Goal: Communication & Community: Share content

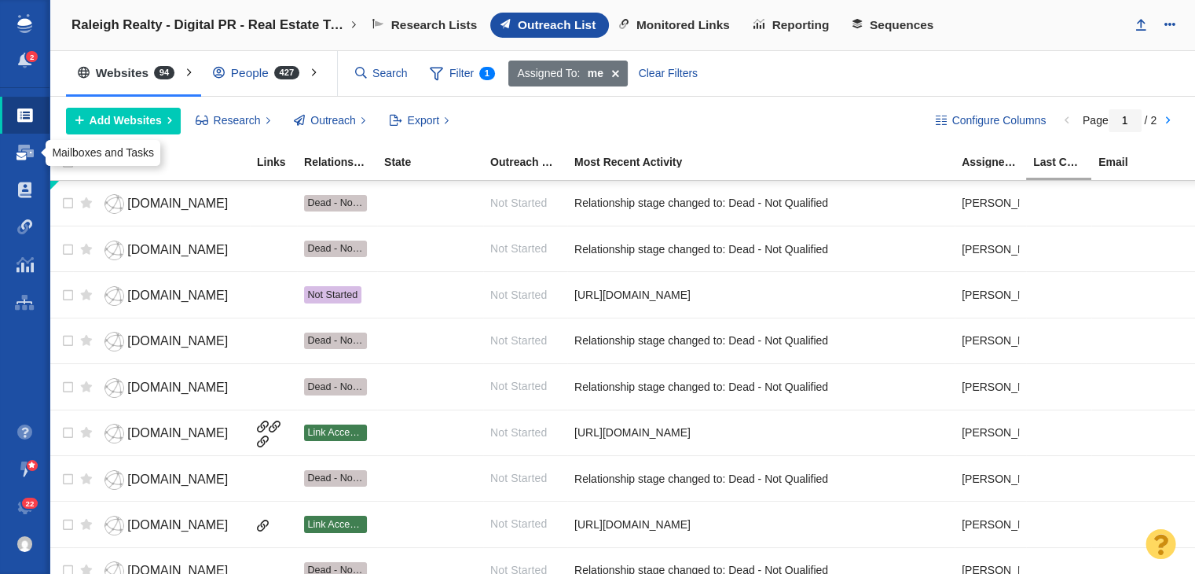
click at [18, 157] on span at bounding box center [24, 153] width 17 height 16
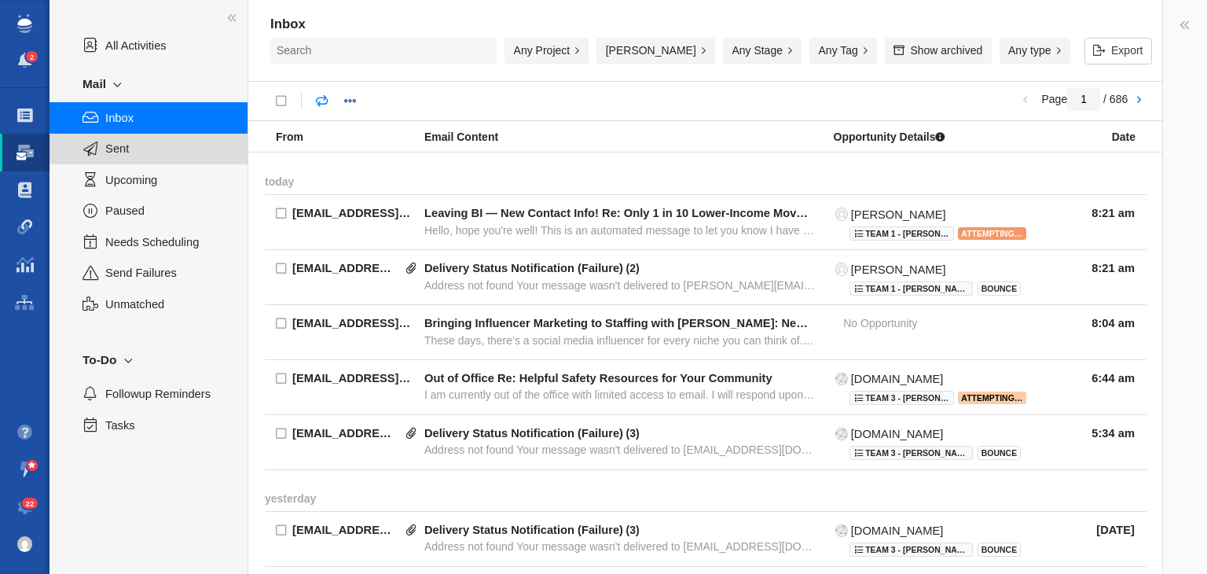
click at [170, 152] on span "Sent" at bounding box center [167, 148] width 125 height 17
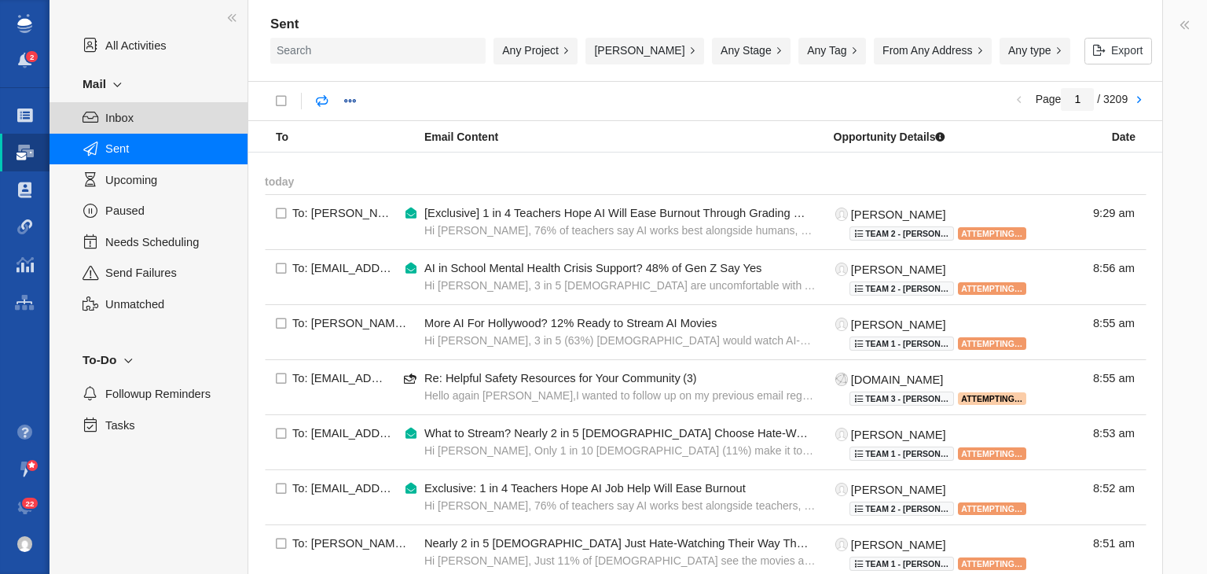
click at [165, 118] on span "Inbox" at bounding box center [167, 117] width 125 height 17
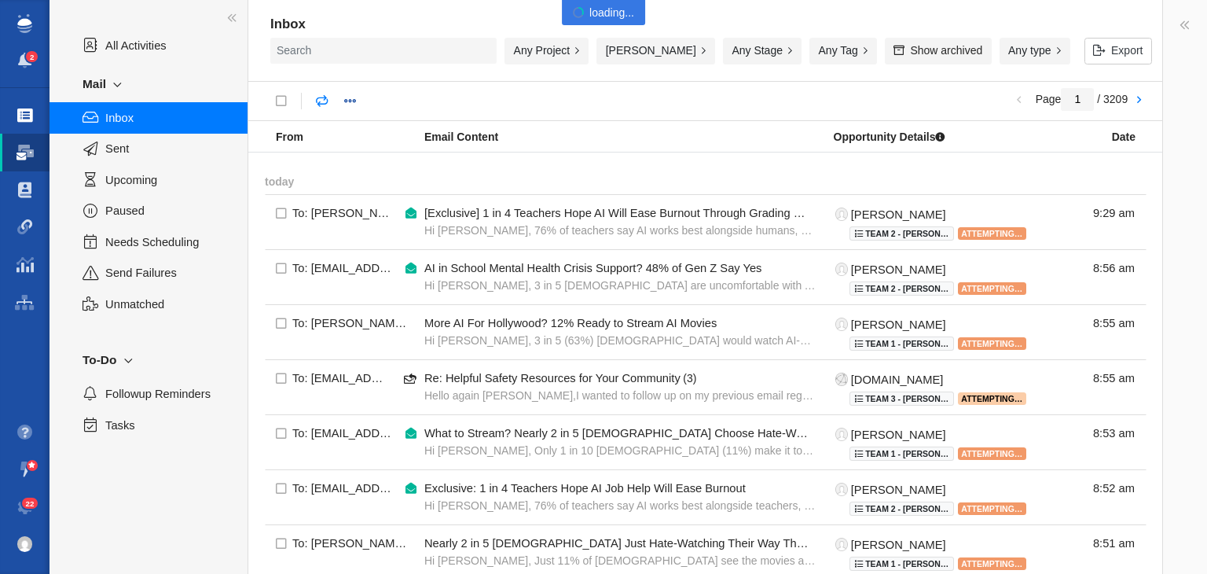
click at [6, 111] on link "Projects" at bounding box center [24, 116] width 49 height 38
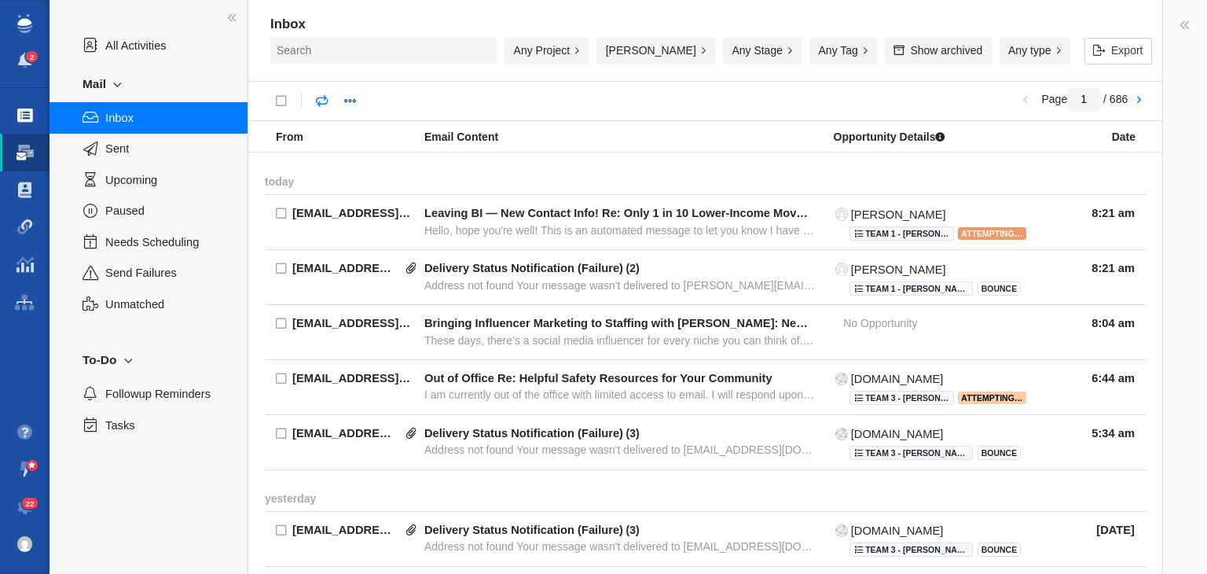
click at [10, 111] on link "Projects" at bounding box center [24, 116] width 49 height 38
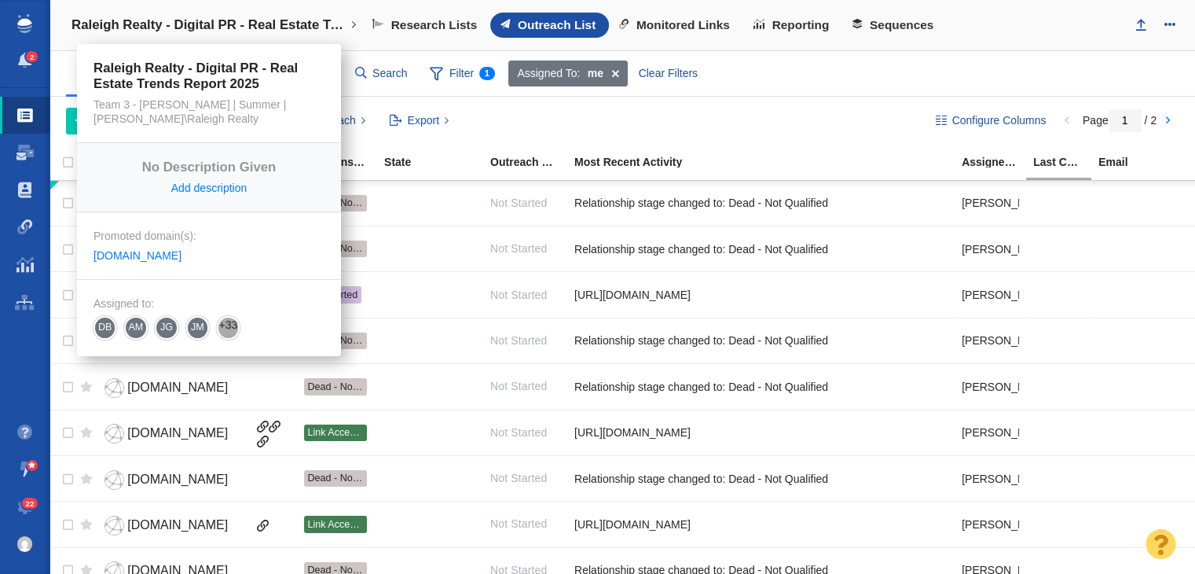
click at [327, 31] on h4 "Raleigh Realty - Digital PR - Real Estate Trends Report 2025" at bounding box center [208, 25] width 275 height 16
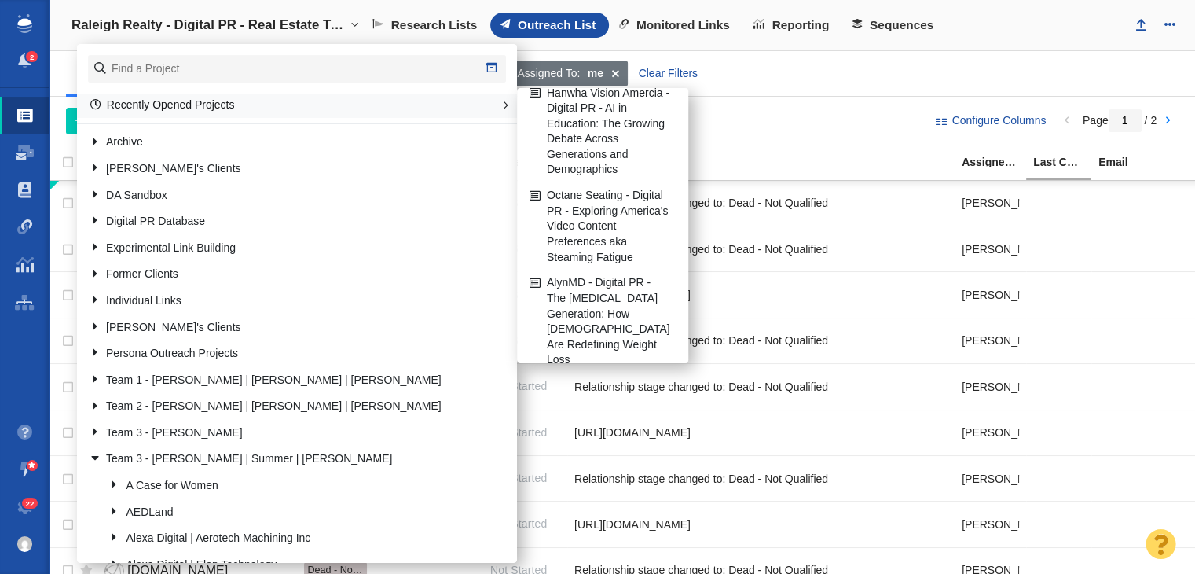
scroll to position [236, 0]
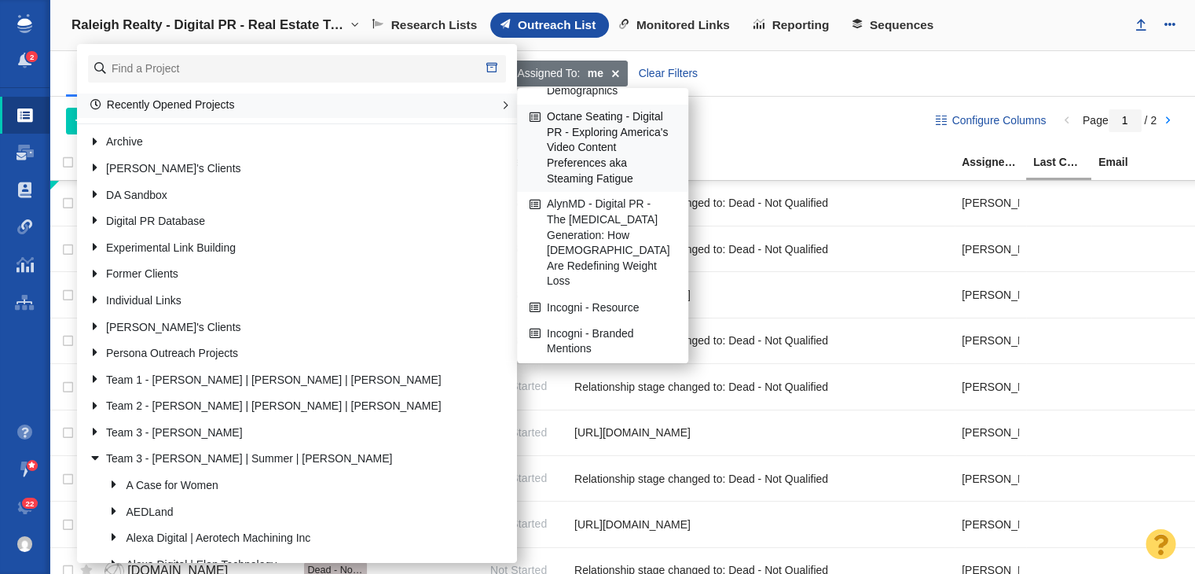
click at [595, 181] on link "Octane Seating - Digital PR - Exploring America's Video Content Preferences aka…" at bounding box center [603, 148] width 154 height 86
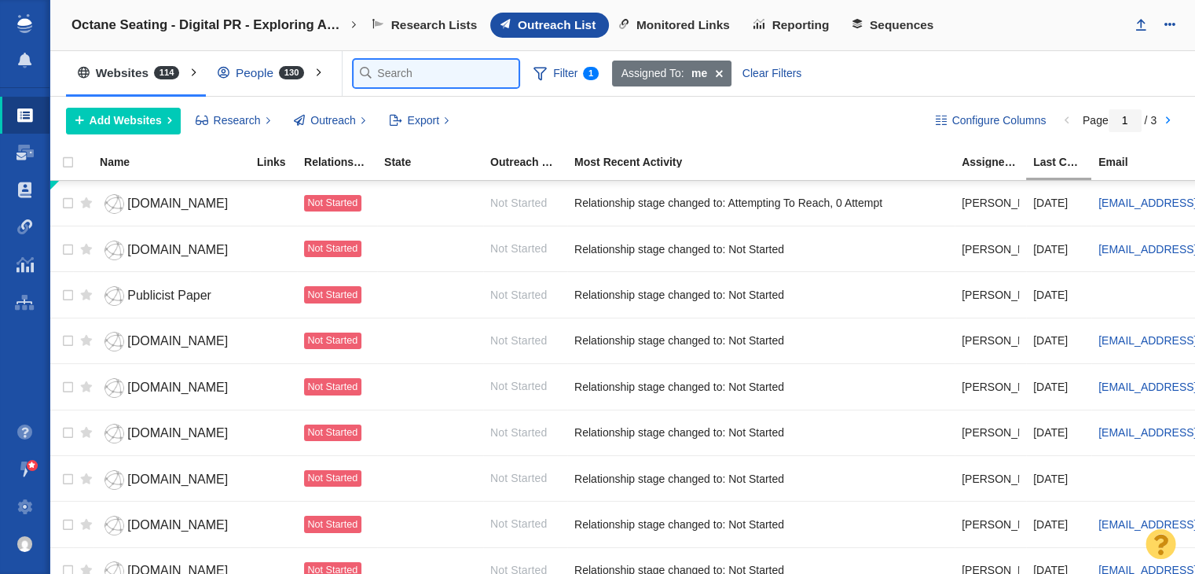
click at [408, 65] on input "text" at bounding box center [436, 73] width 165 height 27
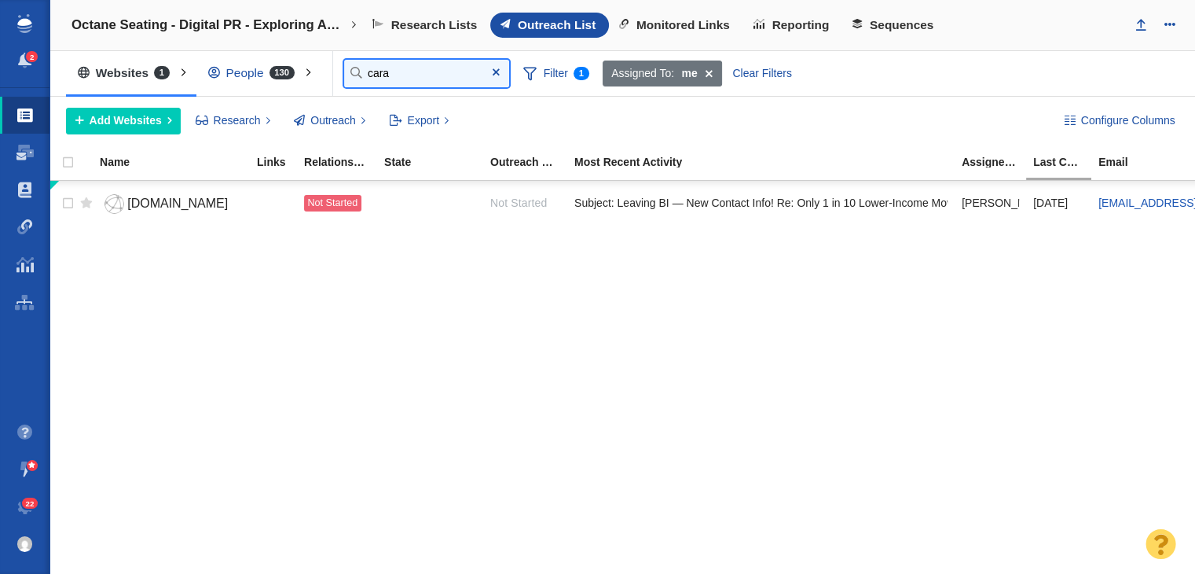
type input "cara"
click at [241, 67] on div "People 130" at bounding box center [254, 73] width 117 height 36
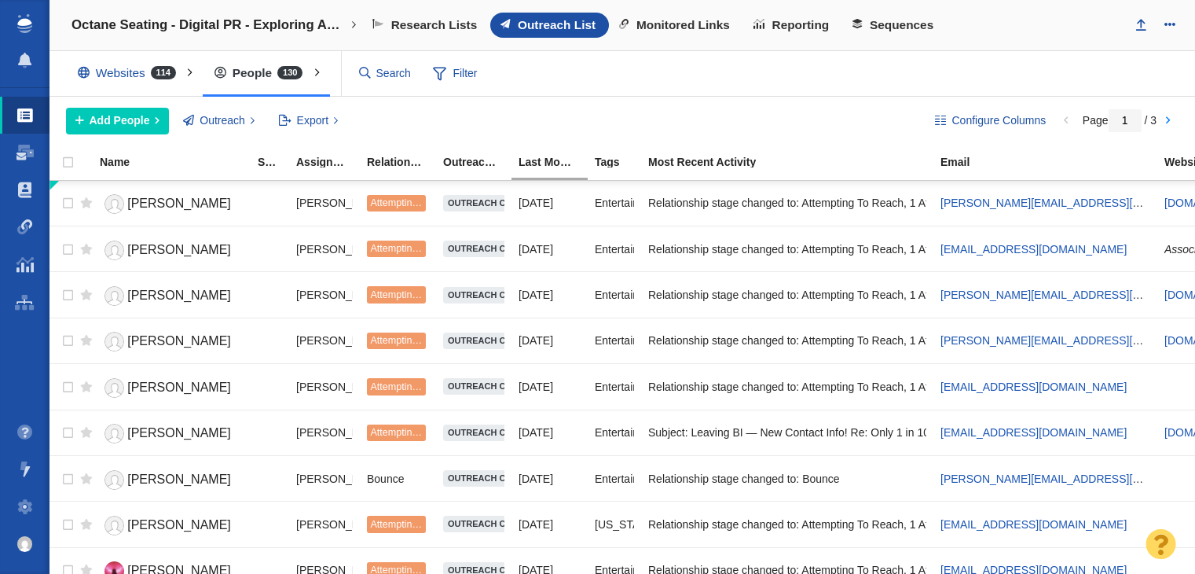
click at [412, 68] on input "text" at bounding box center [386, 73] width 66 height 27
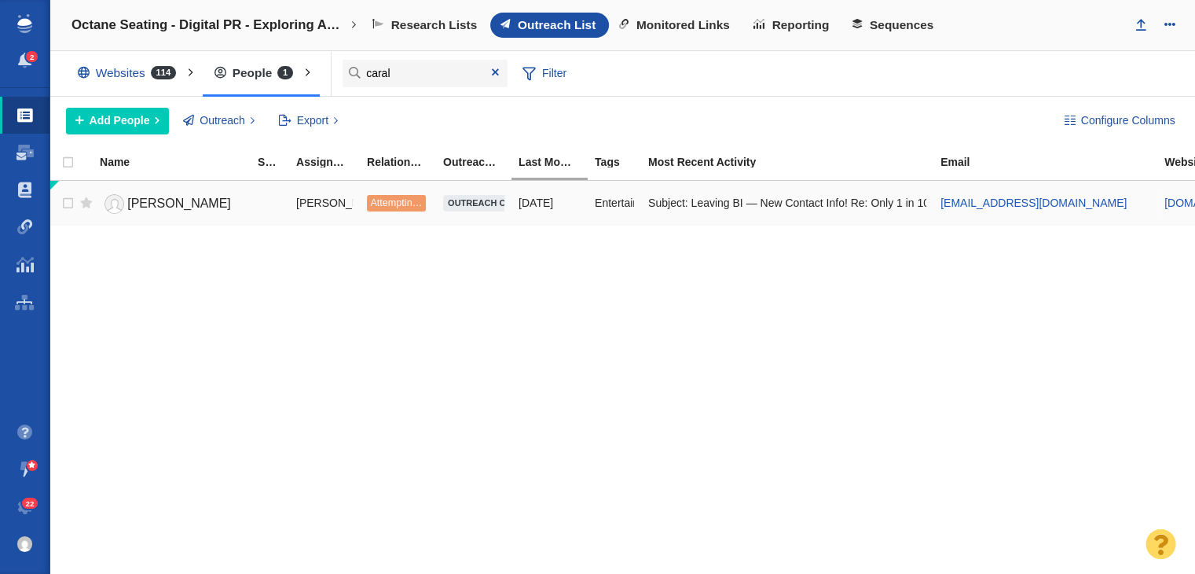
type input "caral"
click at [195, 203] on span "[PERSON_NAME]" at bounding box center [179, 202] width 104 height 13
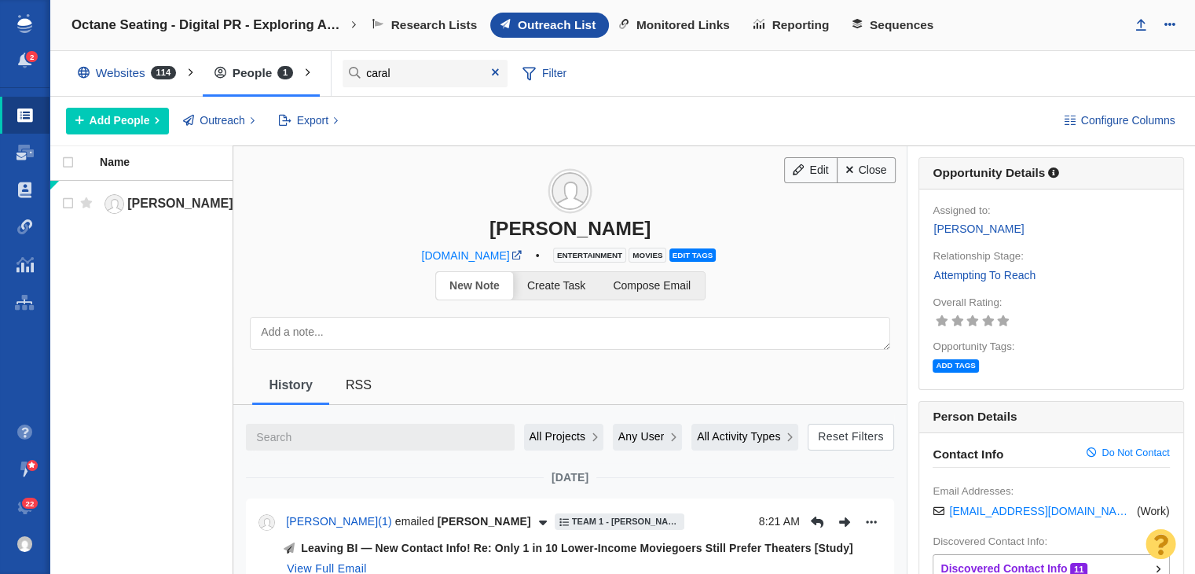
click at [981, 274] on link "Attempting To Reach" at bounding box center [985, 275] width 104 height 18
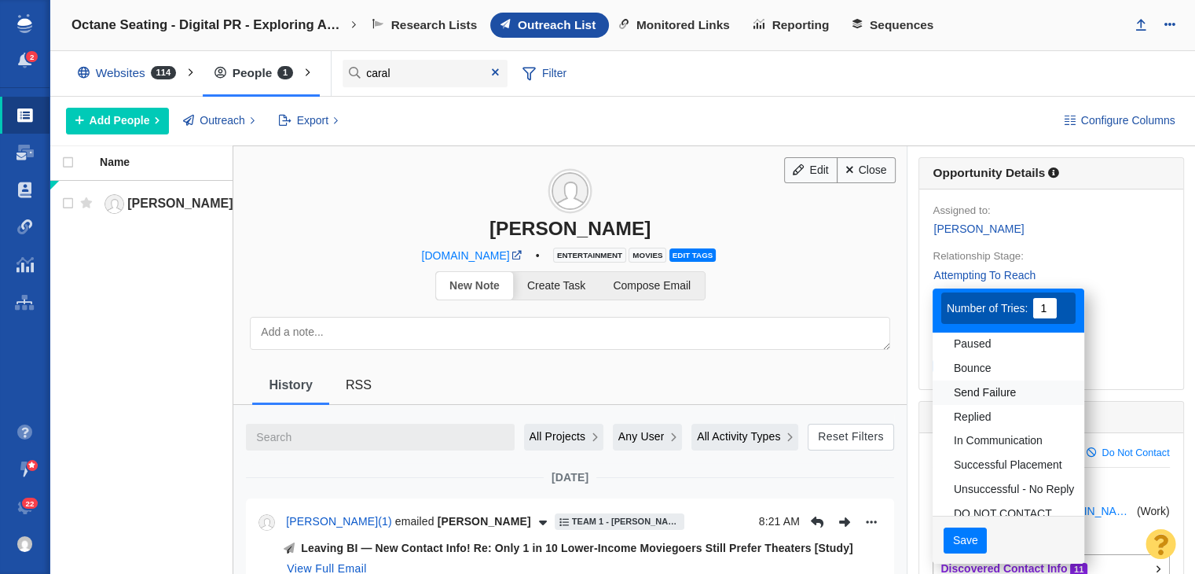
scroll to position [119, 0]
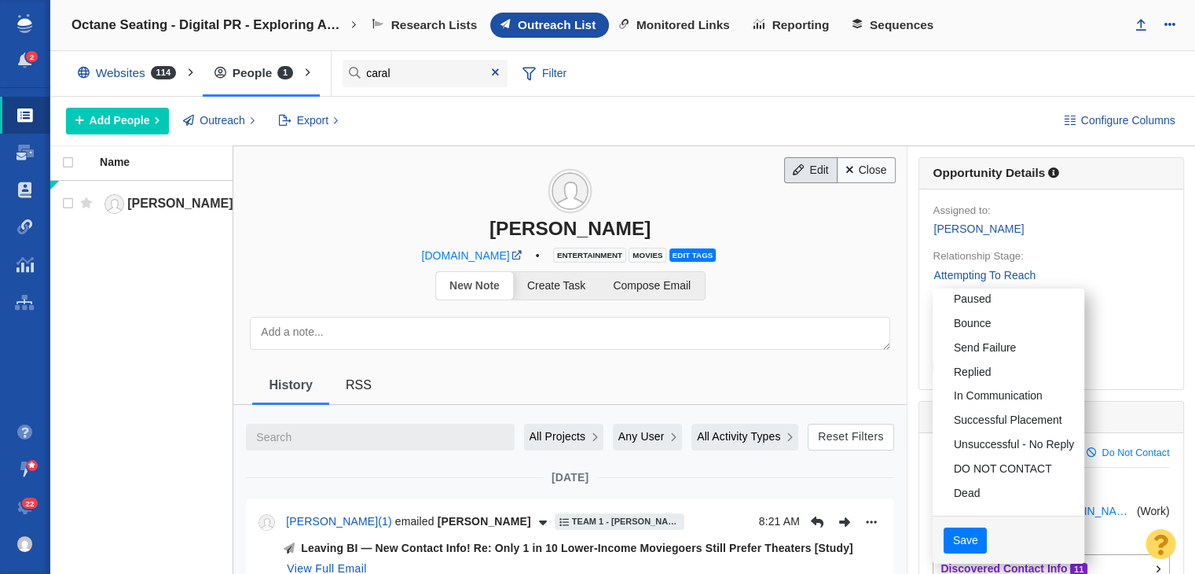
click at [783, 166] on div at bounding box center [597, 287] width 1195 height 574
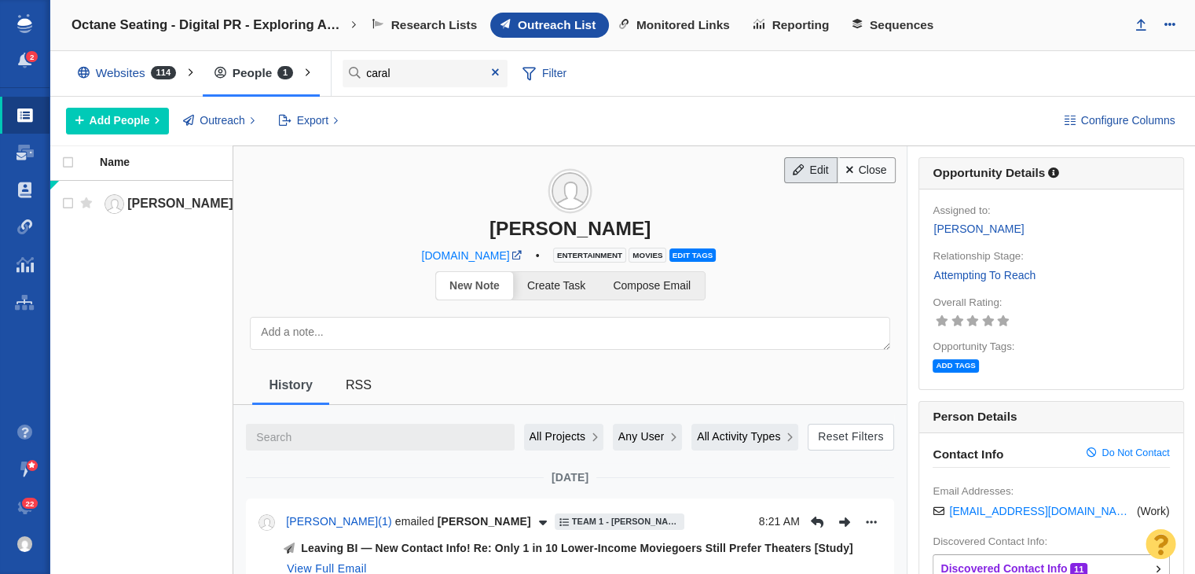
click at [798, 170] on link "Edit" at bounding box center [810, 170] width 53 height 27
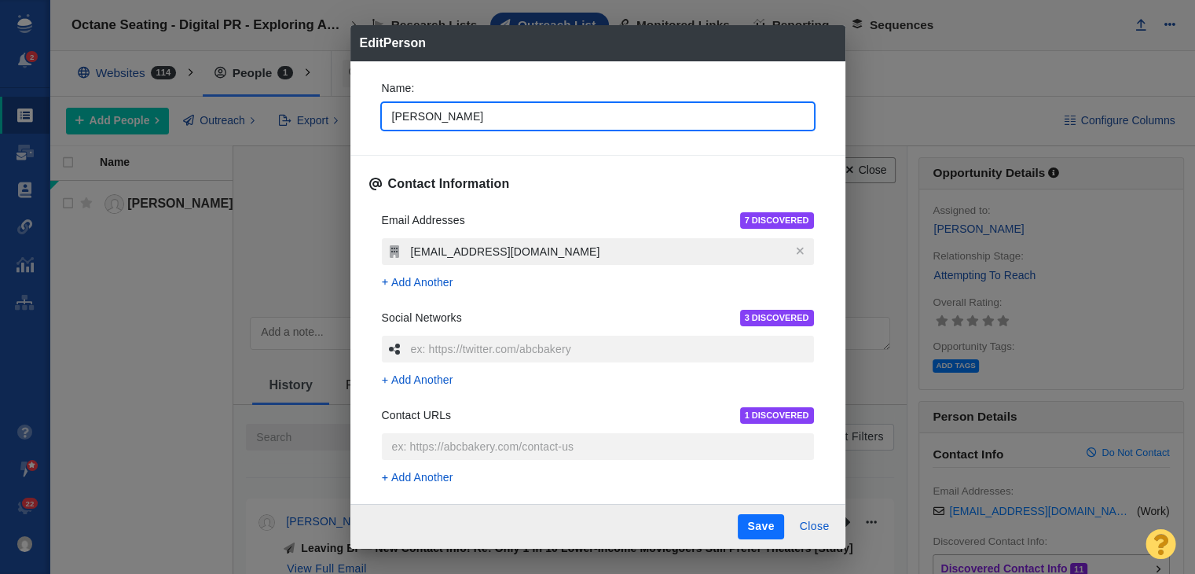
type textarea "x"
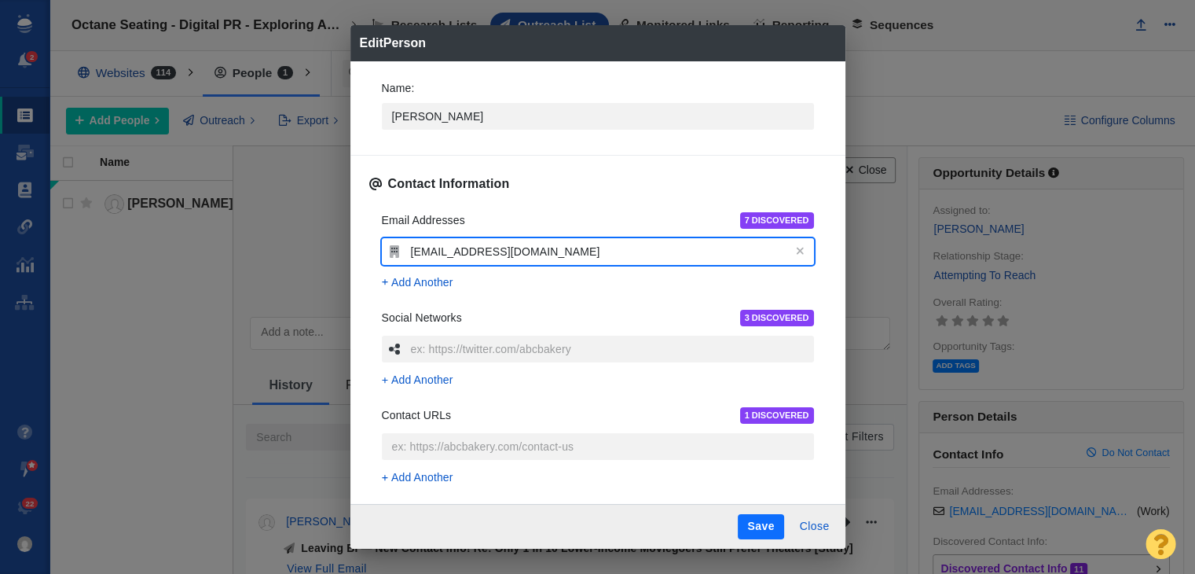
click at [619, 253] on input "[EMAIL_ADDRESS][DOMAIN_NAME]" at bounding box center [610, 251] width 407 height 27
type input "[EMAIL_ADDRESS][DOMAIN_NAME]"
type textarea "x"
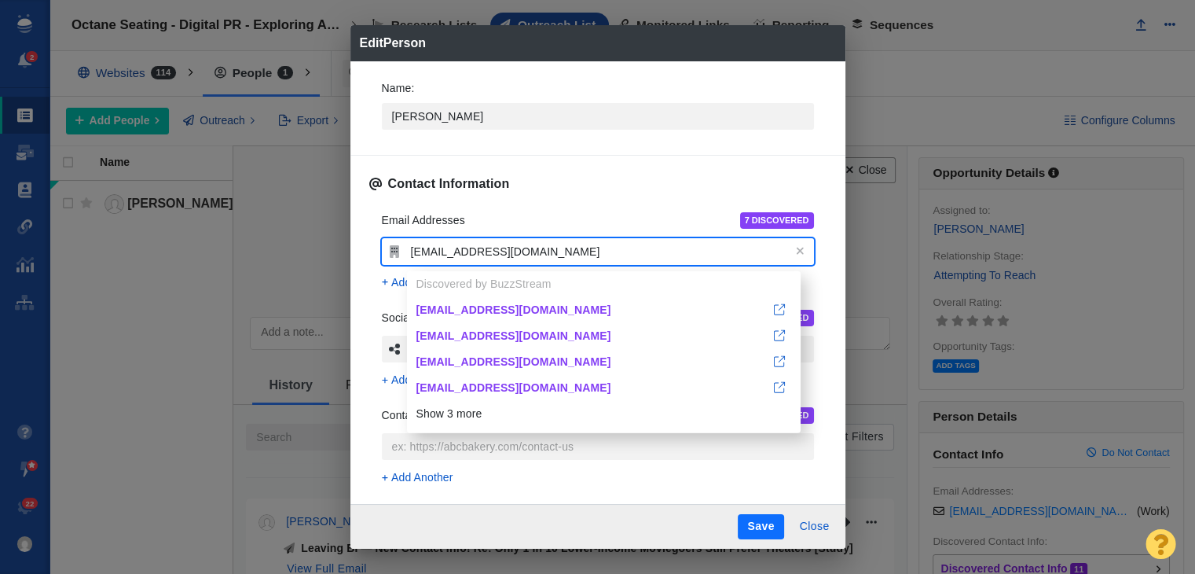
type input "clippo@insider.com ("
type textarea "x"
type input "clippo@insider.com (n"
type textarea "x"
type input "clippo@insider.com (no"
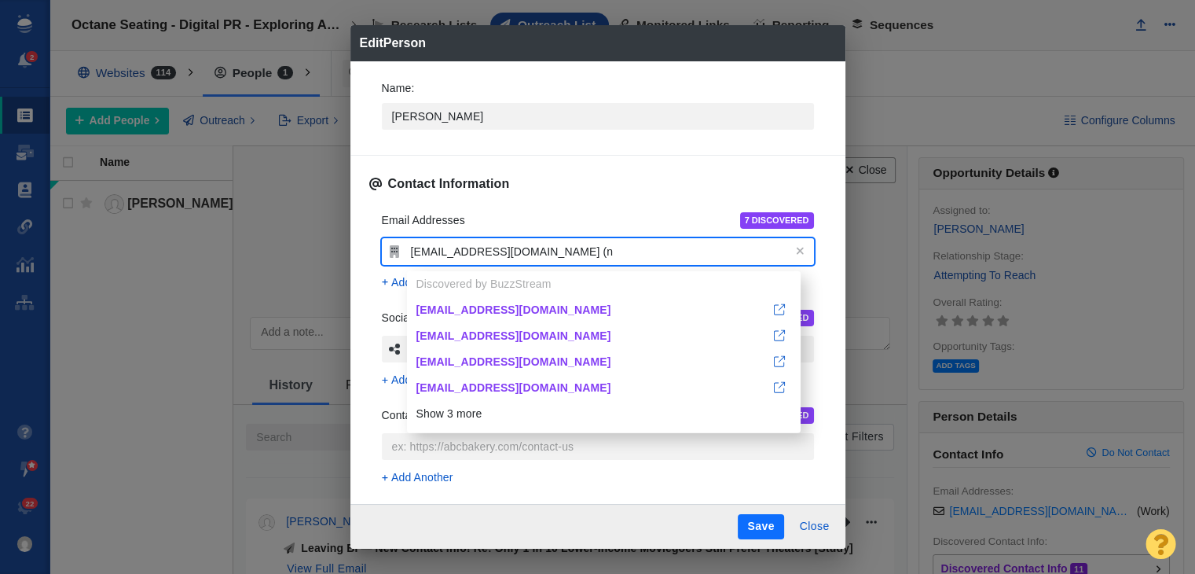
type textarea "x"
type input "clippo@insider.com (no"
type textarea "x"
type input "clippo@insider.com (no l"
type textarea "x"
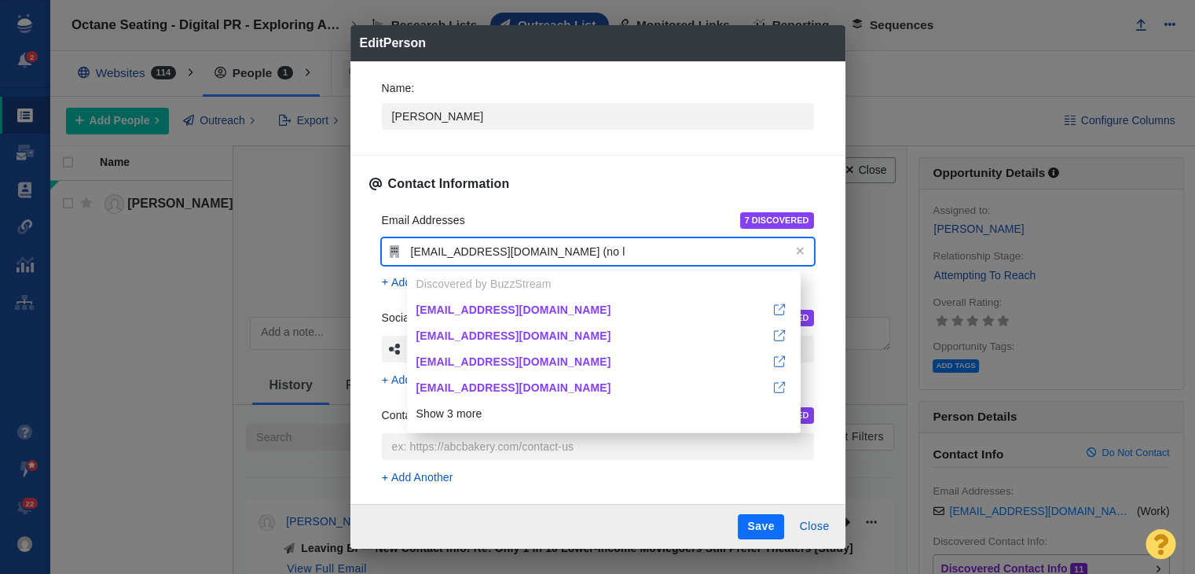
type input "clippo@insider.com (no lo"
type textarea "x"
type input "clippo@insider.com (no lon"
type textarea "x"
type input "clippo@insider.com (no long"
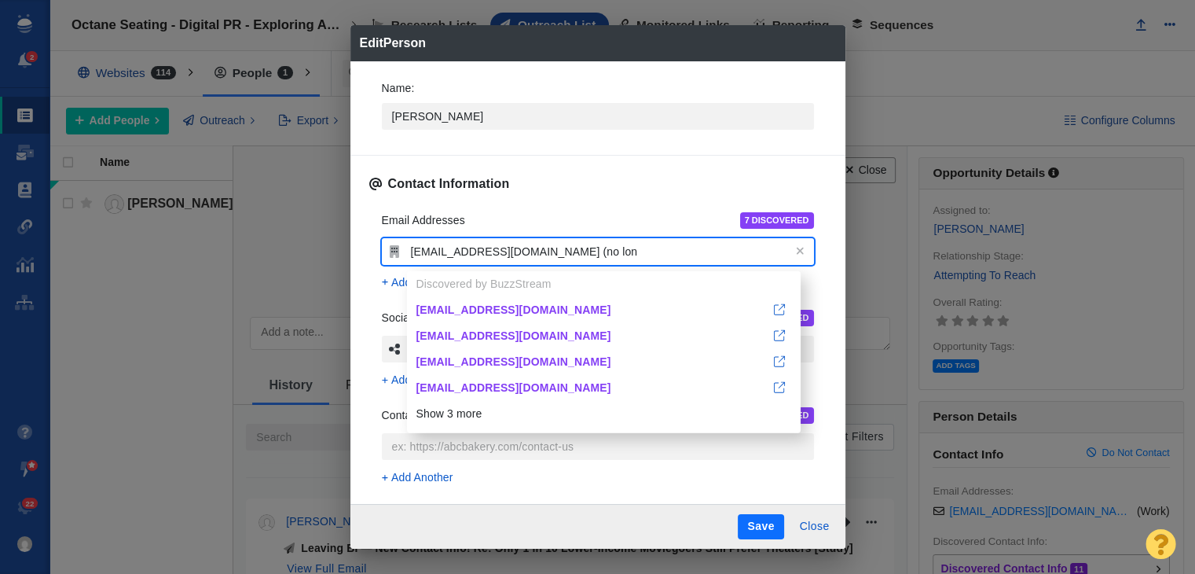
type textarea "x"
type input "clippo@insider.com (no longe"
type textarea "x"
type input "clippo@insider.com (no longer"
type textarea "x"
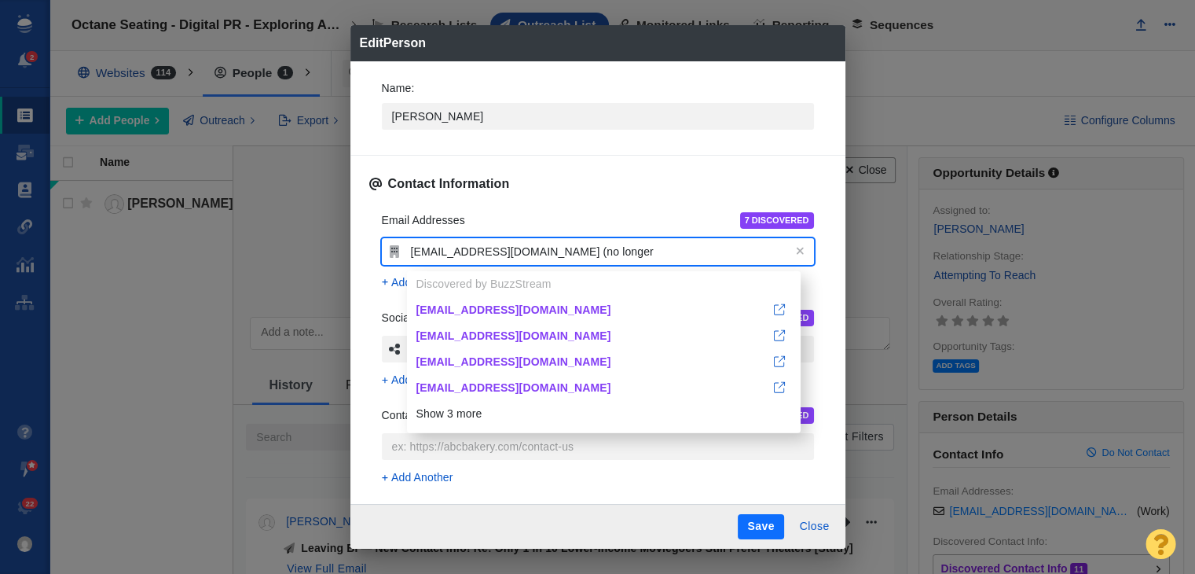
type input "clippo@insider.com (no longer"
type textarea "x"
type input "clippo@insider.com (no longer e"
type textarea "x"
type input "clippo@insider.com (no longer e,"
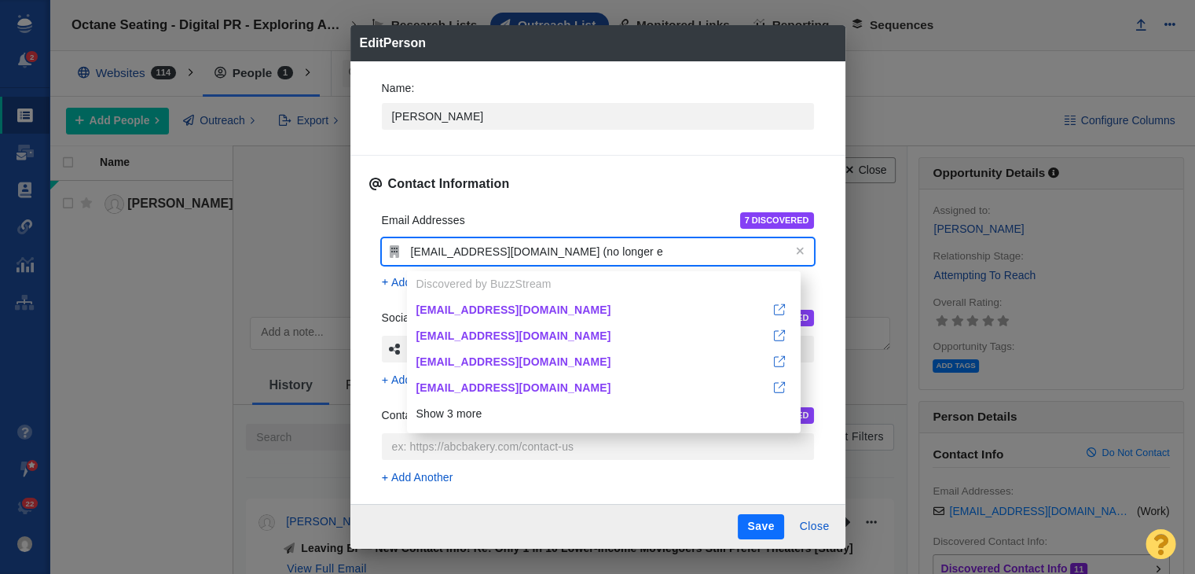
type textarea "x"
type input "clippo@insider.com (no longer e"
type textarea "x"
type input "clippo@insider.com (no longer en"
type textarea "x"
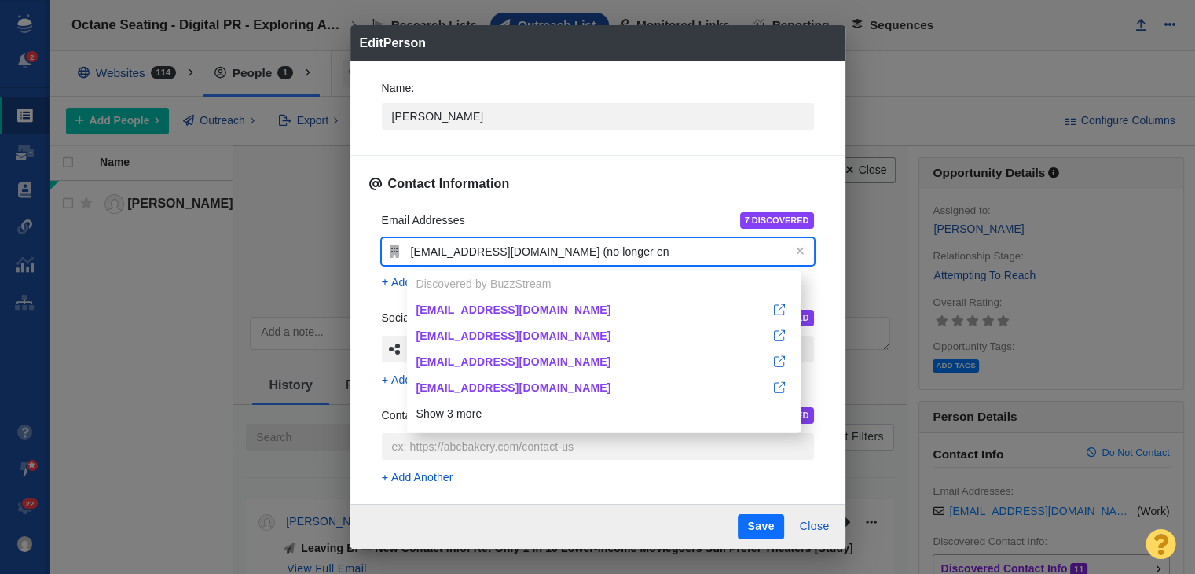
type input "clippo@insider.com (no longer e"
type textarea "x"
type input "clippo@insider.com (no longer em"
type textarea "x"
type input "clippo@insider.com (no longer emp"
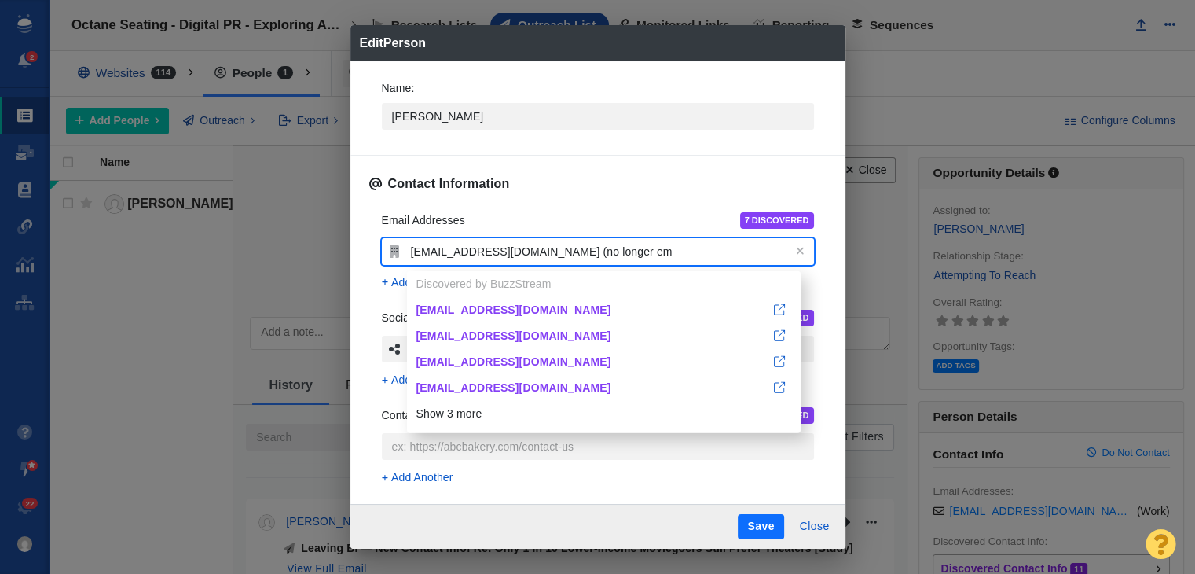
type textarea "x"
type input "clippo@insider.com (no longer empl"
type textarea "x"
type input "clippo@insider.com (no longer emply"
type textarea "x"
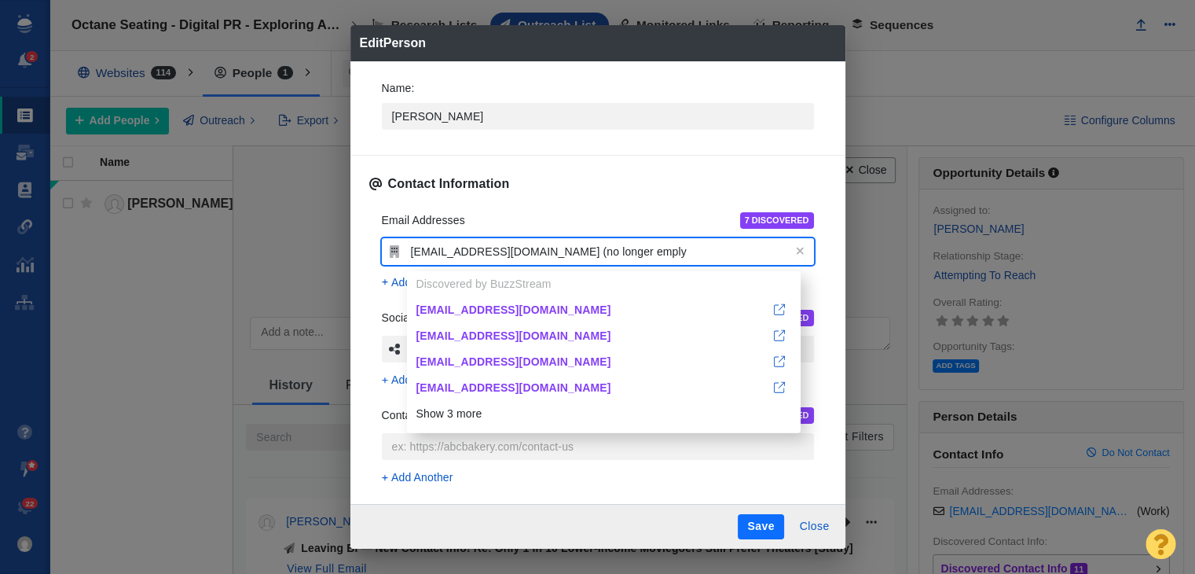
type input "clippo@insider.com (no longer emplye"
type textarea "x"
type input "clippo@insider.com (no longer emplyed"
type textarea "x"
type input "[EMAIL_ADDRESS][DOMAIN_NAME] (no longer emplyed)"
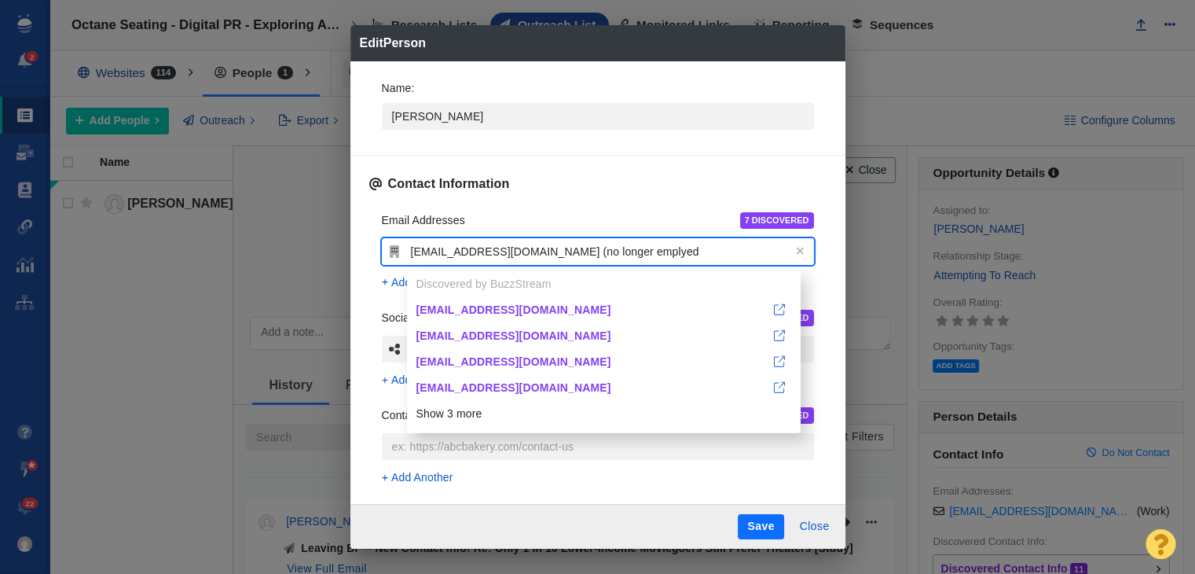
type textarea "x"
type input "[EMAIL_ADDRESS][DOMAIN_NAME] (no longer emplyed)"
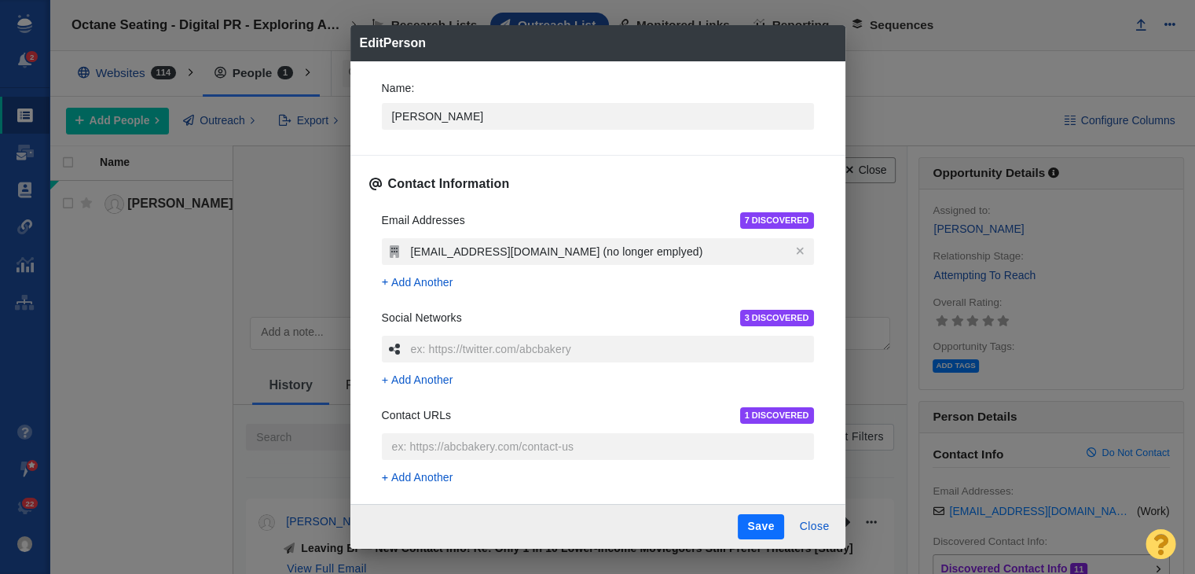
click at [764, 511] on div "Save Close" at bounding box center [597, 526] width 495 height 45
click at [764, 513] on div "Save Close" at bounding box center [597, 526] width 495 height 45
click at [758, 526] on button "Save" at bounding box center [761, 526] width 46 height 25
type textarea "x"
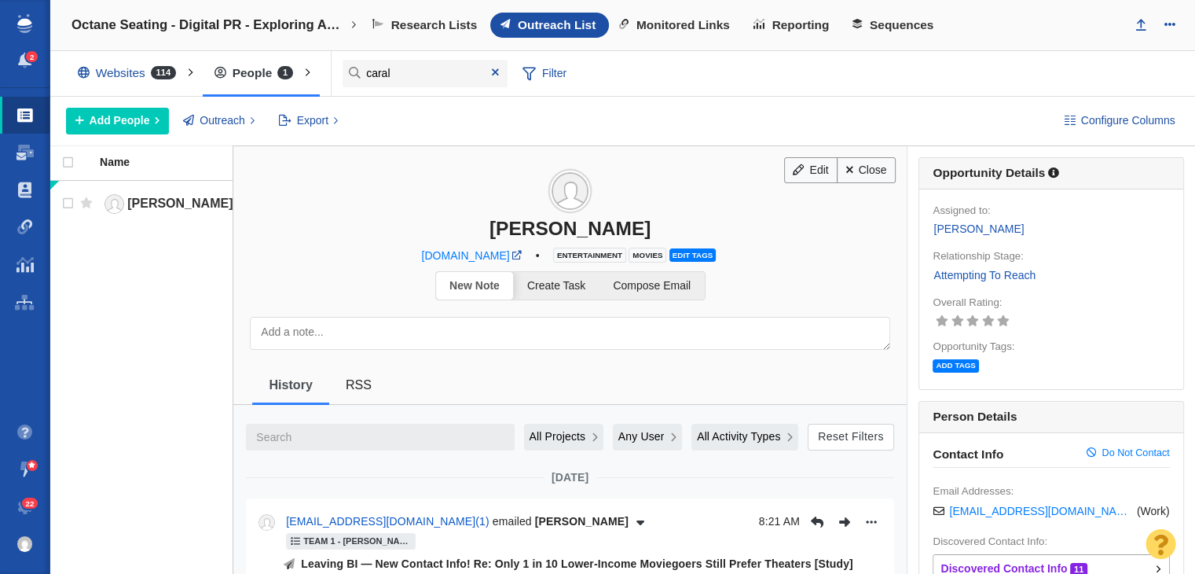
click at [952, 269] on link "Attempting To Reach" at bounding box center [985, 275] width 104 height 18
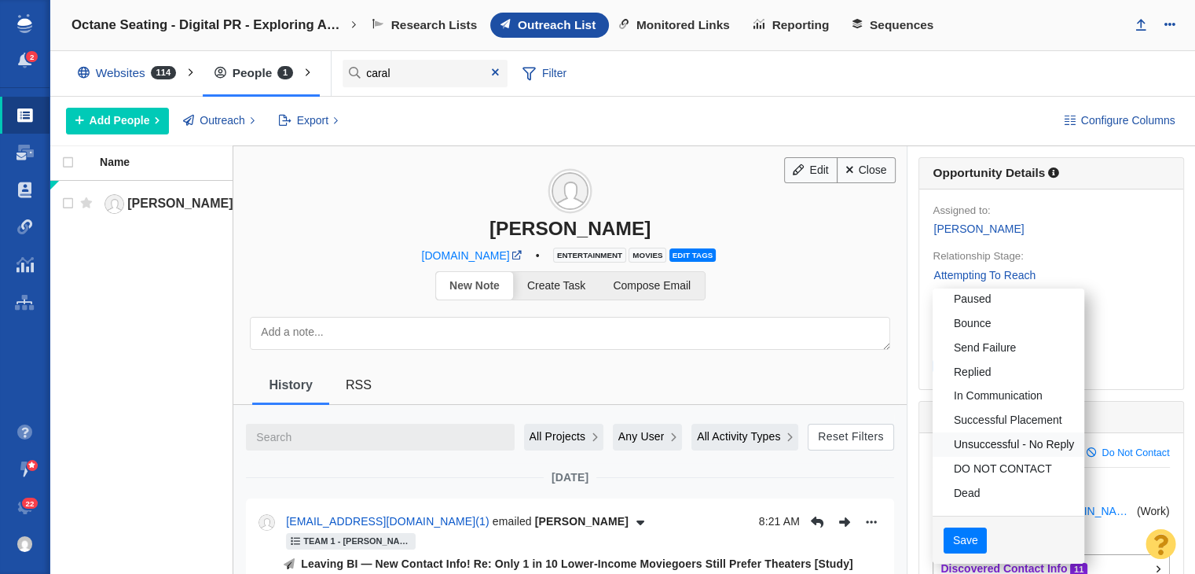
click at [999, 445] on link "Unsuccessful - No Reply" at bounding box center [1008, 444] width 151 height 24
click at [947, 535] on button "Save" at bounding box center [965, 540] width 43 height 27
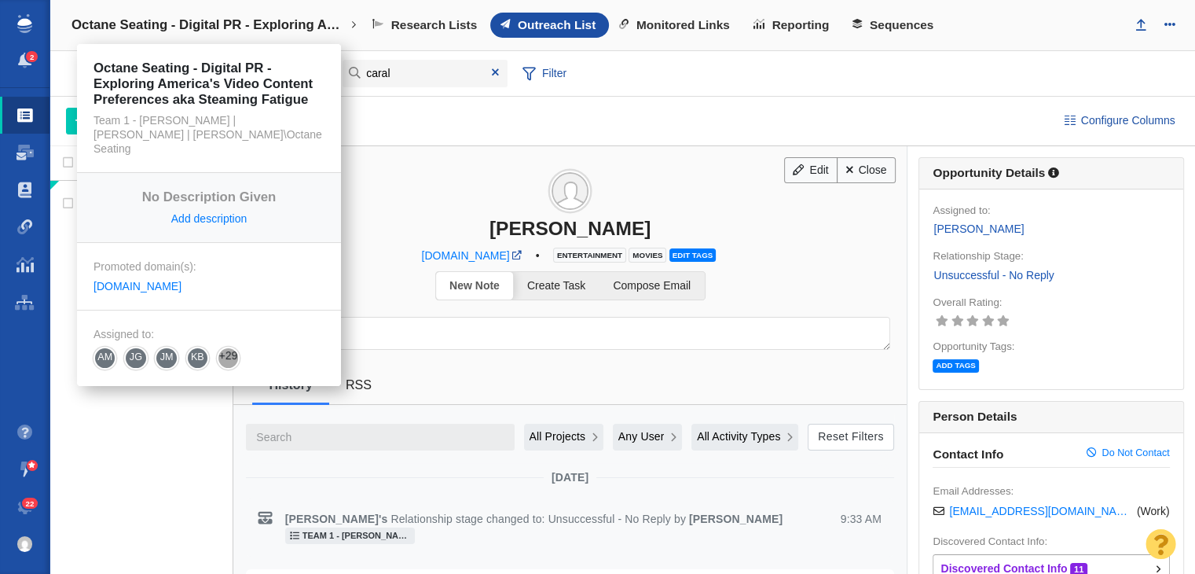
click at [277, 16] on link "Octane Seating - Digital PR - Exploring America's Video Content Preferences aka…" at bounding box center [213, 25] width 307 height 38
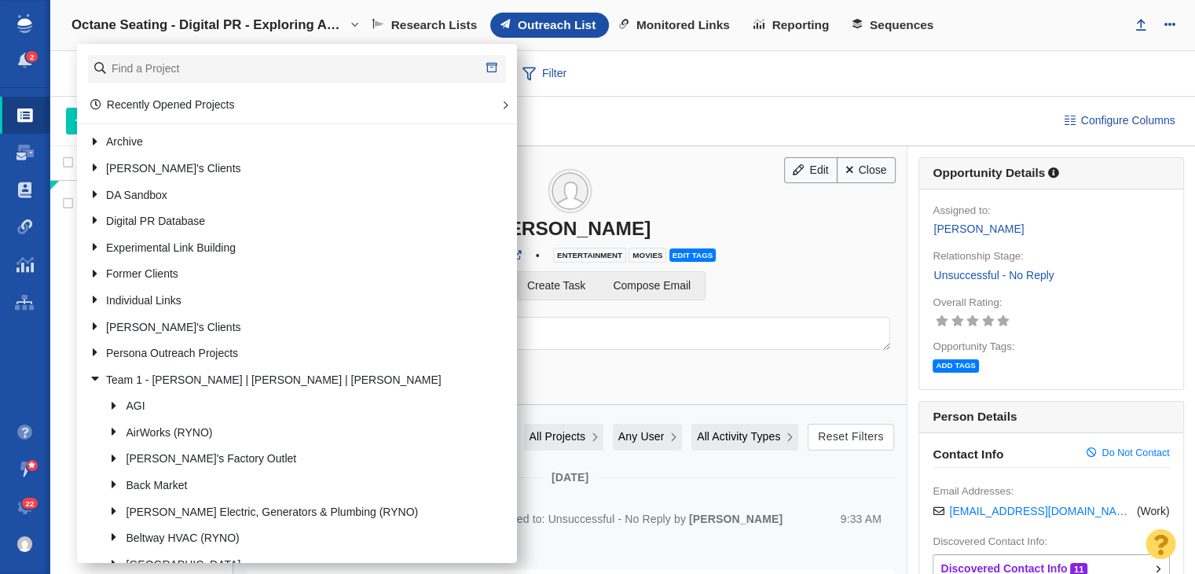
click at [761, 110] on div "Add People Add a Person Add From List of URLs Import from CSV Outreach No Conta…" at bounding box center [552, 121] width 973 height 27
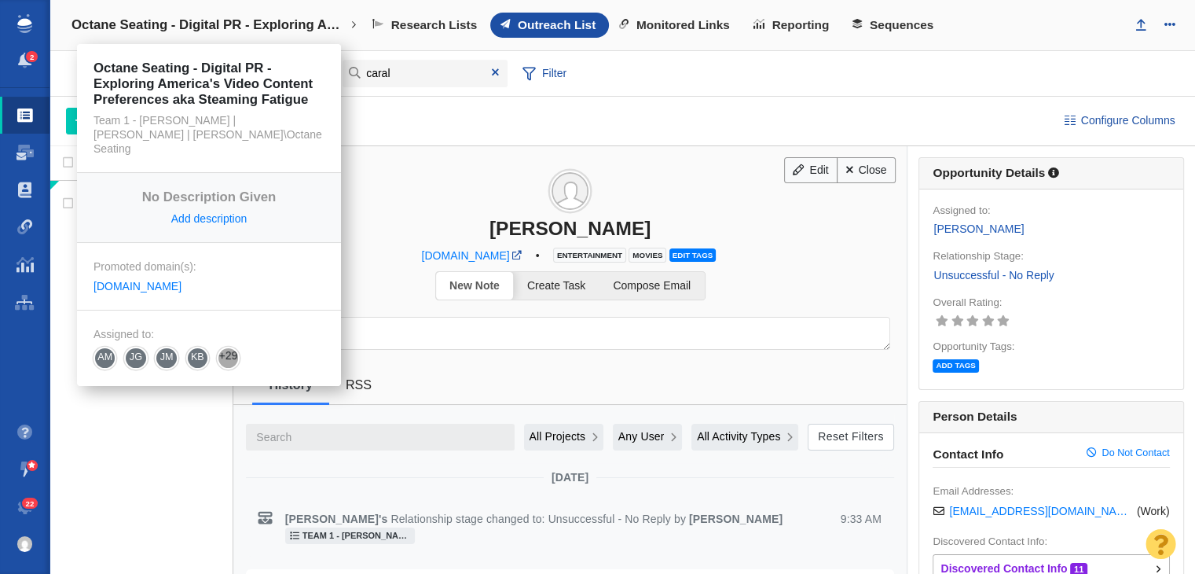
click at [138, 27] on h4 "Octane Seating - Digital PR - Exploring America's Video Content Preferences aka…" at bounding box center [208, 25] width 275 height 16
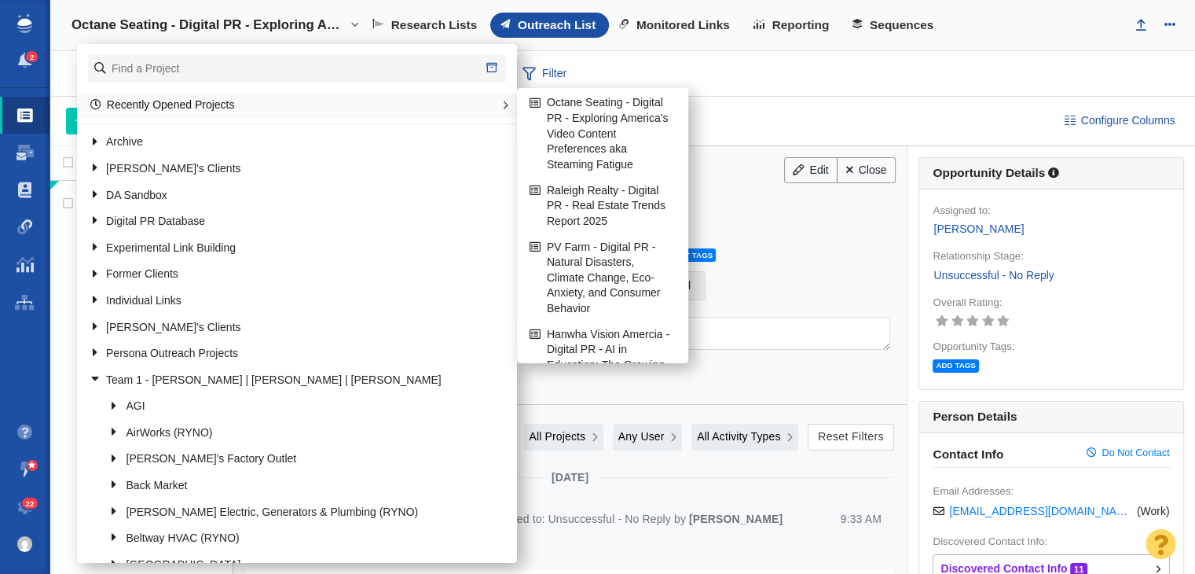
scroll to position [0, 0]
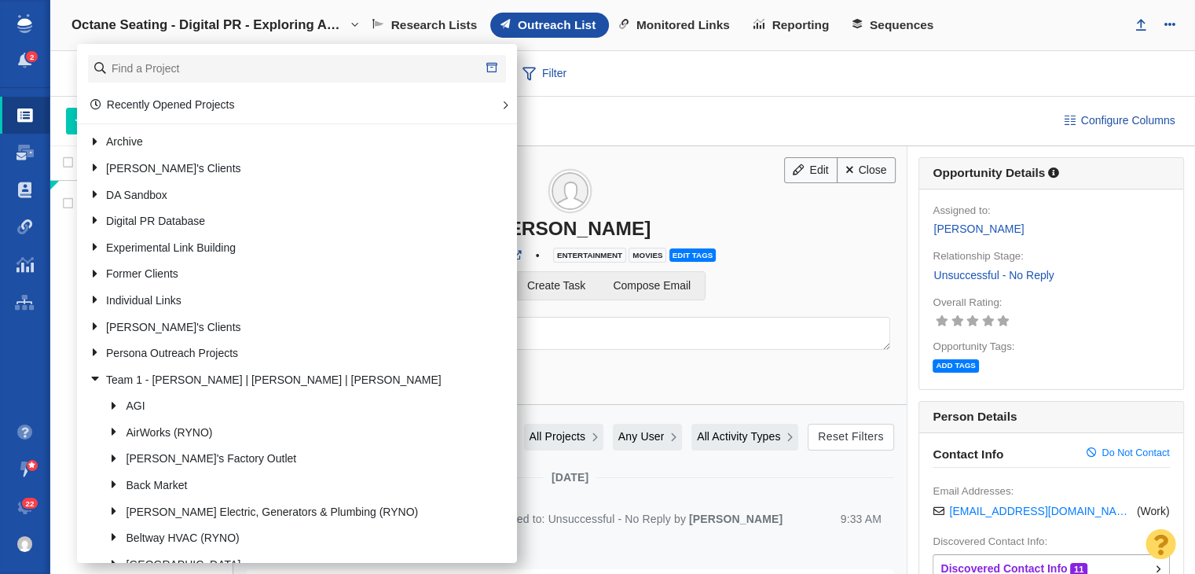
click at [794, 116] on div "Add People Add a Person Add From List of URLs Import from CSV Outreach No Conta…" at bounding box center [552, 121] width 973 height 27
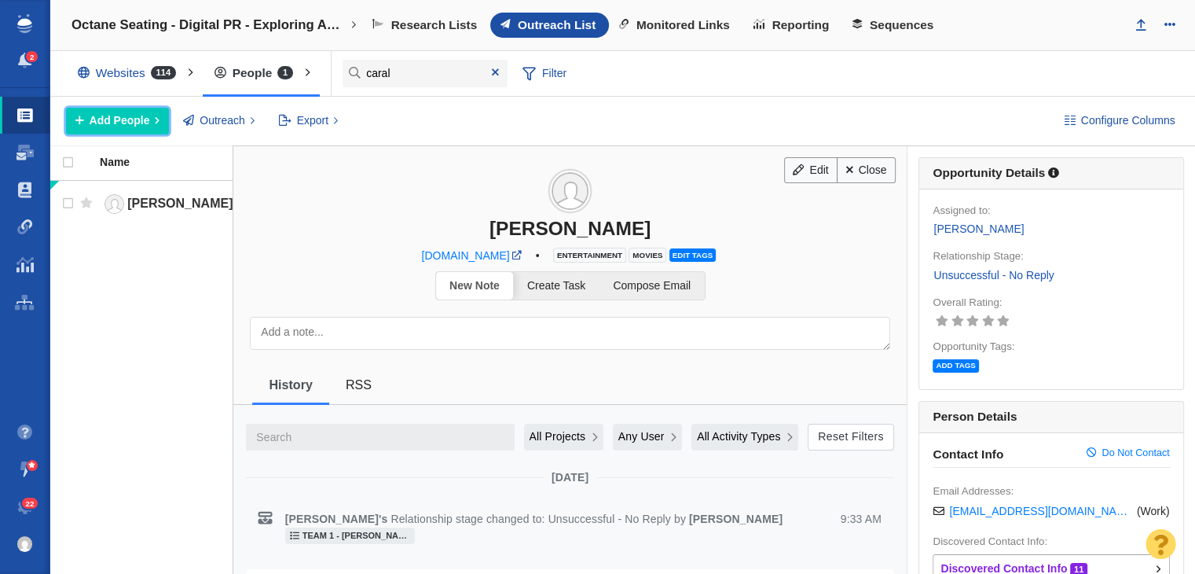
click at [164, 108] on button "Add People" at bounding box center [117, 121] width 103 height 27
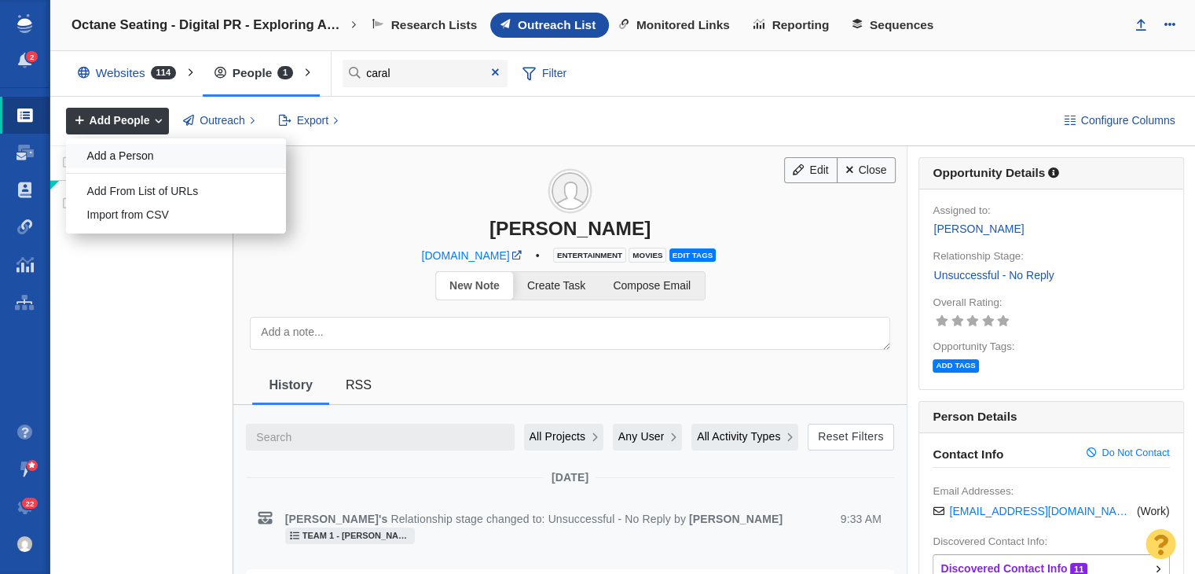
click at [163, 166] on div "Add a Person" at bounding box center [176, 156] width 220 height 24
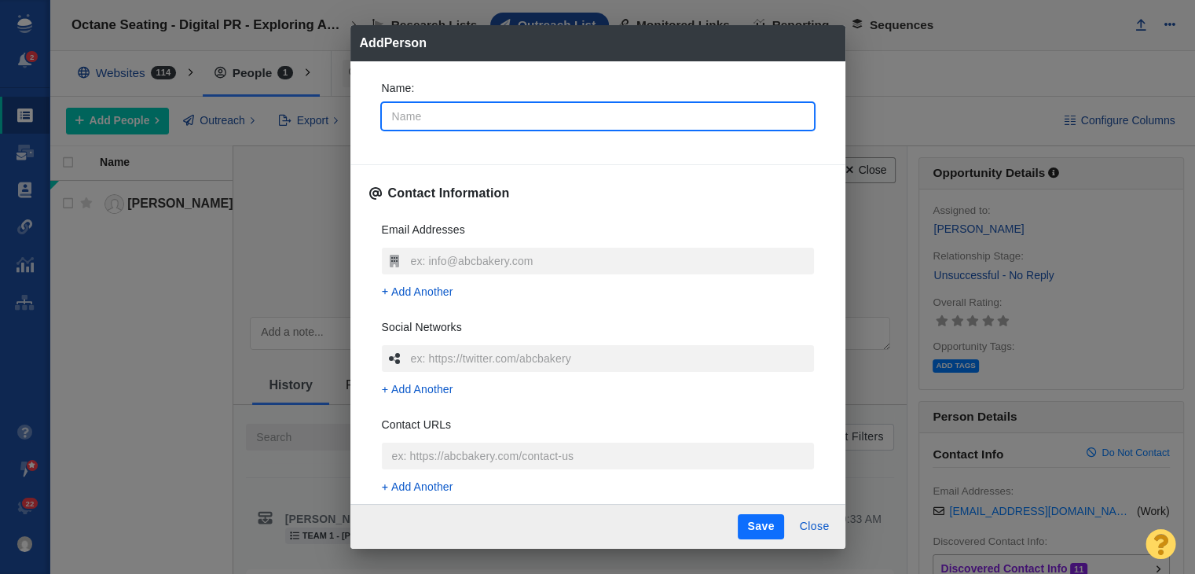
type input "[PERSON_NAME]"
type textarea "x"
type input "[PERSON_NAME]"
type textarea "x"
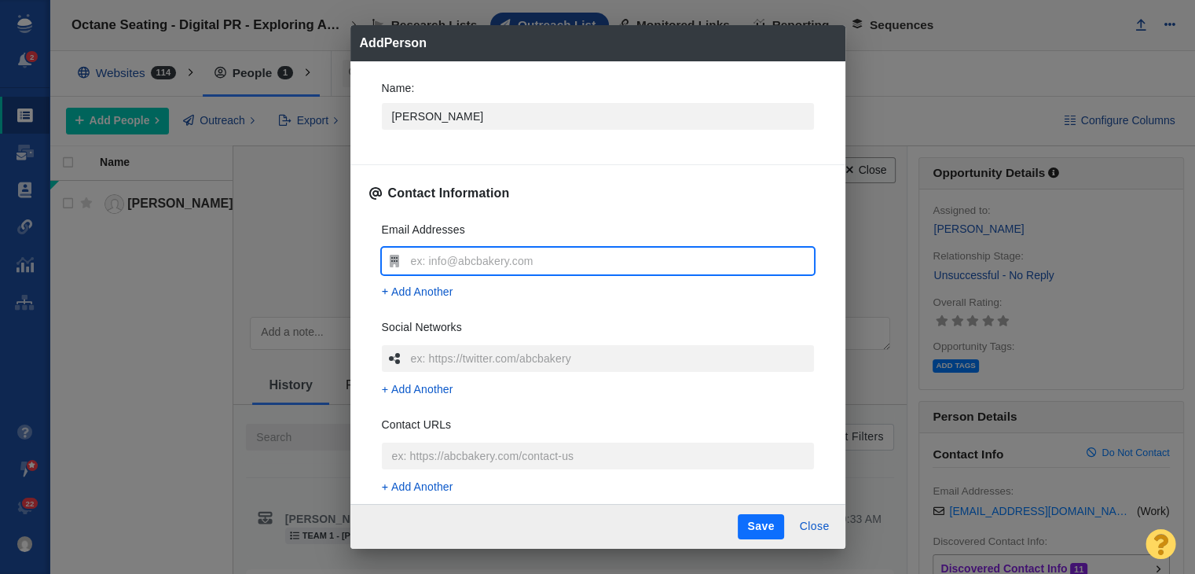
type input "[EMAIL_ADDRESS][DOMAIN_NAME]"
type textarea "x"
type input "[EMAIL_ADDRESS][DOMAIN_NAME]"
click at [753, 532] on button "Save" at bounding box center [761, 526] width 46 height 25
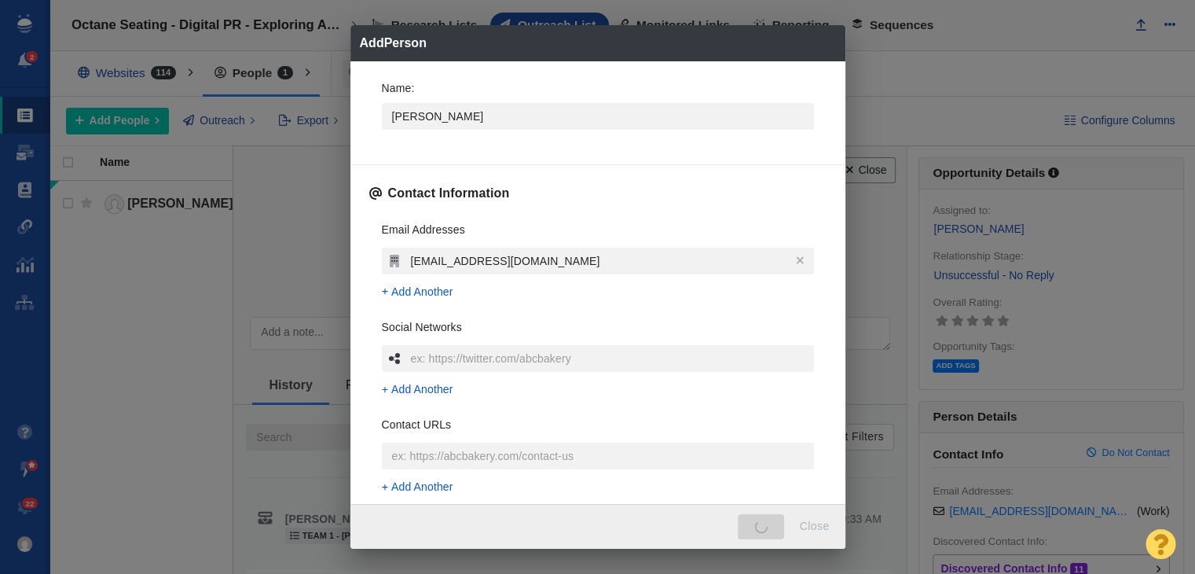
type textarea "x"
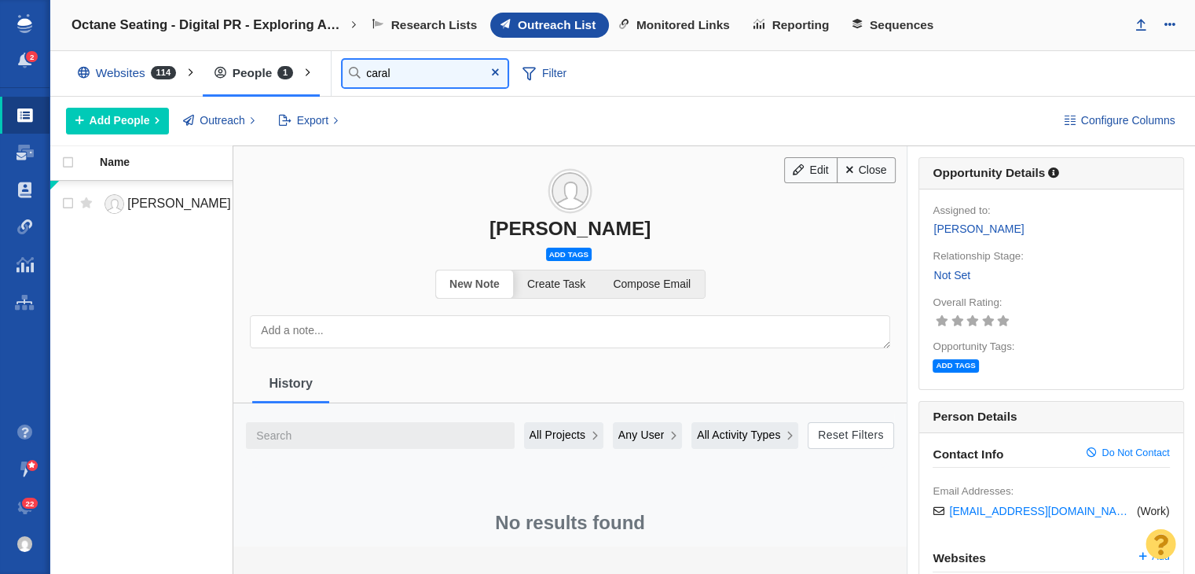
click at [409, 64] on input "caral" at bounding box center [425, 73] width 165 height 27
type input "sean"
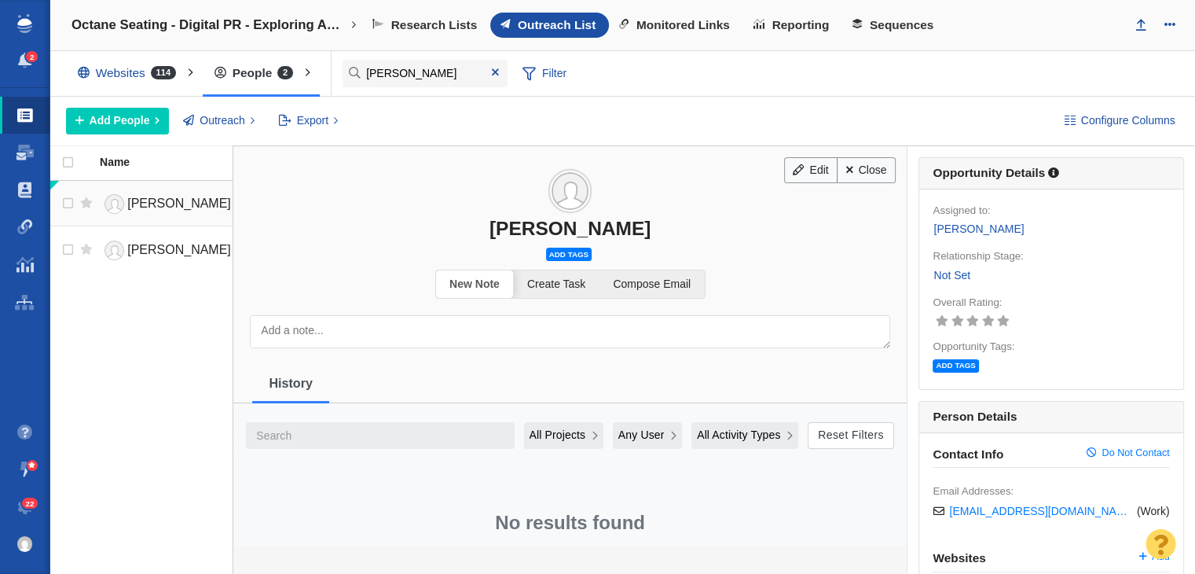
click at [185, 206] on body "2 Projects Dashboard Websites People Link Monitoring Reports Projects Home Help…" at bounding box center [597, 287] width 1195 height 574
click at [185, 206] on span "[PERSON_NAME]" at bounding box center [179, 202] width 104 height 13
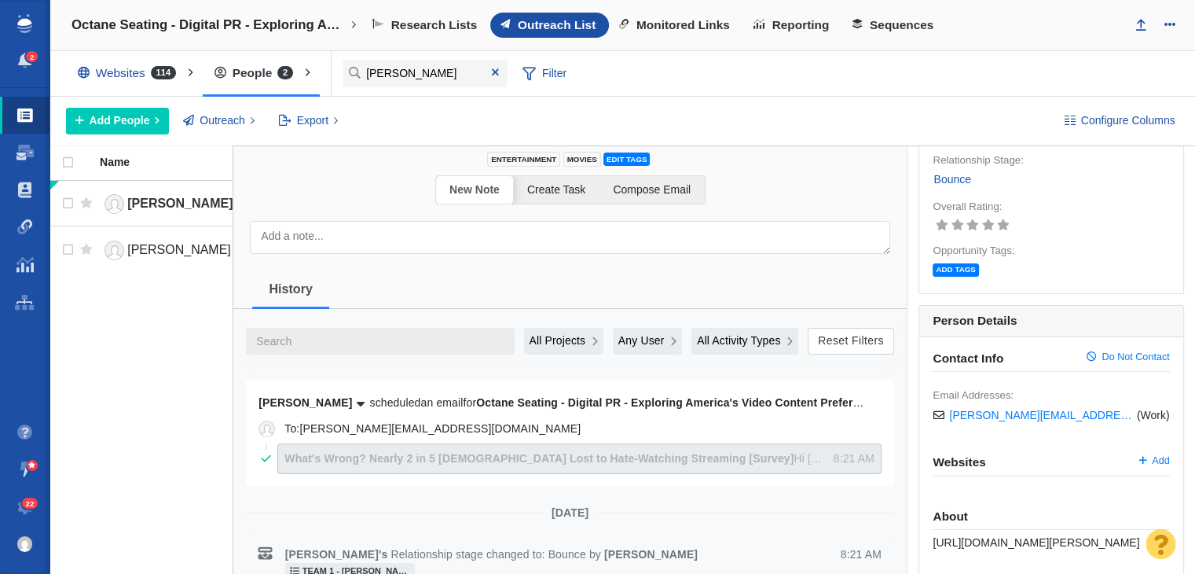
scroll to position [79, 0]
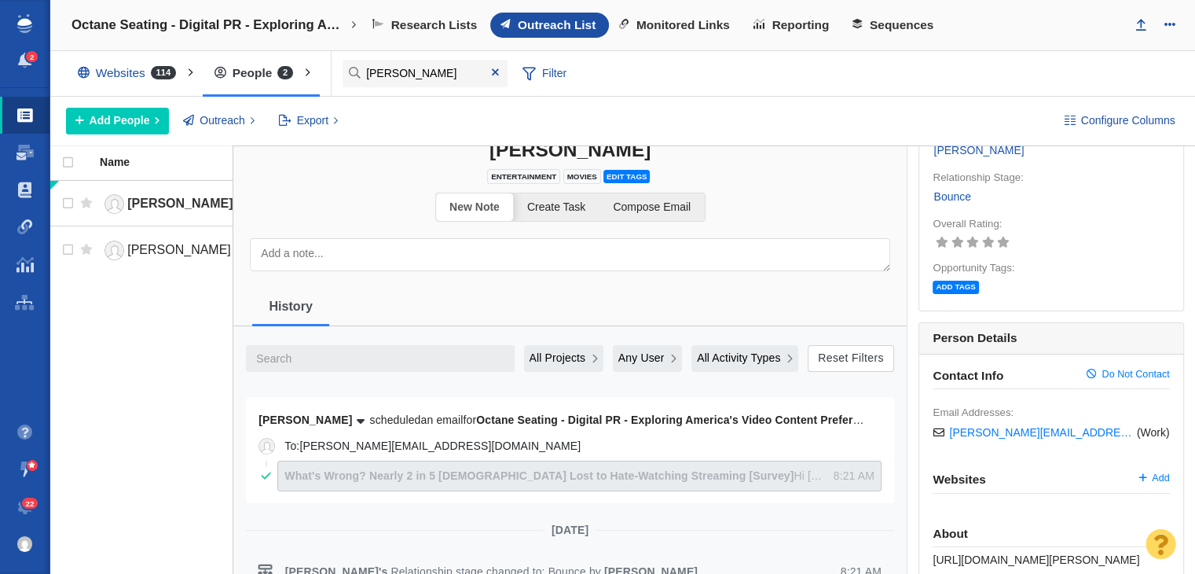
click at [943, 188] on link "Bounce" at bounding box center [952, 197] width 38 height 18
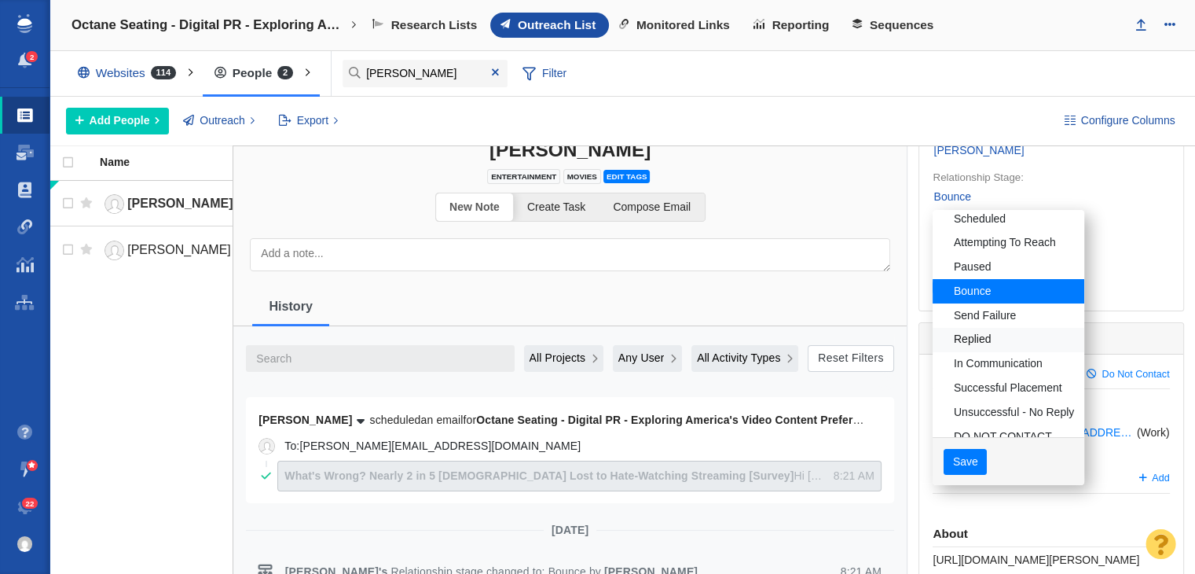
scroll to position [80, 0]
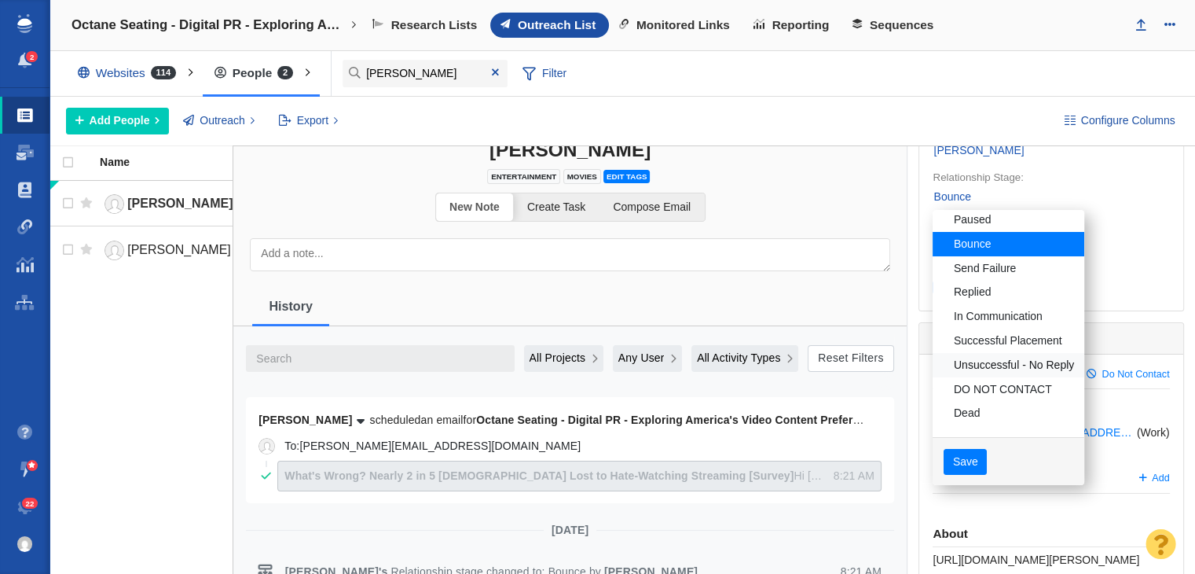
click at [996, 358] on link "Unsuccessful - No Reply" at bounding box center [1008, 365] width 151 height 24
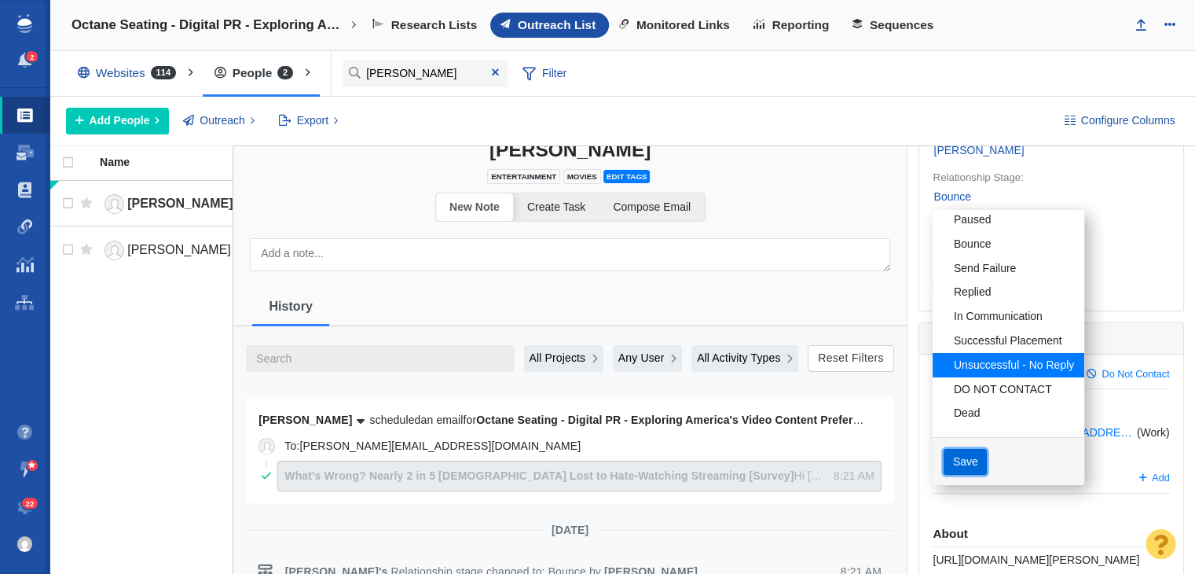
click at [961, 451] on button "Save" at bounding box center [965, 462] width 43 height 27
click at [961, 452] on body "2 Projects Dashboard Websites People Link Monitoring Reports Projects Home Help…" at bounding box center [597, 287] width 1195 height 574
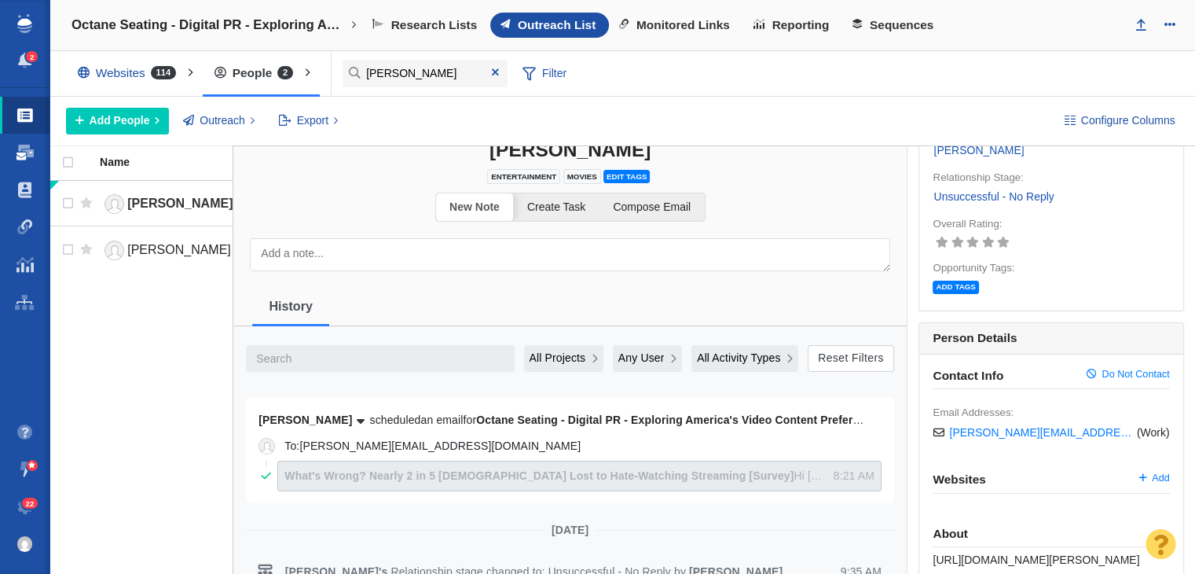
click at [32, 152] on span at bounding box center [24, 153] width 17 height 16
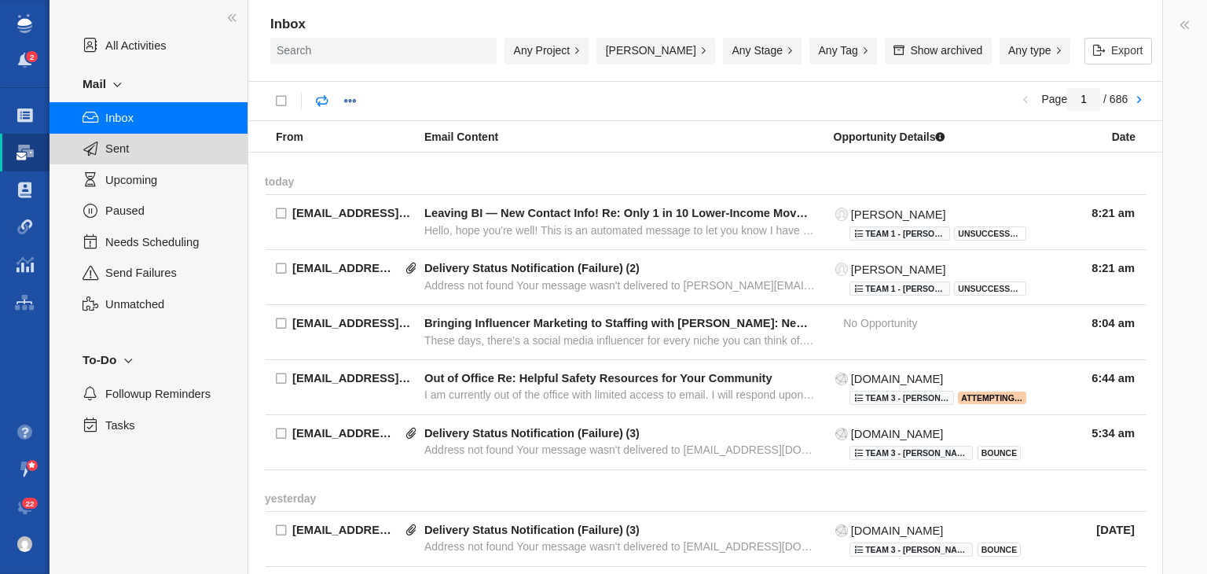
click at [204, 148] on span "Sent" at bounding box center [167, 148] width 125 height 17
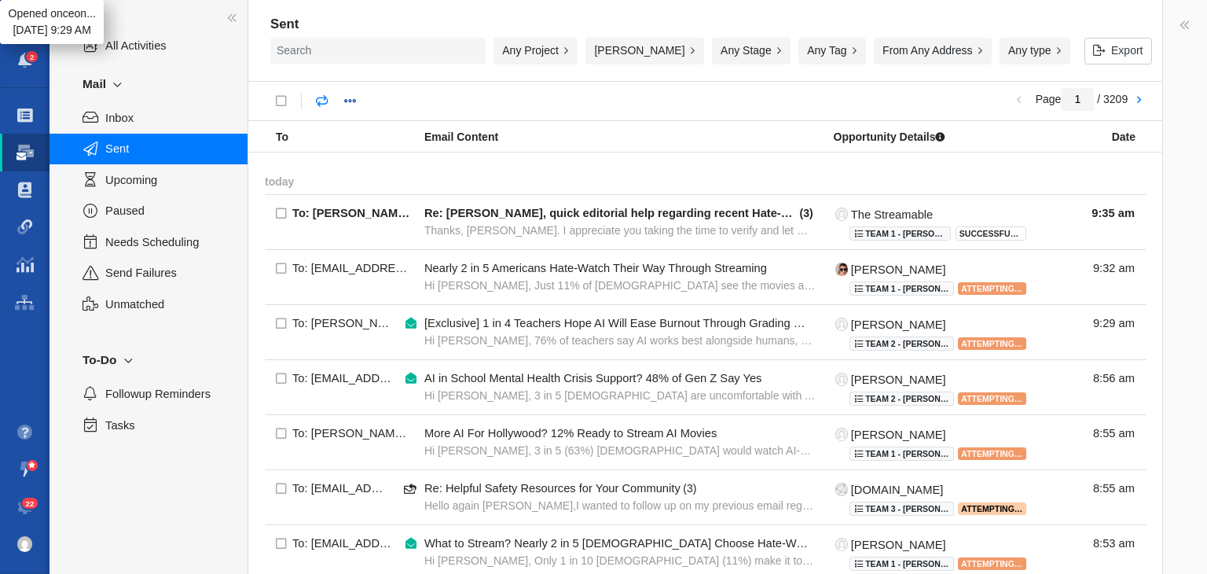
click at [540, 46] on div "Any Project" at bounding box center [535, 51] width 84 height 27
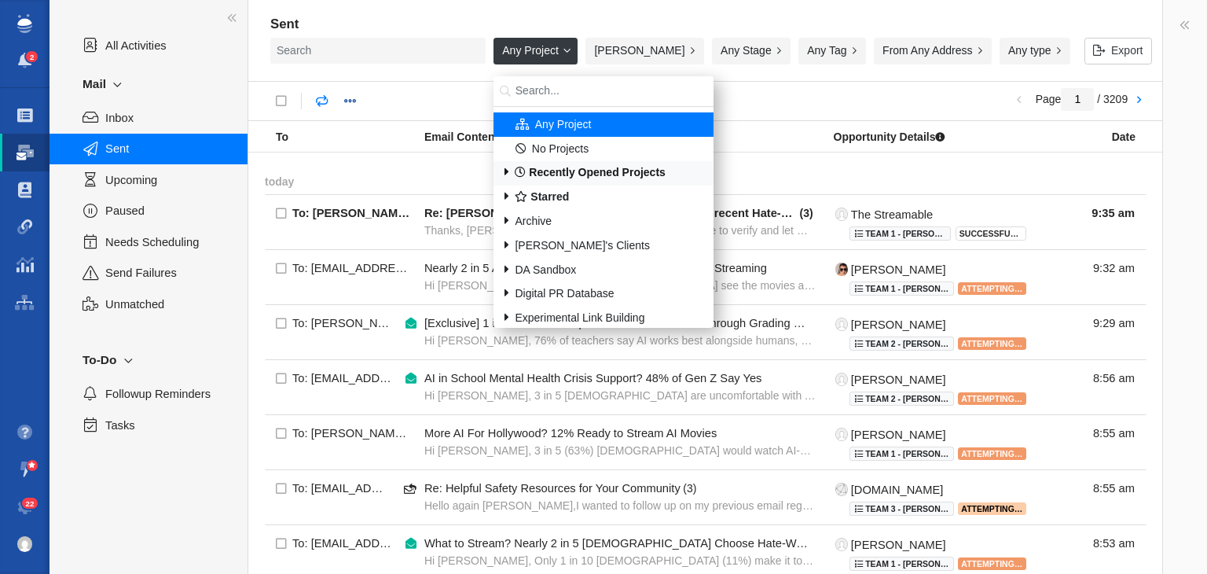
click at [530, 165] on div "Recently Opened Projects" at bounding box center [603, 173] width 220 height 24
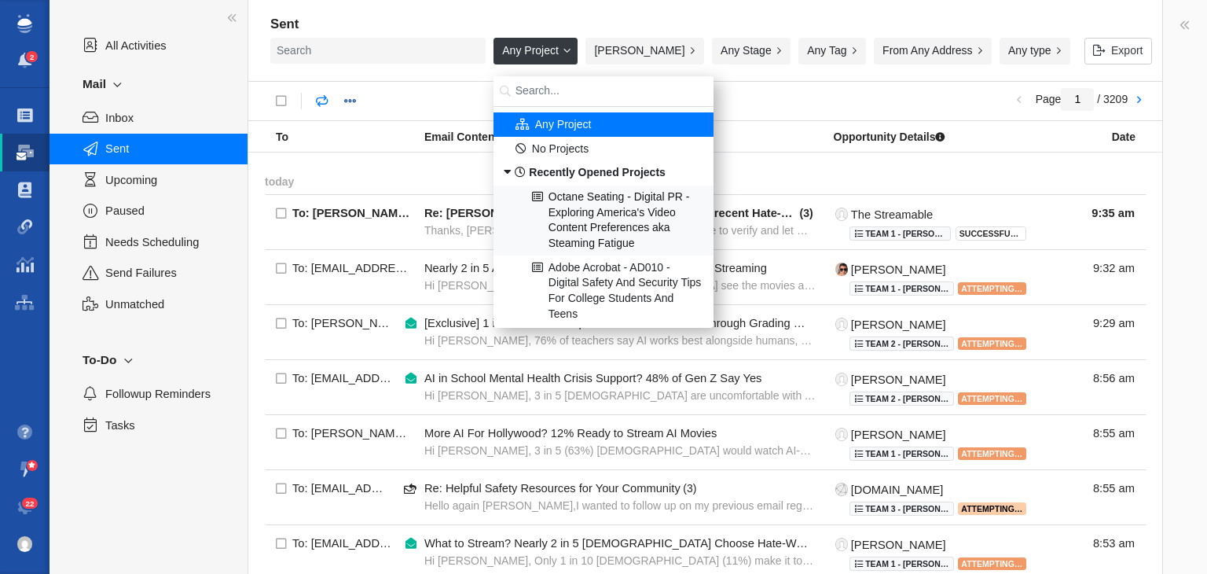
click at [527, 210] on div "Octane Seating - Digital PR - Exploring America's Video Content Preferences aka…" at bounding box center [603, 220] width 219 height 71
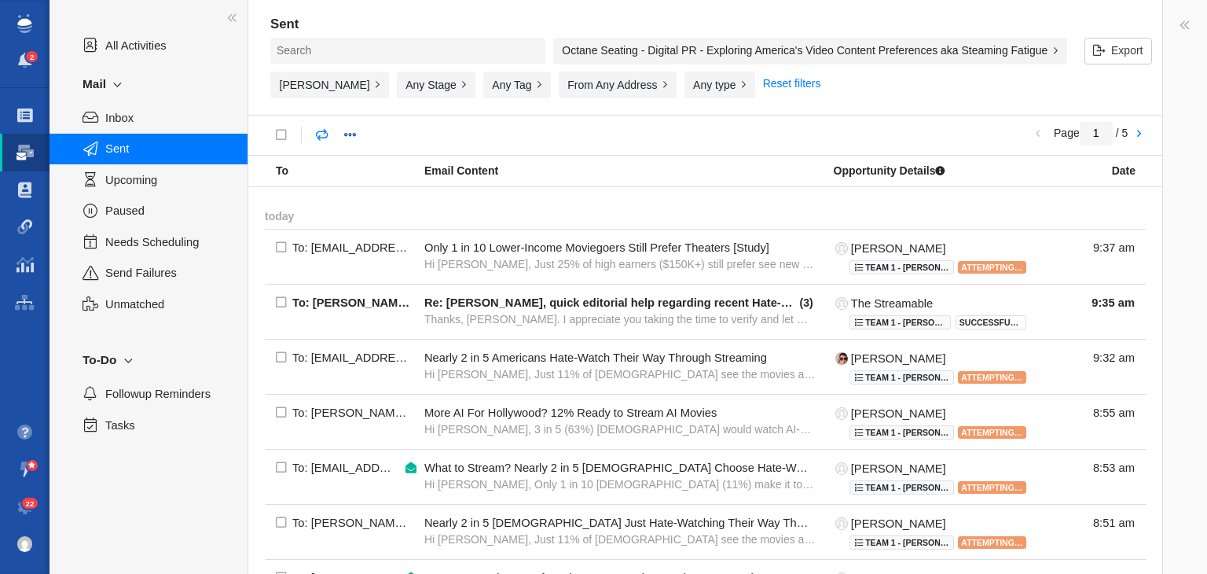
click at [605, 58] on div "Octane Seating - Digital PR - Exploring America's Video Content Preferences aka…" at bounding box center [810, 51] width 514 height 27
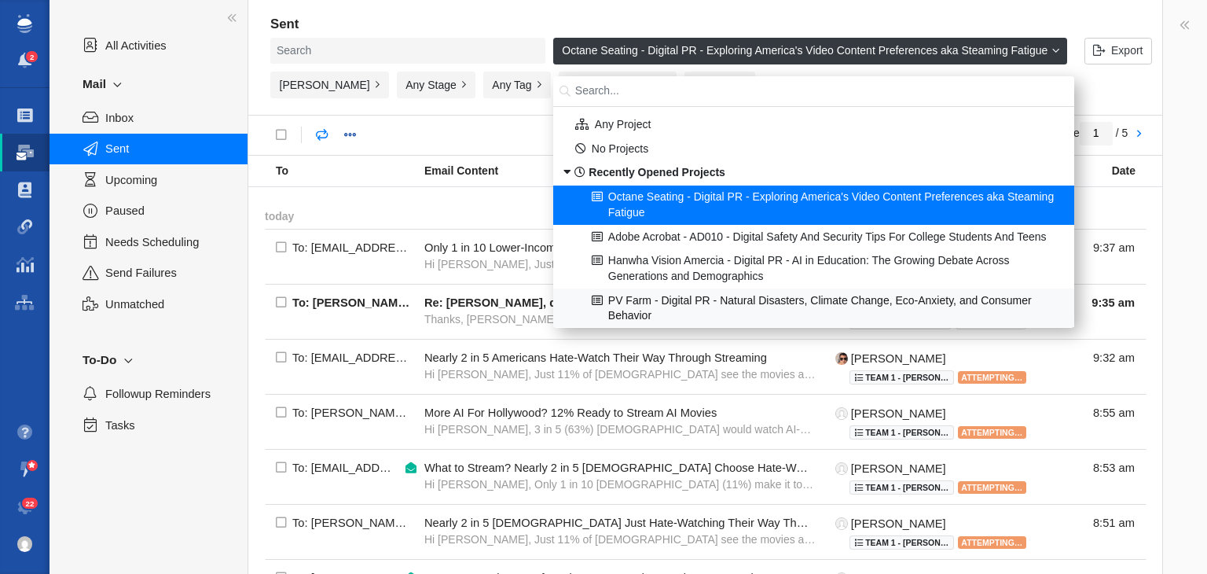
click at [670, 312] on div "PV Farm - Digital PR - Natural Disasters, Climate Change, Eco-Anxiety, and Cons…" at bounding box center [814, 307] width 520 height 39
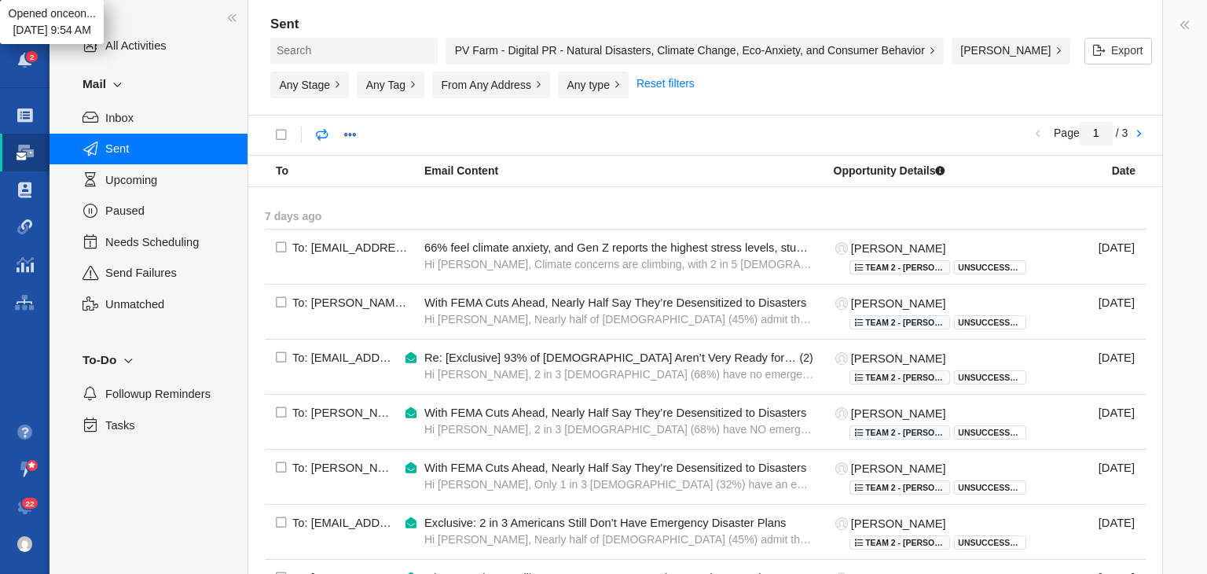
click at [626, 50] on div "PV Farm - Digital PR - Natural Disasters, Climate Change, Eco-Anxiety, and Cons…" at bounding box center [694, 51] width 498 height 27
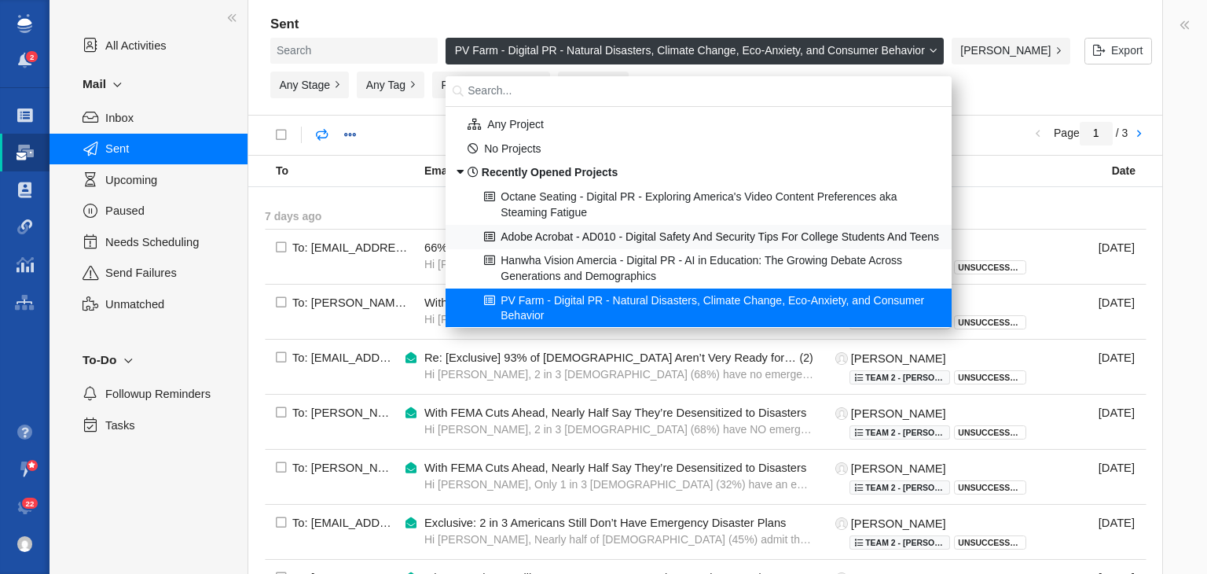
scroll to position [79, 0]
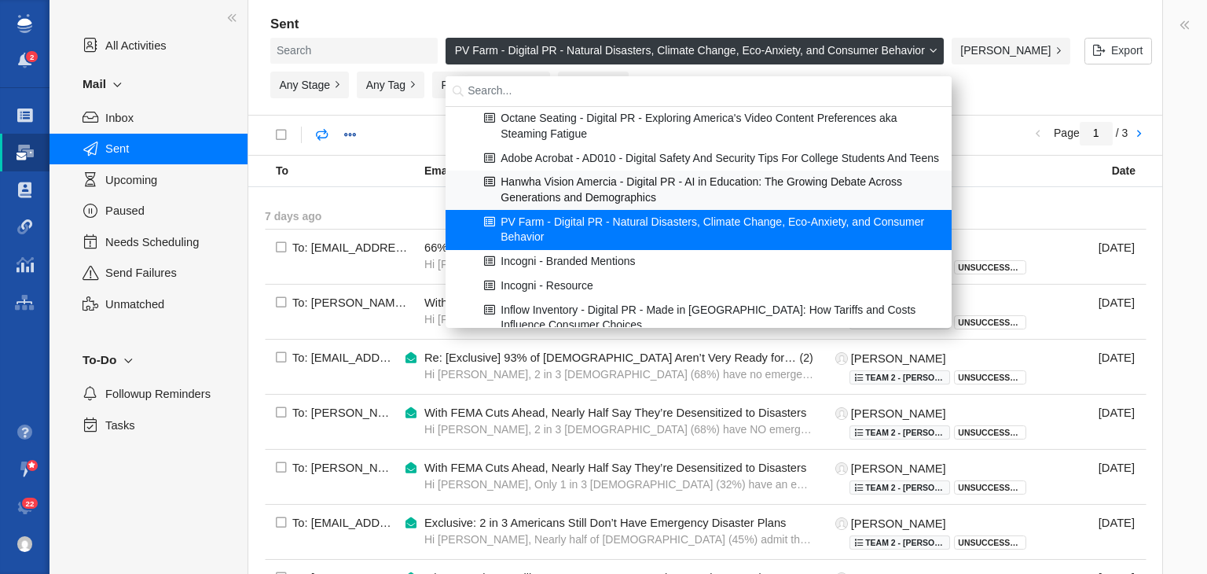
click at [741, 207] on div "Hanwha Vision Amercia - Digital PR - AI in Education: The Growing Debate Across…" at bounding box center [699, 189] width 504 height 39
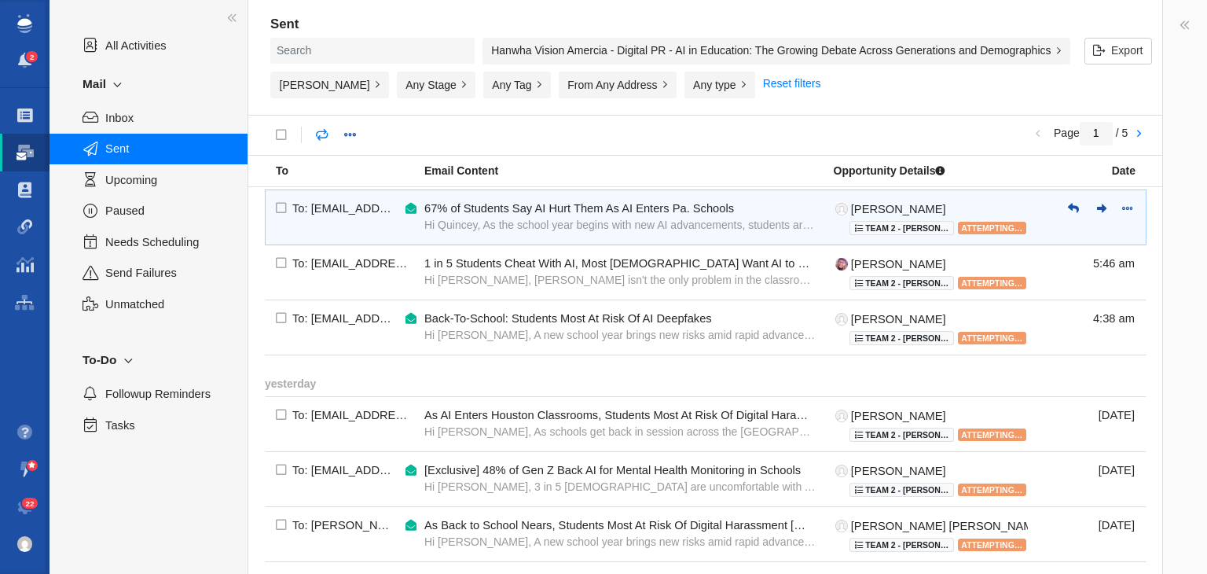
scroll to position [1097, 0]
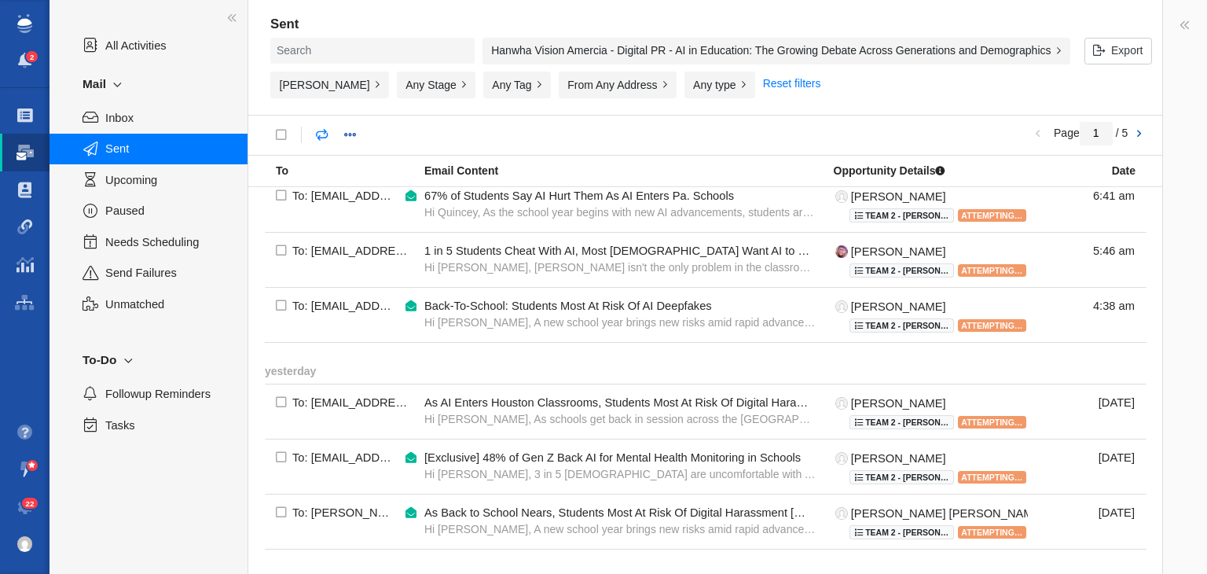
click at [1141, 139] on link at bounding box center [1138, 134] width 22 height 27
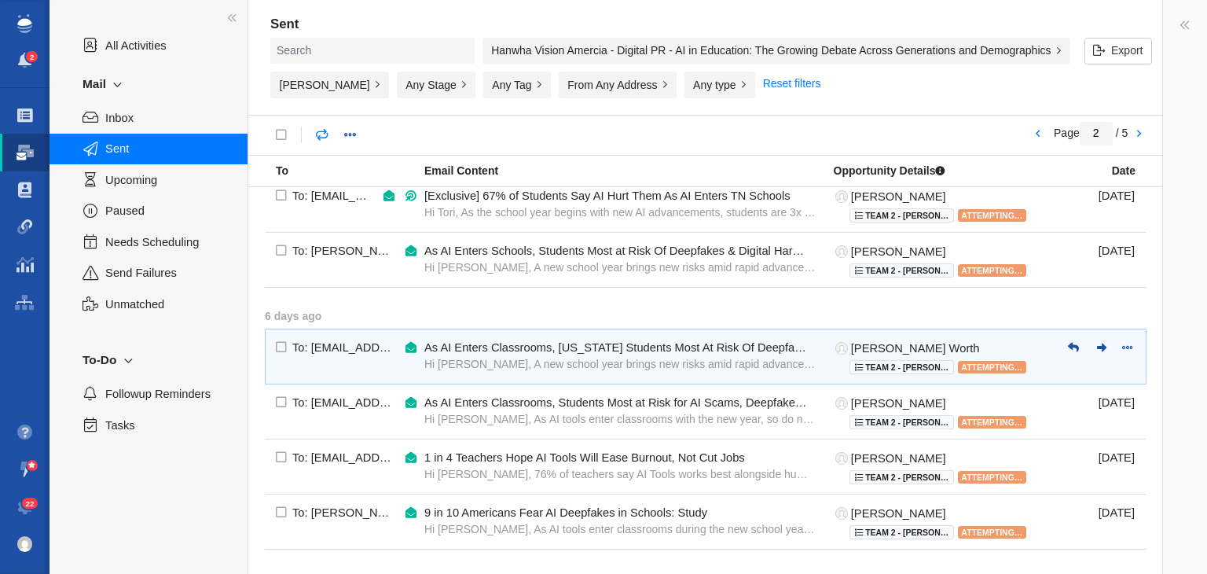
scroll to position [1181, 0]
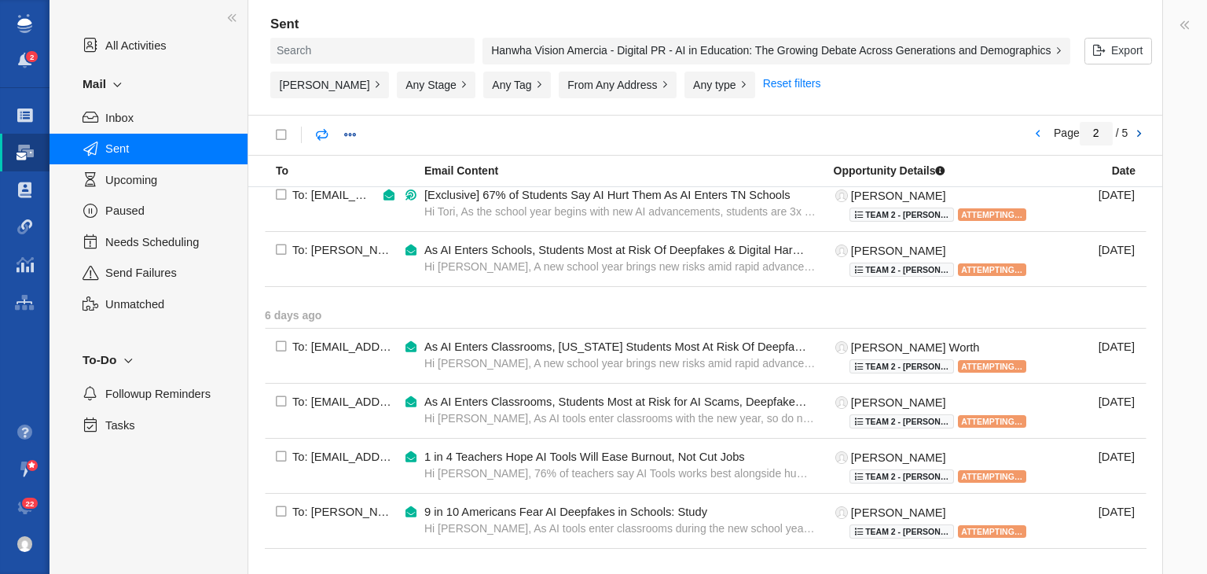
click at [1146, 138] on link at bounding box center [1138, 134] width 22 height 27
type input "3"
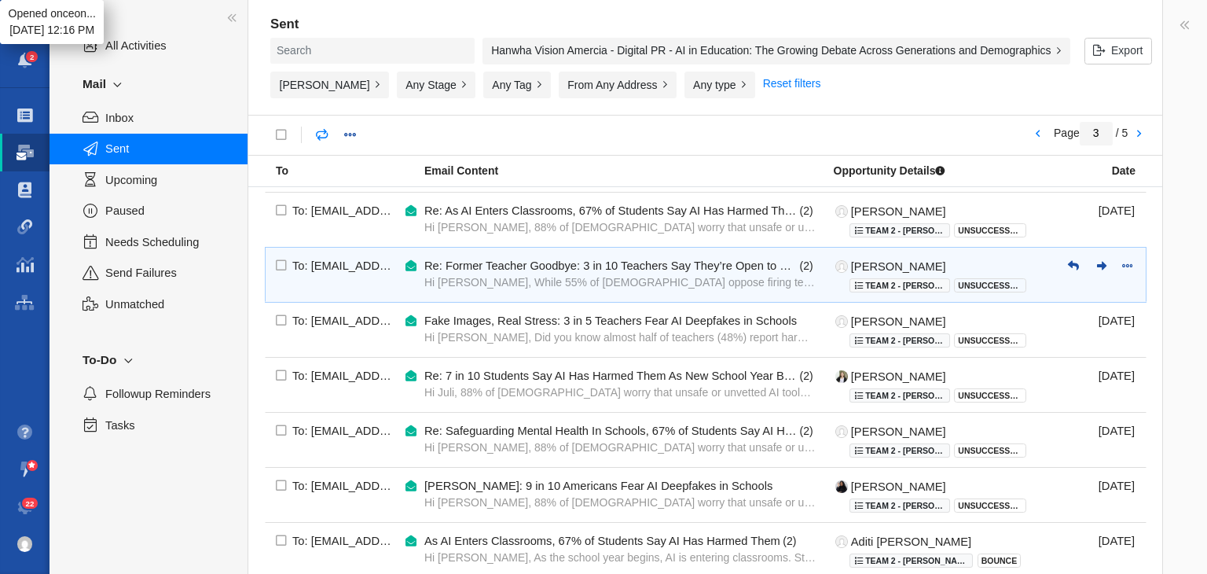
scroll to position [354, 0]
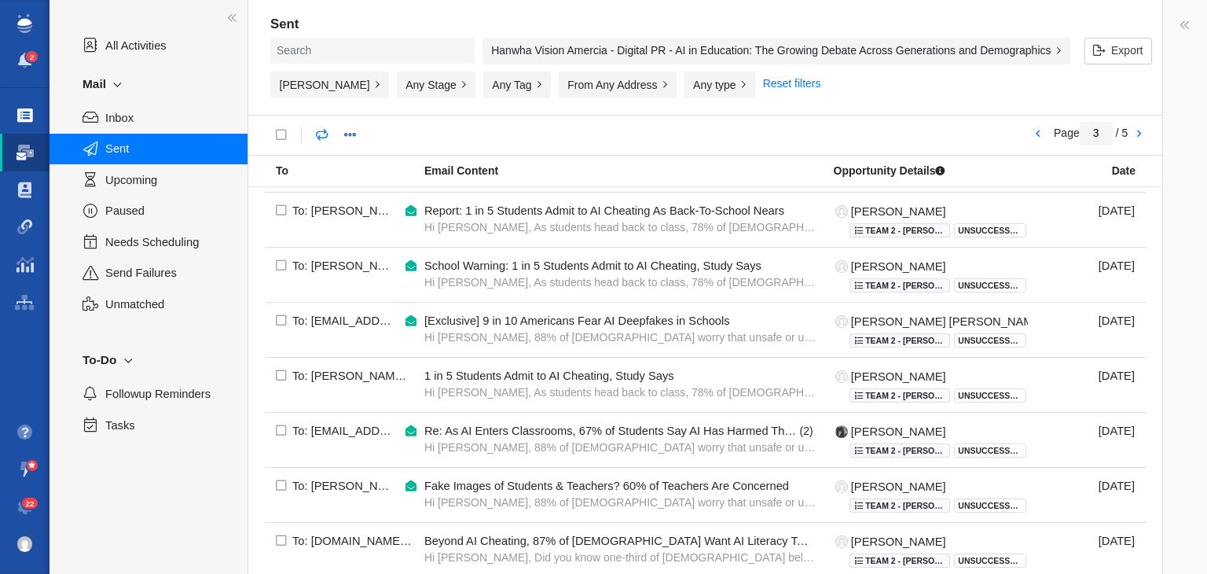
click at [28, 99] on link "Projects" at bounding box center [24, 116] width 49 height 38
click at [31, 108] on span at bounding box center [25, 116] width 16 height 16
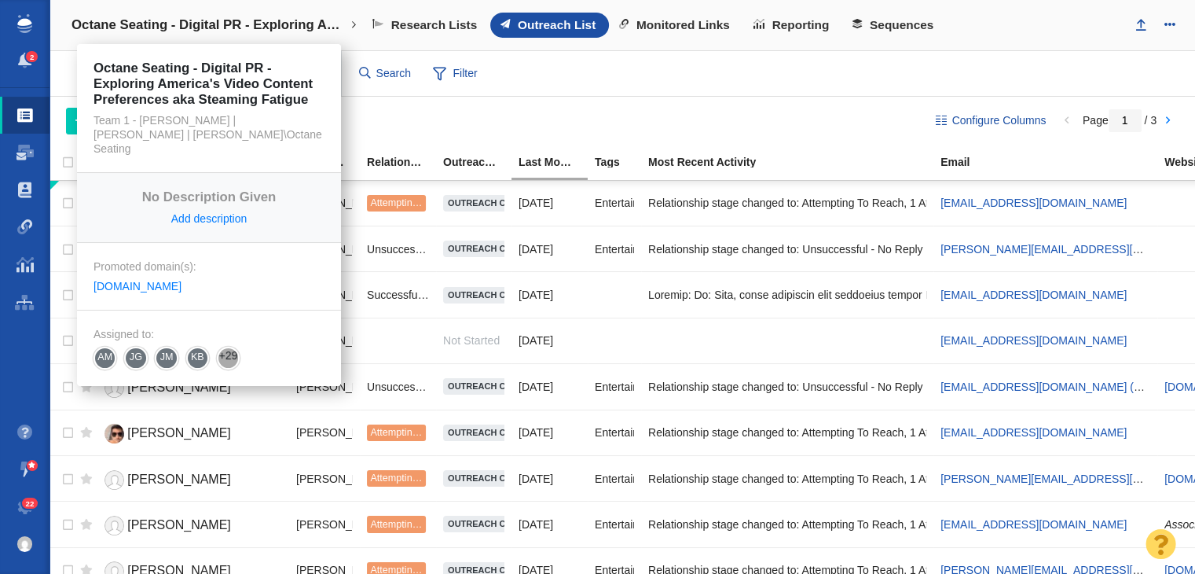
click at [130, 11] on link "Octane Seating - Digital PR - Exploring America's Video Content Preferences aka…" at bounding box center [213, 25] width 307 height 38
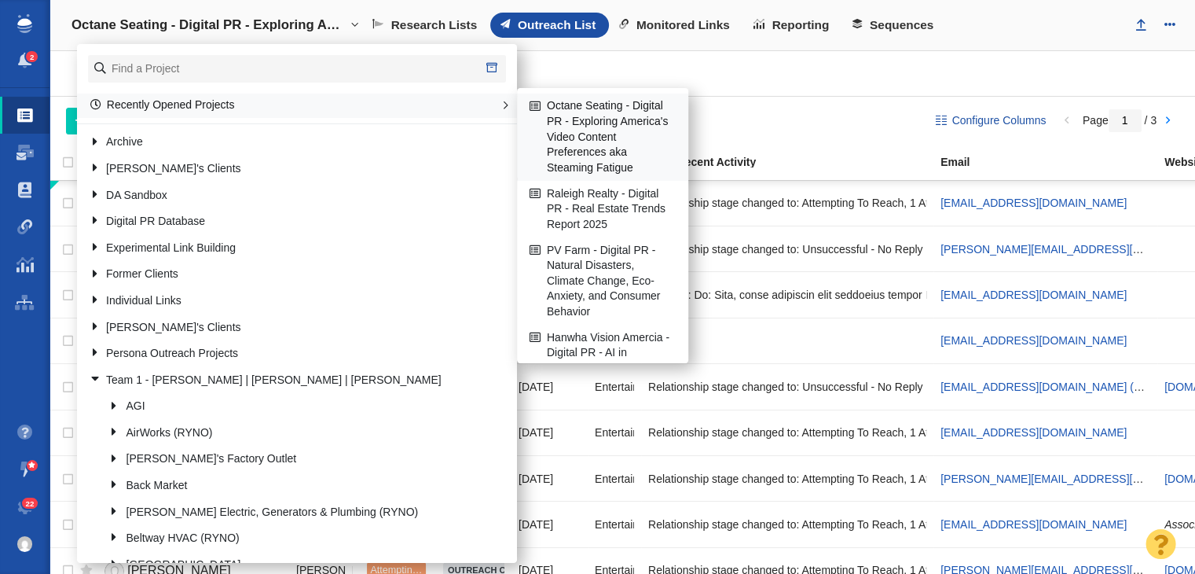
click at [612, 130] on link "Octane Seating - Digital PR - Exploring America's Video Content Preferences aka…" at bounding box center [603, 137] width 154 height 86
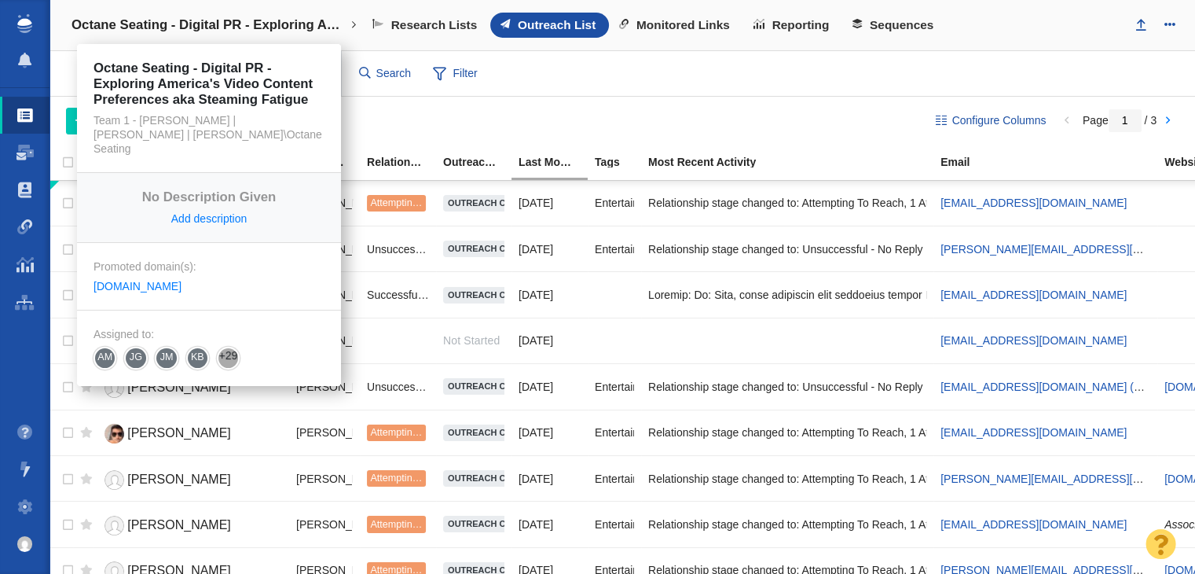
click at [167, 16] on link "Octane Seating - Digital PR - Exploring America's Video Content Preferences aka…" at bounding box center [213, 25] width 307 height 38
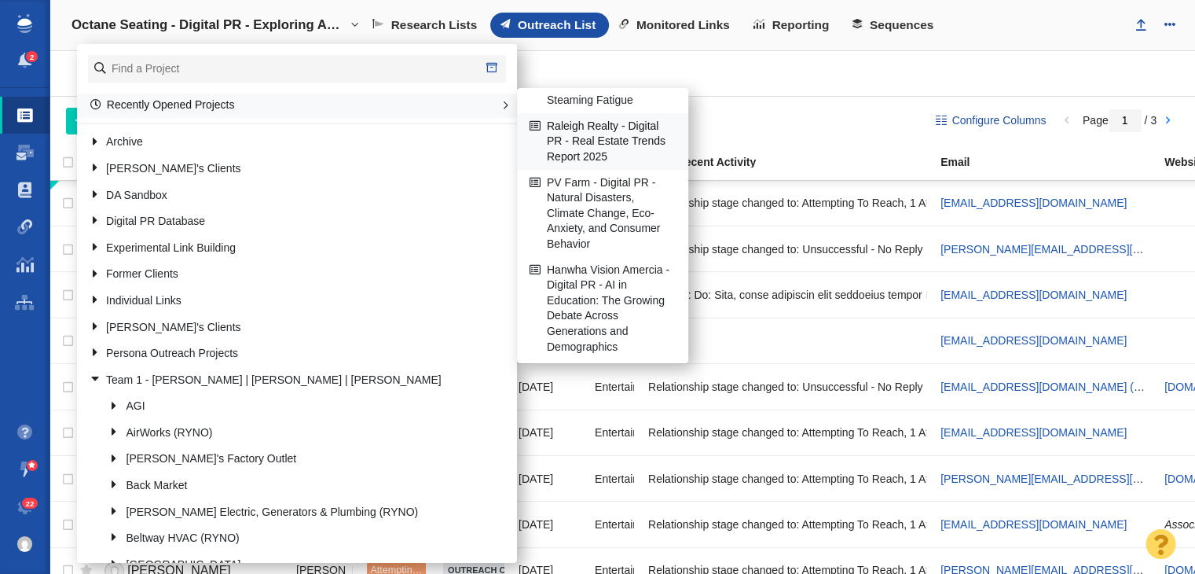
scroll to position [157, 0]
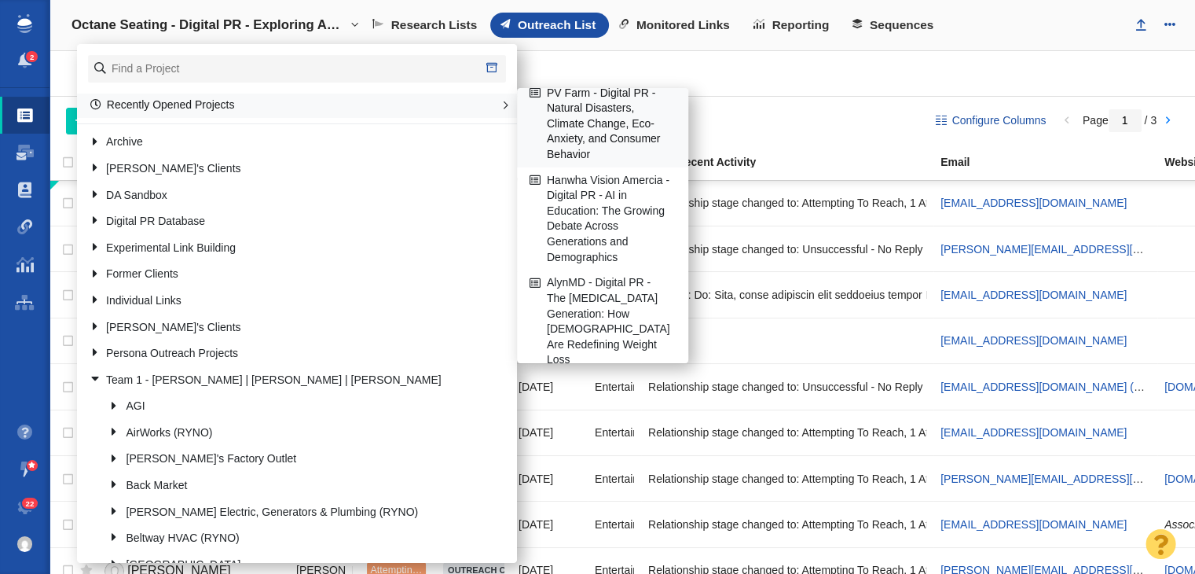
click at [614, 153] on link "PV Farm - Digital PR - Natural Disasters, Climate Change, Eco-Anxiety, and Cons…" at bounding box center [603, 124] width 154 height 86
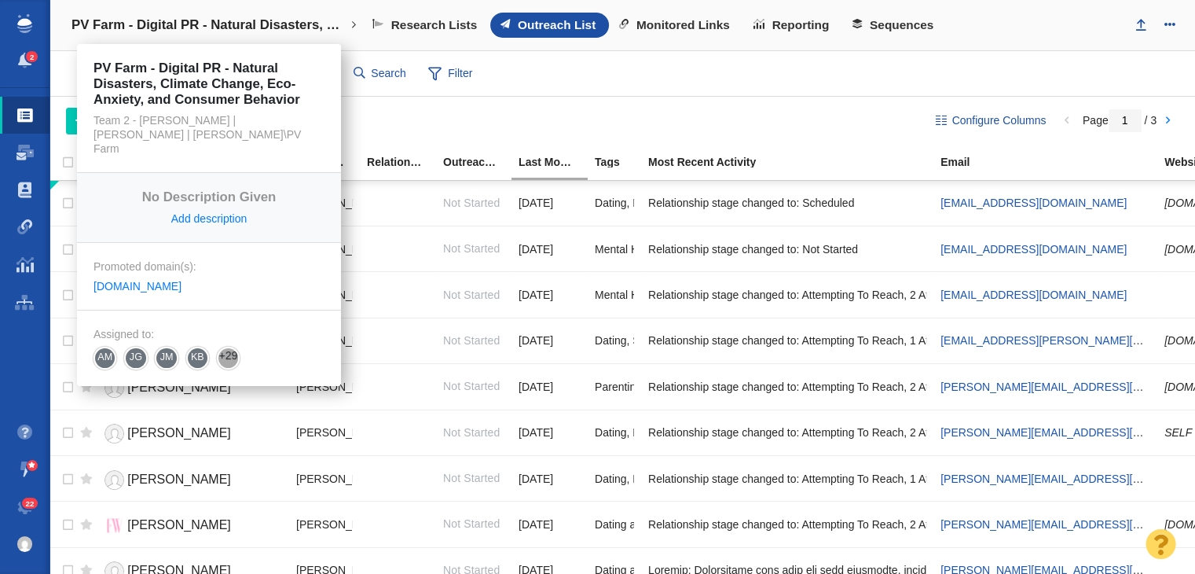
click at [156, 12] on link "PV Farm - Digital PR - Natural Disasters, Climate Change, Eco-Anxiety, and Cons…" at bounding box center [213, 25] width 307 height 38
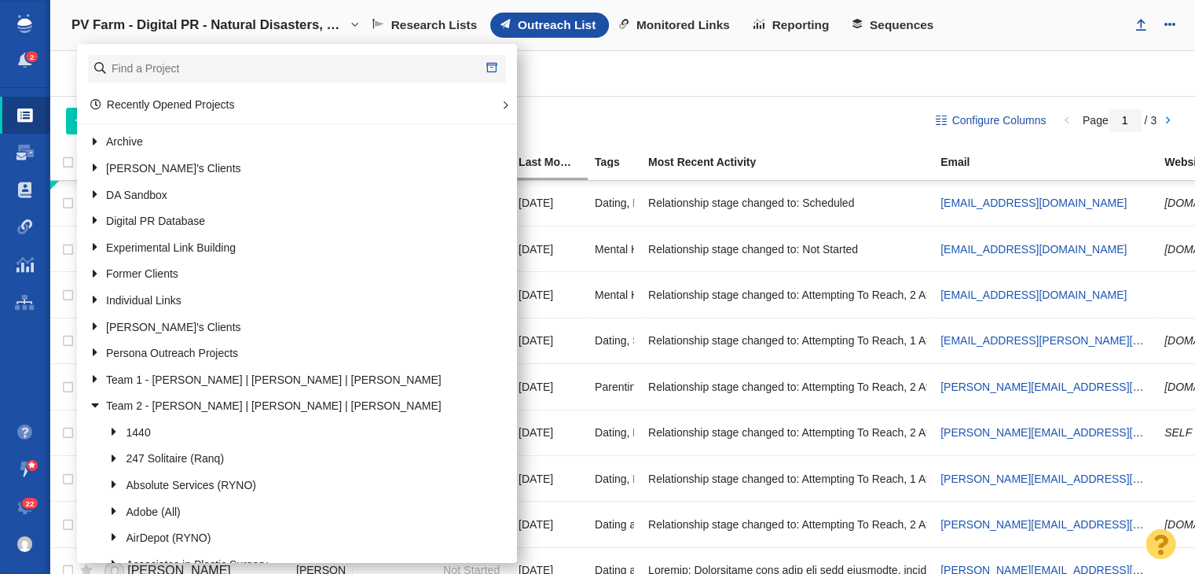
click at [724, 64] on div "Websites 69 All Websites Assigned To Me Recently Viewed Starred People 131 All …" at bounding box center [622, 74] width 1146 height 46
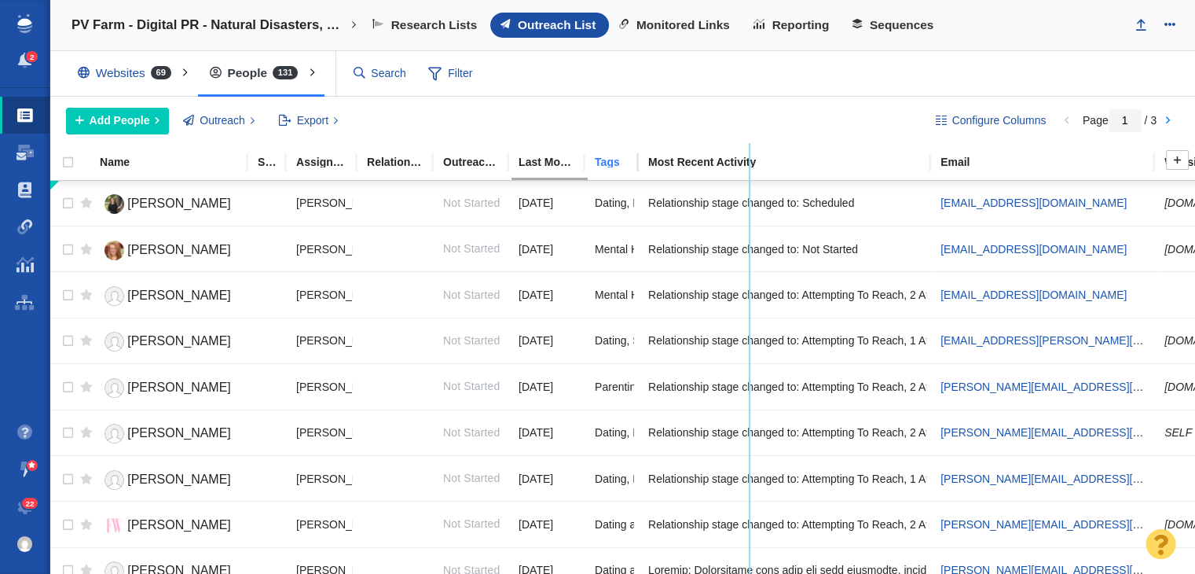
drag, startPoint x: 638, startPoint y: 161, endPoint x: 747, endPoint y: 162, distance: 109.2
click at [747, 162] on tr "Name State Assigned To Relationship Stage Outreach Status Last Modified (this p…" at bounding box center [855, 162] width 1612 height 35
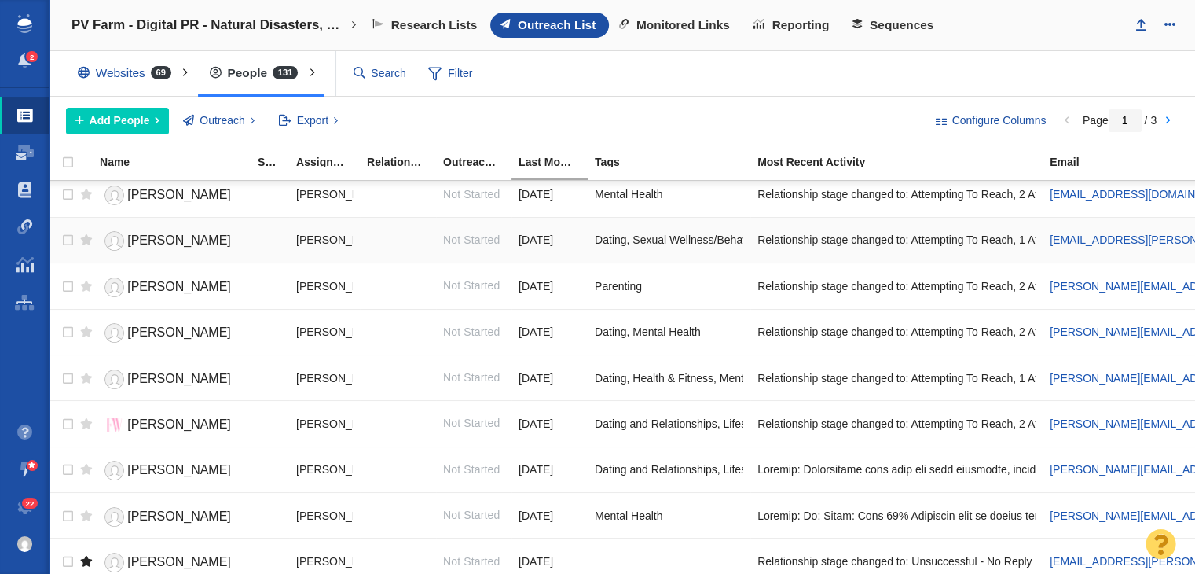
scroll to position [157, 0]
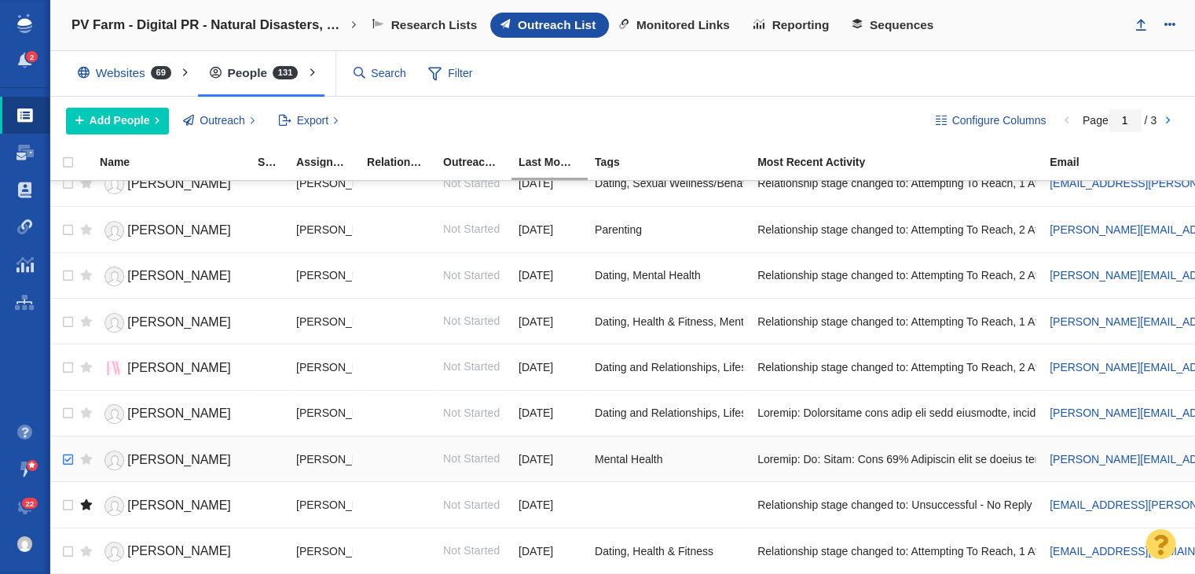
checkbox input "true"
click at [68, 452] on input "checkbox" at bounding box center [66, 459] width 24 height 35
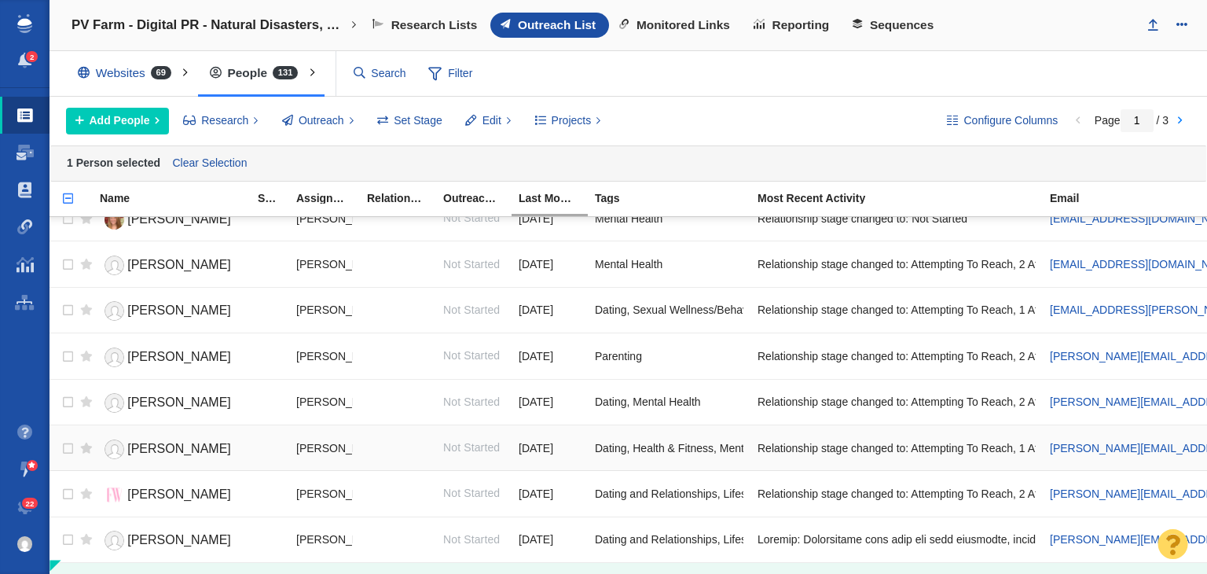
scroll to position [0, 0]
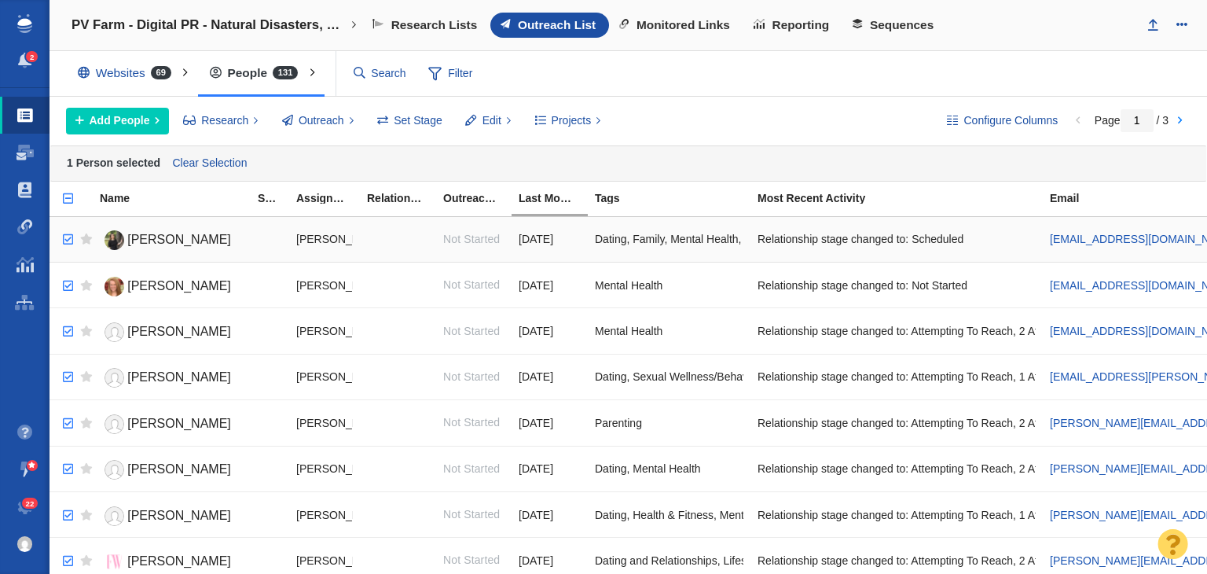
checkbox input "true"
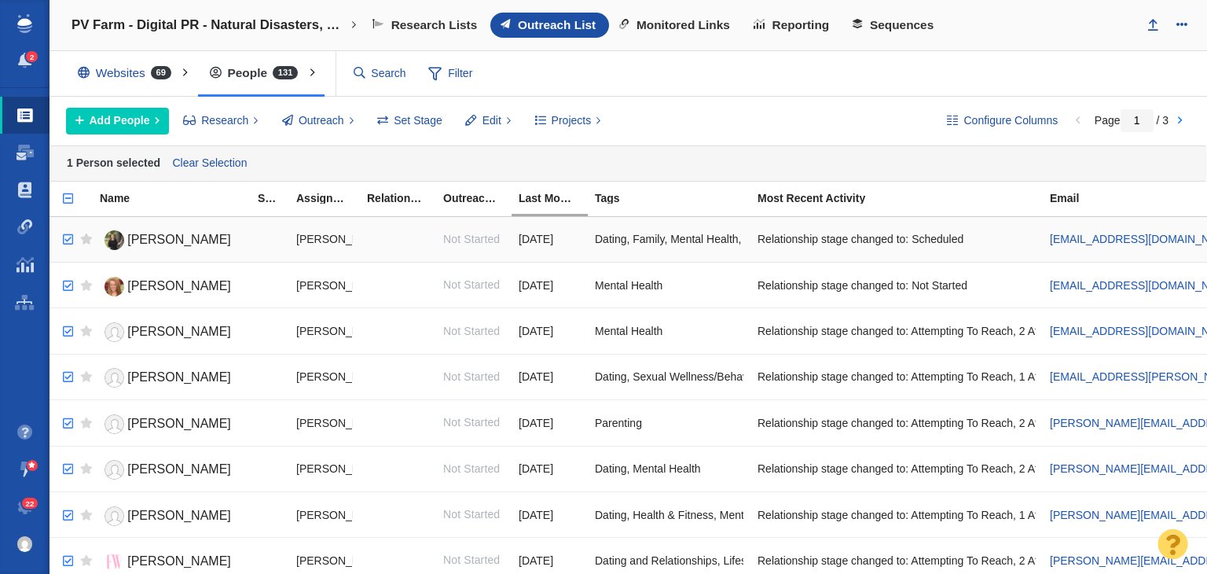
checkbox input "true"
click at [71, 235] on input "checkbox" at bounding box center [66, 239] width 24 height 35
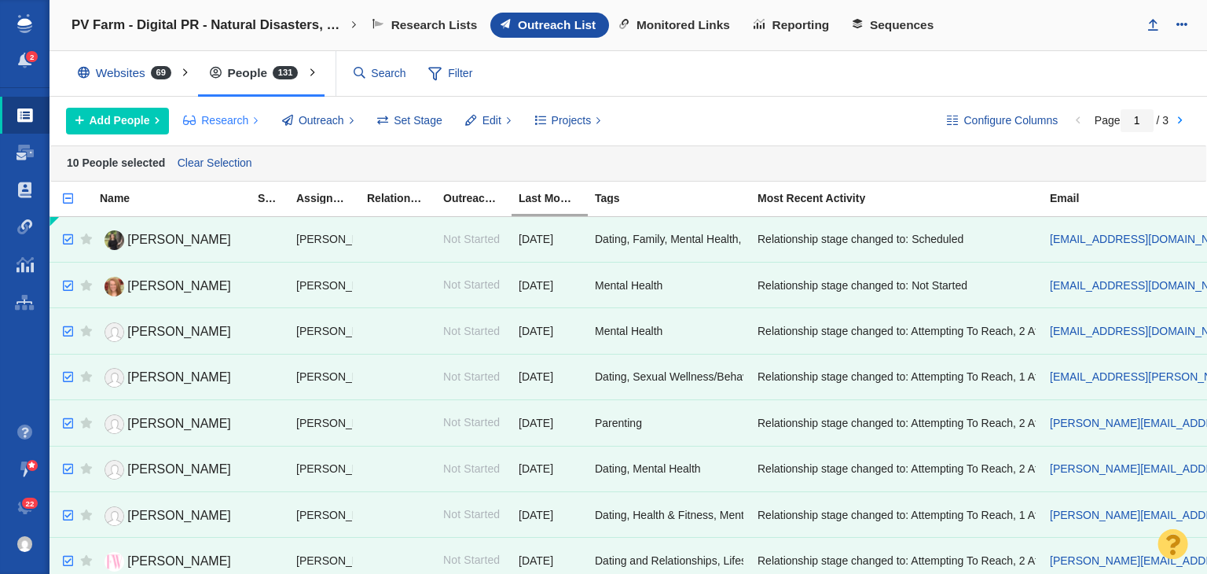
click at [258, 121] on button "Research" at bounding box center [220, 121] width 93 height 27
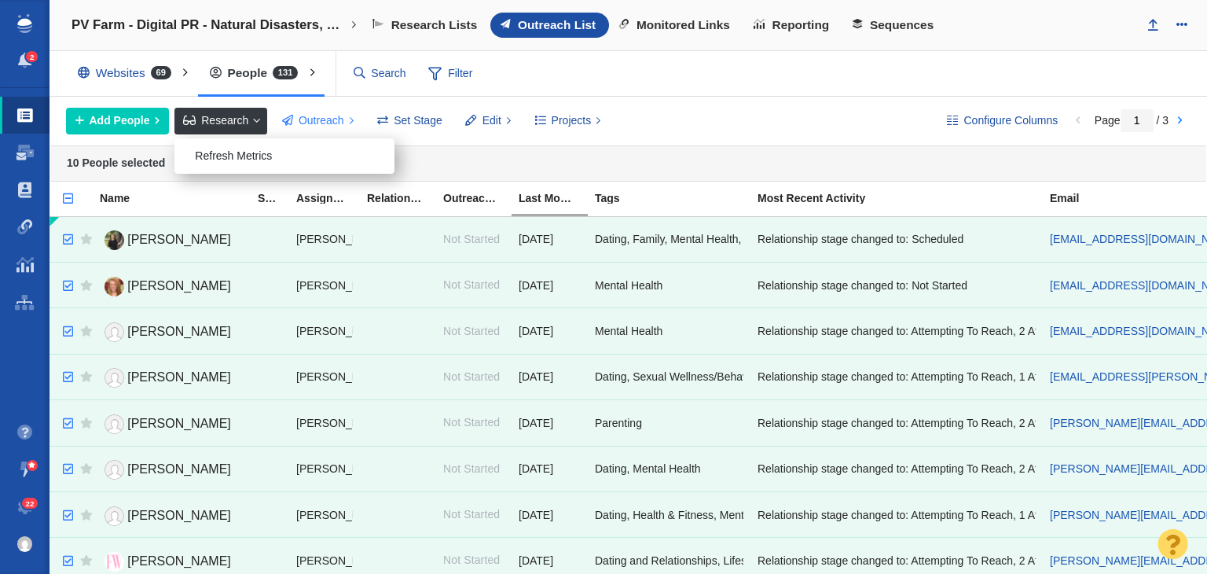
click at [310, 110] on button "Outreach" at bounding box center [318, 121] width 90 height 27
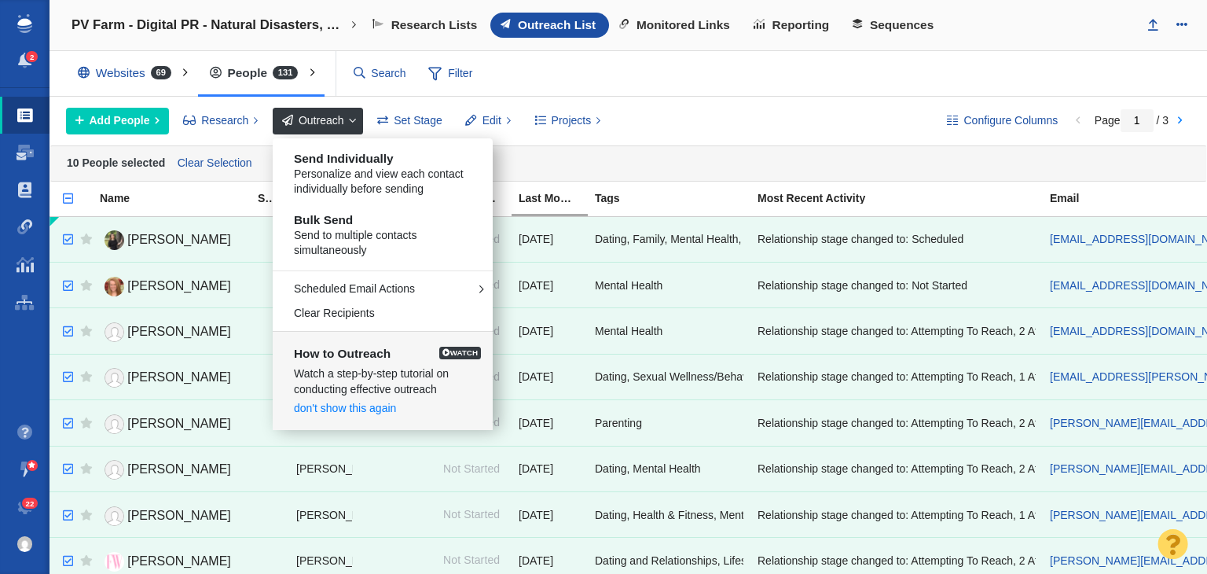
click at [727, 119] on div "Add People Add a Person Add From List of URLs Import from CSV Research Refresh …" at bounding box center [494, 121] width 856 height 27
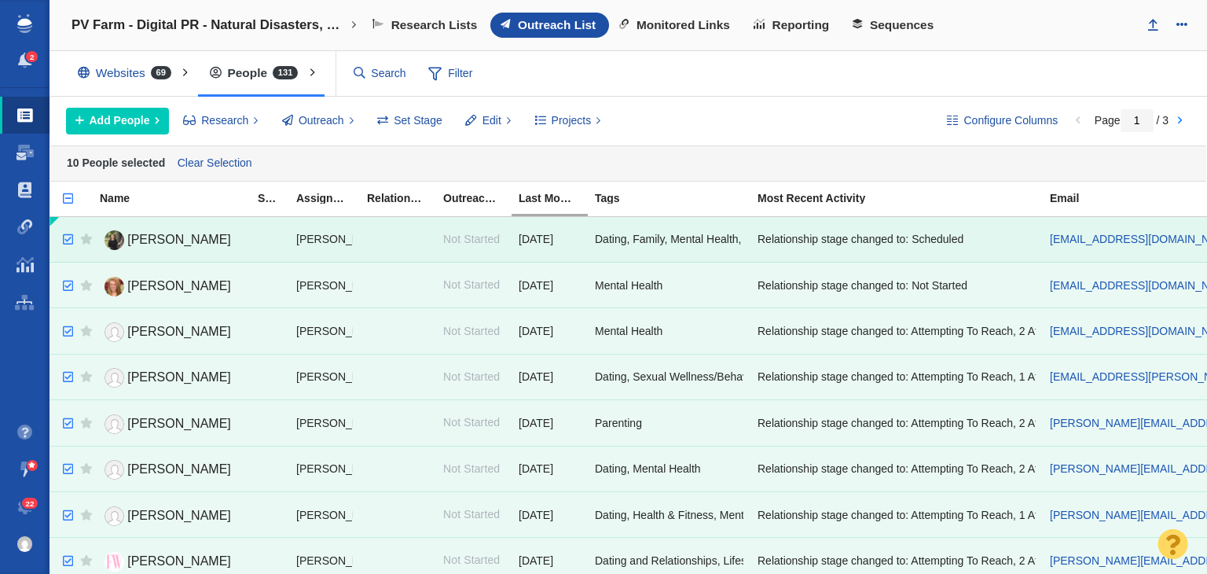
click at [170, 241] on span "[PERSON_NAME]" at bounding box center [179, 239] width 104 height 13
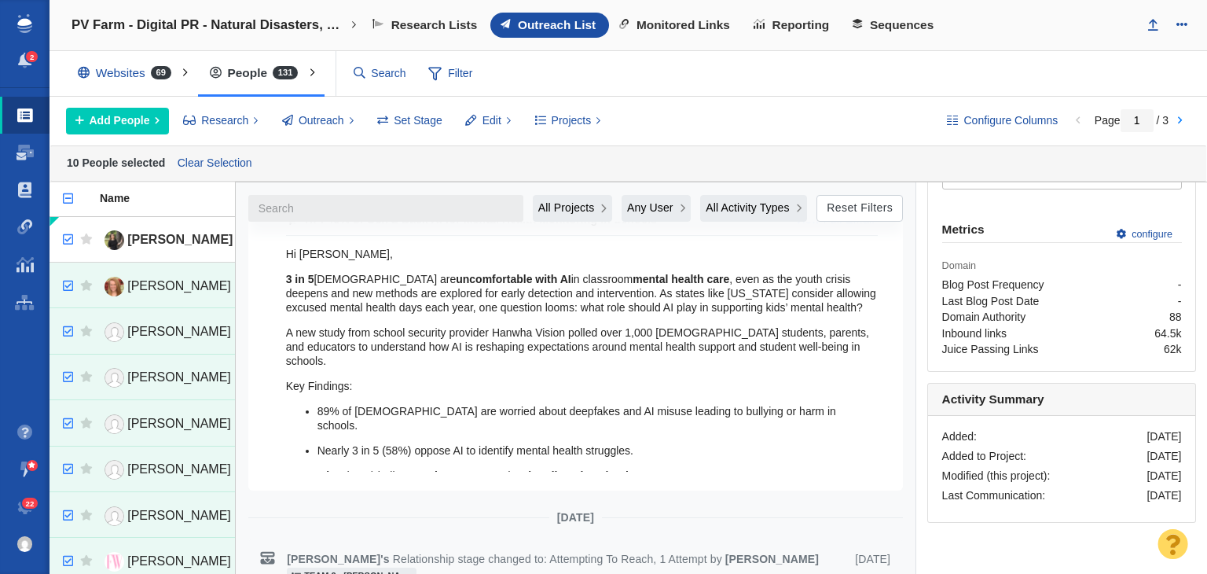
scroll to position [629, 0]
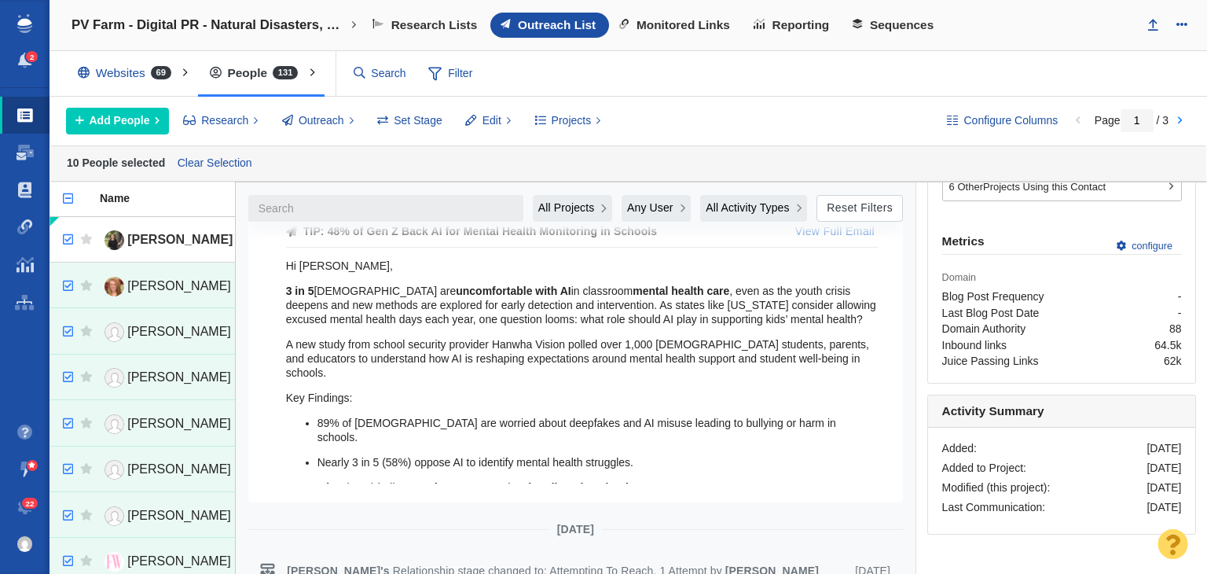
click at [559, 521] on p "[DATE]" at bounding box center [575, 529] width 37 height 16
click at [559, 481] on strong "handle AI in schools" at bounding box center [581, 487] width 107 height 13
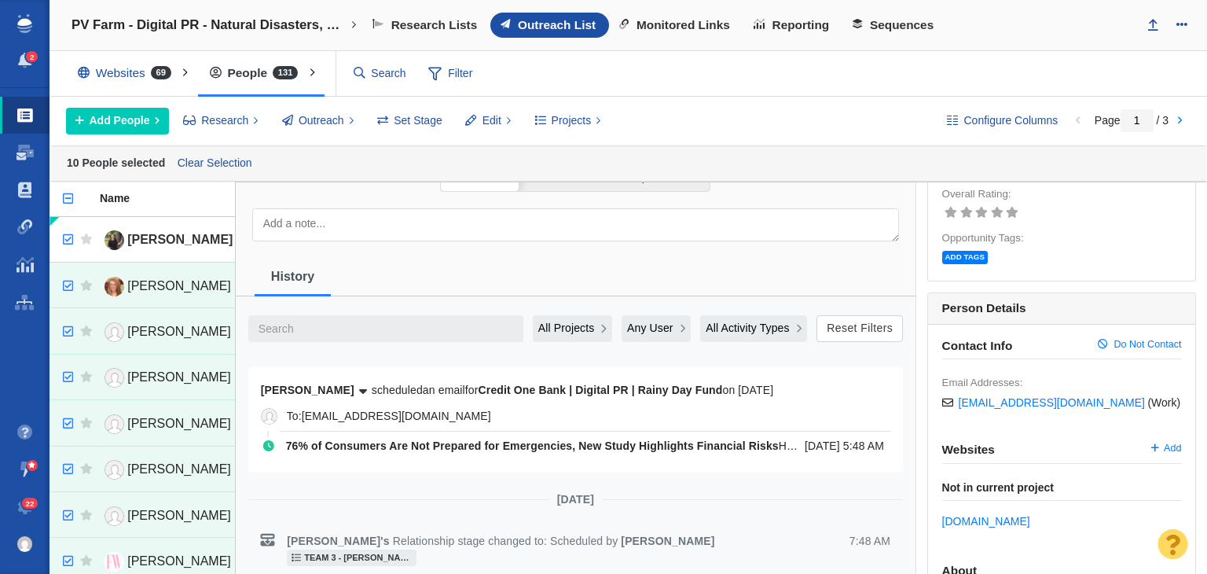
scroll to position [0, 0]
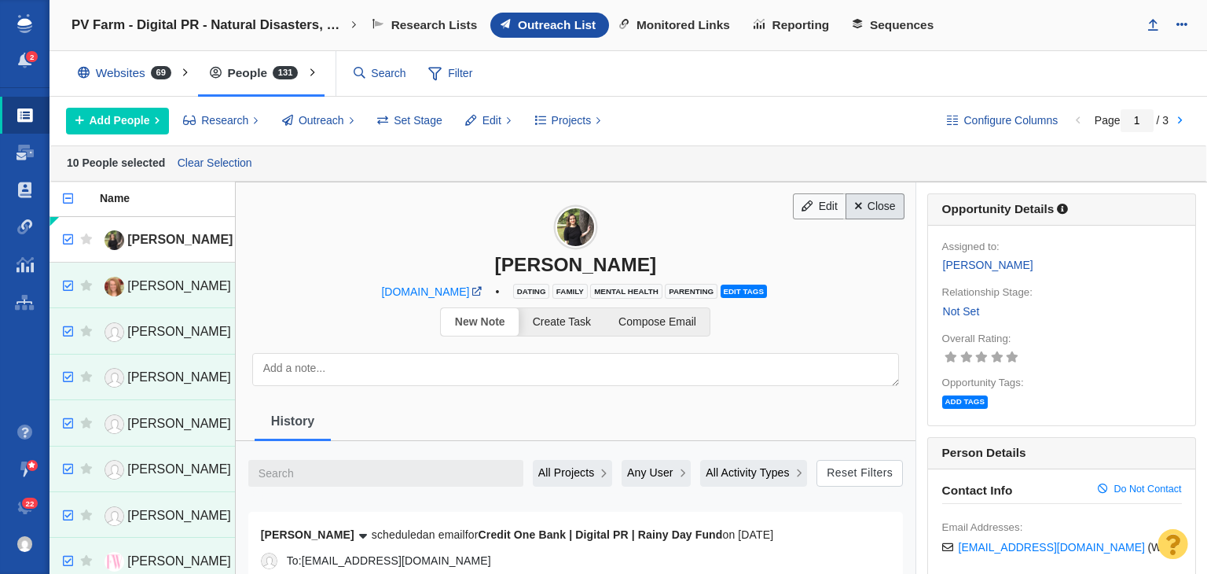
click at [852, 209] on link "Close" at bounding box center [874, 206] width 59 height 27
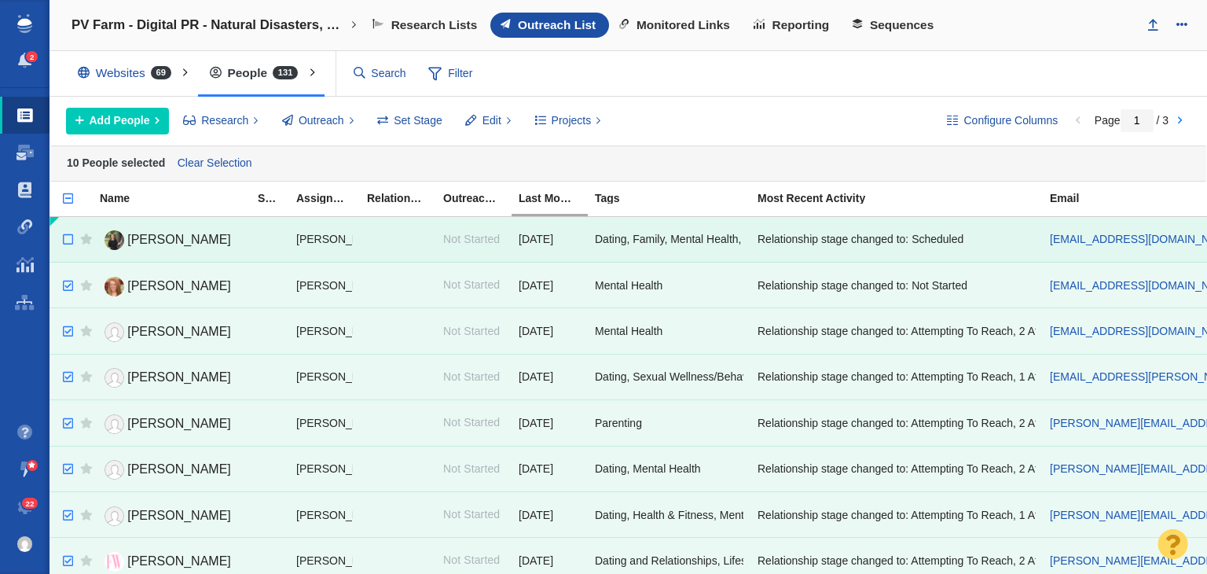
checkbox input "false"
click at [68, 233] on input "checkbox" at bounding box center [66, 239] width 24 height 35
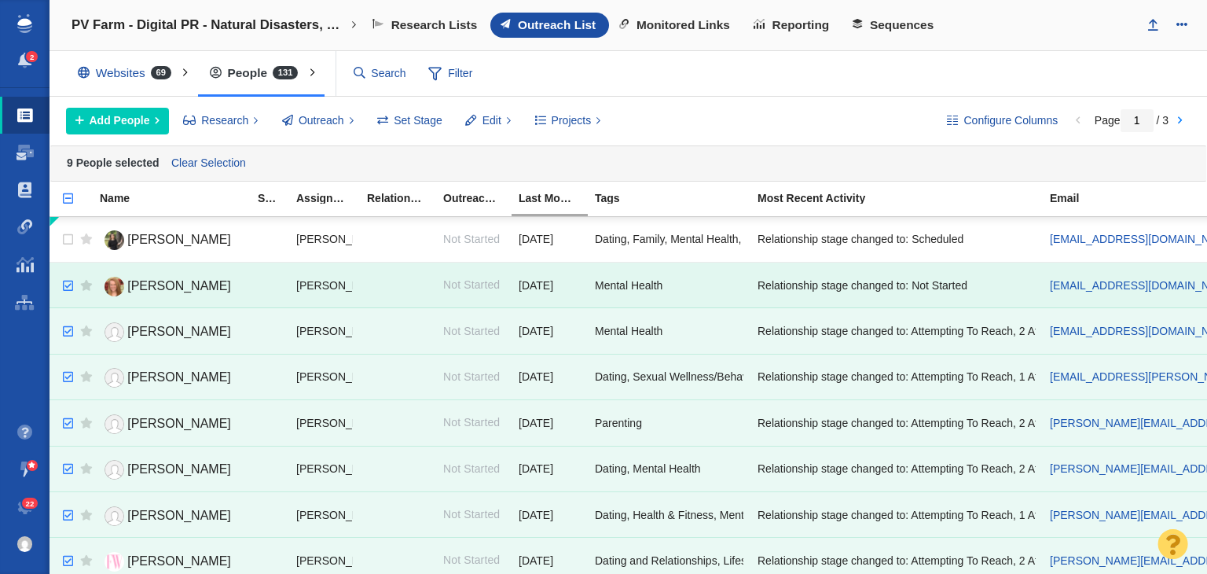
click at [133, 279] on span "[PERSON_NAME]" at bounding box center [179, 285] width 104 height 13
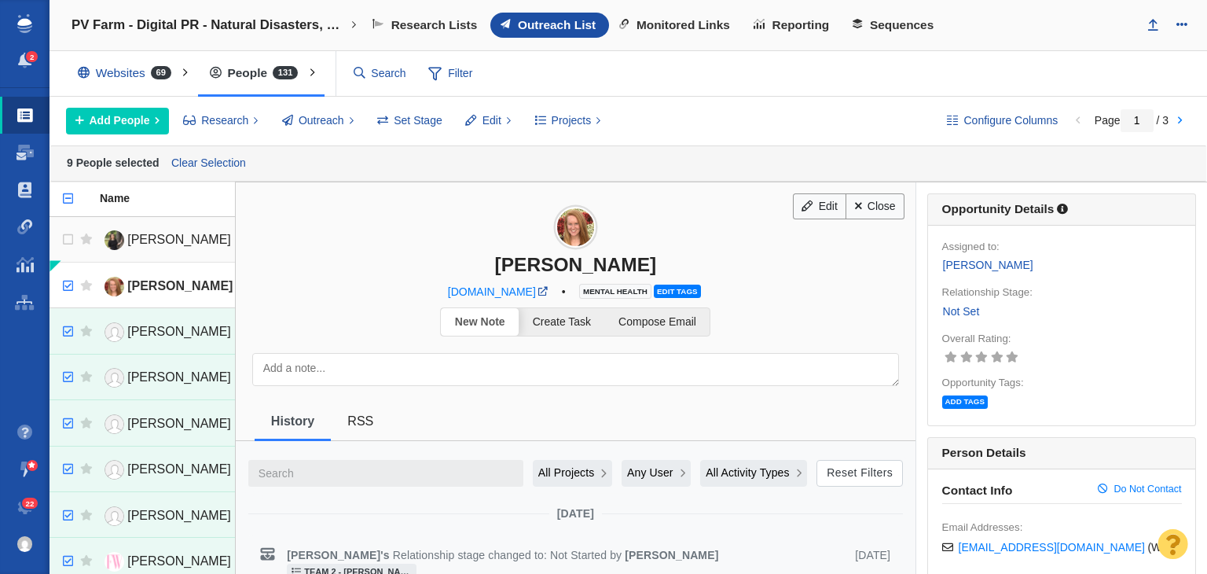
click at [116, 236] on link "[PERSON_NAME]" at bounding box center [172, 239] width 144 height 27
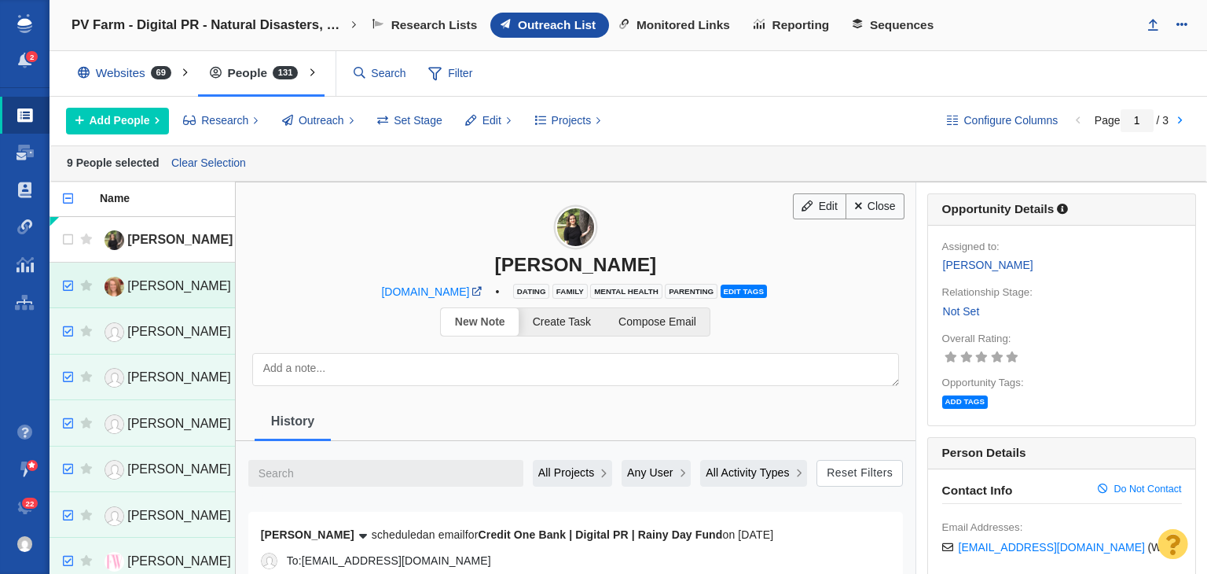
click at [130, 282] on span "[PERSON_NAME]" at bounding box center [179, 285] width 104 height 13
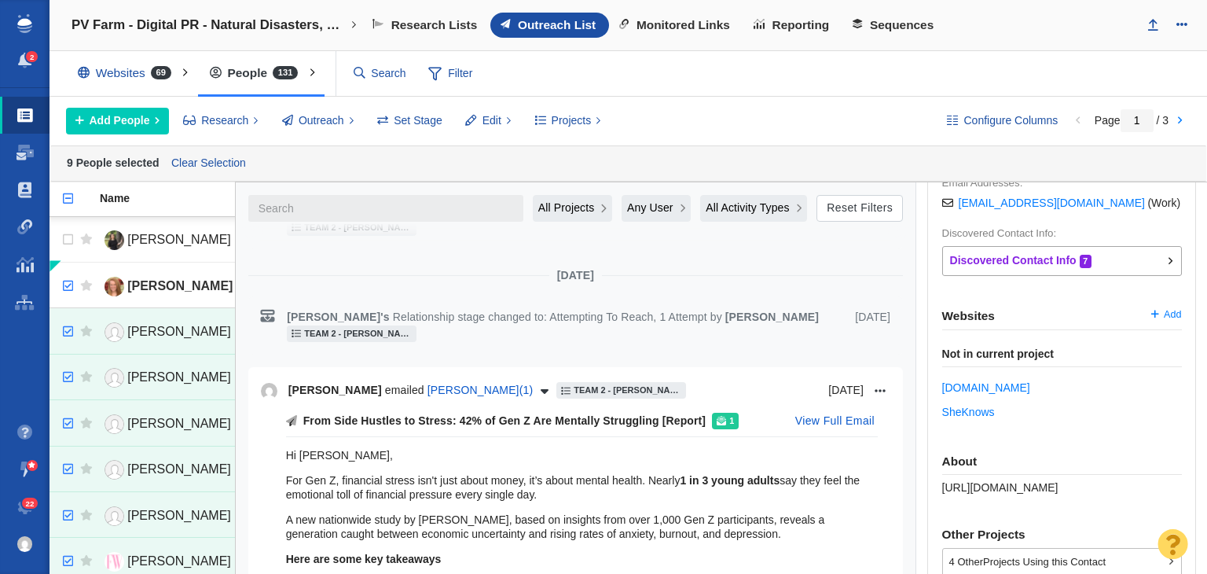
scroll to position [314, 0]
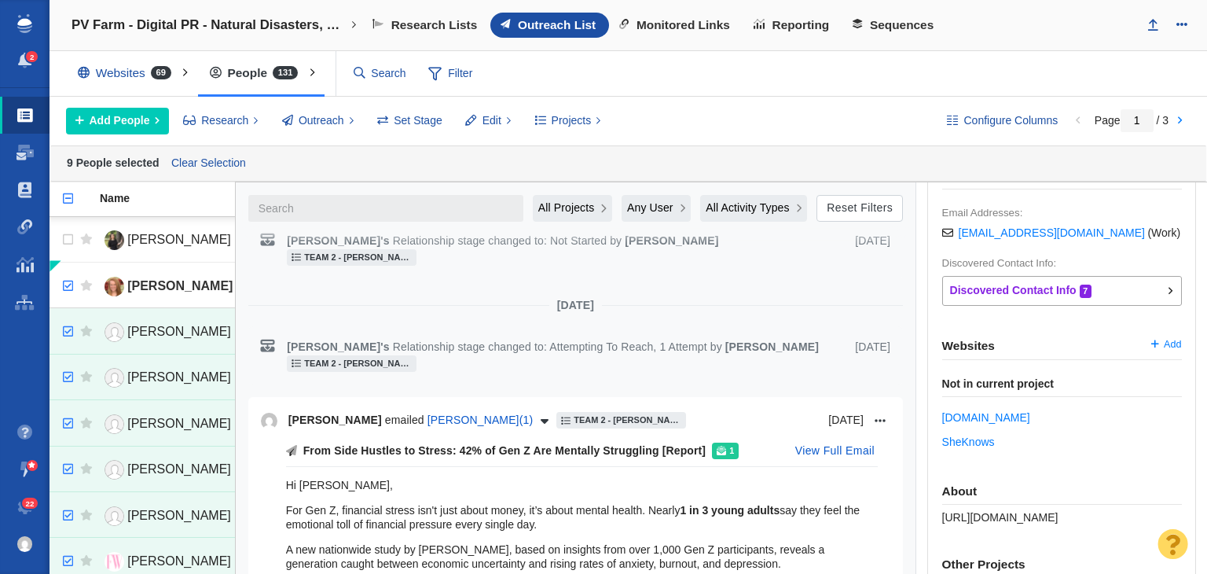
click at [951, 521] on span "https://www.sheknows.com/authors/maggieryan31/articles/" at bounding box center [1000, 517] width 116 height 13
click at [952, 521] on span "https://www.sheknows.com/authors/maggieryan31/articles/" at bounding box center [1000, 517] width 116 height 13
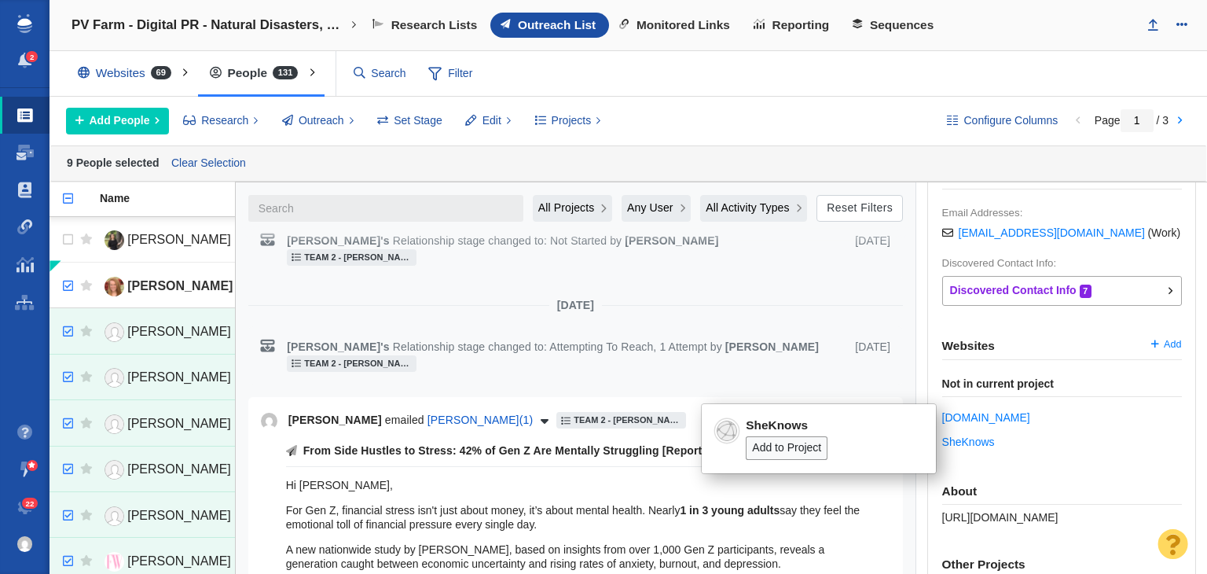
click at [1033, 495] on div "About https://www.sheknows.com/authors/maggieryan31/articles/" at bounding box center [1062, 504] width 240 height 40
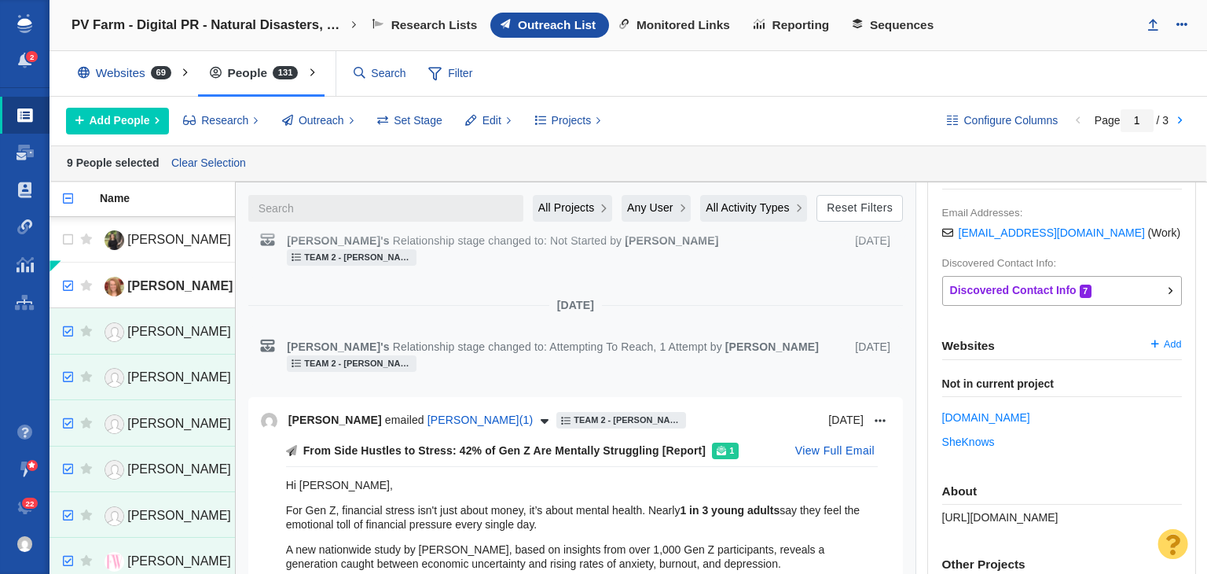
click at [1033, 494] on div "About https://www.sheknows.com/authors/maggieryan31/articles/" at bounding box center [1062, 504] width 240 height 40
click at [1033, 519] on div "About https://www.sheknows.com/authors/maggieryan31/articles/" at bounding box center [1062, 504] width 240 height 40
click at [1034, 518] on div "About https://www.sheknows.com/authors/maggieryan31/articles/" at bounding box center [1062, 504] width 240 height 40
copy div "https://www.sheknows.com/authors/maggieryan31/articles/"
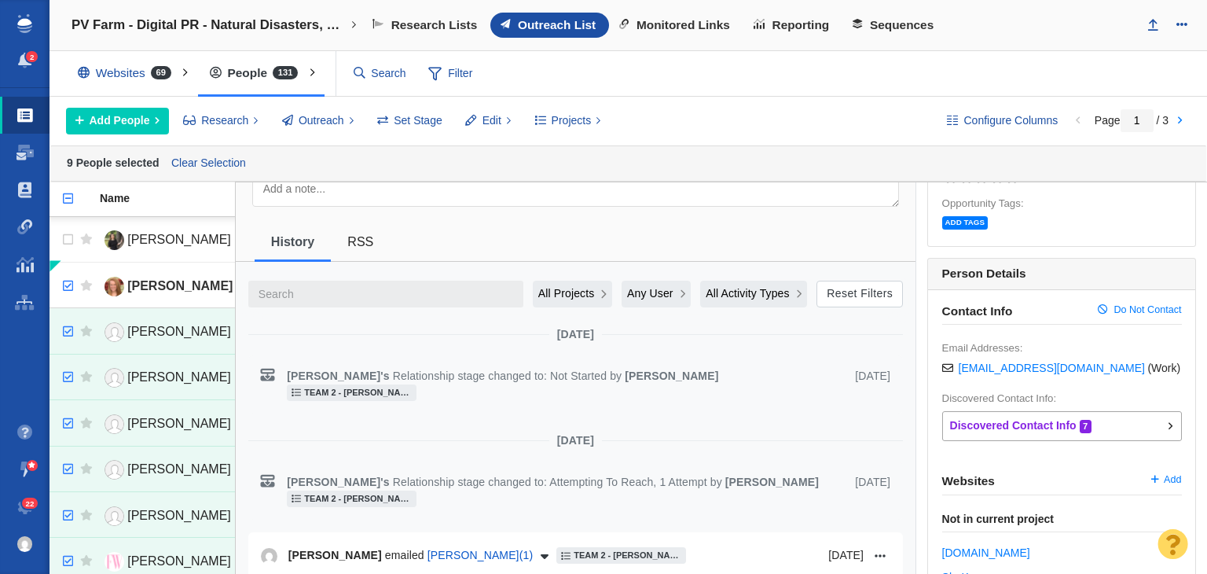
scroll to position [0, 0]
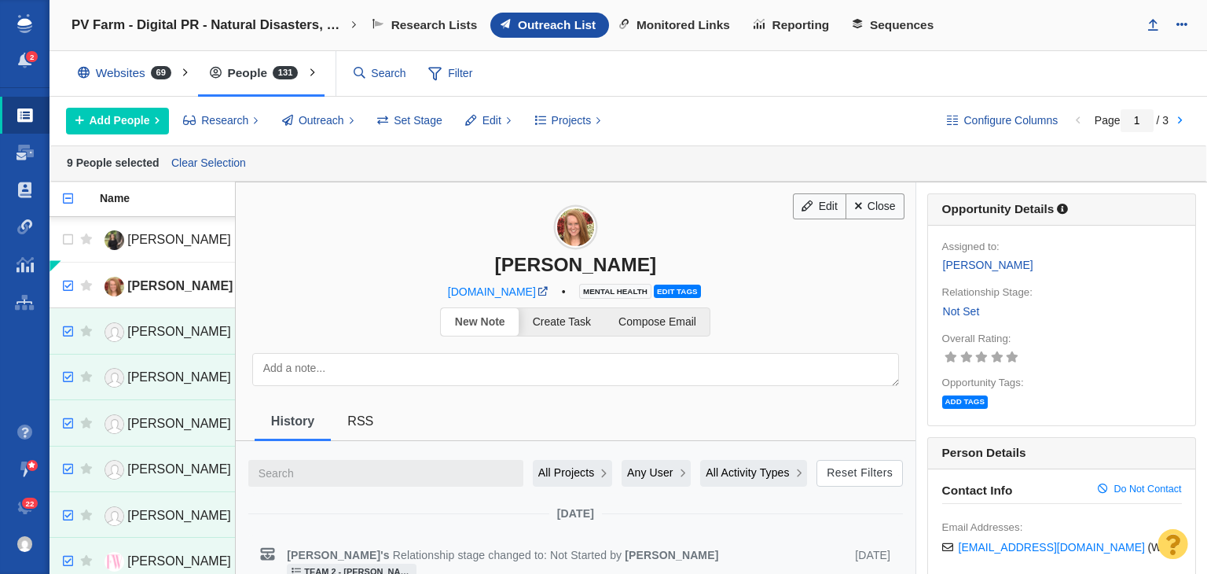
click at [650, 334] on div "New Note Create Task Compose Email Everyone Samantha Staufenberg Admin Account …" at bounding box center [576, 354] width 680 height 95
click at [654, 321] on span "Compose Email" at bounding box center [657, 321] width 78 height 13
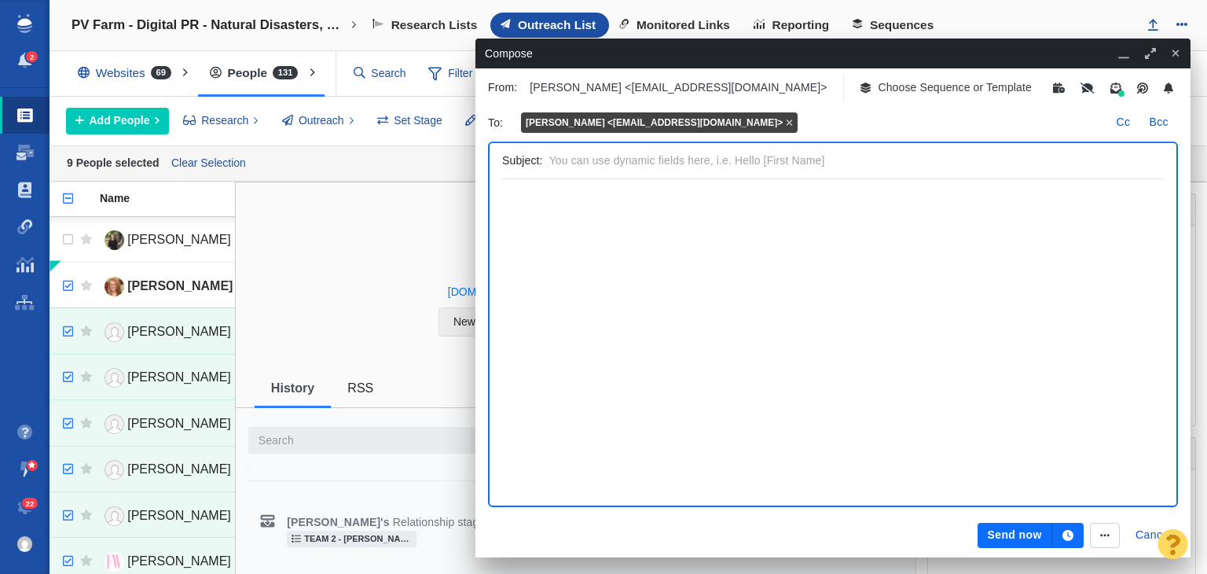
click at [867, 88] on icon "button" at bounding box center [866, 87] width 13 height 11
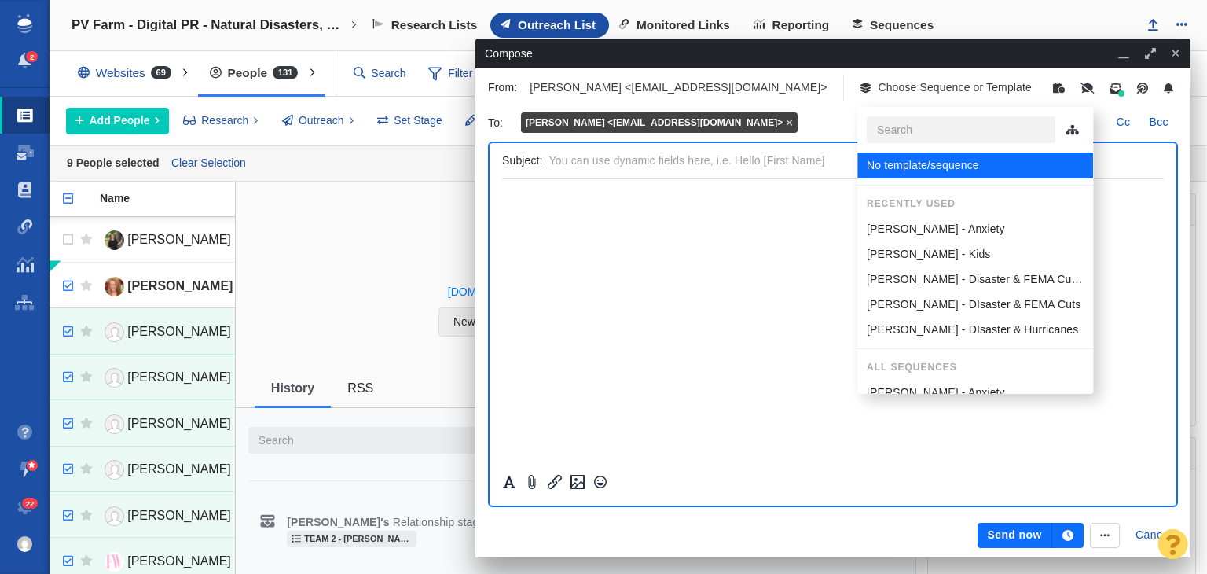
click at [921, 246] on p "[PERSON_NAME] - Kids" at bounding box center [928, 254] width 123 height 16
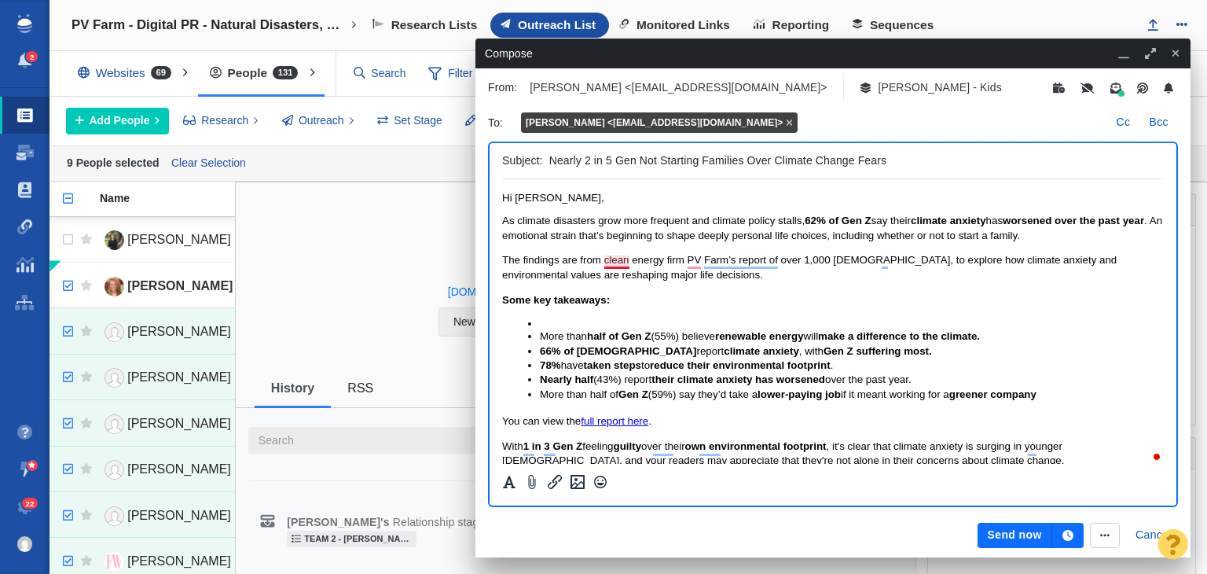
click at [624, 259] on span "The findings are from clean energy firm PV Farm’s report of over 1,000 [DEMOGRA…" at bounding box center [809, 267] width 614 height 26
click at [620, 266] on span "The findings are from clean energy firm PV Farm’s report of over 1,000 [DEMOGRA…" at bounding box center [809, 267] width 614 height 26
click at [643, 163] on input "Nearly 2 in 5 Gen Not Starting Families Over Climate Change Fears" at bounding box center [853, 160] width 608 height 23
click at [633, 157] on input "Nearly 2 in 5 Gen Not Starting Families Over Climate Change Fears" at bounding box center [853, 160] width 608 height 23
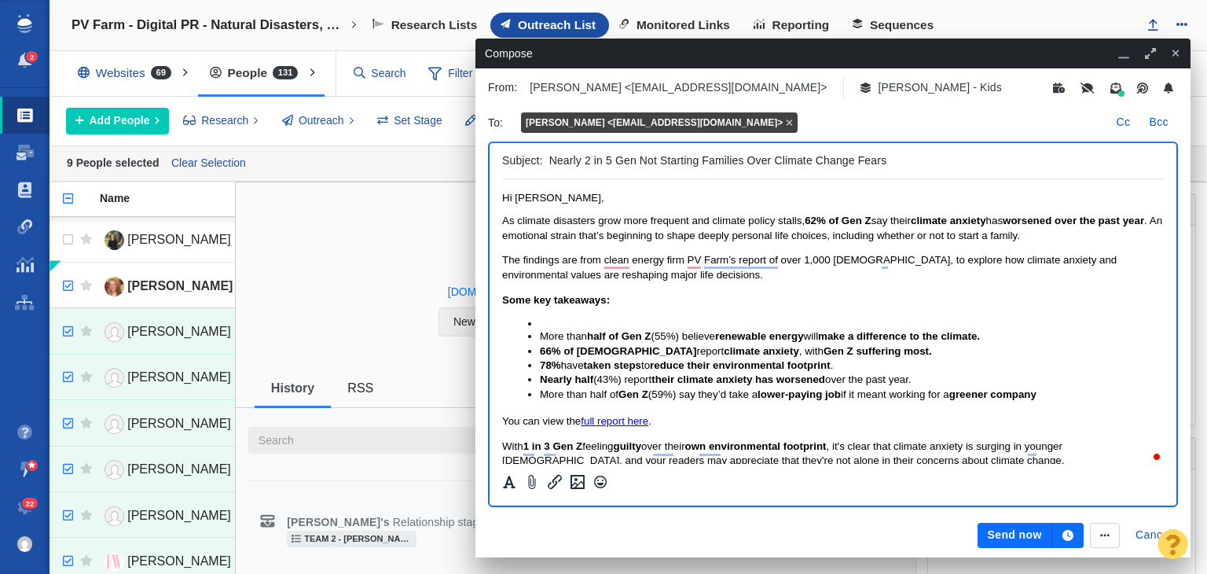
click at [636, 157] on input "Nearly 2 in 5 Gen Not Starting Families Over Climate Change Fears" at bounding box center [853, 160] width 608 height 23
click at [642, 161] on input "Nearly 2 in 5 Gen Not Starting Families Over Climate Change Fears" at bounding box center [853, 160] width 608 height 23
type input "Nearly 2 in 5 Gen Z Not Starting Families Over Climate Change Fears"
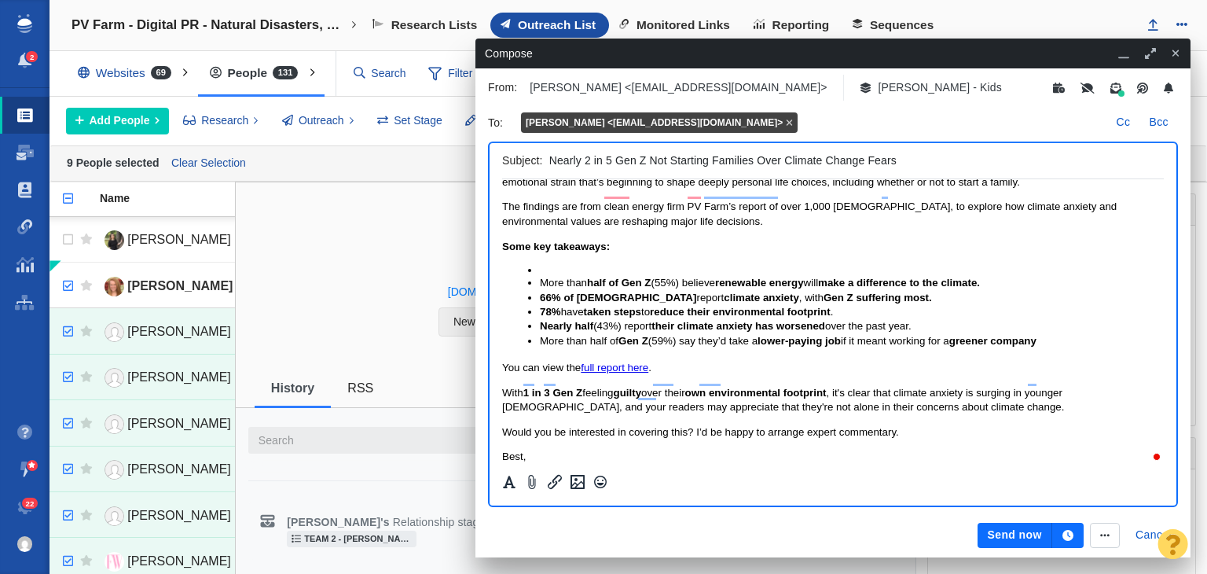
scroll to position [79, 0]
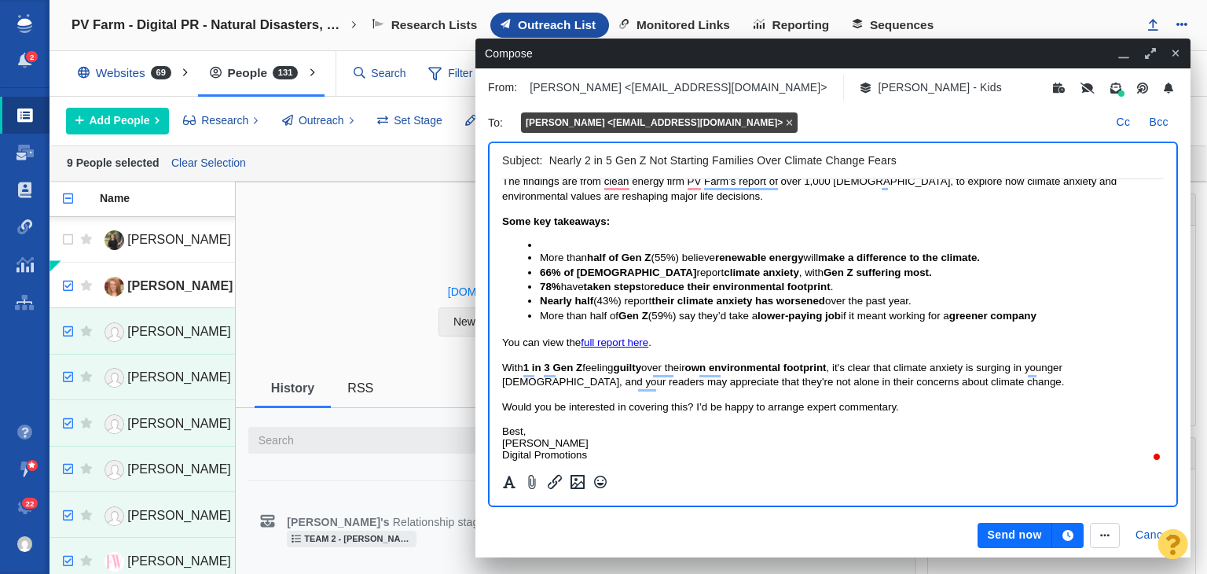
click at [629, 340] on link "full report here" at bounding box center [615, 342] width 68 height 12
drag, startPoint x: 628, startPoint y: 341, endPoint x: 614, endPoint y: 347, distance: 15.5
click at [614, 347] on link "full report here" at bounding box center [615, 342] width 68 height 12
click at [614, 346] on link "full report here" at bounding box center [615, 342] width 68 height 12
click at [585, 344] on link "full report here" at bounding box center [615, 342] width 68 height 12
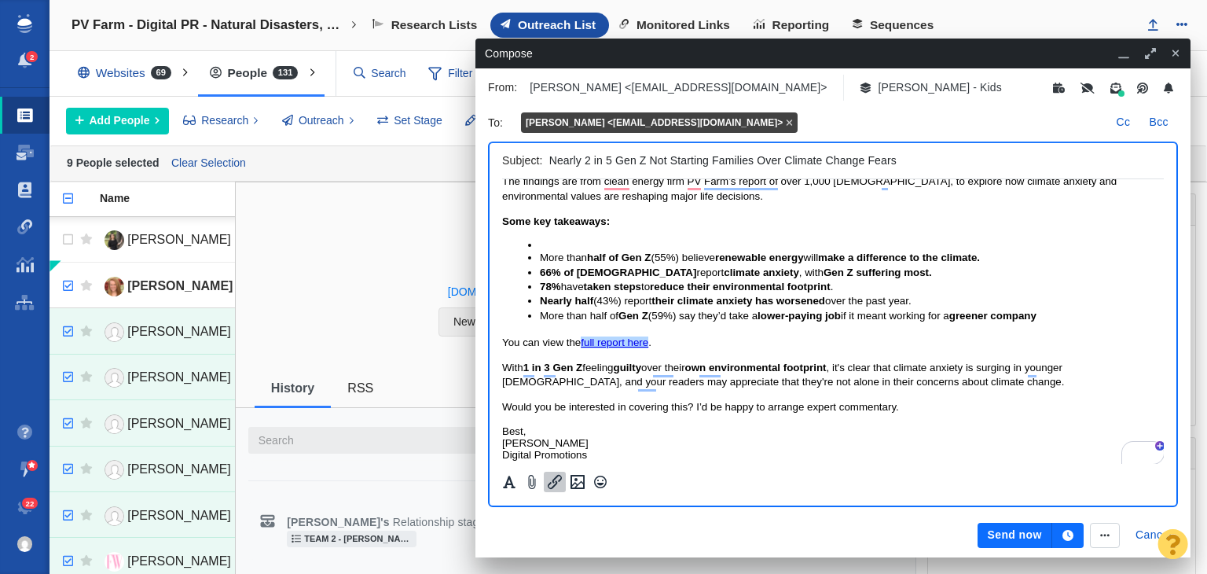
click at [560, 483] on icon "Insert/edit link" at bounding box center [554, 481] width 19 height 19
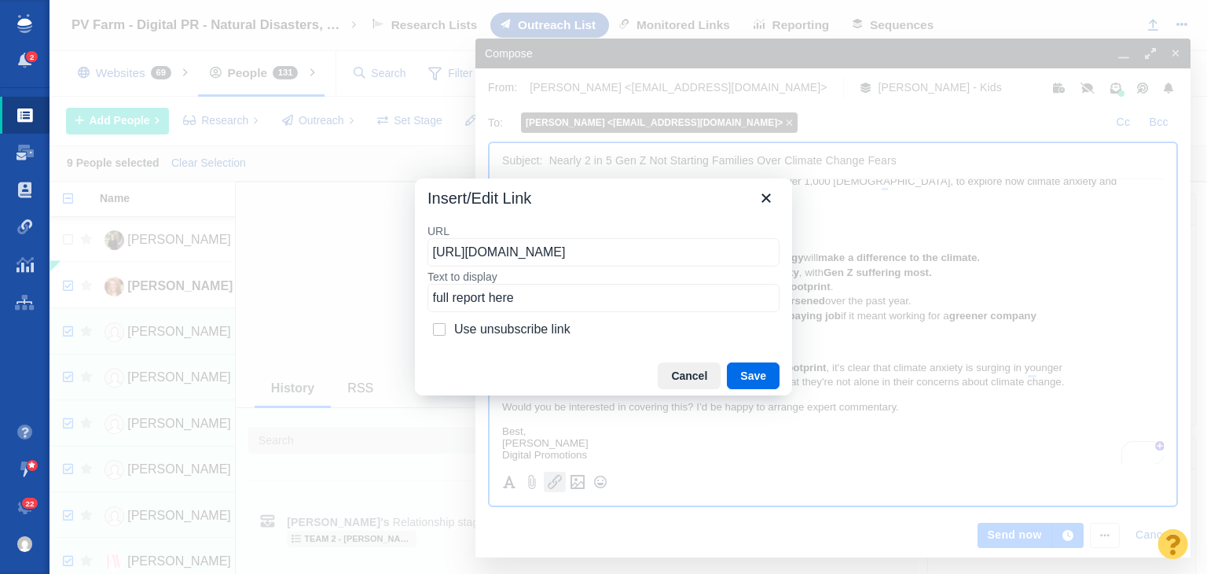
drag, startPoint x: 484, startPoint y: 293, endPoint x: 456, endPoint y: 293, distance: 28.3
click at [456, 293] on input "full report here" at bounding box center [603, 298] width 352 height 28
click at [485, 306] on input "full report here" at bounding box center [603, 298] width 352 height 28
drag, startPoint x: 486, startPoint y: 306, endPoint x: 456, endPoint y: 299, distance: 30.5
click at [456, 299] on input "full report here" at bounding box center [603, 298] width 352 height 28
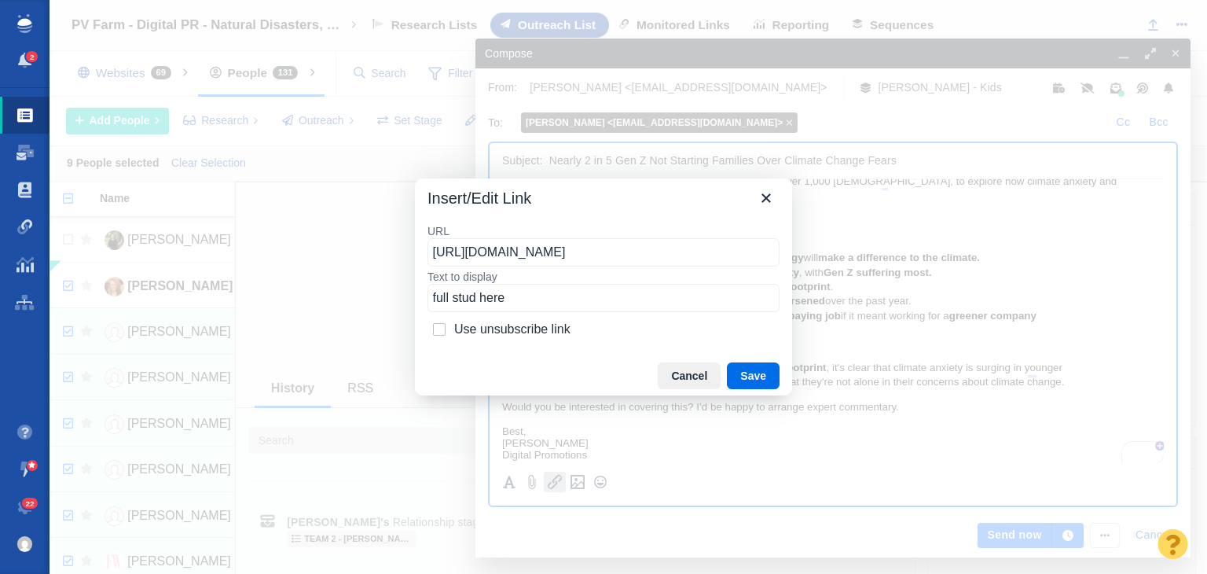
type input "full study here"
click at [739, 365] on button "Save" at bounding box center [753, 375] width 53 height 27
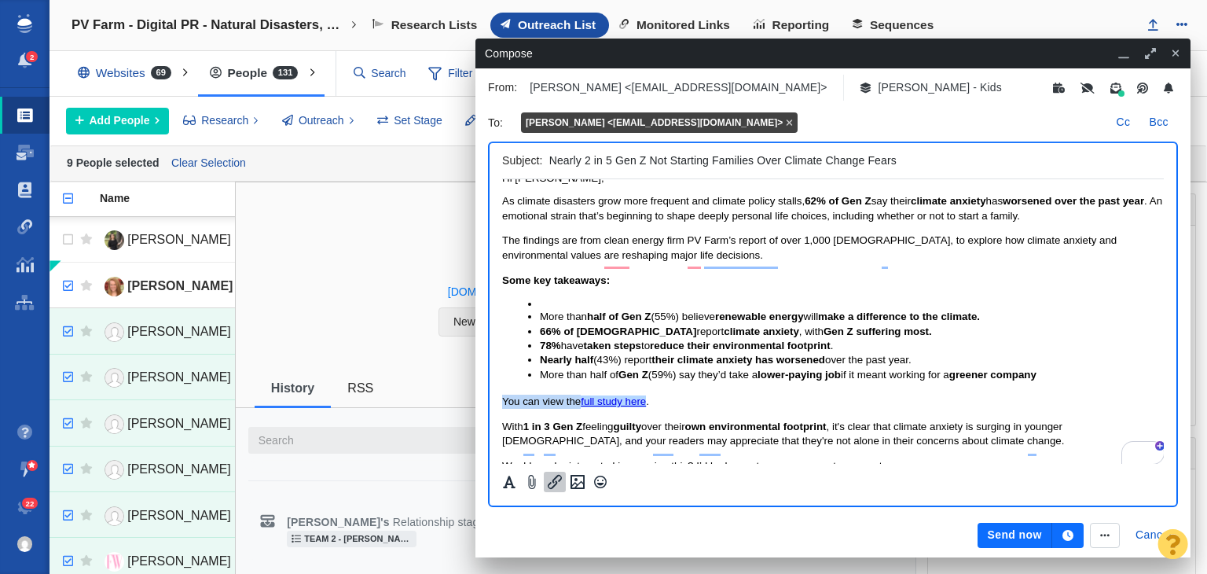
scroll to position [0, 0]
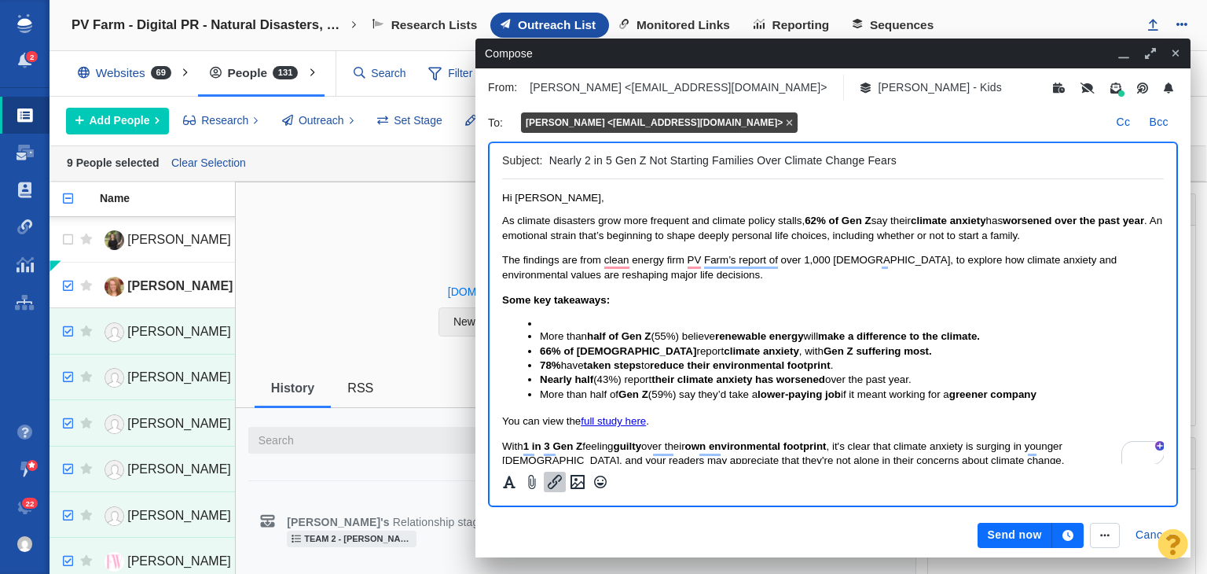
click at [757, 221] on span "As climate disasters grow more frequent and climate policy stalls, 62% of Gen Z…" at bounding box center [832, 227] width 660 height 26
drag, startPoint x: 867, startPoint y: 161, endPoint x: 902, endPoint y: 159, distance: 35.4
click at [902, 159] on input "Nearly 2 in 5 Gen Z Not Starting Families Over Climate Change Fears" at bounding box center [853, 160] width 608 height 23
click at [602, 212] on body "Hi Maggie, As climate disasters grow more frequent and climate policy stalls, 6…" at bounding box center [833, 365] width 662 height 347
click at [608, 191] on html "Hi Maggie, As climate disasters grow more frequent and climate policy stalls, 6…" at bounding box center [833, 365] width 662 height 372
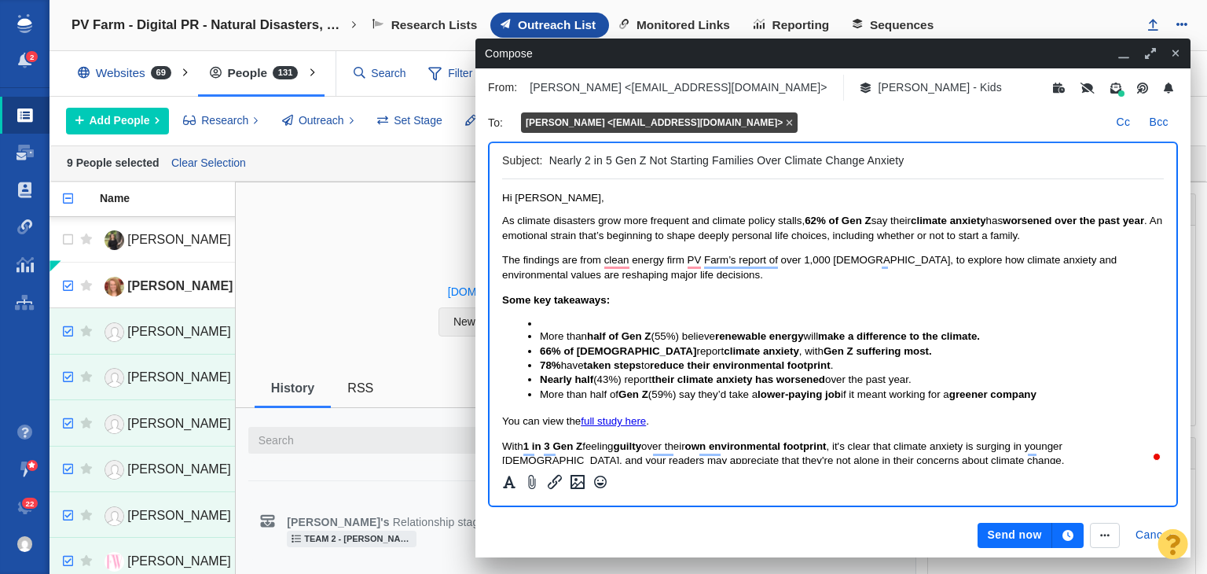
drag, startPoint x: 827, startPoint y: 163, endPoint x: 863, endPoint y: 160, distance: 37.1
click at [863, 160] on input "Nearly 2 in 5 Gen Z Not Starting Families Over Climate Change Anxiety" at bounding box center [853, 160] width 608 height 23
type input "Nearly 2 in 5 Gen Z Not Starting Families Over Climate Anxiety"
click at [1065, 535] on icon "button" at bounding box center [1067, 535] width 11 height 11
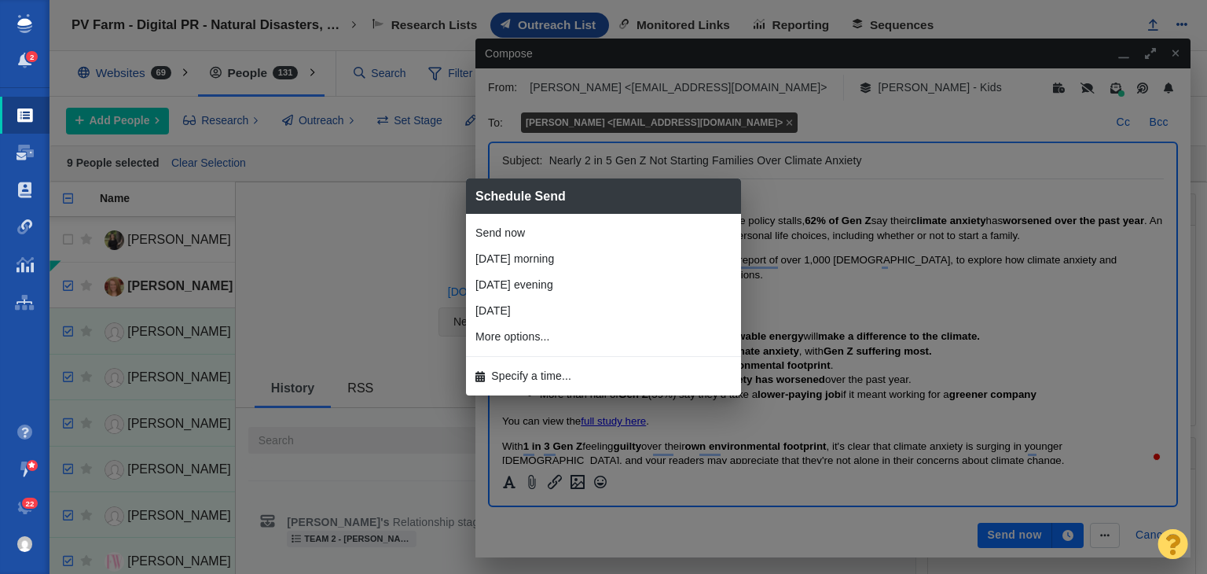
click at [648, 375] on li "Specify a time..." at bounding box center [603, 376] width 275 height 26
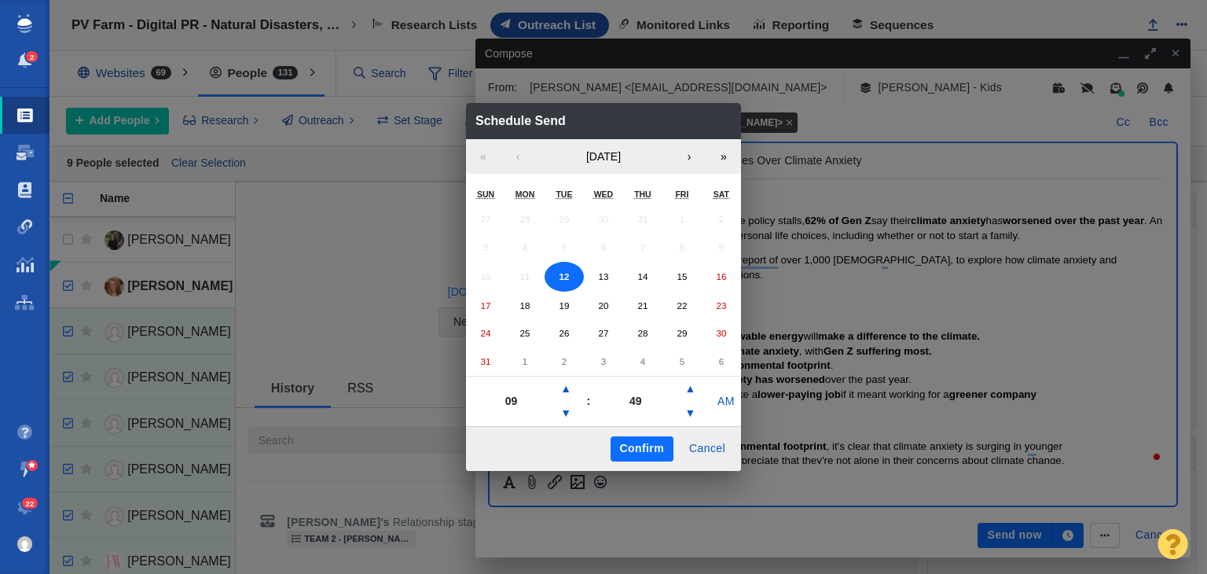
click at [893, 381] on div "Schedule Send « ‹ August 2025 › » Sun Mon Tue Wed Thu Fri Sat 27 28 29 30 31 1 …" at bounding box center [603, 287] width 1207 height 574
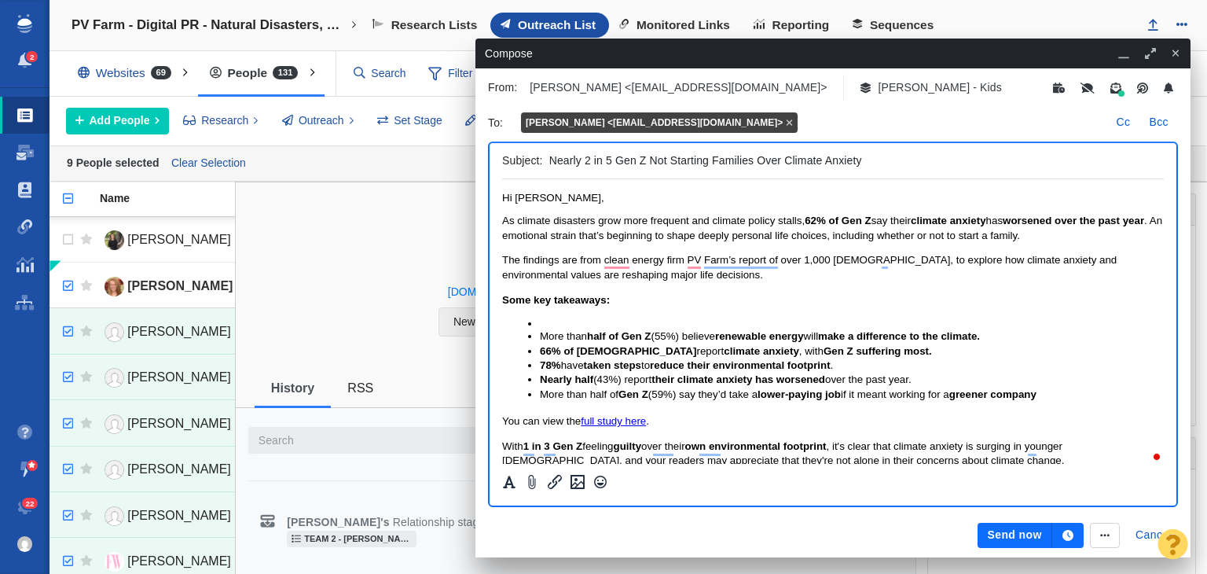
click at [1039, 541] on button "Send now" at bounding box center [1014, 534] width 74 height 25
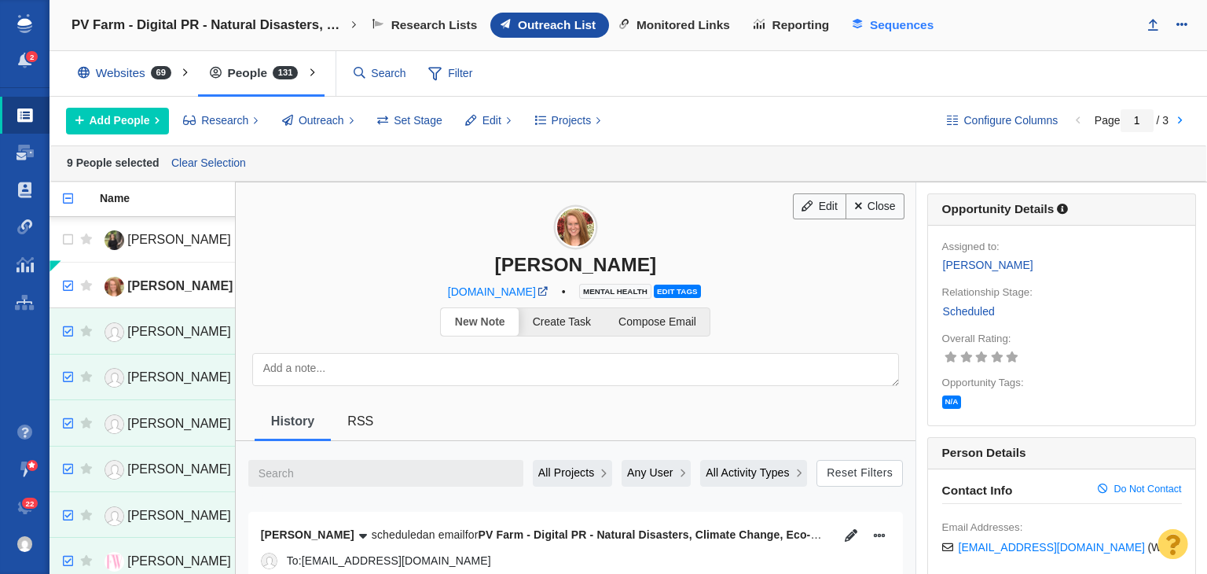
click at [896, 20] on span "Sequences" at bounding box center [902, 25] width 64 height 14
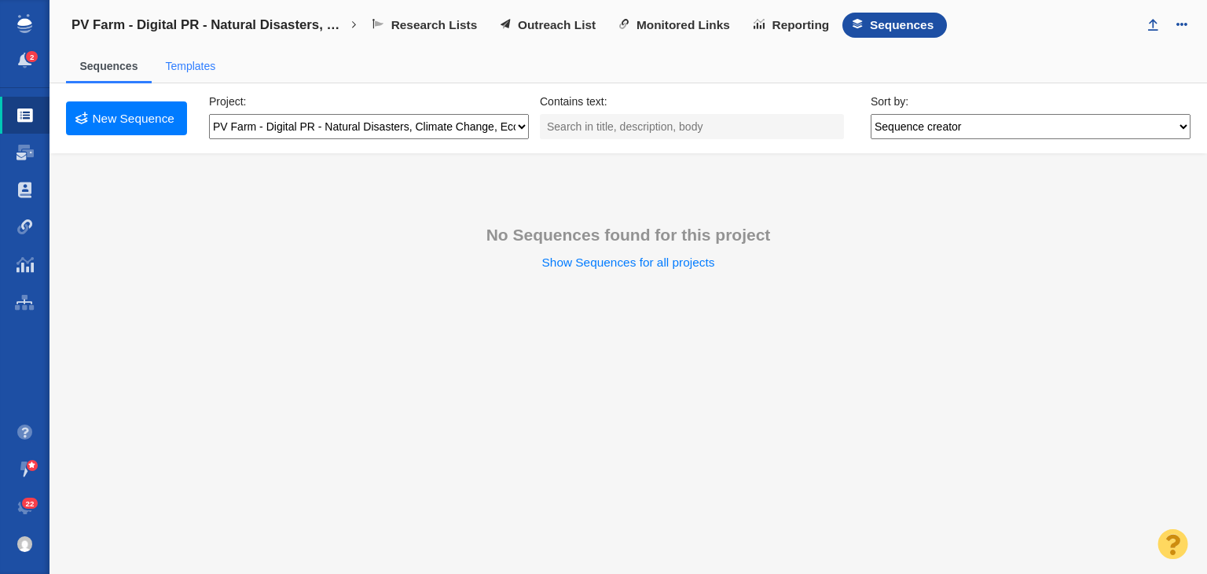
click at [209, 66] on link "Templates" at bounding box center [190, 66] width 50 height 13
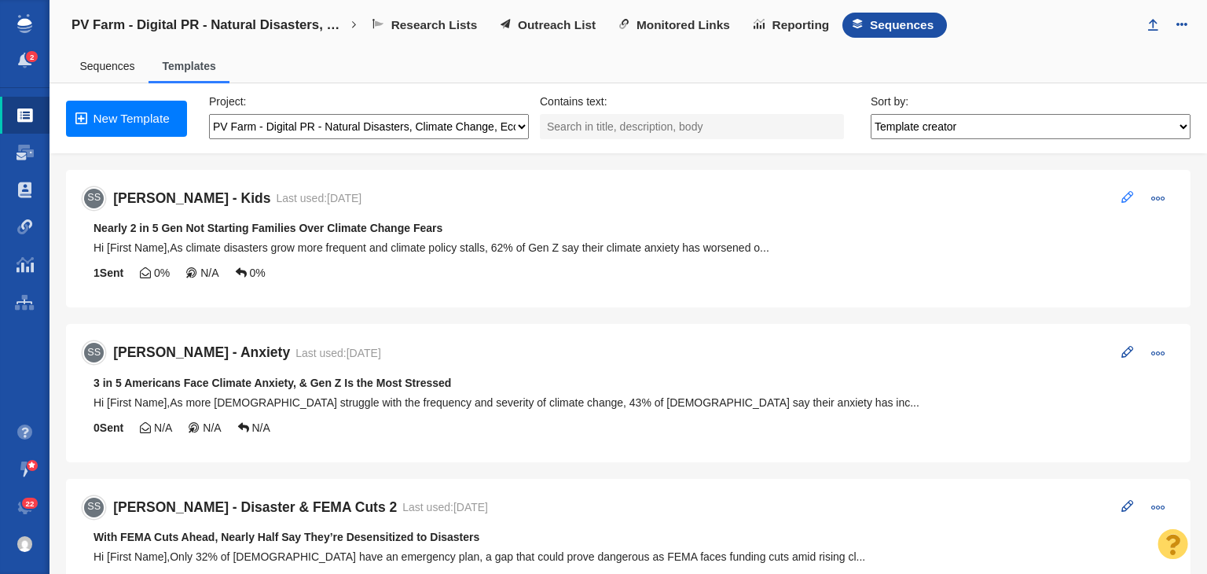
click at [1121, 196] on span at bounding box center [1127, 197] width 12 height 12
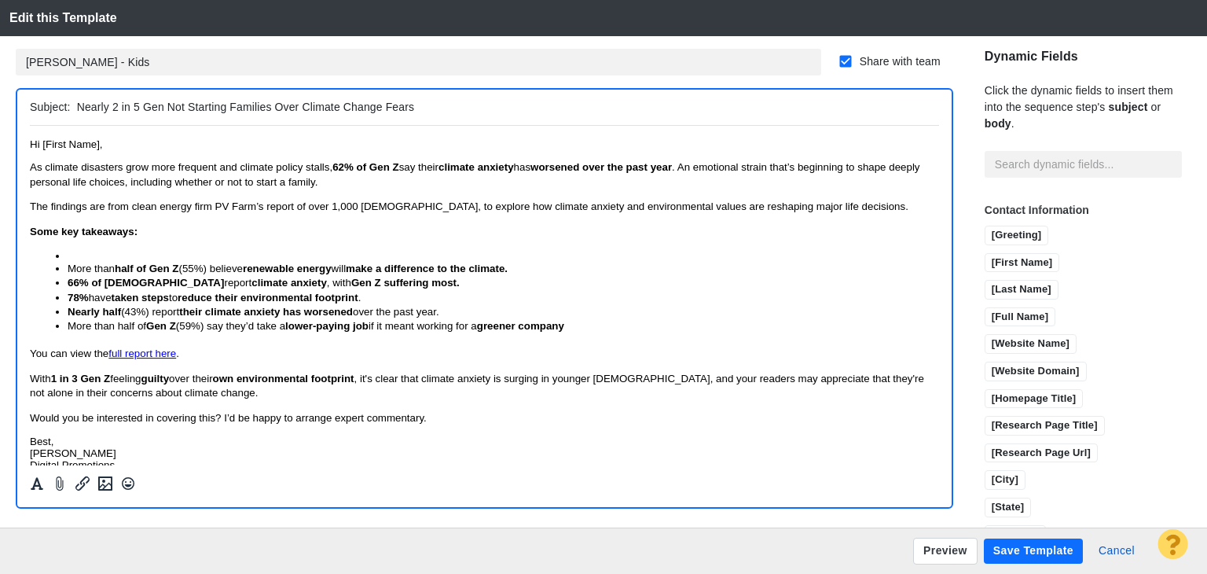
click at [170, 102] on input "Nearly 2 in 5 Gen Not Starting Families Over Climate Change Fears" at bounding box center [505, 107] width 856 height 23
type input "Nearly 2 in 5 Gen Z Not Starting Families Over Climate Change Fears"
click at [991, 548] on button "Save Template" at bounding box center [1033, 550] width 99 height 25
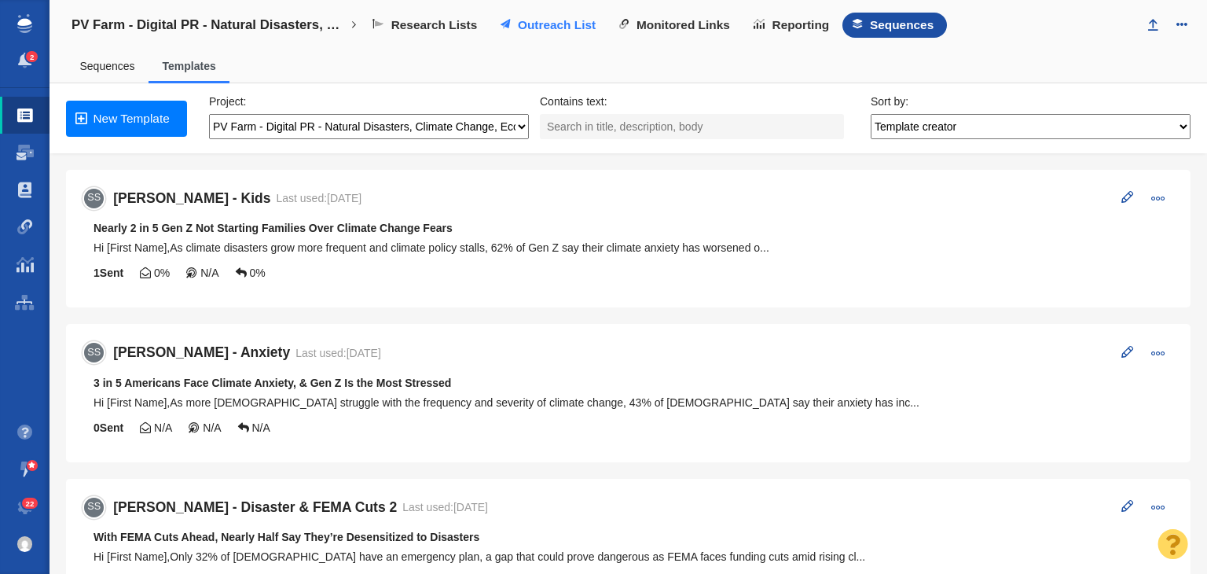
click at [541, 33] on link "Outreach List" at bounding box center [549, 25] width 119 height 25
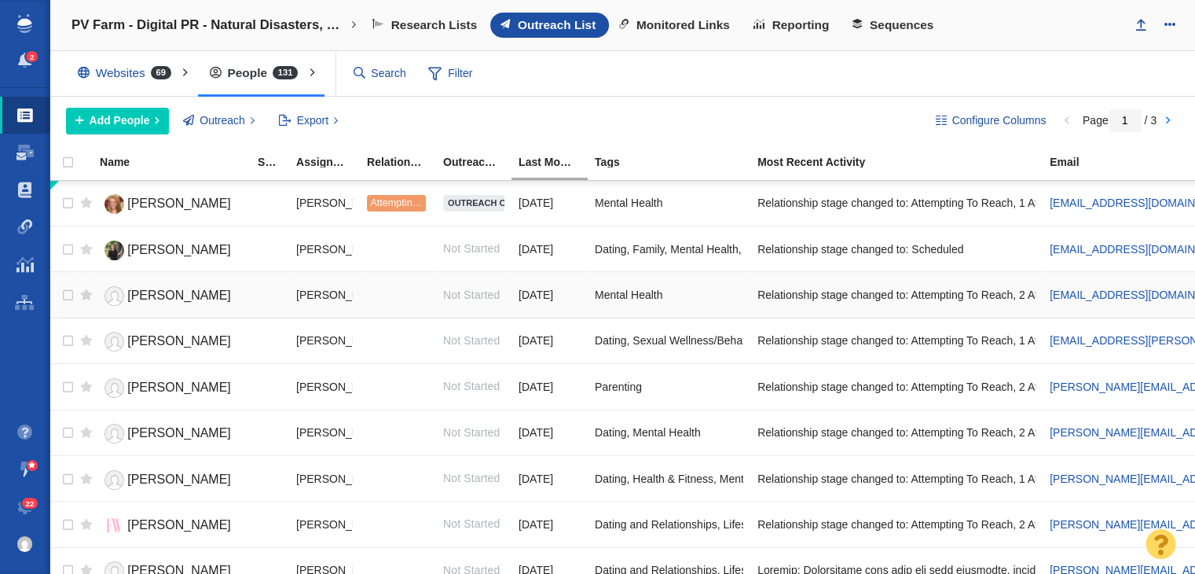
click at [147, 295] on span "[PERSON_NAME]" at bounding box center [179, 294] width 104 height 13
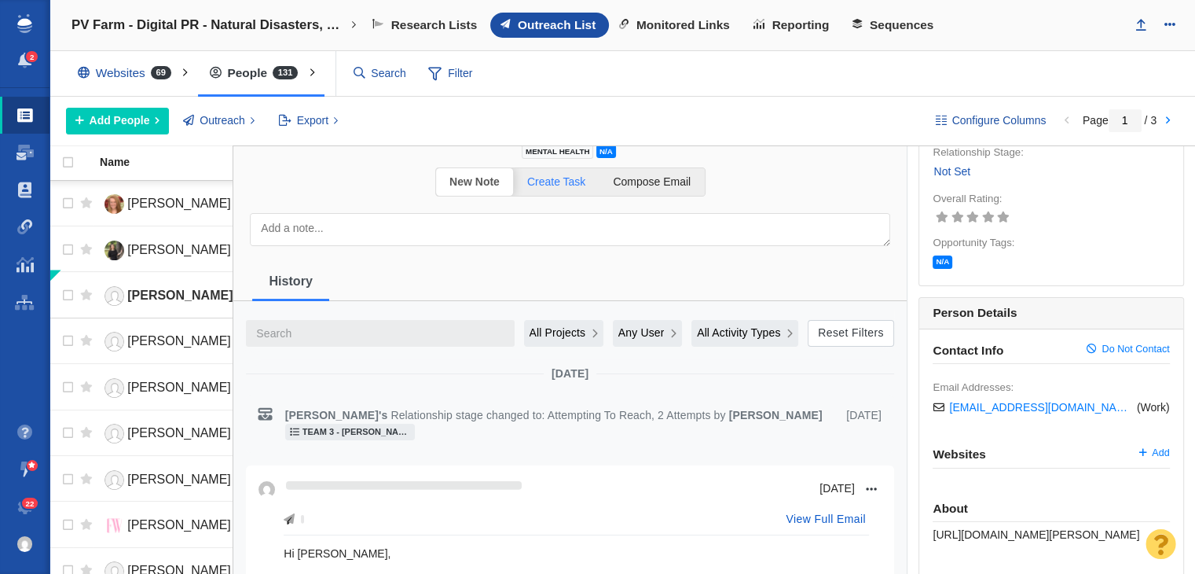
scroll to position [236, 0]
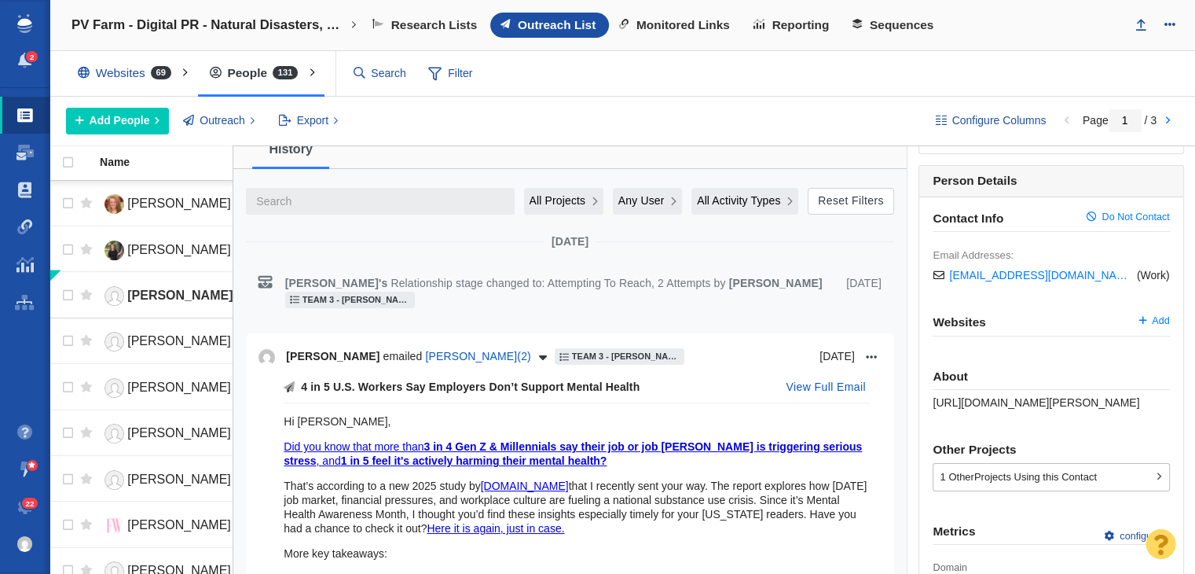
click at [1026, 412] on div "Contact Info Do Not Contact Email Addresses: [EMAIL_ADDRESS][DOMAIN_NAME] ( Wor…" at bounding box center [1051, 434] width 264 height 475
click at [1028, 406] on div "Contact Info Do Not Contact Email Addresses: [EMAIL_ADDRESS][DOMAIN_NAME] ( Wor…" at bounding box center [1051, 434] width 264 height 475
click at [1037, 402] on span "[URL][DOMAIN_NAME][PERSON_NAME]" at bounding box center [1036, 402] width 207 height 13
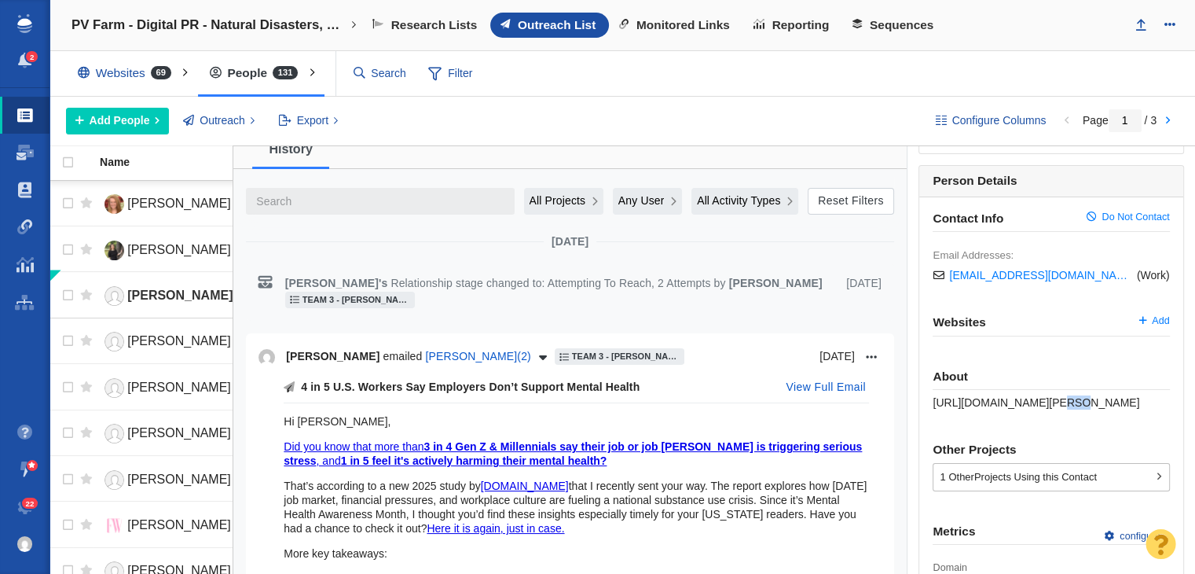
click at [1037, 402] on span "[URL][DOMAIN_NAME][PERSON_NAME]" at bounding box center [1036, 402] width 207 height 13
copy div "[URL][DOMAIN_NAME][PERSON_NAME]"
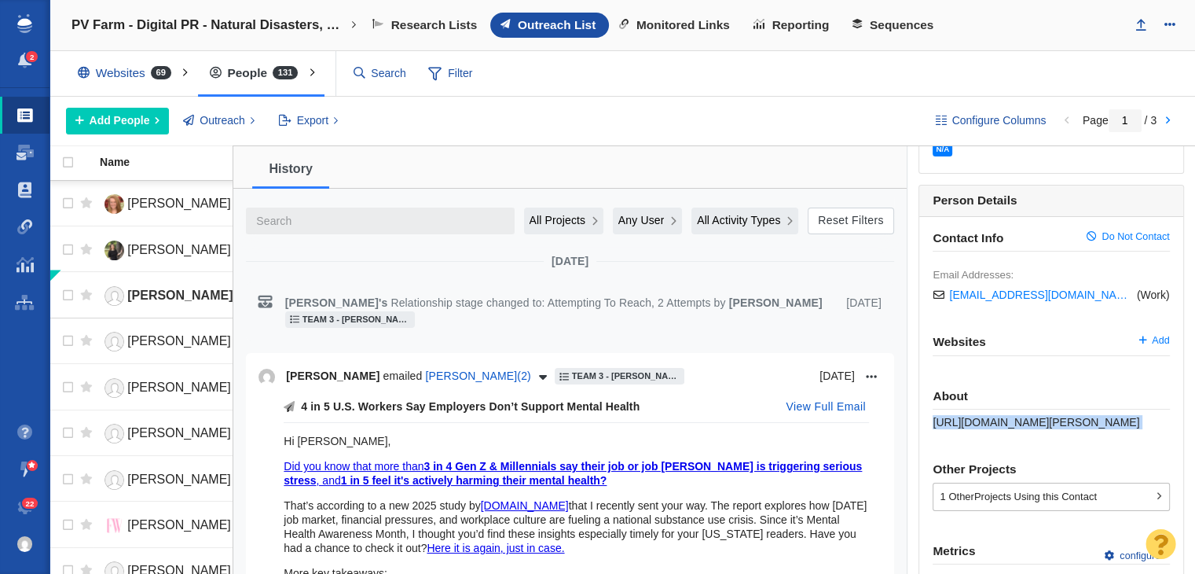
scroll to position [0, 0]
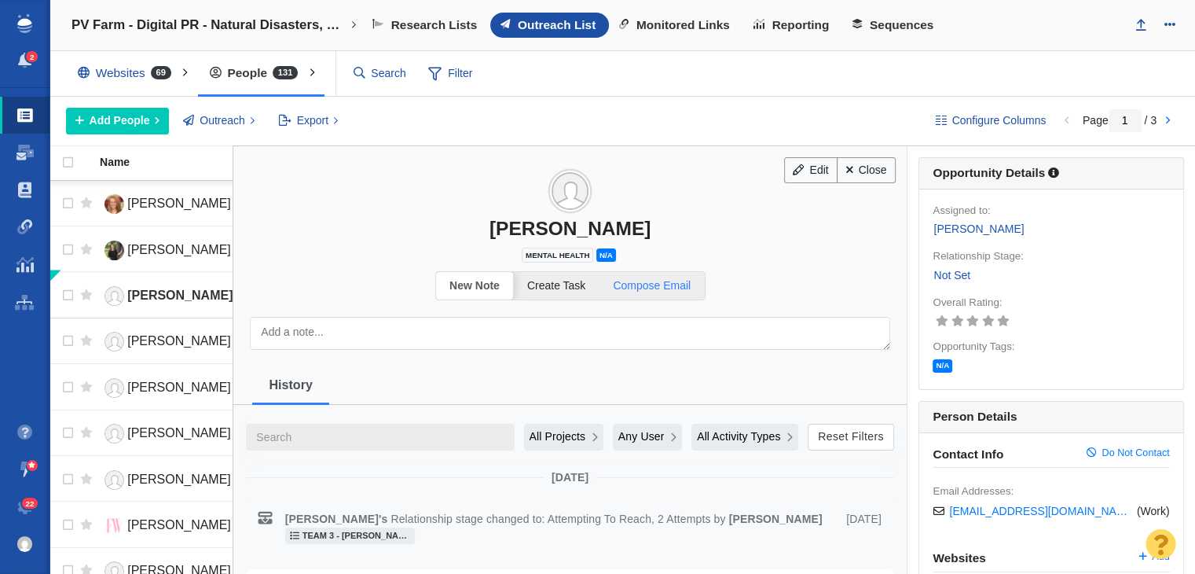
click at [638, 274] on link "Compose Email" at bounding box center [651, 285] width 105 height 27
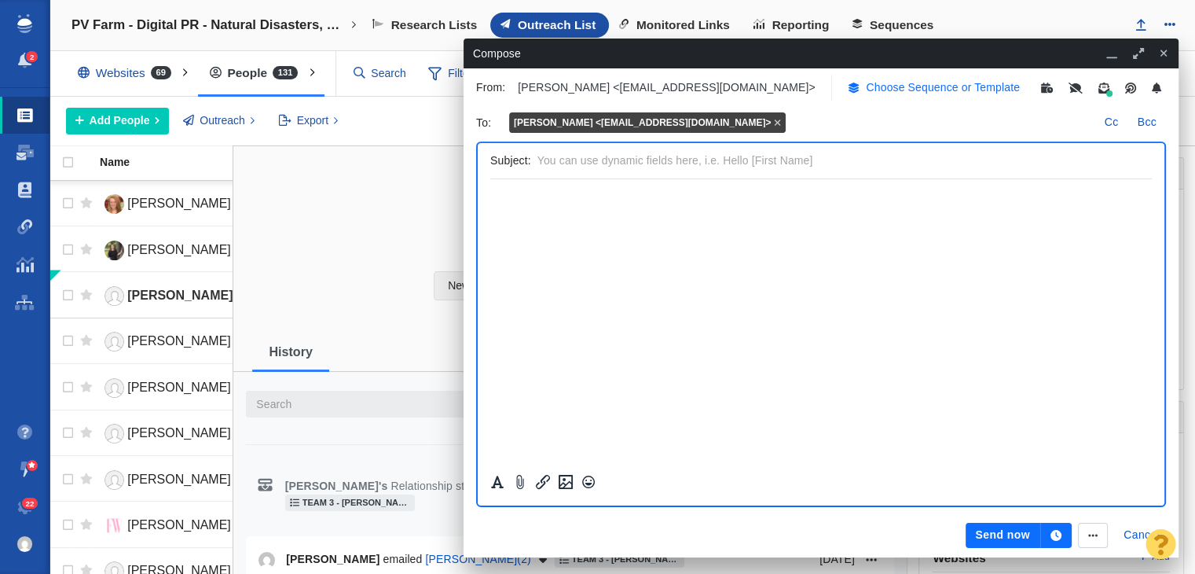
click at [941, 82] on p "Choose Sequence or Template" at bounding box center [943, 87] width 154 height 16
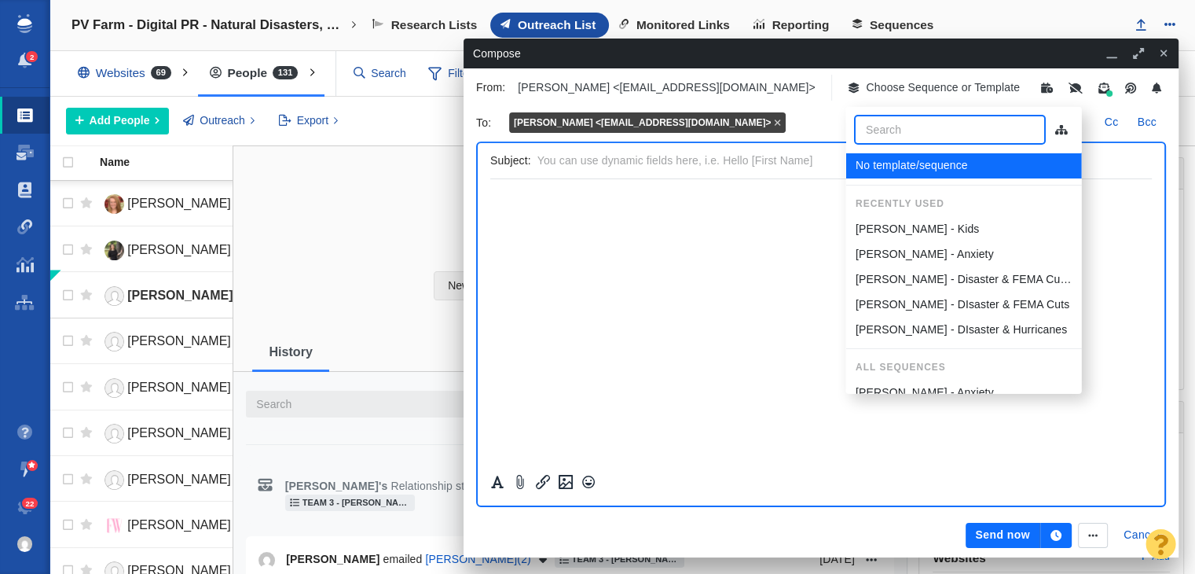
click at [966, 262] on li "[PERSON_NAME] - Anxiety" at bounding box center [963, 253] width 236 height 25
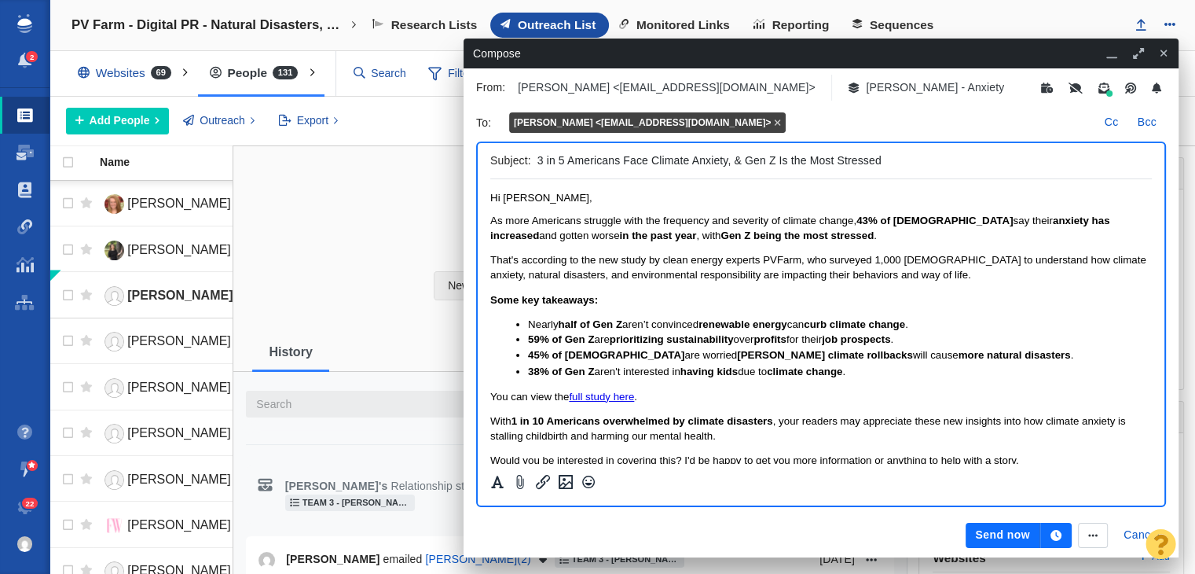
click at [535, 158] on div "Subject: 3 in 5 Americans Face Climate Anxiety, & Gen Z Is the Most Stressed" at bounding box center [821, 161] width 662 height 36
click at [542, 162] on input "3 in 5 Americans Face Climate Anxiety, & Gen Z Is the Most Stressed" at bounding box center [841, 160] width 608 height 23
click at [535, 157] on div "Subject: 3 in 5 Americans Face Climate Anxiety, & Gen Z Is the Most Stressed" at bounding box center [821, 161] width 662 height 36
click at [542, 159] on input "3 in 5 Americans Face Climate Anxiety, & Gen Z Is the Most Stressed" at bounding box center [841, 160] width 608 height 23
click at [541, 159] on input "3 in 5 Americans Face Climate Anxiety, & Gen Z Is the Most Stressed" at bounding box center [841, 160] width 608 height 23
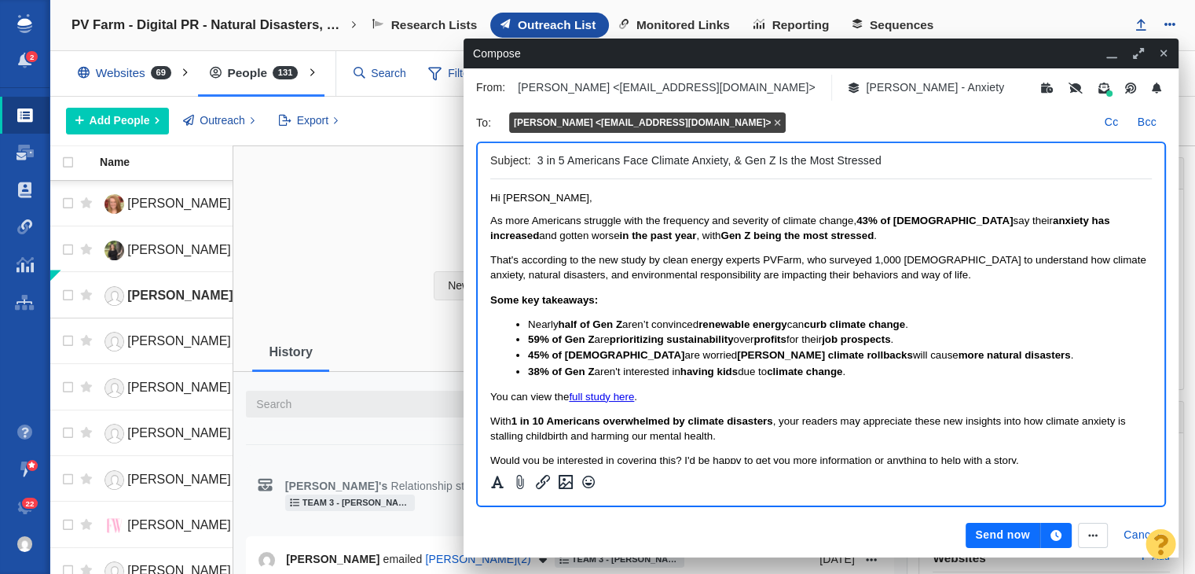
click at [537, 159] on input "3 in 5 Americans Face Climate Anxiety, & Gen Z Is the Most Stressed" at bounding box center [841, 160] width 608 height 23
drag, startPoint x: 507, startPoint y: 1, endPoint x: 1065, endPoint y: 161, distance: 581.2
click at [1065, 161] on input "New Study Says 3 in 5 Americans Face Climate Anxiety, & Gen Z Is the Most Stres…" at bounding box center [841, 160] width 608 height 23
click at [868, 174] on div "Subject: New Study Says 3 in 5 Americans Face Climate Anxiety, & Gen Z Is the M…" at bounding box center [821, 161] width 662 height 36
drag, startPoint x: 819, startPoint y: 156, endPoint x: 830, endPoint y: 156, distance: 11.8
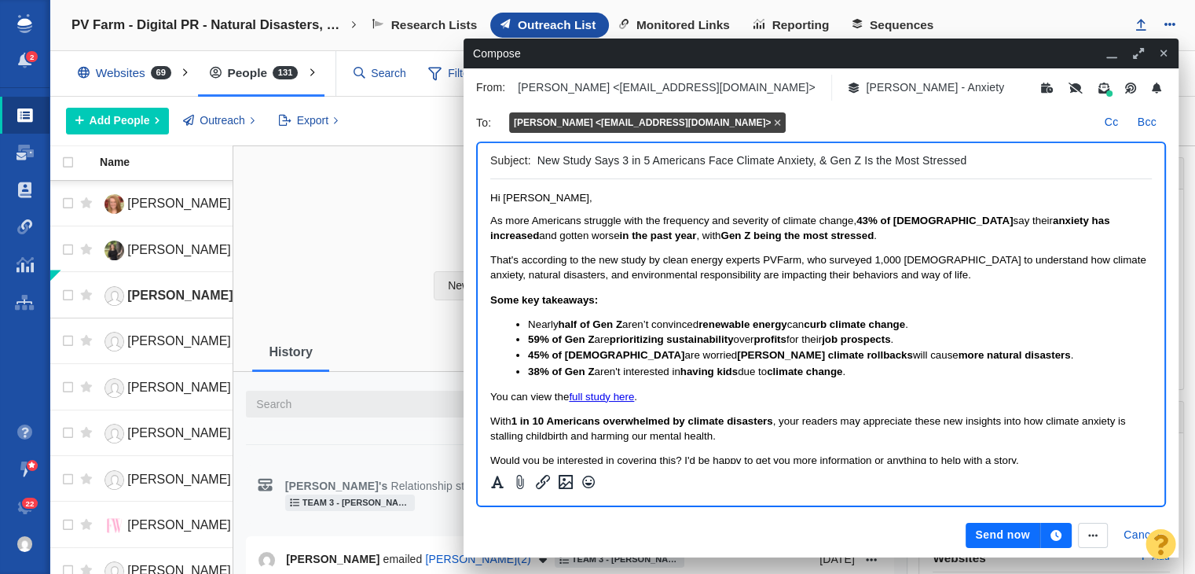
click at [830, 156] on input "New Study Says 3 in 5 Americans Face Climate Anxiety, & Gen Z Is the Most Stres…" at bounding box center [841, 160] width 608 height 23
drag, startPoint x: 852, startPoint y: 161, endPoint x: 966, endPoint y: 156, distance: 114.1
click at [966, 156] on input "New Study Says 3 in 5 Americans Face Climate Anxiety, Gen Z Is the Most Stressed" at bounding box center [841, 160] width 608 height 23
drag, startPoint x: 815, startPoint y: 161, endPoint x: 1062, endPoint y: 160, distance: 247.5
click at [1062, 160] on input "New Study Says 3 in 5 Americans Face Climate Anxiety, Gen Z Is the Most Stressed" at bounding box center [841, 160] width 608 height 23
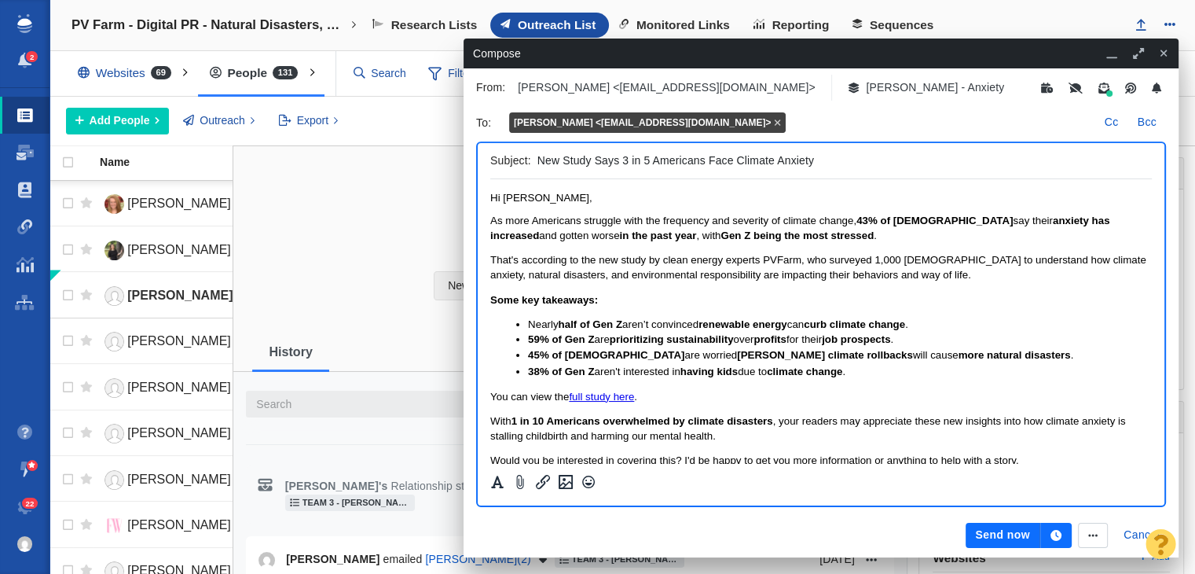
click at [652, 161] on input "New Study Says 3 in 5 Americans Face Climate Anxiety" at bounding box center [841, 160] width 608 height 23
click at [842, 155] on input "New Study Says 3 in 5 Americans Face Climate Anxiety" at bounding box center [841, 160] width 608 height 23
click at [537, 156] on input "New Study Says 3 in 5 Americans Face Climate Anxiety" at bounding box center [841, 160] width 608 height 23
click at [539, 153] on input "Exclusive] New Study Says 3 in 5 Americans Face Climate Anxiety" at bounding box center [841, 160] width 608 height 23
type input "[Exclusive] New Study Says 3 in 5 Americans Face Climate Anxiety"
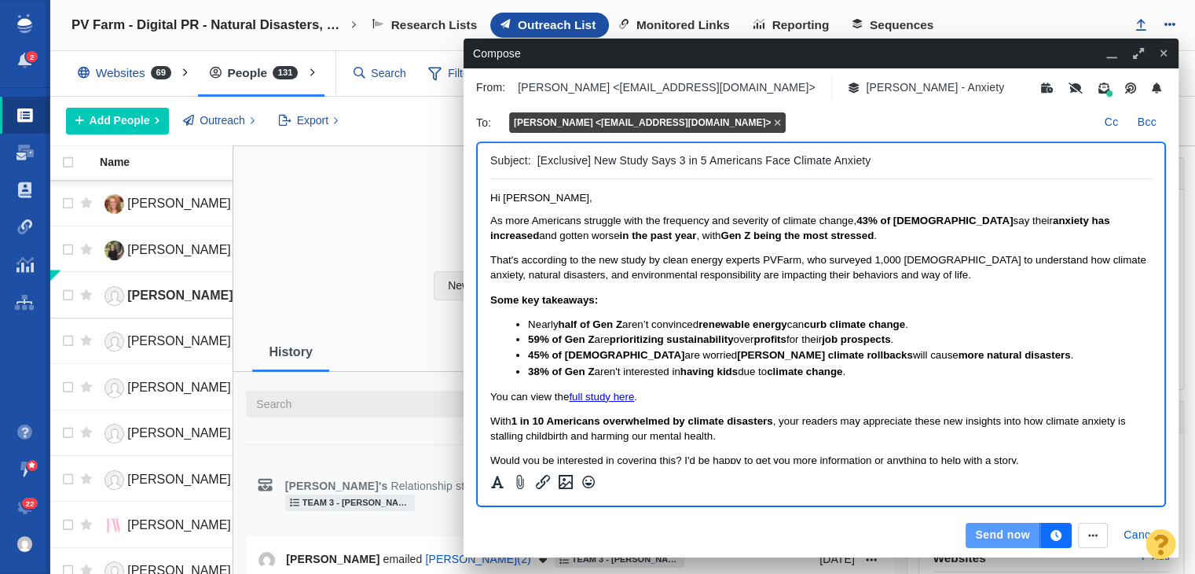
click at [1031, 532] on button "Send now" at bounding box center [1003, 534] width 74 height 25
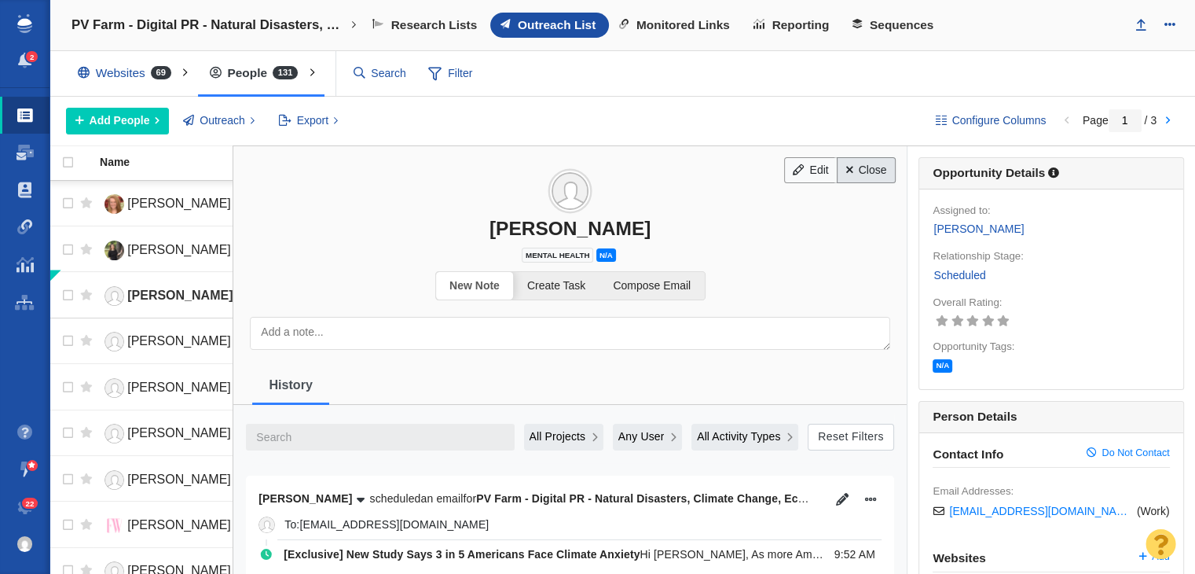
click at [880, 164] on link "Close" at bounding box center [866, 170] width 59 height 27
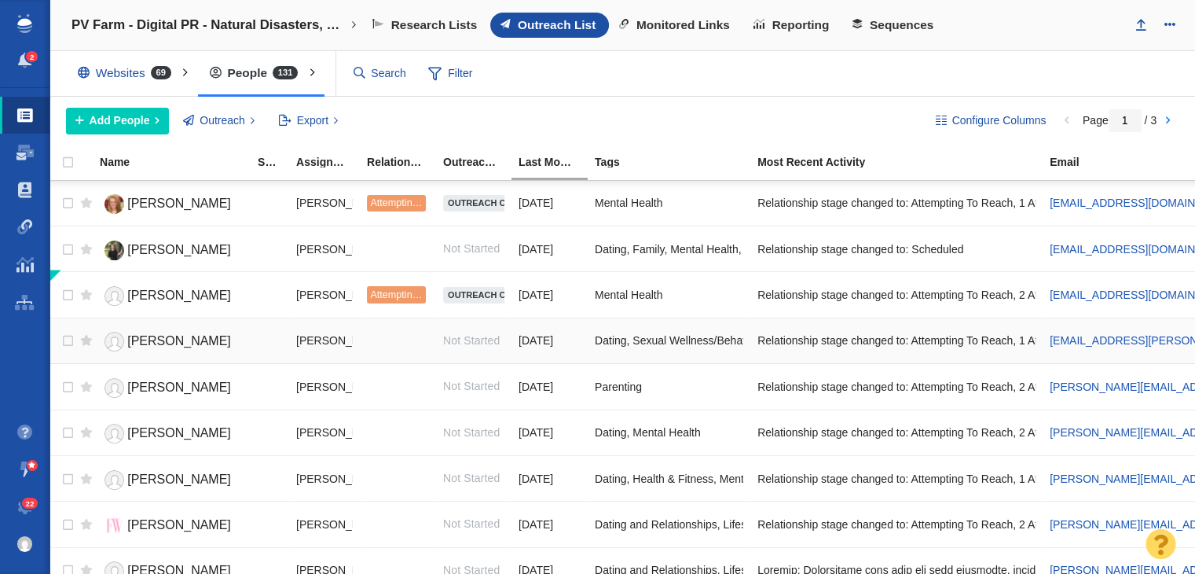
click at [153, 339] on span "[PERSON_NAME]" at bounding box center [179, 340] width 104 height 13
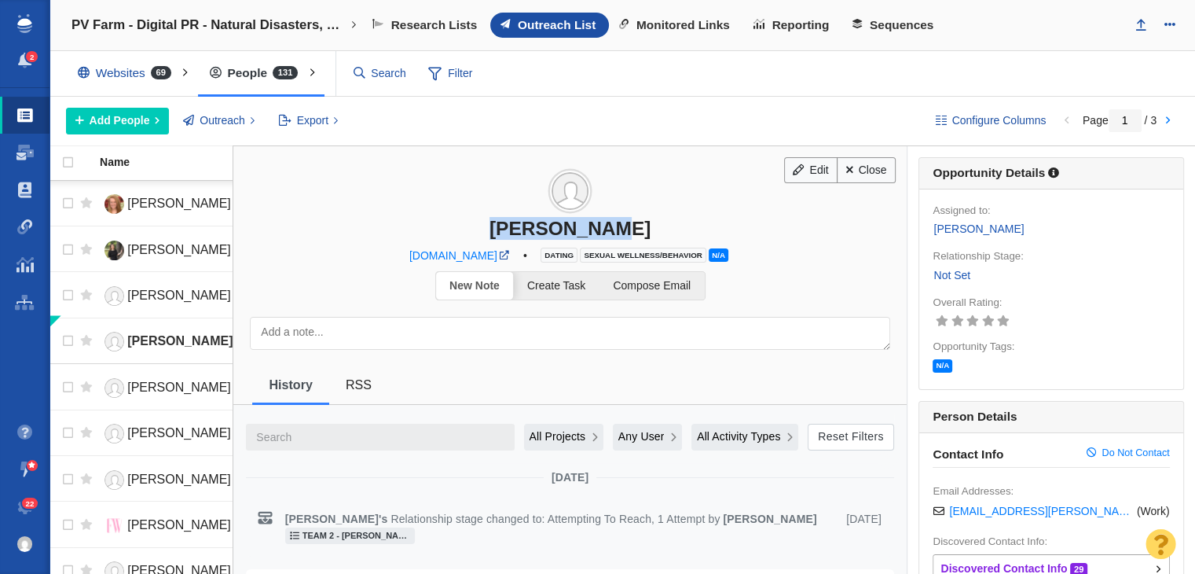
drag, startPoint x: 491, startPoint y: 223, endPoint x: 647, endPoint y: 219, distance: 156.4
click at [647, 219] on div "[PERSON_NAME]" at bounding box center [569, 228] width 673 height 23
copy div "[PERSON_NAME]"
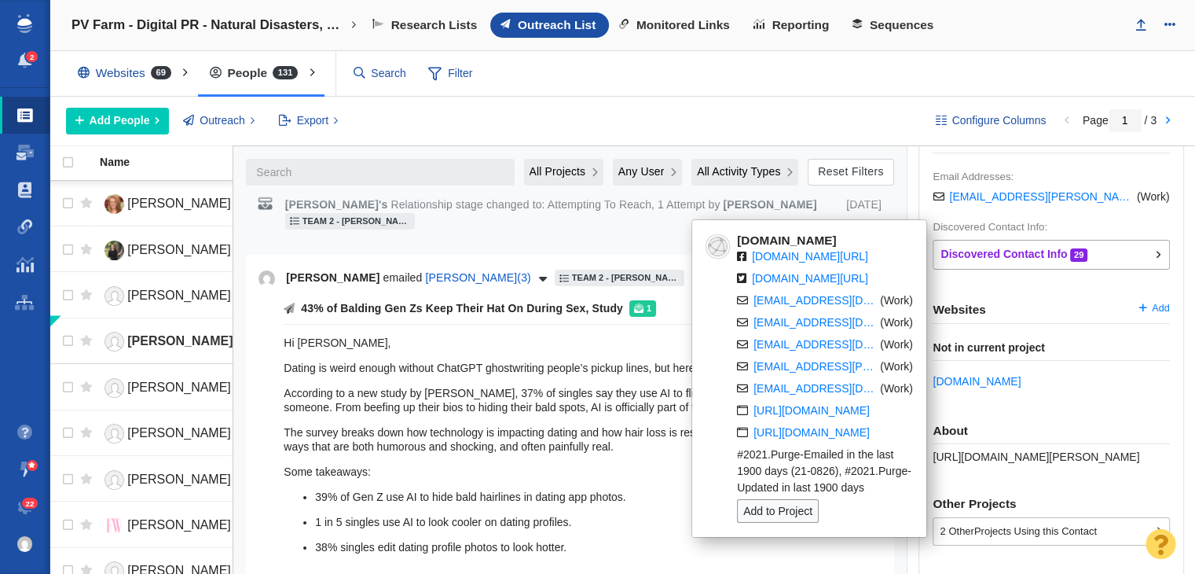
scroll to position [393, 0]
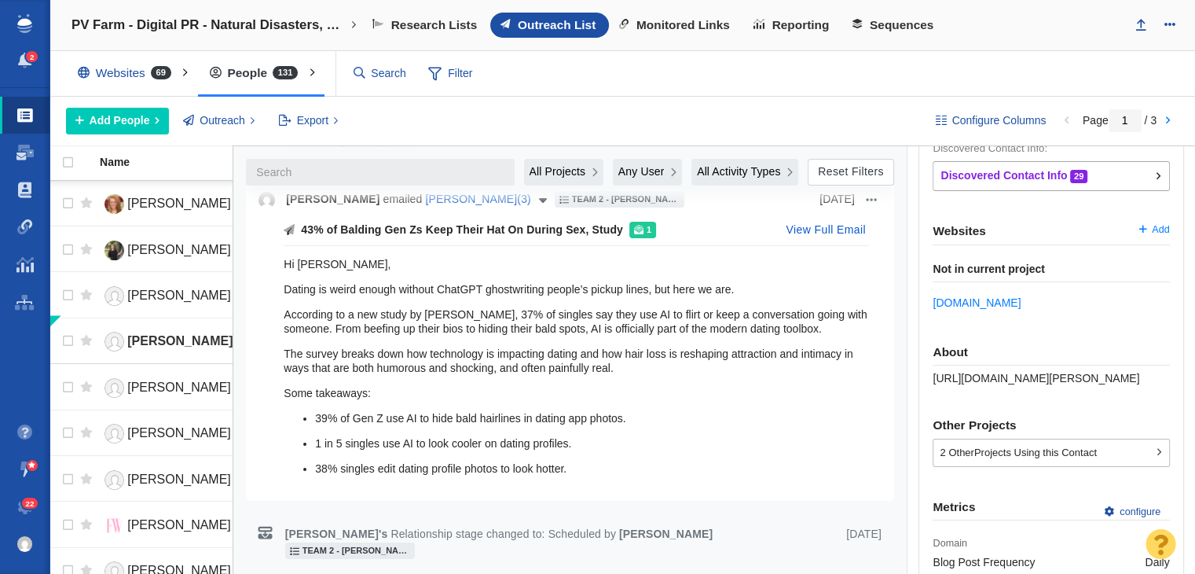
click at [972, 364] on div "About https://page-one-power.muckrack.com/kayla-kibbe" at bounding box center [1051, 365] width 236 height 40
click at [971, 364] on div "About https://page-one-power.muckrack.com/kayla-kibbe" at bounding box center [1051, 365] width 236 height 40
click at [971, 381] on div "About https://page-one-power.muckrack.com/kayla-kibbe" at bounding box center [1051, 365] width 236 height 40
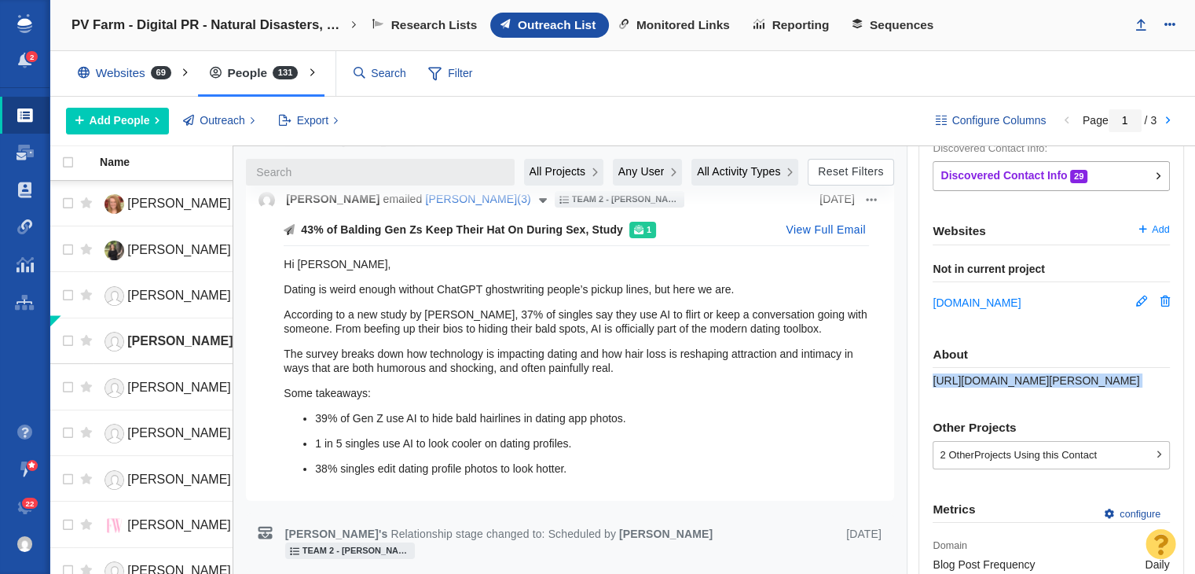
copy div "https://page-one-power.muckrack.com/kayla-kibbe"
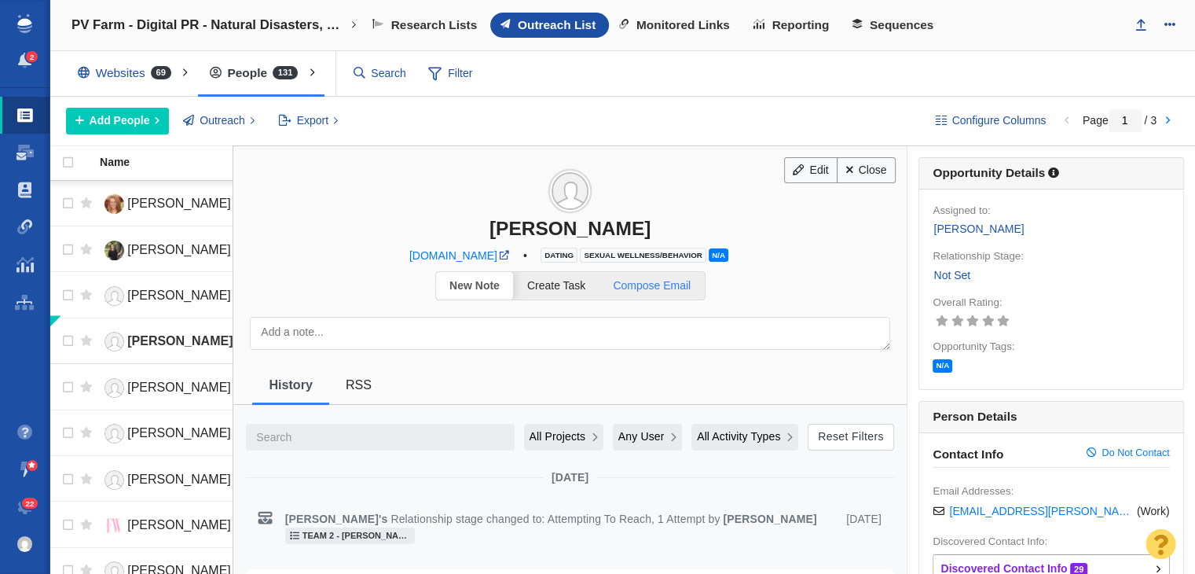
click at [671, 295] on link "Compose Email" at bounding box center [651, 285] width 105 height 27
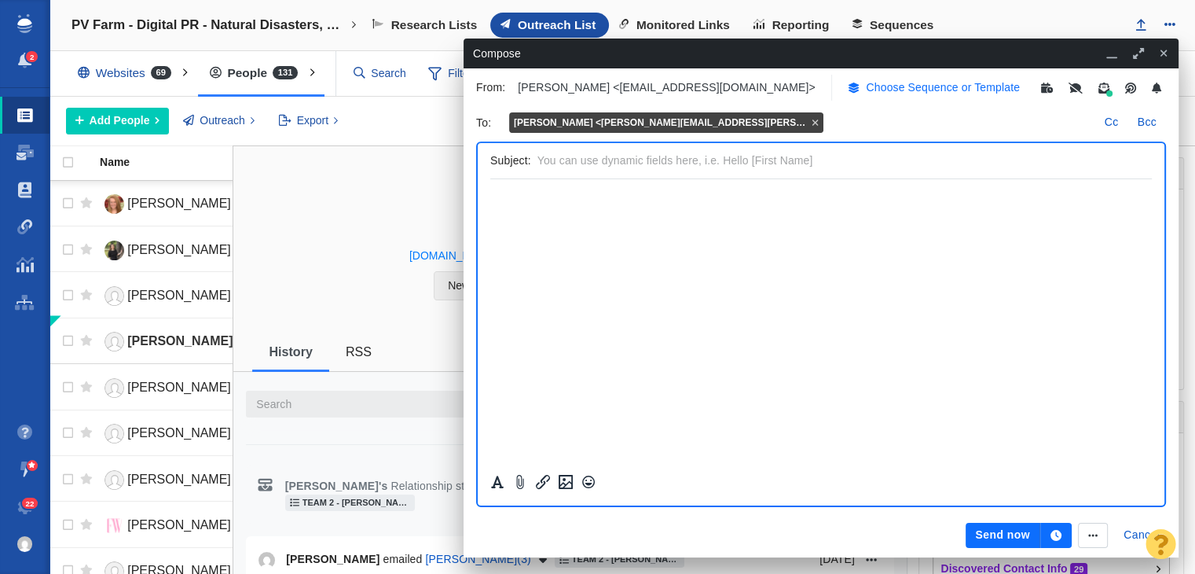
click at [918, 79] on p "Choose Sequence or Template" at bounding box center [943, 87] width 154 height 16
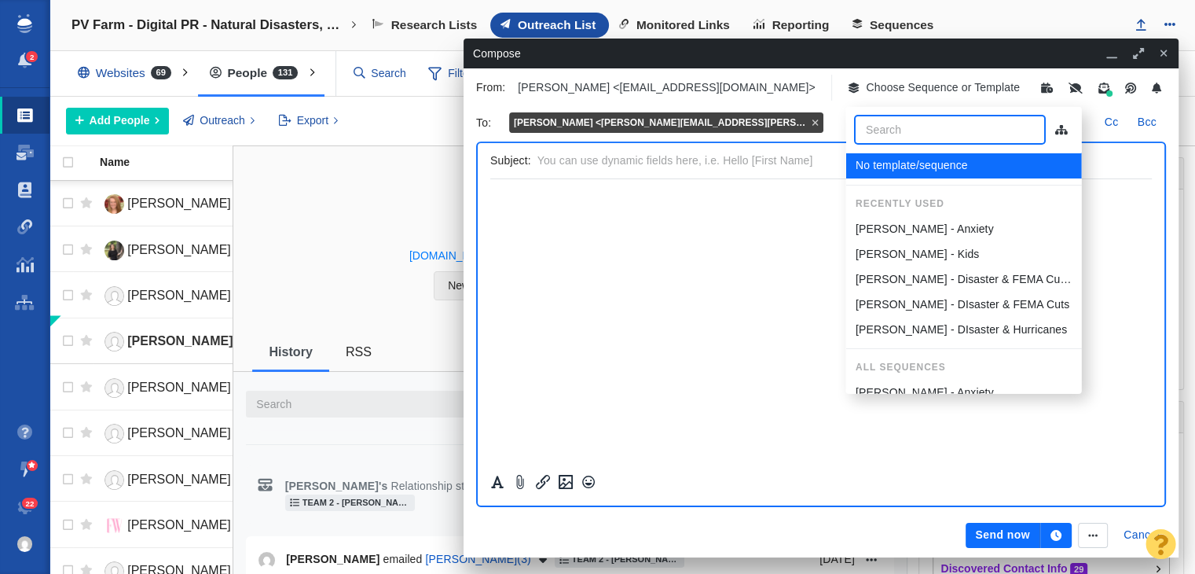
click at [937, 230] on div "[PERSON_NAME] - Anxiety" at bounding box center [963, 229] width 217 height 16
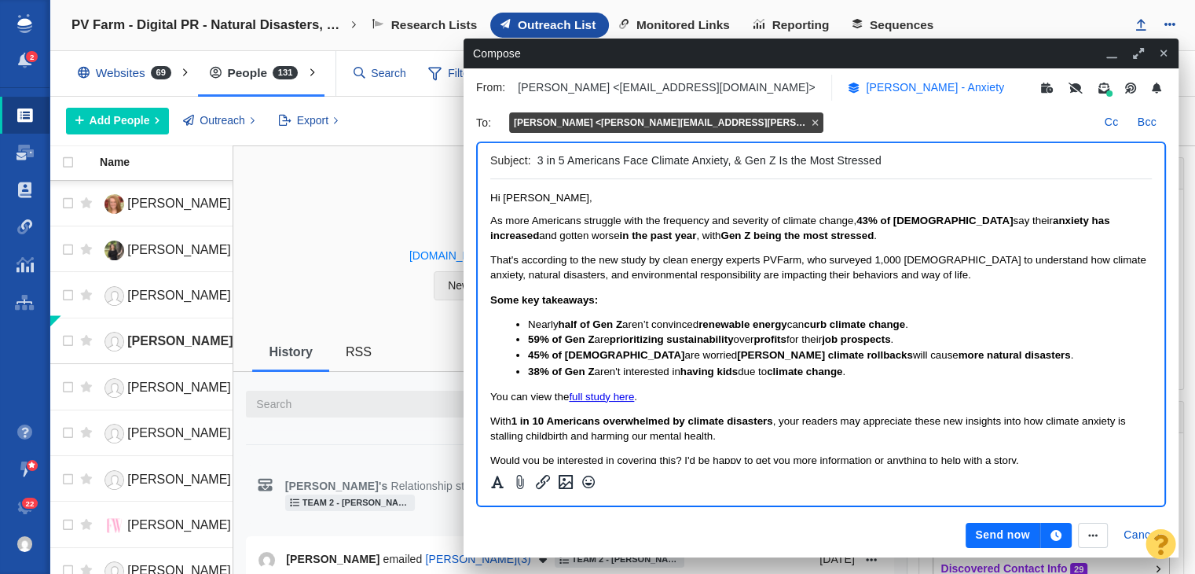
click at [889, 90] on p "[PERSON_NAME] - Anxiety" at bounding box center [935, 87] width 138 height 16
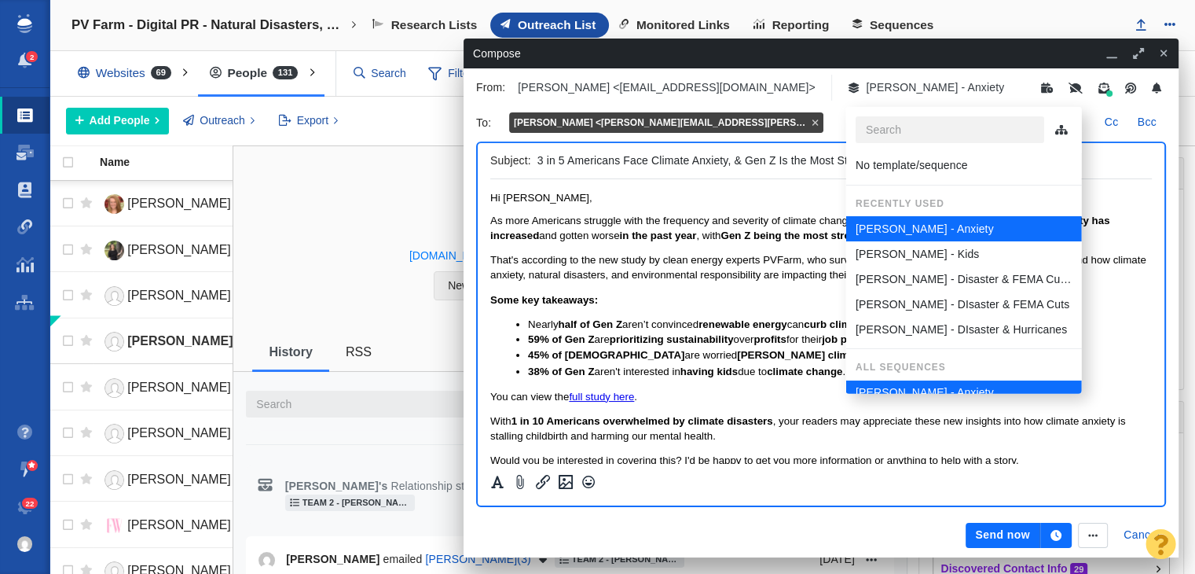
click at [890, 262] on li "[PERSON_NAME] - Kids" at bounding box center [963, 253] width 236 height 25
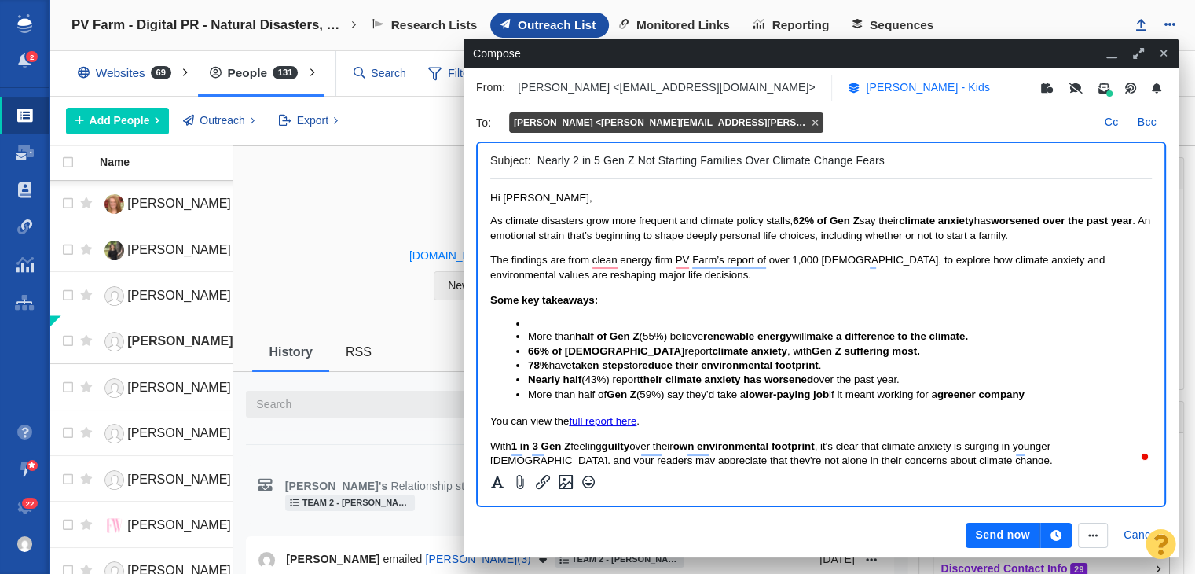
click at [893, 92] on p "[PERSON_NAME] - Kids" at bounding box center [927, 87] width 123 height 16
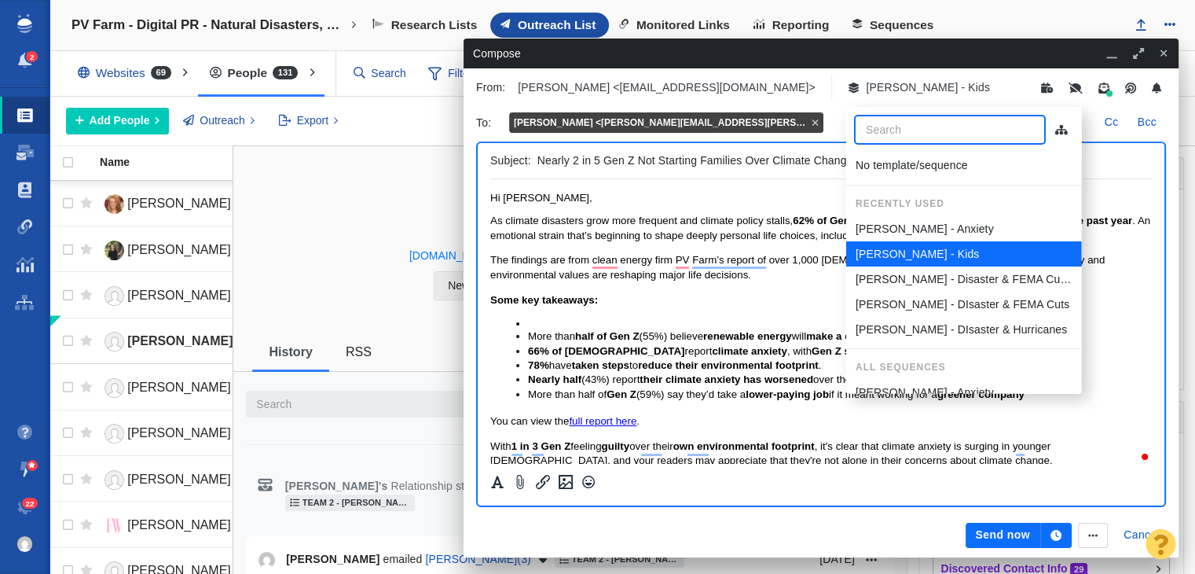
click at [702, 240] on span "As climate disasters grow more frequent and climate policy stalls, 62% of Gen Z…" at bounding box center [820, 227] width 660 height 26
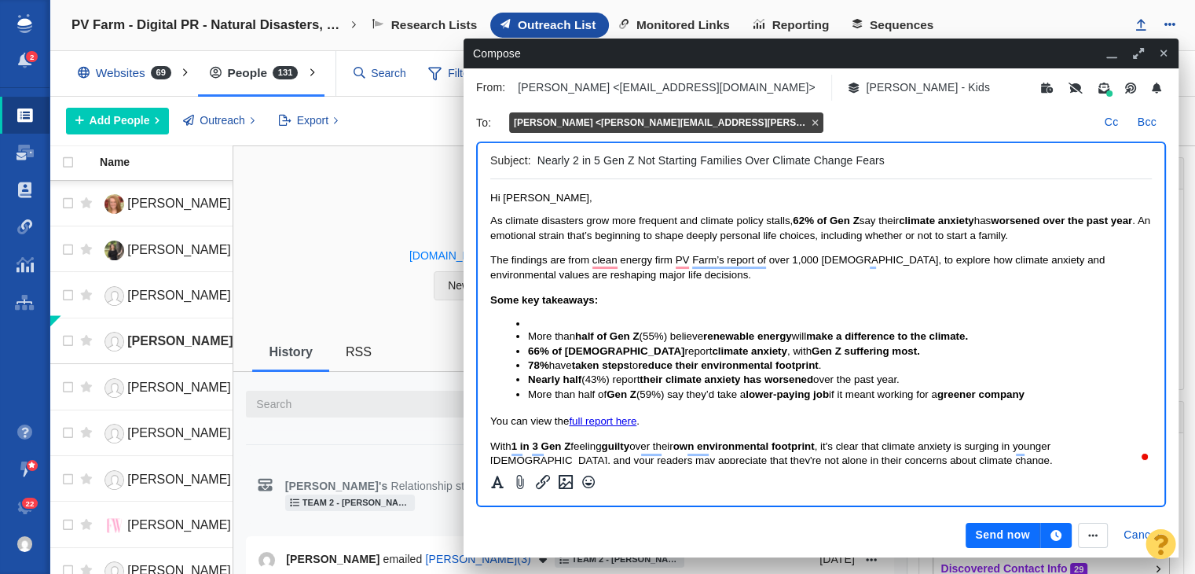
click at [1070, 226] on strong "worsened over the past year" at bounding box center [1061, 220] width 141 height 12
click at [1070, 236] on p "As climate disasters grow more frequent and climate policy stalls, 62% of Gen Z…" at bounding box center [821, 228] width 662 height 29
click at [635, 163] on input "Nearly 2 in 5 Gen Z Not Starting Families Over Climate Change Fears" at bounding box center [841, 160] width 608 height 23
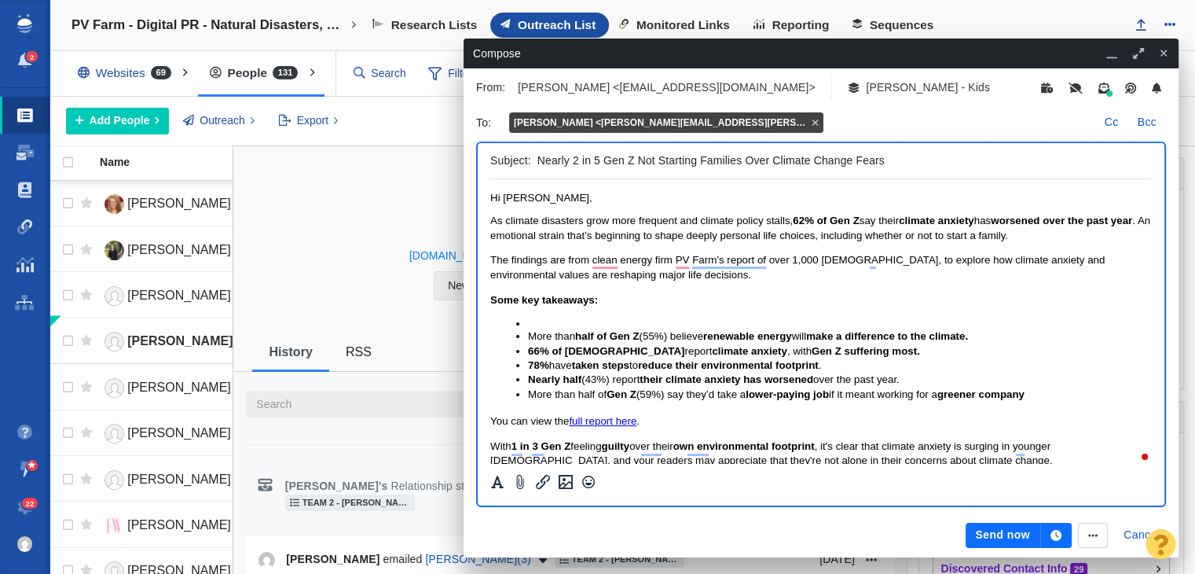
click at [635, 163] on input "Nearly 2 in 5 Gen Z Not Starting Families Over Climate Change Fears" at bounding box center [841, 160] width 608 height 23
type input "38% of Gen Z skipping having kids, blame climate change."
click at [657, 157] on input "38% of Gen Z Skipping having kids, blame climate change." at bounding box center [841, 160] width 608 height 23
click at [701, 164] on input "38% of Gen Z Skipping Having kids, blame climate change." at bounding box center [841, 160] width 608 height 23
click at [722, 152] on input "38% of Gen Z Skipping Having Kids, blame climate change." at bounding box center [841, 160] width 608 height 23
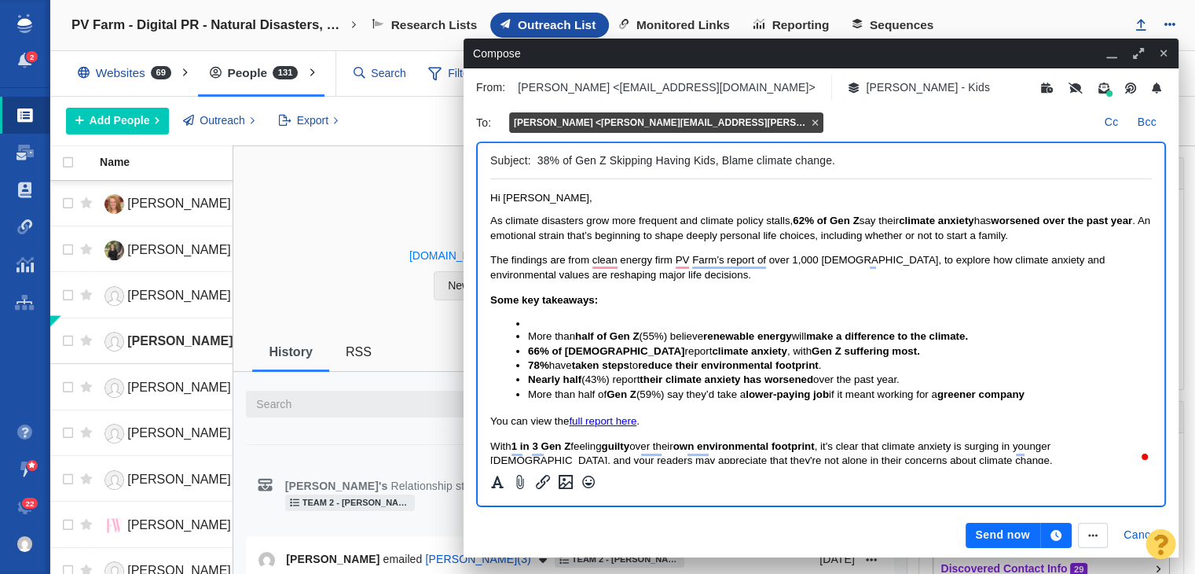
click at [761, 155] on input "38% of Gen Z Skipping Having Kids, Blame climate change." at bounding box center [841, 160] width 608 height 23
click at [759, 156] on input "38% of Gen Z Skipping Having Kids, BlameClimate change." at bounding box center [841, 160] width 608 height 23
click at [756, 156] on input "38% of Gen Z Skipping Having Kids, BlameClimate change." at bounding box center [841, 160] width 608 height 23
click at [796, 158] on input "38% of Gen Z Skipping Having Kids, Blame Climate change." at bounding box center [841, 160] width 608 height 23
click at [852, 161] on input "38% of Gen Z Skipping Having Kids, Blame Climate Change." at bounding box center [841, 160] width 608 height 23
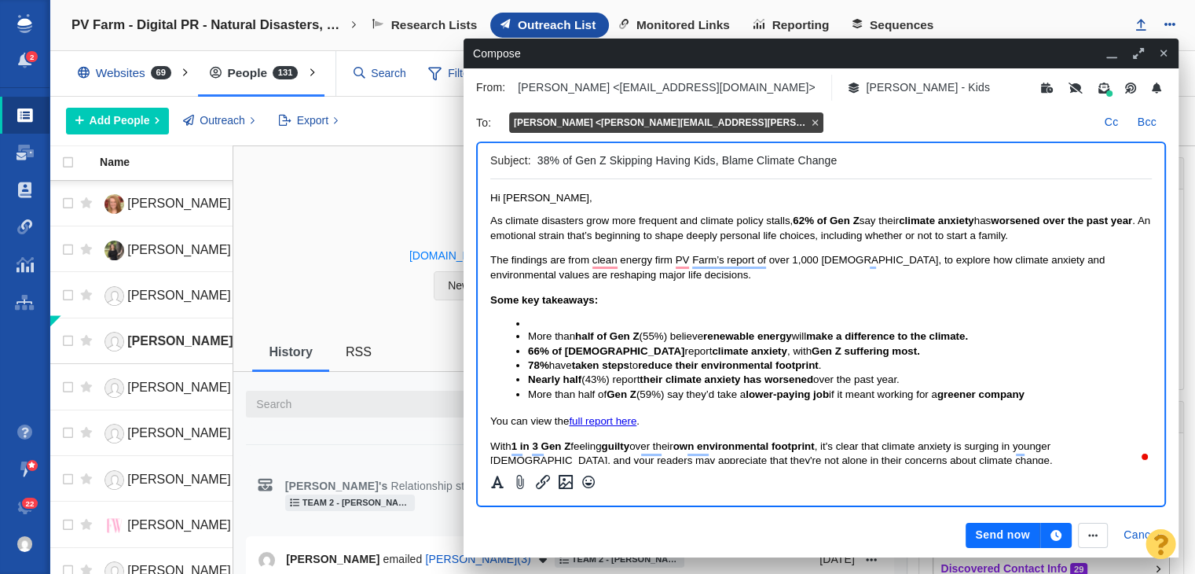
drag, startPoint x: 852, startPoint y: 161, endPoint x: 434, endPoint y: 148, distance: 419.0
click at [434, 148] on div "Edit Close Kayla Kibbe cosmopolitan.com • Dating Sexual Wellness/Behavior N/A" at bounding box center [714, 361] width 962 height 430
type input "38% of Gen Z Skipping Having Kids, Blame Climate Change"
drag, startPoint x: 433, startPoint y: 0, endPoint x: 902, endPoint y: 145, distance: 491.1
click at [902, 145] on div "Subject: 38% of Gen Z Skipping Having Kids, Blame Climate Change" at bounding box center [821, 161] width 662 height 36
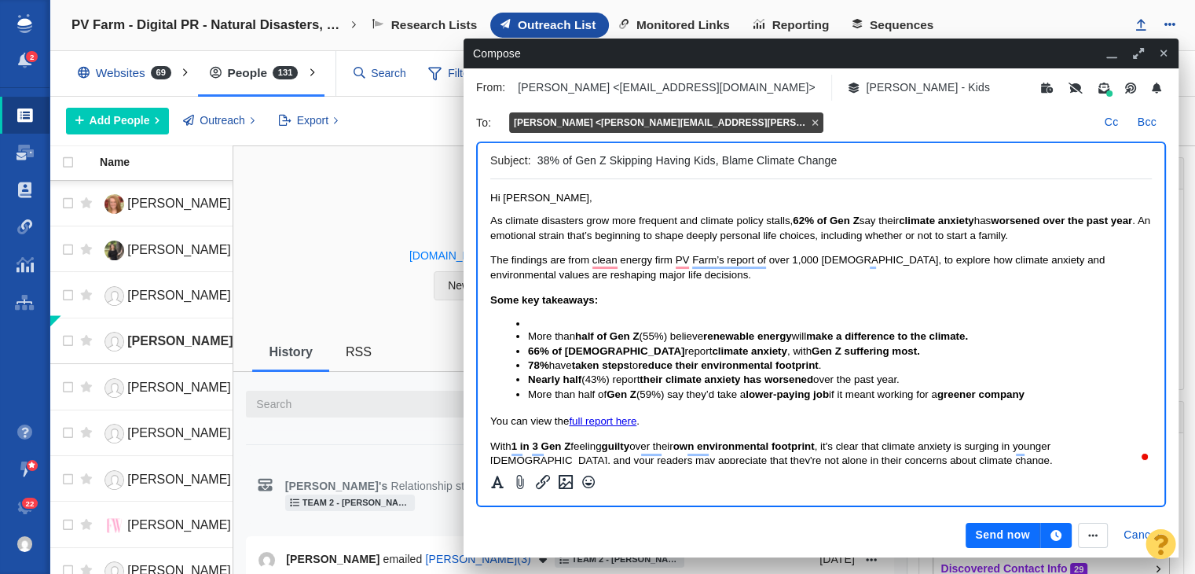
click at [904, 153] on input "38% of Gen Z Skipping Having Kids, Blame Climate Change" at bounding box center [841, 160] width 608 height 23
click at [1007, 529] on button "Send now" at bounding box center [1003, 534] width 74 height 25
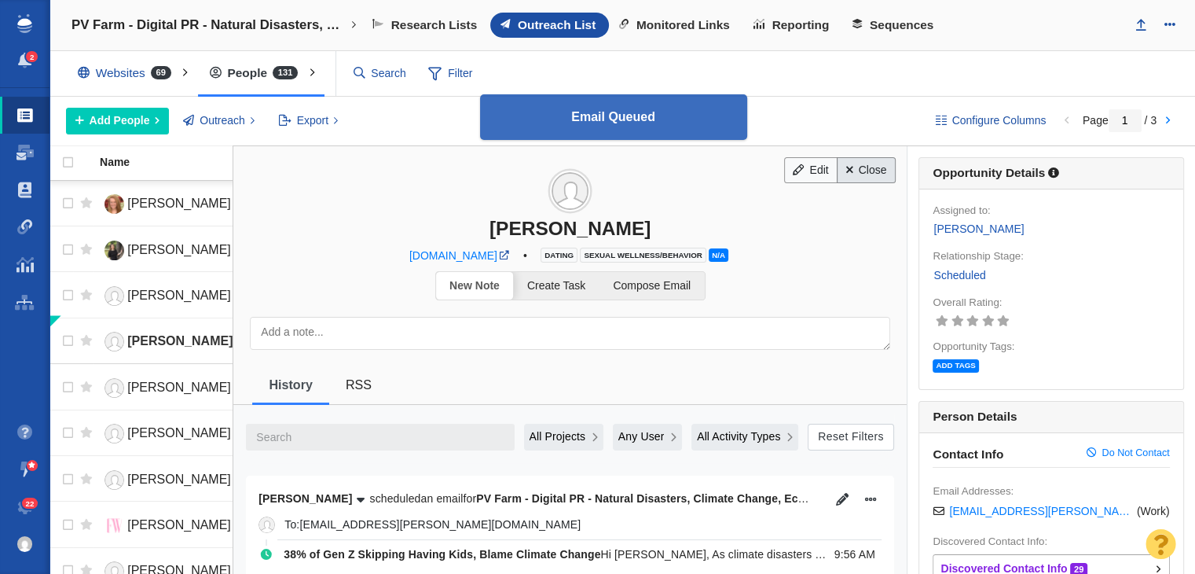
drag, startPoint x: 889, startPoint y: 158, endPoint x: 881, endPoint y: 159, distance: 8.8
click at [881, 159] on div "Edit Close Kayla Kibbe cosmopolitan.com • Dating Sexual Wellness/Behavior N/A" at bounding box center [569, 205] width 673 height 119
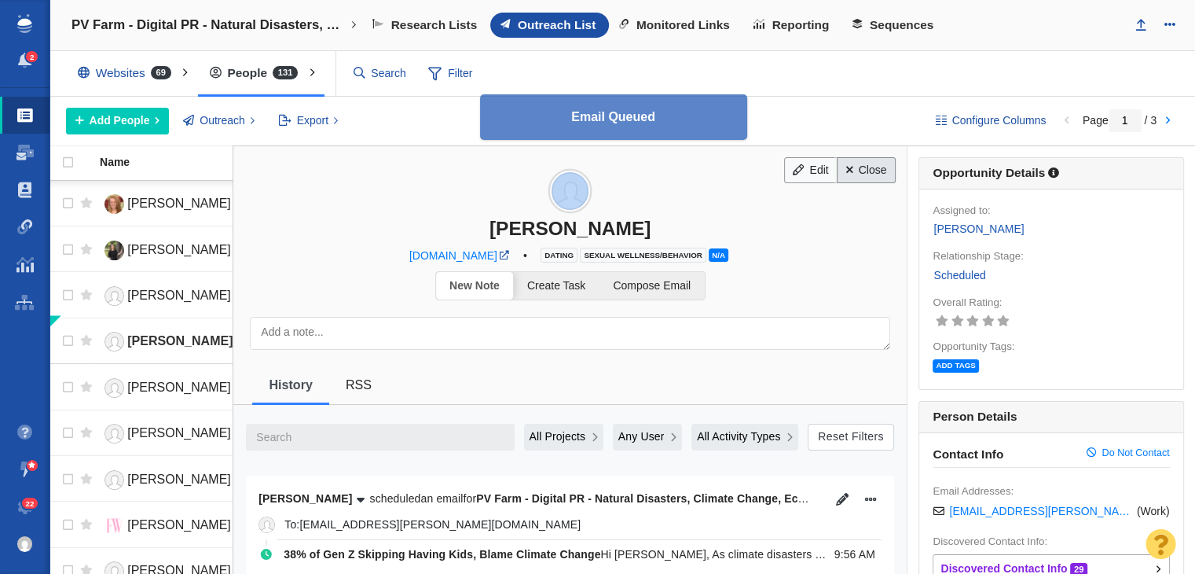
click at [877, 160] on link "Close" at bounding box center [866, 170] width 59 height 27
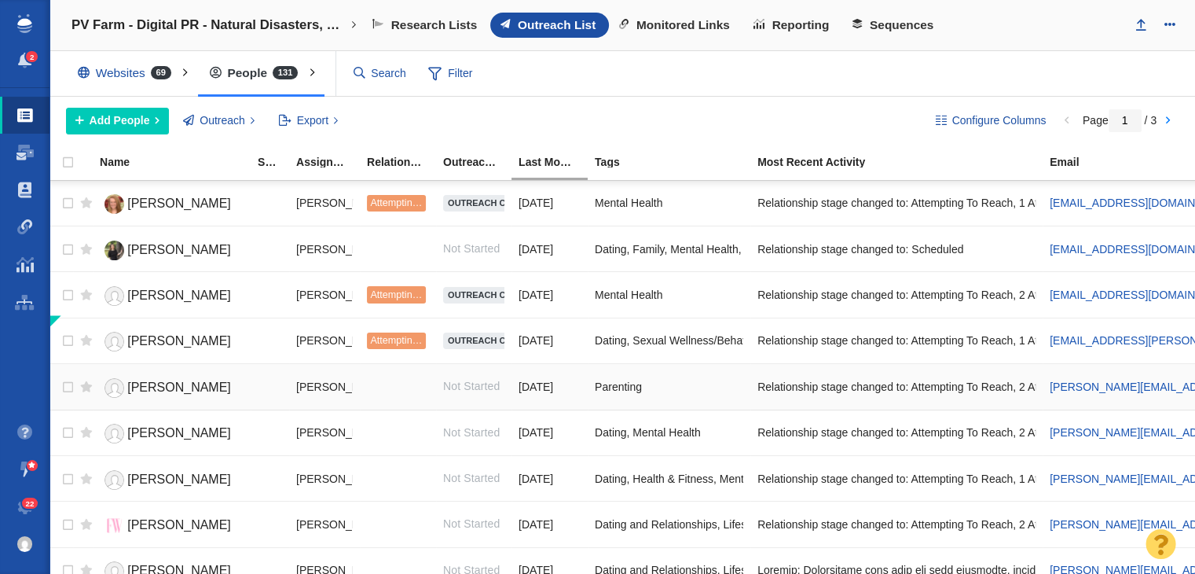
click at [185, 380] on span "[PERSON_NAME]" at bounding box center [179, 386] width 104 height 13
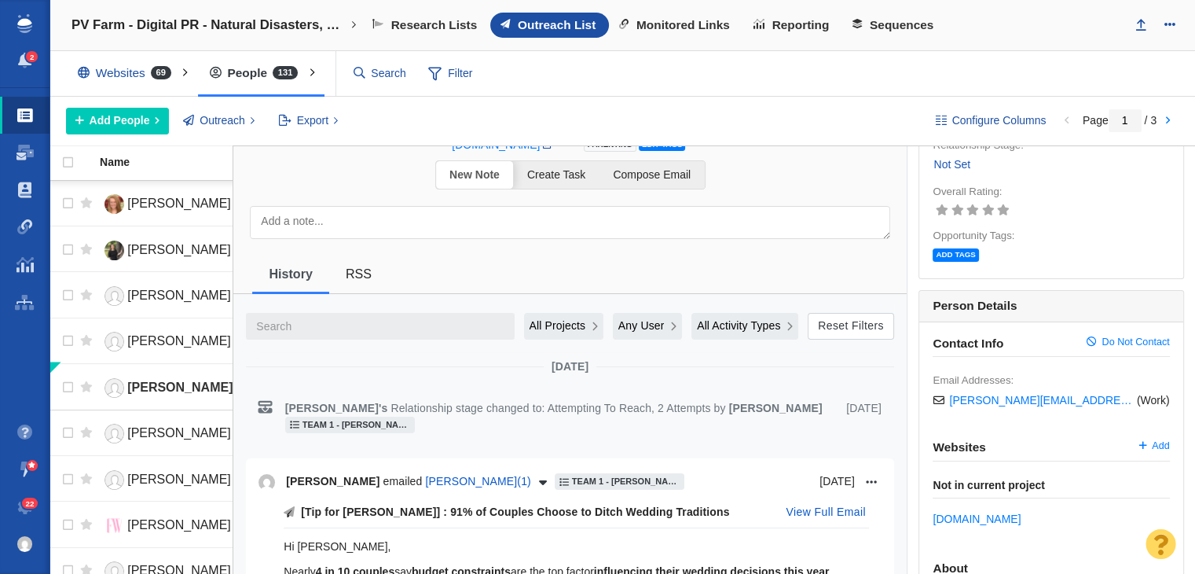
scroll to position [314, 0]
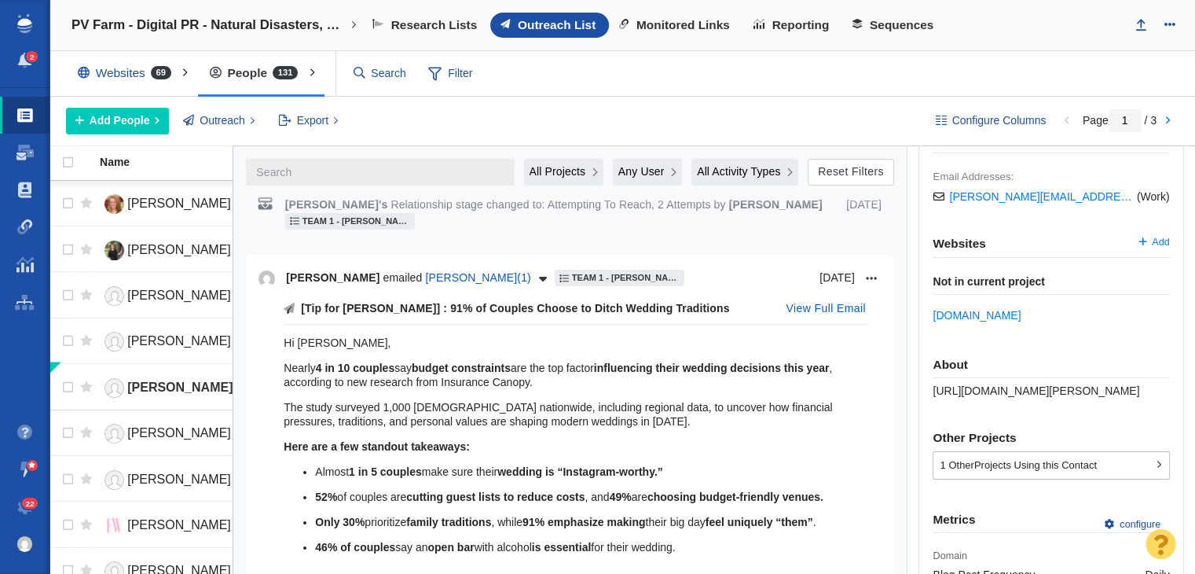
click at [1021, 415] on div "Contact Info Do Not Contact Email Addresses: katie.mcpherson@bustle.com ( Work …" at bounding box center [1051, 390] width 264 height 542
click at [1025, 398] on div "About https://page-one-power.muckrack.com/katie-mcpherson" at bounding box center [1051, 377] width 236 height 40
click at [1025, 389] on span "[URL][DOMAIN_NAME][PERSON_NAME]" at bounding box center [1036, 390] width 207 height 13
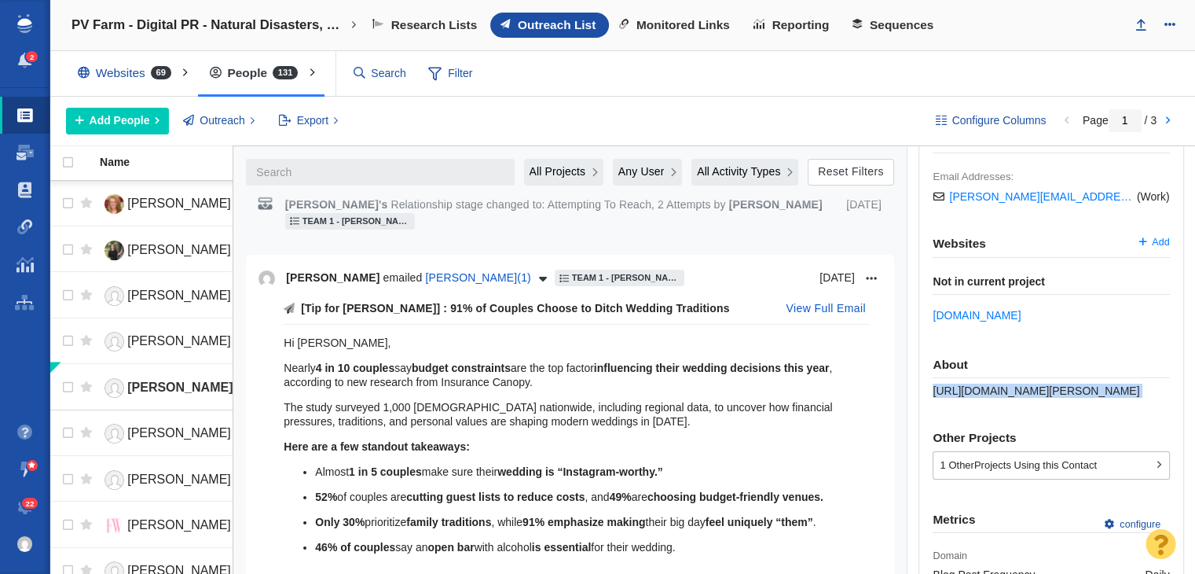
click at [1025, 389] on span "[URL][DOMAIN_NAME][PERSON_NAME]" at bounding box center [1036, 390] width 207 height 13
copy div "[URL][DOMAIN_NAME][PERSON_NAME]"
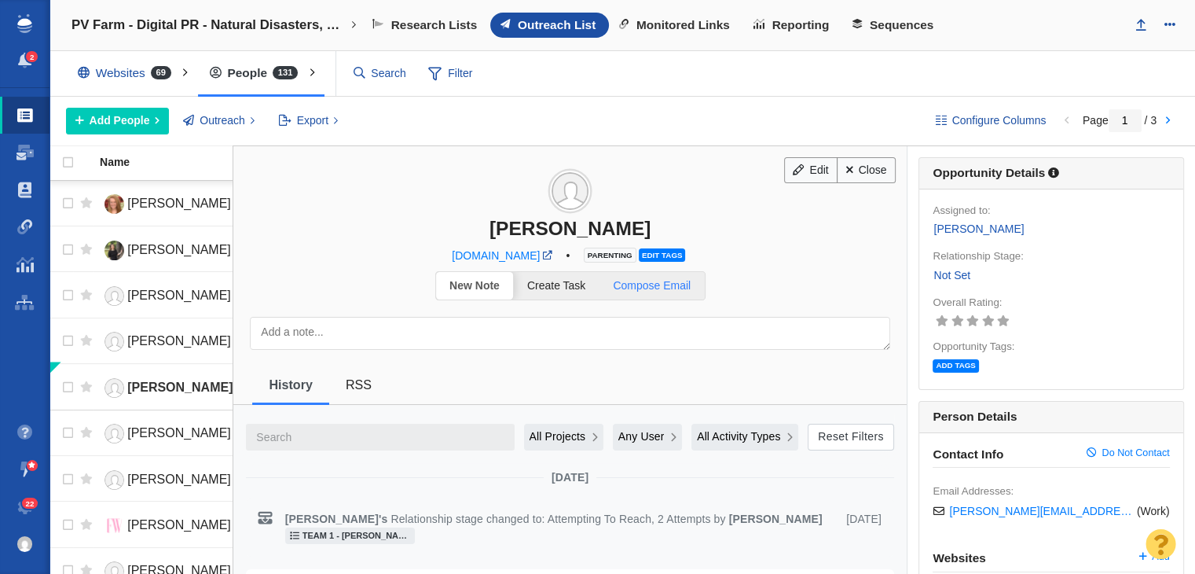
click at [682, 279] on span "Compose Email" at bounding box center [652, 285] width 78 height 13
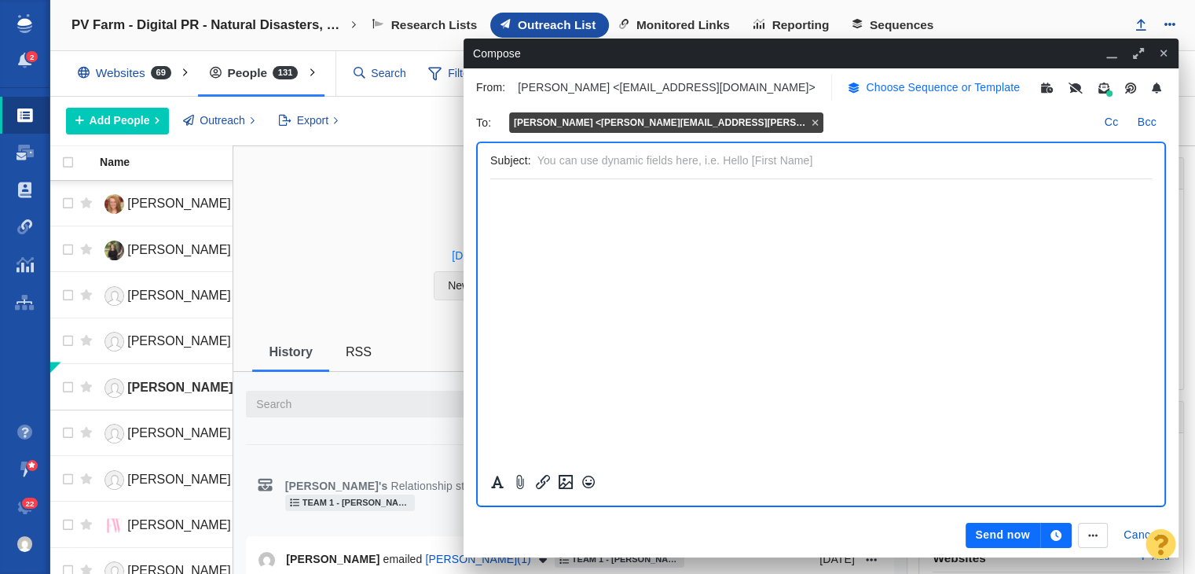
click at [878, 85] on p "Choose Sequence or Template" at bounding box center [943, 87] width 154 height 16
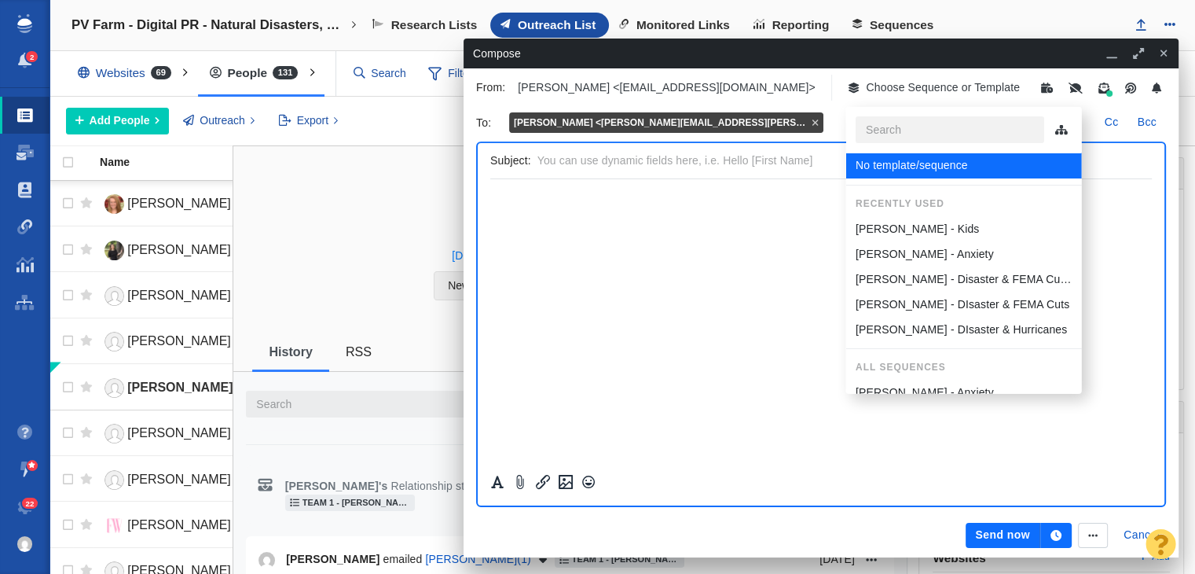
click at [887, 236] on p "[PERSON_NAME] - Kids" at bounding box center [916, 229] width 123 height 16
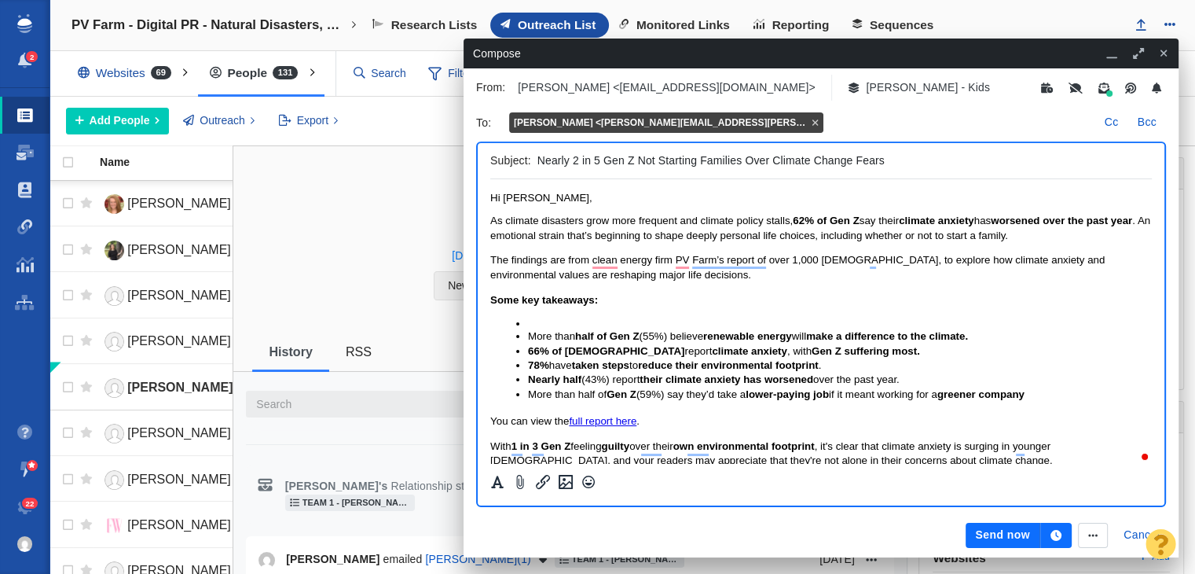
drag, startPoint x: 740, startPoint y: 159, endPoint x: 657, endPoint y: 155, distance: 83.4
click at [657, 155] on input "Nearly 2 in 5 Gen Z Not Starting Families Over Climate Change Fears" at bounding box center [841, 160] width 608 height 23
type input "Nearly 2 in 5 Gen Z Not Becoming Parents Over Climate Change Fears"
drag, startPoint x: 988, startPoint y: 234, endPoint x: 1046, endPoint y: 235, distance: 57.4
click at [1046, 235] on span "As climate disasters grow more frequent and climate policy stalls, 62% of Gen Z…" at bounding box center [820, 227] width 660 height 26
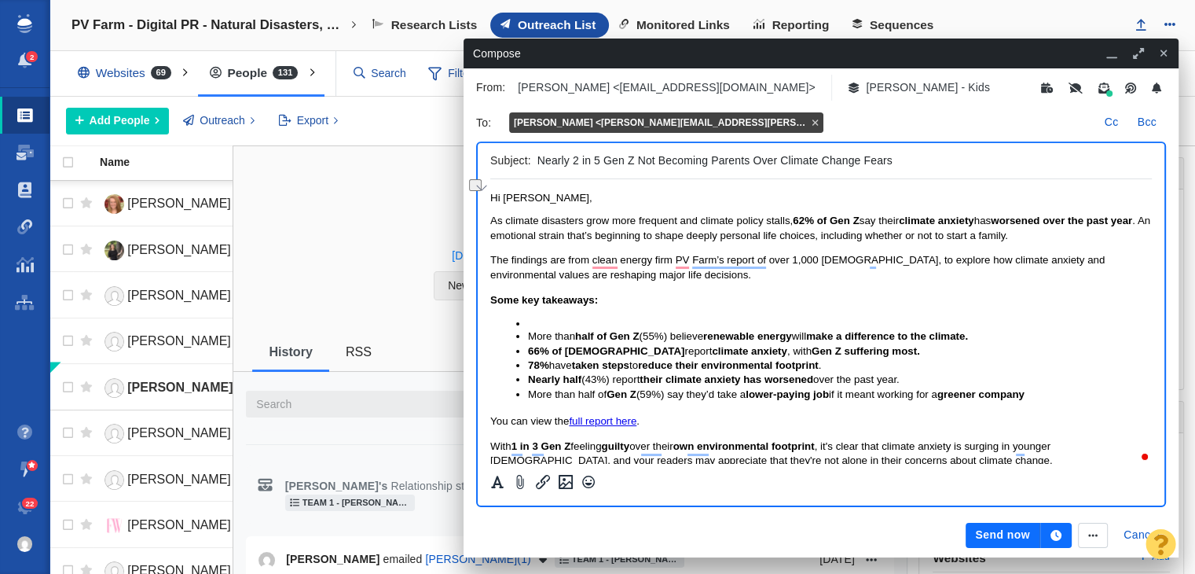
click at [1048, 277] on p "The findings are from clean energy firm PV Farm’s report of over 1,000 [DEMOGRA…" at bounding box center [821, 267] width 662 height 29
click at [1051, 224] on strong "worsened over the past year" at bounding box center [1061, 220] width 141 height 12
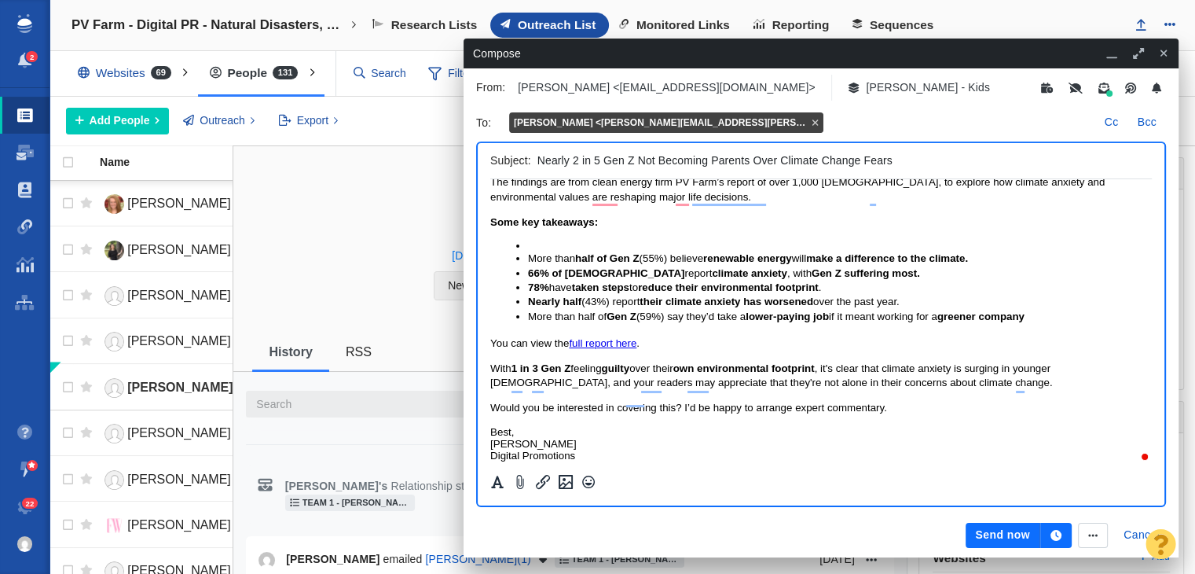
scroll to position [79, 0]
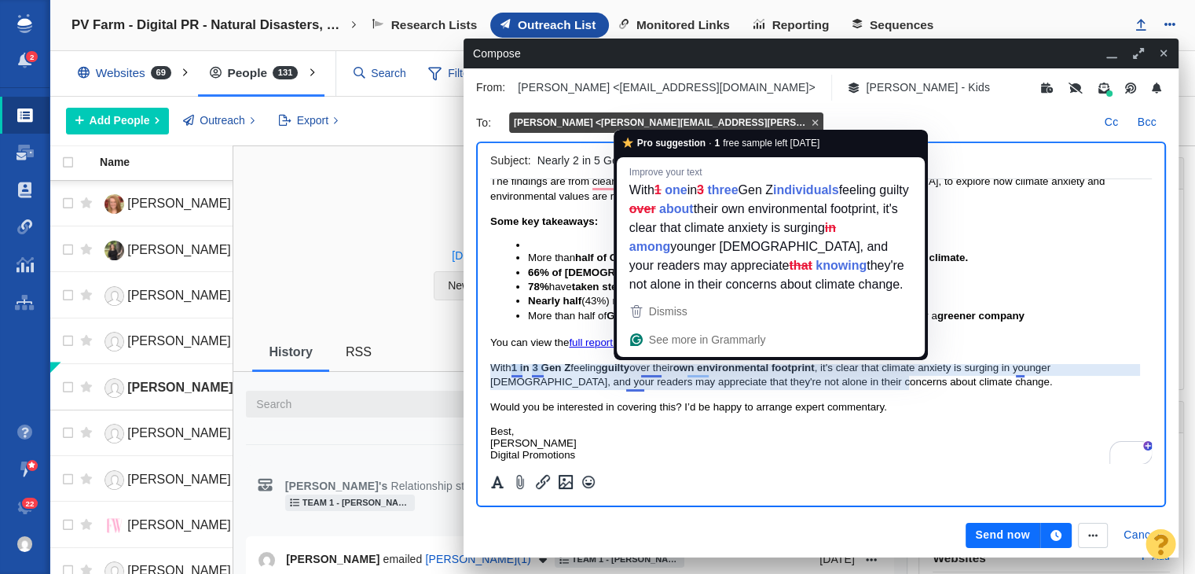
click at [926, 379] on p "With 1 in 3 Gen Z feeling guilty over their own environmental footprint , it's …" at bounding box center [821, 375] width 662 height 29
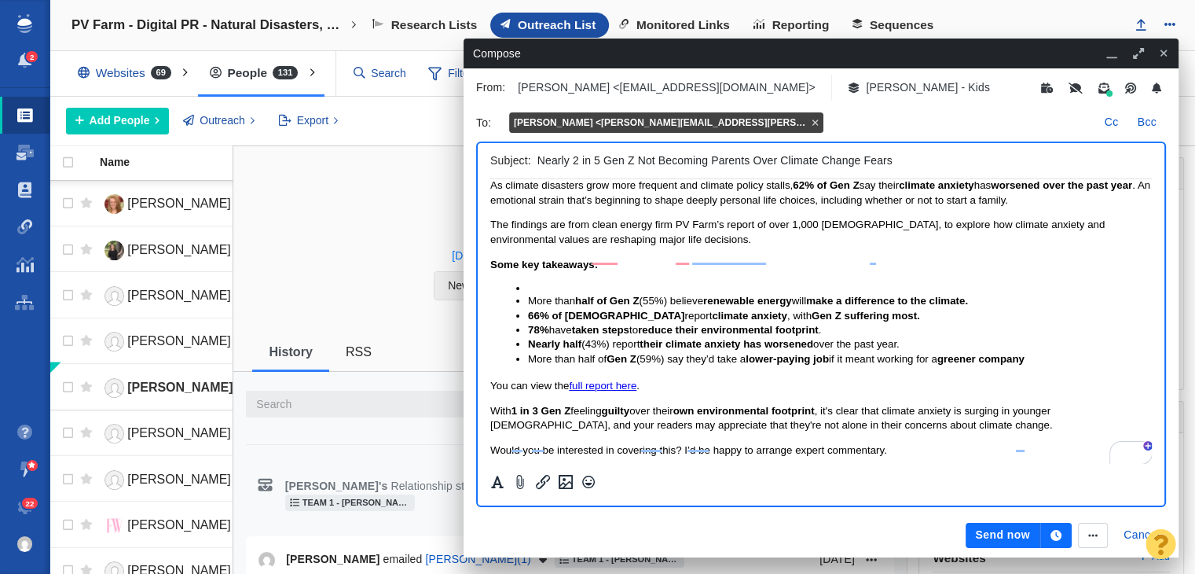
scroll to position [0, 0]
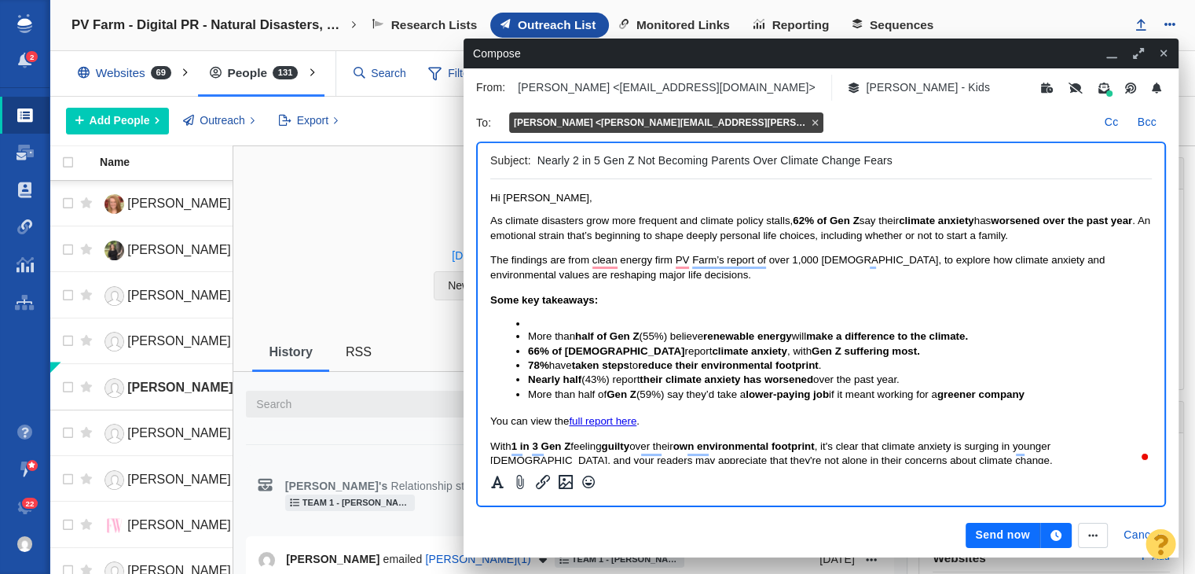
click at [1048, 238] on span "As climate disasters grow more frequent and climate policy stalls, 62% of Gen Z…" at bounding box center [820, 227] width 660 height 26
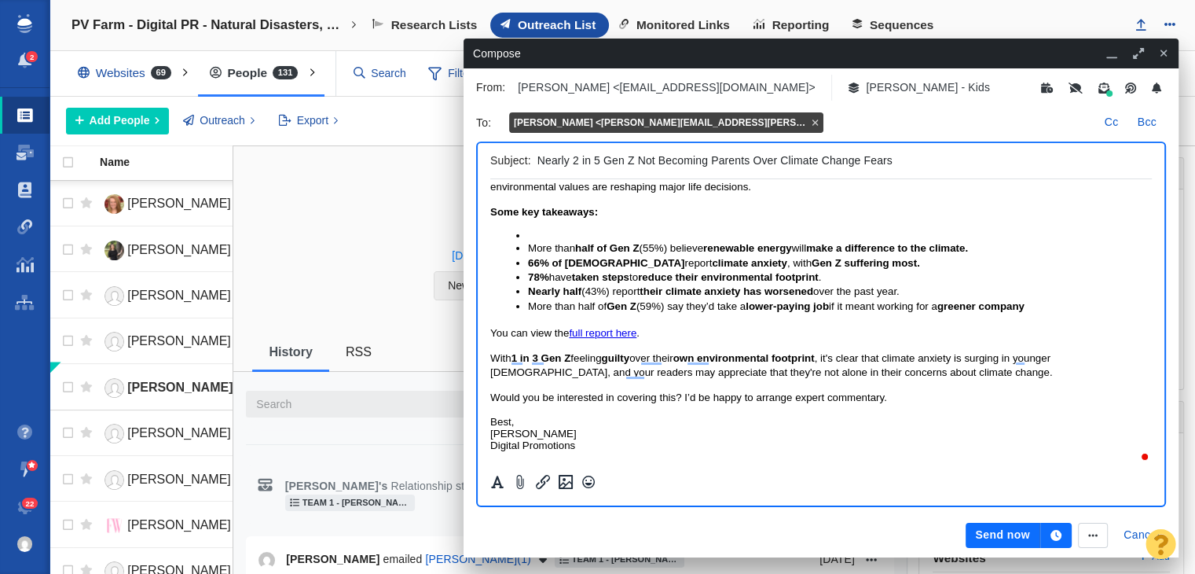
scroll to position [91, 0]
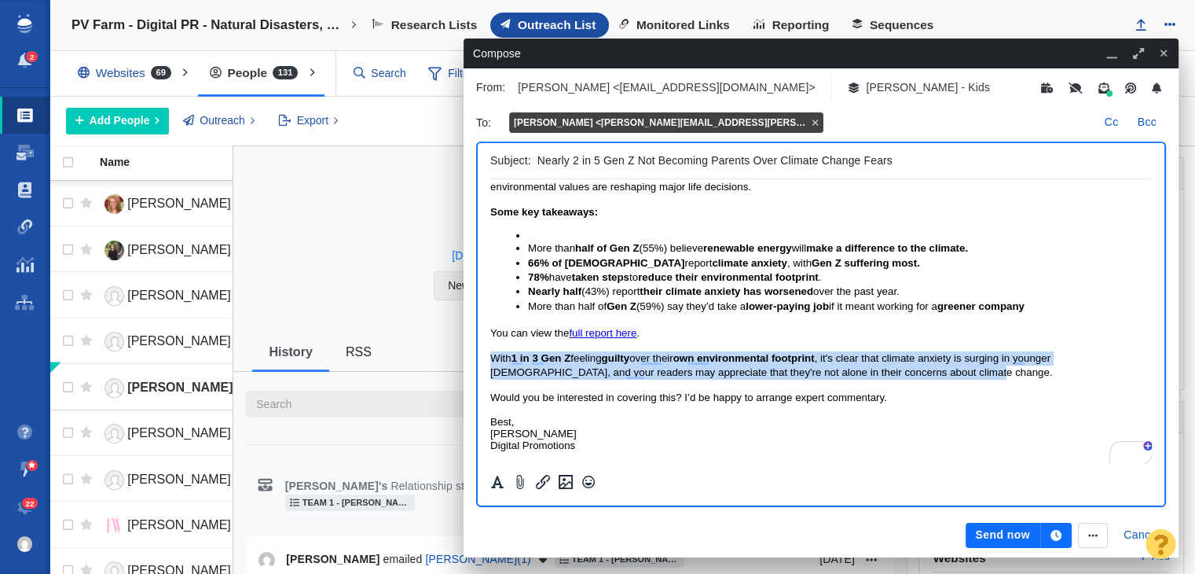
drag, startPoint x: 933, startPoint y: 365, endPoint x: 438, endPoint y: 354, distance: 494.3
click at [490, 354] on html "Hi [PERSON_NAME], As climate disasters grow more frequent and climate policy st…" at bounding box center [821, 277] width 662 height 372
copy span "With 1 in 3 Gen Z feeling guilty over their own environmental footprint , it's …"
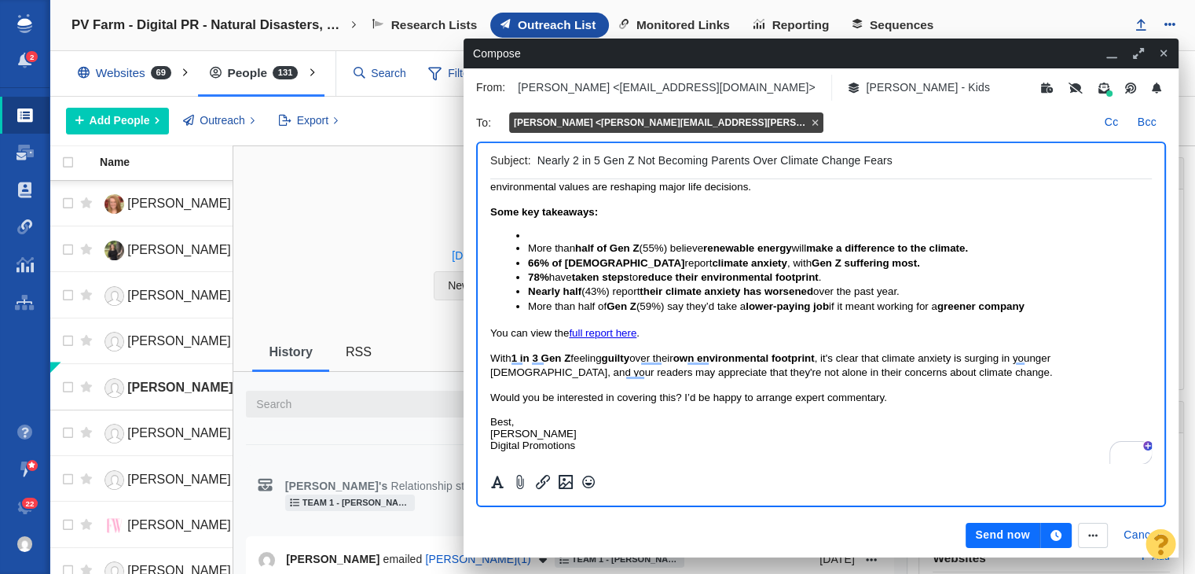
click at [933, 367] on p "With 1 in 3 Gen Z feeling guilty over their own environmental footprint , it's …" at bounding box center [821, 365] width 662 height 29
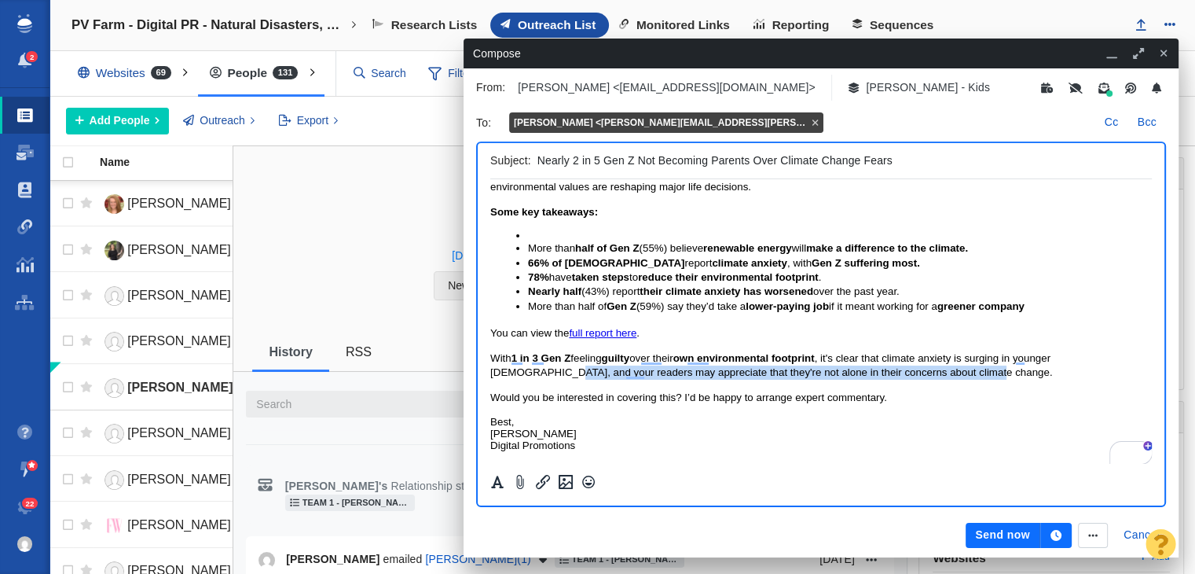
drag, startPoint x: 924, startPoint y: 368, endPoint x: 1137, endPoint y: 354, distance: 213.4
click at [1137, 354] on p "With 1 in 3 Gen Z feeling guilty over their own environmental footprint , it's …" at bounding box center [821, 365] width 662 height 29
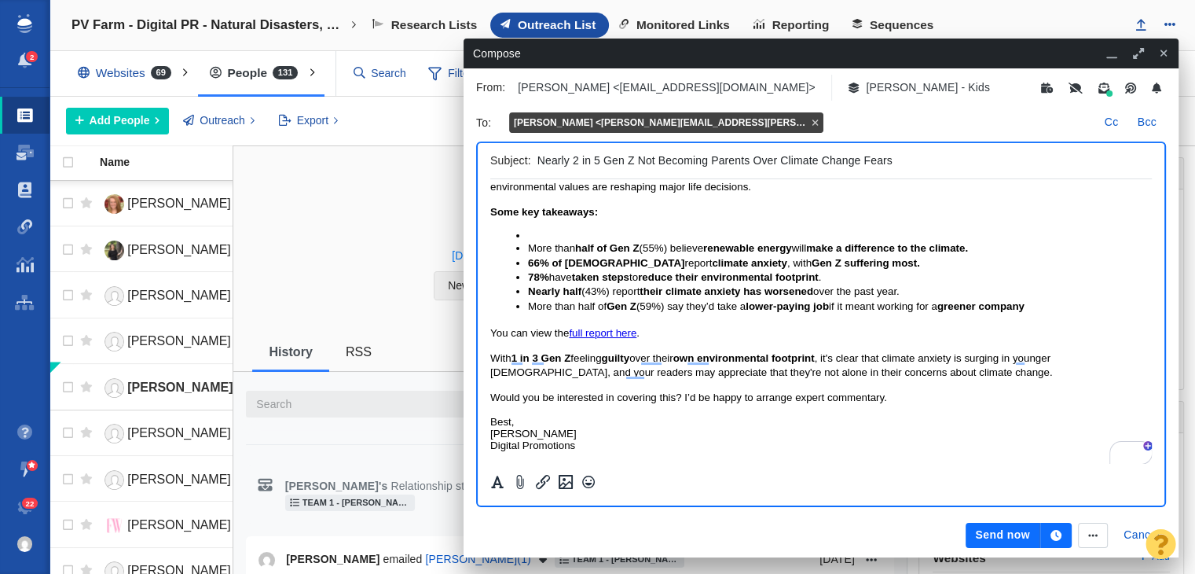
click at [643, 400] on span "Would you be interested in covering this? I’d be happy to arrange expert commen…" at bounding box center [688, 397] width 397 height 12
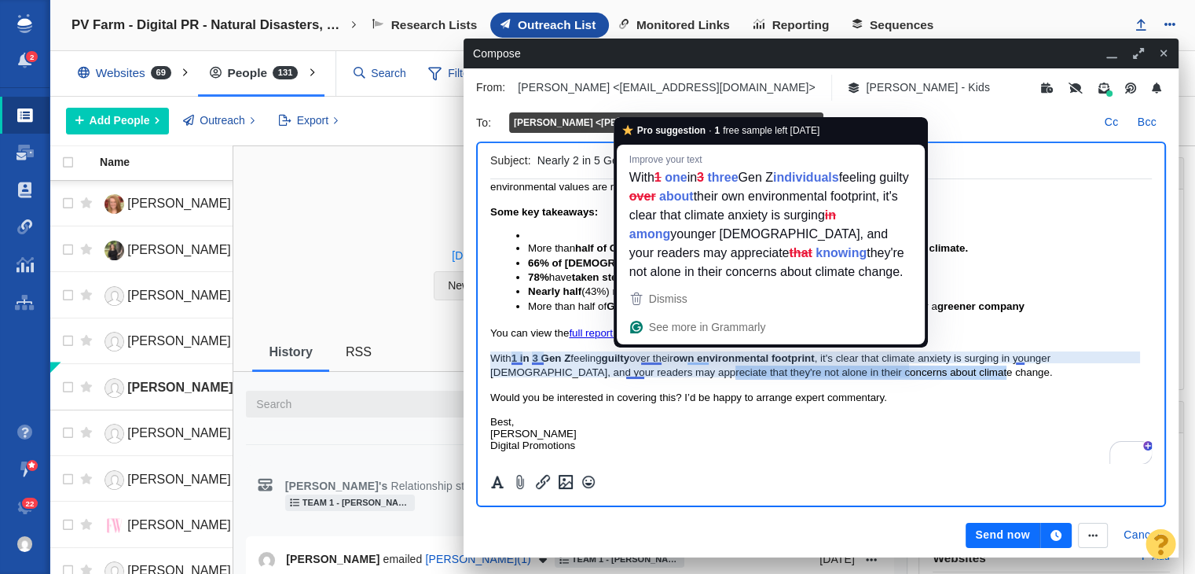
drag, startPoint x: 939, startPoint y: 374, endPoint x: 629, endPoint y: 372, distance: 309.6
click at [629, 372] on p "With 1 in 3 Gen Z feeling guilty over their own environmental footprint , it's …" at bounding box center [821, 365] width 662 height 29
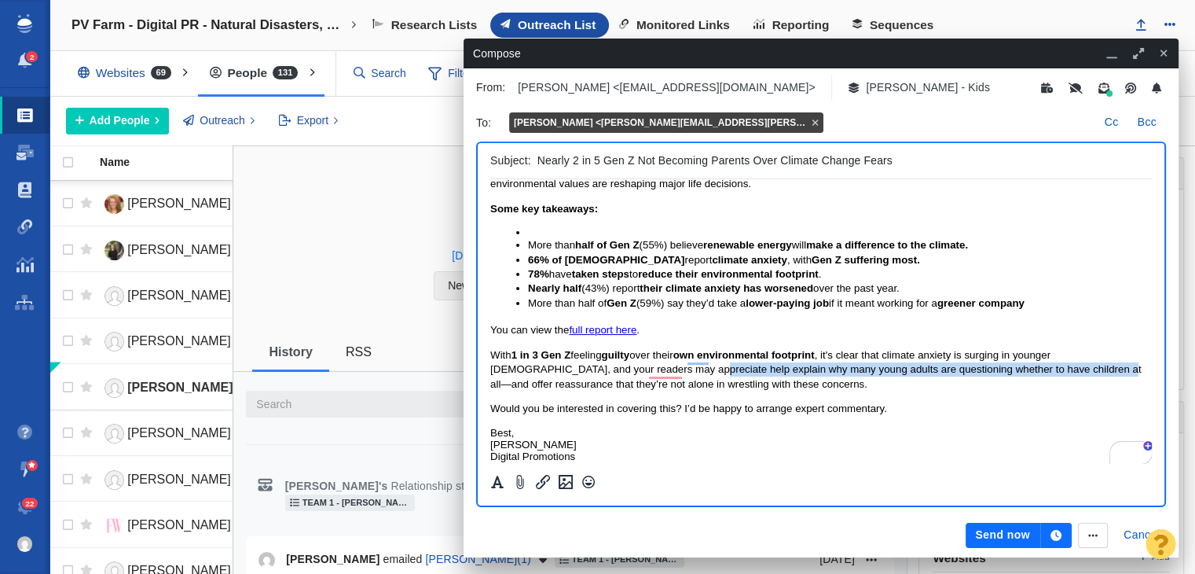
drag, startPoint x: 628, startPoint y: 370, endPoint x: 1039, endPoint y: 368, distance: 410.9
click at [1039, 368] on span "With 1 in 3 Gen Z feeling guilty over their own environmental footprint , it's …" at bounding box center [815, 369] width 651 height 41
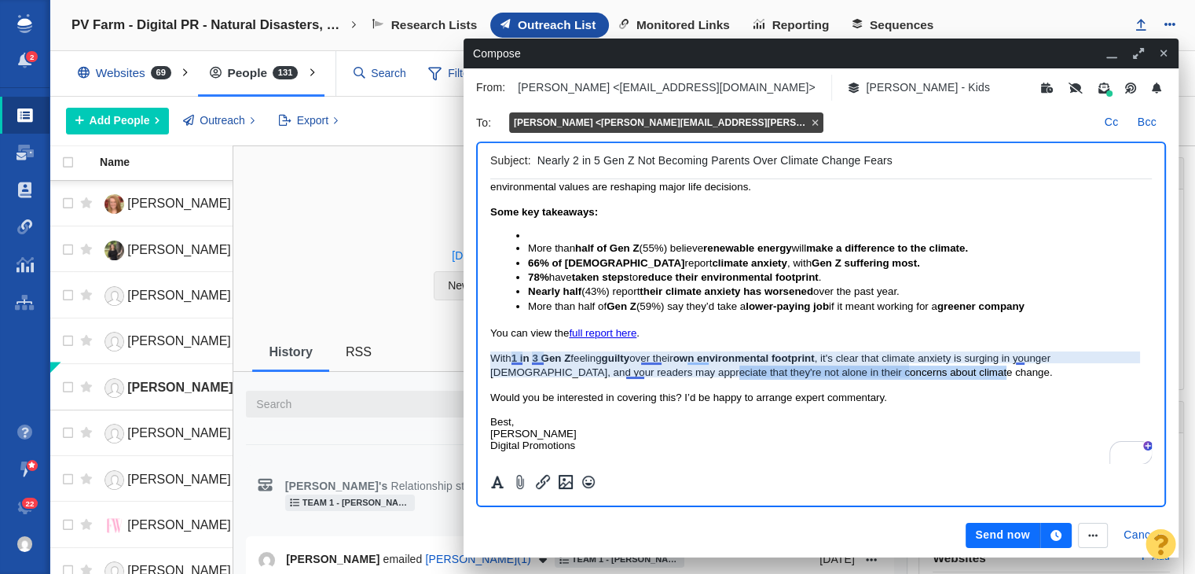
drag, startPoint x: 920, startPoint y: 372, endPoint x: 634, endPoint y: 371, distance: 286.0
click at [634, 371] on p "With 1 in 3 Gen Z feeling guilty over their own environmental footprint , it's …" at bounding box center [821, 365] width 662 height 29
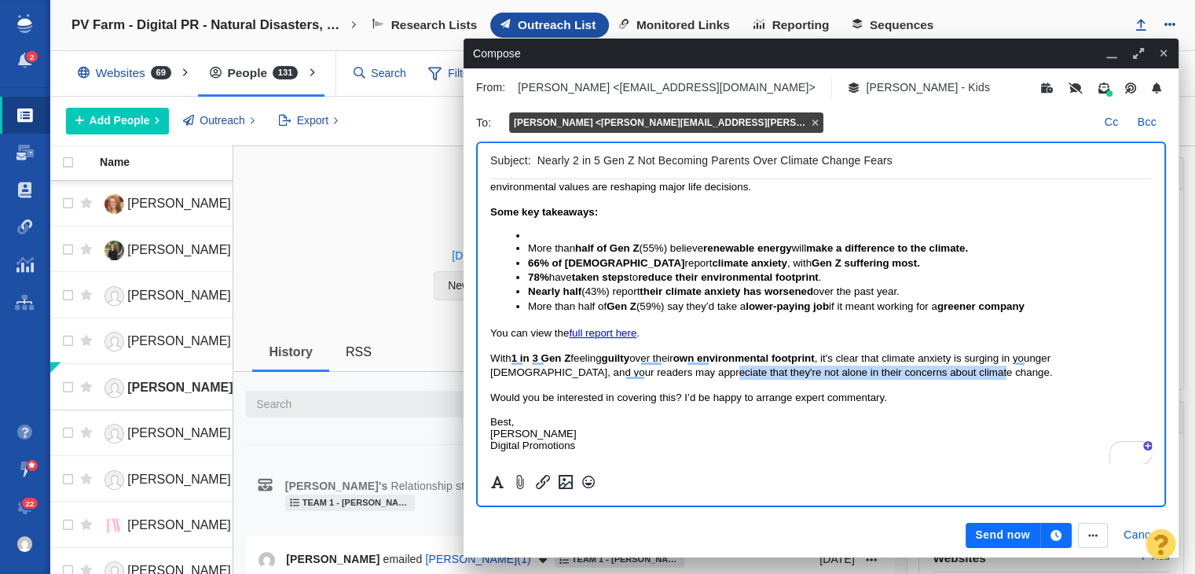
click at [926, 372] on p "With 1 in 3 Gen Z feeling guilty over their own environmental footprint , it's …" at bounding box center [821, 365] width 662 height 29
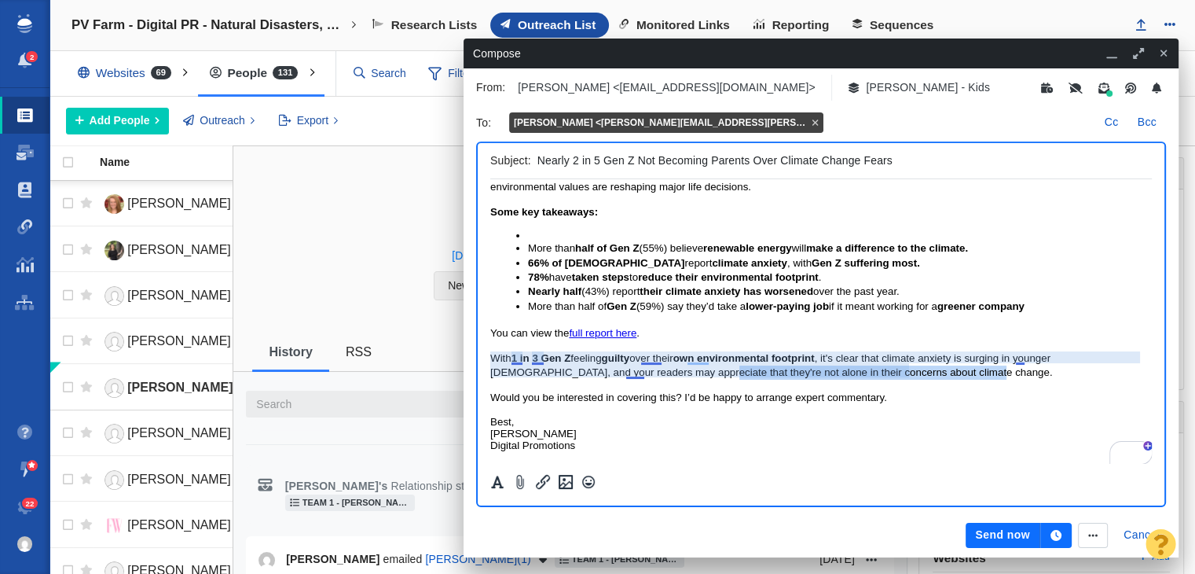
drag, startPoint x: 926, startPoint y: 372, endPoint x: 637, endPoint y: 376, distance: 289.2
click at [637, 376] on p "With 1 in 3 Gen Z feeling guilty over their own environmental footprint , it's …" at bounding box center [821, 365] width 662 height 29
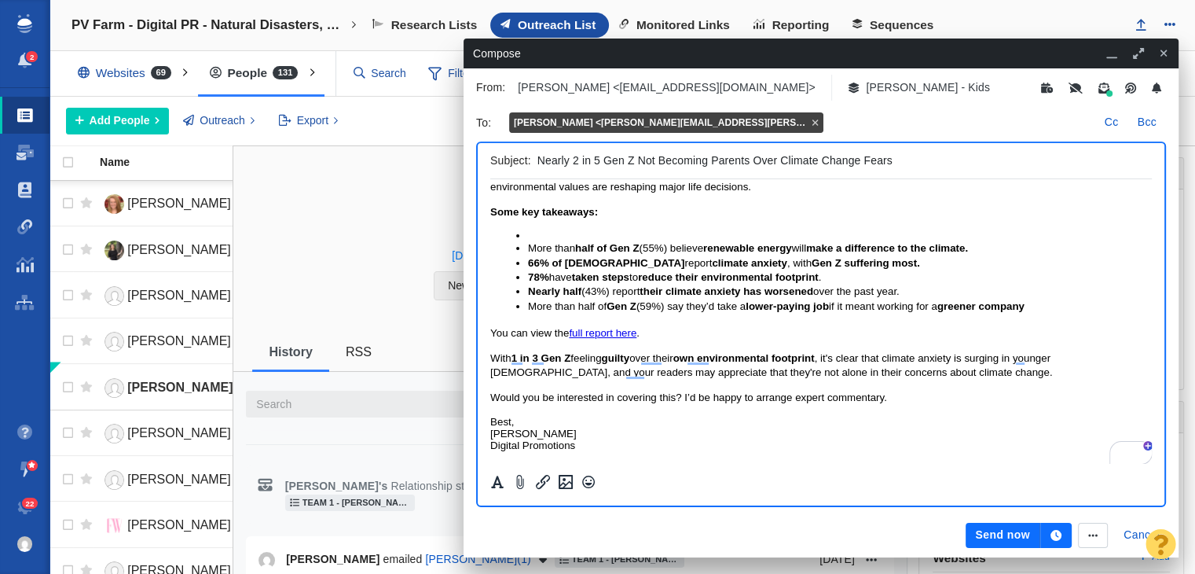
click at [1017, 379] on body "Hi Katie, As climate disasters grow more frequent and climate policy stalls, 62…" at bounding box center [821, 277] width 662 height 347
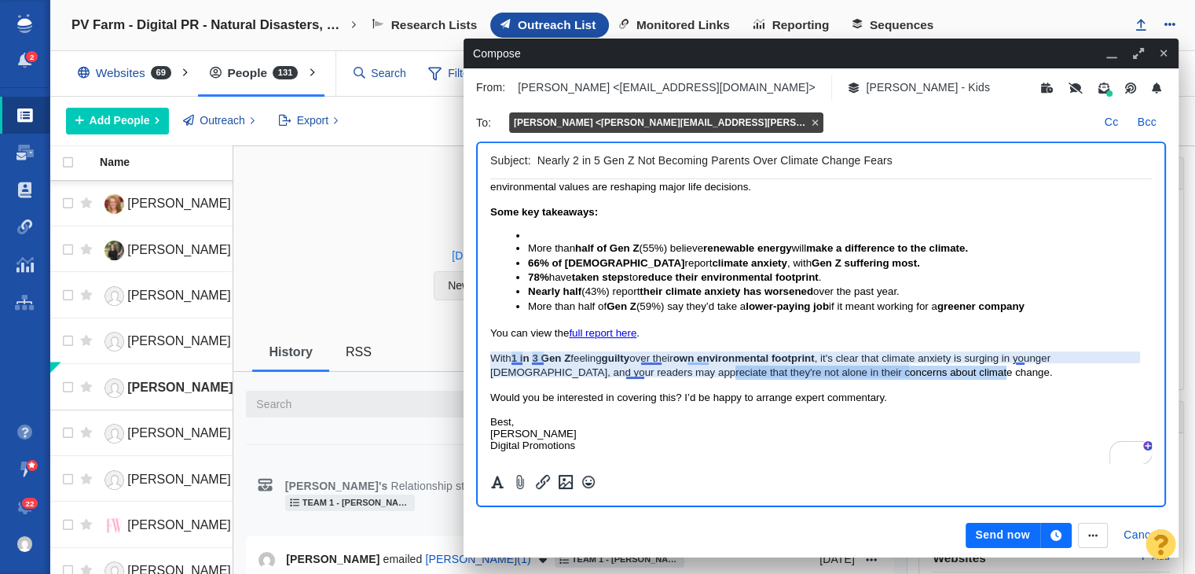
drag, startPoint x: 1017, startPoint y: 376, endPoint x: 631, endPoint y: 367, distance: 386.7
click at [629, 367] on p "With 1 in 3 Gen Z feeling guilty over their own environmental footprint , it's …" at bounding box center [821, 365] width 662 height 29
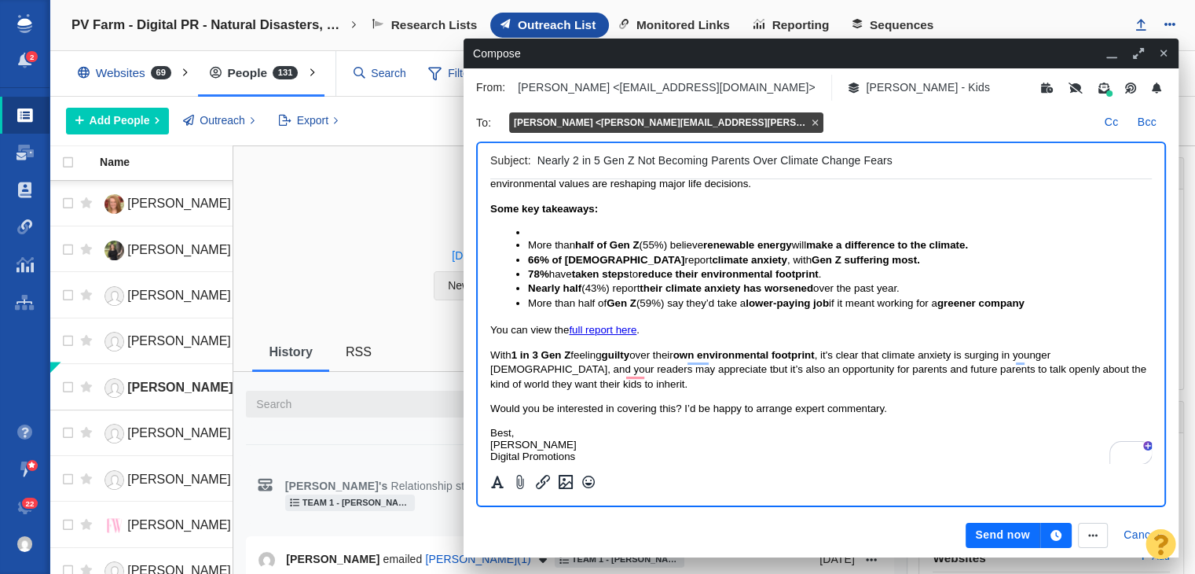
click at [634, 367] on span "With 1 in 3 Gen Z feeling guilty over their own environmental footprint , it's …" at bounding box center [818, 369] width 656 height 41
click at [623, 370] on span "With 1 in 3 Gen Z feeling guilty over their own environmental footprint , it's …" at bounding box center [818, 369] width 656 height 41
drag, startPoint x: 628, startPoint y: 372, endPoint x: 1124, endPoint y: 357, distance: 496.0
click at [1124, 357] on span "With 1 in 3 Gen Z feeling guilty over their own environmental footprint , it's …" at bounding box center [818, 369] width 656 height 41
click at [668, 372] on span "With 1 in 3 Gen Z feeling guilty over their own environmental footprint , it's …" at bounding box center [815, 369] width 651 height 41
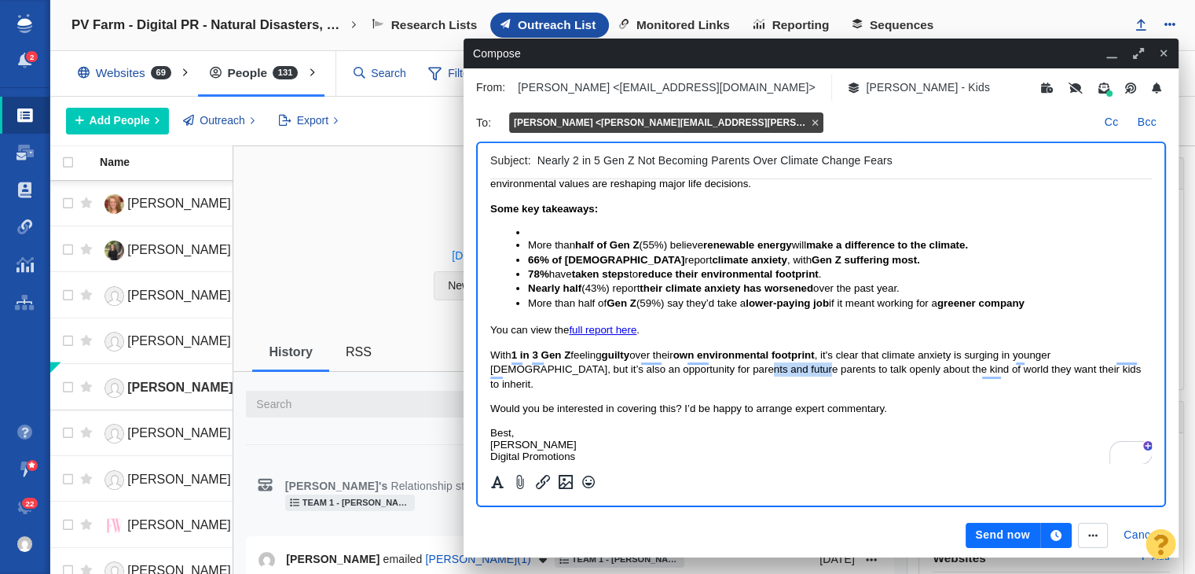
drag, startPoint x: 673, startPoint y: 372, endPoint x: 732, endPoint y: 371, distance: 58.9
click at [732, 371] on span "With 1 in 3 Gen Z feeling guilty over their own environmental footprint , it's …" at bounding box center [815, 369] width 651 height 41
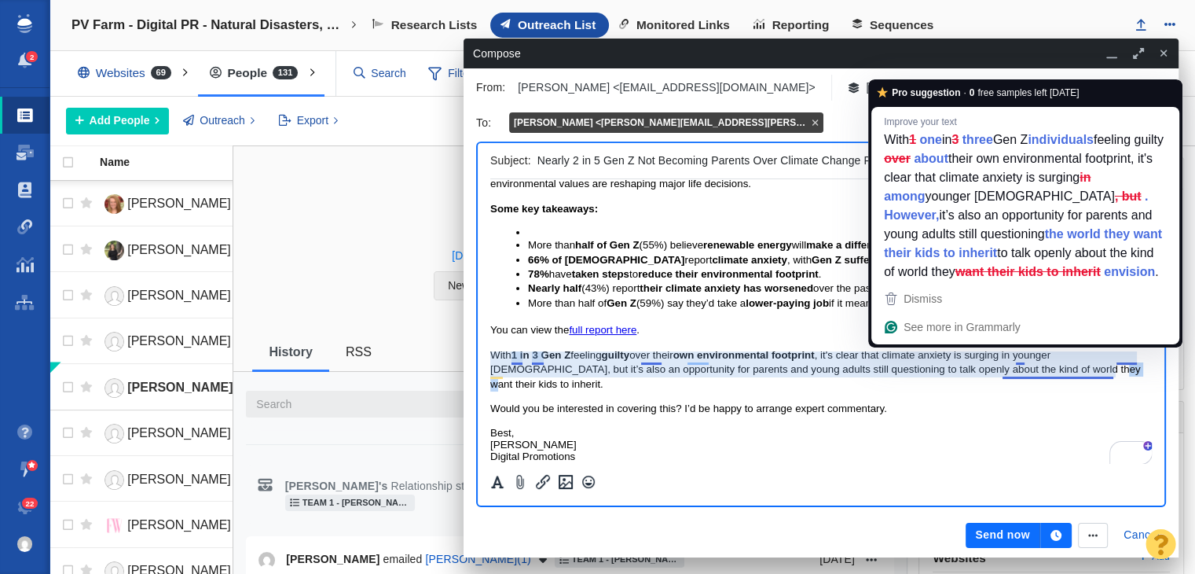
drag, startPoint x: 1032, startPoint y: 372, endPoint x: 1049, endPoint y: 370, distance: 17.4
click at [1049, 370] on span "With 1 in 3 Gen Z feeling guilty over their own environmental footprint , it's …" at bounding box center [815, 369] width 651 height 41
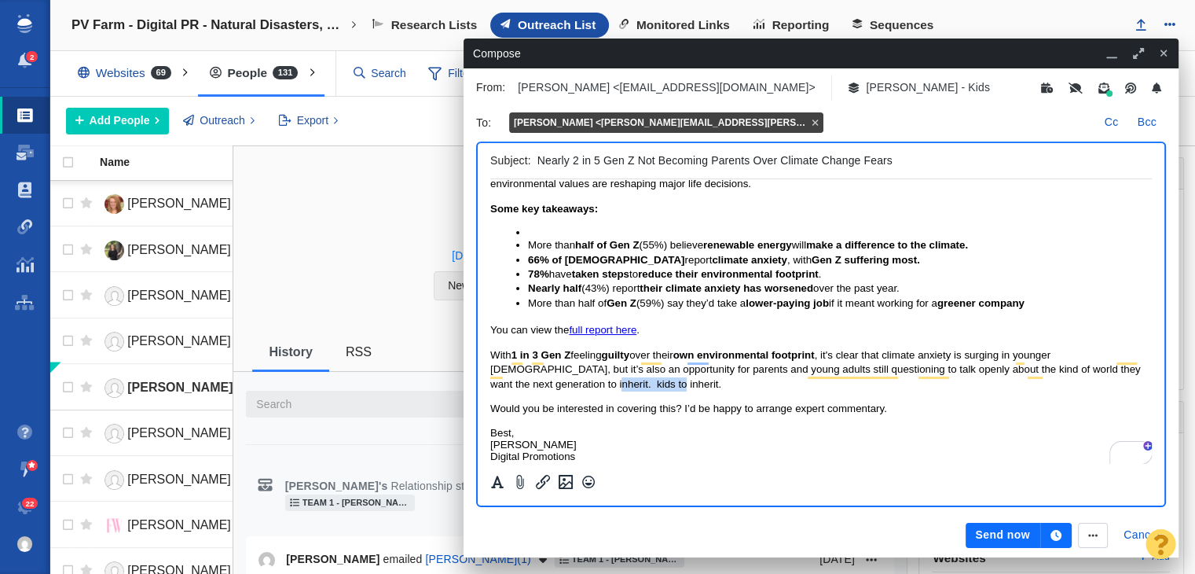
drag, startPoint x: 526, startPoint y: 386, endPoint x: 613, endPoint y: 392, distance: 86.7
click at [613, 391] on p "With 1 in 3 Gen Z feeling guilty over their own environmental footprint , it's …" at bounding box center [821, 369] width 662 height 43
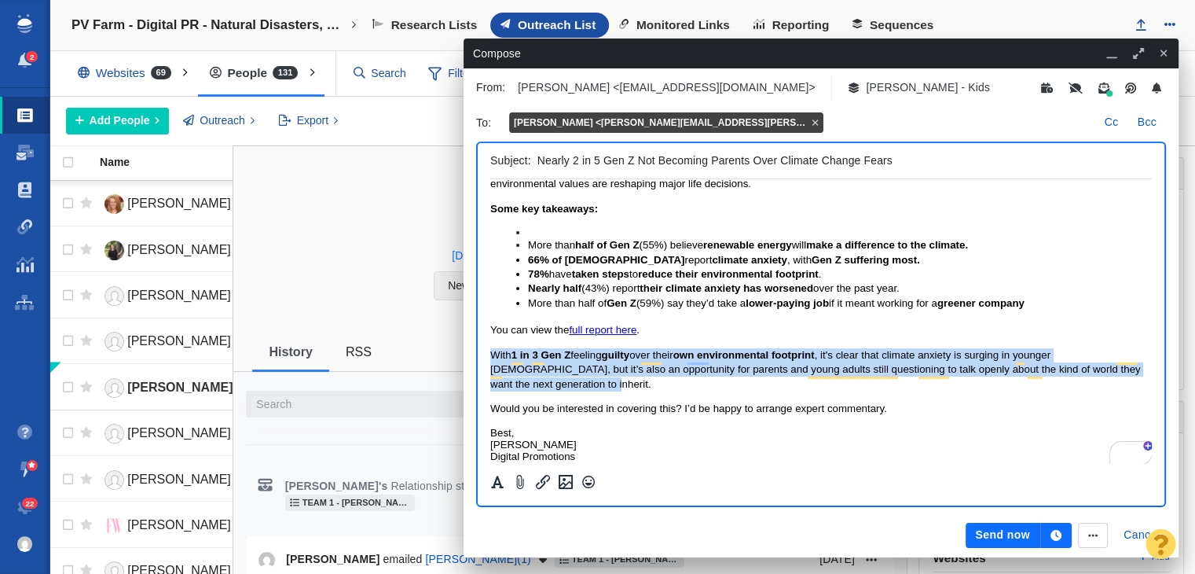
drag, startPoint x: 607, startPoint y: 383, endPoint x: 963, endPoint y: 540, distance: 389.8
click at [490, 361] on html "Hi [PERSON_NAME], As climate disasters grow more frequent and climate policy st…" at bounding box center [821, 281] width 662 height 387
copy span "With 1 in 3 Gen Z feeling guilty over their own environmental footprint , it's …"
click at [706, 370] on span "With 1 in 3 Gen Z feeling guilty over their own environmental footprint , it's …" at bounding box center [815, 369] width 651 height 41
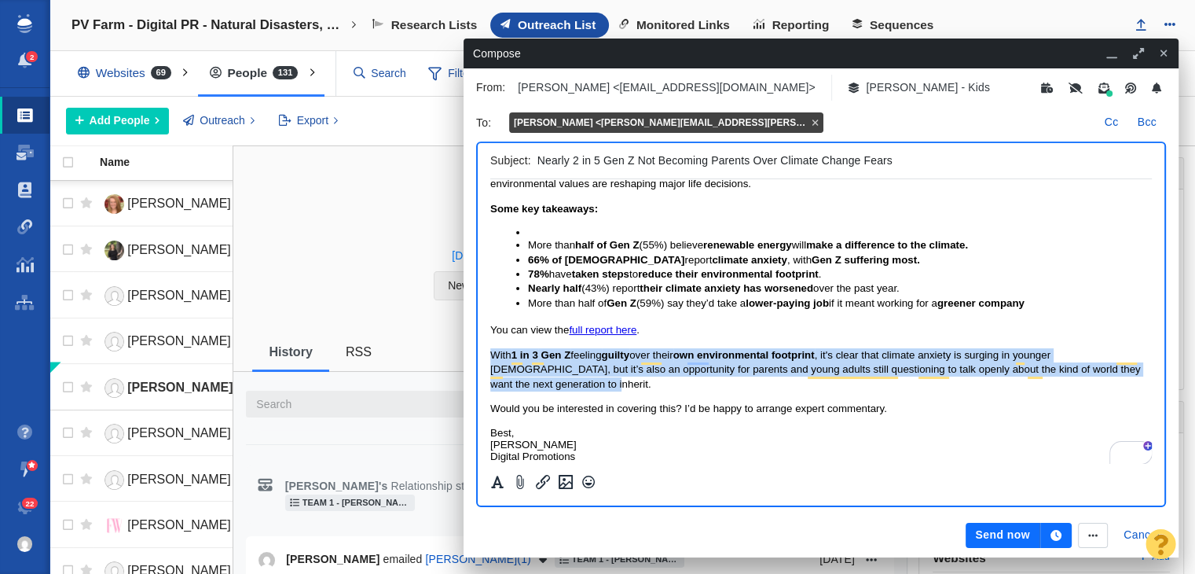
click at [706, 370] on span "With 1 in 3 Gen Z feeling guilty over their own environmental footprint , it's …" at bounding box center [815, 369] width 651 height 41
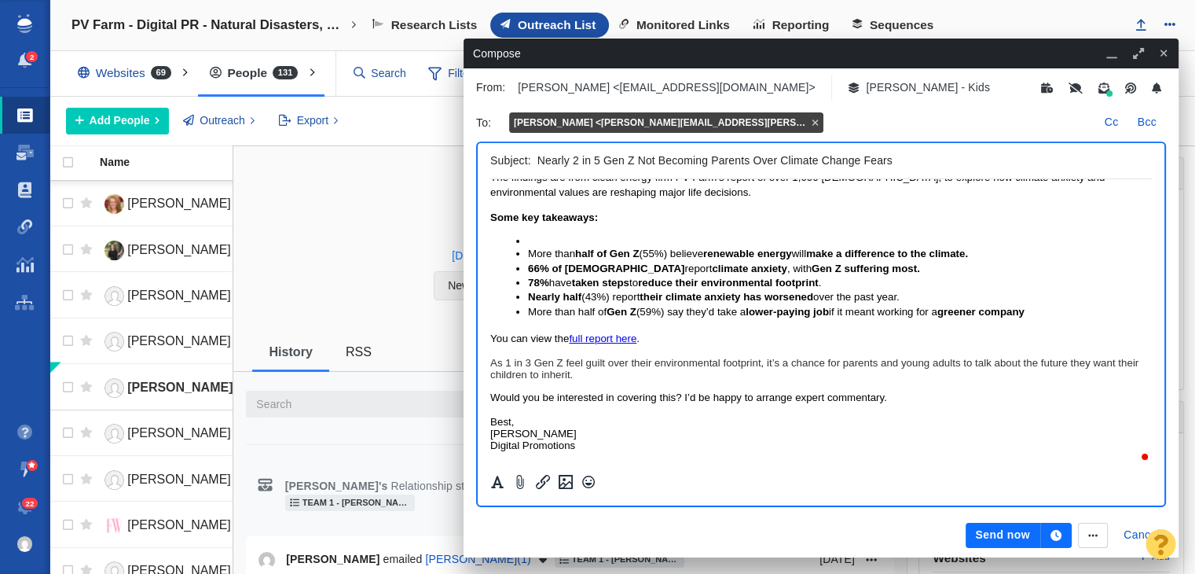
scroll to position [87, 0]
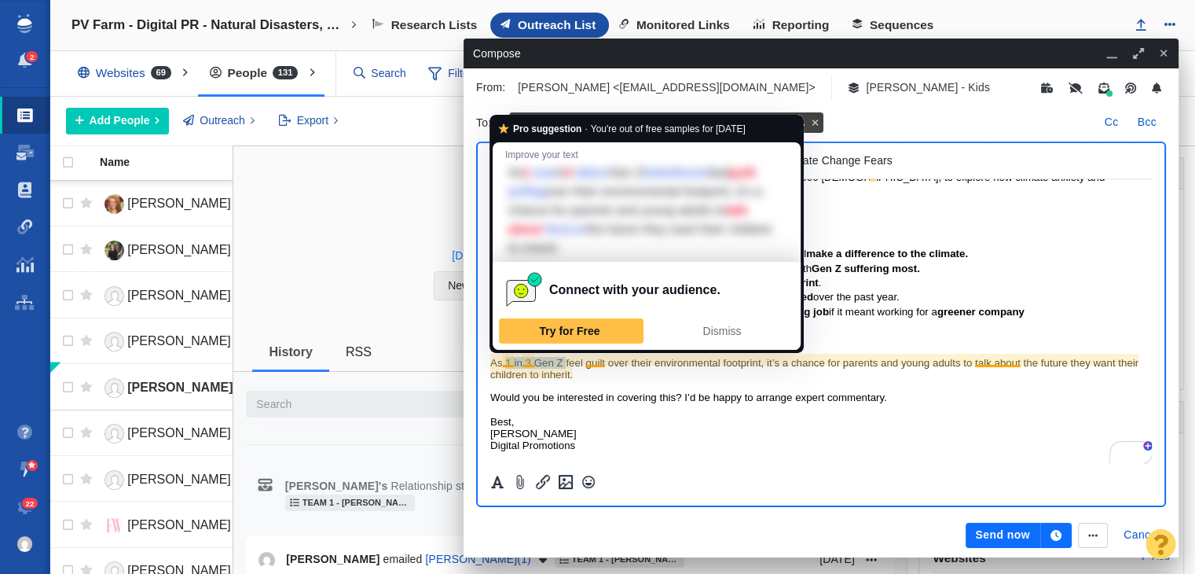
drag, startPoint x: 504, startPoint y: 357, endPoint x: 566, endPoint y: 361, distance: 62.1
click at [566, 361] on p "As 1 in 3 Gen Z feel guilt over their environmental footprint, it’s a chance fo…" at bounding box center [821, 369] width 662 height 24
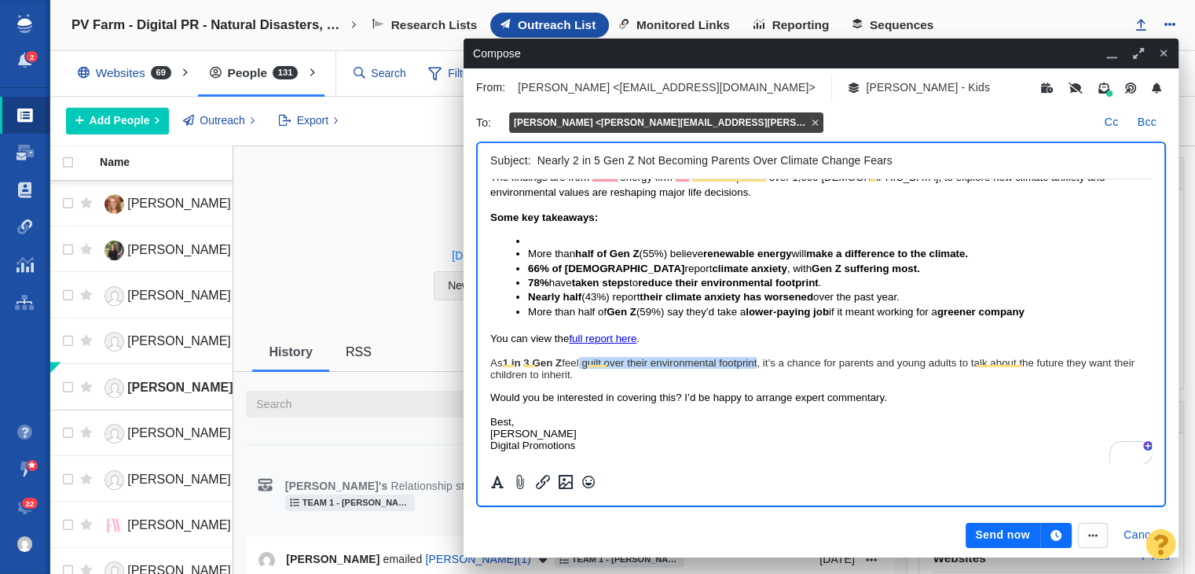
drag, startPoint x: 585, startPoint y: 361, endPoint x: 763, endPoint y: 351, distance: 178.6
click at [763, 351] on body "Hi Katie, As climate disasters grow more frequent and climate policy stalls, 62…" at bounding box center [821, 280] width 662 height 342
click at [730, 405] on body "Hi Katie, As climate disasters grow more frequent and climate policy stalls, 62…" at bounding box center [821, 280] width 662 height 342
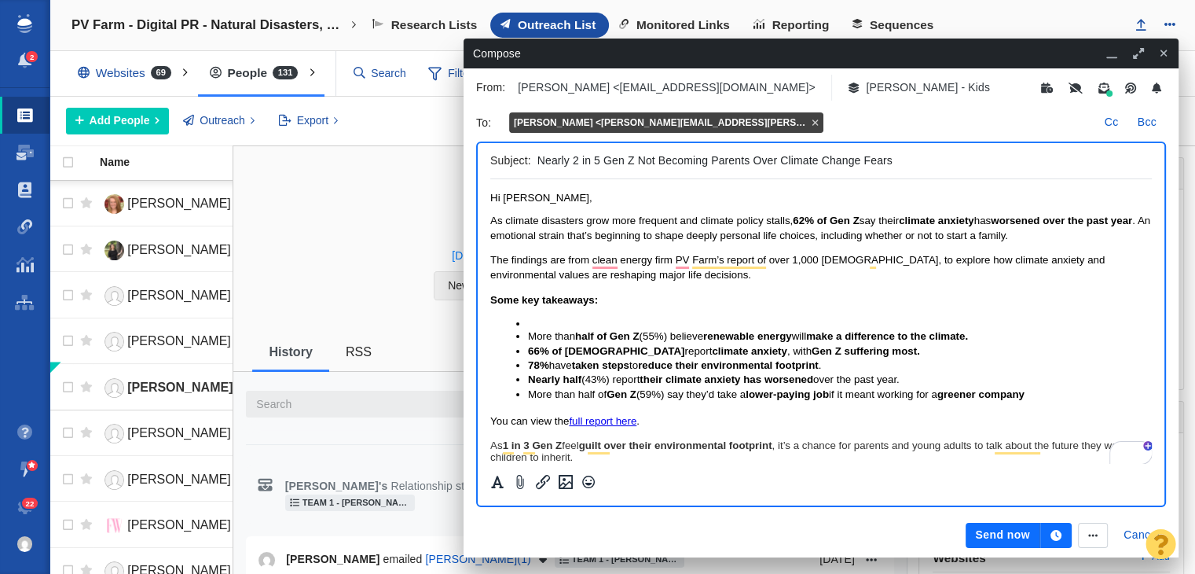
scroll to position [0, 0]
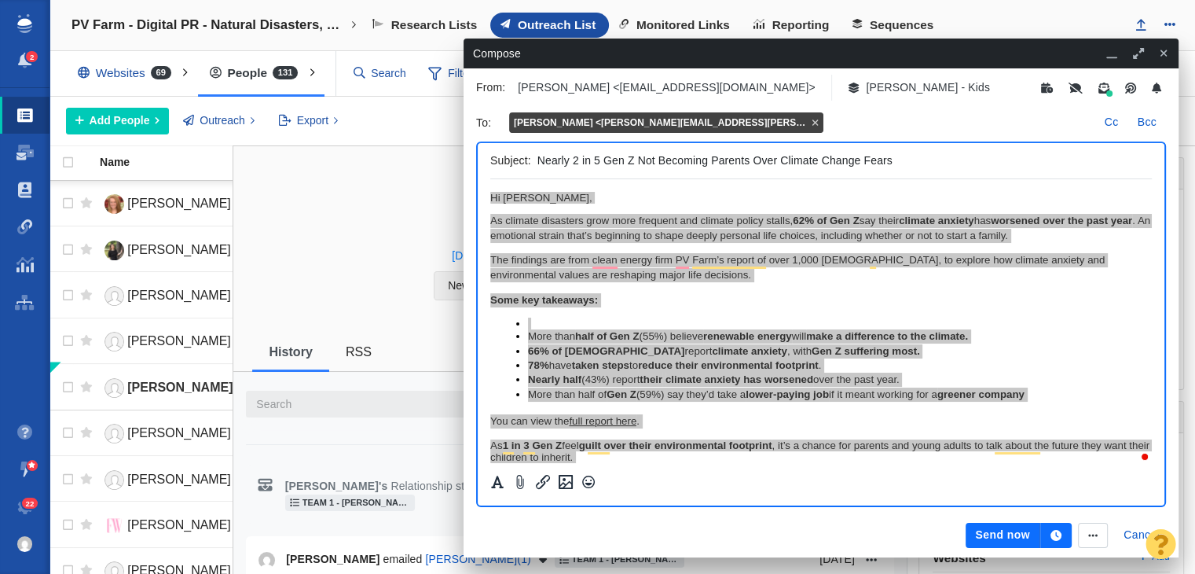
click at [475, 489] on div "To : Katie McPherson <katie.mcpherson@bustle.com> Cc Bcc Subject: Nearly 2 in 5…" at bounding box center [821, 313] width 709 height 406
click at [497, 483] on icon "Formatting" at bounding box center [497, 482] width 13 height 13
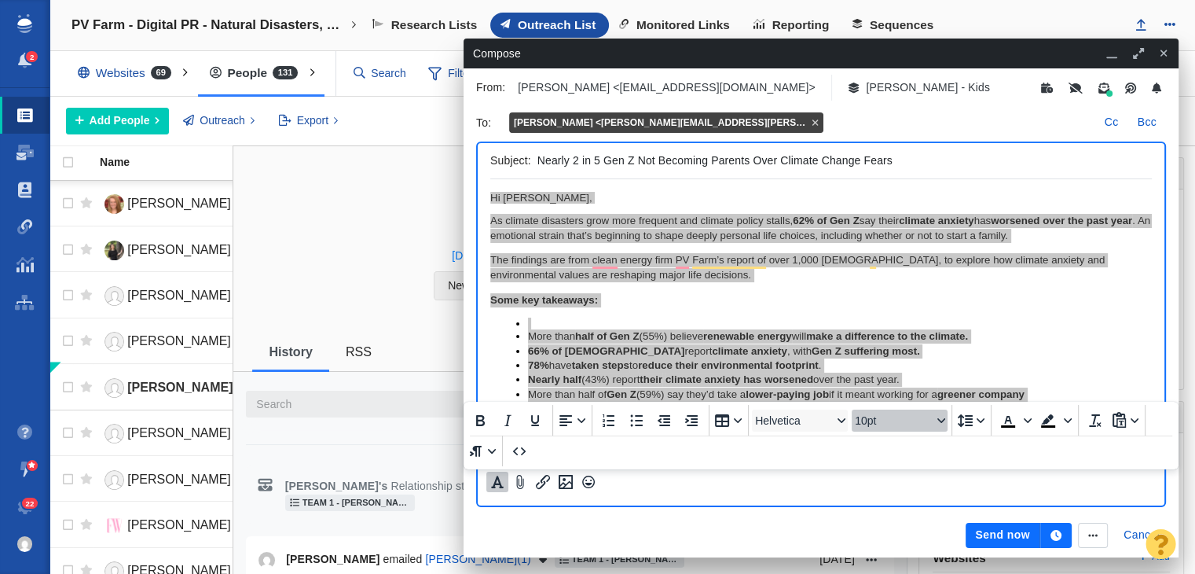
click at [857, 426] on span "10pt" at bounding box center [893, 420] width 77 height 13
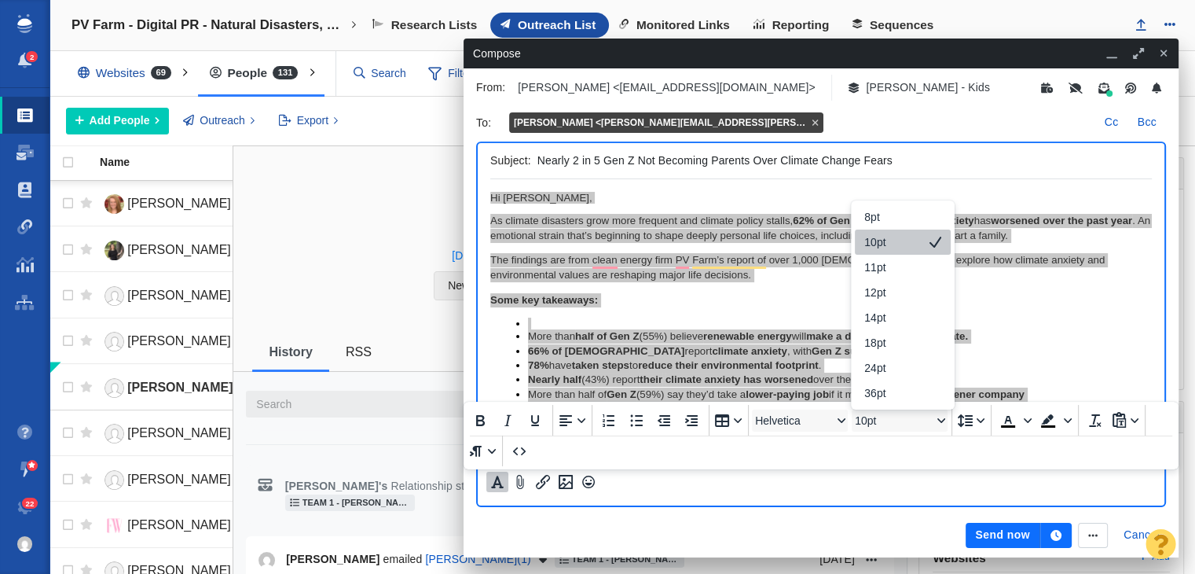
click at [893, 251] on div "10pt" at bounding box center [891, 242] width 55 height 19
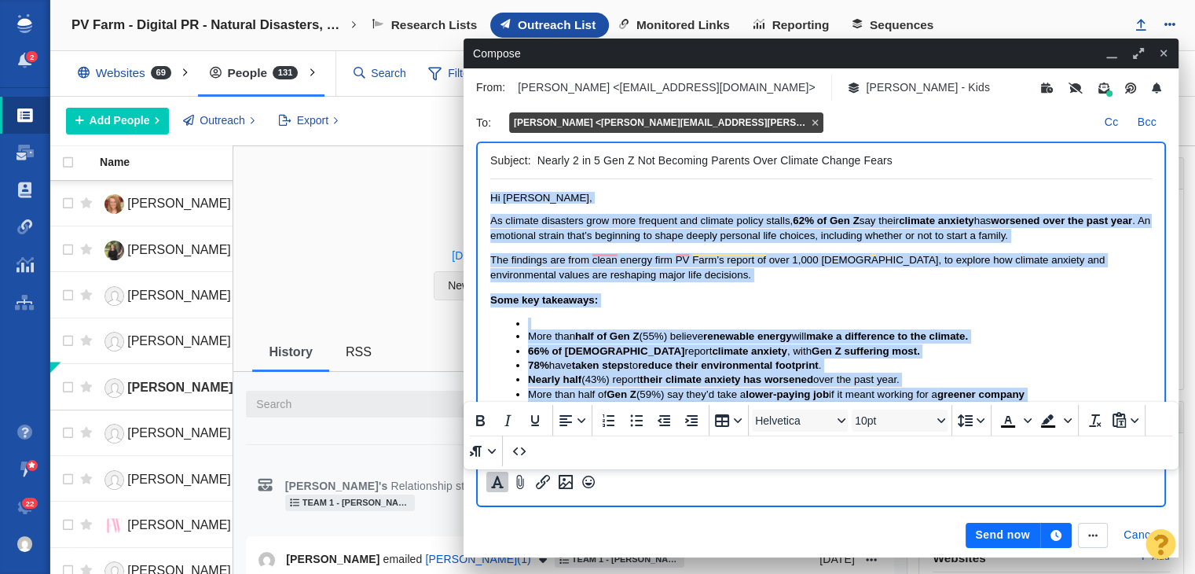
scroll to position [13, 0]
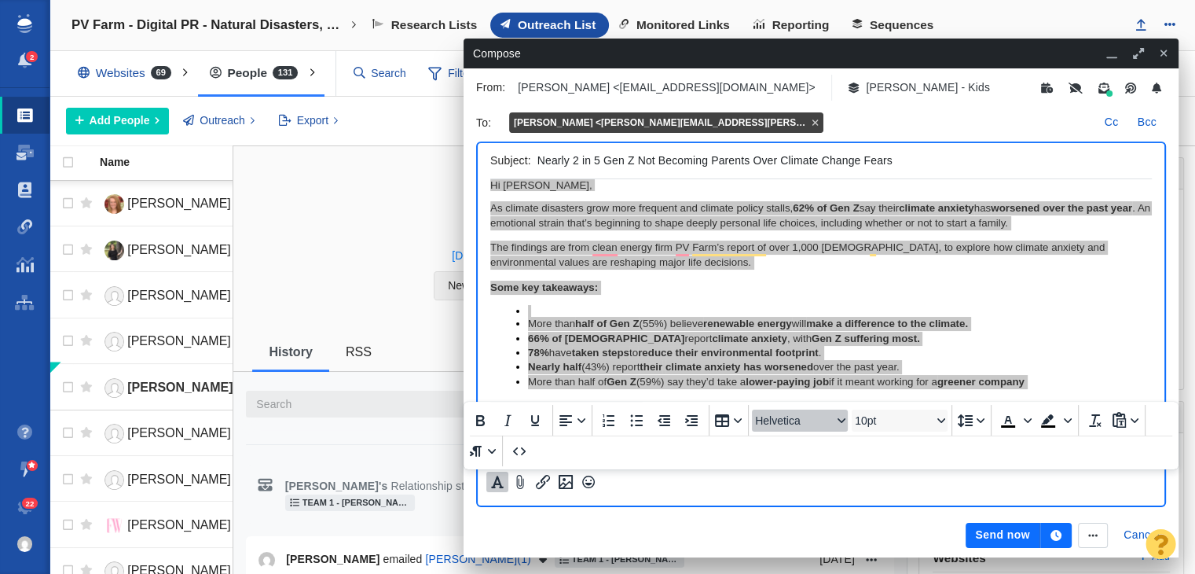
click at [801, 416] on span "Helvetica" at bounding box center [793, 420] width 77 height 13
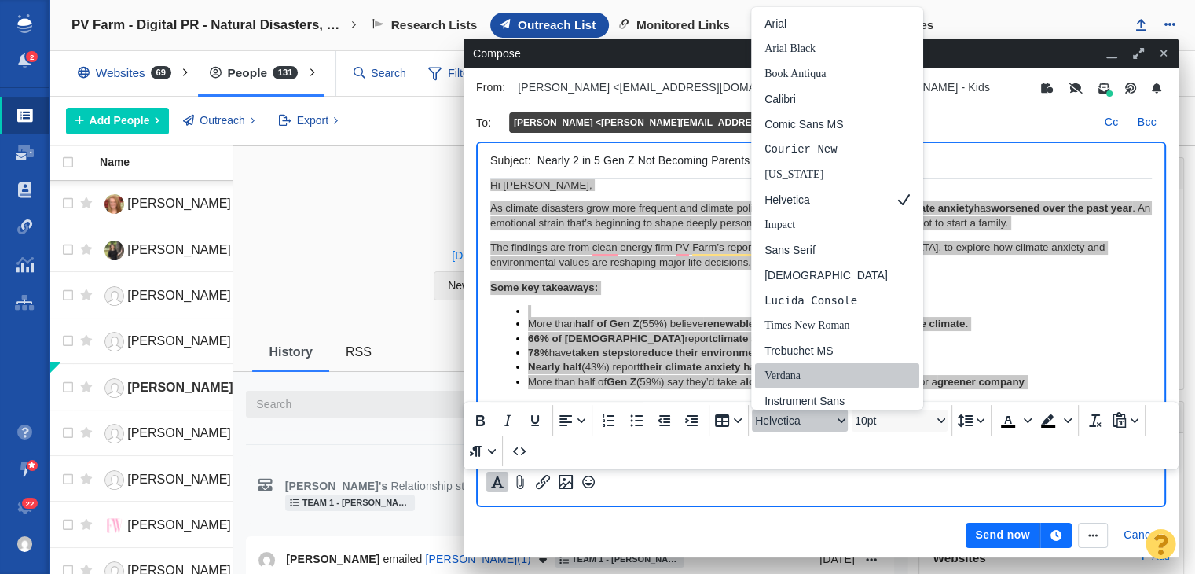
scroll to position [5, 0]
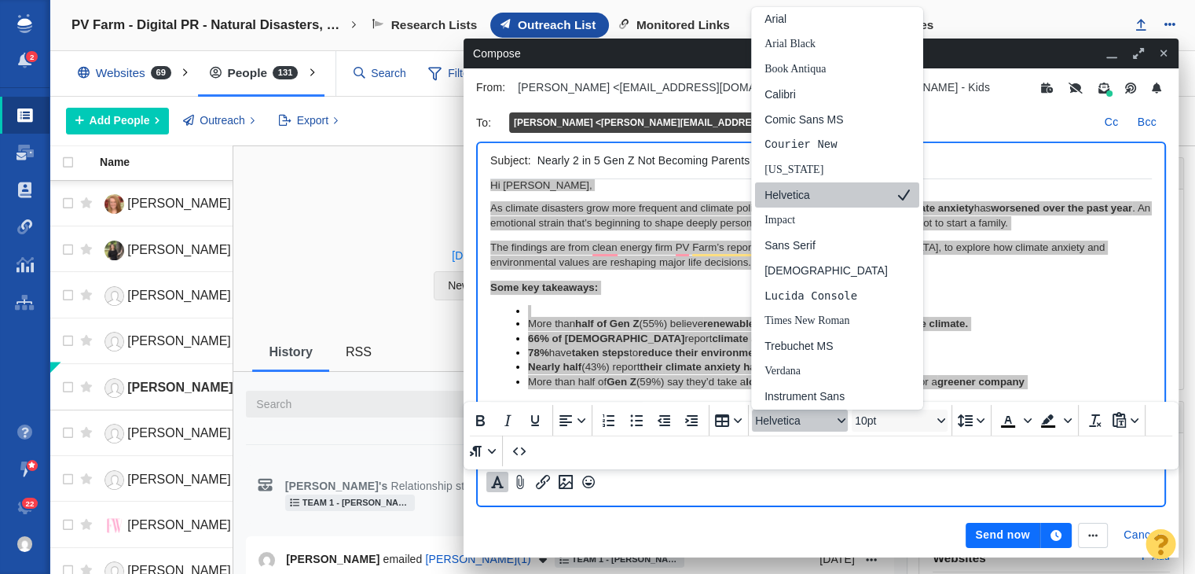
click at [814, 200] on div "Helvetica" at bounding box center [825, 194] width 123 height 19
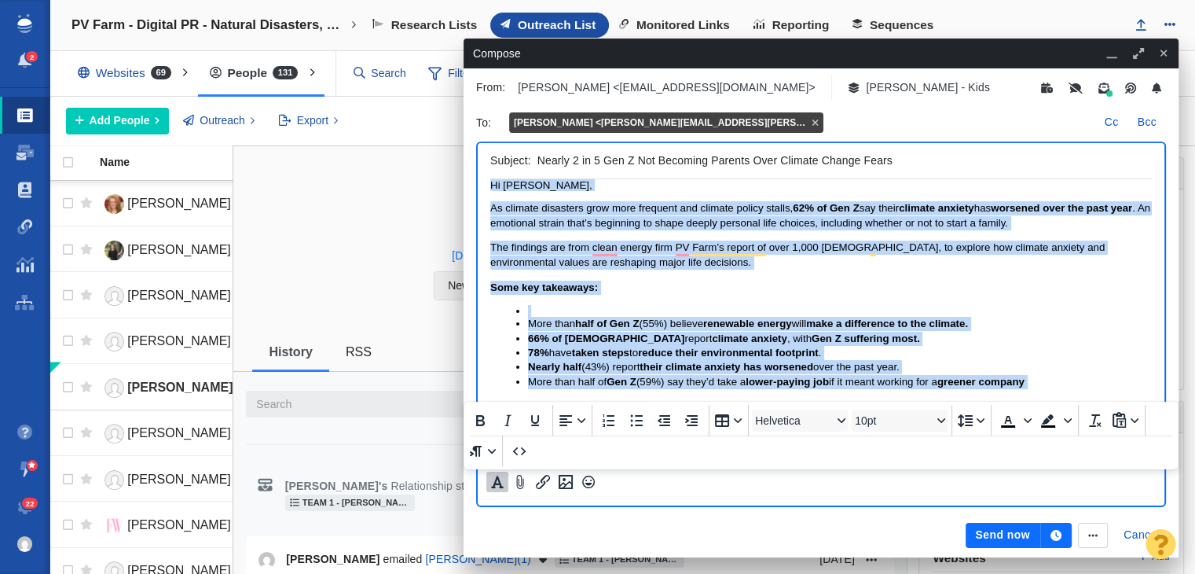
click at [918, 254] on span "The findings are from clean energy firm PV Farm’s report of over 1,000 [DEMOGRA…" at bounding box center [797, 254] width 614 height 26
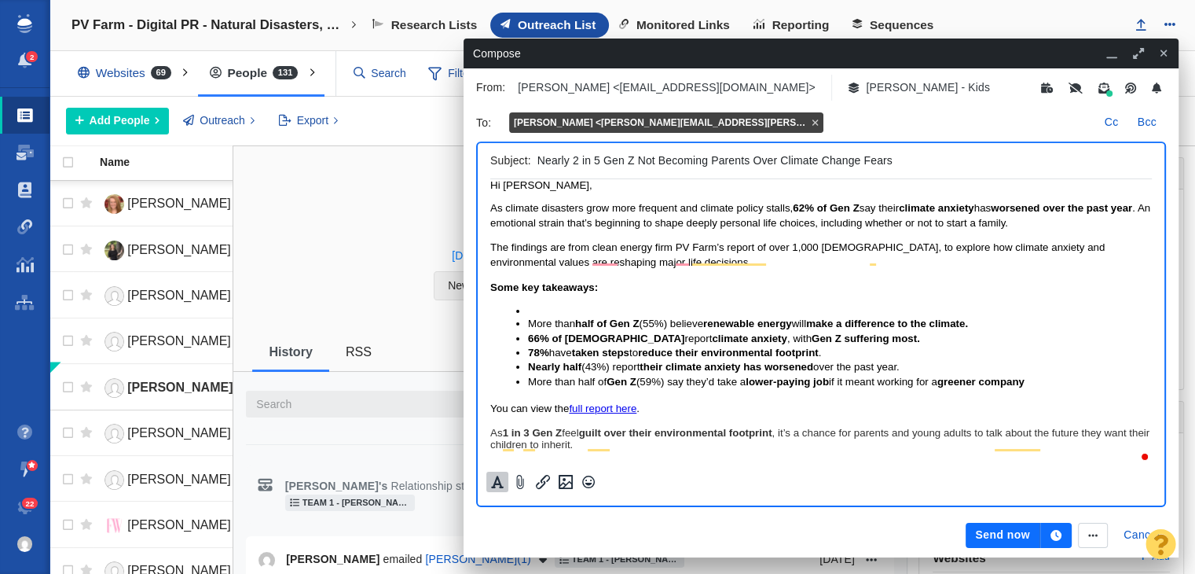
scroll to position [0, 0]
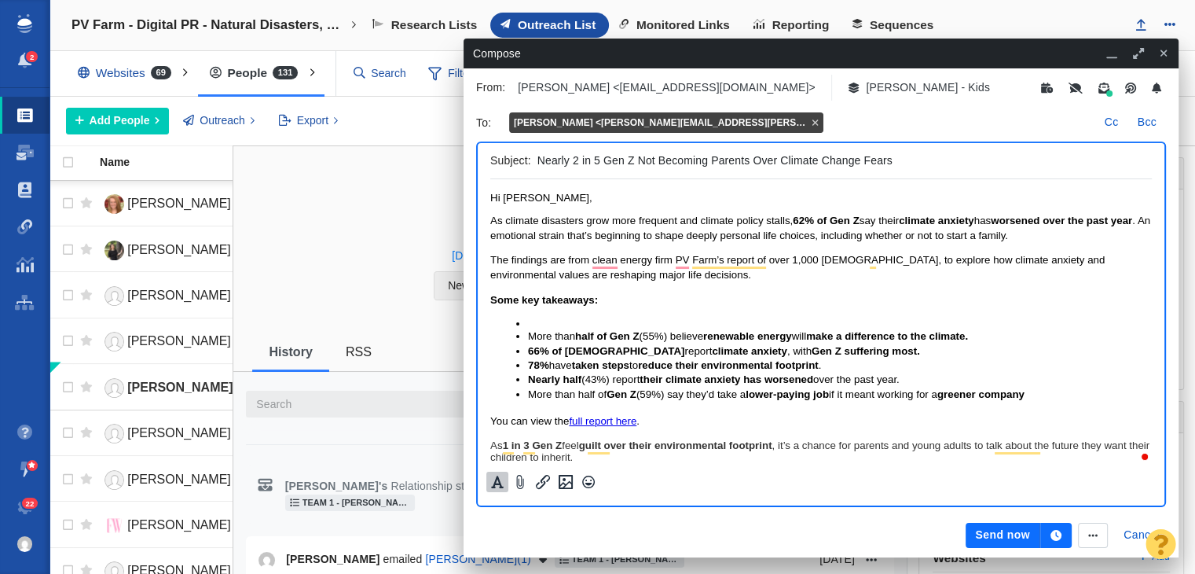
click at [1029, 537] on button "Send now" at bounding box center [1003, 534] width 74 height 25
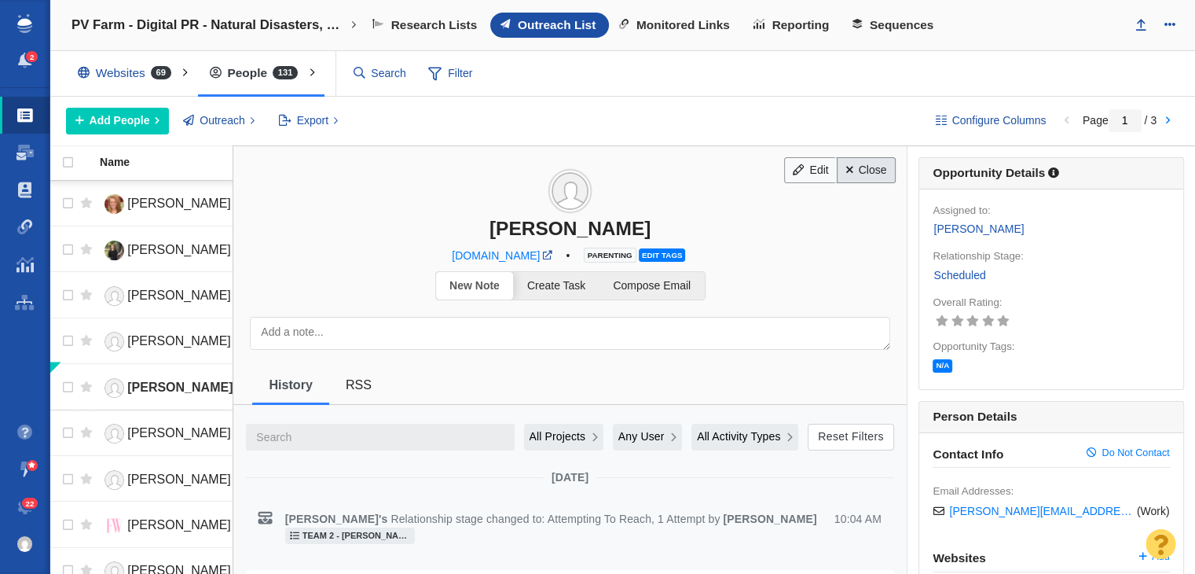
click at [870, 171] on link "Close" at bounding box center [866, 170] width 59 height 27
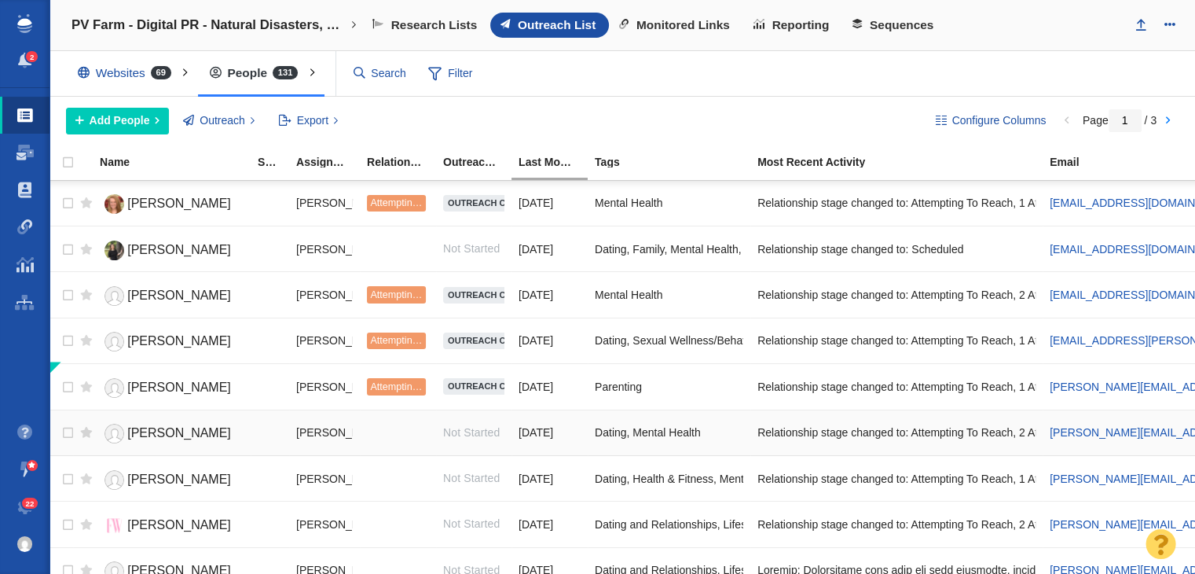
click at [159, 431] on span "[PERSON_NAME]" at bounding box center [179, 432] width 104 height 13
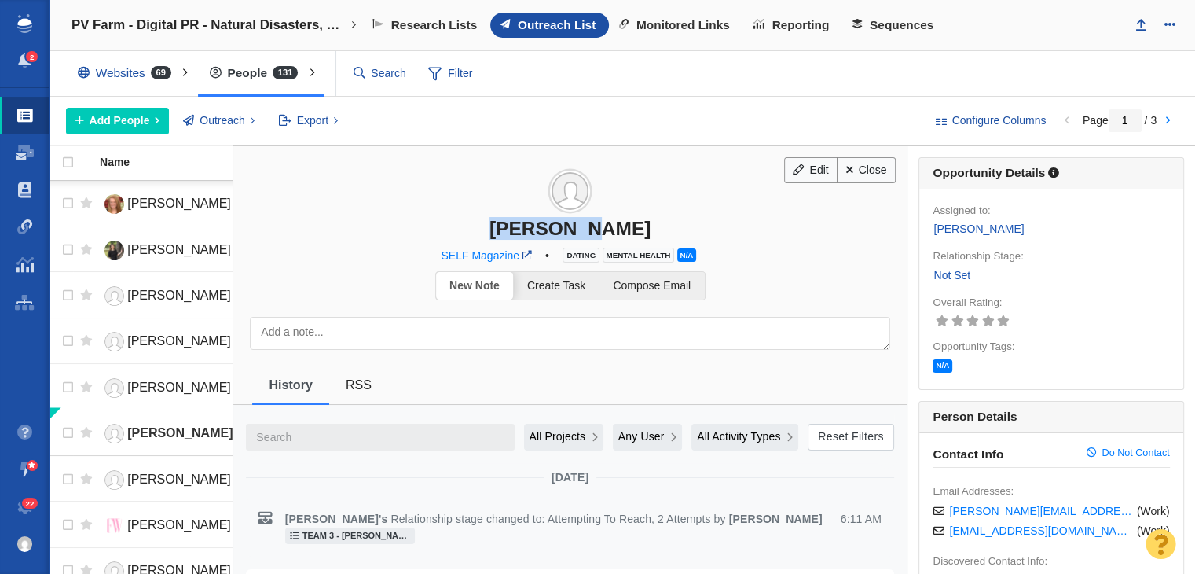
drag, startPoint x: 616, startPoint y: 227, endPoint x: 655, endPoint y: 227, distance: 39.3
click at [655, 227] on div "[PERSON_NAME]" at bounding box center [569, 228] width 673 height 23
copy div "[PERSON_NAME]"
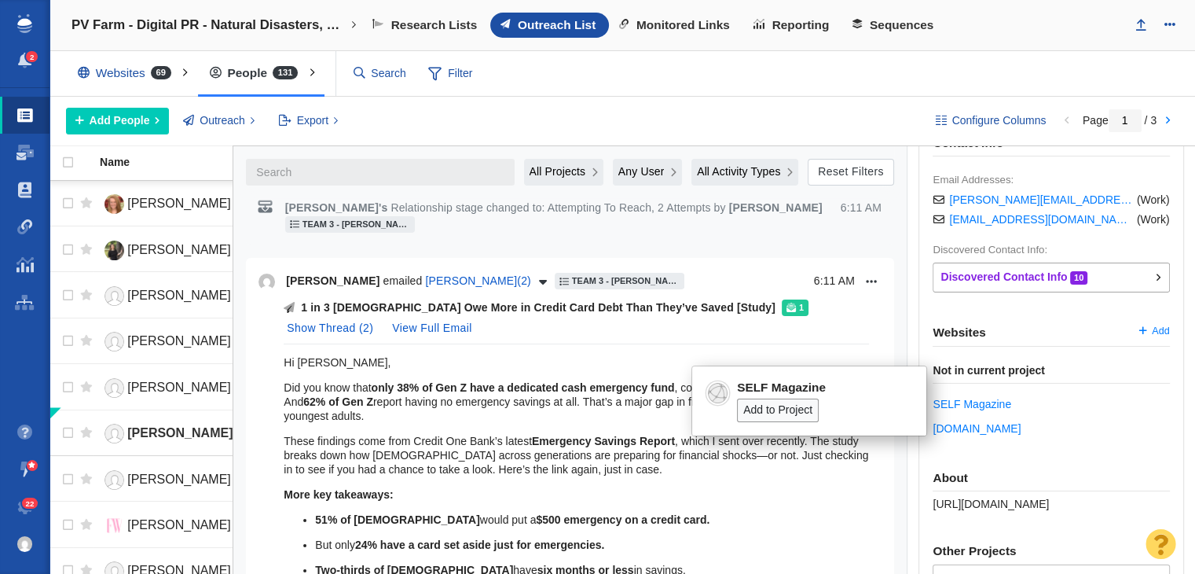
scroll to position [314, 0]
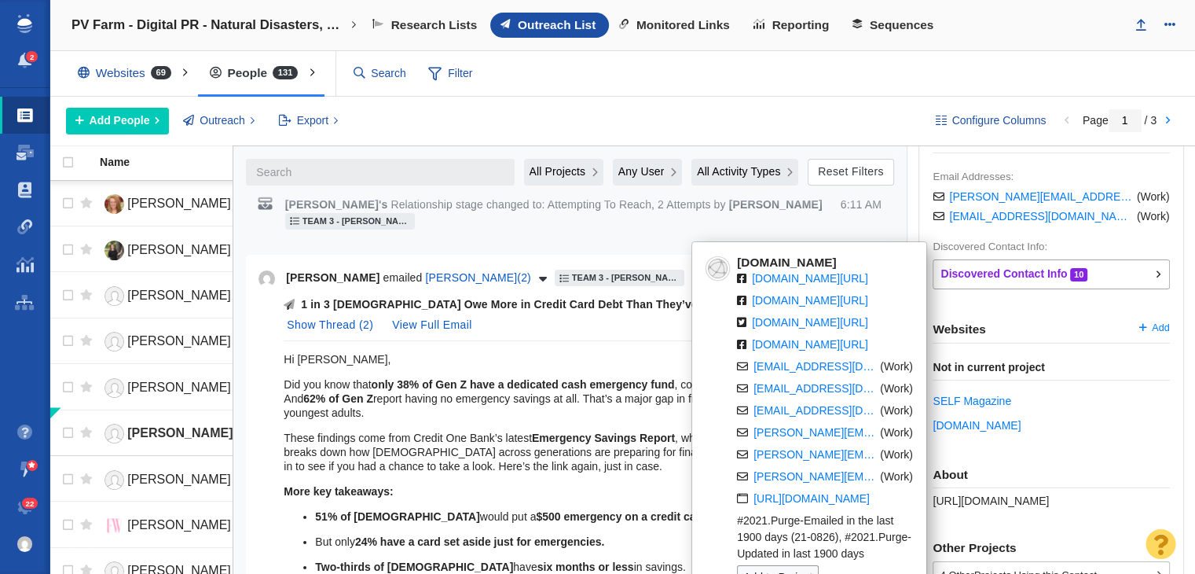
click at [993, 504] on div "About https://page-one-power.muckrack.com/jenna-ryu" at bounding box center [1051, 487] width 236 height 40
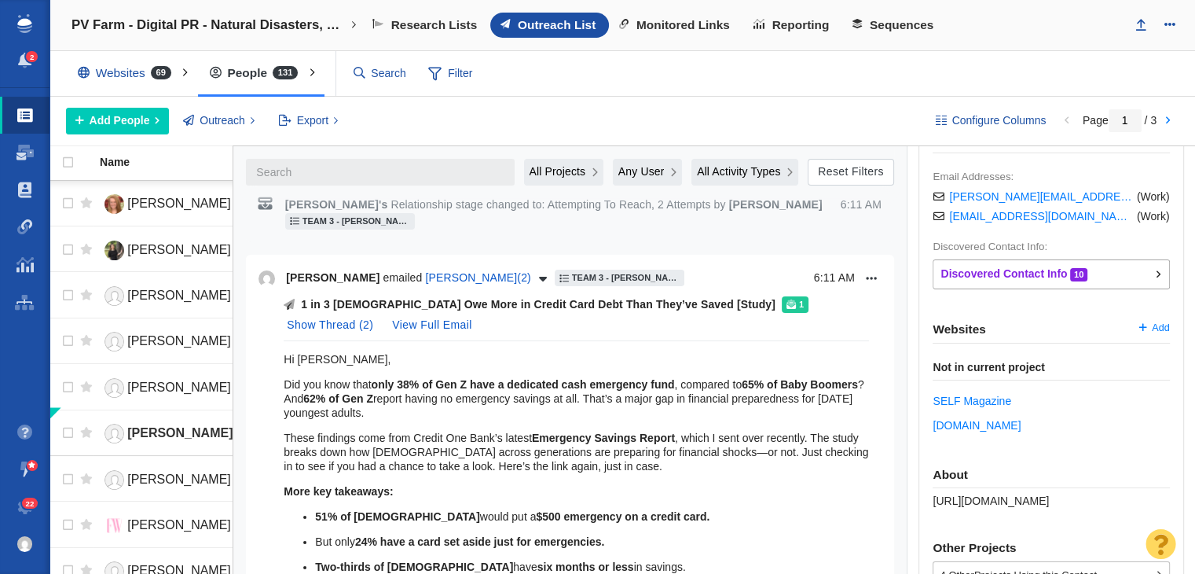
click at [993, 504] on div "About https://page-one-power.muckrack.com/jenna-ryu" at bounding box center [1051, 487] width 236 height 40
copy div "https://page-one-power.muckrack.com/jenna-ryu"
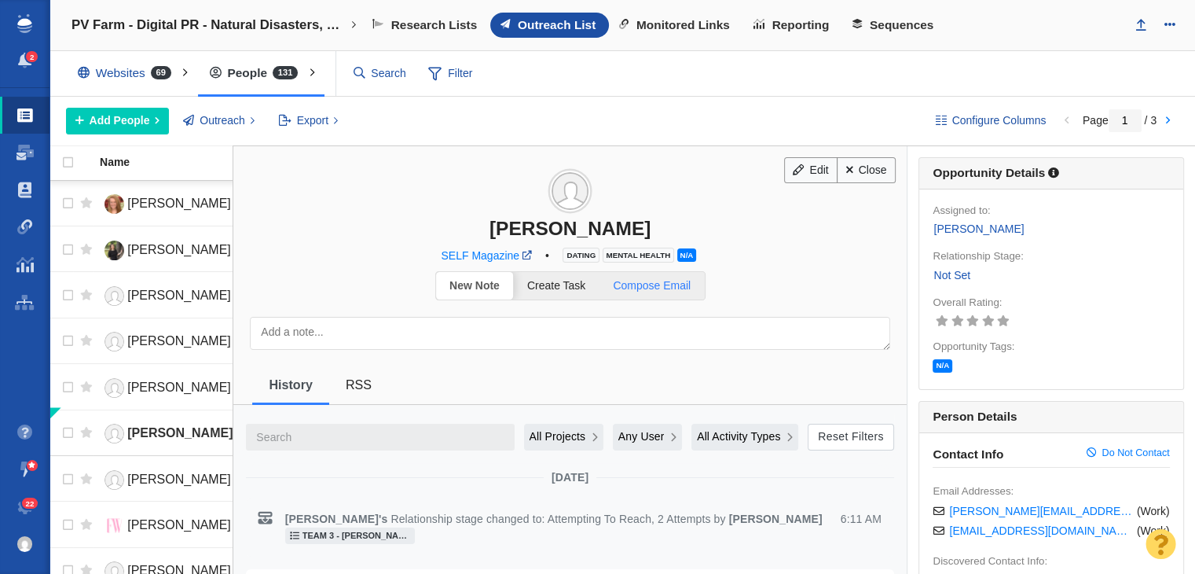
click at [665, 275] on link "Compose Email" at bounding box center [651, 285] width 105 height 27
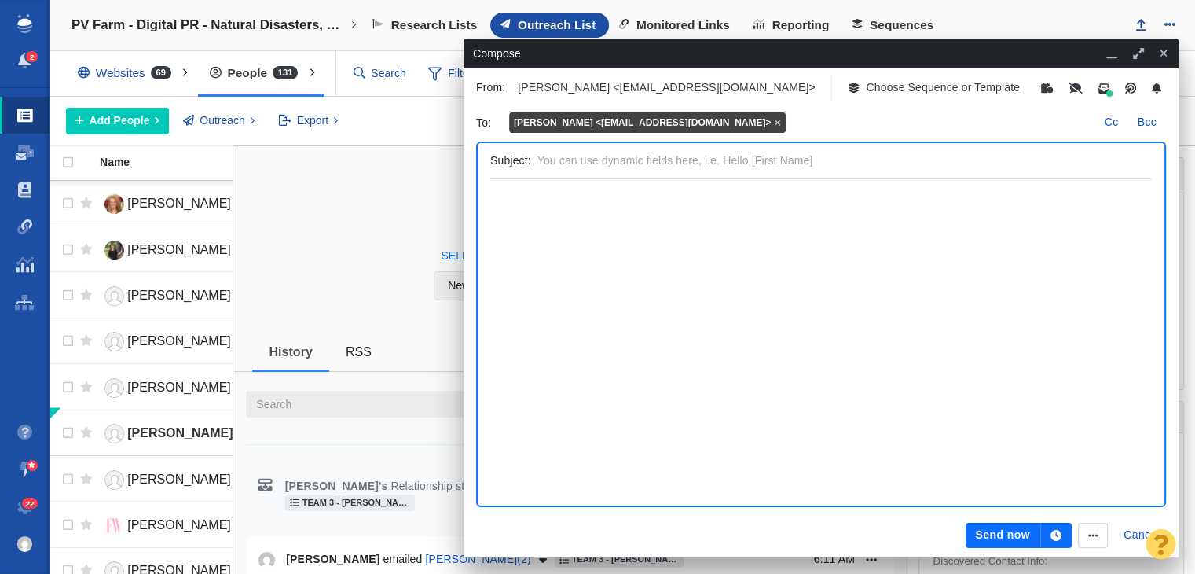
click at [858, 85] on icon "button" at bounding box center [854, 87] width 11 height 11
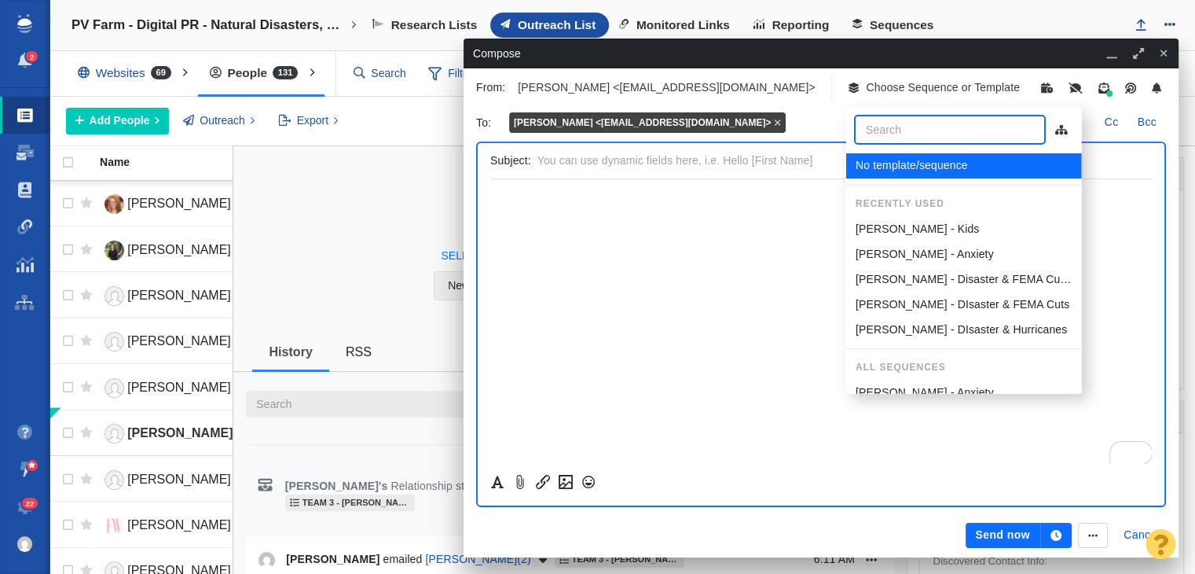
click at [871, 249] on p "[PERSON_NAME] - Anxiety" at bounding box center [924, 254] width 138 height 16
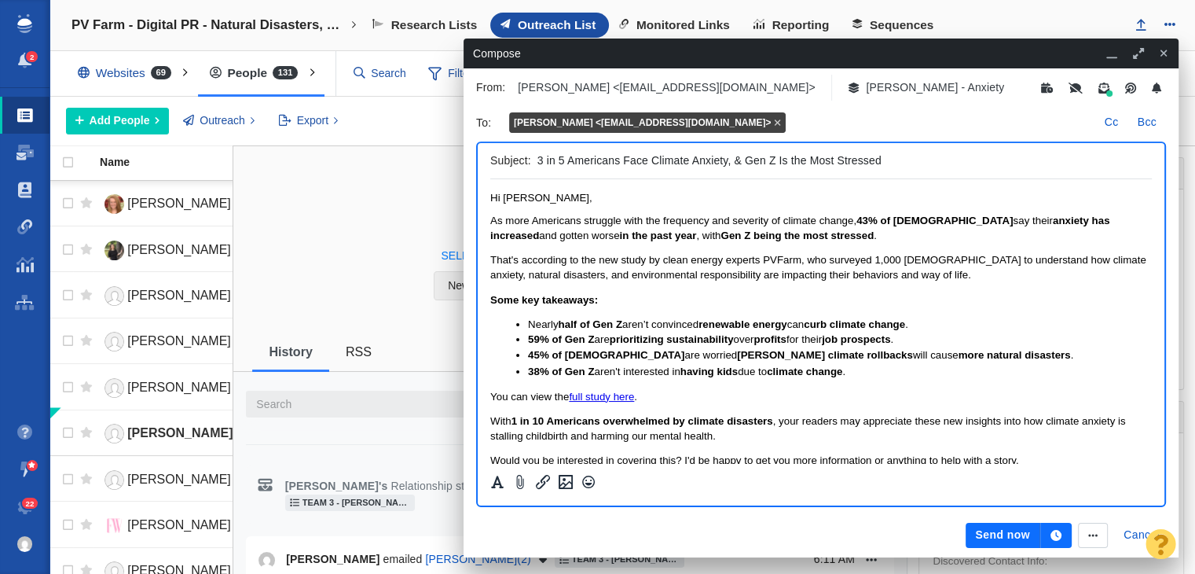
drag, startPoint x: 839, startPoint y: 158, endPoint x: 927, endPoint y: 160, distance: 88.0
click at [927, 159] on input "3 in 5 Americans Face Climate Anxiety, & Gen Z Is the Most Stressed" at bounding box center [841, 160] width 608 height 23
click at [544, 152] on input "3 in 5 Americans Face Climate Anxiety, & Gen Z Is the Most Anxious" at bounding box center [841, 160] width 608 height 23
click at [539, 163] on input "3 in 5 Americans Face Climate Anxiety, & Gen Z Is the Most Anxious" at bounding box center [841, 160] width 608 height 23
type input "[Exclusive] 3 in 5 Americans Face Climate Anxiety, & Gen Z Is the Most Anxious"
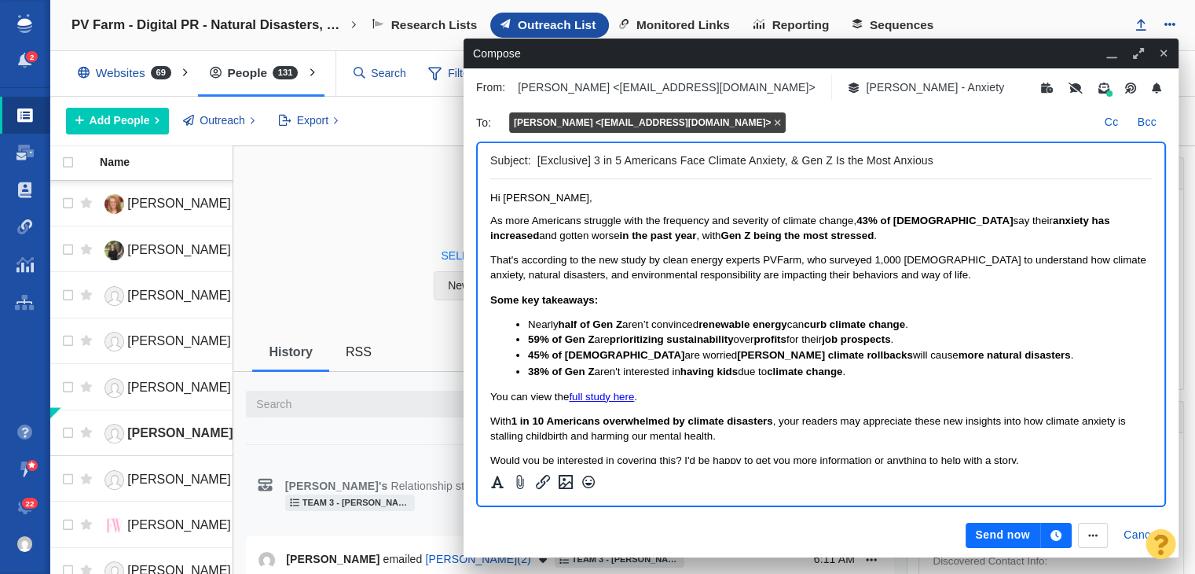
drag, startPoint x: 723, startPoint y: 219, endPoint x: 731, endPoint y: 219, distance: 8.6
click at [728, 219] on span "As more Americans struggle with the frequency and severity of climate change, 4…" at bounding box center [799, 227] width 619 height 26
click at [731, 219] on span "As more Americans struggle with the frequency and severity of climate change, 4…" at bounding box center [799, 227] width 619 height 26
click at [758, 222] on span "As more Americans struggle with the frequency and the devestating severity of c…" at bounding box center [796, 227] width 613 height 26
drag, startPoint x: 805, startPoint y: 223, endPoint x: 855, endPoint y: 222, distance: 50.3
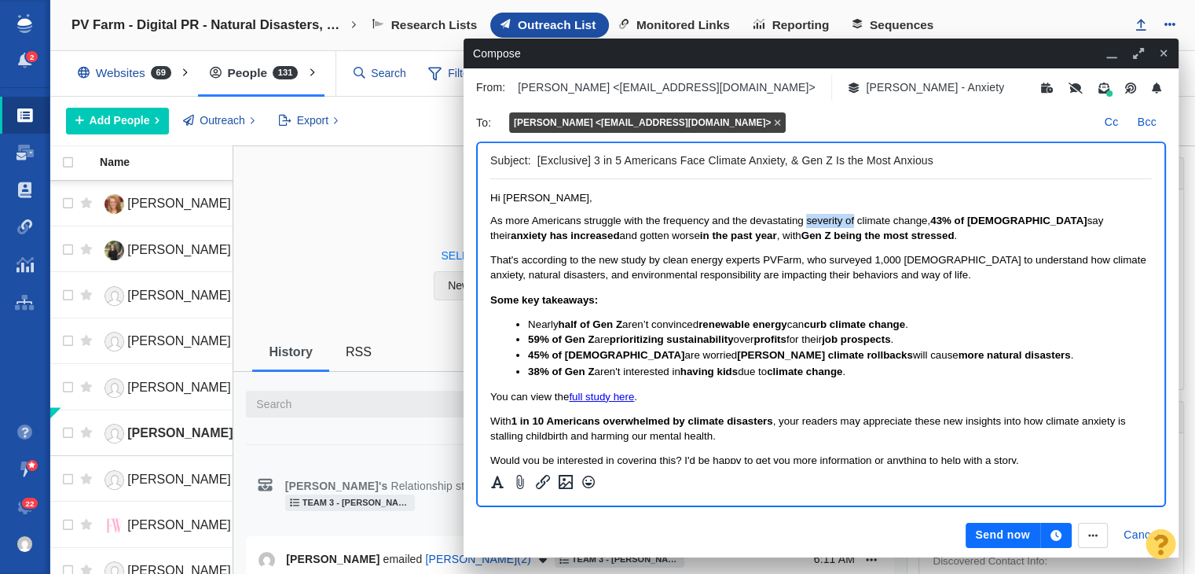
click at [855, 222] on span "As more Americans struggle with the frequency and the devastating severity of c…" at bounding box center [796, 227] width 613 height 26
click at [1006, 537] on button "Send now" at bounding box center [1003, 534] width 74 height 25
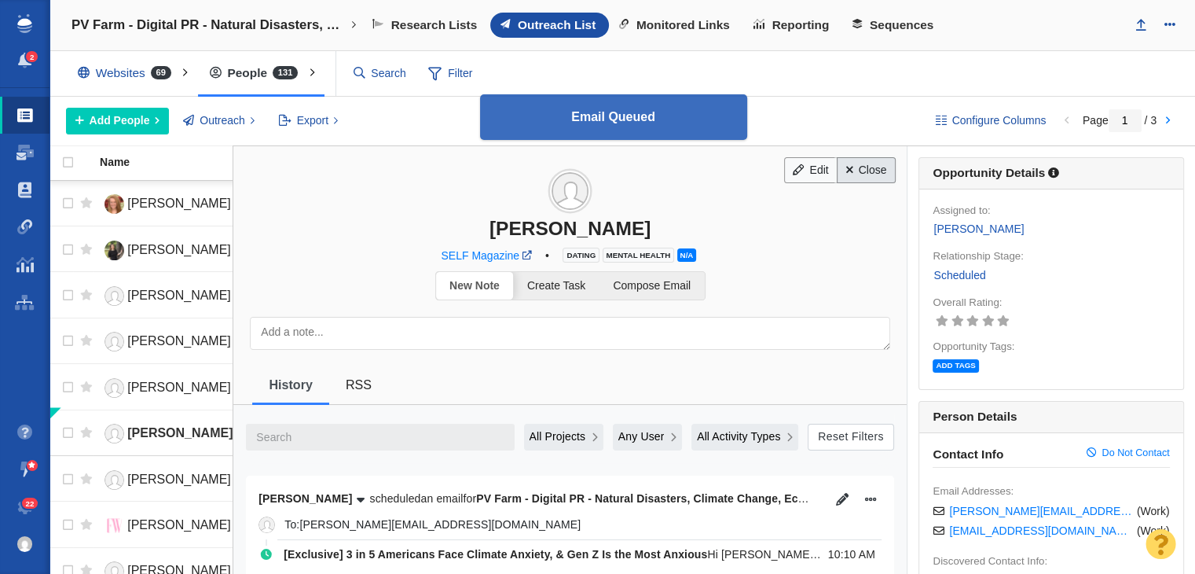
click at [850, 157] on link "Close" at bounding box center [866, 170] width 59 height 27
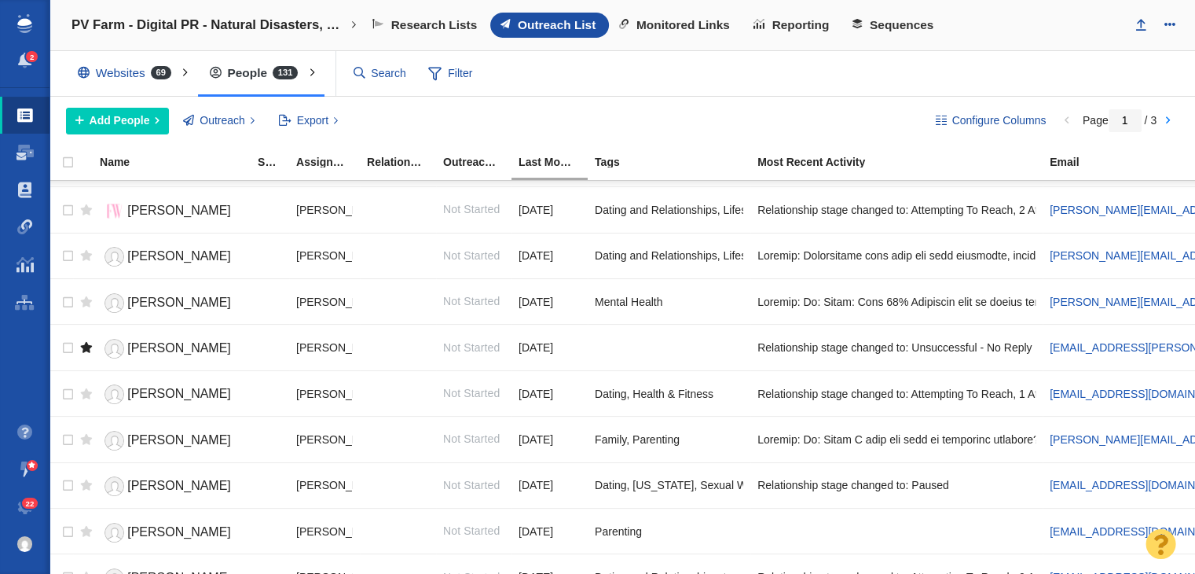
scroll to position [157, 0]
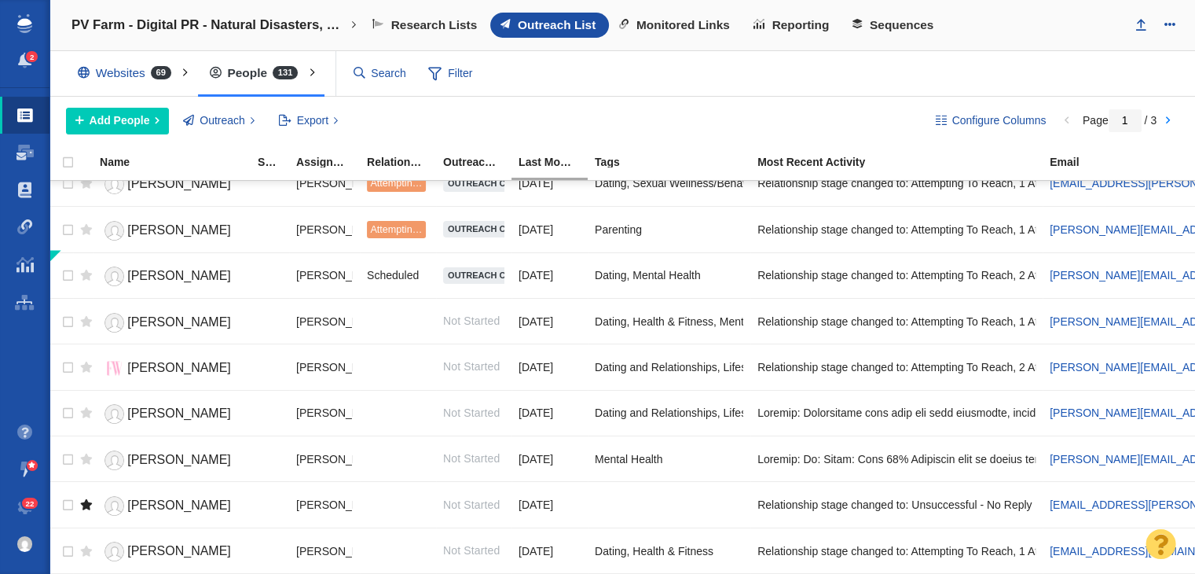
click at [533, 27] on span "Outreach List" at bounding box center [557, 25] width 78 height 14
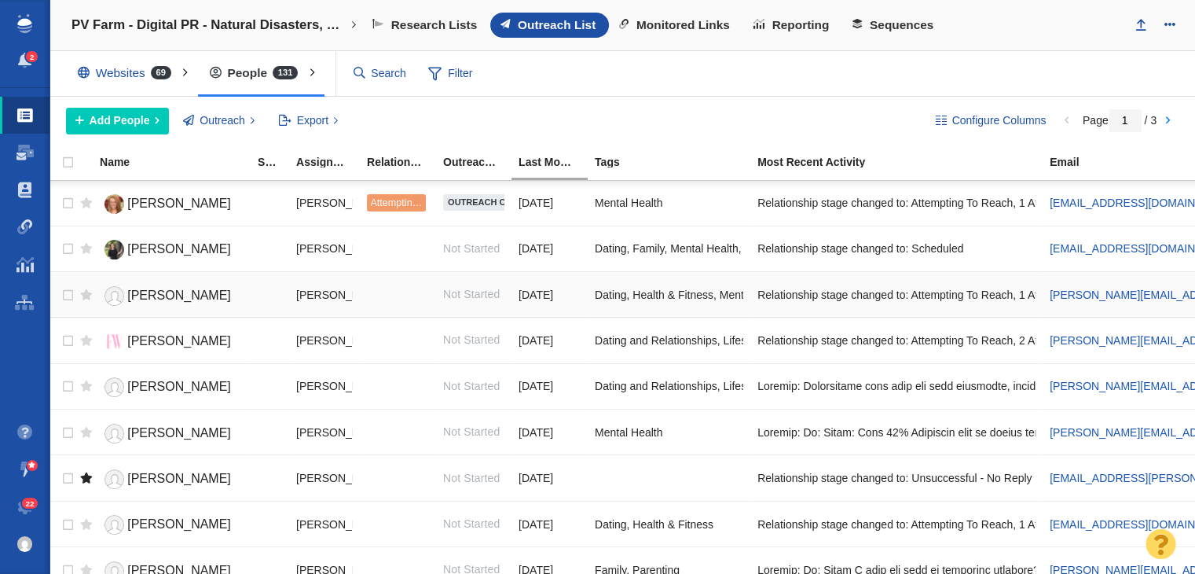
scroll to position [157, 0]
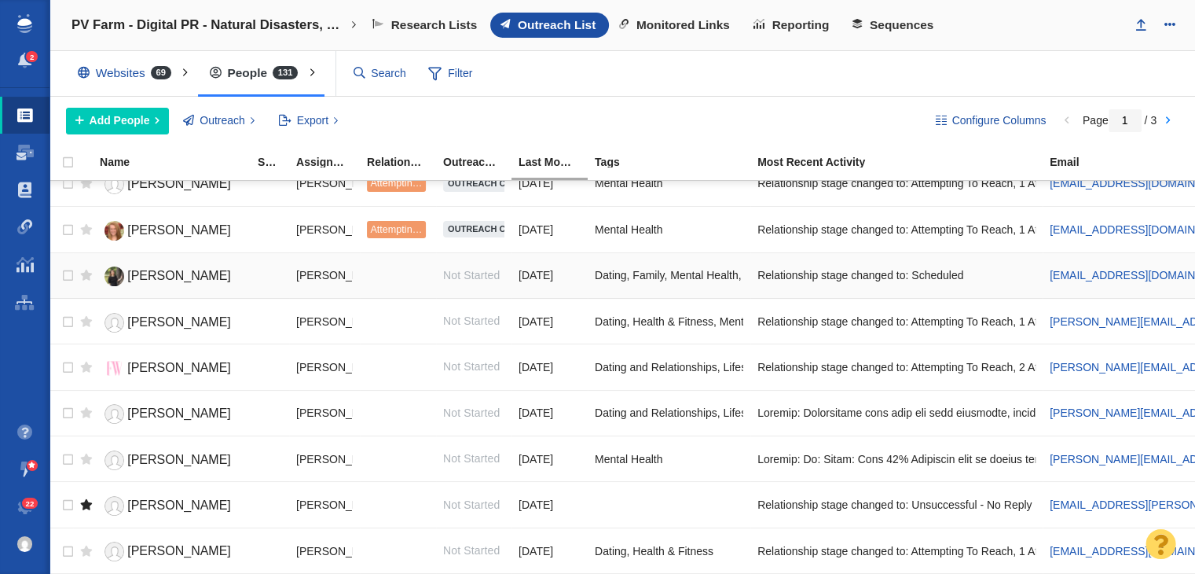
click at [167, 269] on span "[PERSON_NAME]" at bounding box center [179, 275] width 104 height 13
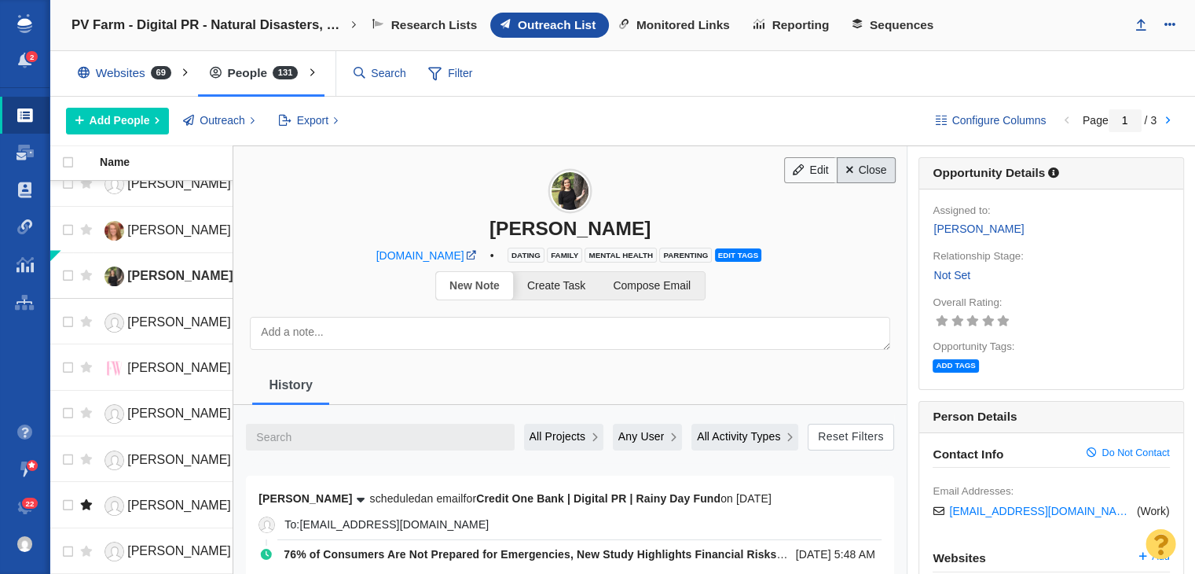
click at [870, 161] on link "Close" at bounding box center [866, 170] width 59 height 27
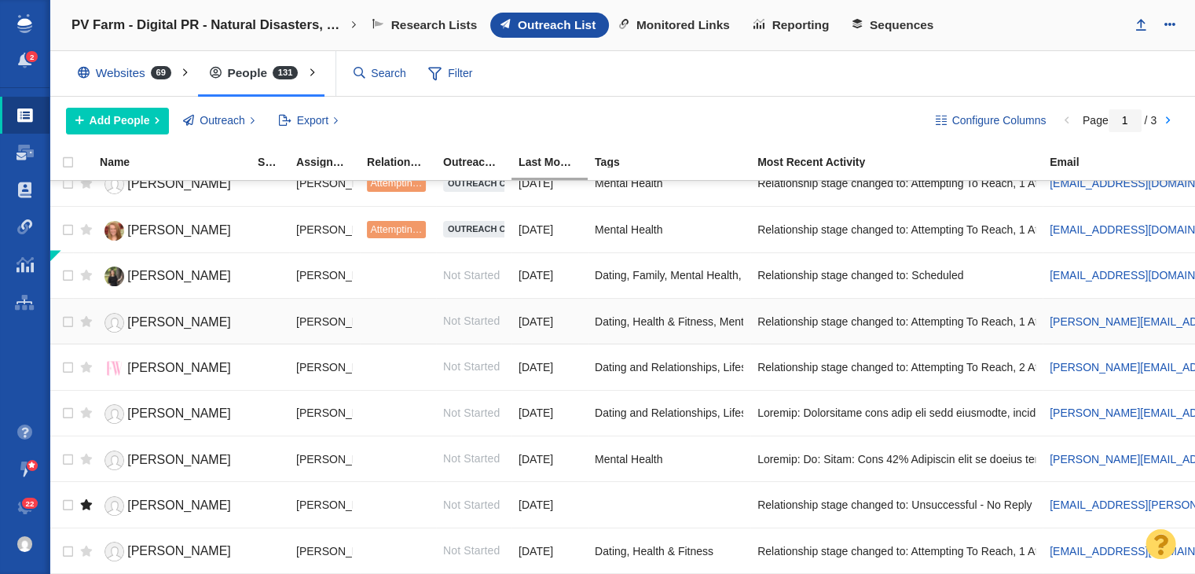
click at [154, 318] on span "[PERSON_NAME]" at bounding box center [179, 321] width 104 height 13
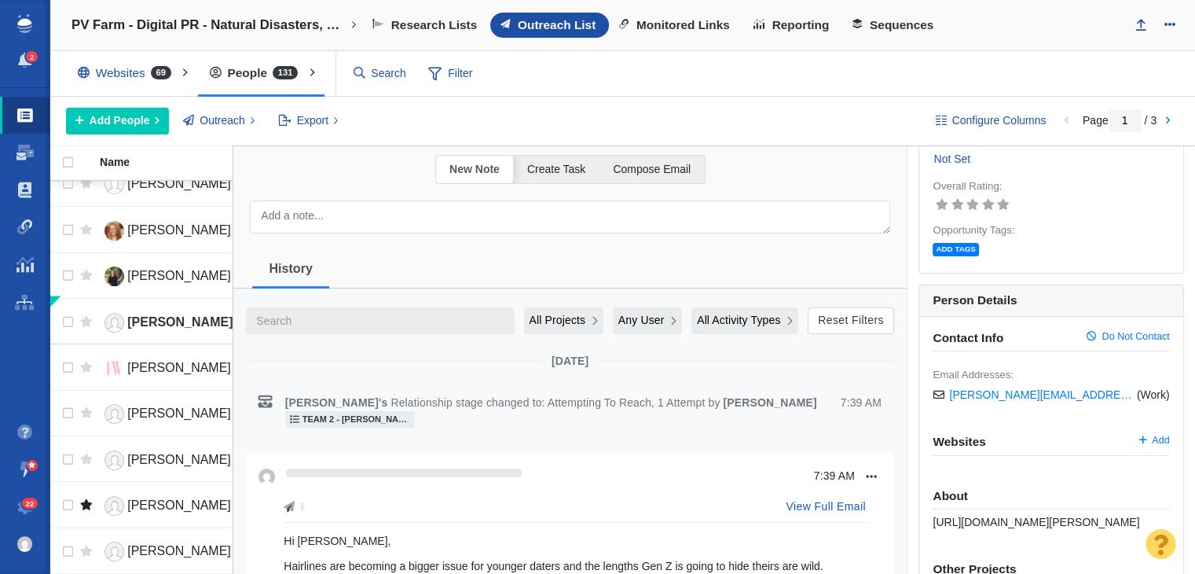
scroll to position [314, 0]
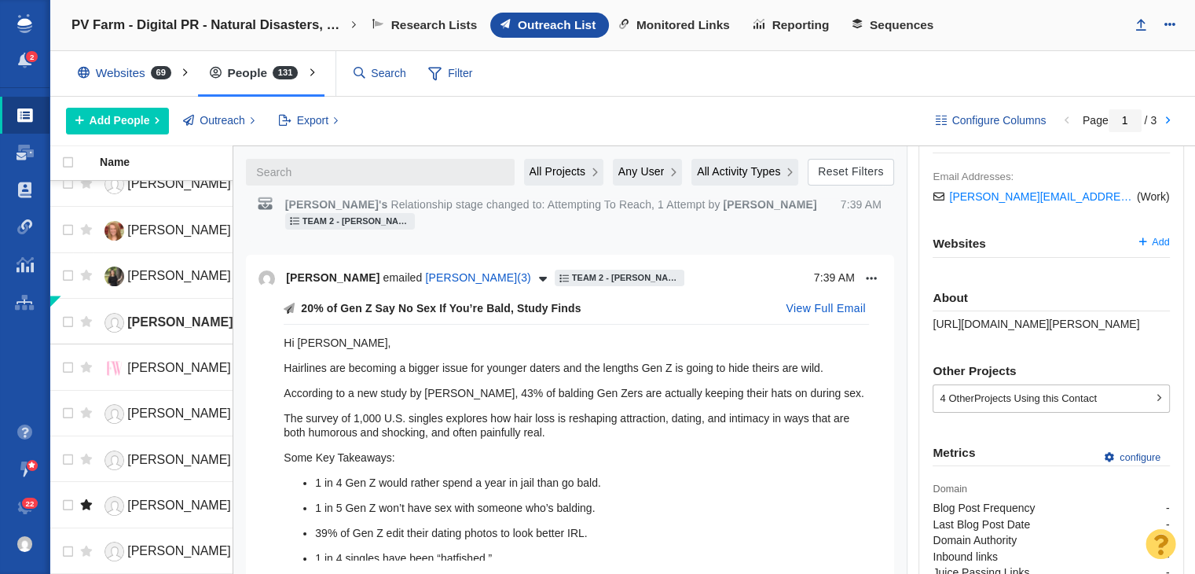
click at [946, 324] on span "[URL][DOMAIN_NAME][PERSON_NAME]" at bounding box center [1036, 323] width 207 height 13
copy div "[URL][DOMAIN_NAME][PERSON_NAME]"
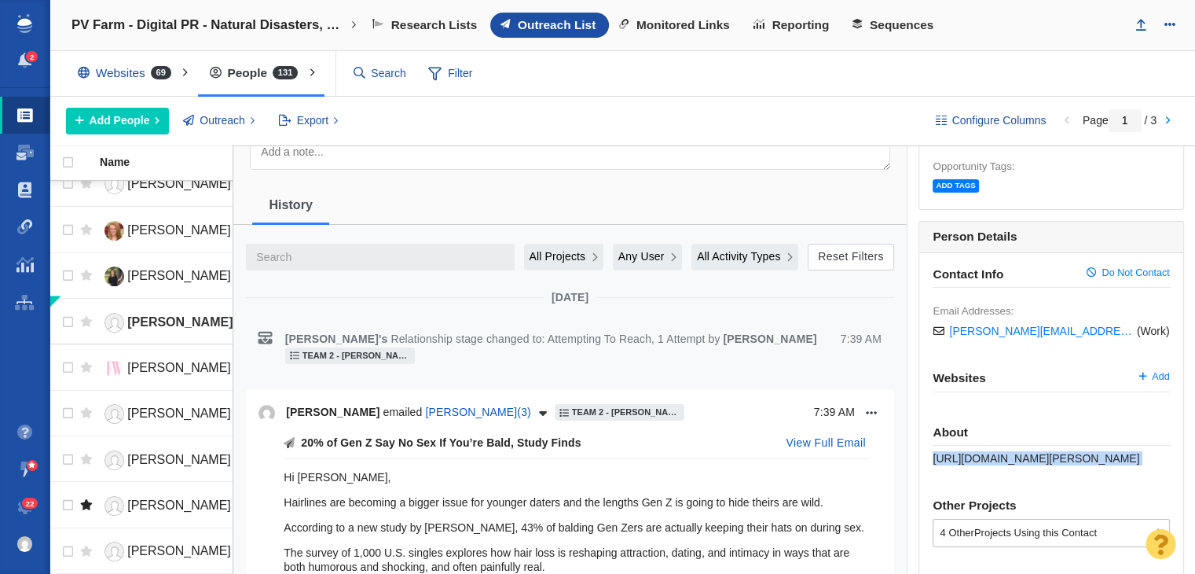
scroll to position [0, 0]
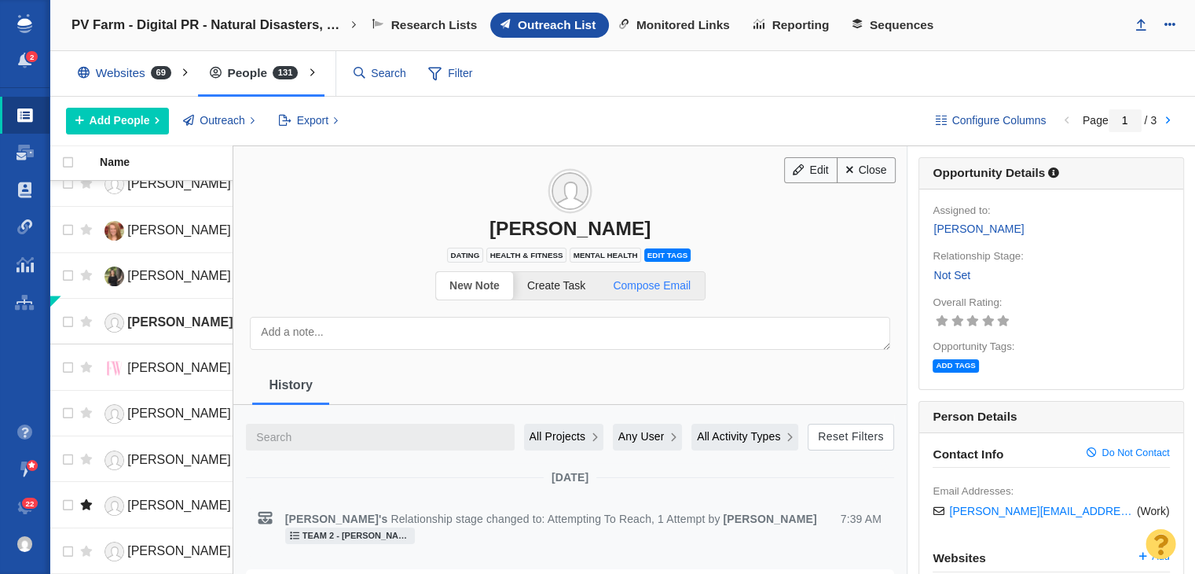
click at [644, 291] on link "Compose Email" at bounding box center [651, 285] width 105 height 27
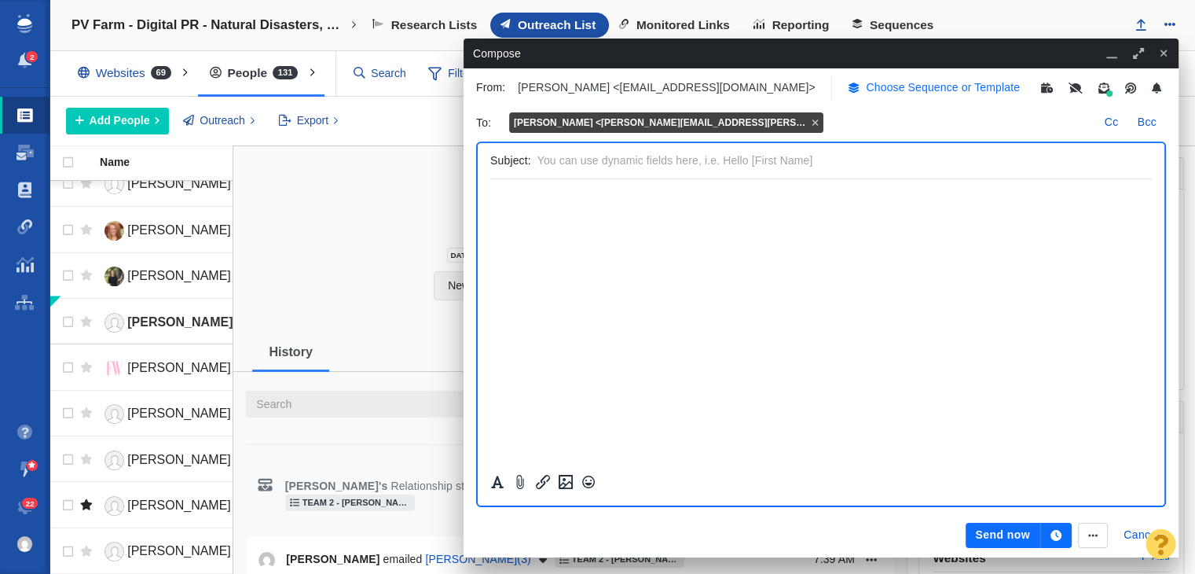
click at [929, 82] on p "Choose Sequence or Template" at bounding box center [943, 87] width 154 height 16
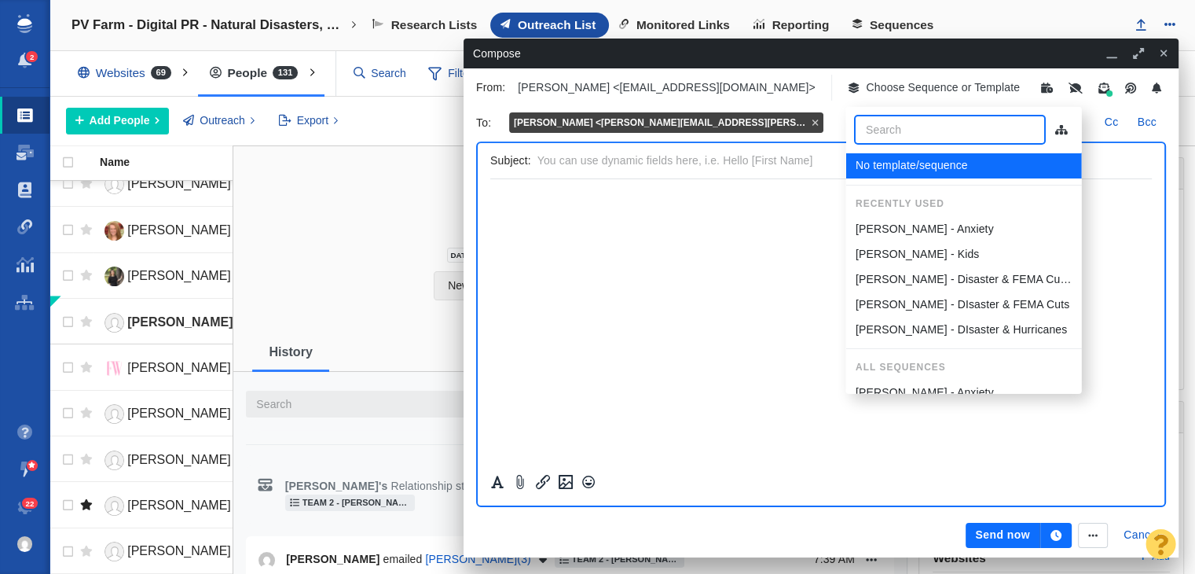
click at [904, 229] on p "[PERSON_NAME] - Anxiety" at bounding box center [924, 229] width 138 height 16
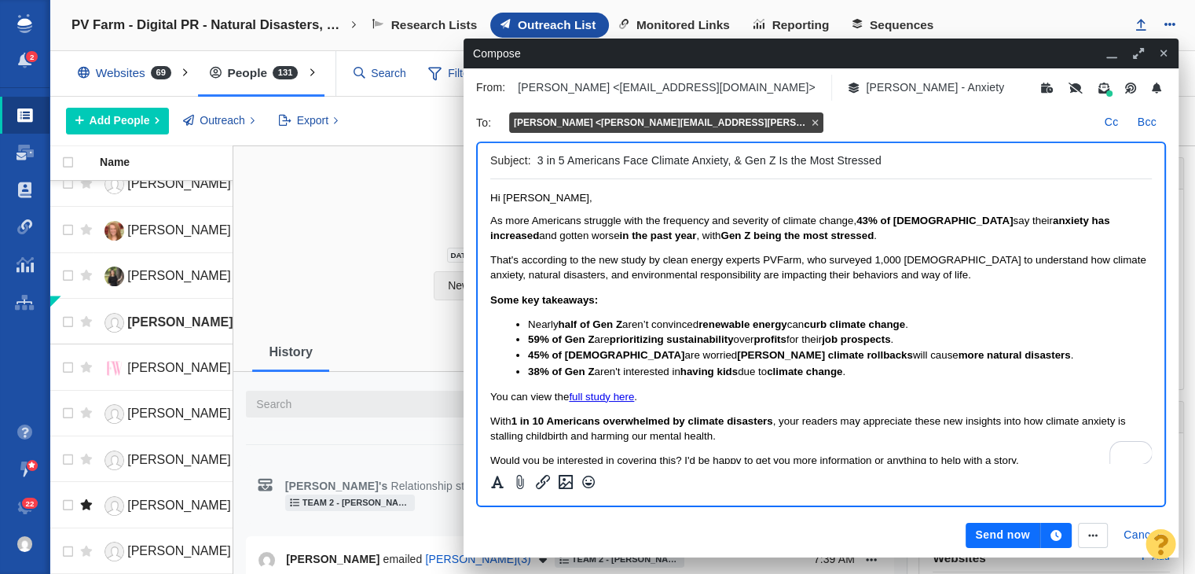
click at [923, 168] on input "3 in 5 Americans Face Climate Anxiety, & Gen Z Is the Most Stressed" at bounding box center [841, 160] width 608 height 23
drag, startPoint x: 919, startPoint y: 167, endPoint x: 731, endPoint y: 165, distance: 187.8
click at [731, 165] on input "3 in 5 Americans Face Climate Anxiety, & Gen Z Is the Most Stressed" at bounding box center [841, 160] width 608 height 23
type input "3 in 5 Americans Face Climate Anxiety, Study Finds"
click at [588, 219] on span "As more Americans struggle with the frequency and severity of climate change, 4…" at bounding box center [799, 227] width 619 height 26
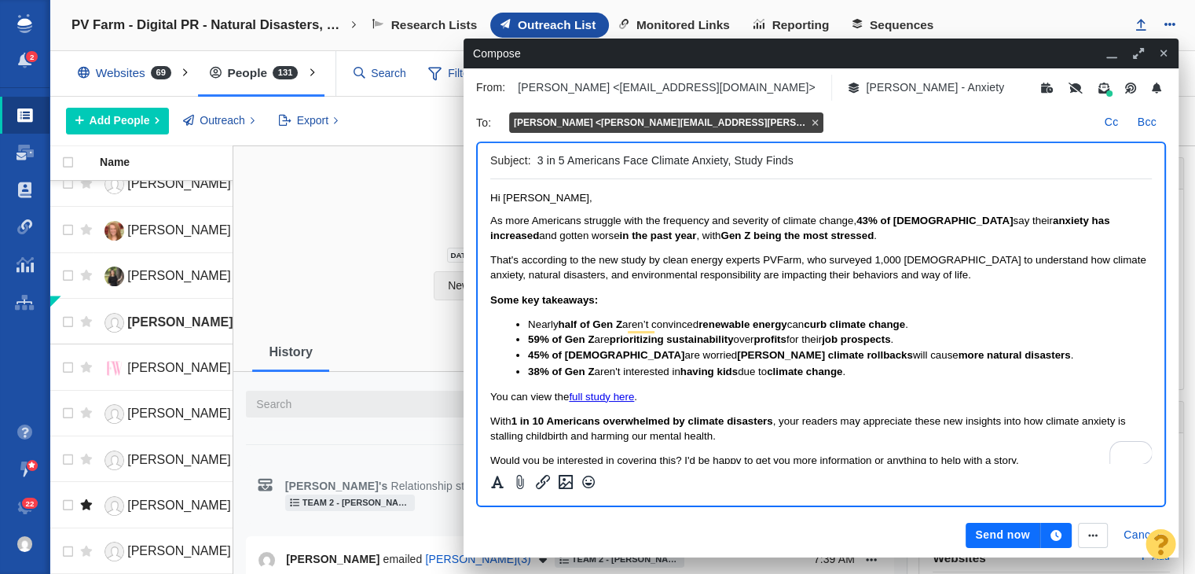
click at [585, 221] on span "As more Americans struggle with the frequency and severity of climate change, 4…" at bounding box center [799, 227] width 619 height 26
click at [1025, 535] on button "Send now" at bounding box center [1003, 534] width 74 height 25
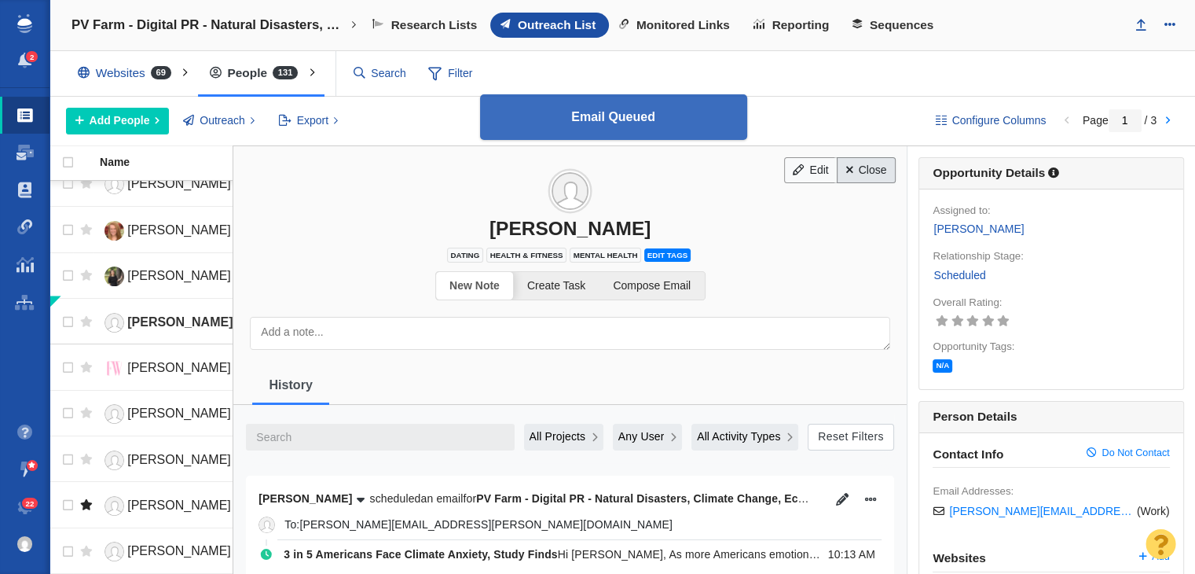
click at [878, 171] on link "Close" at bounding box center [866, 170] width 59 height 27
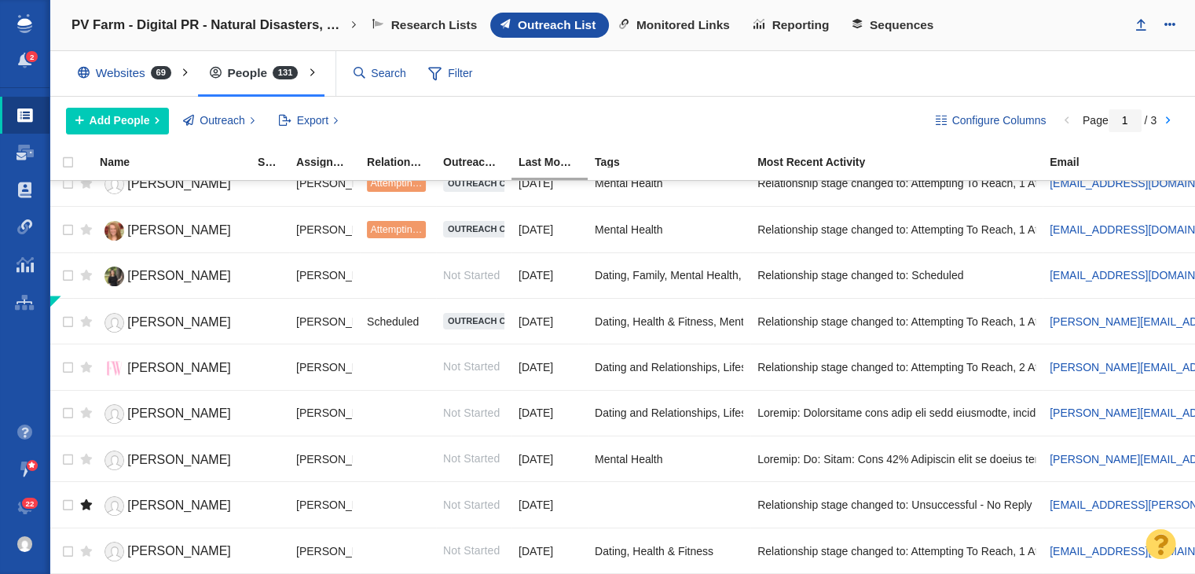
click at [173, 363] on span "Arianna Reardon" at bounding box center [179, 367] width 104 height 13
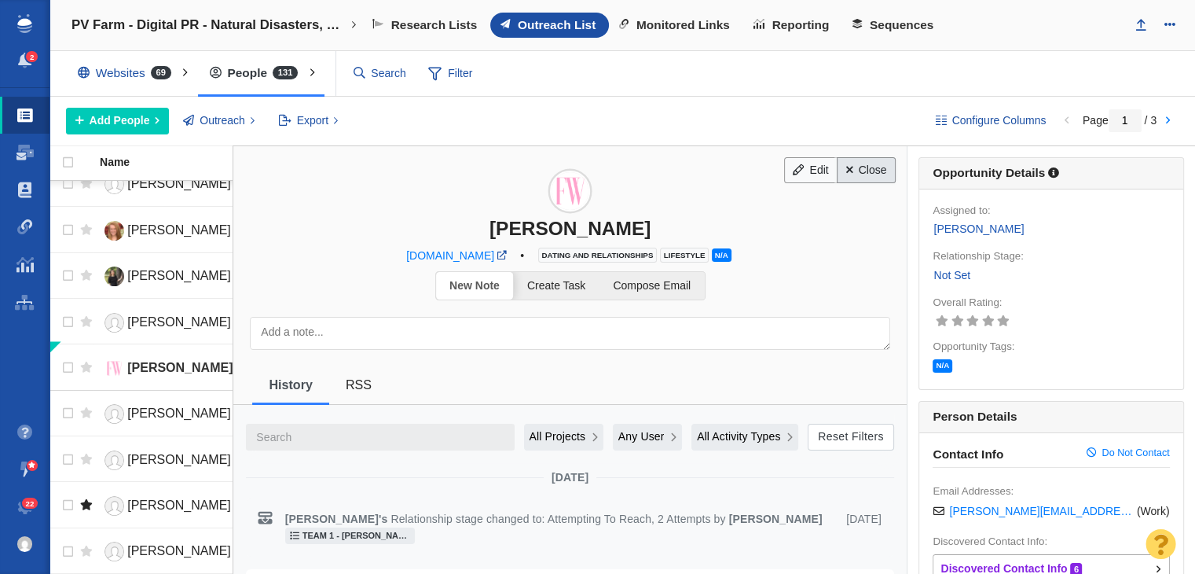
click at [869, 164] on link "Close" at bounding box center [866, 170] width 59 height 27
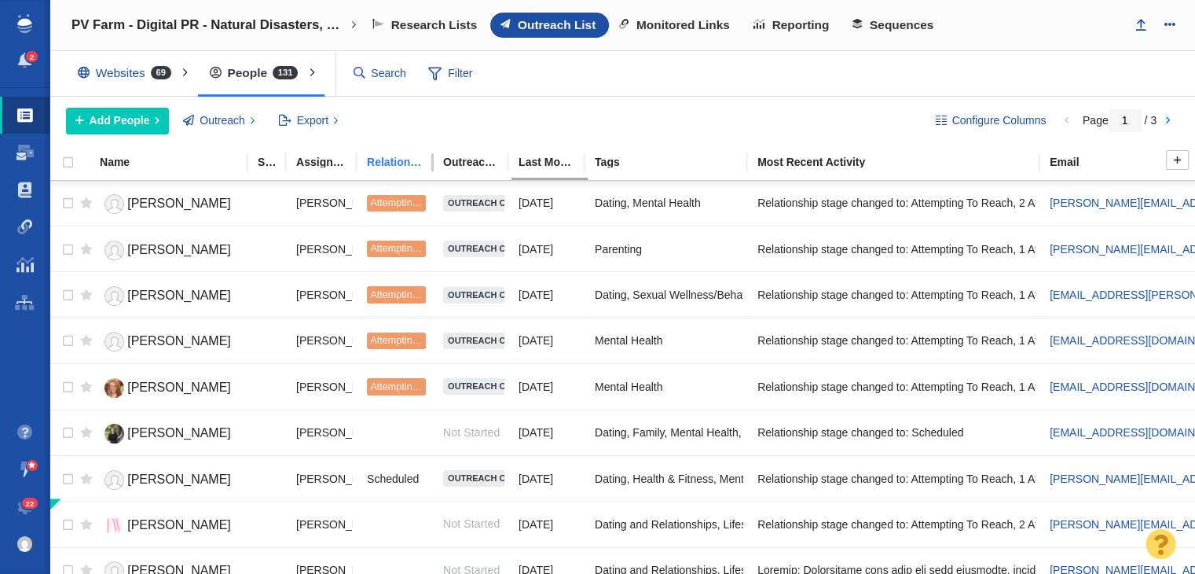
click at [390, 161] on div "Relationship Stage" at bounding box center [404, 161] width 75 height 11
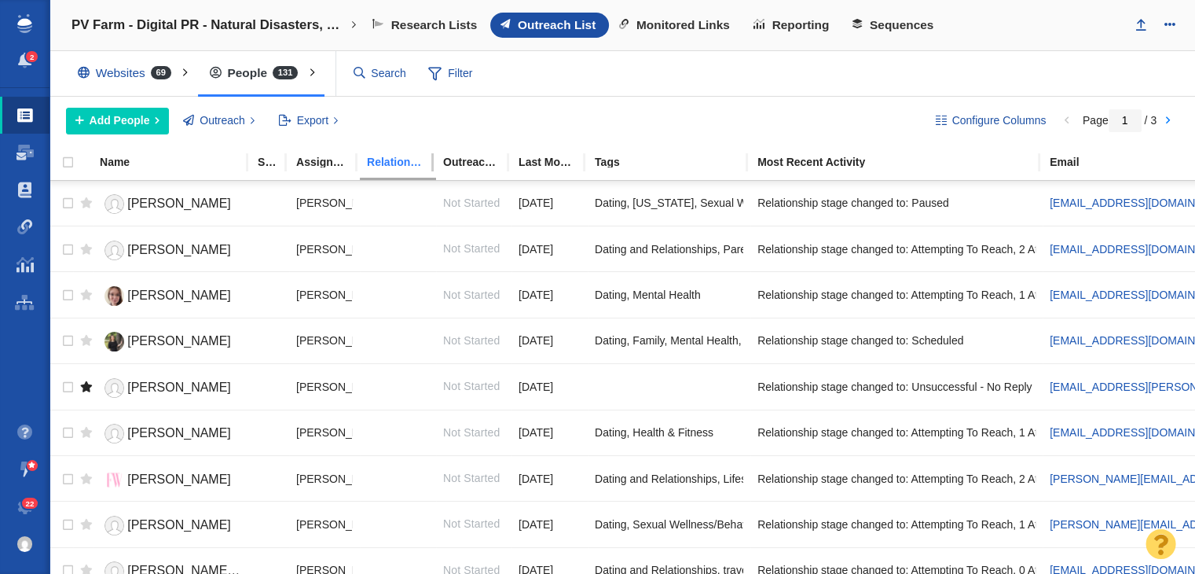
click at [390, 161] on div "Relationship Stage" at bounding box center [404, 161] width 75 height 11
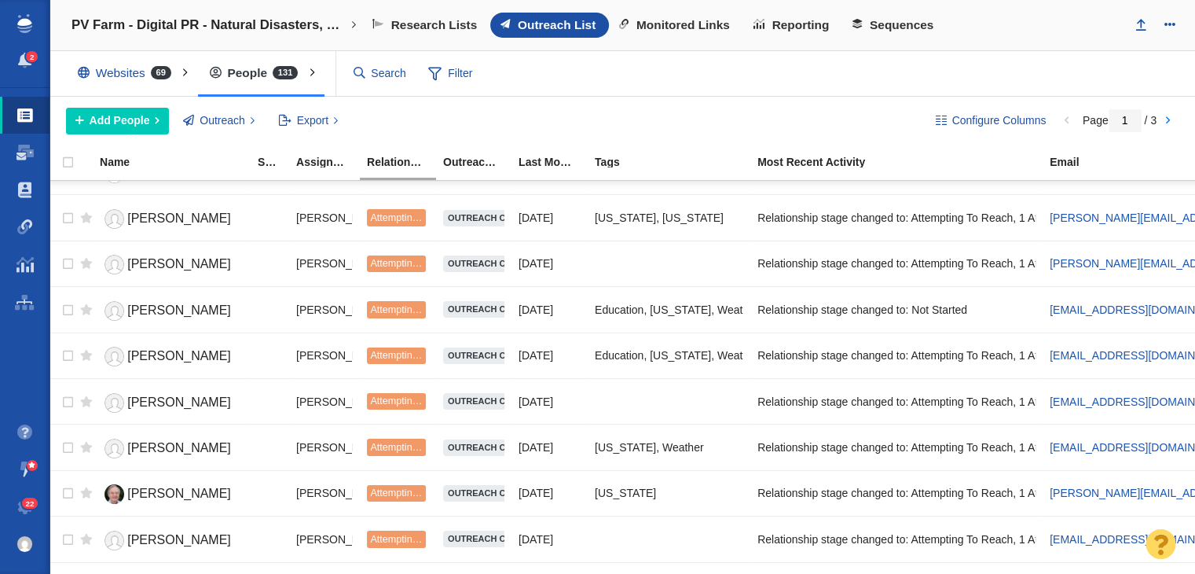
scroll to position [1650, 0]
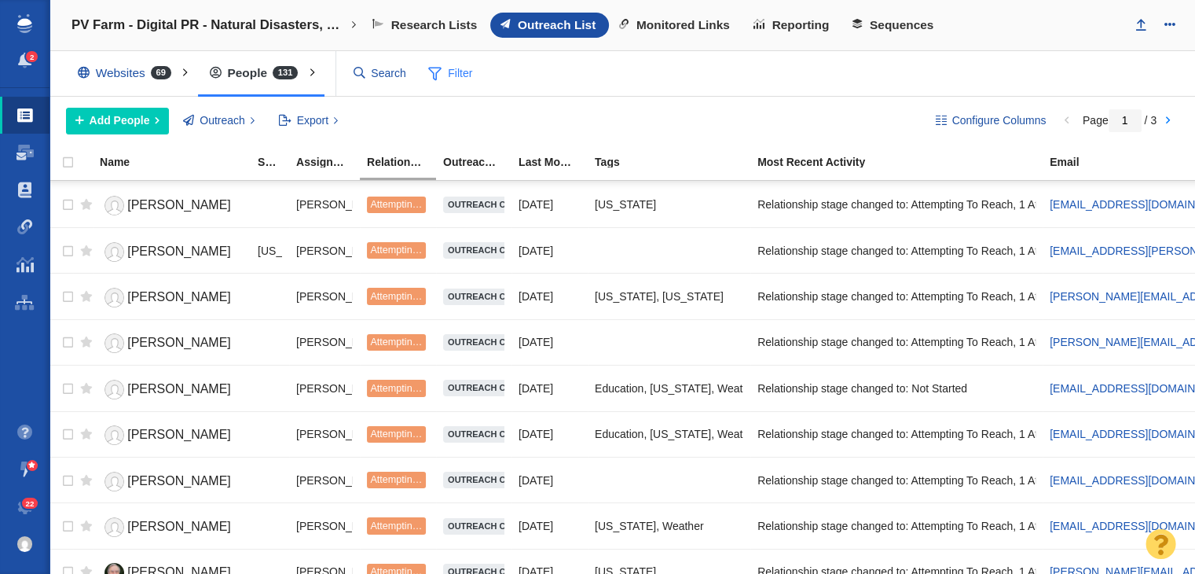
click at [438, 77] on span at bounding box center [434, 74] width 13 height 20
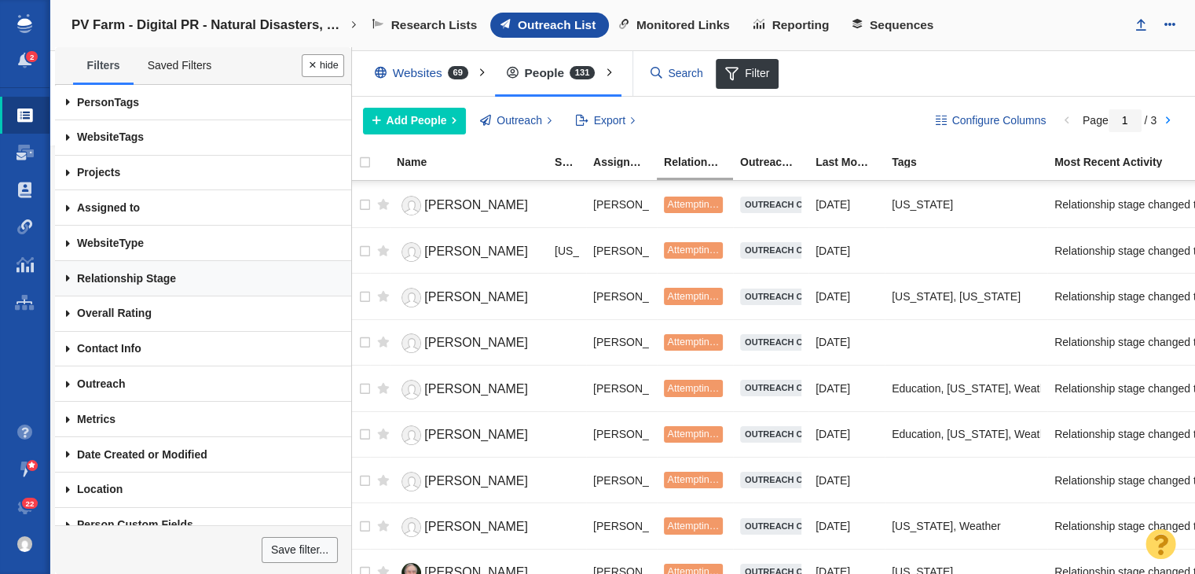
click at [223, 284] on link "Relationship Stage" at bounding box center [203, 278] width 296 height 35
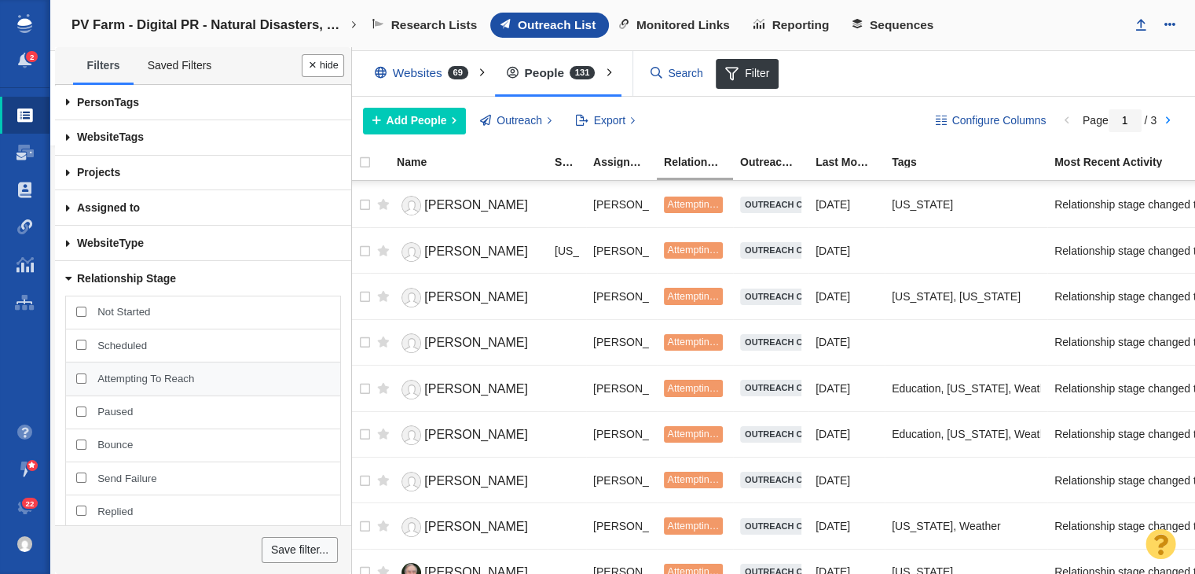
click at [121, 372] on span "Attempting To Reach" at bounding box center [213, 379] width 232 height 14
click at [86, 373] on input "Attempting To Reach" at bounding box center [81, 378] width 10 height 10
checkbox input "true"
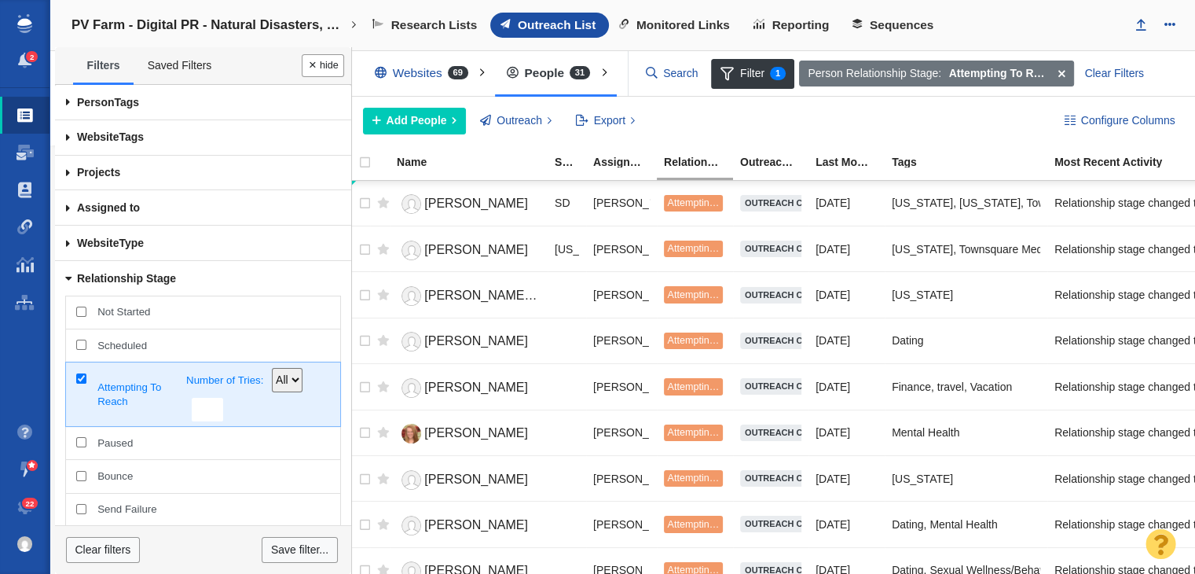
click at [130, 310] on span "Not Started" at bounding box center [213, 312] width 232 height 14
click at [86, 310] on input "Not Started" at bounding box center [81, 311] width 10 height 10
checkbox input "true"
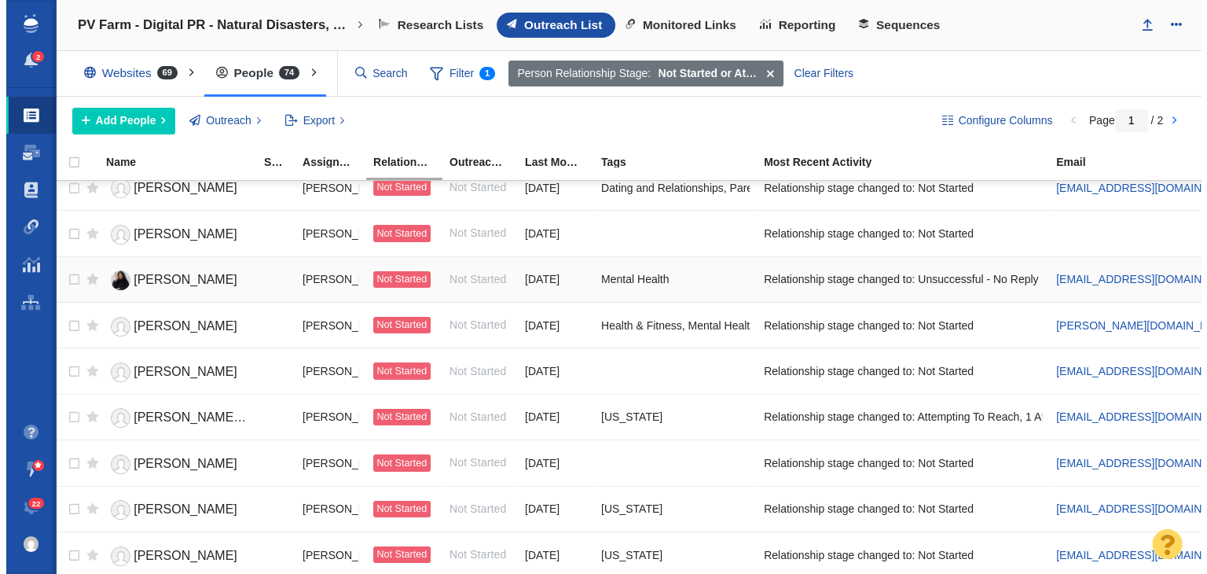
scroll to position [864, 0]
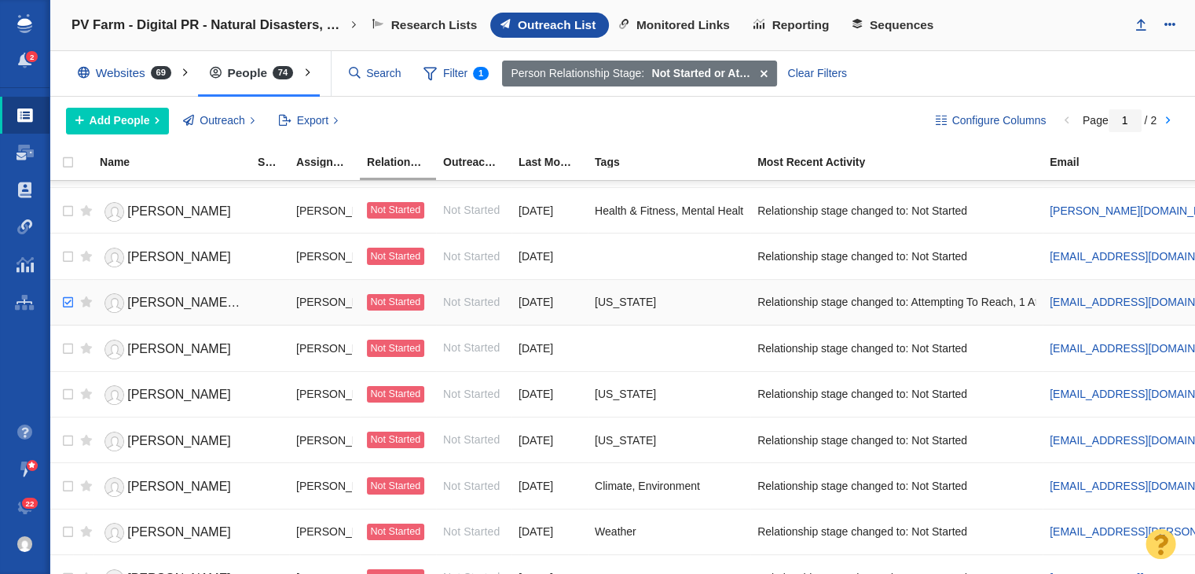
checkbox input "true"
click at [54, 299] on input "checkbox" at bounding box center [66, 302] width 24 height 35
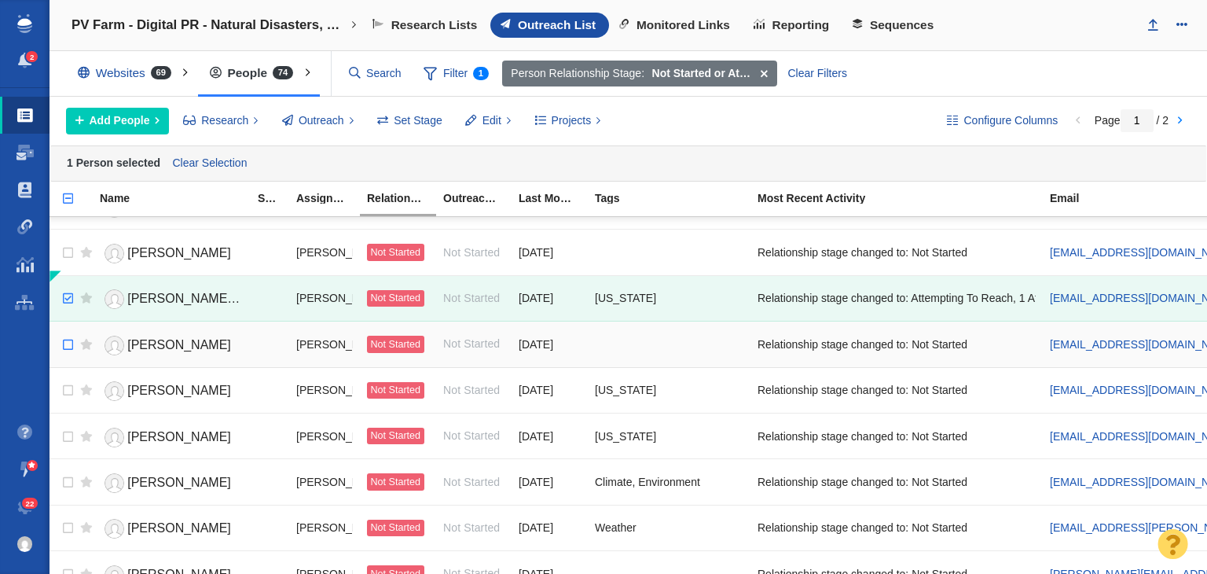
scroll to position [943, 0]
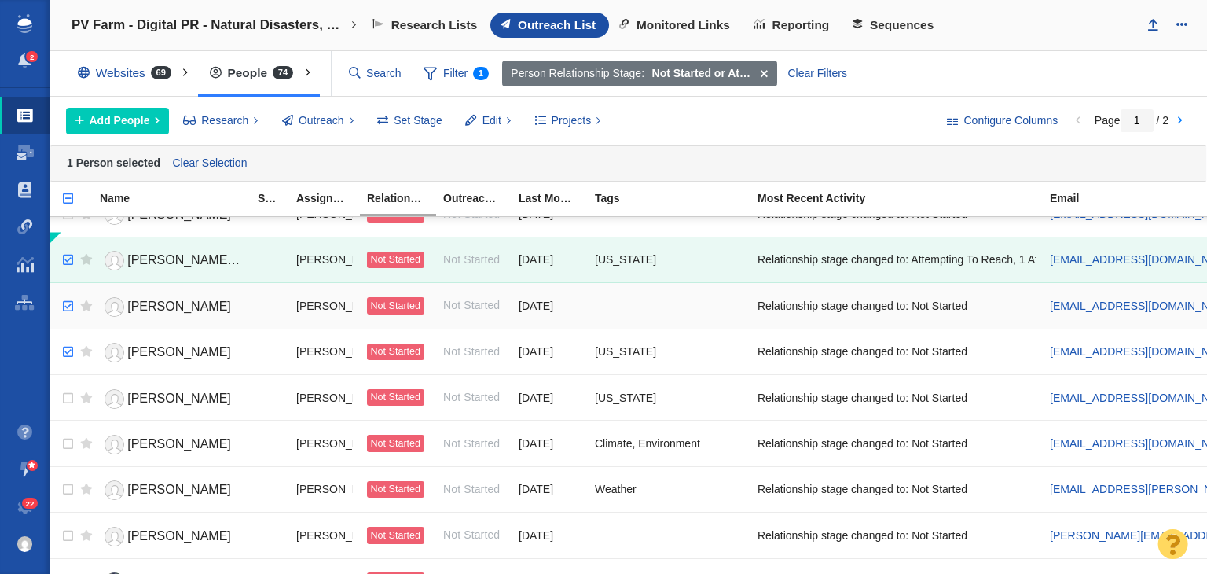
checkbox input "true"
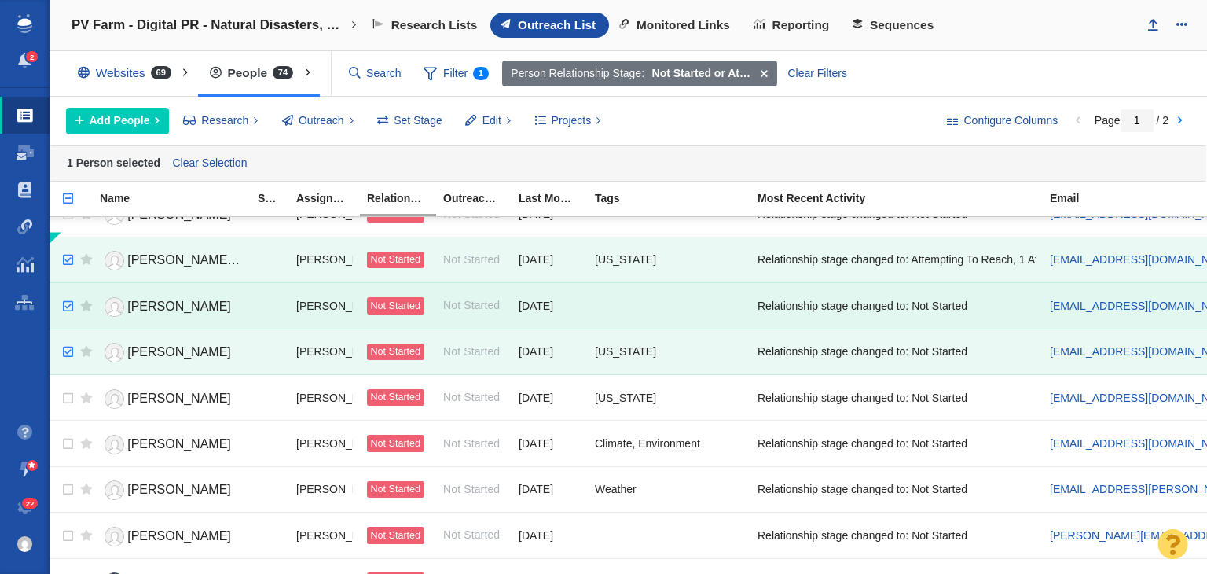
click at [60, 341] on input "checkbox" at bounding box center [66, 352] width 24 height 35
checkbox input "true"
click at [59, 391] on input "checkbox" at bounding box center [66, 398] width 24 height 35
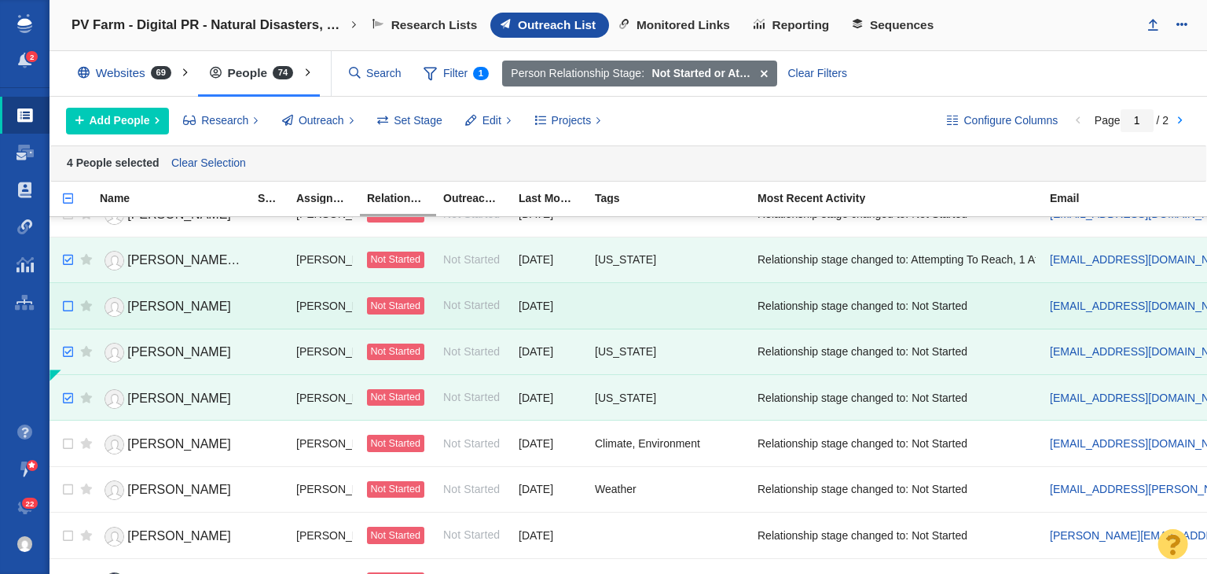
checkbox input "false"
click at [60, 302] on input "checkbox" at bounding box center [66, 306] width 24 height 35
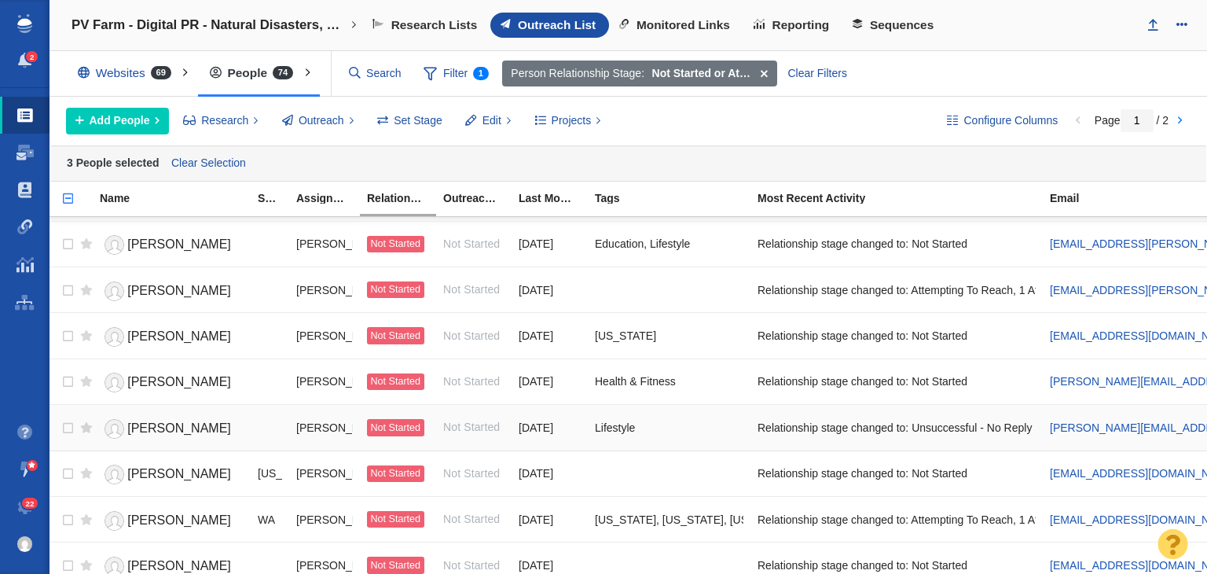
scroll to position [1650, 0]
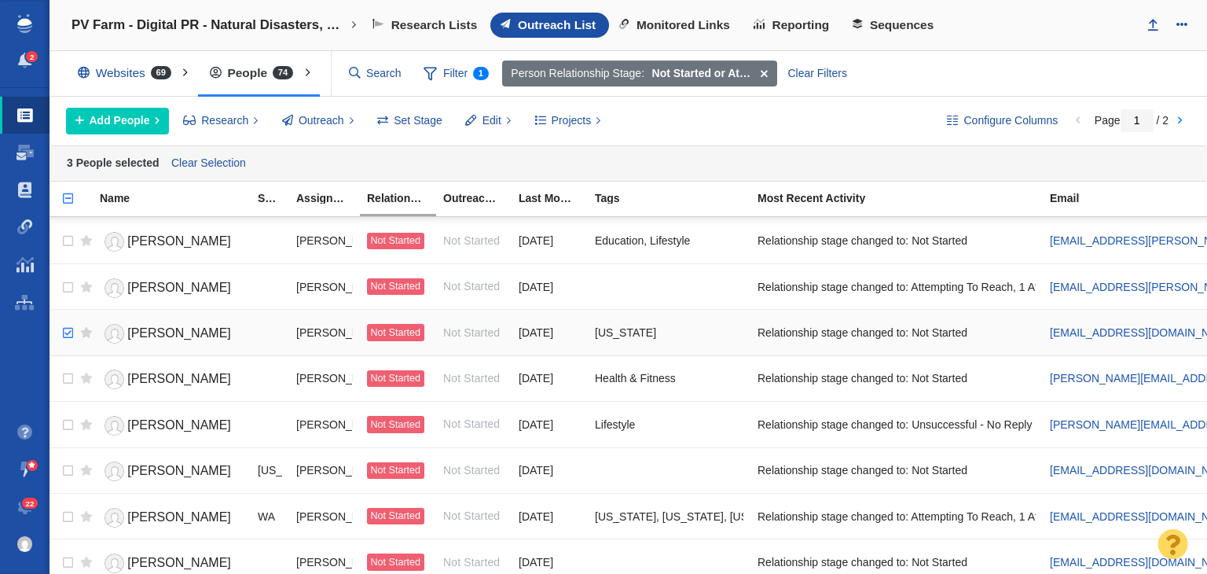
checkbox input "true"
click at [66, 321] on input "checkbox" at bounding box center [66, 333] width 24 height 35
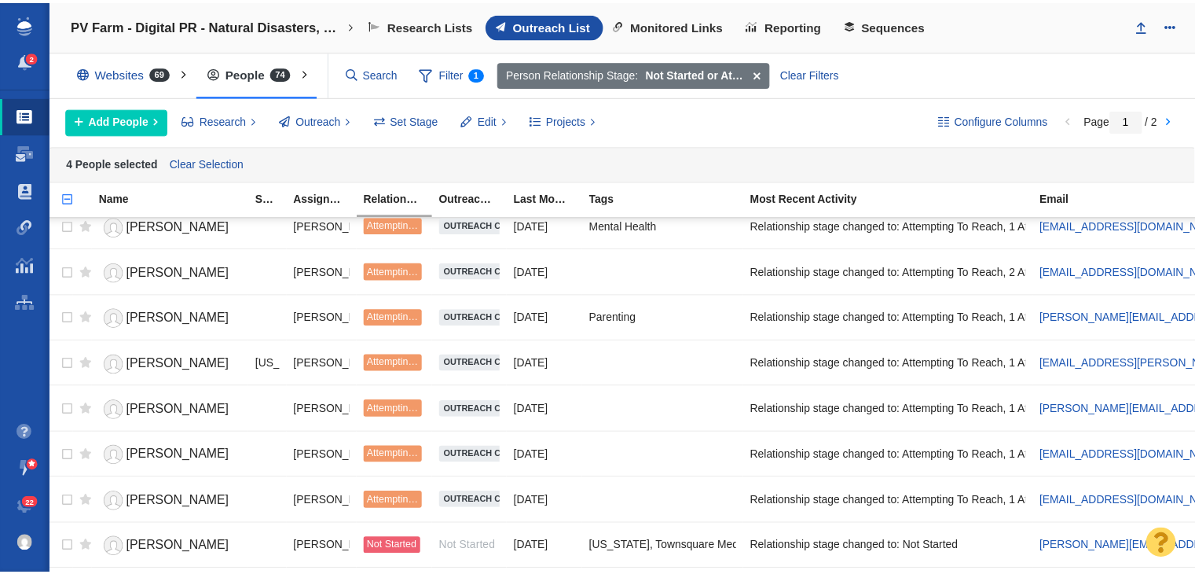
scroll to position [0, 0]
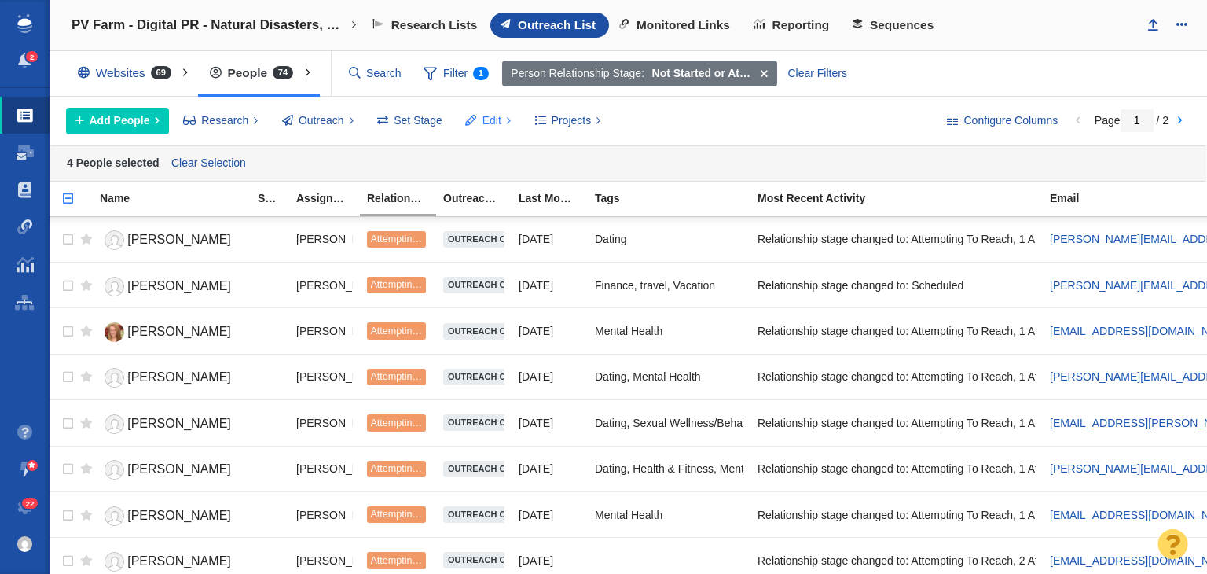
click at [503, 117] on button "Edit" at bounding box center [488, 121] width 64 height 27
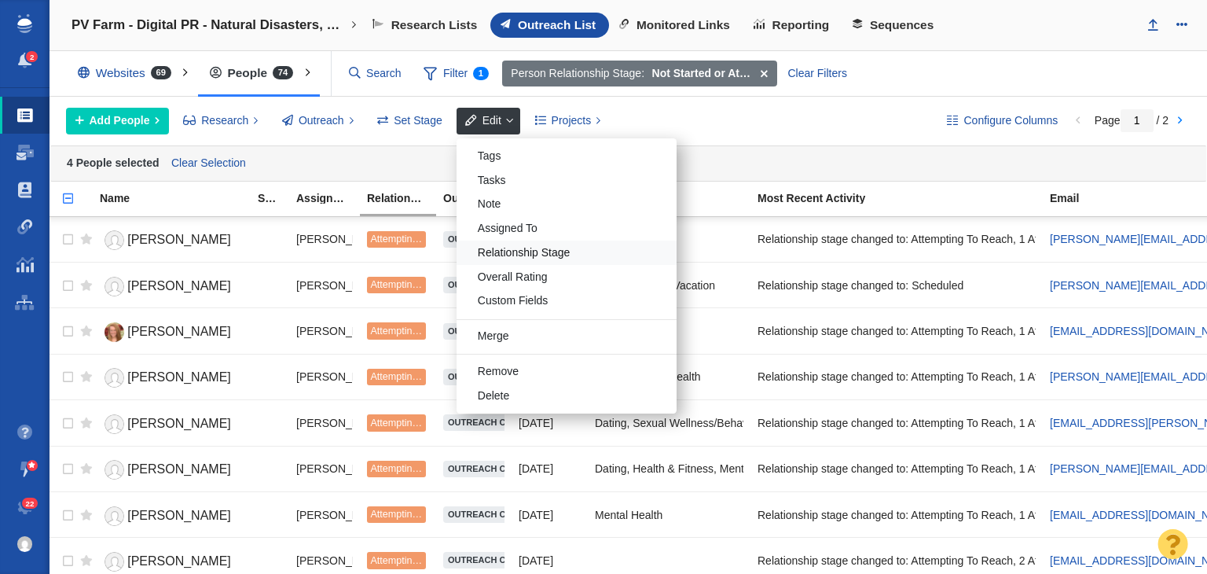
click at [514, 250] on div "Relationship Stage" at bounding box center [566, 252] width 220 height 24
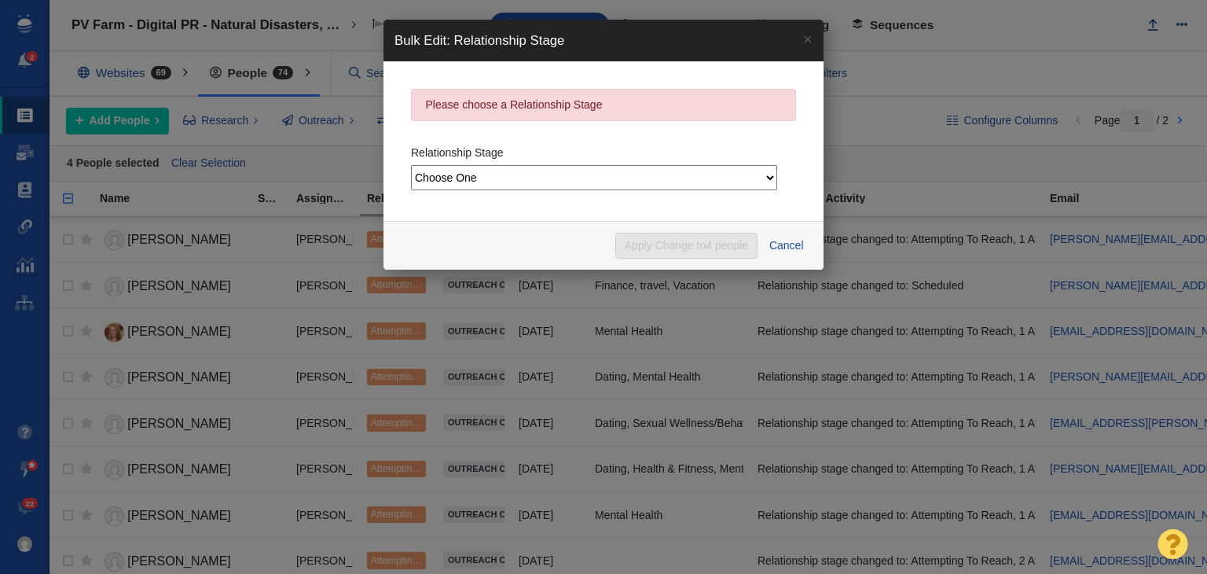
click at [538, 177] on select "Choose One Not Started Scheduled Attempting To Reach Paused Bounce Send Failure…" at bounding box center [594, 177] width 366 height 25
select select "3"
click at [411, 165] on select "Choose One Not Started Scheduled Attempting To Reach Paused Bounce Send Failure…" at bounding box center [594, 177] width 366 height 25
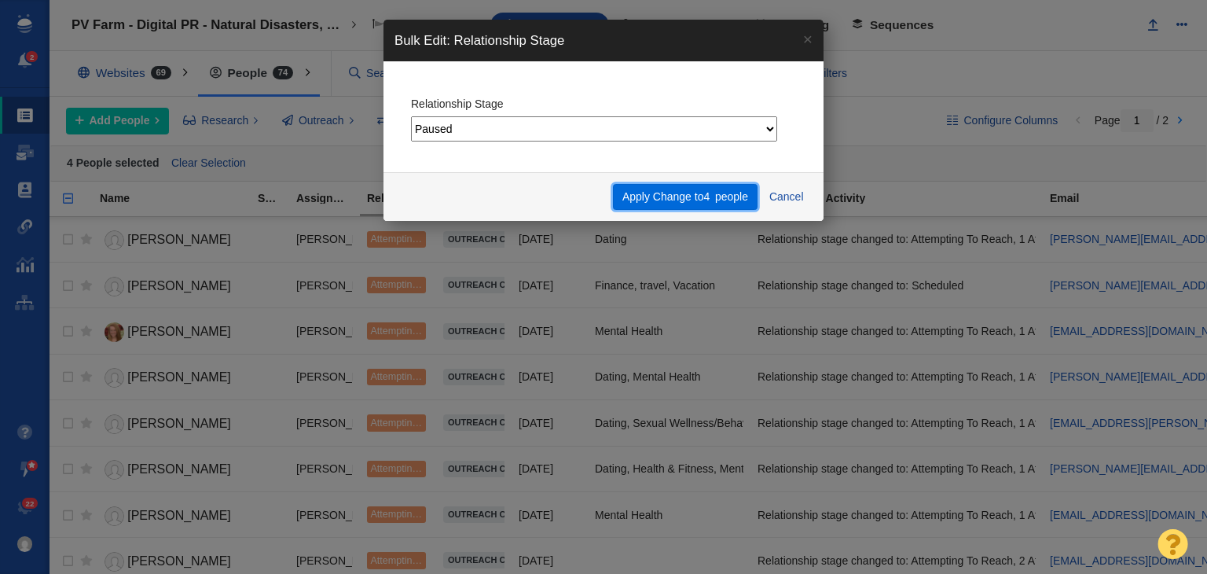
click at [675, 196] on button "Apply Change to 4 people" at bounding box center [685, 197] width 144 height 27
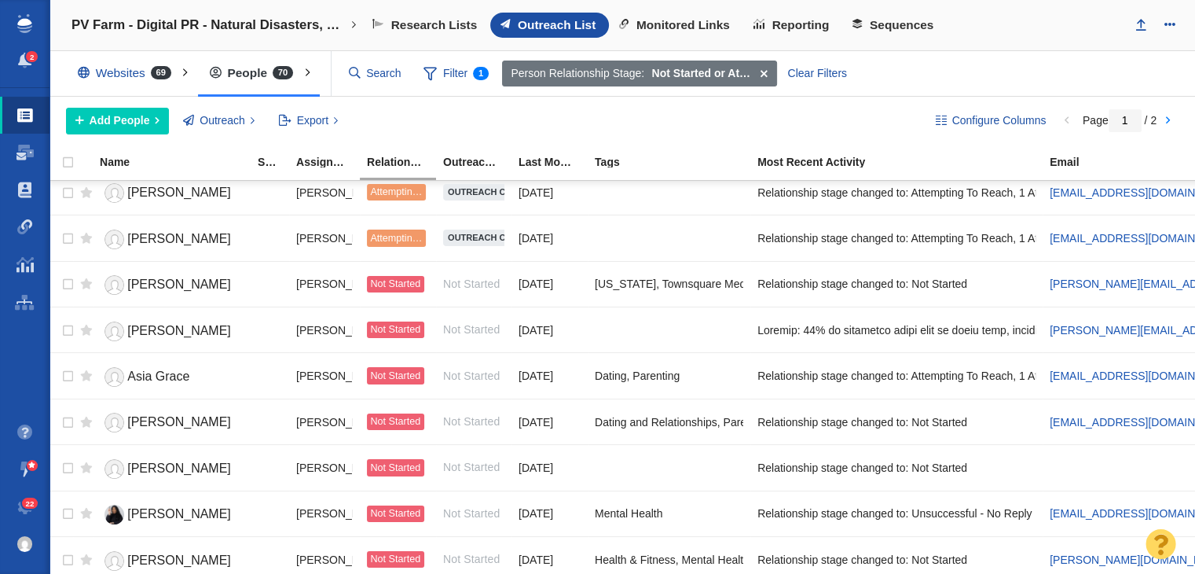
scroll to position [489, 0]
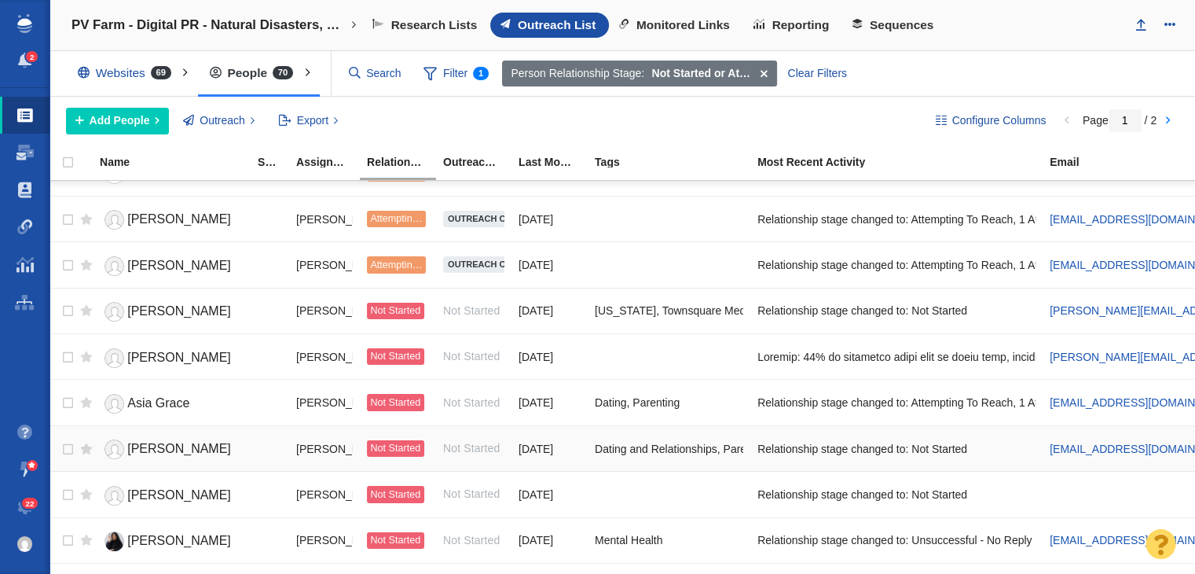
click at [158, 431] on div "[PERSON_NAME]" at bounding box center [172, 448] width 144 height 34
click at [160, 442] on span "[PERSON_NAME]" at bounding box center [179, 448] width 104 height 13
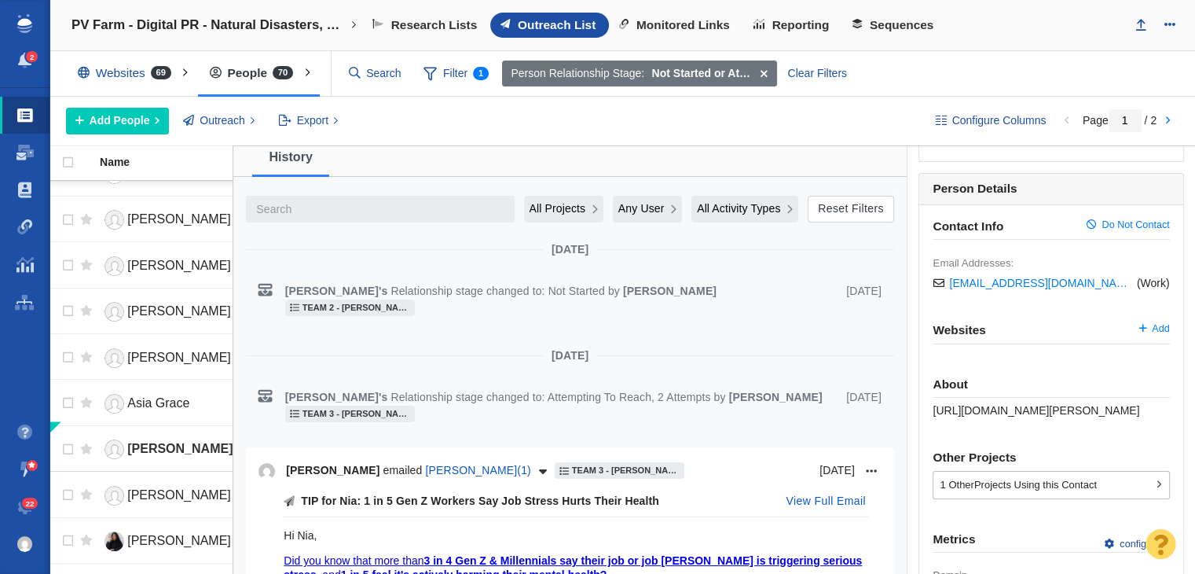
scroll to position [236, 0]
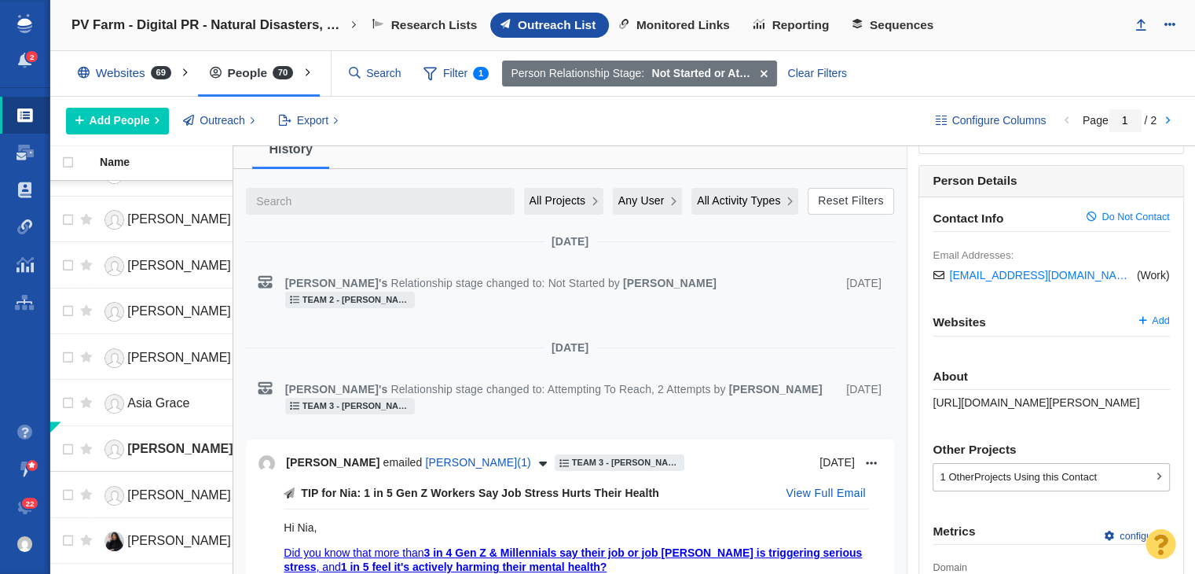
click at [994, 396] on span "https://www.yourtango.com/users/nia-tipton" at bounding box center [1036, 402] width 207 height 13
copy div "https://www.yourtango.com/users/nia-tipton"
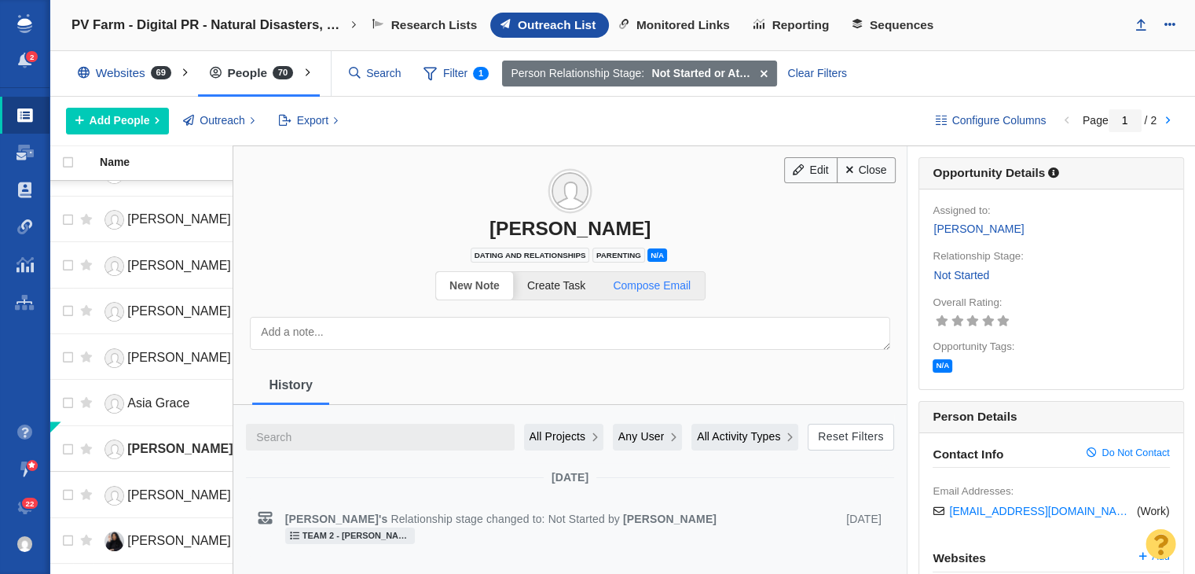
click at [636, 280] on span "Compose Email" at bounding box center [652, 285] width 78 height 13
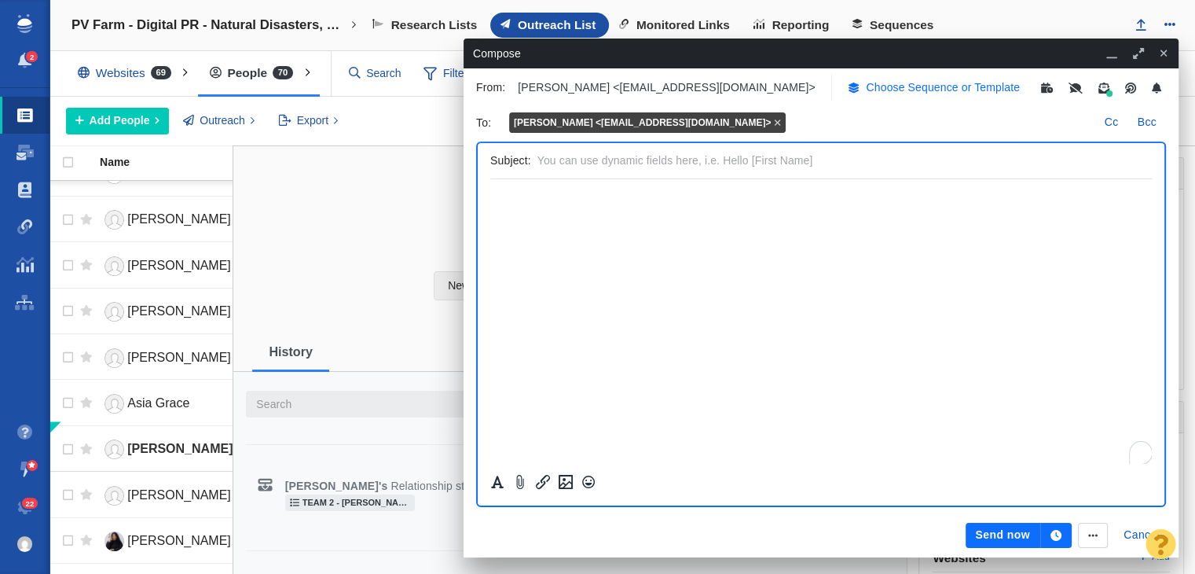
click at [910, 86] on p "Choose Sequence or Template" at bounding box center [943, 87] width 154 height 16
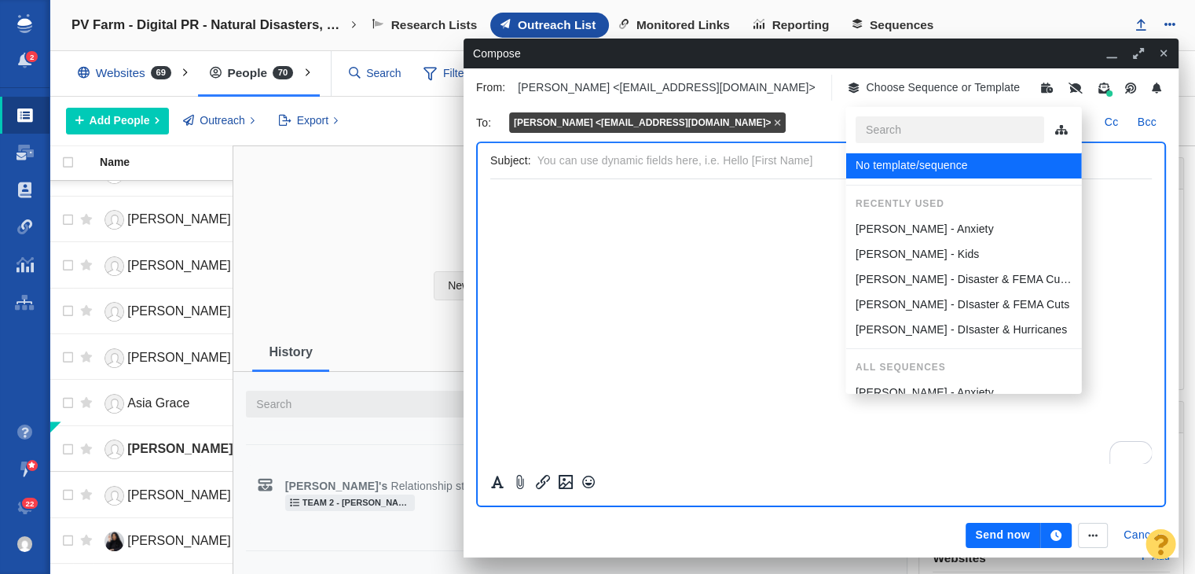
click at [937, 258] on div "[PERSON_NAME] - Kids" at bounding box center [963, 254] width 217 height 16
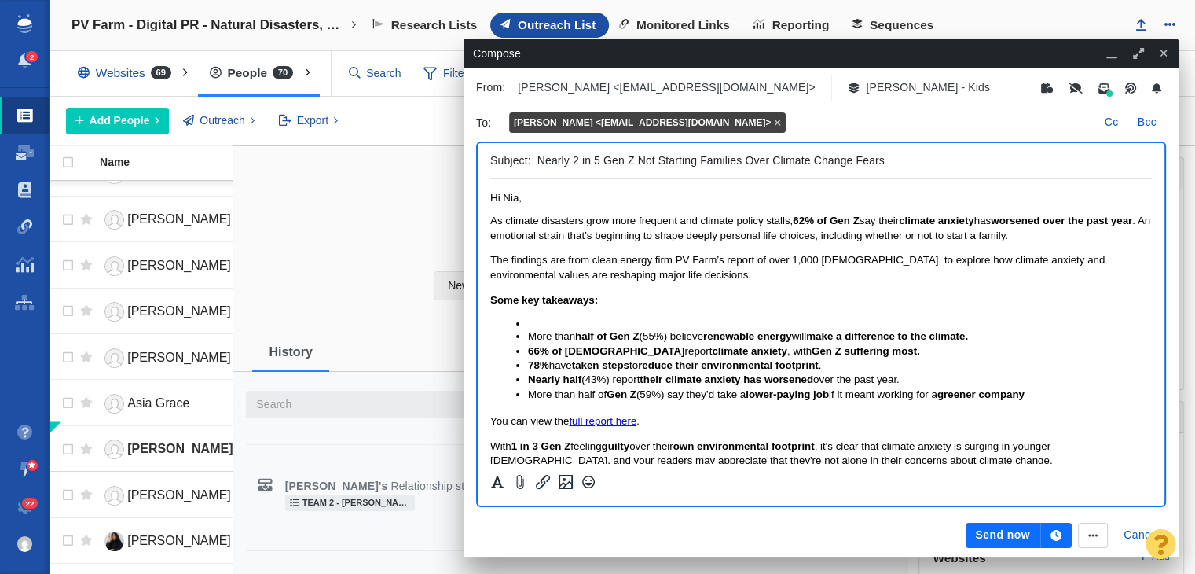
click at [694, 165] on input "Nearly 2 in 5 Gen Z Not Starting Families Over Climate Change Fears" at bounding box center [841, 160] width 608 height 23
click at [669, 149] on input "Nearly 2 in 5 Gen Z Not Starting Families Over Climate Change Fears" at bounding box center [841, 160] width 608 height 23
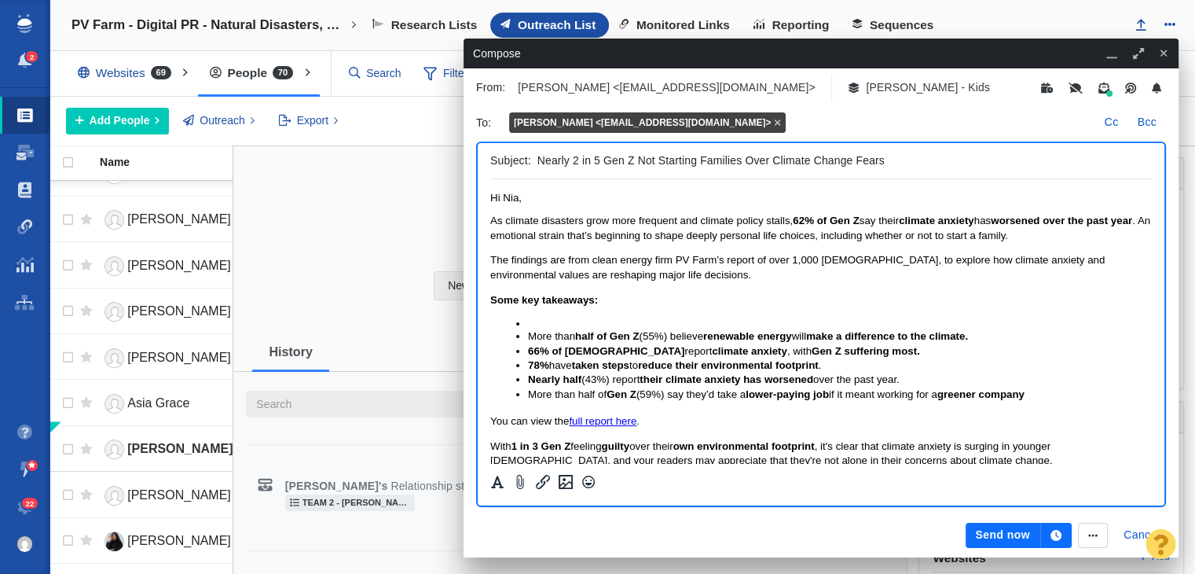
click at [669, 149] on input "Nearly 2 in 5 Gen Z Not Starting Families Over Climate Change Fears" at bounding box center [841, 160] width 608 height 23
click at [666, 164] on input "Nearly 2 in 5 Gen Z Not Starting Families Over Climate Change Fears" at bounding box center [841, 160] width 608 height 23
click at [666, 163] on input "Nearly 2 in 5 Gen Z Not Starting Families Over Climate Change Fears" at bounding box center [841, 160] width 608 height 23
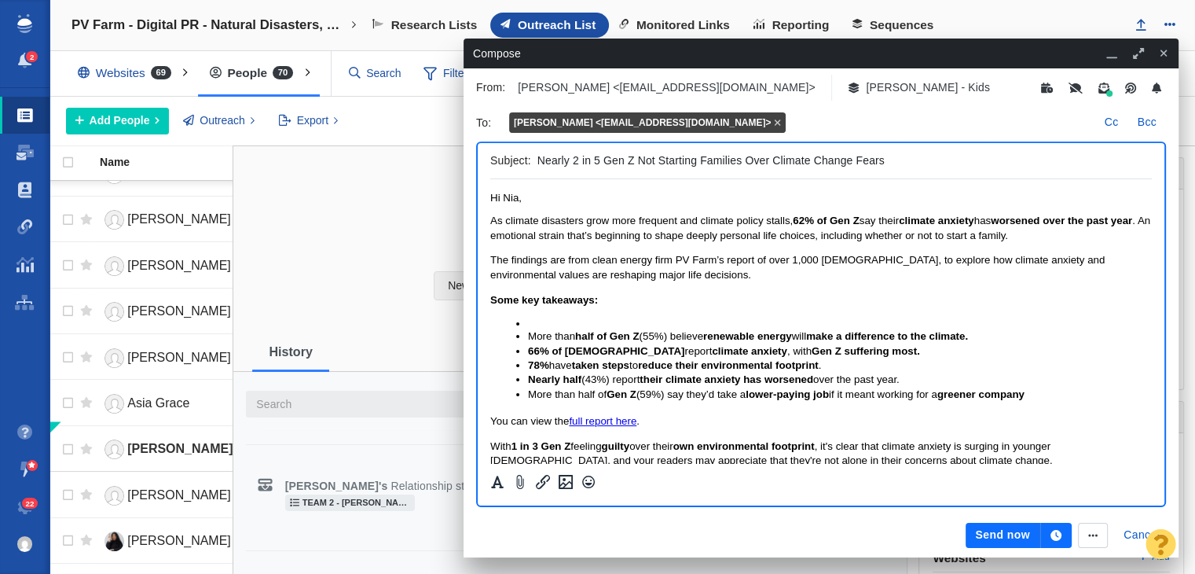
paste input "Gen Z to Parents: No Grandkids, Blame the Climate"
click at [541, 156] on input "Gen Z to Parents: No Grandkids, Blame the Climate" at bounding box center [841, 160] width 608 height 23
type input "2 in 5 Gen Z to Parents: No Grandkids, Blame the Climate"
drag, startPoint x: 789, startPoint y: 219, endPoint x: 681, endPoint y: 216, distance: 107.7
click at [681, 216] on span "As climate disasters grow more frequent and climate policy stalls, 62% of Gen Z…" at bounding box center [820, 227] width 660 height 26
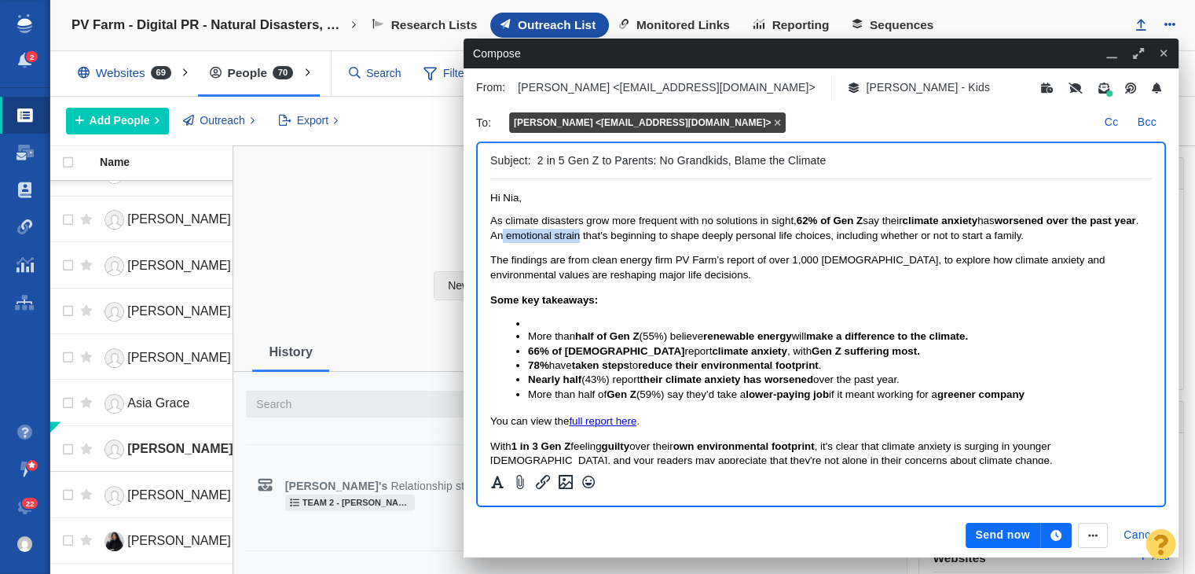
drag, startPoint x: 606, startPoint y: 235, endPoint x: 530, endPoint y: 236, distance: 75.4
click at [530, 236] on span "As climate disasters grow more frequent with no solutions in sight, 62% of Gen …" at bounding box center [814, 227] width 648 height 26
drag, startPoint x: 516, startPoint y: 236, endPoint x: 534, endPoint y: 236, distance: 18.1
click at [534, 236] on span "As climate disasters grow more frequent with no solutions in sight, 62% of Gen …" at bounding box center [814, 227] width 648 height 26
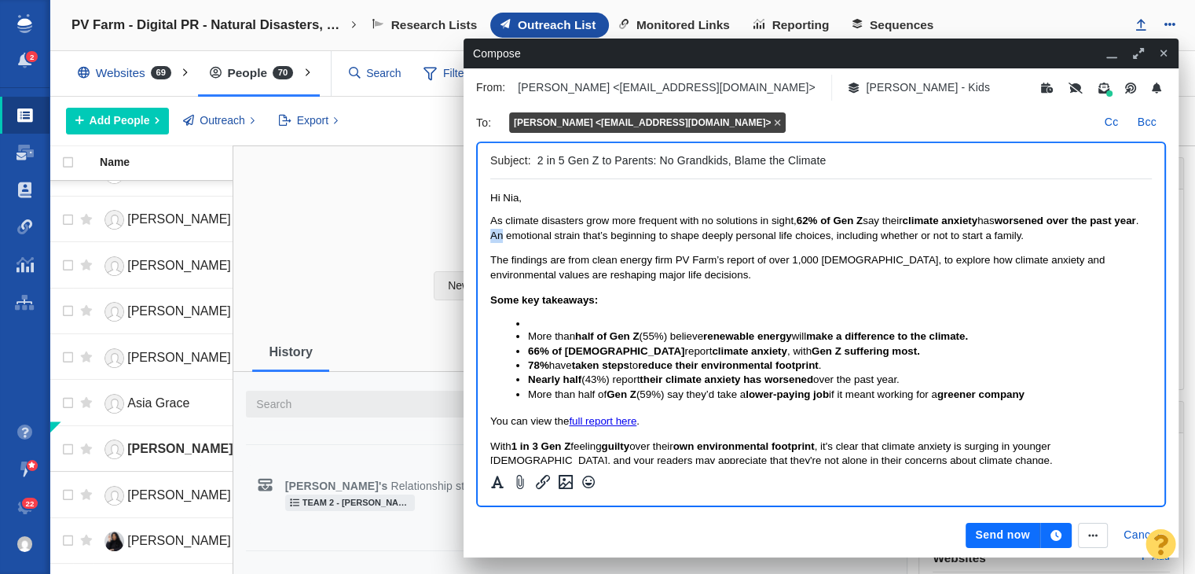
drag, startPoint x: 530, startPoint y: 236, endPoint x: 518, endPoint y: 236, distance: 12.6
click at [518, 236] on span "As climate disasters grow more frequent with no solutions in sight, 62% of Gen …" at bounding box center [814, 227] width 648 height 26
click at [615, 240] on span "As climate disasters grow more frequent with no solutions in sight, 62% of Gen …" at bounding box center [814, 227] width 648 height 26
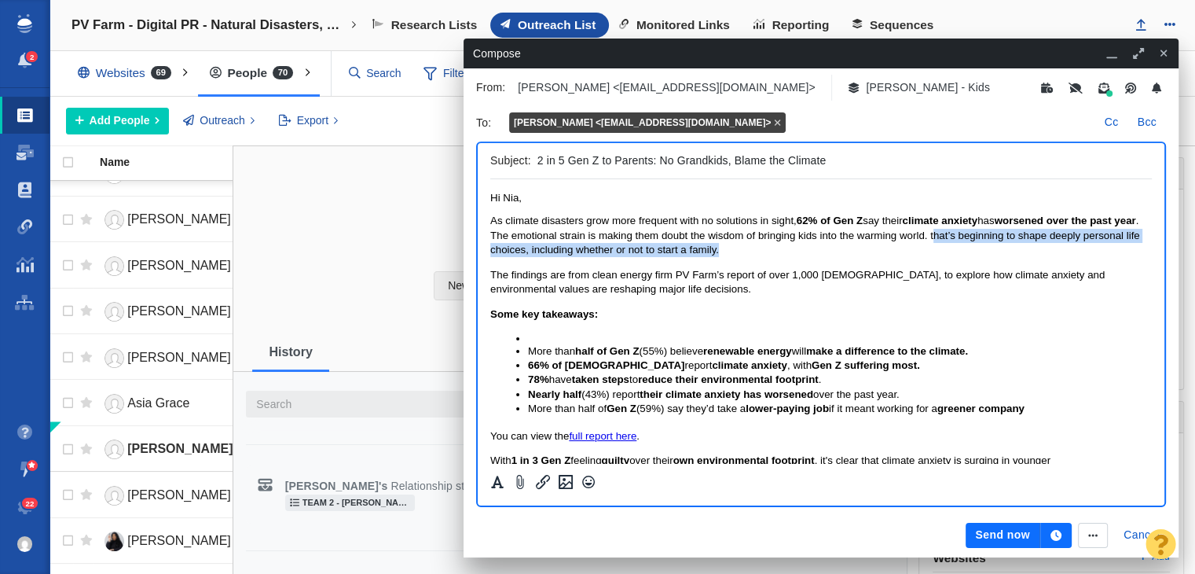
drag, startPoint x: 959, startPoint y: 238, endPoint x: 968, endPoint y: 250, distance: 15.1
click at [968, 250] on p "As climate disasters grow more frequent with no solutions in sight, 62% of Gen …" at bounding box center [821, 235] width 662 height 43
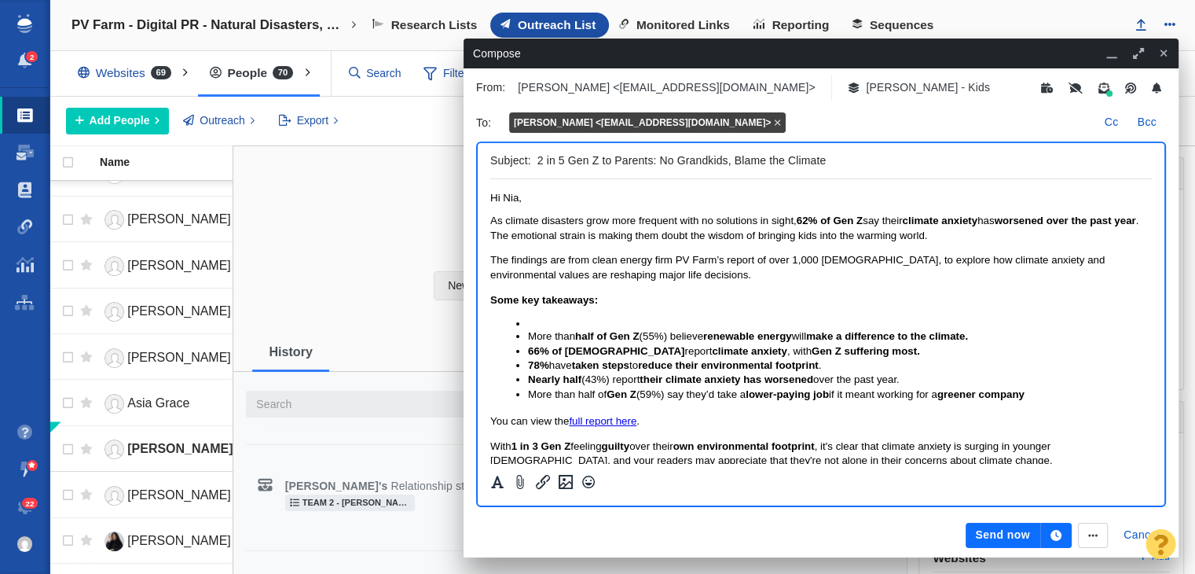
drag, startPoint x: 965, startPoint y: 232, endPoint x: 449, endPoint y: 205, distance: 516.9
click at [490, 205] on html "Hi Nia, As climate disasters grow more frequent with no solutions in sight, 62%…" at bounding box center [821, 365] width 662 height 372
click at [632, 234] on span "As climate disasters grow more frequent with no solutions in sight, 62% of Gen …" at bounding box center [814, 227] width 648 height 26
click at [955, 234] on span "As climate disasters grow more frequent with no solutions in sight, 62% of Gen …" at bounding box center [814, 227] width 648 height 26
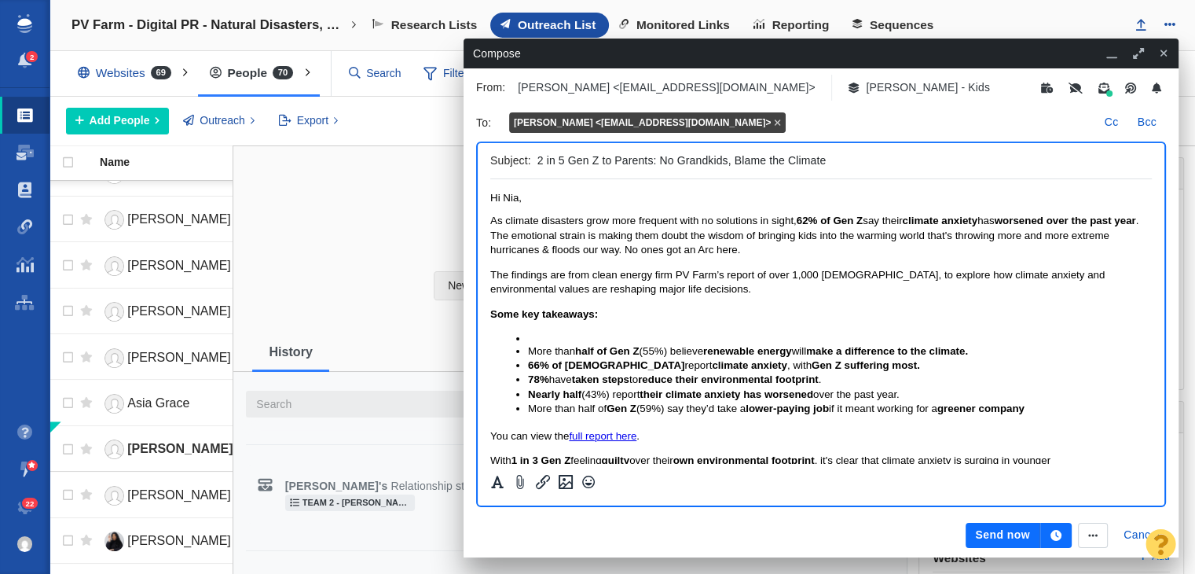
drag, startPoint x: 775, startPoint y: 244, endPoint x: 433, endPoint y: 206, distance: 344.7
click at [490, 206] on html "Hi Nia, As climate disasters grow more frequent with no solutions in sight, 62%…" at bounding box center [821, 372] width 662 height 387
click at [550, 227] on span "As climate disasters grow more frequent with no solutions in sight, 62% of Gen …" at bounding box center [814, 234] width 648 height 41
click at [704, 251] on span "As climate disasters grow more frequent with no solutions in sight, 62% of Gen …" at bounding box center [814, 234] width 648 height 41
click at [1007, 544] on button "Send now" at bounding box center [1003, 534] width 74 height 25
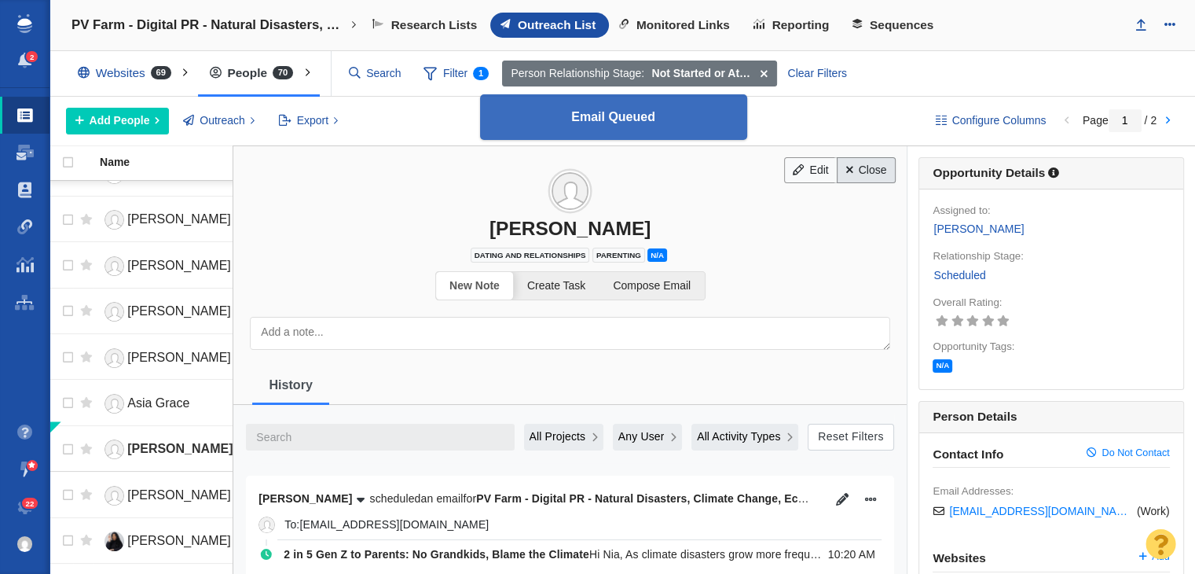
click at [863, 164] on link "Close" at bounding box center [866, 170] width 59 height 27
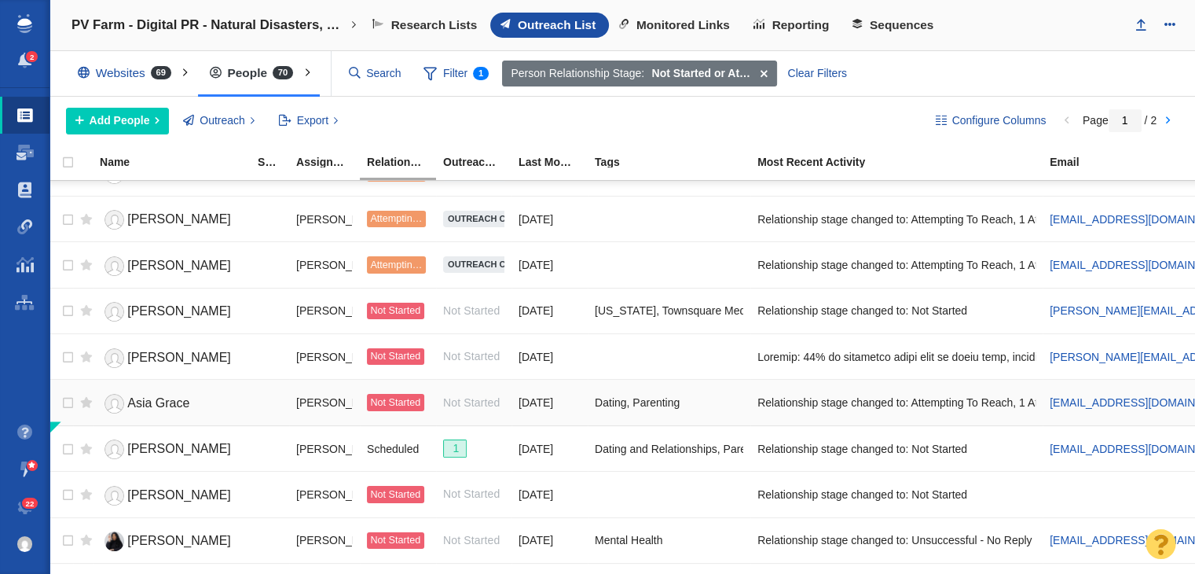
click at [187, 396] on span "Asia Grace" at bounding box center [158, 402] width 62 height 13
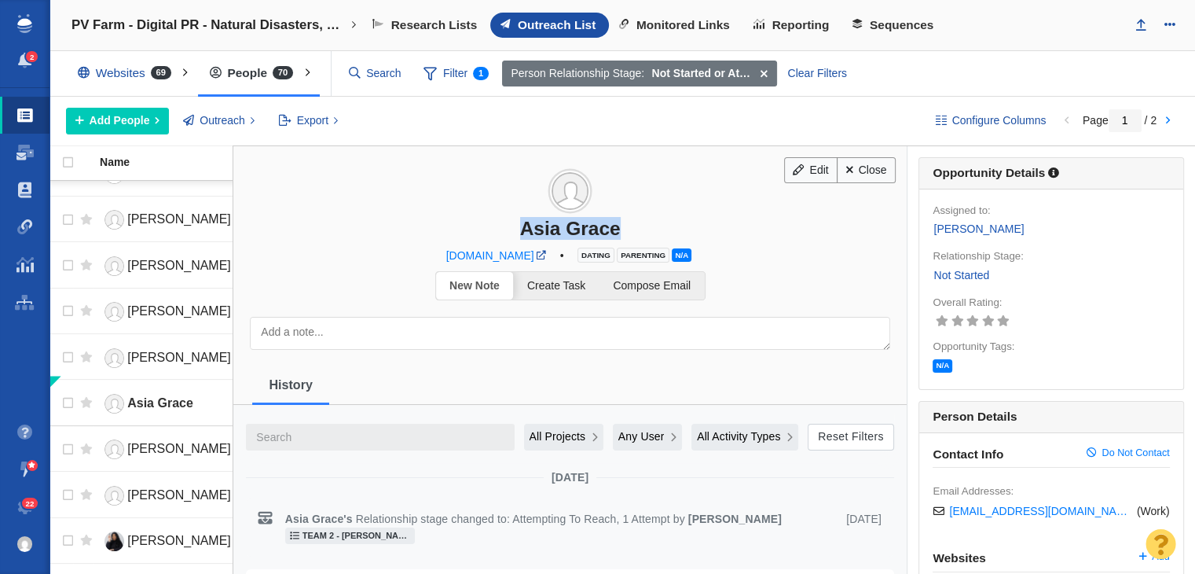
drag, startPoint x: 484, startPoint y: 225, endPoint x: 669, endPoint y: 229, distance: 184.7
click at [669, 229] on div "Asia Grace" at bounding box center [569, 228] width 673 height 23
copy div "Asia Grace"
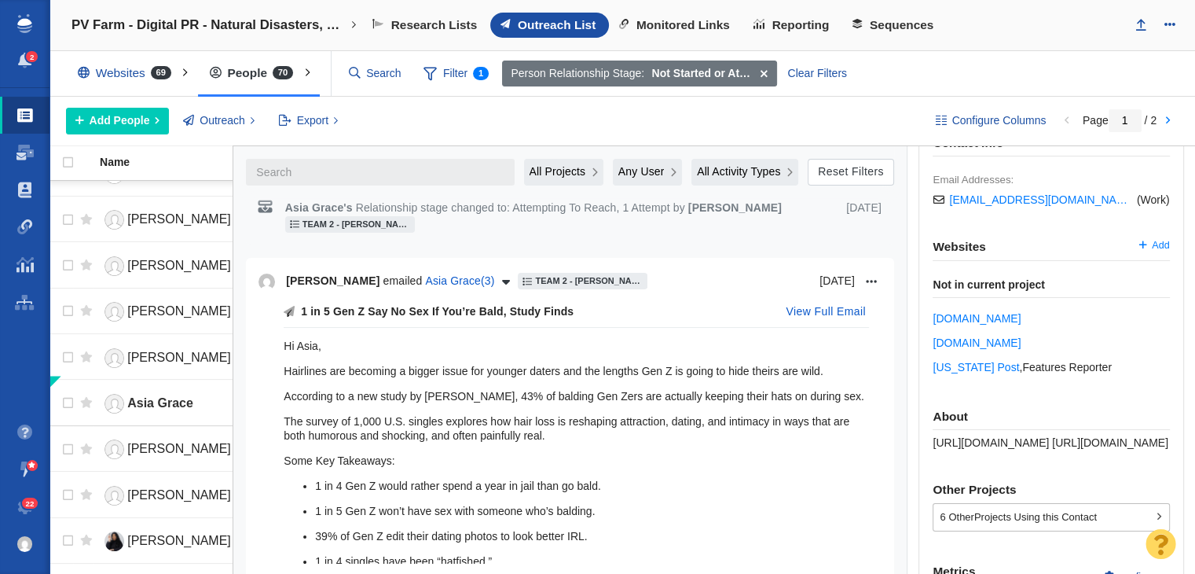
scroll to position [314, 0]
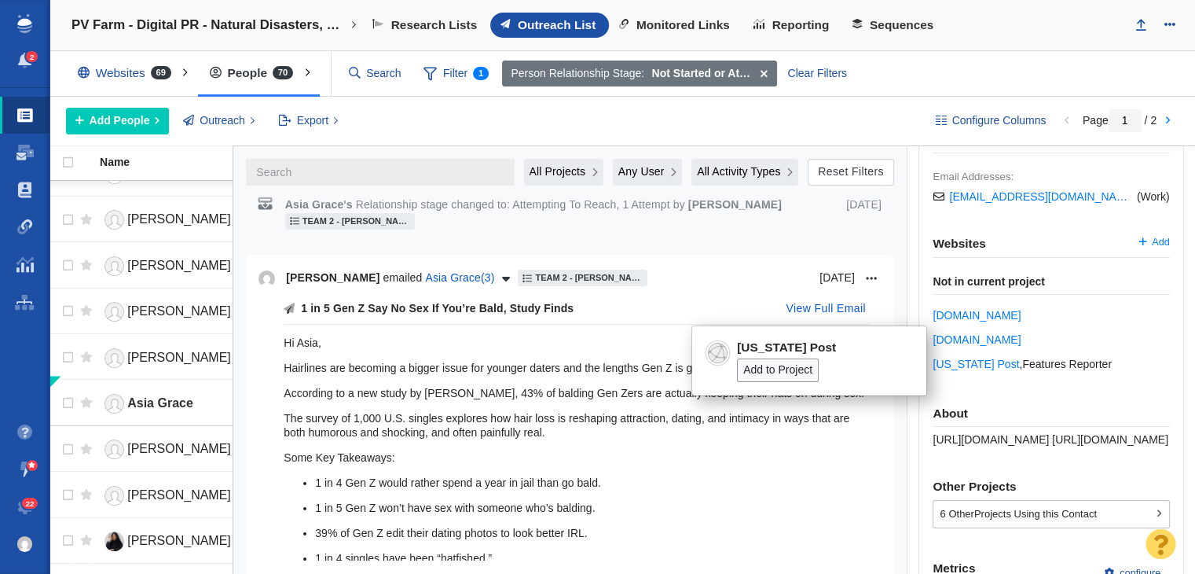
click at [1034, 433] on span "https://page-one-power.muckrack.com/asia-grace https://nypost.com/author/asia-g…" at bounding box center [1051, 439] width 236 height 13
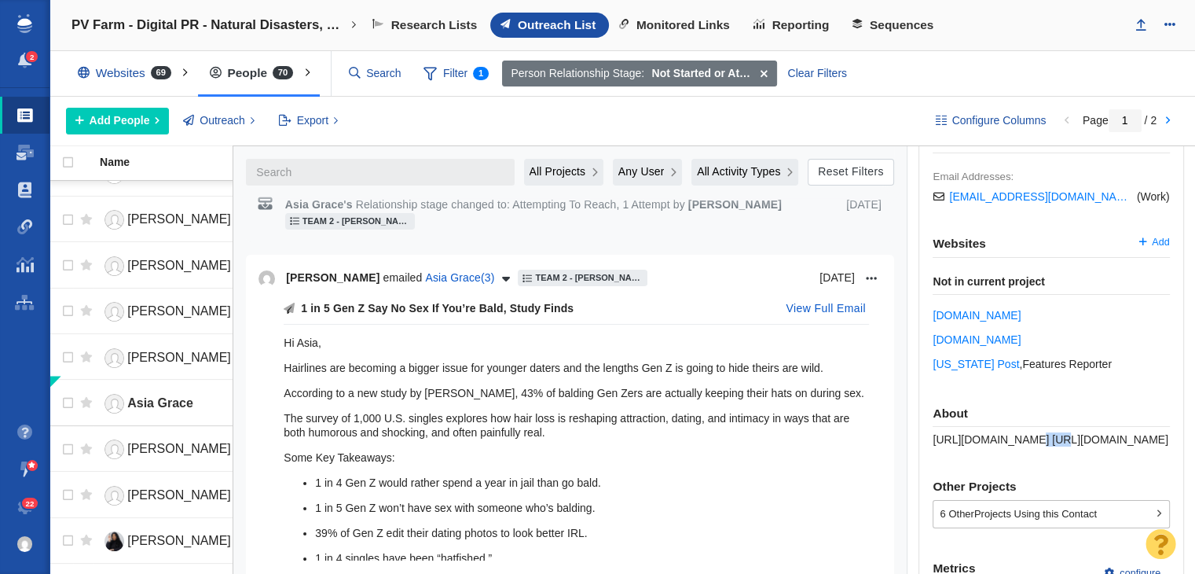
click at [1034, 433] on span "https://page-one-power.muckrack.com/asia-grace https://nypost.com/author/asia-g…" at bounding box center [1051, 439] width 236 height 13
copy div "https://page-one-power.muckrack.com/asia-grace https://nypost.com/author/asia-g…"
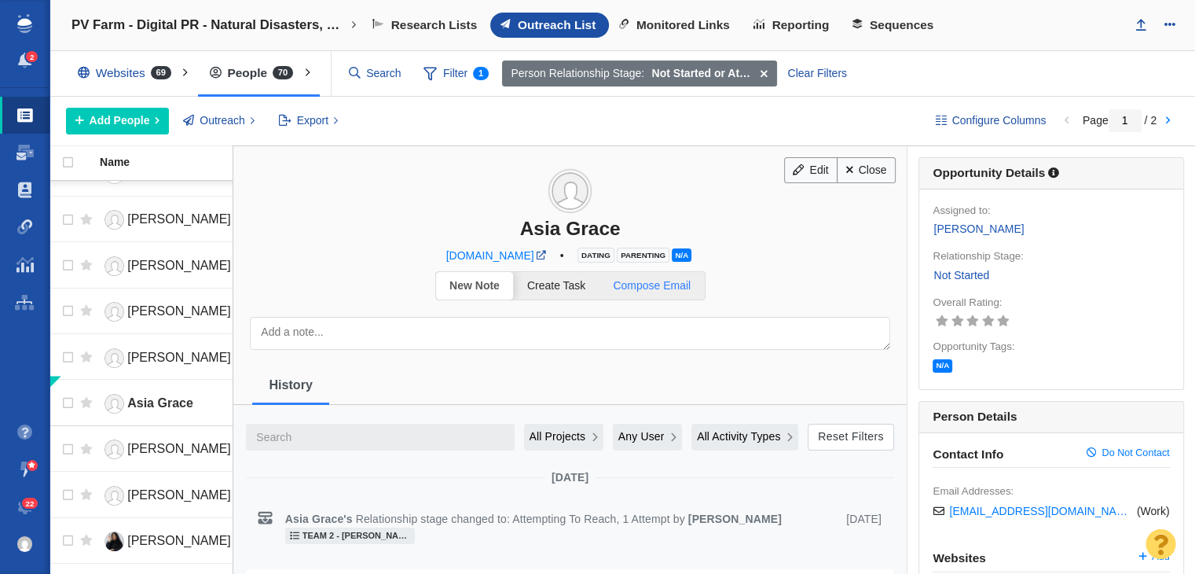
click at [650, 291] on link "Compose Email" at bounding box center [651, 285] width 105 height 27
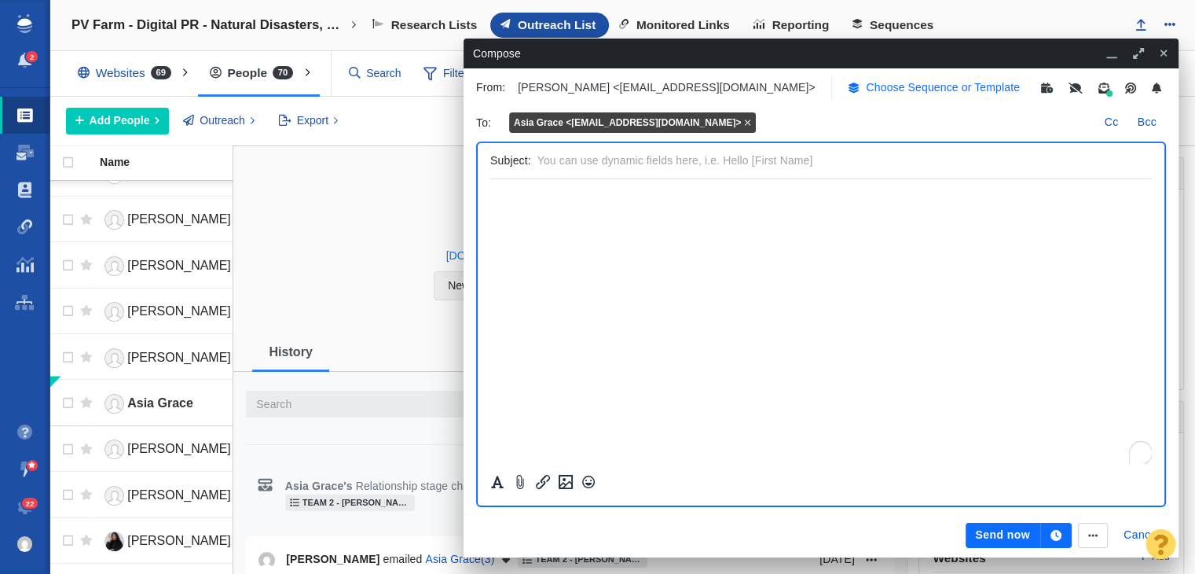
click at [886, 80] on p "Choose Sequence or Template" at bounding box center [943, 87] width 154 height 16
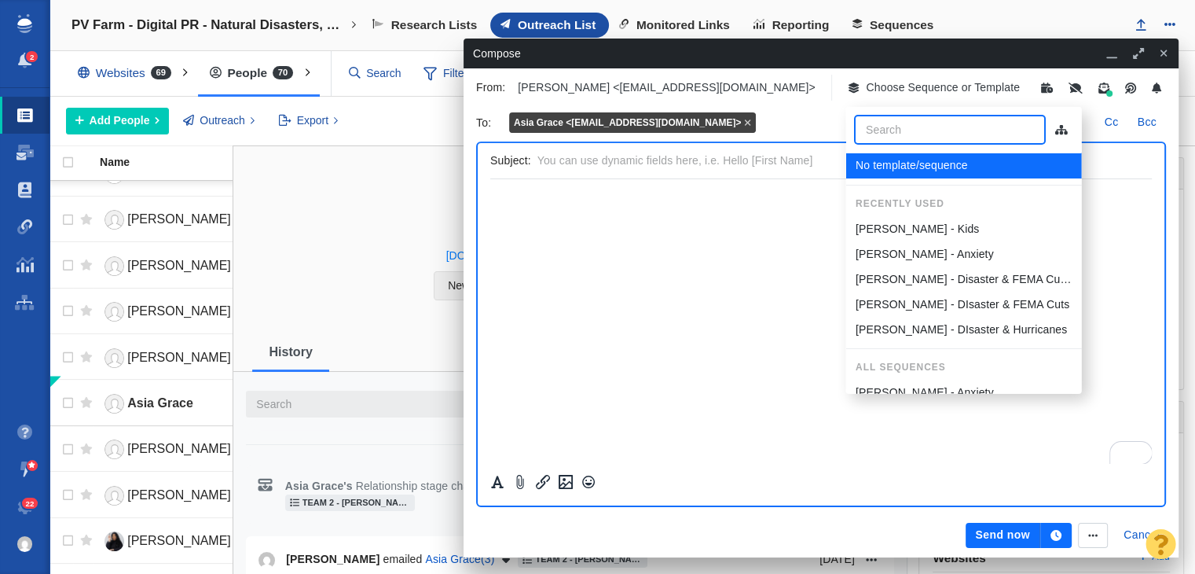
click at [914, 236] on li "[PERSON_NAME] - Kids" at bounding box center [963, 228] width 236 height 25
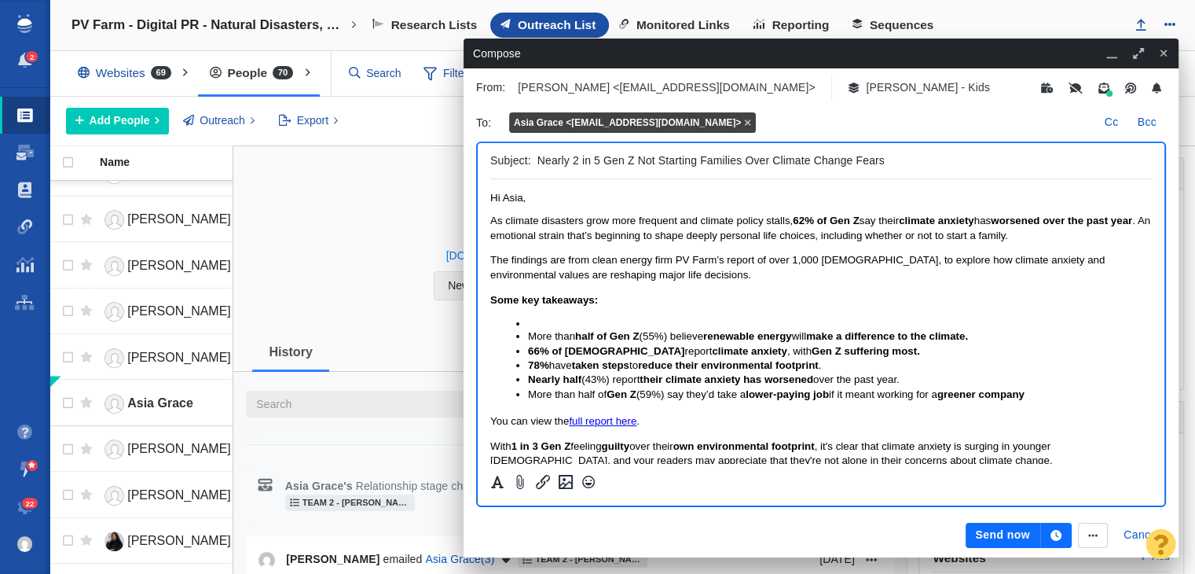
click at [631, 157] on input "Nearly 2 in 5 Gen Z Not Starting Families Over Climate Change Fears" at bounding box center [841, 160] width 608 height 23
click at [632, 157] on input "Nearly 2 in 5 Gen Z Not Starting Families Over Climate Change Fears" at bounding box center [841, 160] width 608 height 23
paste input "Gen Z to Parents: No Grandkids, Blame the Climate"
click at [632, 157] on input "Nearly 2 in 5 Gen Gen Z to Parents: No Grandkids, Blame the Climate Not Startin…" at bounding box center [841, 160] width 608 height 23
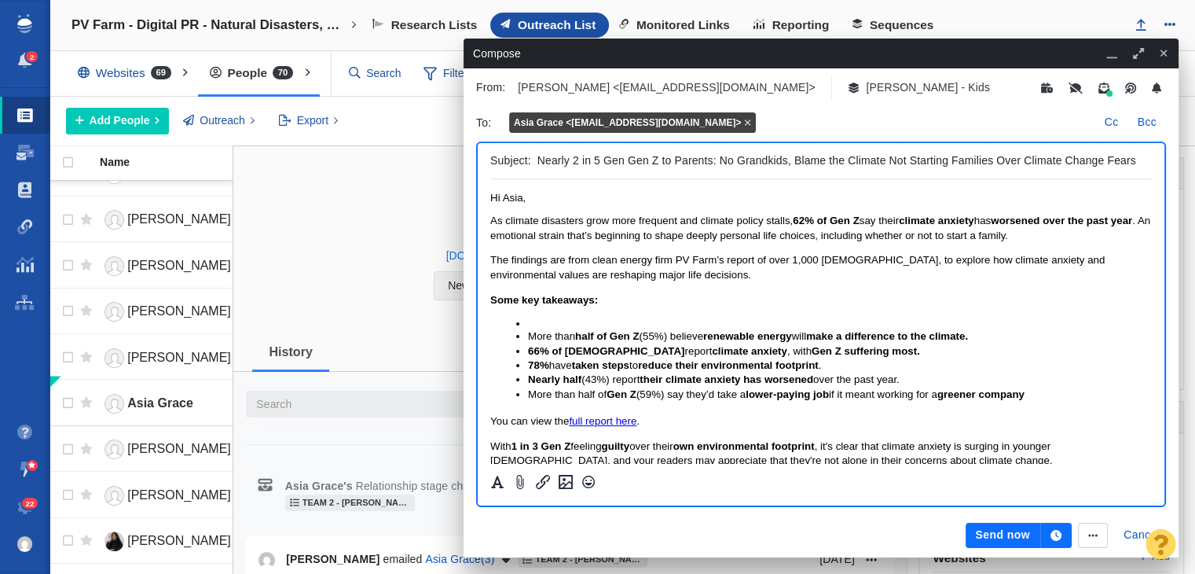
click at [632, 157] on input "Nearly 2 in 5 Gen Gen Z to Parents: No Grandkids, Blame the Climate Not Startin…" at bounding box center [841, 160] width 608 height 23
paste input "Gen Z to Parents: No Grandkids, Blame the Climate"
click at [541, 160] on input "Gen Z to Parents: No Grandkids, Blame the Climate" at bounding box center [841, 160] width 608 height 23
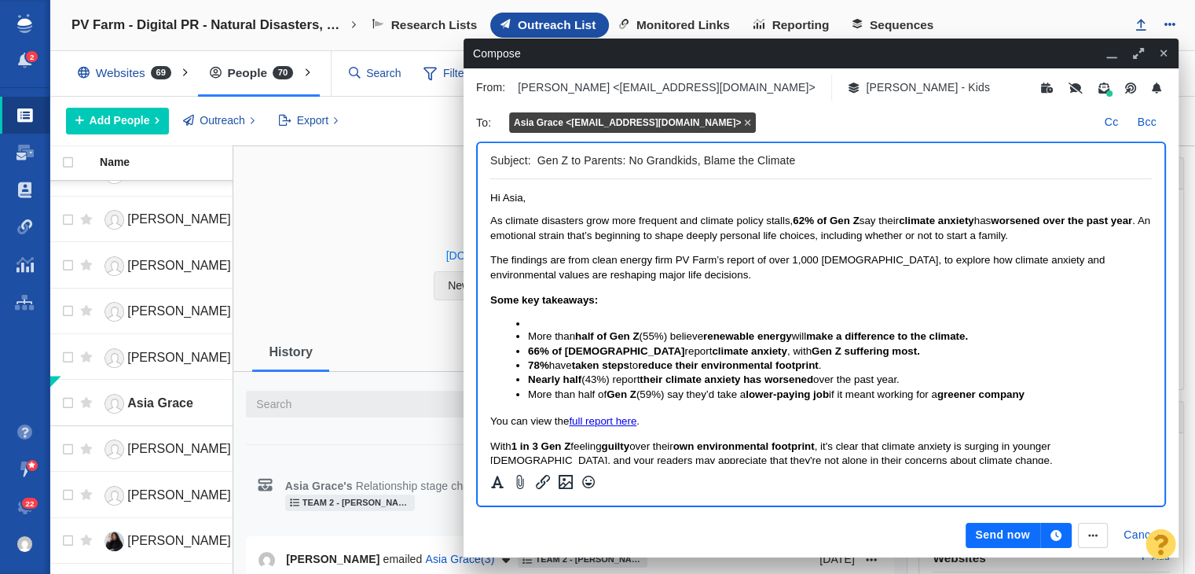
click at [537, 160] on input "Gen Z to Parents: No Grandkids, Blame the Climate" at bounding box center [841, 160] width 608 height 23
type input "2 in 5 Gen Z to Parents: No Grandkids, Blame the Climate"
drag, startPoint x: 788, startPoint y: 219, endPoint x: 662, endPoint y: 211, distance: 126.0
click at [662, 211] on body "﻿ Hi Asia, As climate disasters grow more frequent and climate policy stalls, 6…" at bounding box center [821, 365] width 662 height 347
click at [622, 243] on p "As climate disasters grow more frequent and climate policy stalls, 62% of Gen Z…" at bounding box center [821, 228] width 662 height 29
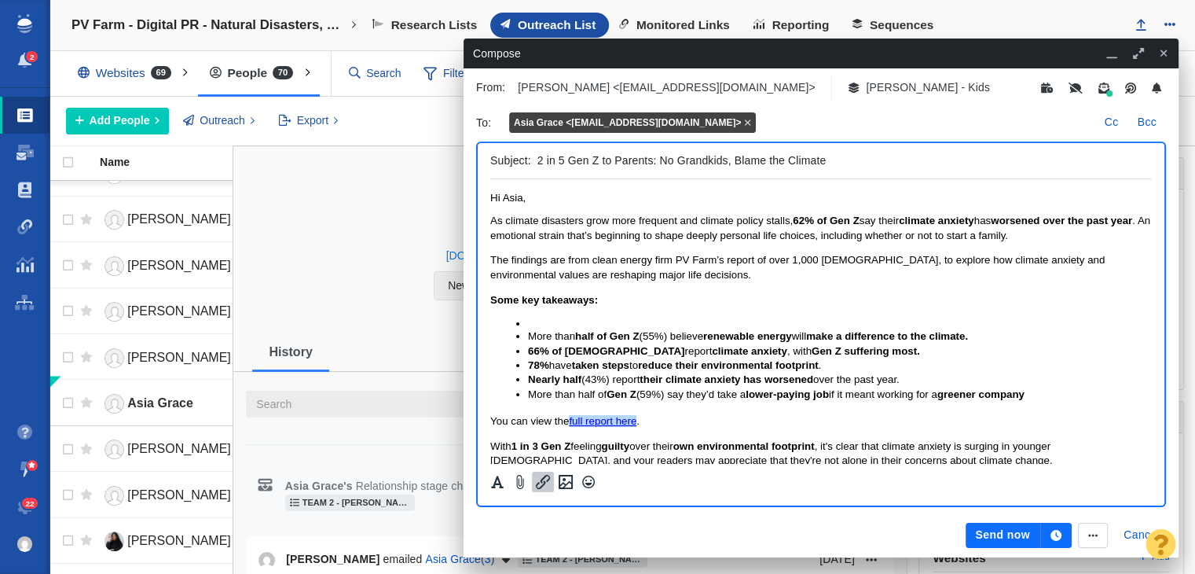
drag, startPoint x: 593, startPoint y: 421, endPoint x: 643, endPoint y: 373, distance: 68.9
click at [587, 423] on link "full report here" at bounding box center [603, 421] width 68 height 12
click at [604, 427] on link "full report here" at bounding box center [603, 421] width 68 height 12
click at [609, 420] on link "full report here" at bounding box center [603, 421] width 68 height 12
drag, startPoint x: 119, startPoint y: 240, endPoint x: 546, endPoint y: 482, distance: 491.2
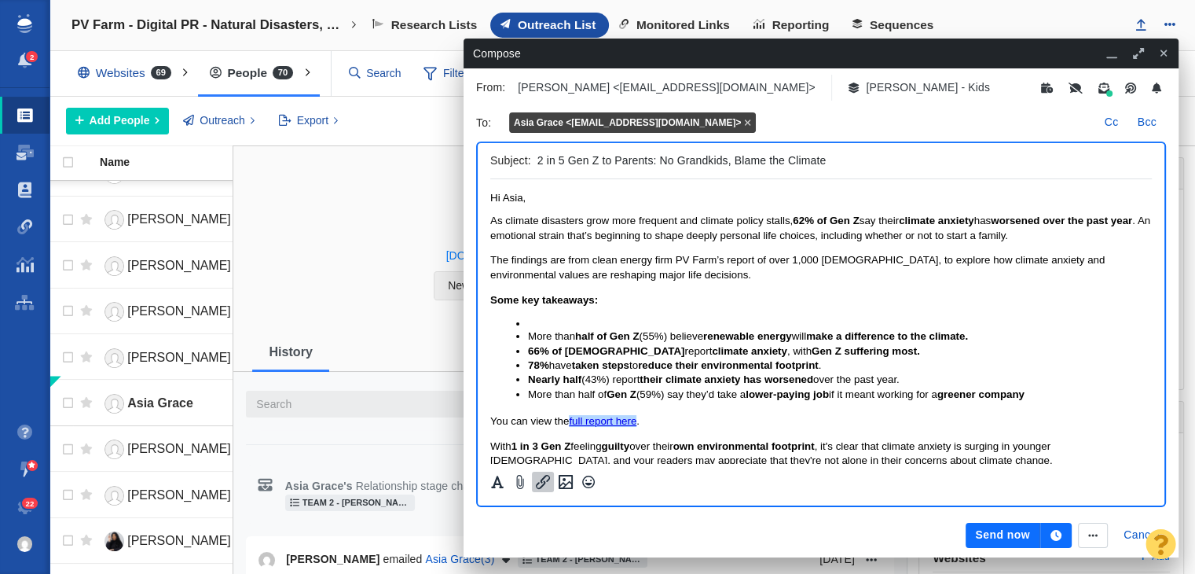
click at [546, 482] on icon "Insert/edit link" at bounding box center [542, 481] width 19 height 19
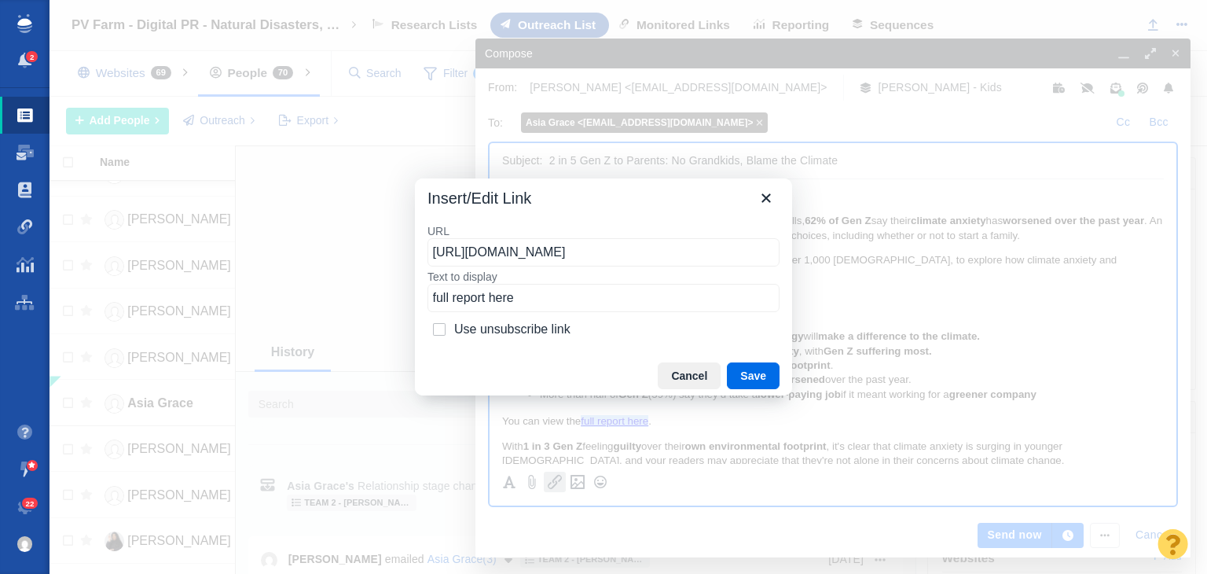
drag, startPoint x: 454, startPoint y: 305, endPoint x: 489, endPoint y: 302, distance: 34.7
click at [489, 302] on input "full report here" at bounding box center [603, 298] width 352 height 28
drag, startPoint x: 486, startPoint y: 299, endPoint x: 453, endPoint y: 294, distance: 32.6
click at [453, 294] on input "full report here" at bounding box center [603, 298] width 352 height 28
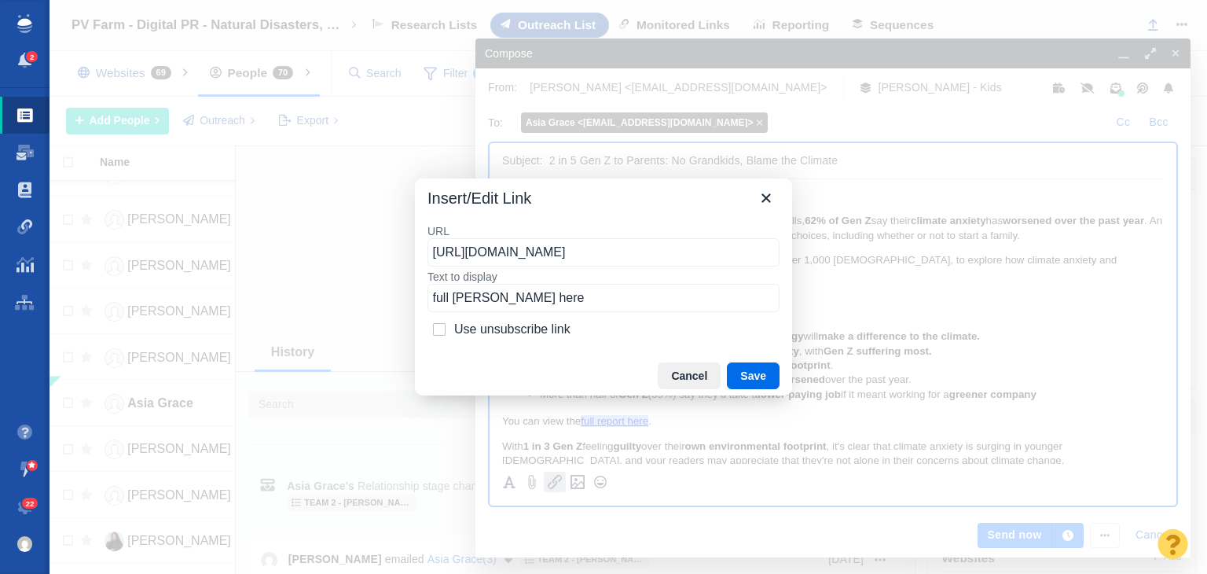
type input "full survey here"
click at [768, 365] on button "Save" at bounding box center [753, 375] width 53 height 27
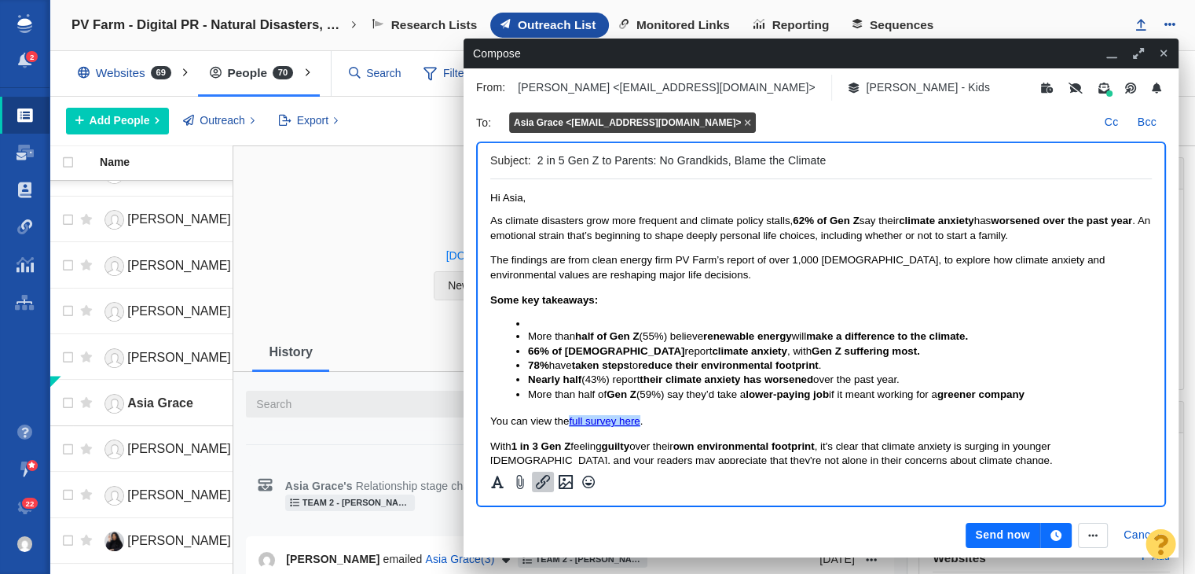
click at [801, 304] on p "Some key takeaways:" at bounding box center [821, 300] width 662 height 14
drag, startPoint x: 725, startPoint y: 264, endPoint x: 753, endPoint y: 264, distance: 28.3
click at [753, 264] on span "The findings are from clean energy firm PV Farm’s report of over 1,000 American…" at bounding box center [797, 267] width 614 height 26
click at [682, 221] on span "As climate disasters grow more frequent and climate policy stalls, 62% of Gen Z…" at bounding box center [820, 227] width 660 height 26
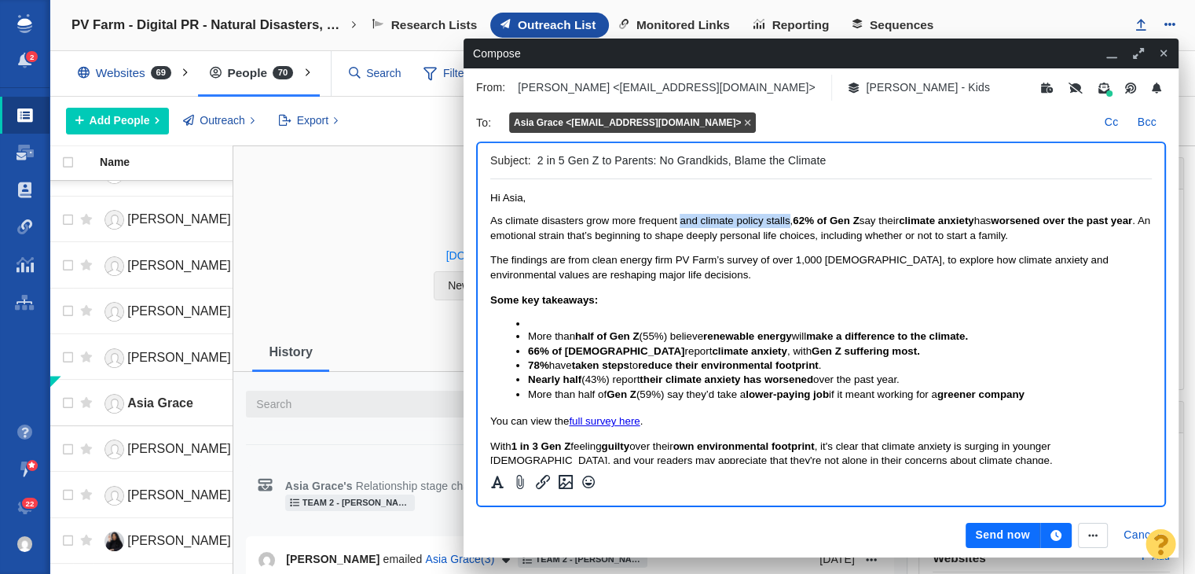
drag, startPoint x: 682, startPoint y: 221, endPoint x: 783, endPoint y: 214, distance: 101.5
click at [783, 214] on p "As climate disasters grow more frequent and climate policy stalls, 62% of Gen Z…" at bounding box center [821, 228] width 662 height 29
drag, startPoint x: 681, startPoint y: 222, endPoint x: 787, endPoint y: 219, distance: 106.1
click at [787, 219] on span "As climate disasters grow more frequent with no solution in sight, 62% of Gen Z…" at bounding box center [819, 227] width 658 height 26
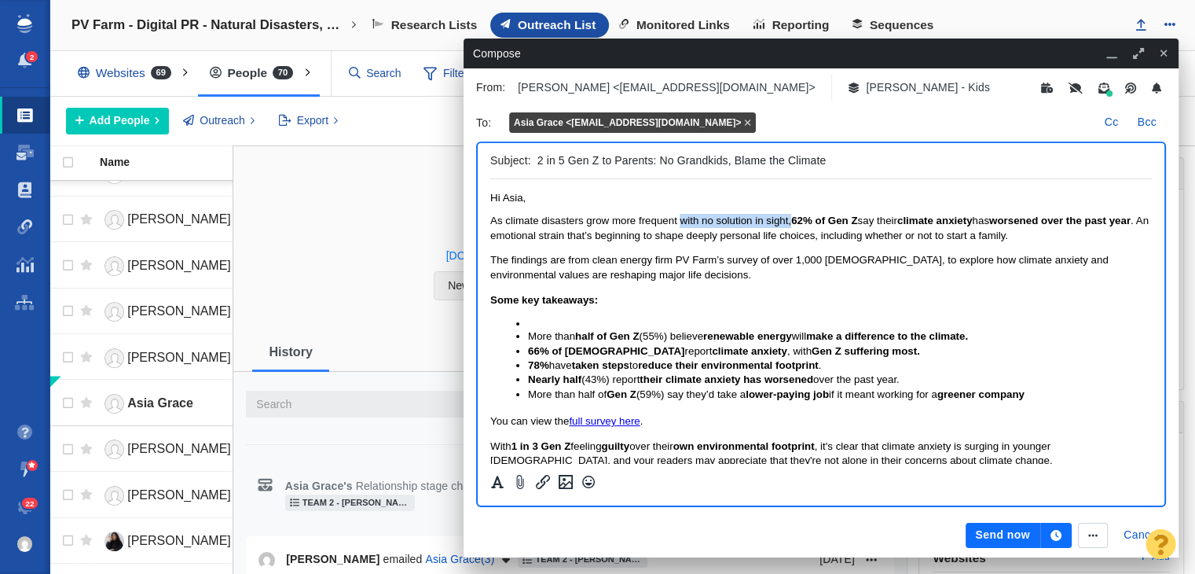
drag, startPoint x: 787, startPoint y: 219, endPoint x: 691, endPoint y: 222, distance: 95.9
click at [691, 222] on span "As climate disasters grow more frequent with no solution in sight, 62% of Gen Z…" at bounding box center [819, 227] width 658 height 26
click at [706, 227] on span "As climate disasters grow more frequent with no solution in sight, 62% of Gen Z…" at bounding box center [819, 227] width 658 height 26
click at [719, 226] on span "As climate disasters grow more frequent with no solution in sight, 62% of Gen Z…" at bounding box center [819, 227] width 658 height 26
click at [715, 220] on span "As climate disasters grow more frequent with no solution in sight, 62% of Gen Z…" at bounding box center [819, 227] width 658 height 26
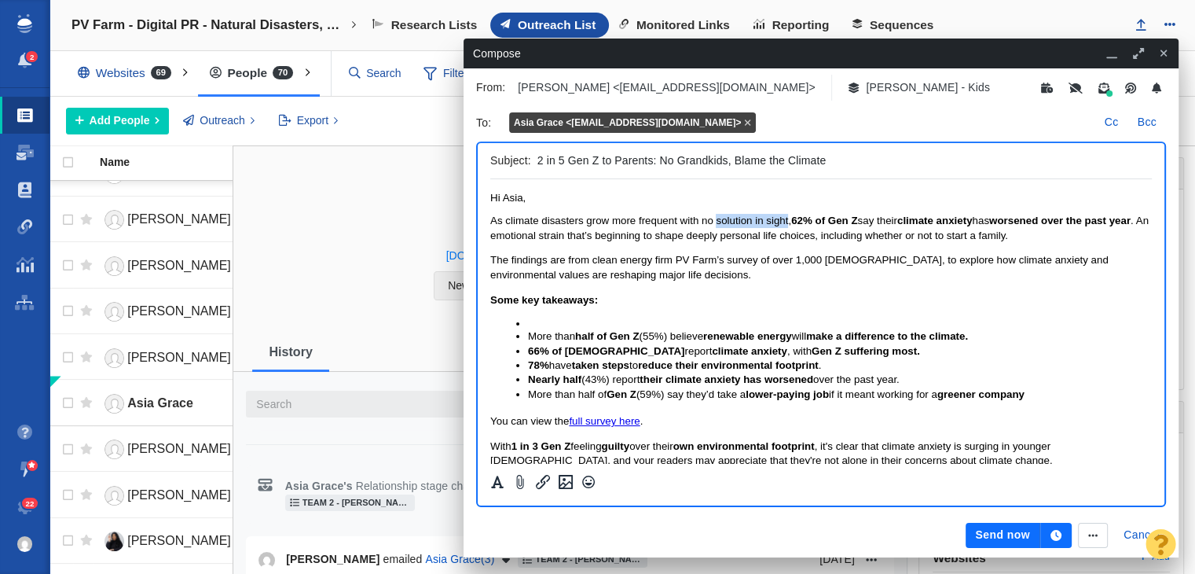
drag, startPoint x: 787, startPoint y: 224, endPoint x: 717, endPoint y: 225, distance: 70.7
click at [717, 225] on span "As climate disasters grow more frequent with no solution in sight, 62% of Gen Z…" at bounding box center [819, 227] width 658 height 26
drag, startPoint x: 677, startPoint y: 228, endPoint x: 621, endPoint y: 214, distance: 57.5
click at [621, 214] on p "As climate disasters grow more frequent with no solution in sight, 62% of Gen Z…" at bounding box center [821, 228] width 662 height 29
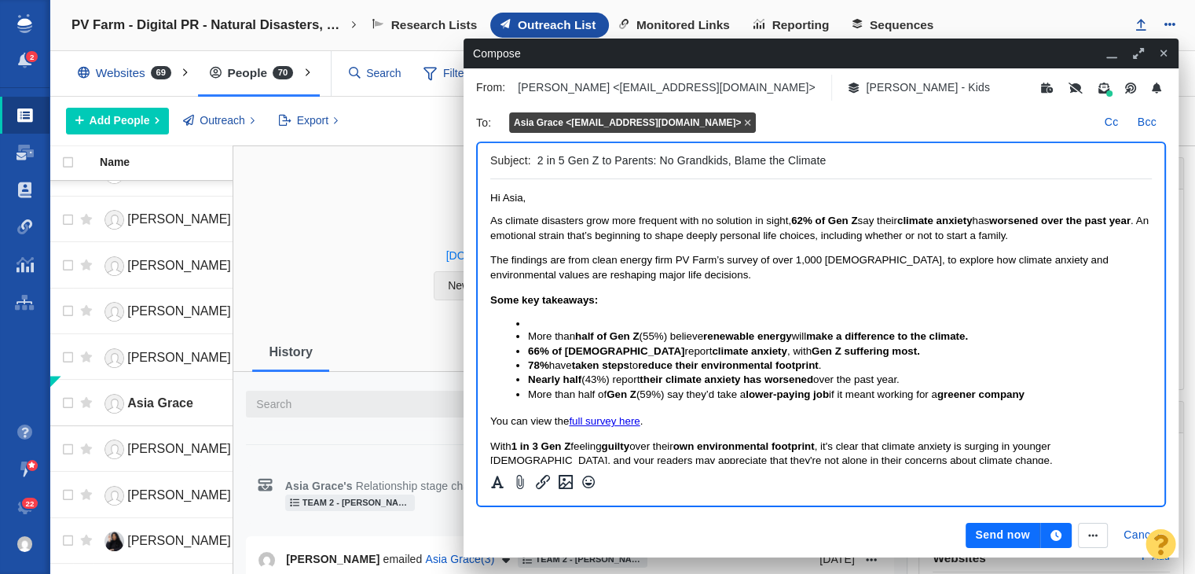
click at [588, 221] on span "As climate disasters grow more frequent with no solution in sight, 62% of Gen Z…" at bounding box center [819, 227] width 658 height 26
drag, startPoint x: 683, startPoint y: 222, endPoint x: 788, endPoint y: 209, distance: 106.1
click at [788, 209] on body "Hi Asia, As climate disasters grow more frequent with no solution in sight, 62%…" at bounding box center [821, 365] width 662 height 347
drag, startPoint x: 515, startPoint y: 240, endPoint x: 855, endPoint y: 235, distance: 339.5
click at [855, 235] on span "As climate disasters grow more frequent with no solution in sight, 62% of Gen Z…" at bounding box center [819, 227] width 658 height 26
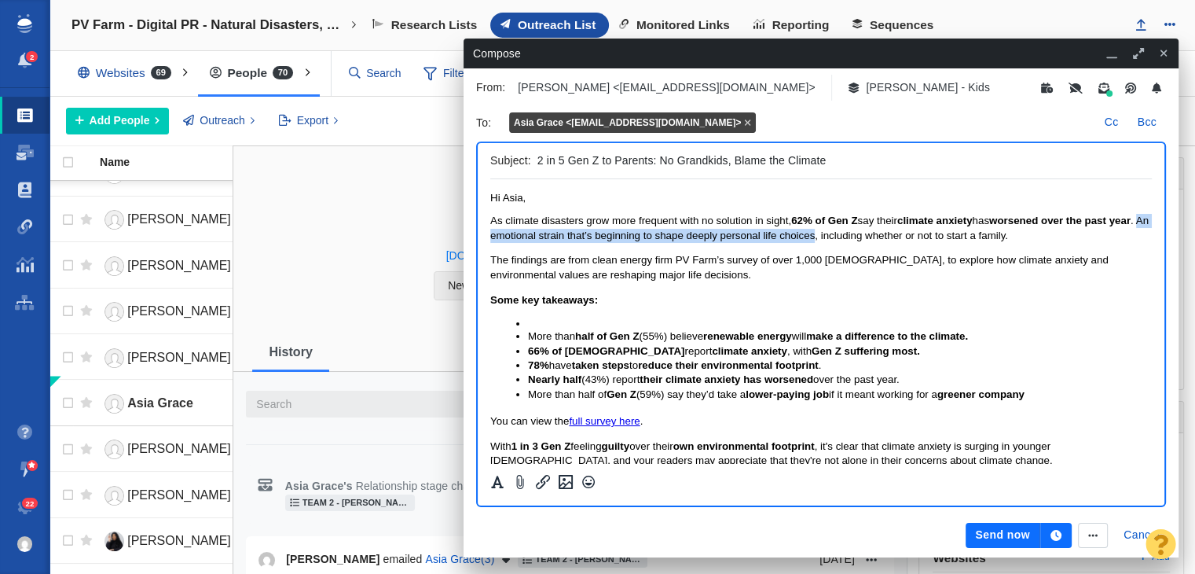
click at [855, 235] on span "As climate disasters grow more frequent with no solution in sight, 62% of Gen Z…" at bounding box center [819, 227] width 658 height 26
drag, startPoint x: 515, startPoint y: 234, endPoint x: 530, endPoint y: 234, distance: 14.9
click at [530, 234] on span "As climate disasters grow more frequent with no solution in sight, 62% of Gen Z…" at bounding box center [819, 227] width 658 height 26
click at [580, 217] on span "As climate disasters grow more frequent with no solution in sight, 62% of Gen Z…" at bounding box center [811, 227] width 643 height 26
click at [590, 222] on span "As climate disasters grow more frequent with no solution in sight, 62% of Gen Z…" at bounding box center [811, 227] width 643 height 26
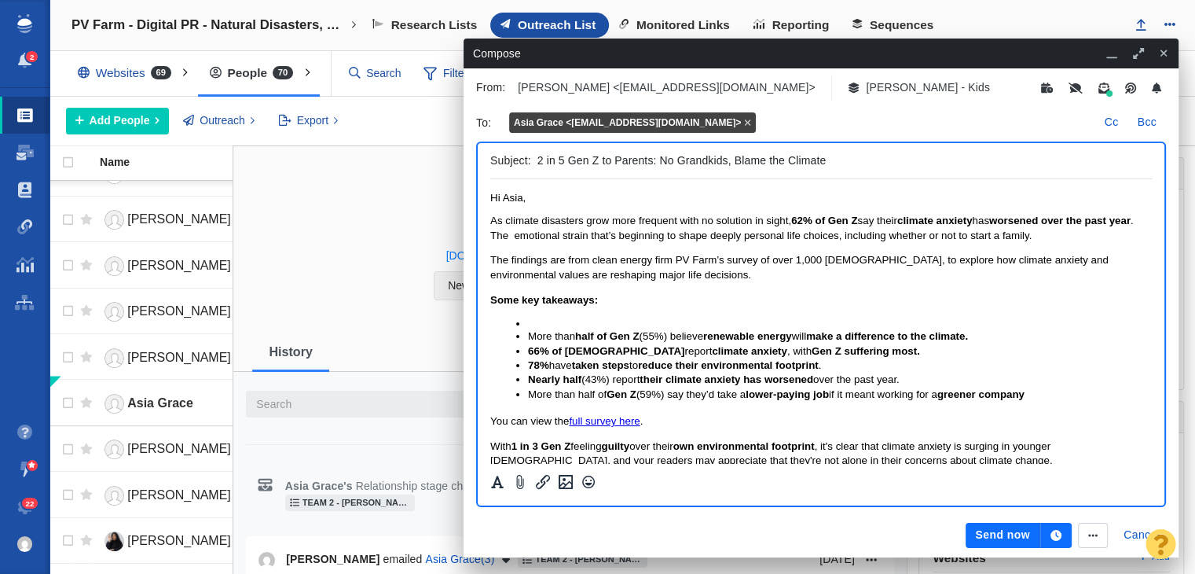
click at [584, 217] on span "As climate disasters grow more frequent with no solution in sight, 62% of Gen Z…" at bounding box center [811, 227] width 643 height 26
drag, startPoint x: 676, startPoint y: 218, endPoint x: 713, endPoint y: 222, distance: 37.1
click at [789, 221] on span "As climate disasters grow more frequent with no solution in sight, 62% of Gen Z…" at bounding box center [811, 227] width 643 height 26
click at [695, 223] on span "As climate disasters grow more frequent with no solution in sight, 62% of Gen Z…" at bounding box center [811, 227] width 643 height 26
click at [702, 225] on span "As climate disasters grow more frequent with no solution in sight, 62% of Gen Z…" at bounding box center [811, 227] width 643 height 26
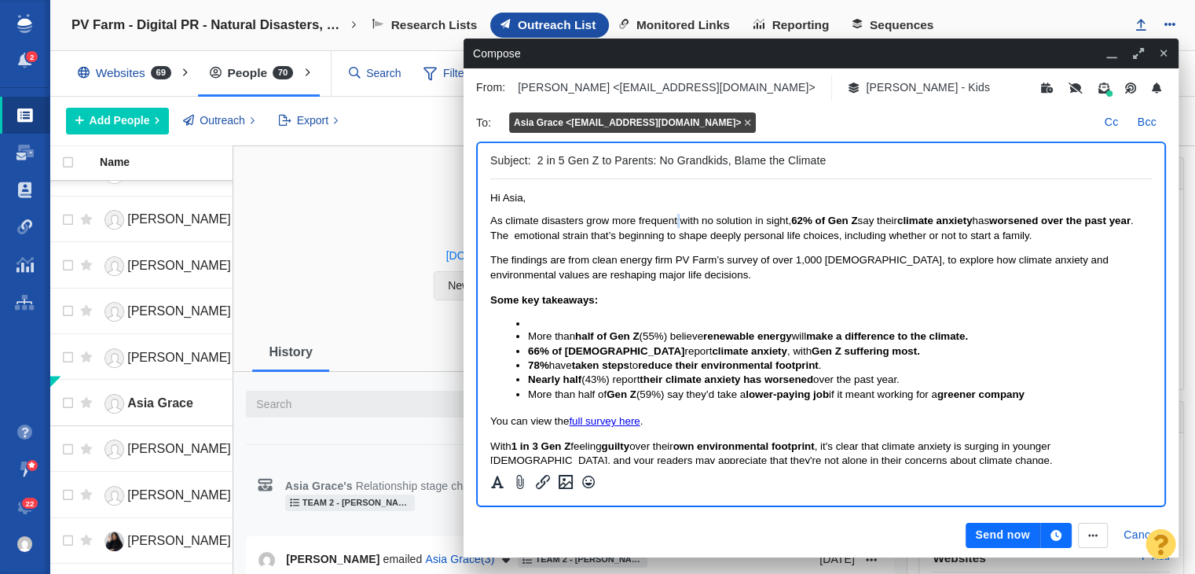
click at [679, 222] on span "As climate disasters grow more frequent with no solution in sight, 62% of Gen Z…" at bounding box center [811, 227] width 643 height 26
click at [685, 222] on span "As climate disasters grow more frequent with no solution in sight, 62% of Gen Z…" at bounding box center [811, 227] width 643 height 26
click at [681, 218] on span "As climate disasters grow more frequent with no solution in sight, 62% of Gen Z…" at bounding box center [811, 227] width 643 height 26
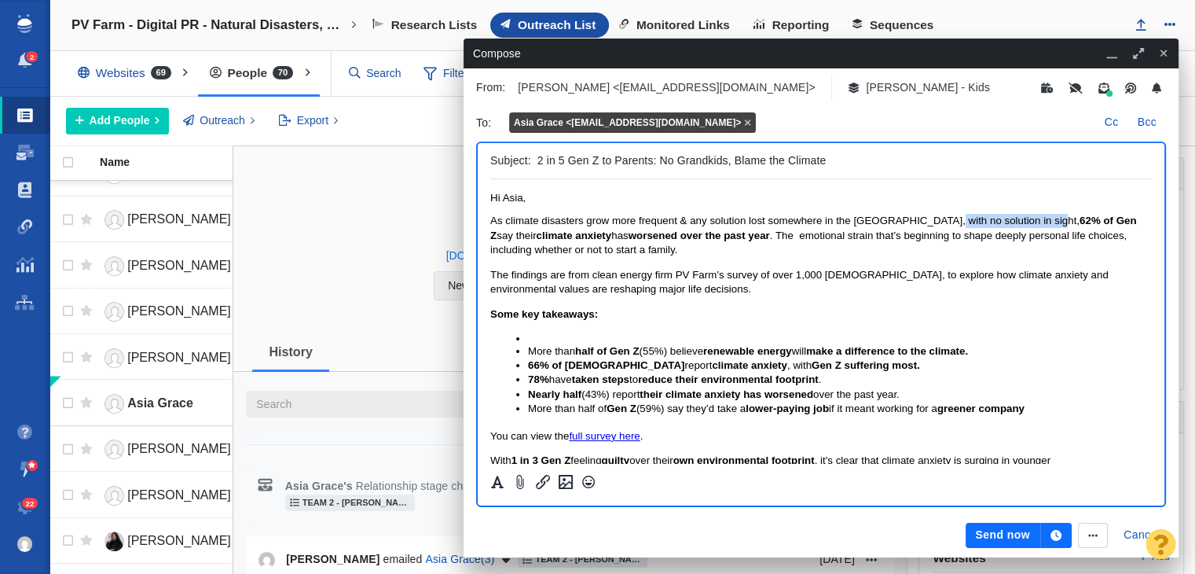
drag, startPoint x: 942, startPoint y: 226, endPoint x: 1048, endPoint y: 215, distance: 106.6
click at [1048, 215] on p "As climate disasters grow more frequent & any solution lost somewhere in the Be…" at bounding box center [821, 235] width 662 height 43
drag, startPoint x: 1050, startPoint y: 216, endPoint x: 944, endPoint y: 210, distance: 106.3
click at [944, 210] on body "Hi Asia, As climate disasters grow more frequent & any solution lost somewhere …" at bounding box center [821, 372] width 662 height 361
click at [764, 234] on span "As climate disasters grow more frequent & any solution lost somewhere in the Be…" at bounding box center [814, 234] width 648 height 41
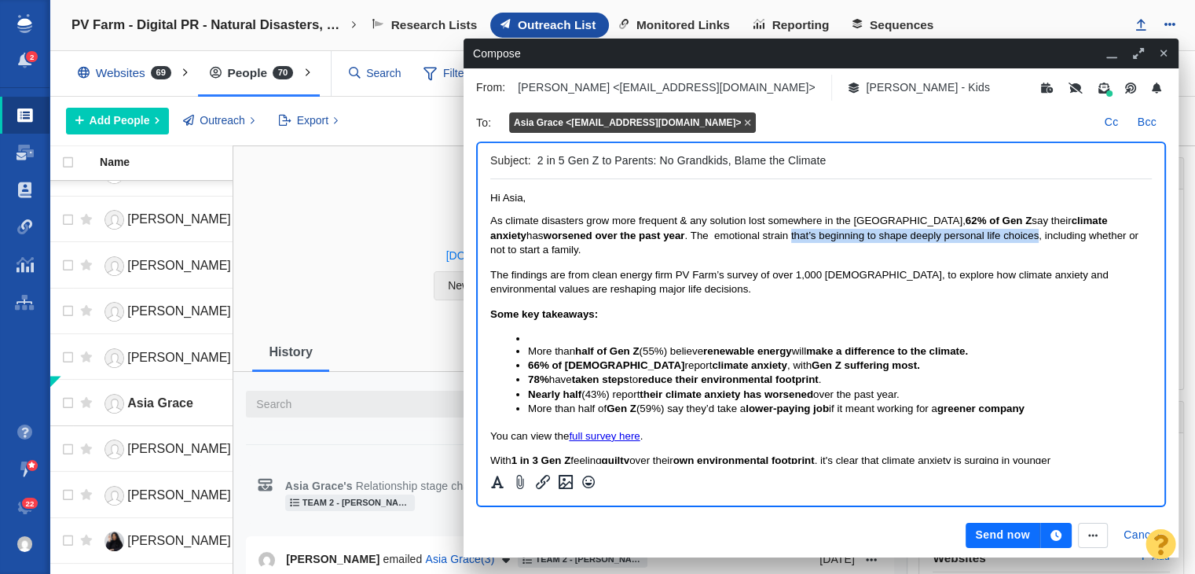
drag, startPoint x: 757, startPoint y: 235, endPoint x: 1003, endPoint y: 236, distance: 246.7
click at [1003, 236] on span "As climate disasters grow more frequent & any solution lost somewhere in the Be…" at bounding box center [814, 234] width 648 height 41
click at [829, 238] on span "As climate disasters grow more frequent & any solution lost somewhere in the Be…" at bounding box center [814, 234] width 648 height 41
click at [844, 238] on span "As climate disasters grow more frequent & any solution lost somewhere in the Be…" at bounding box center [814, 234] width 648 height 41
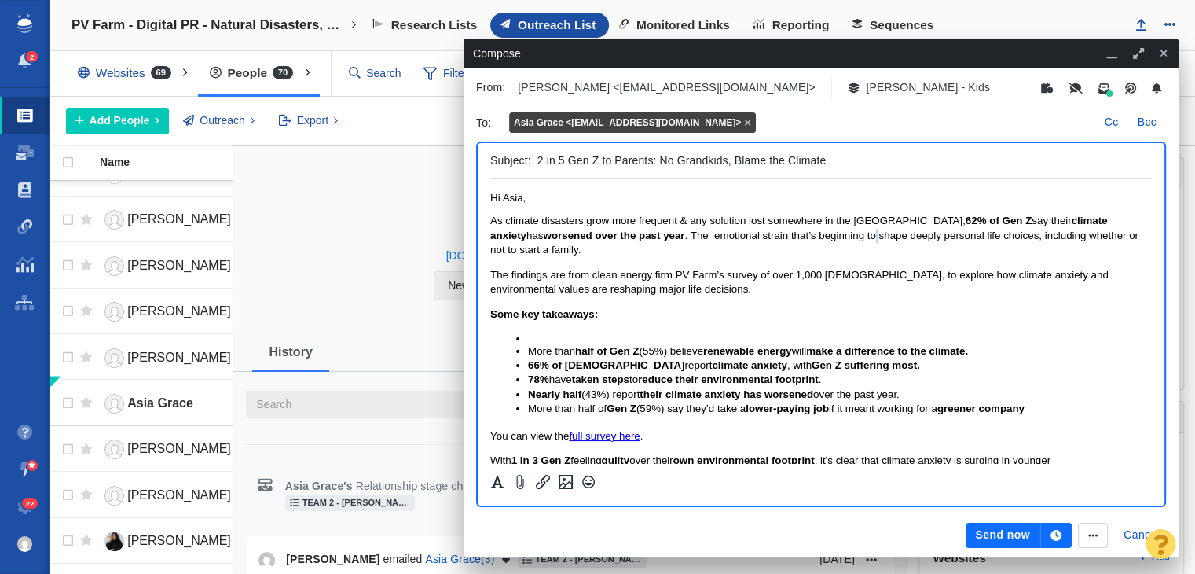
click at [848, 238] on span "As climate disasters grow more frequent & any solution lost somewhere in the Be…" at bounding box center [814, 234] width 648 height 41
drag, startPoint x: 848, startPoint y: 238, endPoint x: 1006, endPoint y: 236, distance: 157.9
click at [1005, 236] on span "As climate disasters grow more frequent & any solution lost somewhere in the Be…" at bounding box center [814, 234] width 648 height 41
drag, startPoint x: 1087, startPoint y: 241, endPoint x: 1105, endPoint y: 247, distance: 19.1
click at [1105, 247] on p "As climate disasters grow more frequent & any solution lost somewhere in the Be…" at bounding box center [821, 235] width 662 height 43
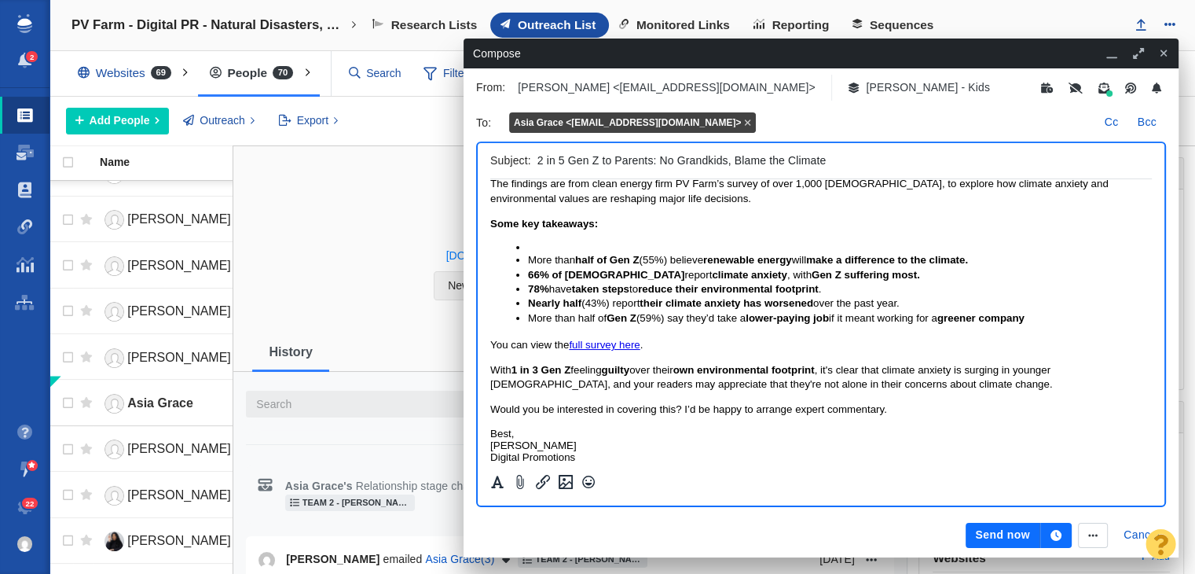
scroll to position [79, 0]
click at [995, 526] on button "Send now" at bounding box center [1003, 534] width 74 height 25
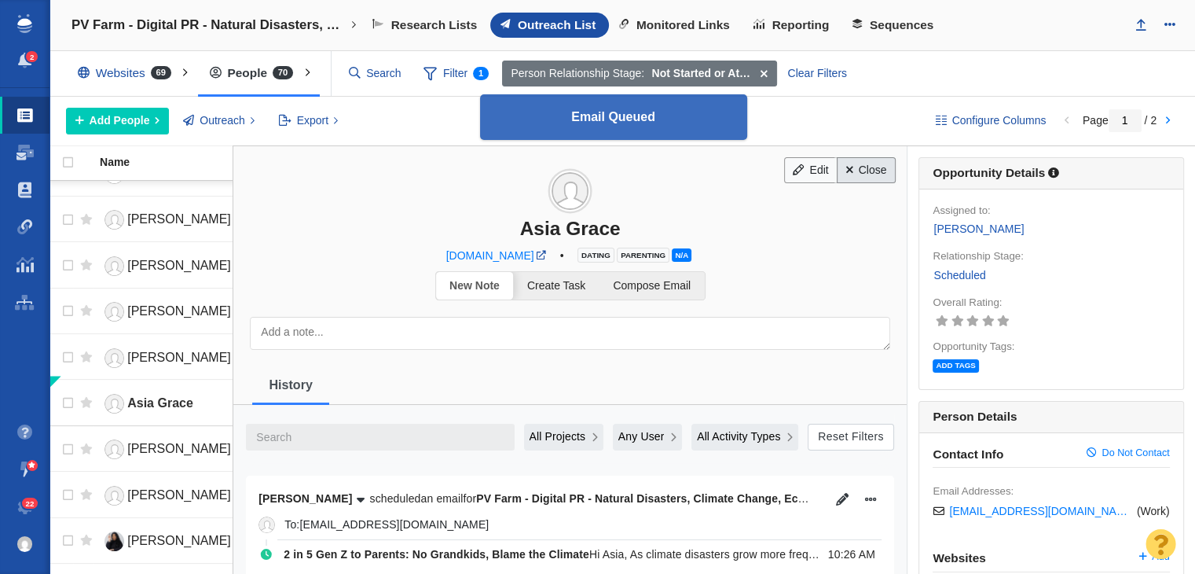
click at [875, 168] on link "Close" at bounding box center [866, 170] width 59 height 27
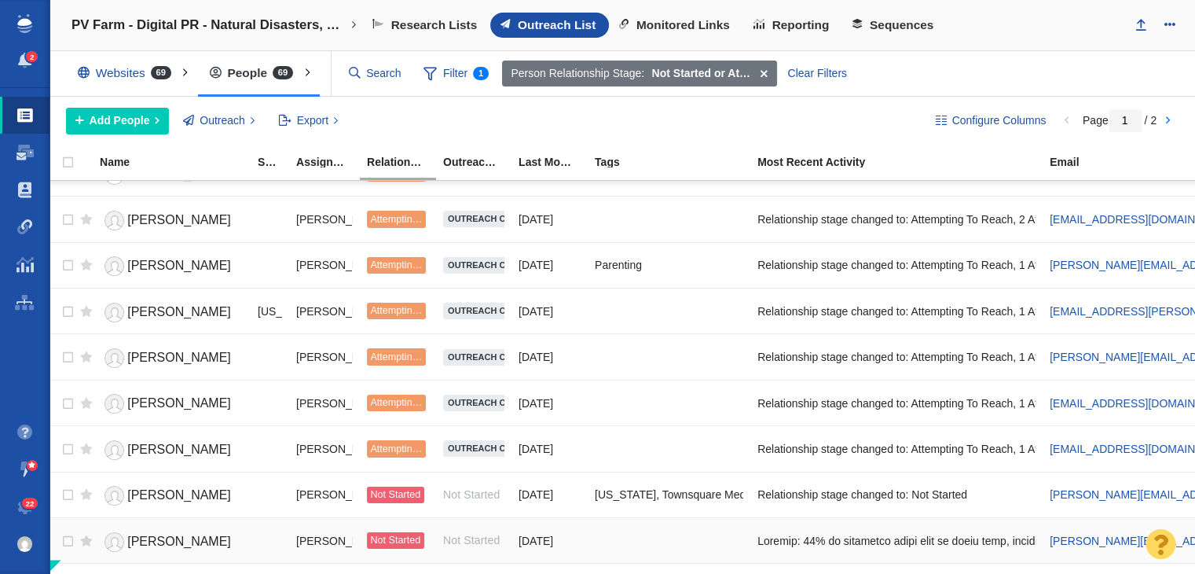
scroll to position [253, 0]
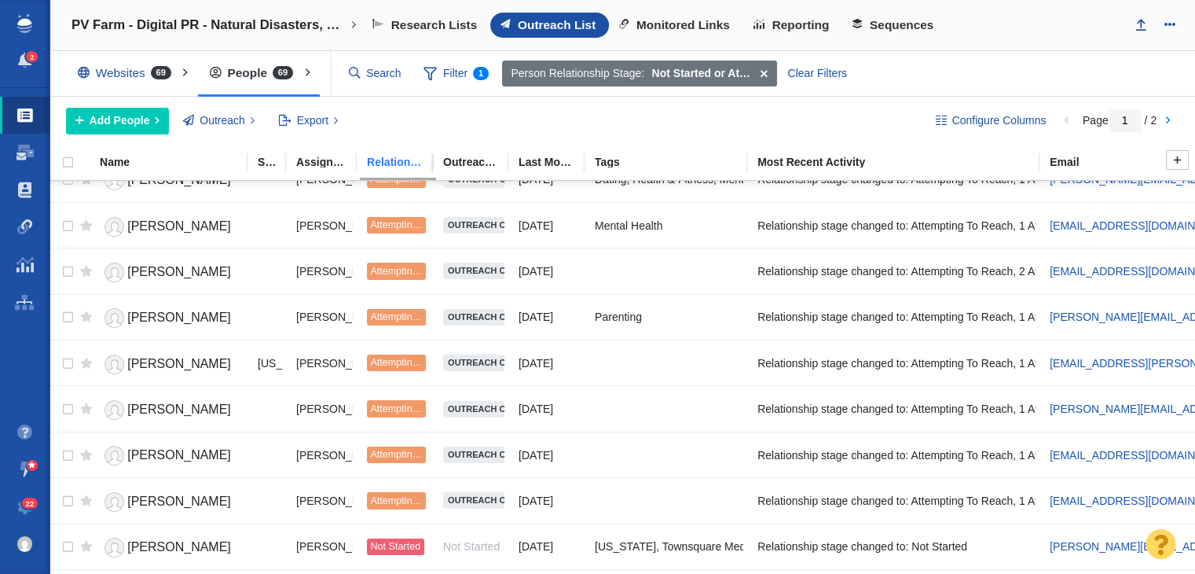
click at [386, 163] on div "Relationship Stage" at bounding box center [404, 161] width 75 height 11
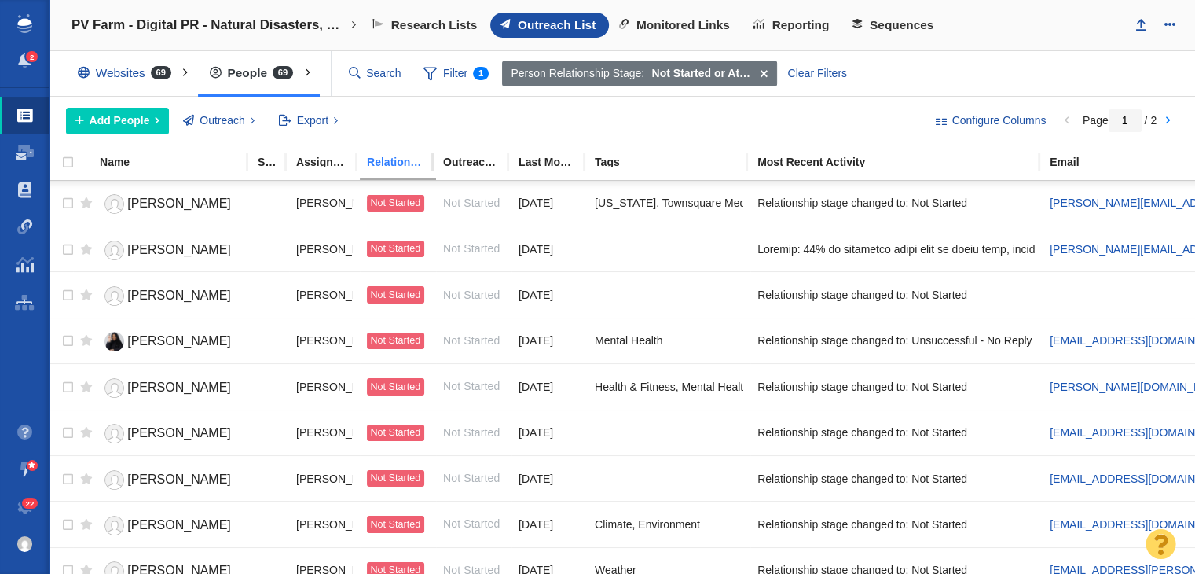
click at [386, 163] on div "Relationship Stage" at bounding box center [404, 161] width 75 height 11
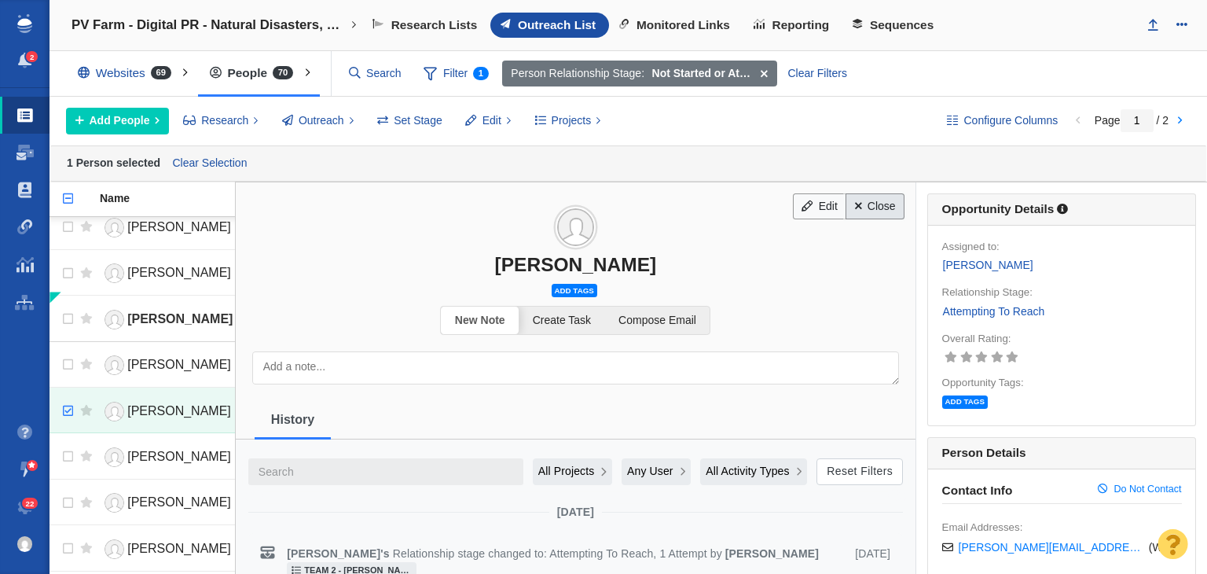
click at [872, 209] on link "Close" at bounding box center [874, 206] width 59 height 27
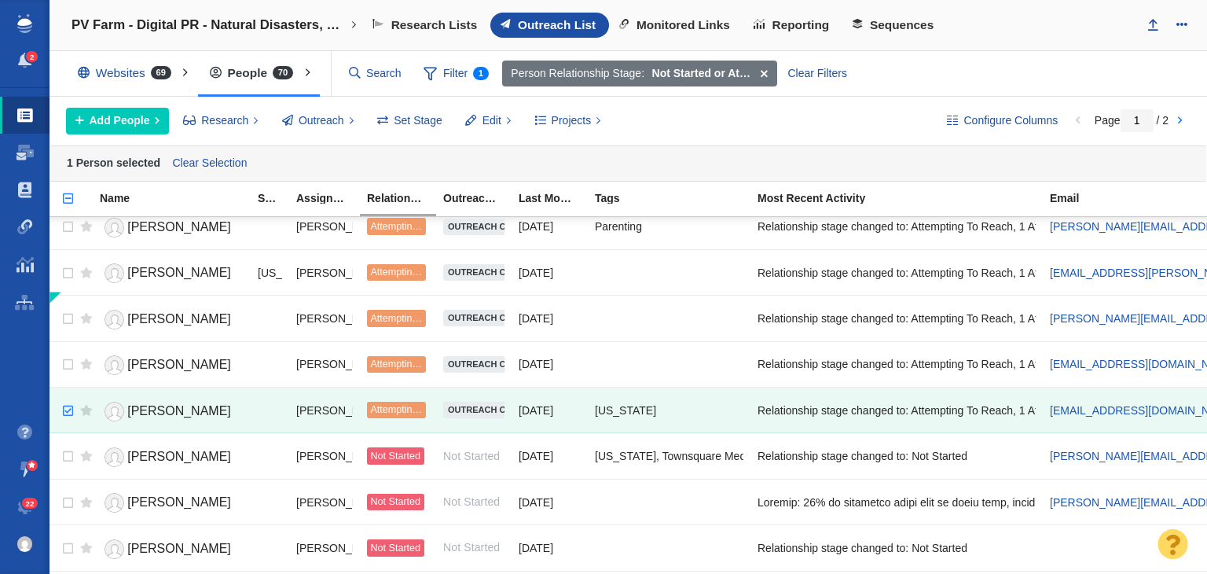
click at [156, 360] on span "[PERSON_NAME]" at bounding box center [179, 363] width 104 height 13
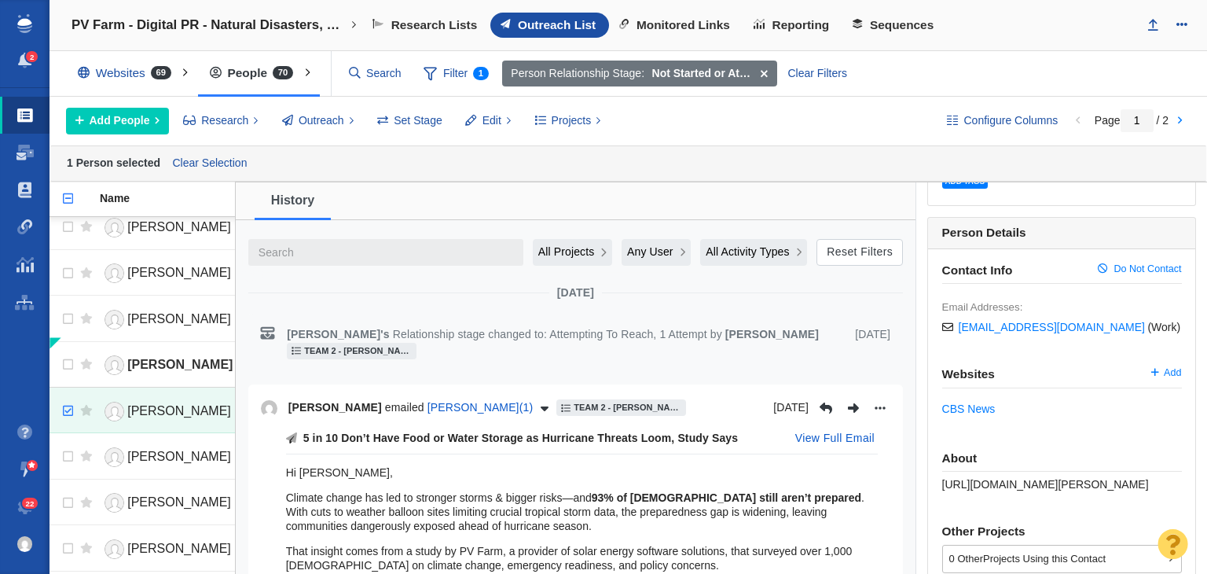
scroll to position [236, 0]
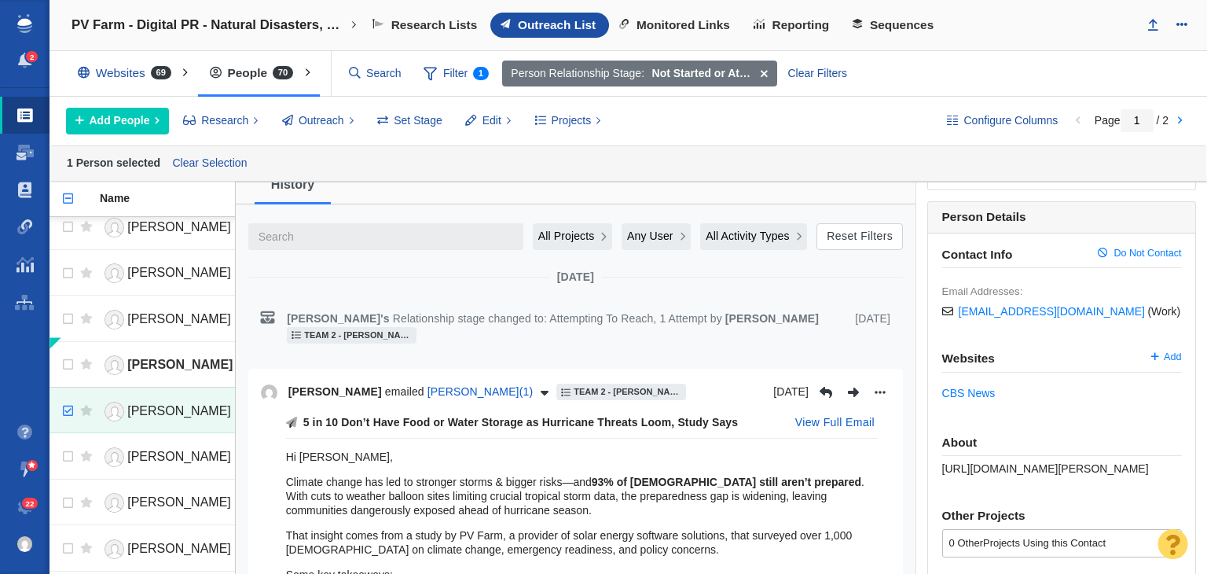
click at [999, 462] on span "https://www.cbsnews.com/team/dave-malkoff/" at bounding box center [1045, 468] width 207 height 13
copy div "https://www.cbsnews.com/team/dave-malkoff/"
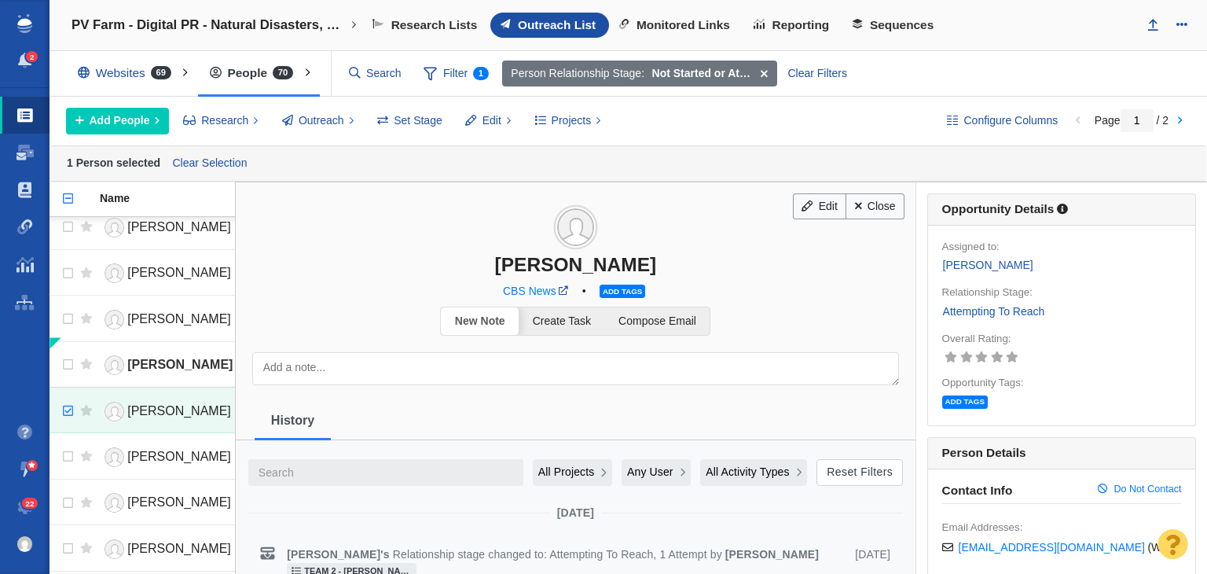
click at [644, 289] on div "CBS News • Add tags" at bounding box center [576, 291] width 680 height 20
click at [619, 288] on span "Add tags" at bounding box center [622, 290] width 46 height 13
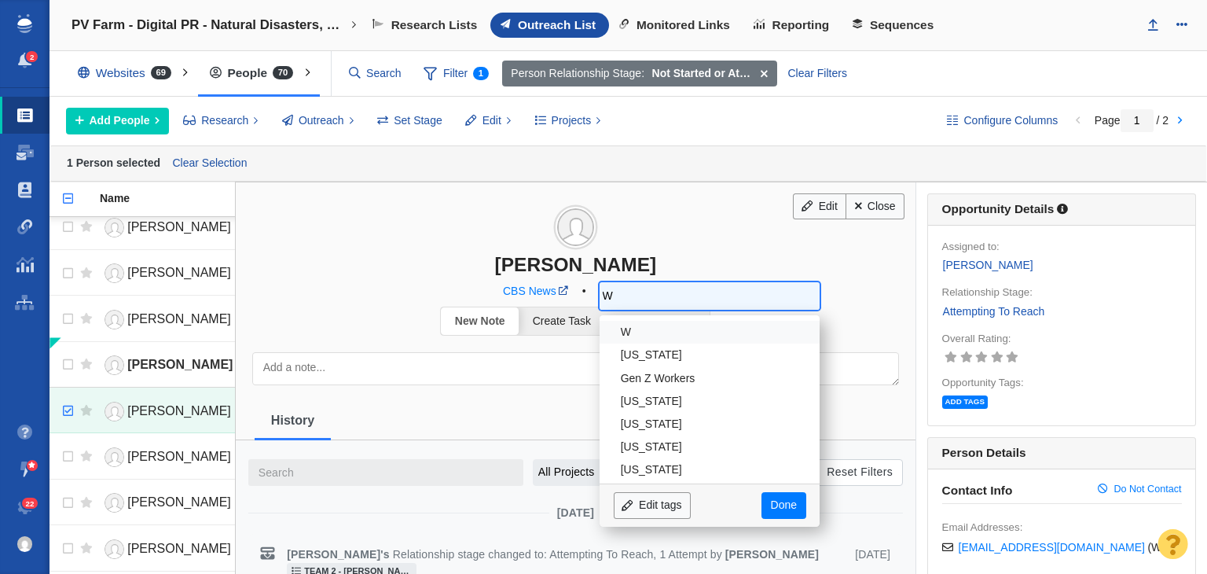
type input "We"
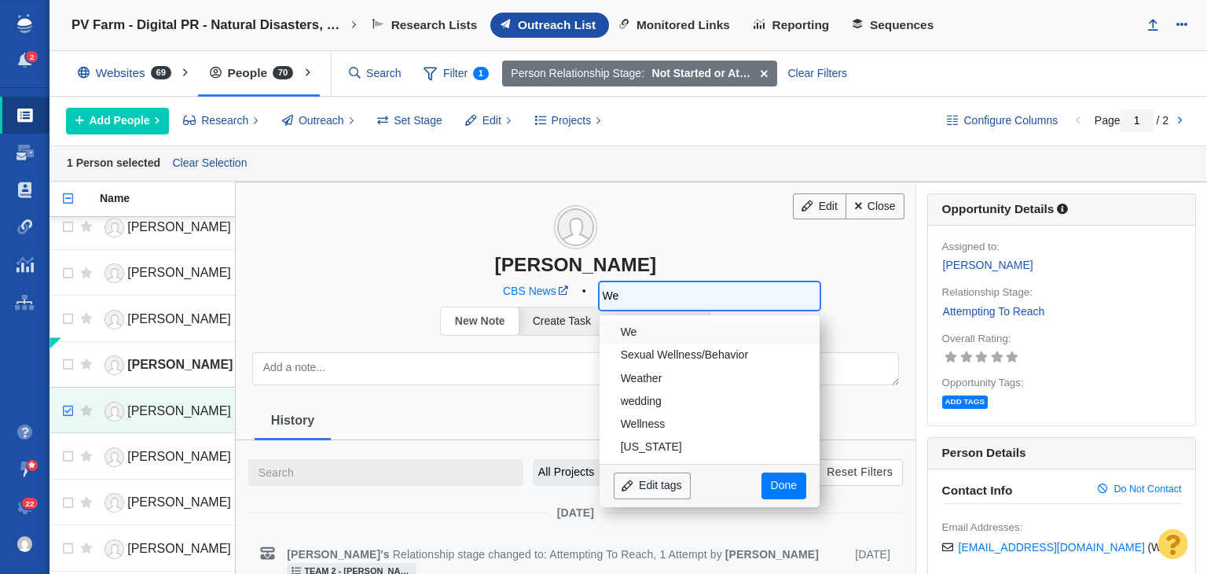
type input "Wea"
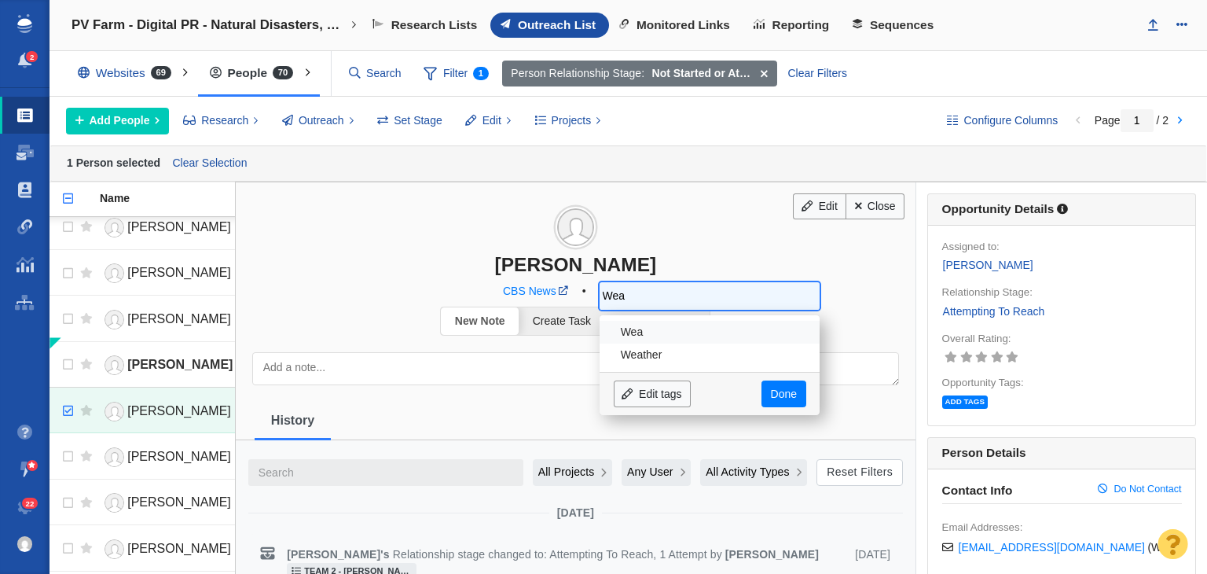
type input "Weat"
type input "Weathe"
type input "Weather"
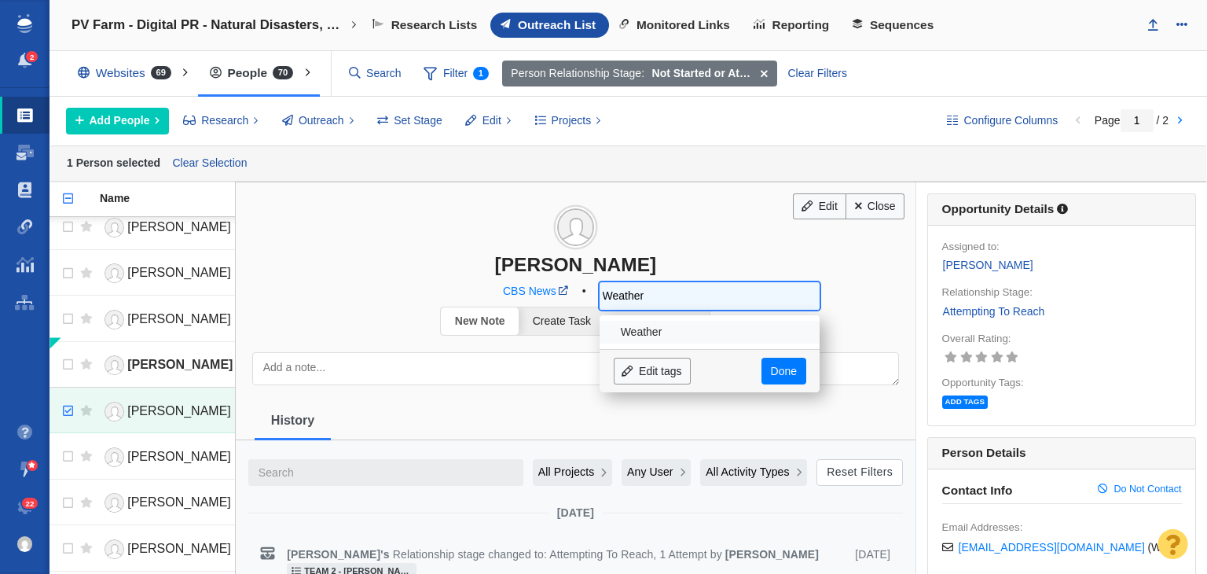
click at [613, 330] on li "Weather" at bounding box center [709, 332] width 220 height 23
click at [783, 361] on link "Done" at bounding box center [783, 370] width 44 height 27
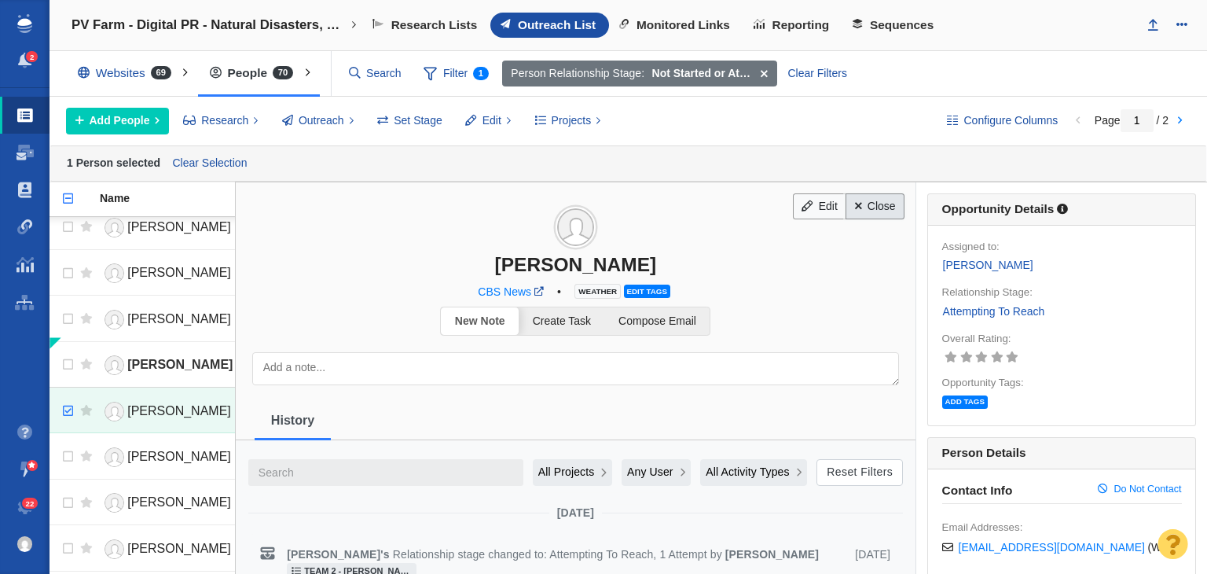
click at [863, 210] on link "Close" at bounding box center [874, 206] width 59 height 27
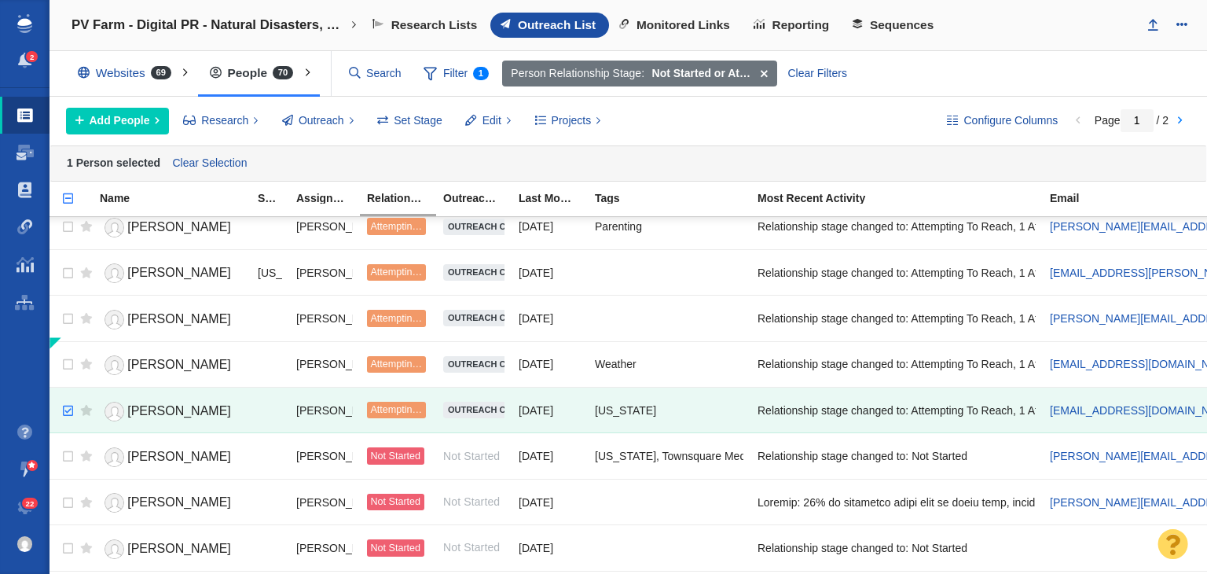
click at [156, 315] on span "[PERSON_NAME]" at bounding box center [179, 318] width 104 height 13
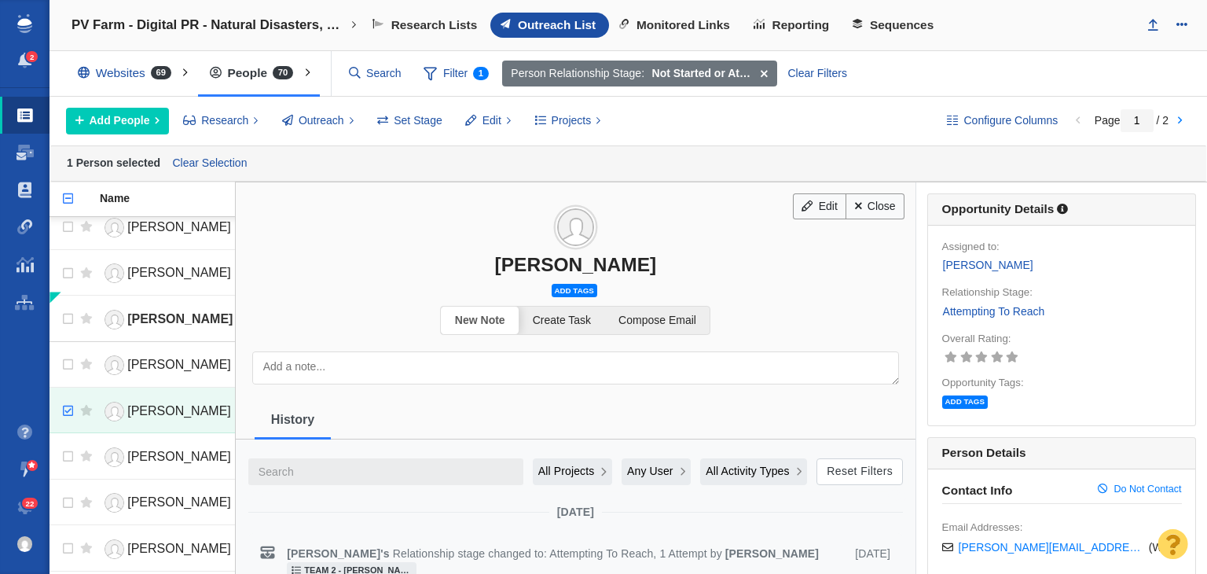
scroll to position [157, 0]
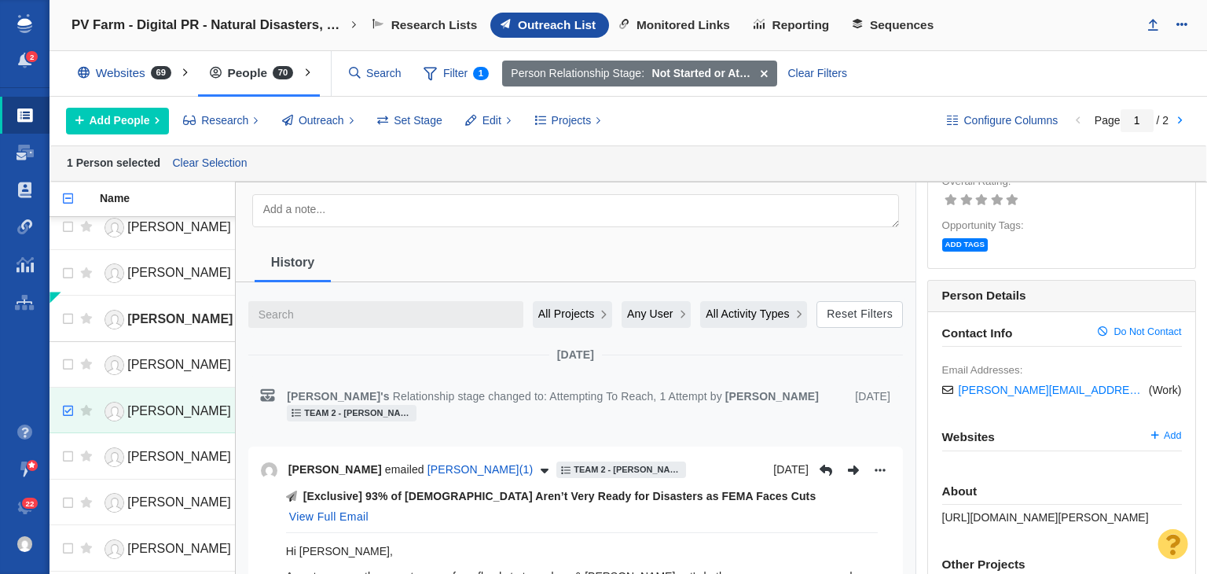
drag, startPoint x: 974, startPoint y: 500, endPoint x: 974, endPoint y: 511, distance: 11.8
click at [974, 509] on div "About https://earth.org/author/martina-igini/" at bounding box center [1062, 504] width 240 height 40
click at [974, 513] on span "https://earth.org/author/martina-igini/" at bounding box center [1045, 517] width 207 height 13
click at [975, 513] on span "https://earth.org/author/martina-igini/" at bounding box center [1045, 517] width 207 height 13
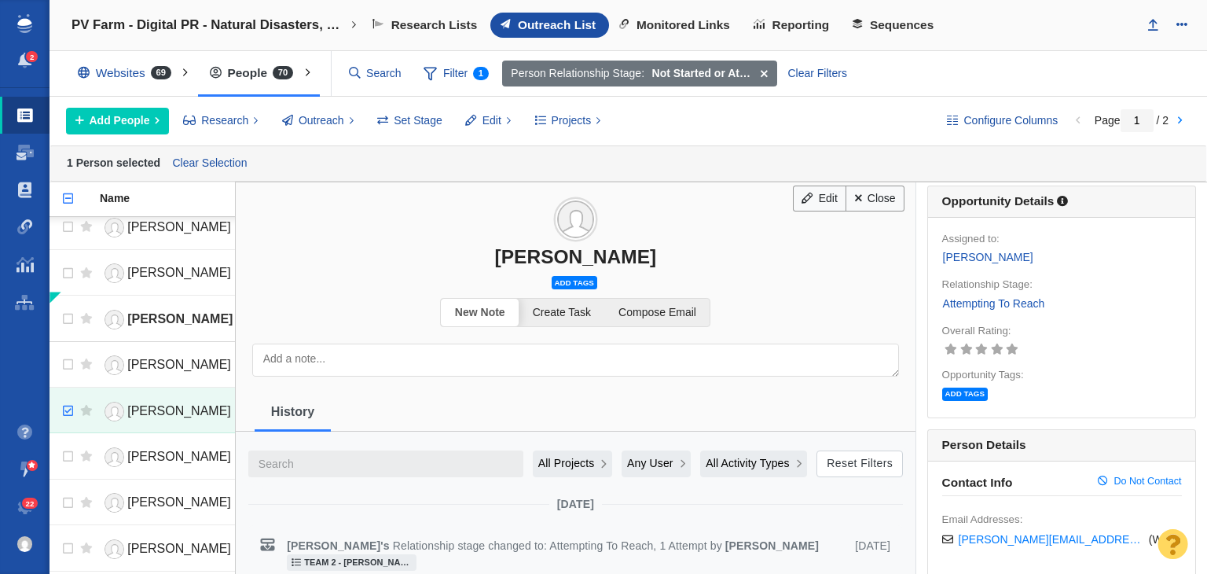
scroll to position [0, 0]
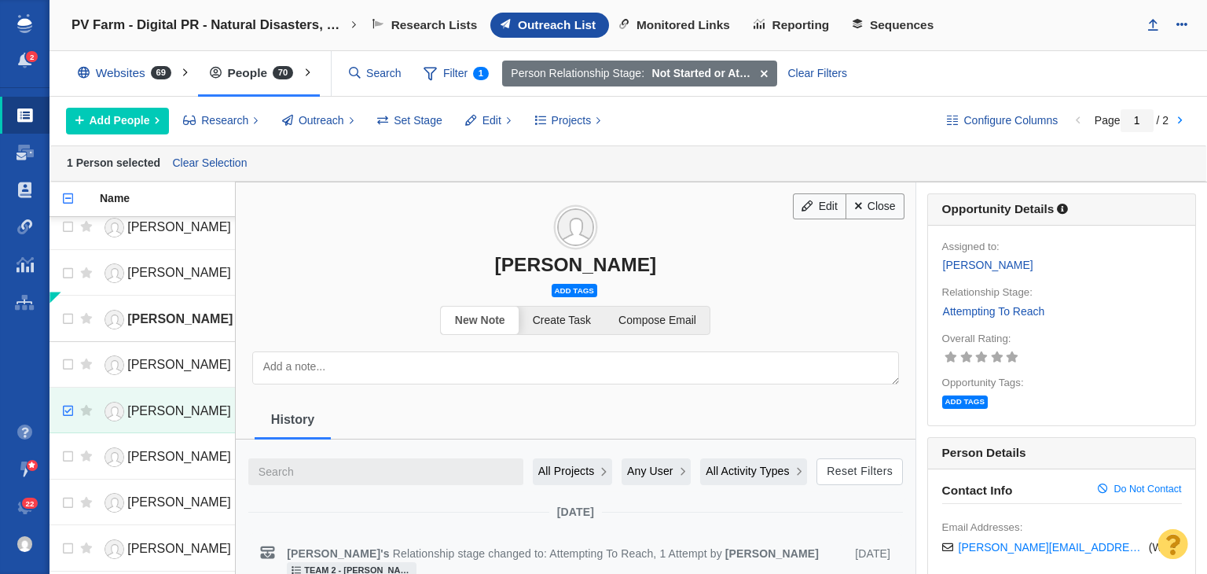
click at [567, 292] on span "Add tags" at bounding box center [575, 290] width 46 height 13
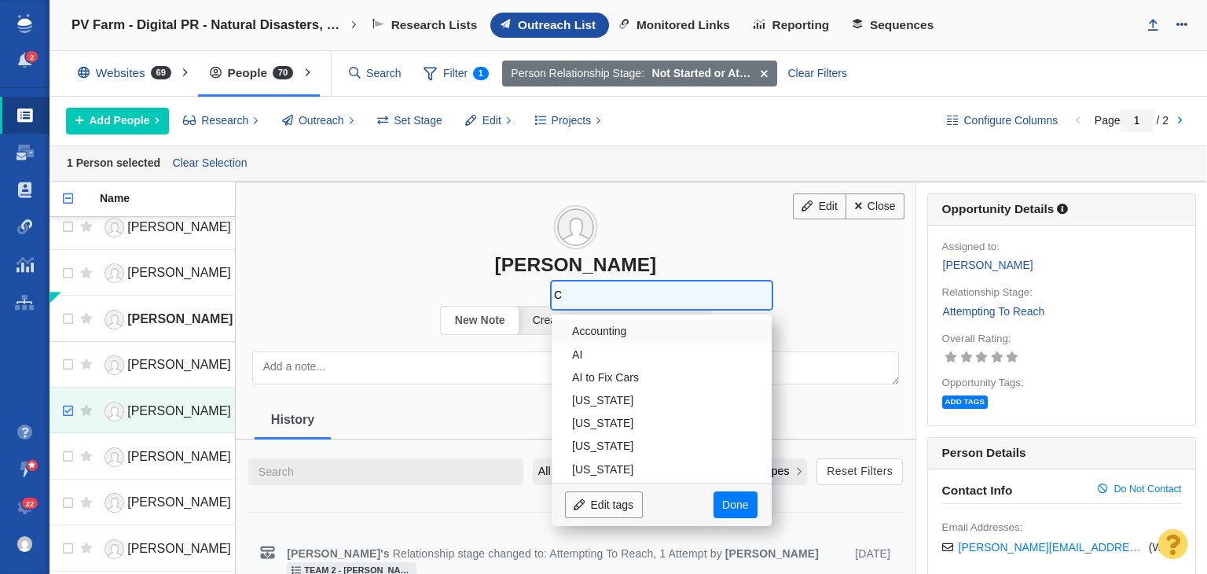
type input "Cl"
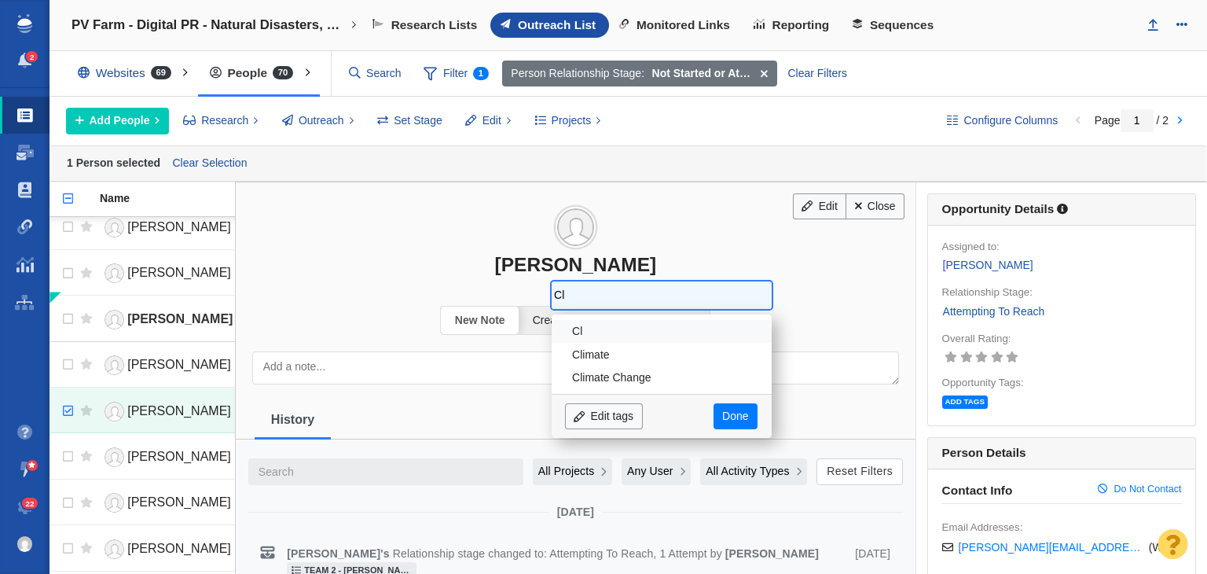
type input "Cli"
type input "Clim"
type input "Climat"
type input "Climate"
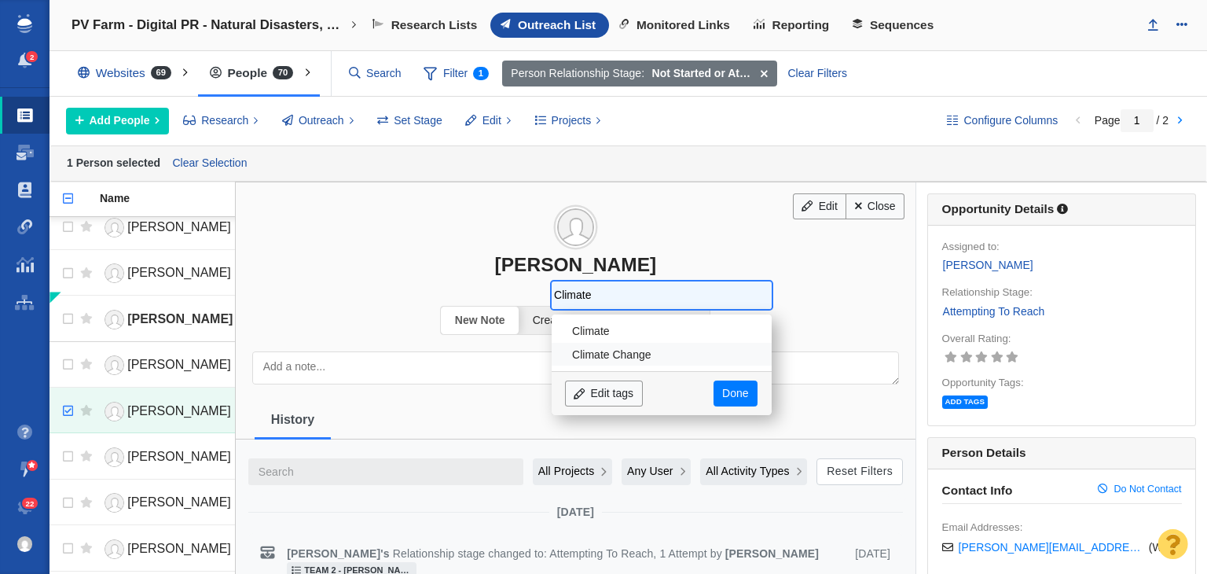
click at [596, 359] on li "Climate Change" at bounding box center [662, 354] width 220 height 23
click at [686, 289] on input "Climate" at bounding box center [695, 295] width 66 height 22
click at [687, 288] on input "Climate" at bounding box center [695, 295] width 66 height 22
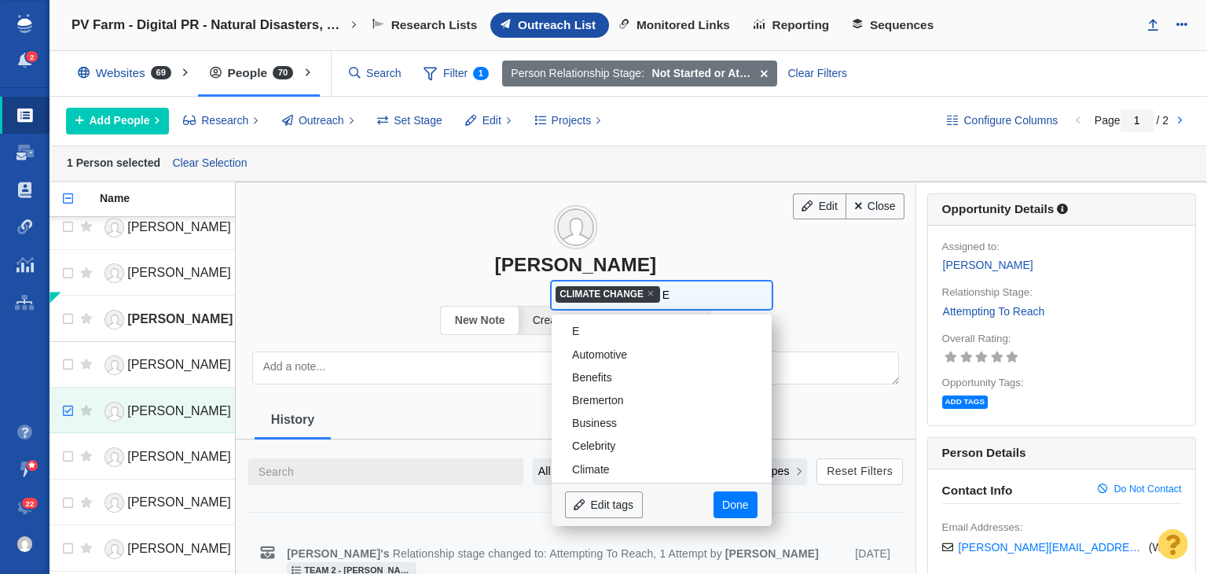
scroll to position [115, 0]
type input "Ex"
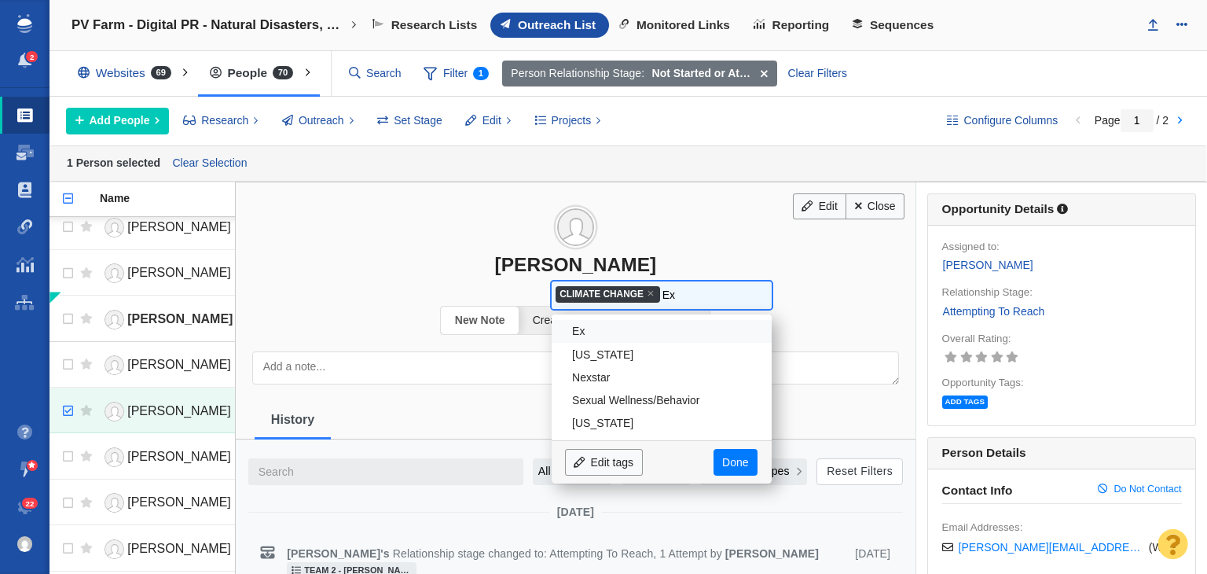
scroll to position [0, 0]
drag, startPoint x: 687, startPoint y: 288, endPoint x: 659, endPoint y: 288, distance: 28.3
click at [659, 288] on ul "× Climate Change Ex" at bounding box center [661, 295] width 214 height 22
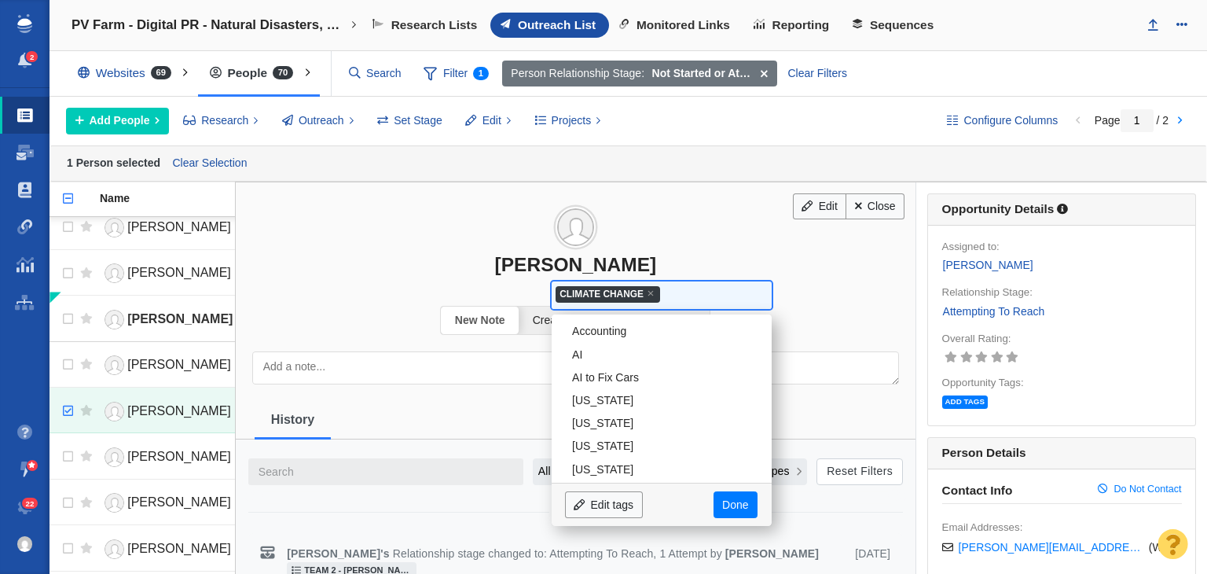
scroll to position [321, 0]
click at [662, 288] on input "search" at bounding box center [666, 295] width 9 height 22
type input "We"
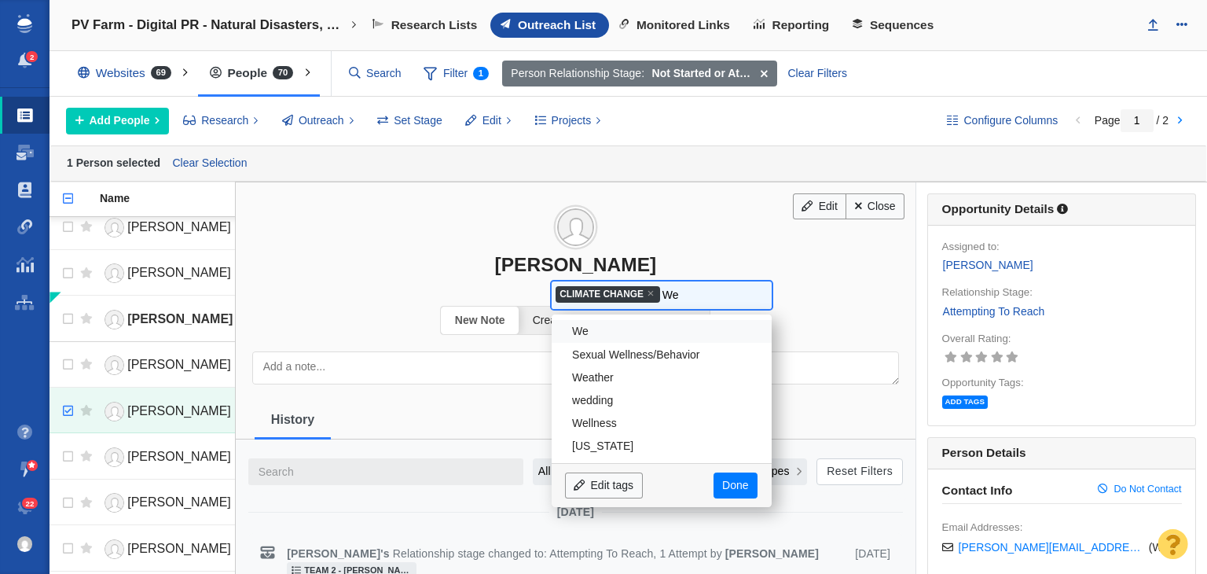
type input "Wea"
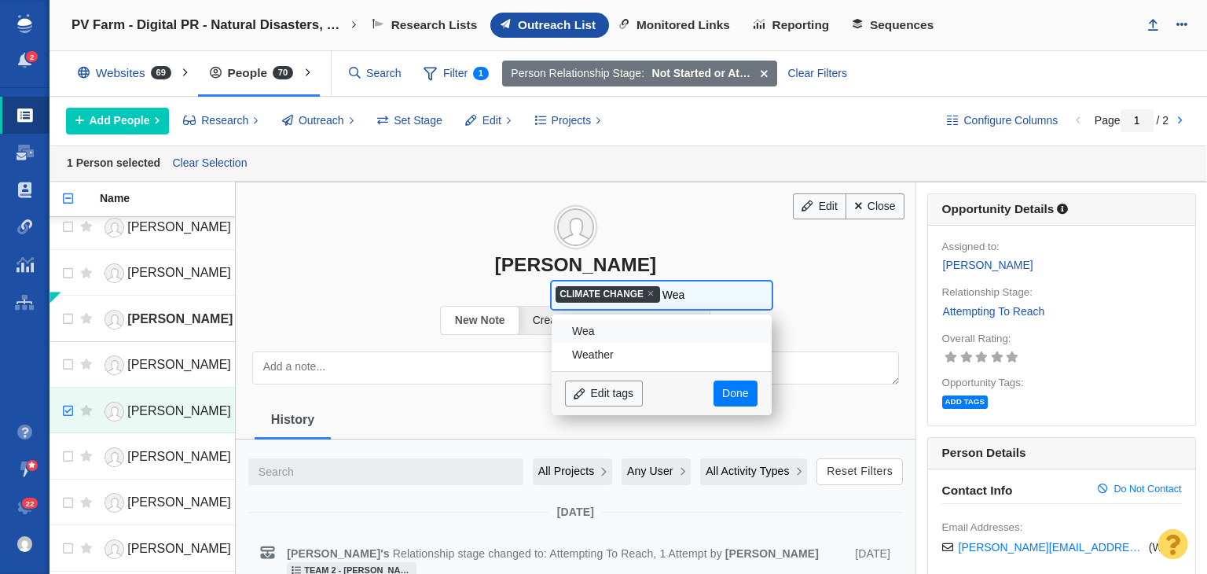
type input "Weat"
click at [653, 343] on li "Weather" at bounding box center [662, 354] width 220 height 23
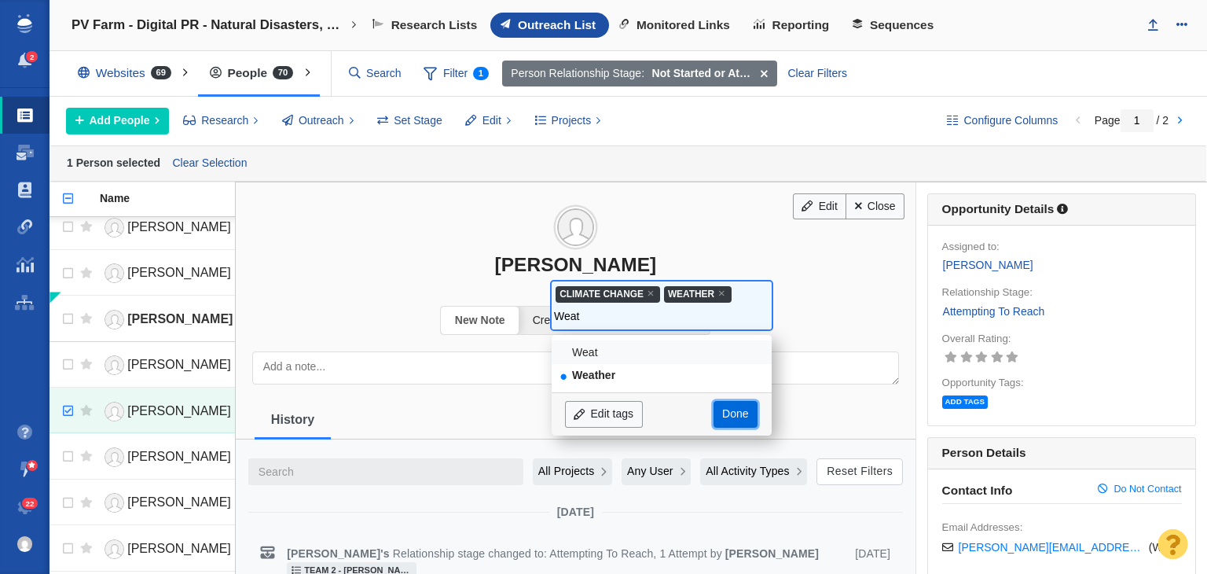
click at [751, 406] on link "Done" at bounding box center [735, 414] width 44 height 27
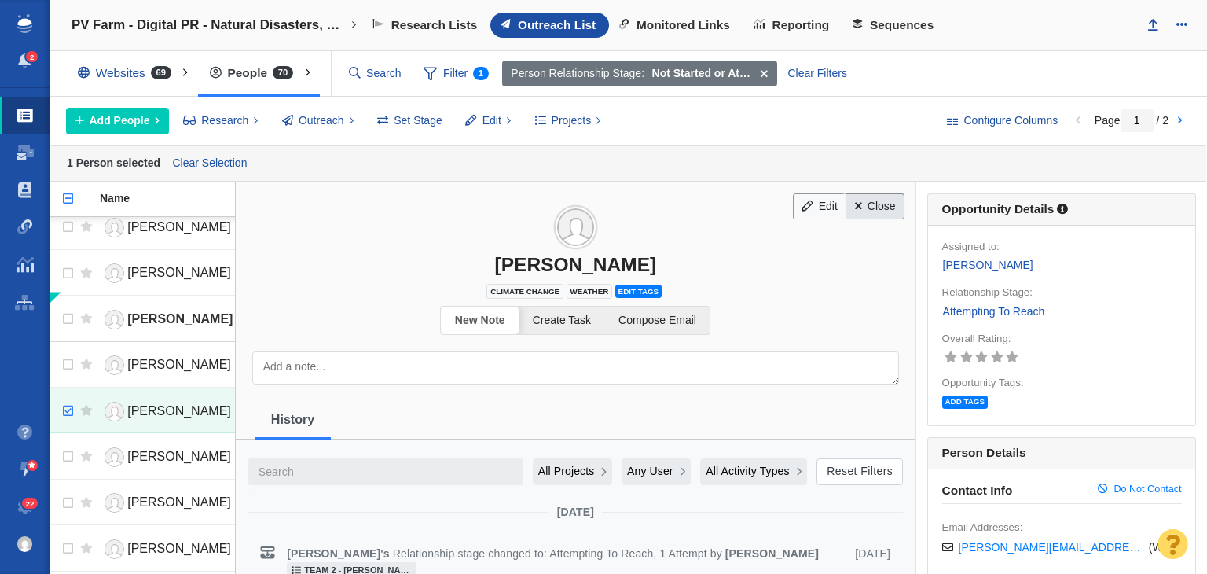
click at [860, 213] on link "Close" at bounding box center [874, 206] width 59 height 27
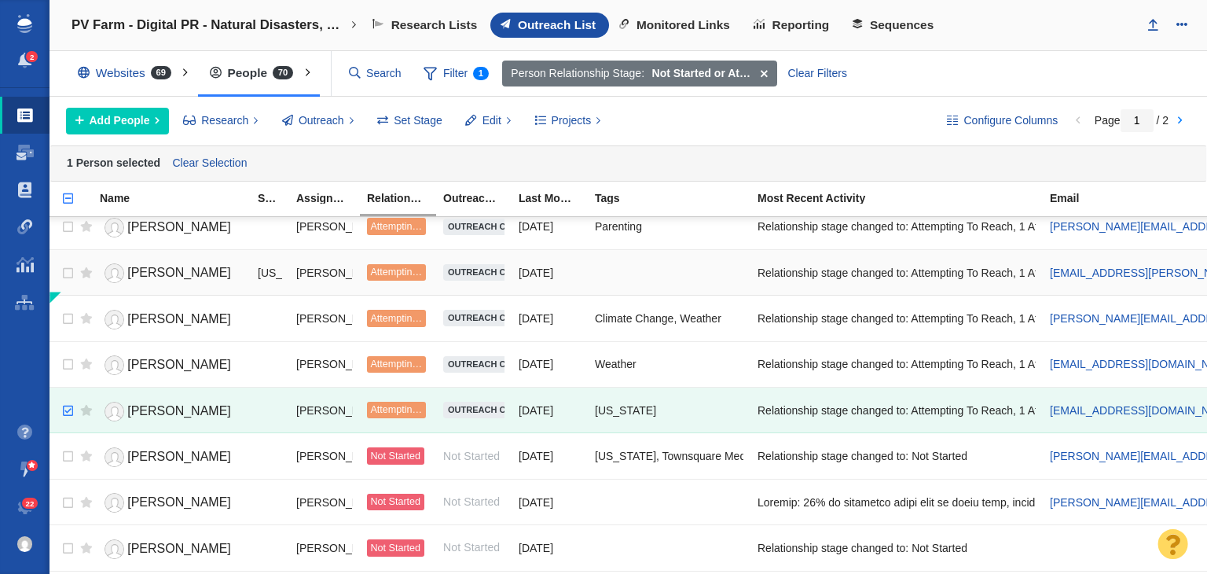
click at [167, 266] on span "Piper Russell" at bounding box center [179, 272] width 104 height 13
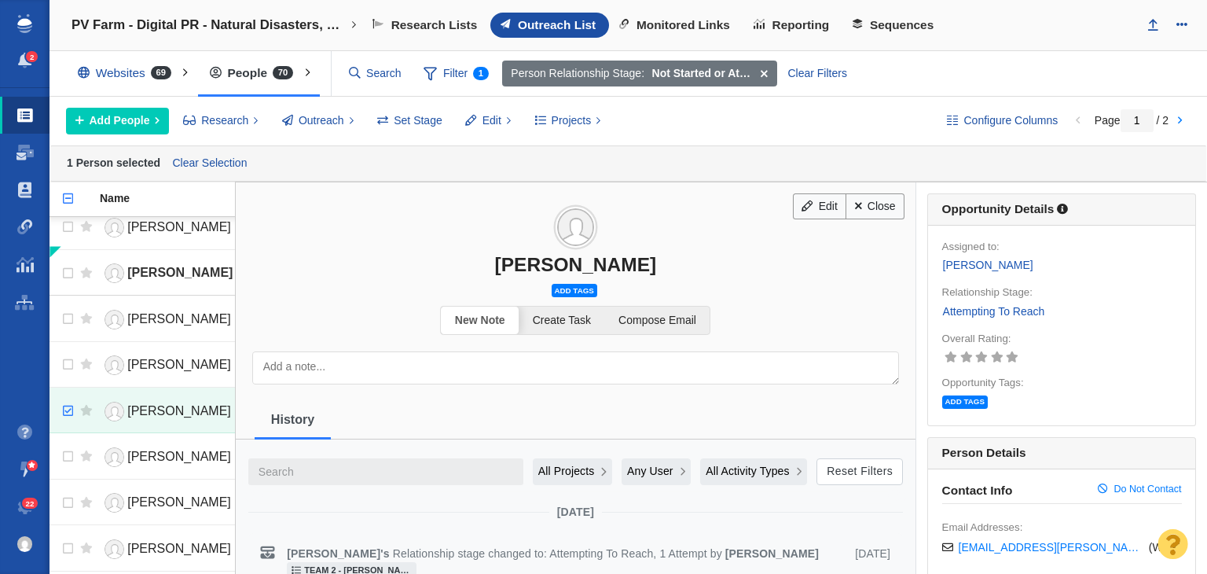
click at [581, 287] on span "Add tags" at bounding box center [575, 290] width 46 height 13
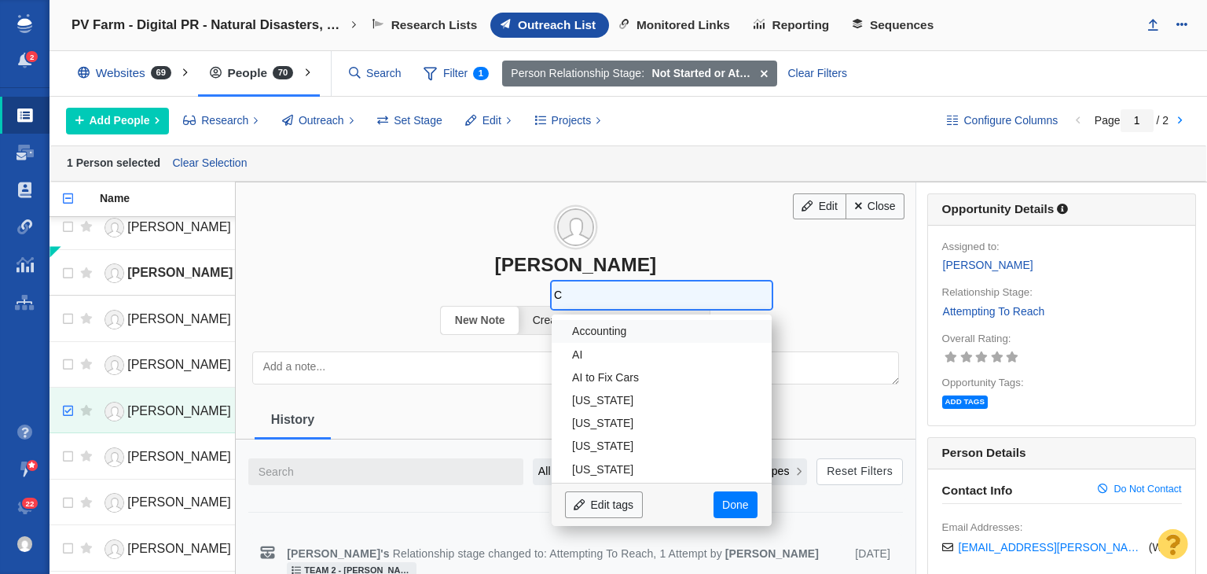
type input "Co"
type input "Col"
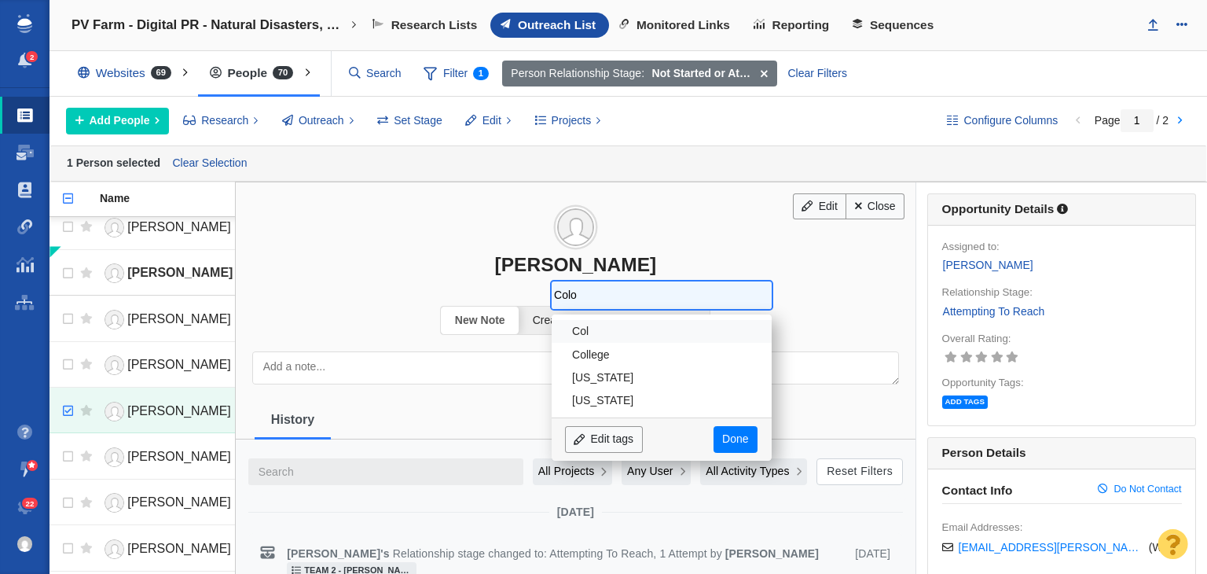
type input "Color"
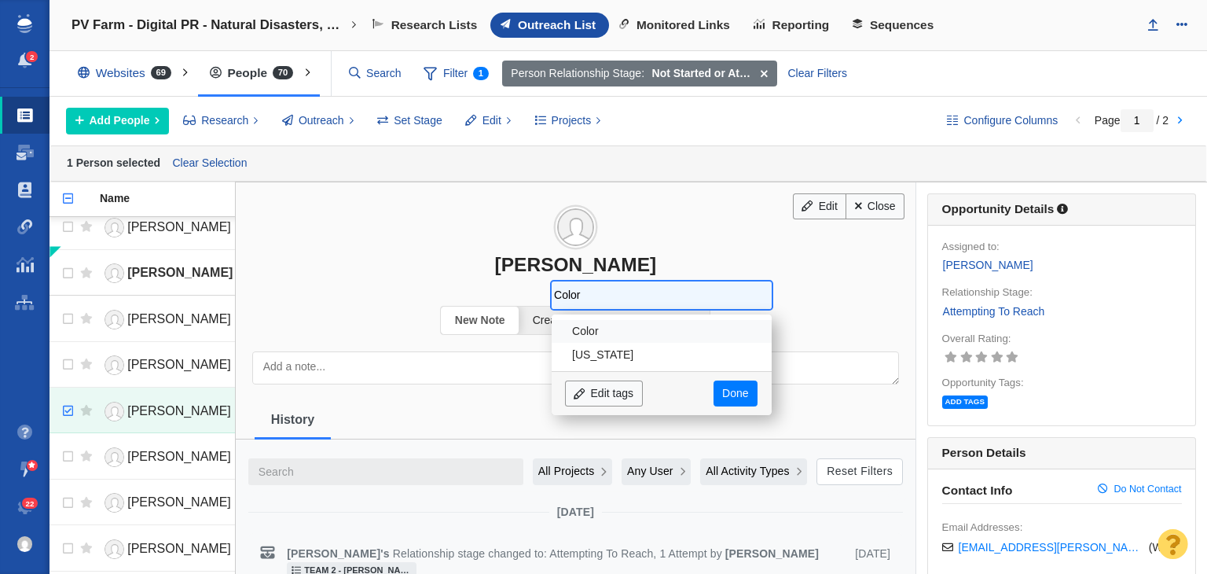
type input "Colora"
type input "Colorad"
click at [575, 348] on li "[US_STATE]" at bounding box center [662, 354] width 220 height 23
click at [0, 0] on div at bounding box center [0, 0] width 0 height 0
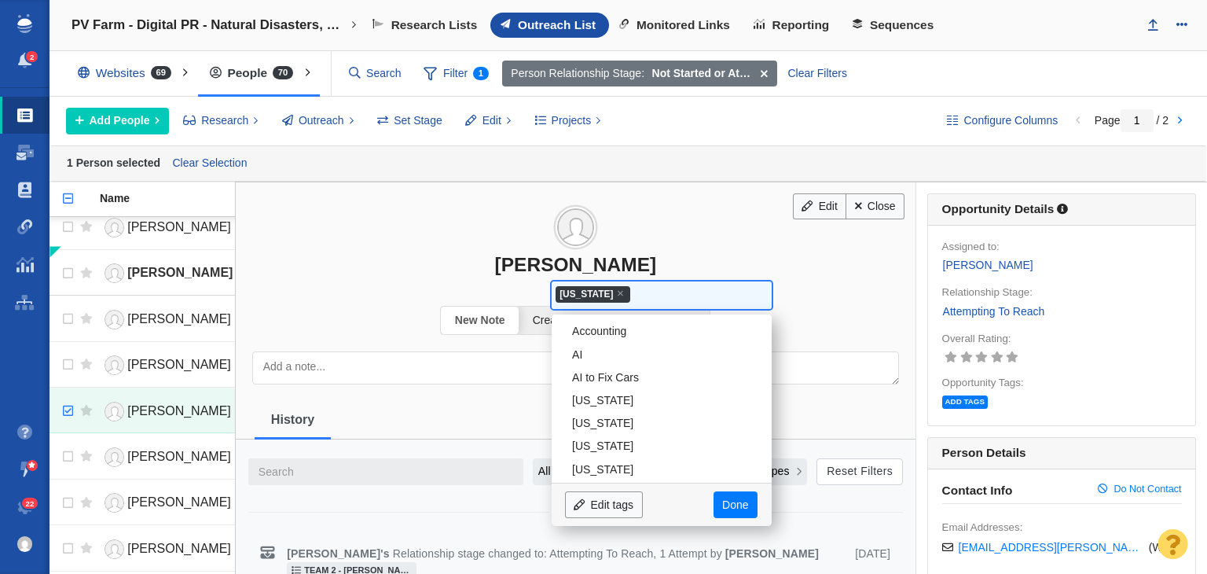
scroll to position [390, 0]
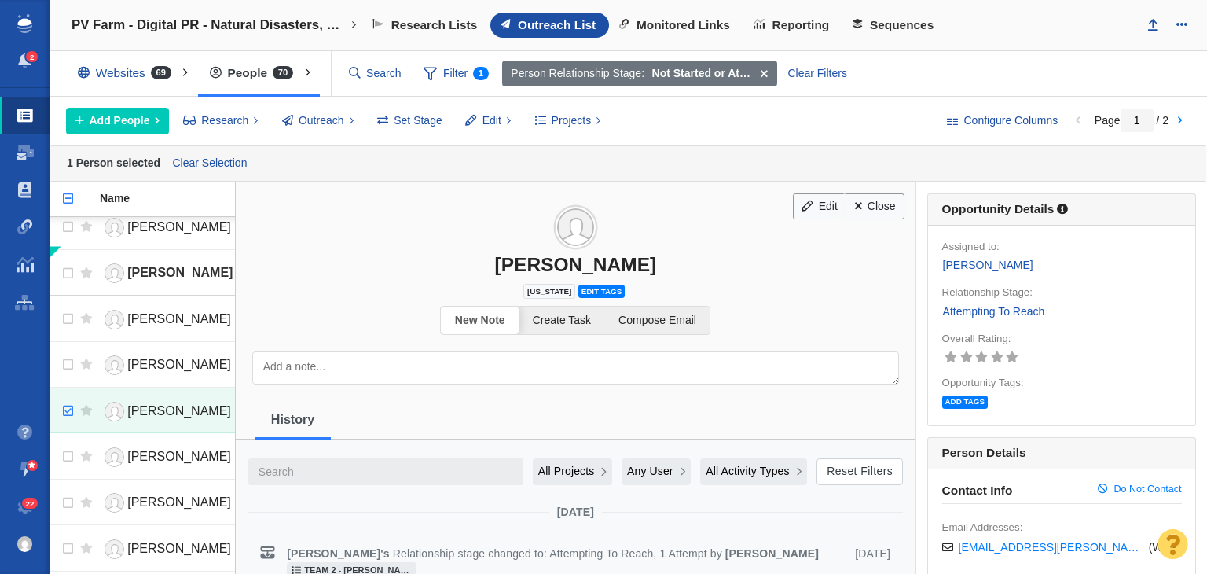
drag, startPoint x: 881, startPoint y: 193, endPoint x: 665, endPoint y: 222, distance: 217.2
click at [882, 193] on link "Close" at bounding box center [874, 206] width 59 height 27
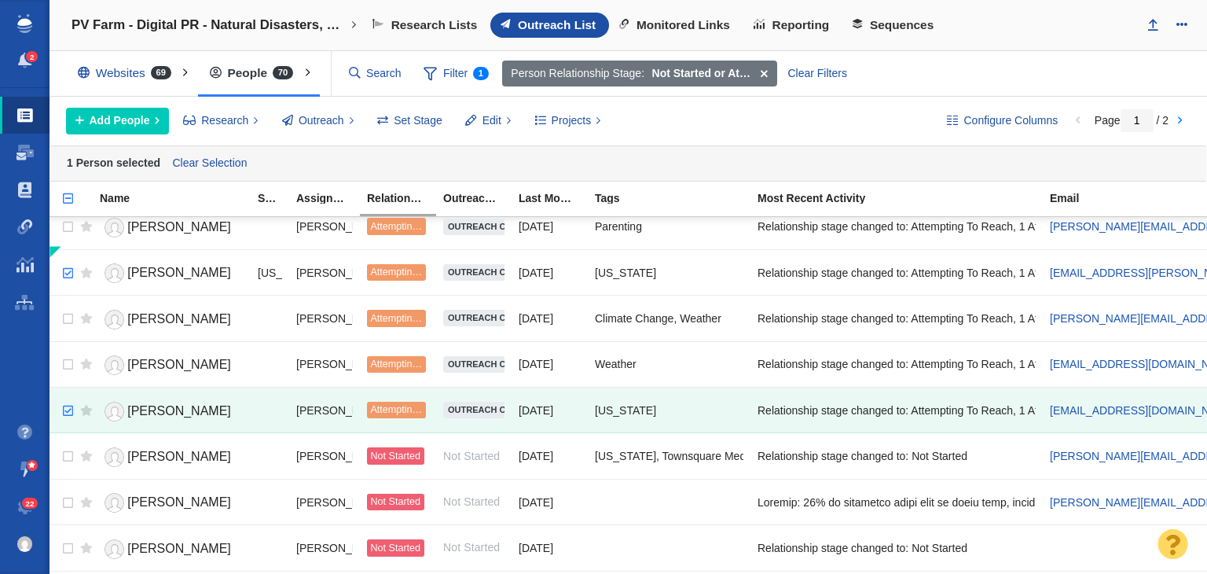
checkbox input "true"
click at [63, 268] on input "checkbox" at bounding box center [66, 273] width 24 height 35
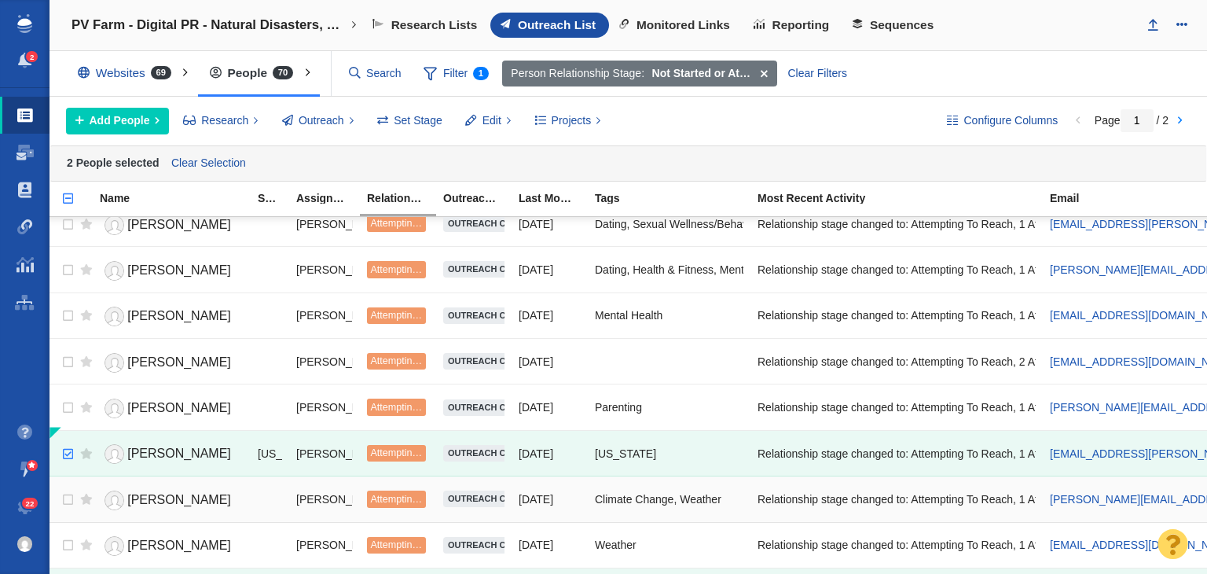
scroll to position [236, 0]
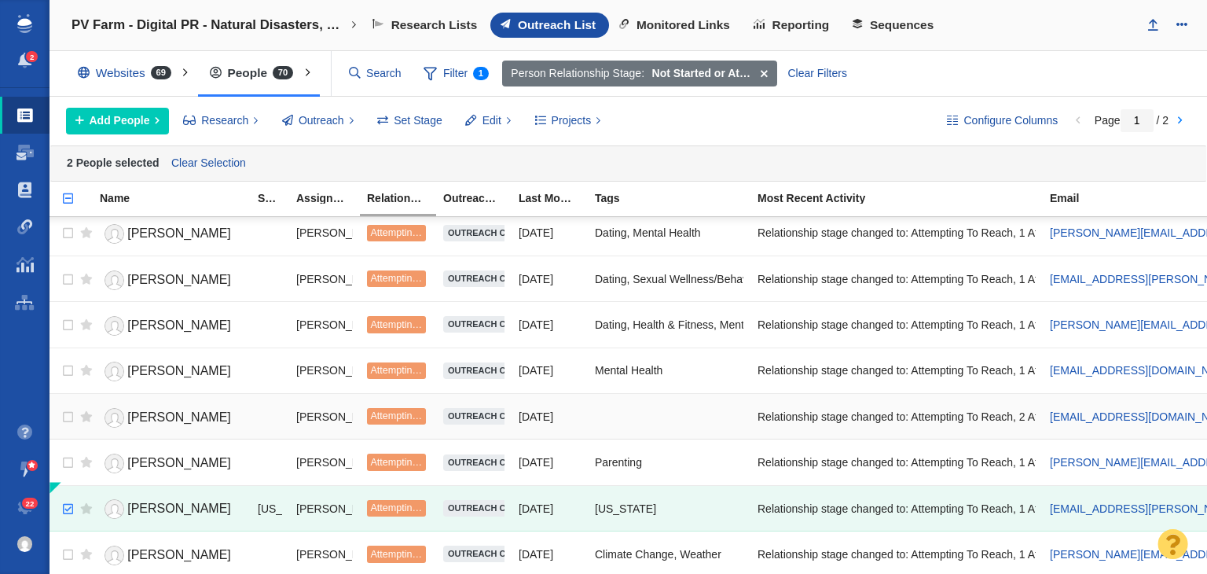
click at [181, 410] on span "Anthony Talcott" at bounding box center [179, 416] width 104 height 13
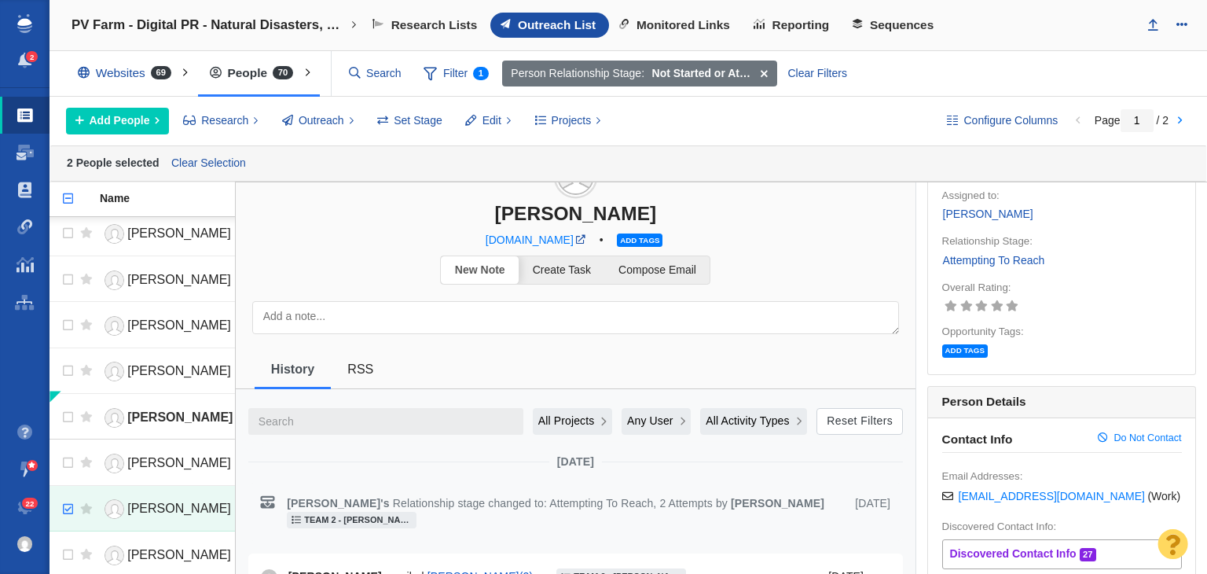
scroll to position [0, 0]
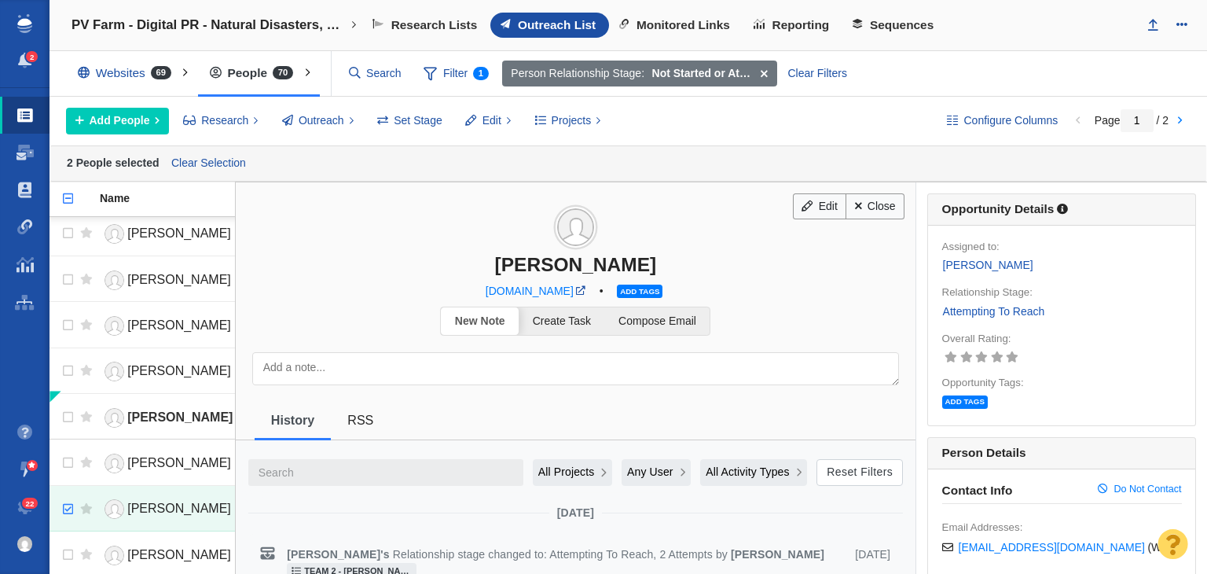
click at [617, 288] on span "Add tags" at bounding box center [640, 290] width 46 height 13
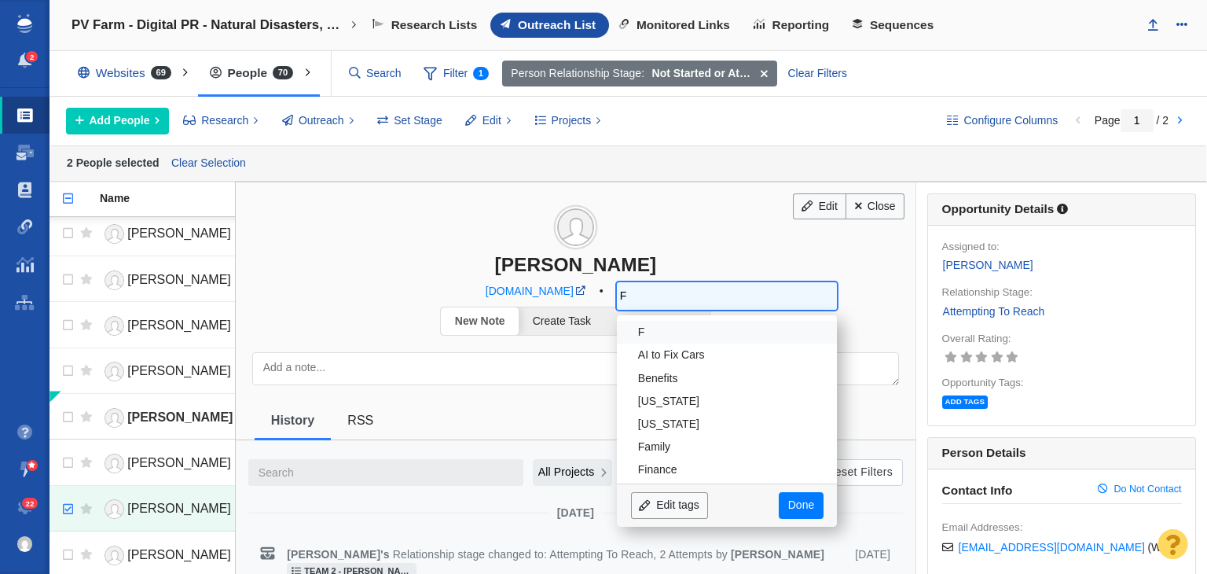
type input "Fl"
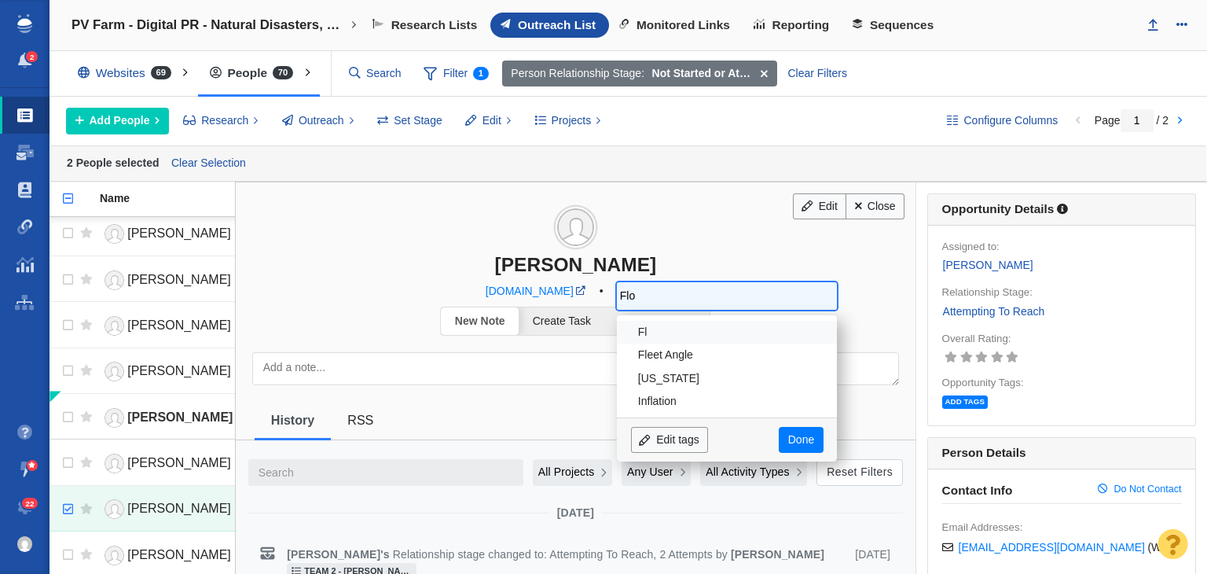
type input "Flor"
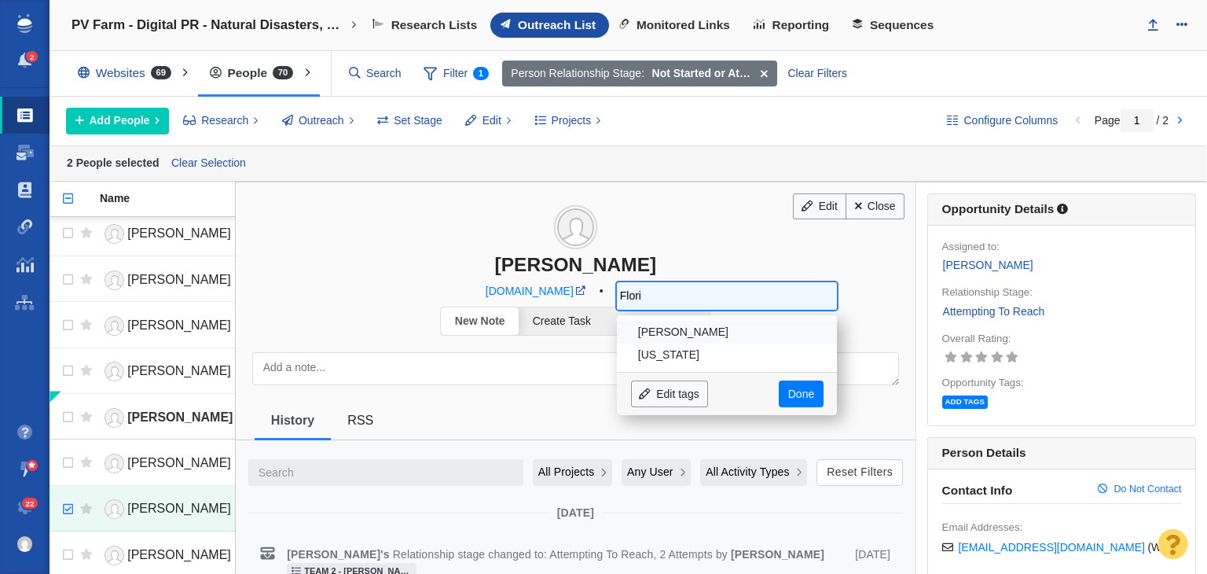
type input "Florid"
type input "Florida"
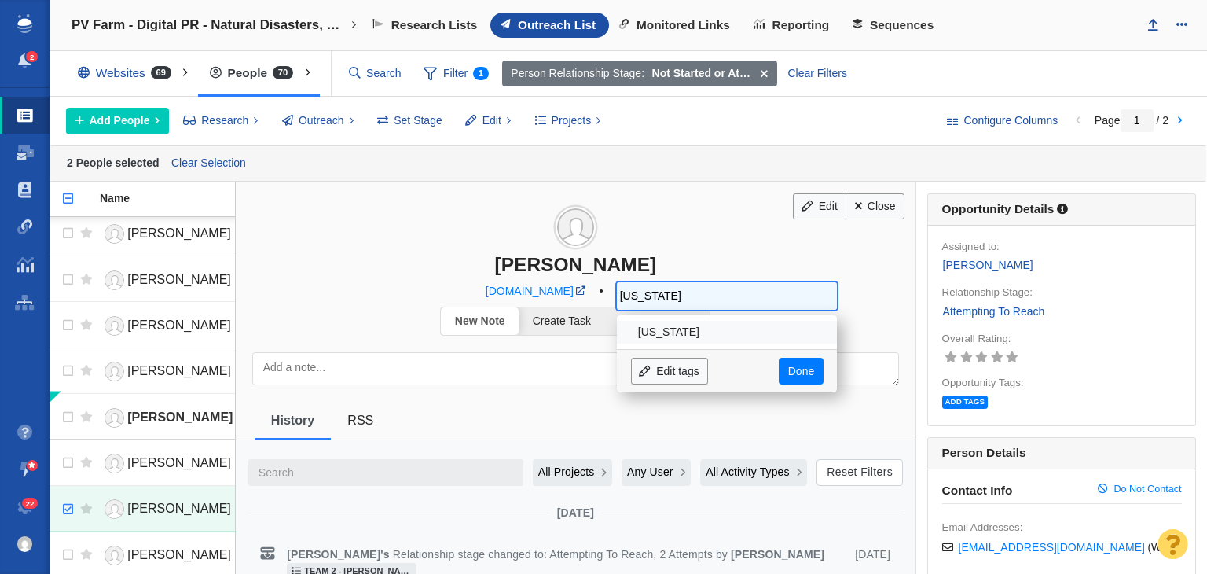
click at [679, 326] on li "Florida" at bounding box center [727, 332] width 220 height 23
click at [0, 0] on div at bounding box center [0, 0] width 0 height 0
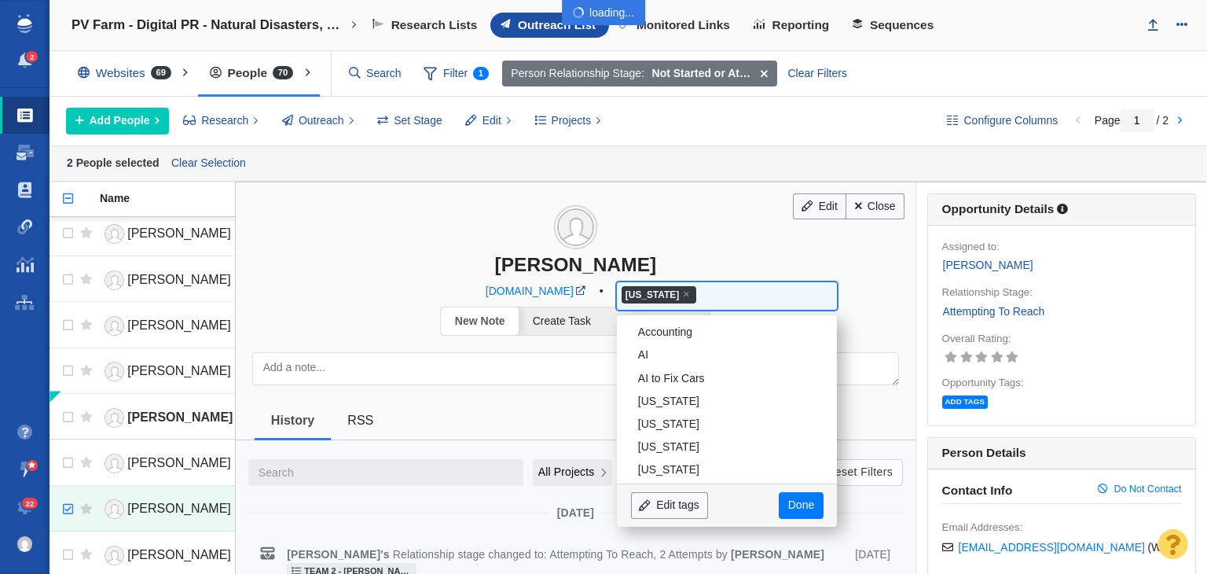
scroll to position [827, 0]
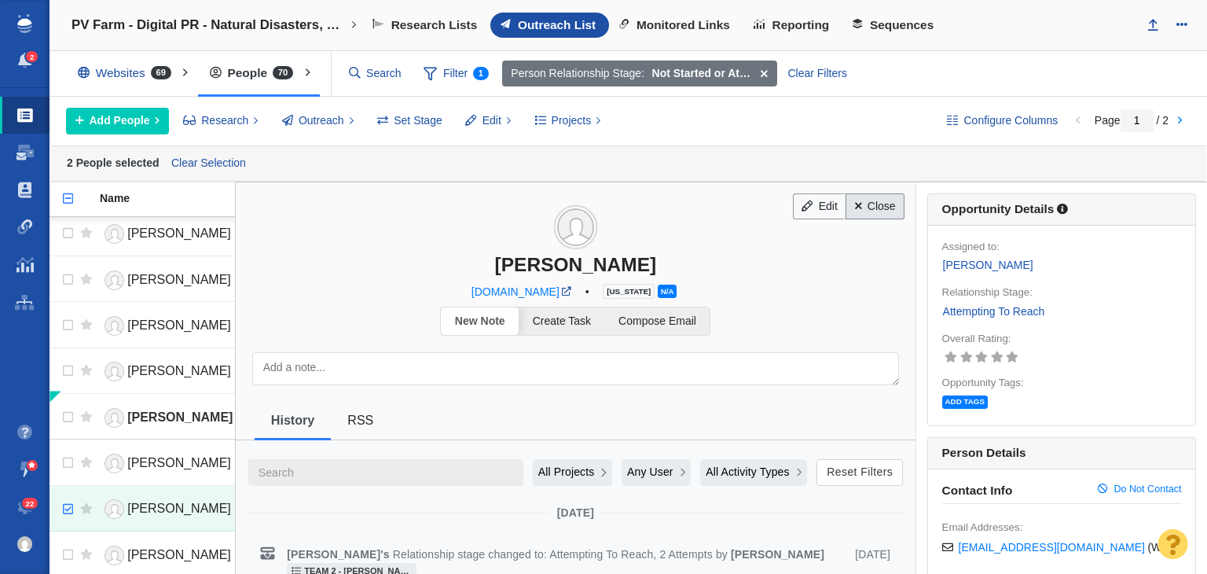
click at [866, 206] on link "Close" at bounding box center [874, 206] width 59 height 27
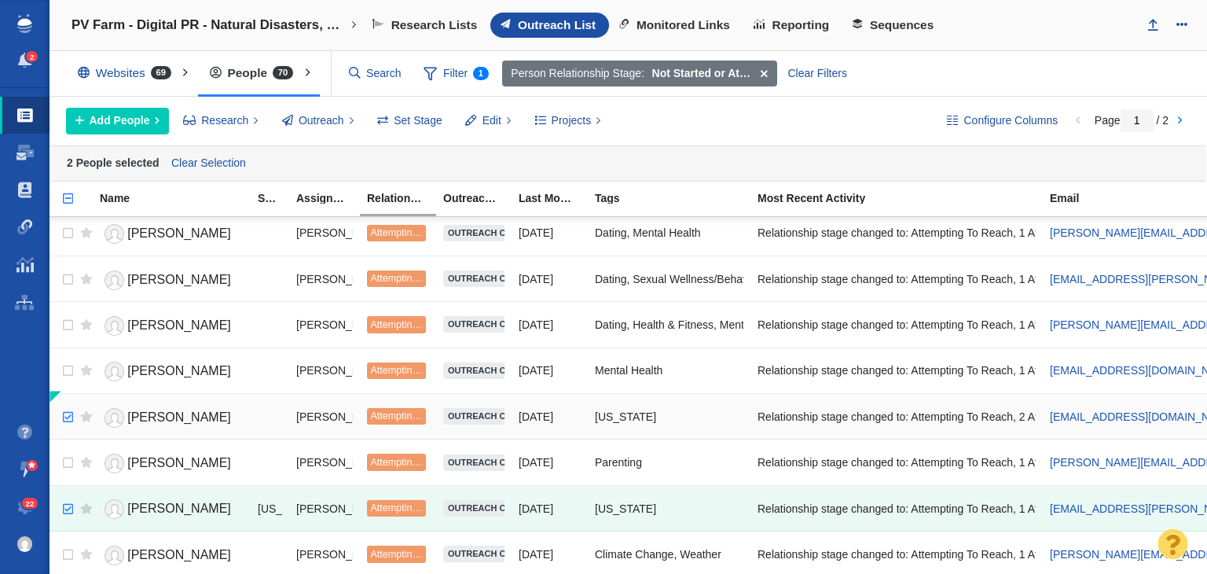
checkbox input "true"
click at [61, 403] on input "checkbox" at bounding box center [66, 417] width 24 height 35
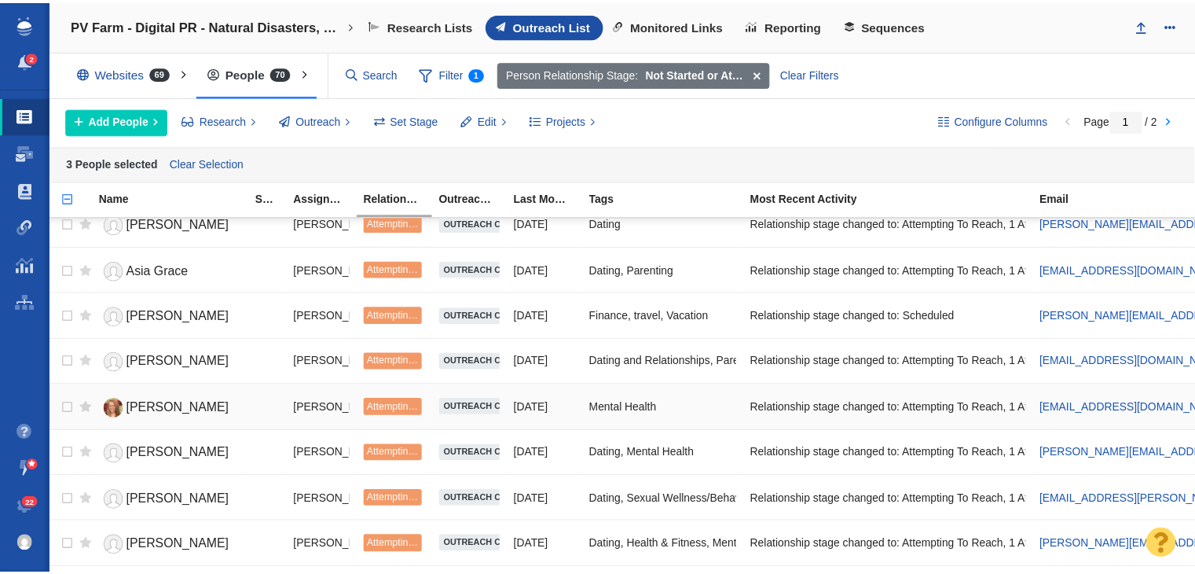
scroll to position [0, 0]
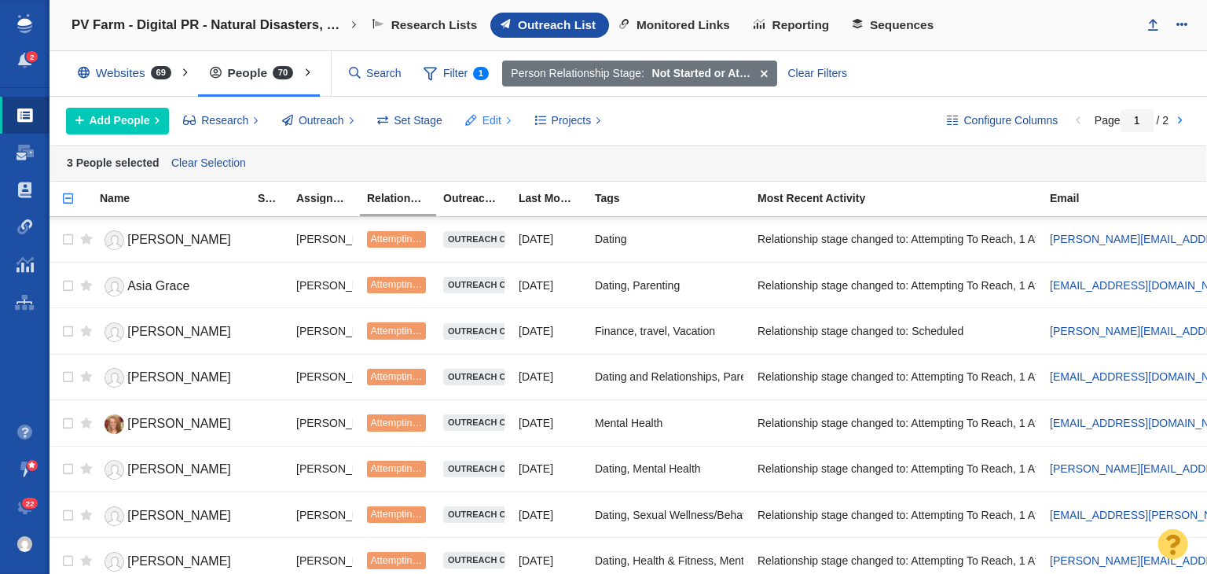
click at [490, 109] on button "Edit" at bounding box center [488, 121] width 64 height 27
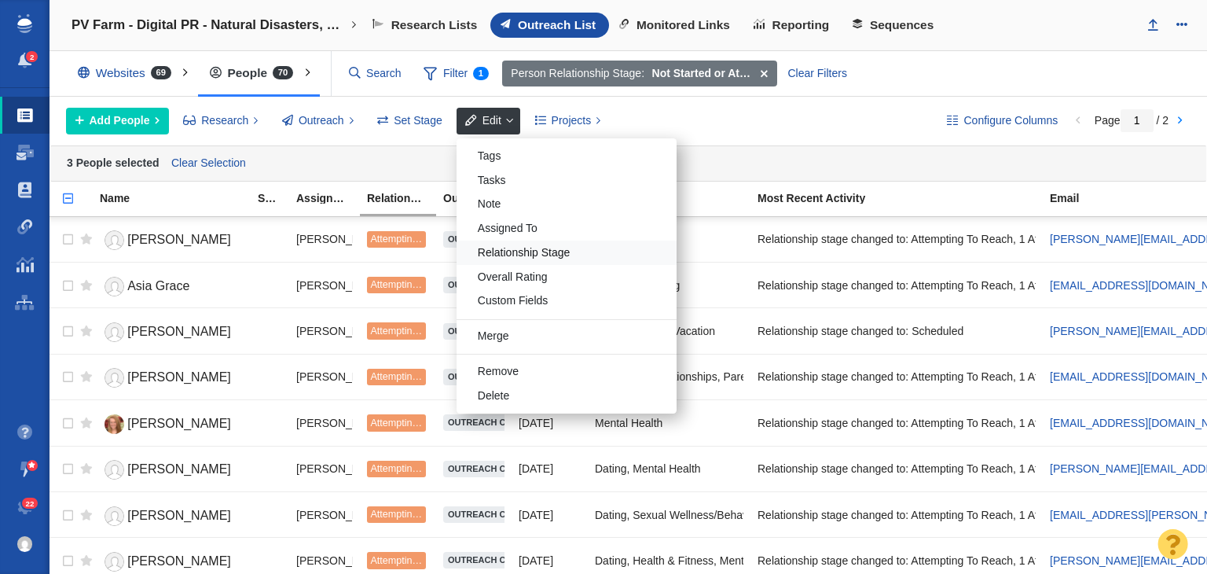
click at [536, 251] on div "Relationship Stage" at bounding box center [566, 252] width 220 height 24
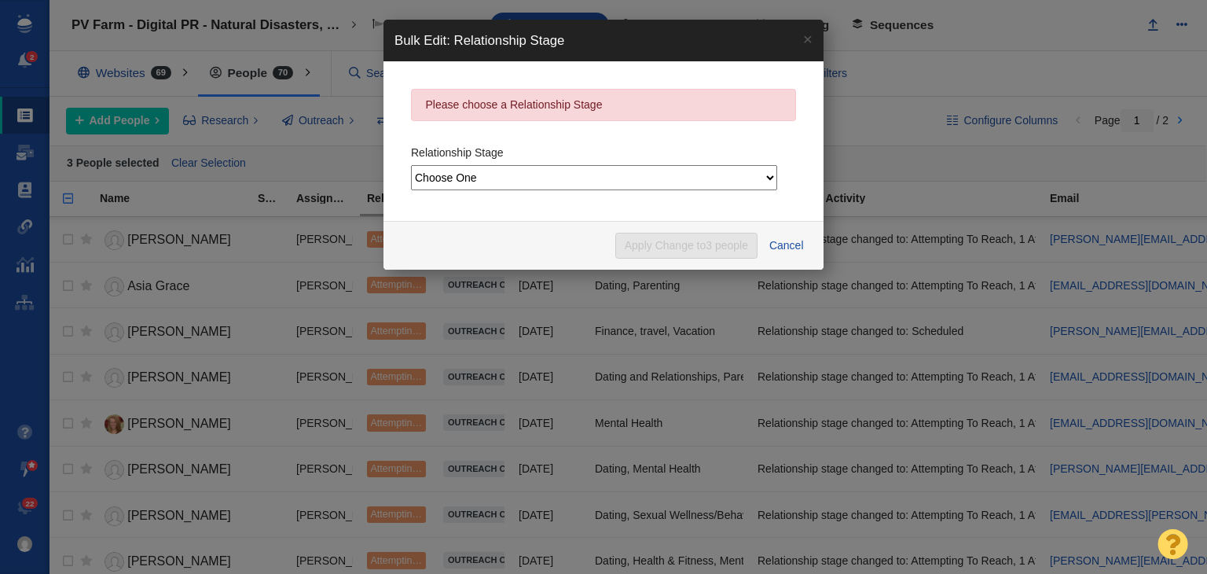
click at [620, 189] on div "Relationship Stage Choose One Not Started Scheduled Attempting To Reach Paused …" at bounding box center [603, 165] width 385 height 56
click at [631, 173] on select "Choose One Not Started Scheduled Attempting To Reach Paused Bounce Send Failure…" at bounding box center [594, 177] width 366 height 25
select select "9"
click at [411, 165] on select "Choose One Not Started Scheduled Attempting To Reach Paused Bounce Send Failure…" at bounding box center [594, 177] width 366 height 25
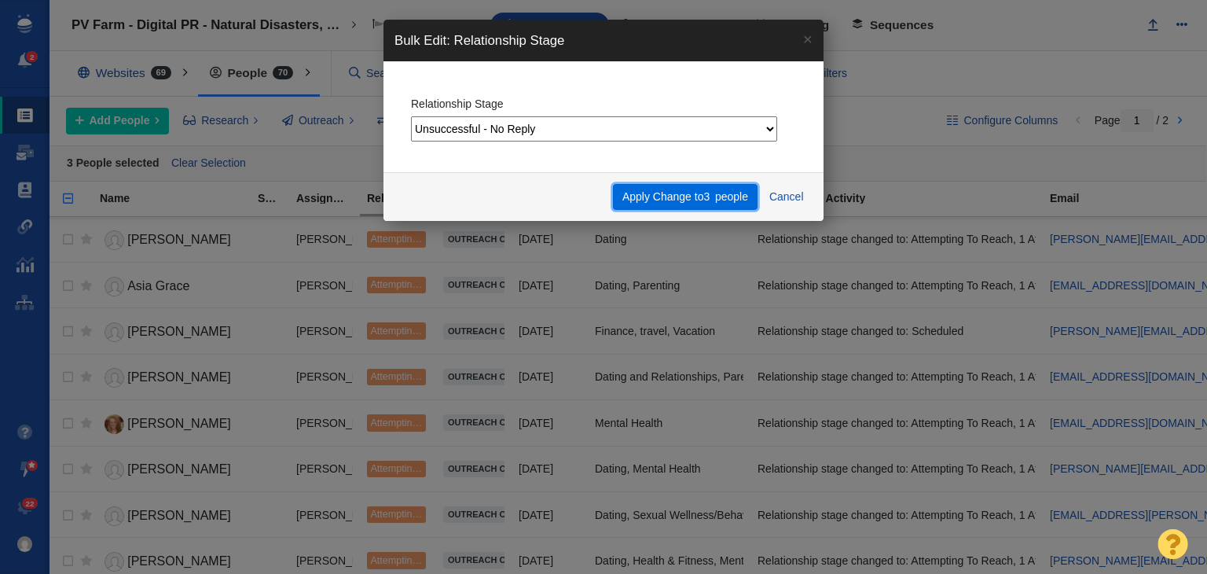
click at [685, 202] on button "Apply Change to 3 people" at bounding box center [685, 197] width 144 height 27
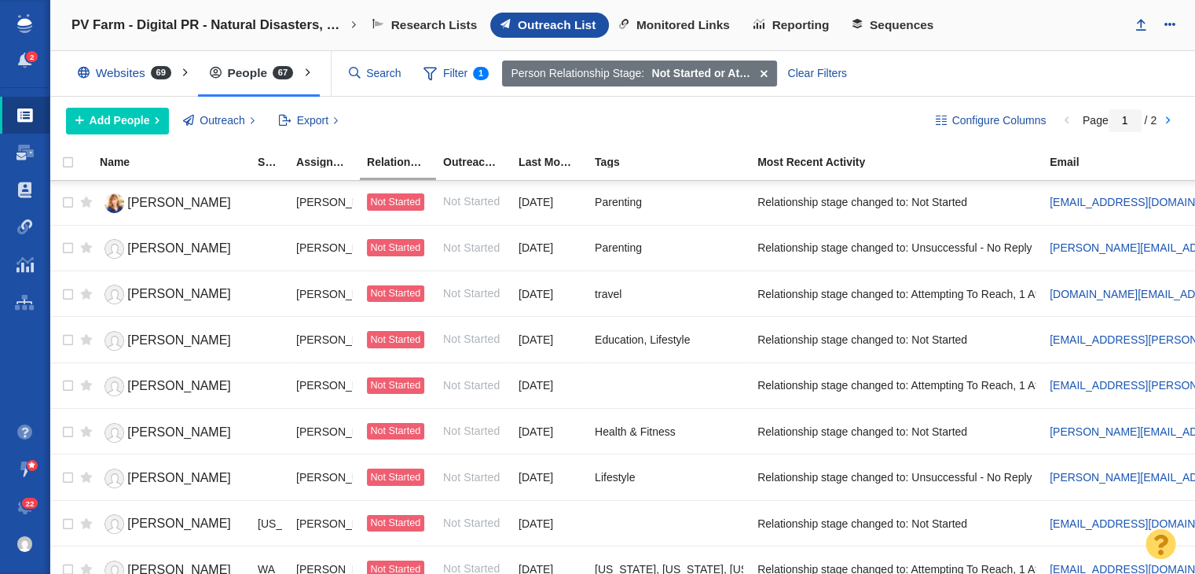
scroll to position [1196, 0]
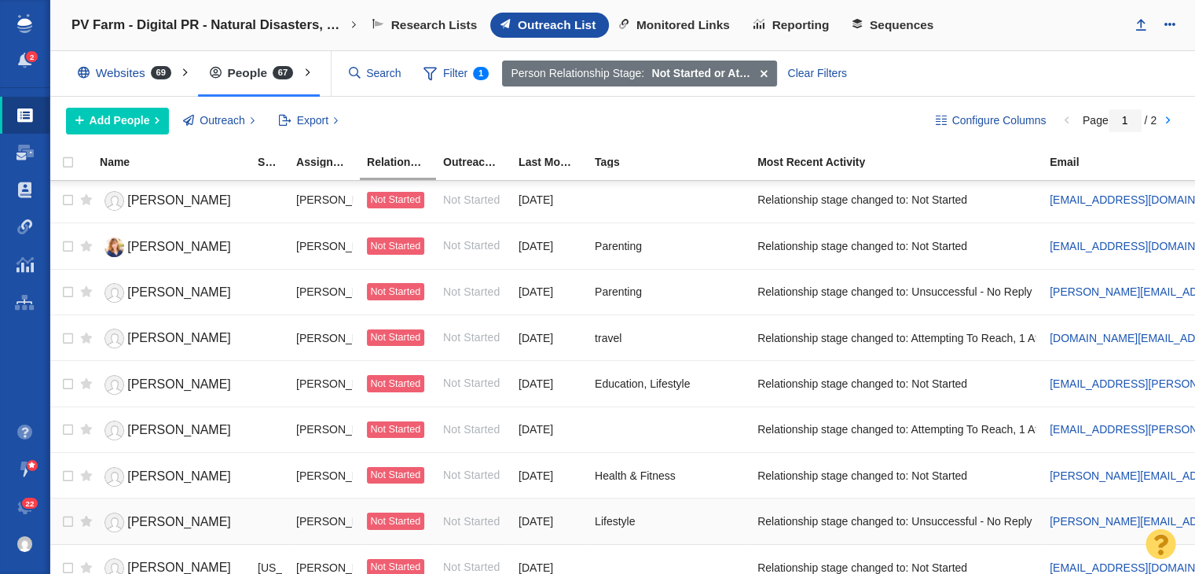
click at [164, 508] on link "[PERSON_NAME]" at bounding box center [172, 521] width 144 height 27
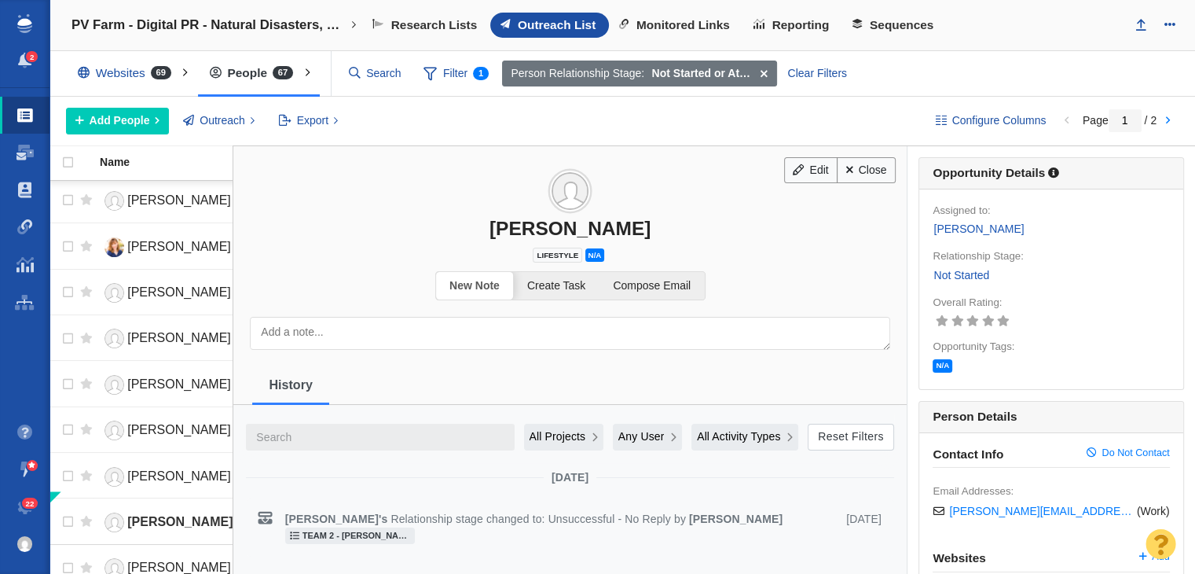
click at [617, 230] on div "[PERSON_NAME]" at bounding box center [569, 228] width 673 height 23
drag, startPoint x: 617, startPoint y: 230, endPoint x: 631, endPoint y: 231, distance: 14.2
click at [617, 231] on div "[PERSON_NAME]" at bounding box center [569, 228] width 673 height 23
copy div "[PERSON_NAME]"
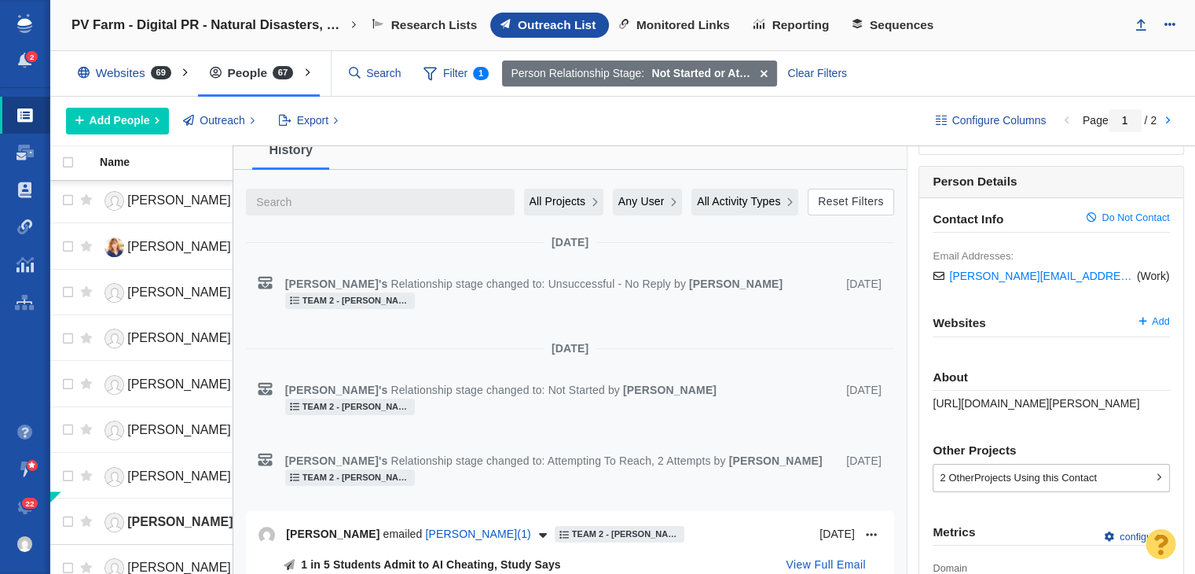
scroll to position [393, 0]
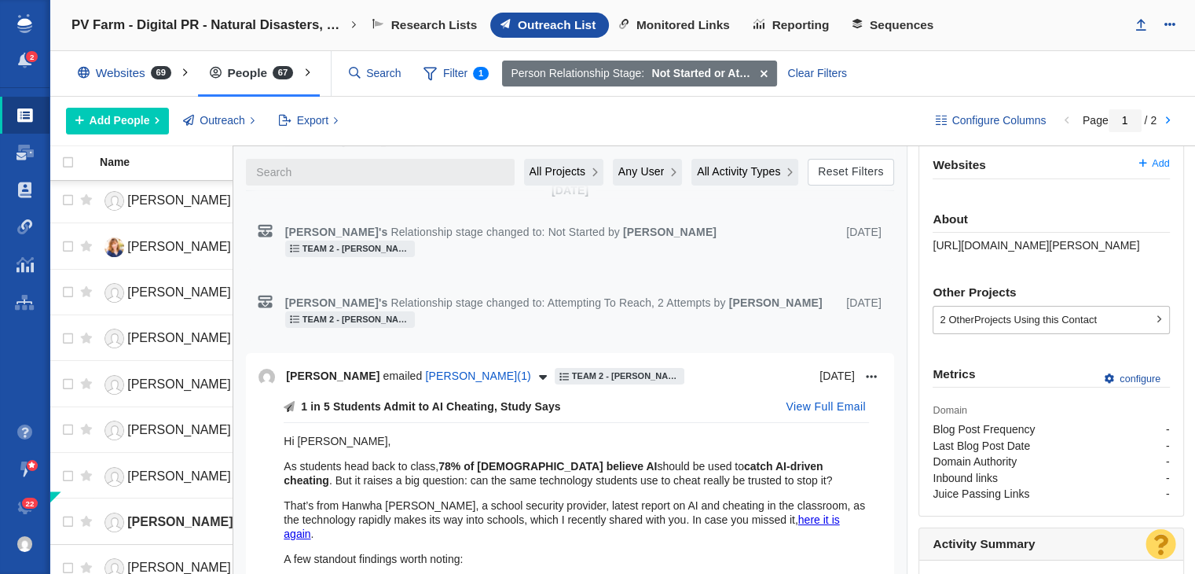
click at [1015, 241] on span "https://page-one-power.muckrack.com/jamie-kenney" at bounding box center [1036, 245] width 207 height 13
click at [1015, 244] on span "https://page-one-power.muckrack.com/jamie-kenney" at bounding box center [1036, 245] width 207 height 13
copy div "https://page-one-power.muckrack.com/jamie-kenney"
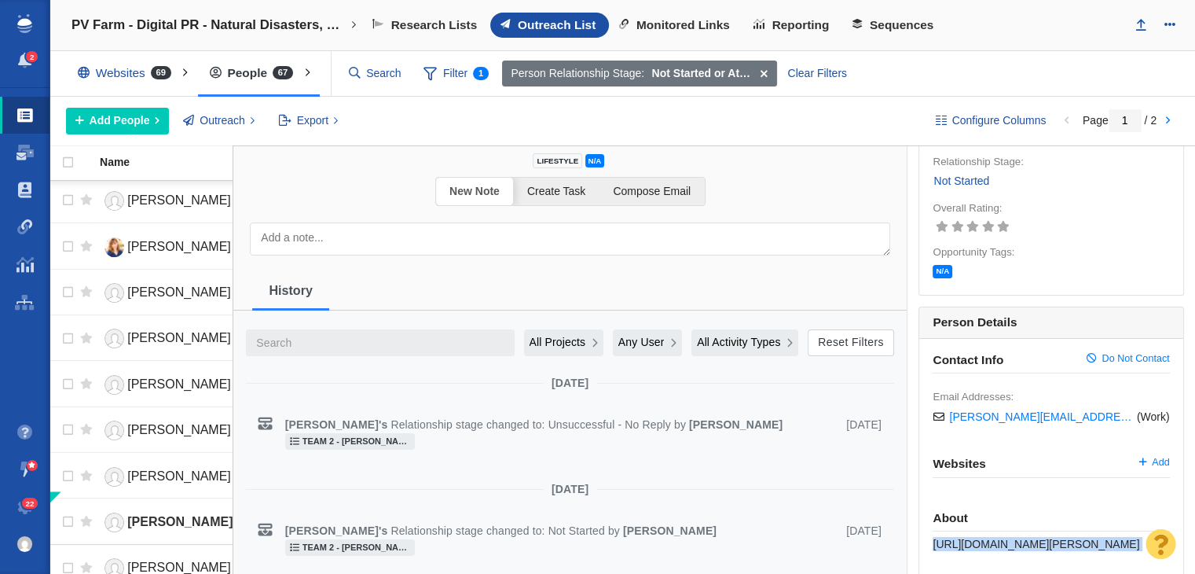
scroll to position [79, 0]
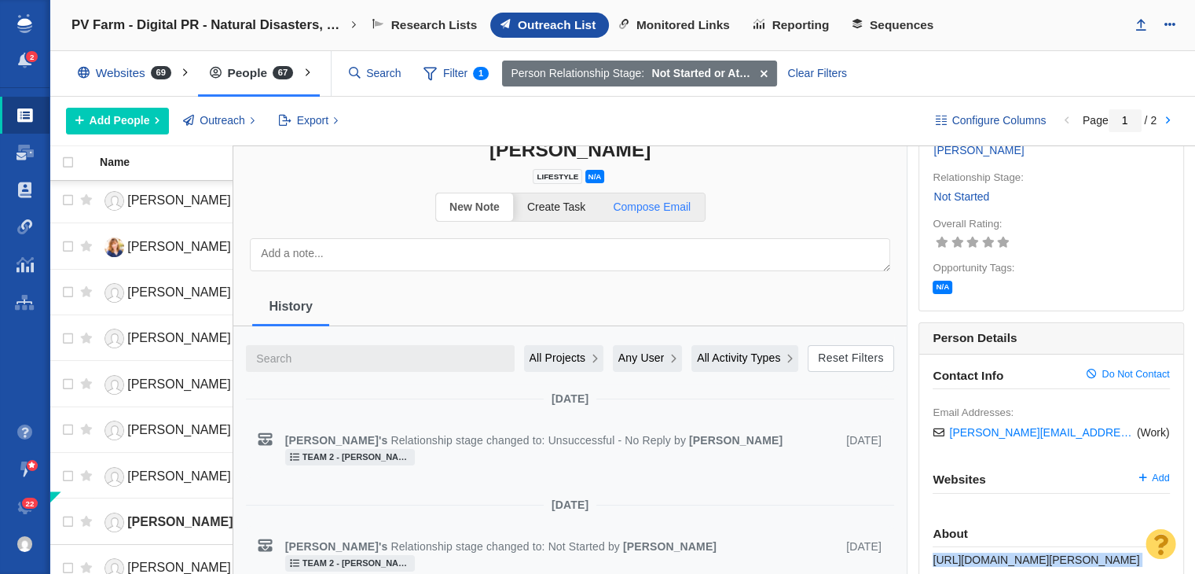
click at [654, 209] on span "Compose Email" at bounding box center [652, 206] width 78 height 13
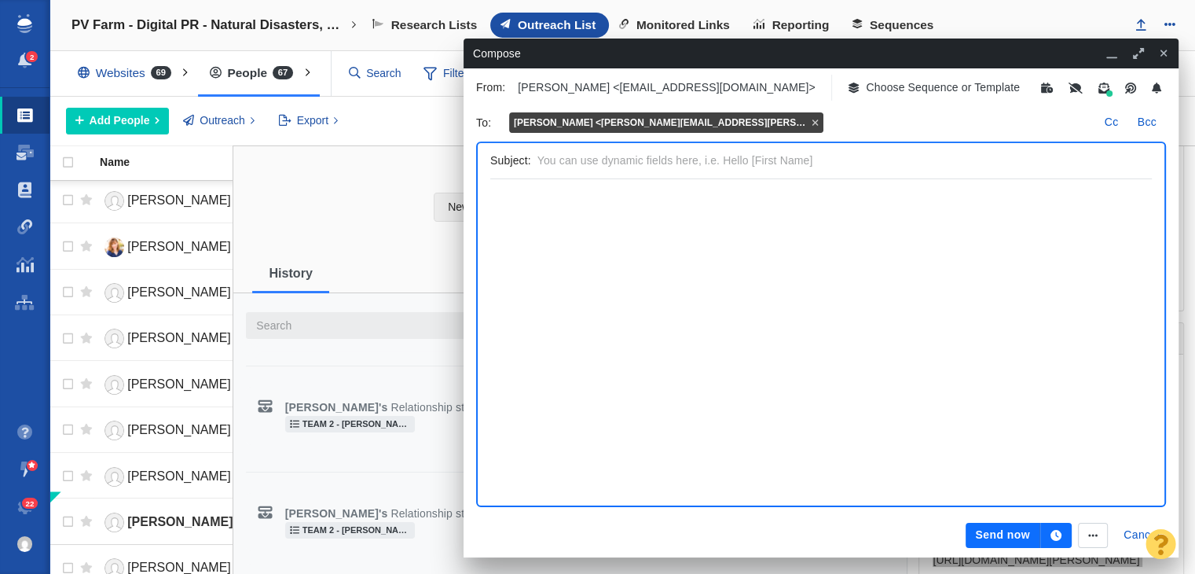
scroll to position [0, 0]
click at [860, 85] on icon "button" at bounding box center [854, 87] width 11 height 11
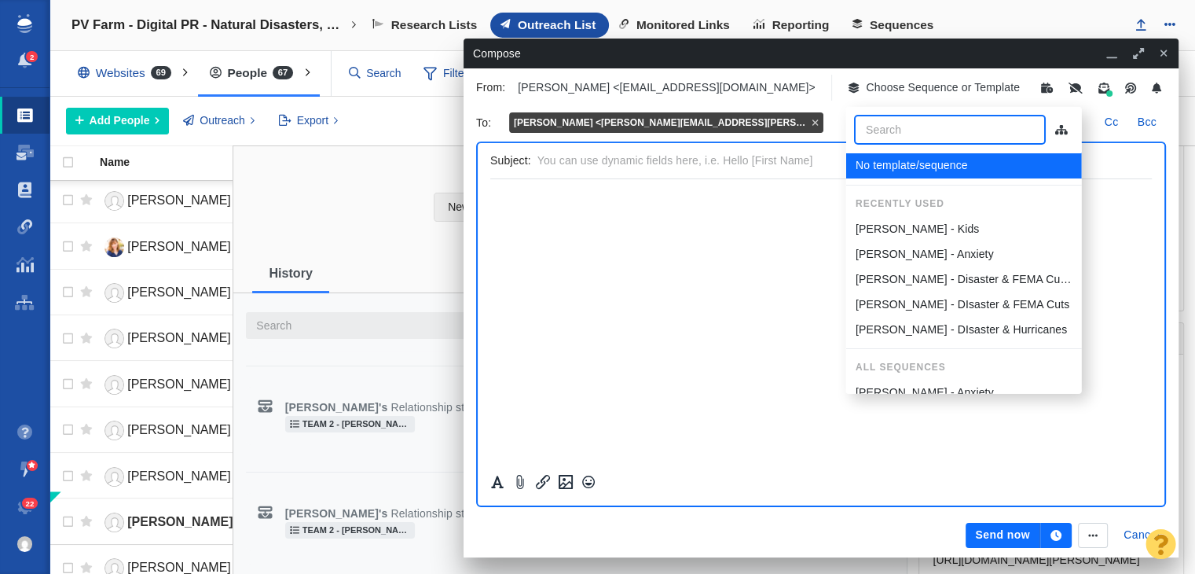
click at [928, 228] on div "[PERSON_NAME] - Kids" at bounding box center [963, 229] width 217 height 16
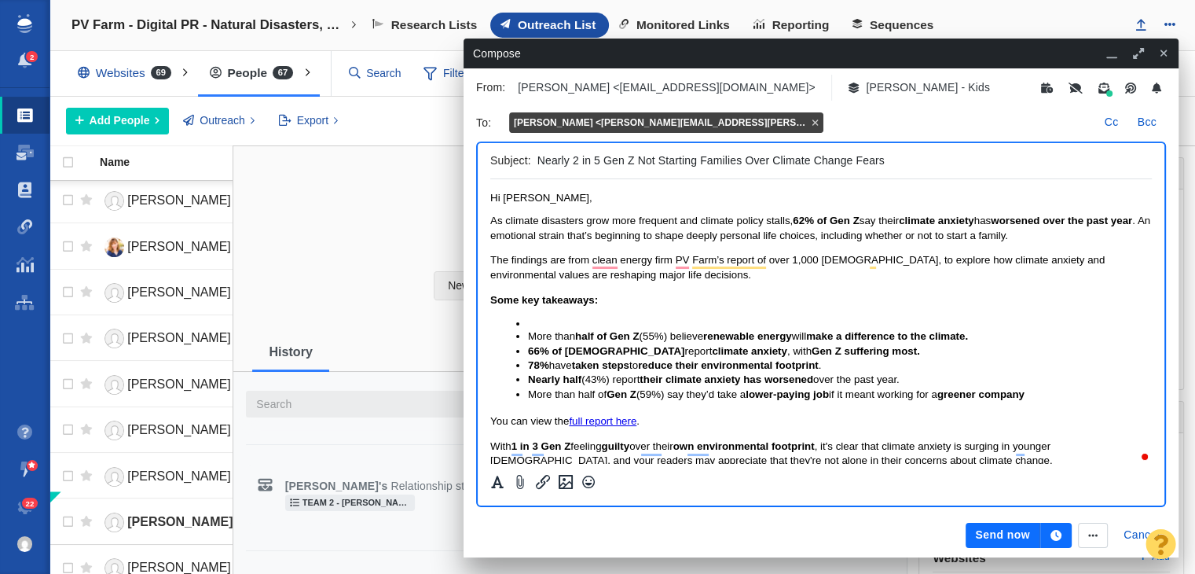
scroll to position [79, 0]
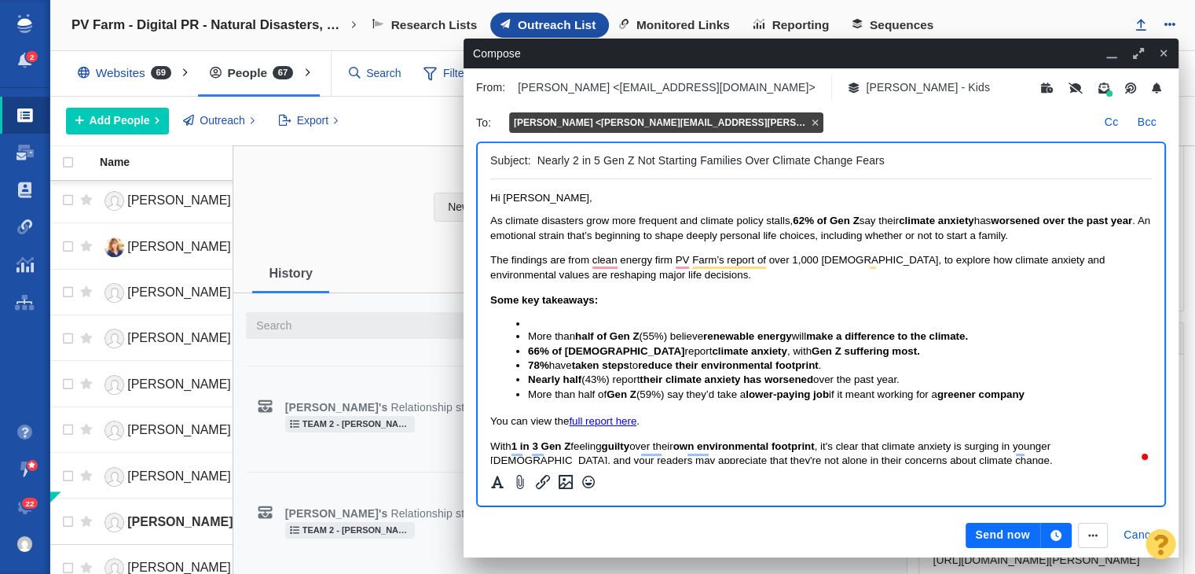
click at [1082, 236] on p "As climate disasters grow more frequent and climate policy stalls, 62% of Gen Z…" at bounding box center [821, 228] width 662 height 29
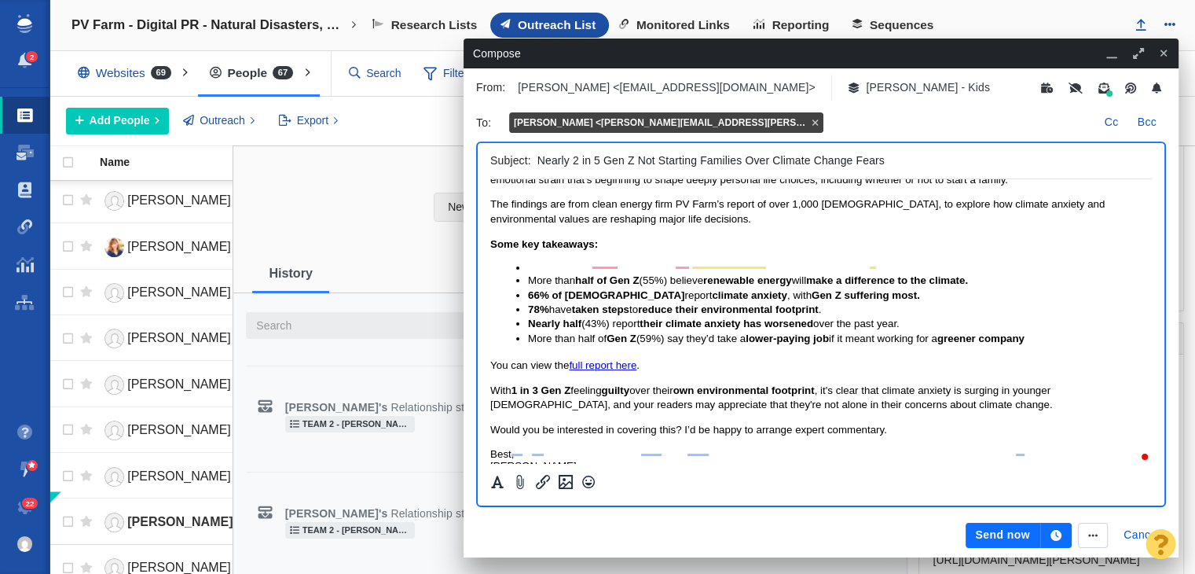
scroll to position [91, 0]
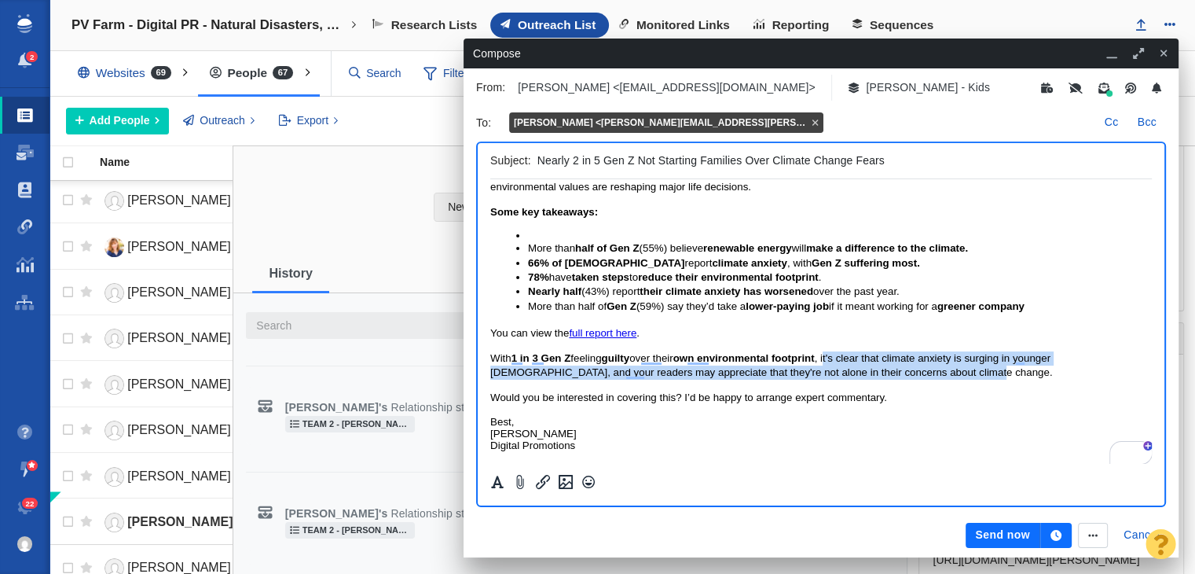
drag, startPoint x: 929, startPoint y: 372, endPoint x: 837, endPoint y: 354, distance: 94.5
click at [837, 354] on p "With 1 in 3 Gen Z feeling guilty over their own environmental footprint , it's …" at bounding box center [821, 365] width 662 height 29
click at [838, 353] on span "With 1 in 3 Gen Z feeling guilty over their own environmental footprint , it's …" at bounding box center [771, 365] width 562 height 26
drag, startPoint x: 834, startPoint y: 352, endPoint x: 909, endPoint y: 364, distance: 75.6
click at [909, 364] on p "With 1 in 3 Gen Z feeling guilty over their own environmental footprint , it's …" at bounding box center [821, 365] width 662 height 29
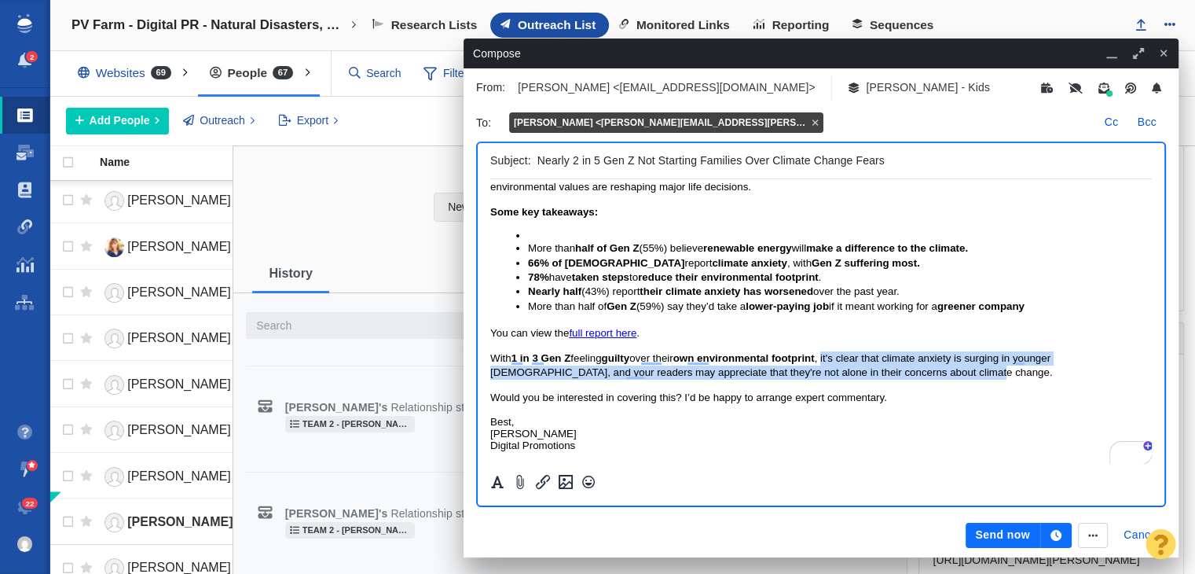
paste body "To enrich screen reader interactions, please activate Accessibility in Grammarl…"
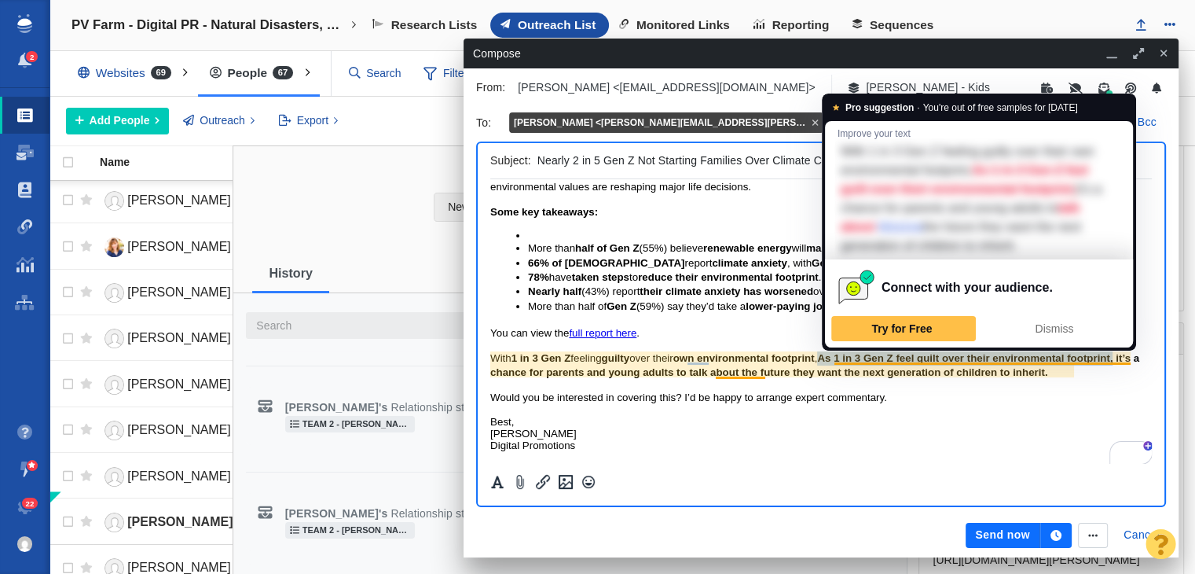
drag, startPoint x: 835, startPoint y: 352, endPoint x: 1130, endPoint y: 355, distance: 294.7
click at [1130, 355] on span "As 1 in 3 Gen Z feel guilt over their environmental footprint, it’s a chance fo…" at bounding box center [814, 365] width 649 height 26
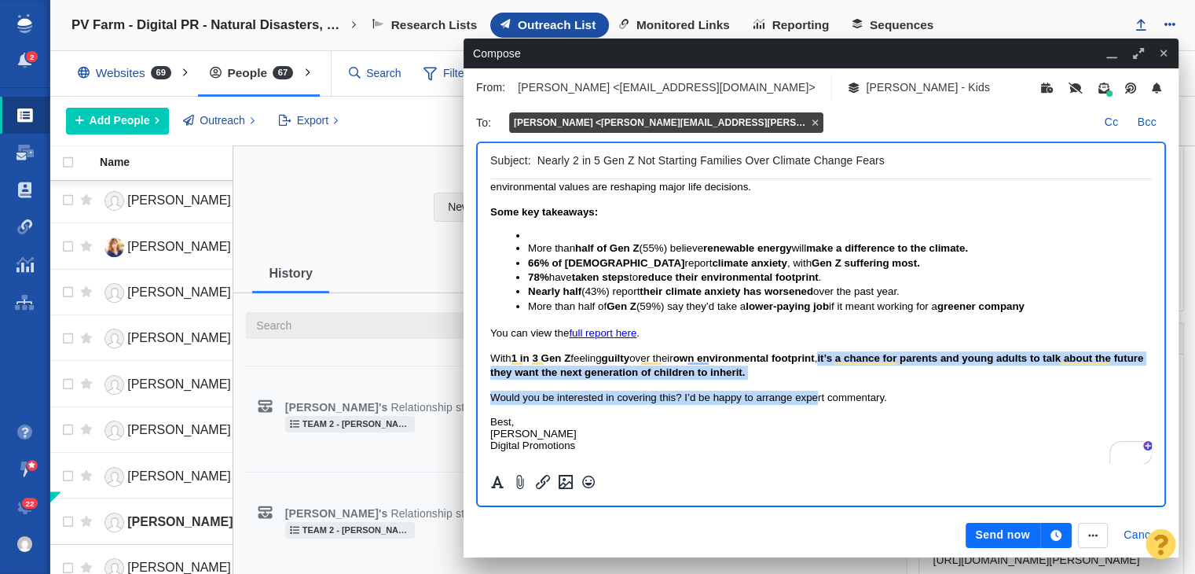
drag, startPoint x: 816, startPoint y: 383, endPoint x: 833, endPoint y: 361, distance: 27.5
click at [833, 361] on body "Hi [PERSON_NAME], As climate disasters grow more frequent and climate policy st…" at bounding box center [821, 277] width 662 height 347
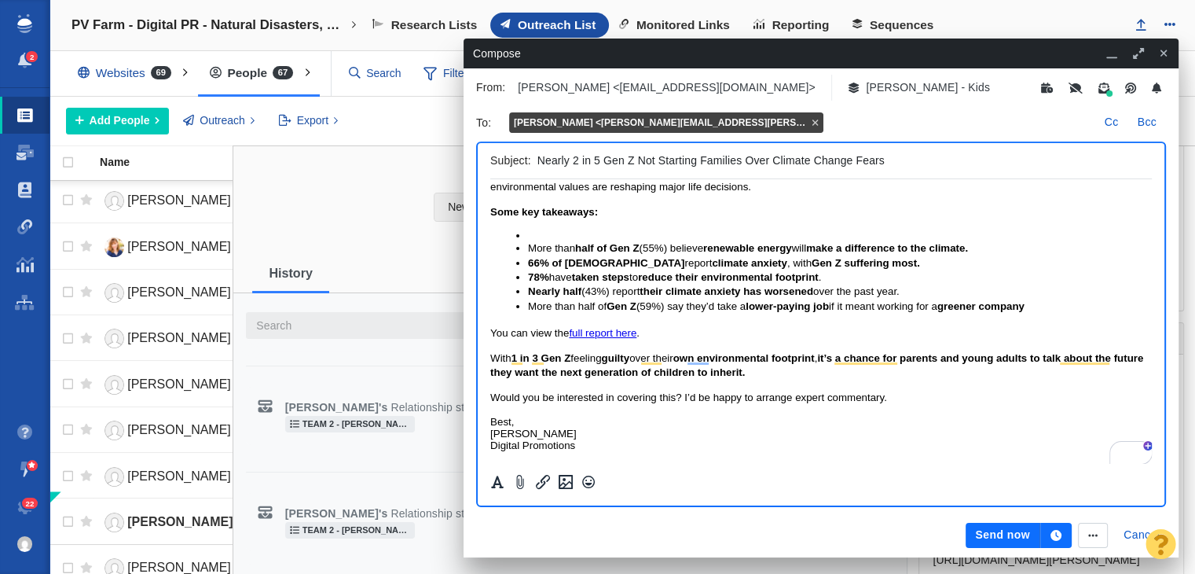
click at [840, 381] on body "Hi [PERSON_NAME], As climate disasters grow more frequent and climate policy st…" at bounding box center [821, 277] width 662 height 347
drag, startPoint x: 843, startPoint y: 373, endPoint x: 834, endPoint y: 359, distance: 16.6
click at [834, 359] on p "With 1 in 3 Gen Z feeling guilty over their own environmental footprint , it’s …" at bounding box center [821, 365] width 662 height 29
click at [801, 373] on p "With 1 in 3 Gen Z feeling guilty over their own environmental footprint , it’s …" at bounding box center [821, 365] width 662 height 29
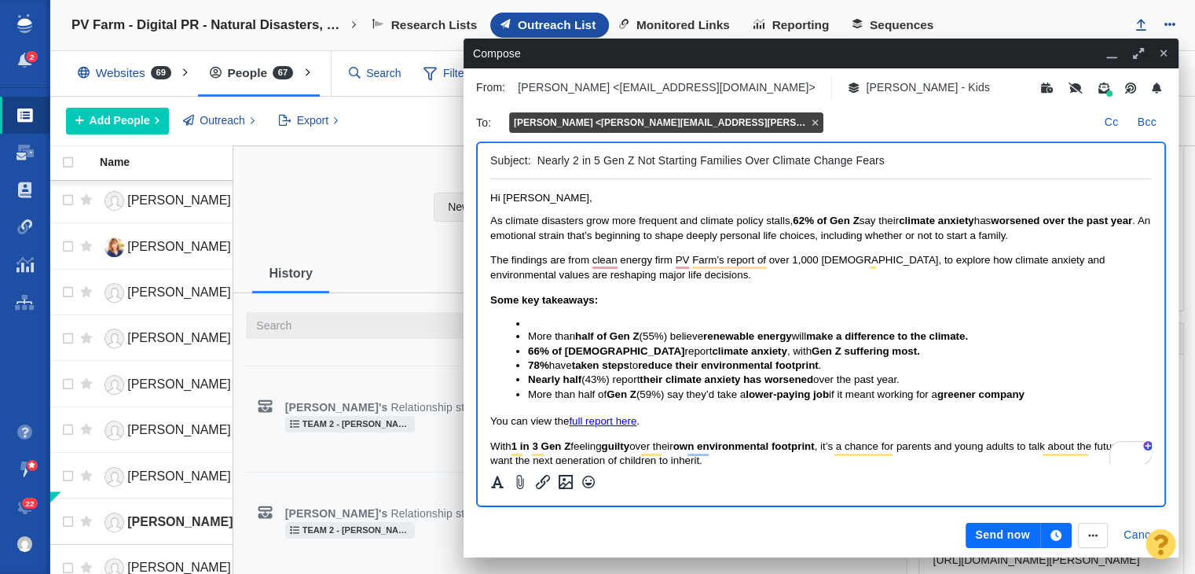
scroll to position [0, 0]
click at [541, 164] on input "Nearly 2 in 5 Gen Z Not Starting Families Over Climate Change Fears" at bounding box center [841, 160] width 608 height 23
drag, startPoint x: 599, startPoint y: 161, endPoint x: 629, endPoint y: 163, distance: 29.1
click at [629, 163] on input "Yes, Really, nearly 2 in 5 Gen Z Not Starting Families Over Climate Change Fears" at bounding box center [841, 160] width 608 height 23
drag, startPoint x: 662, startPoint y: 156, endPoint x: 765, endPoint y: 156, distance: 102.9
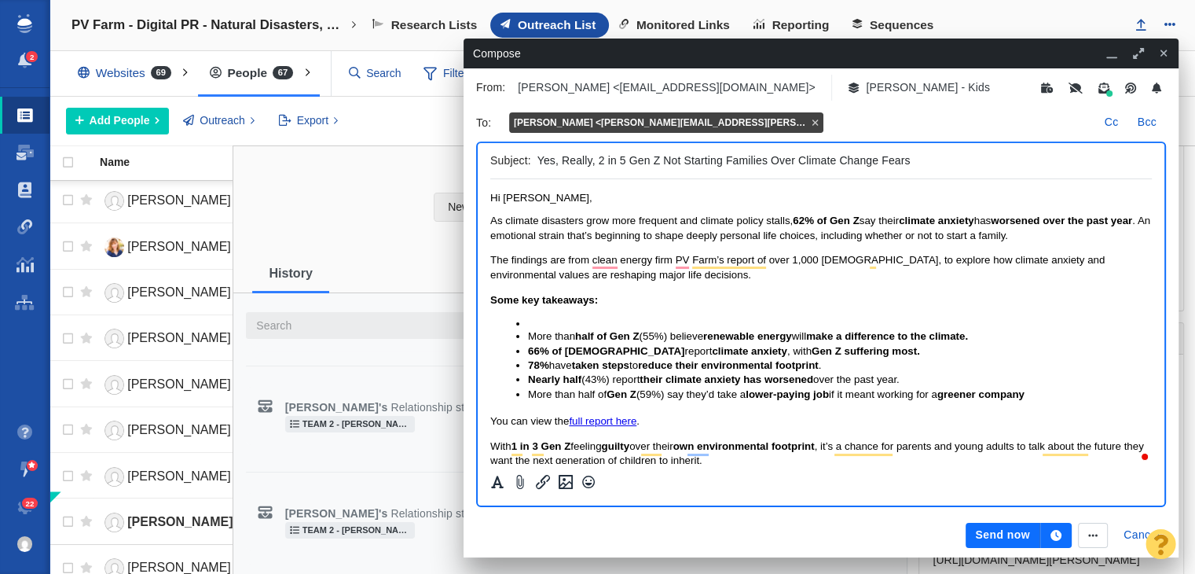
click at [765, 156] on input "Yes, Really, 2 in 5 Gen Z Not Starting Families Over Climate Change Fears" at bounding box center [841, 160] width 608 height 23
type input "Yes, Really, 2 in 5 Gen Z Say No to Kids Over Climate Change Fears"
click at [1022, 542] on button "Send now" at bounding box center [1003, 534] width 74 height 25
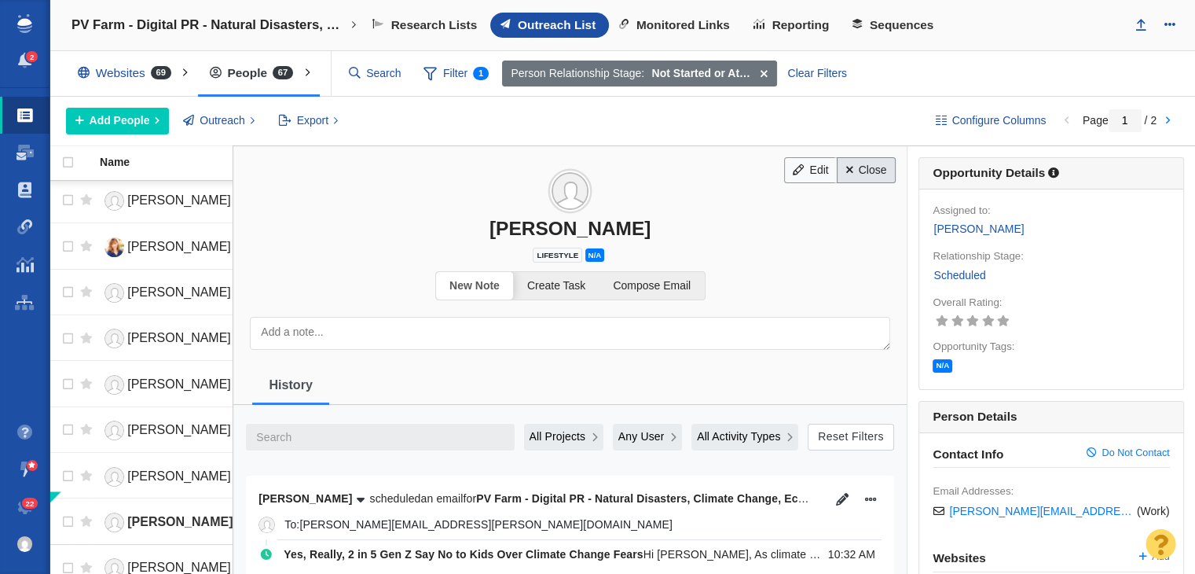
click at [856, 166] on link "Close" at bounding box center [866, 170] width 59 height 27
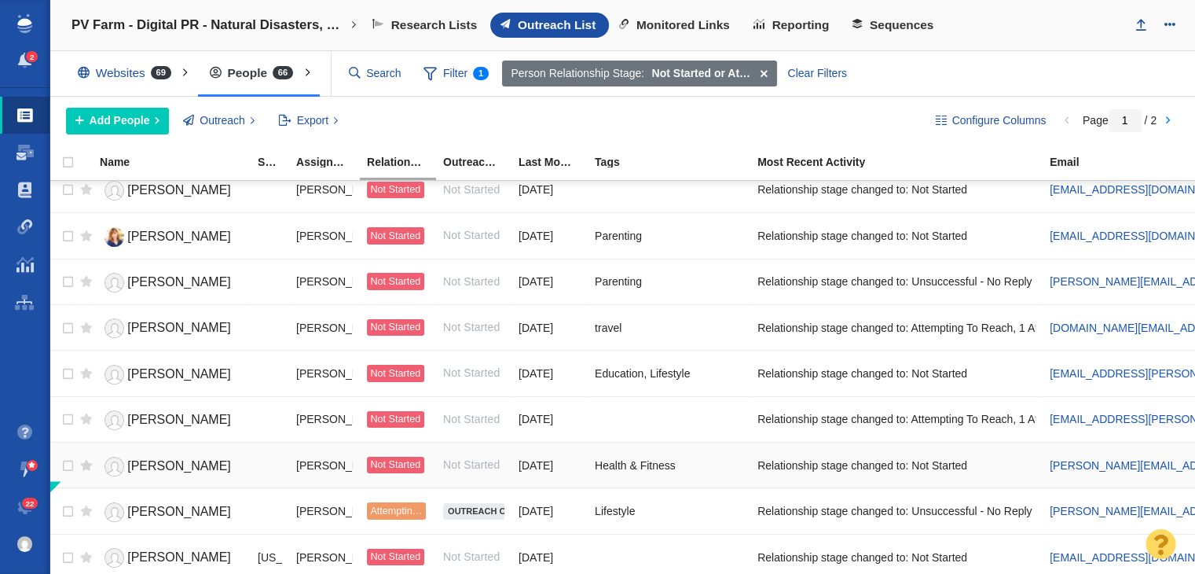
scroll to position [1196, 0]
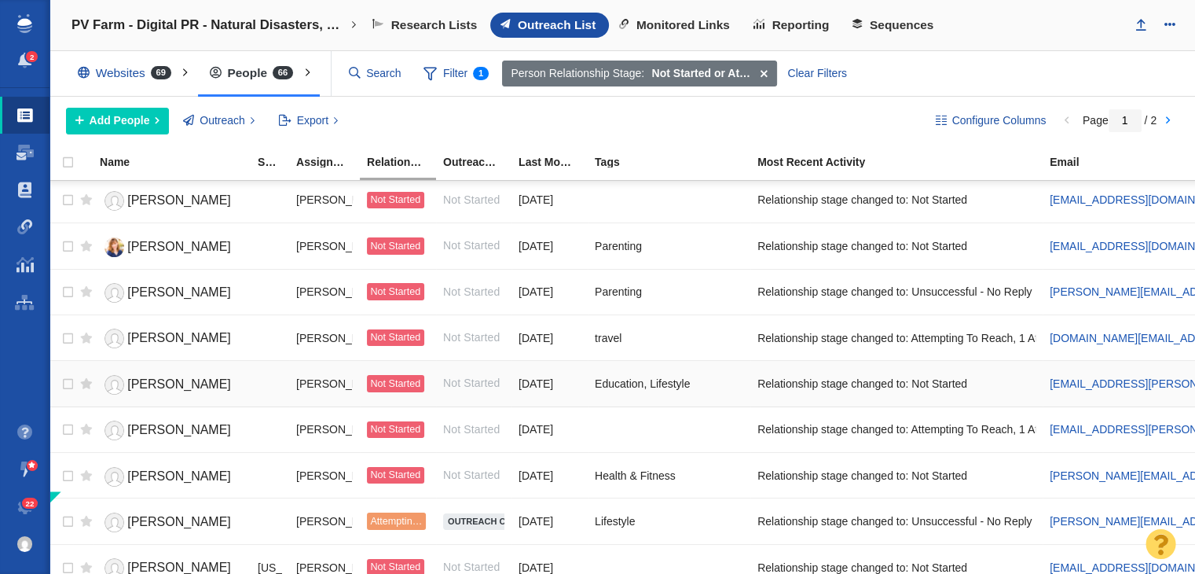
click at [178, 381] on span "[PERSON_NAME]" at bounding box center [179, 383] width 104 height 13
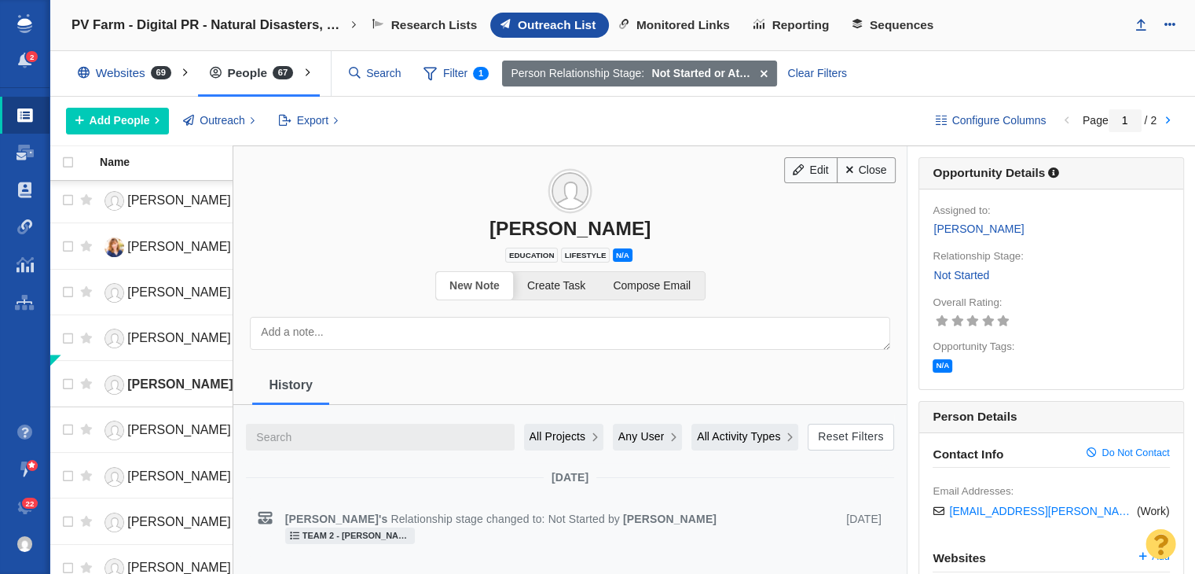
click at [541, 230] on div "[PERSON_NAME]" at bounding box center [569, 228] width 673 height 23
copy div "[PERSON_NAME]"
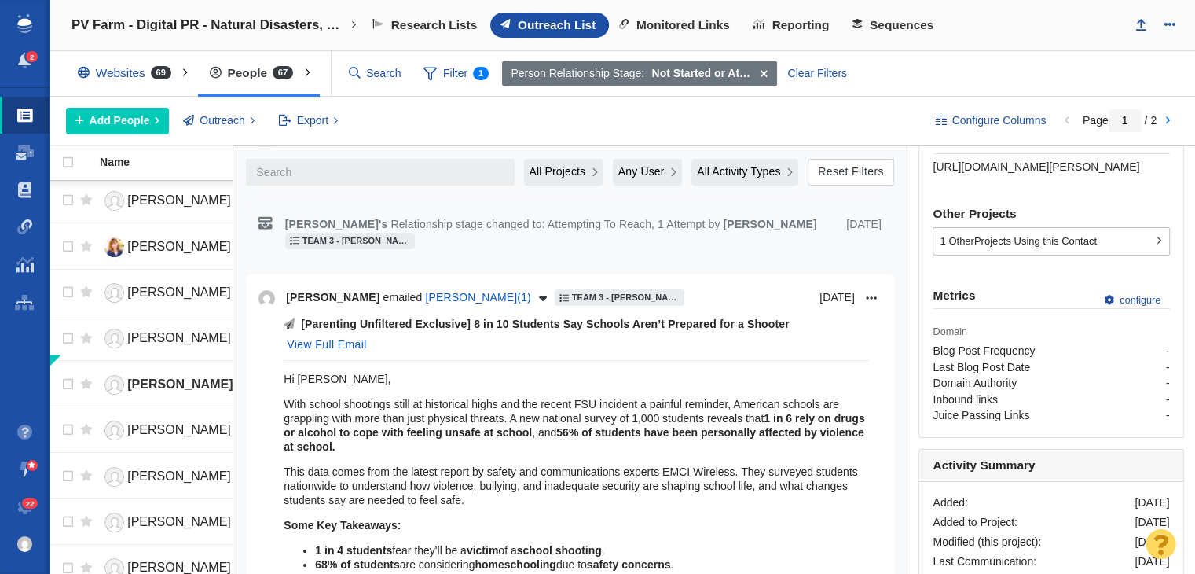
scroll to position [314, 0]
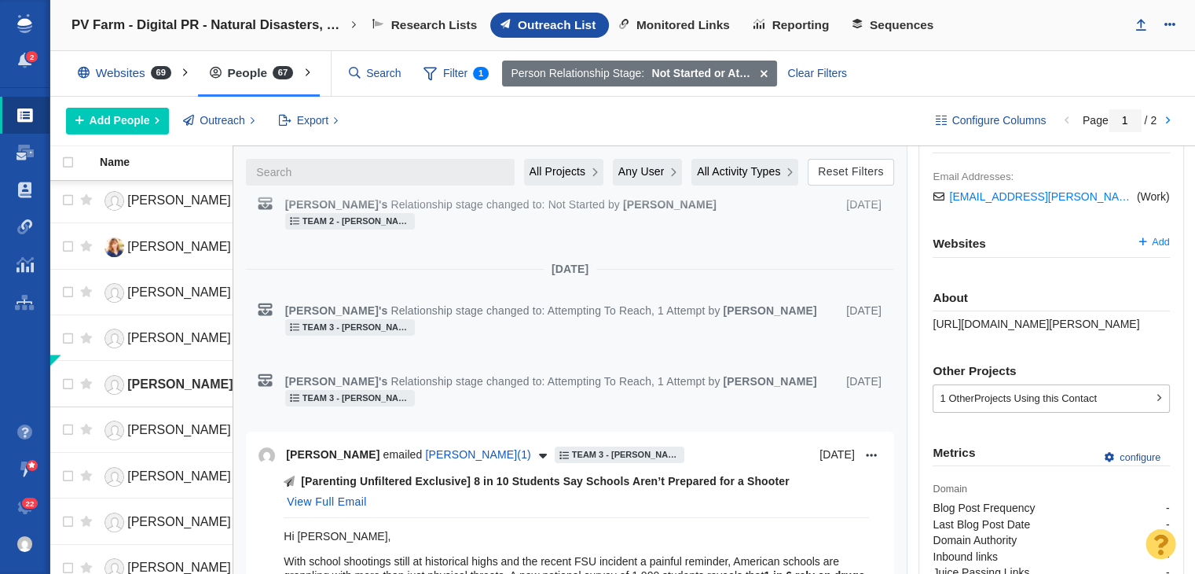
click at [1017, 326] on div "About [URL][DOMAIN_NAME][PERSON_NAME]" at bounding box center [1051, 311] width 236 height 40
copy div "[URL][DOMAIN_NAME][PERSON_NAME]"
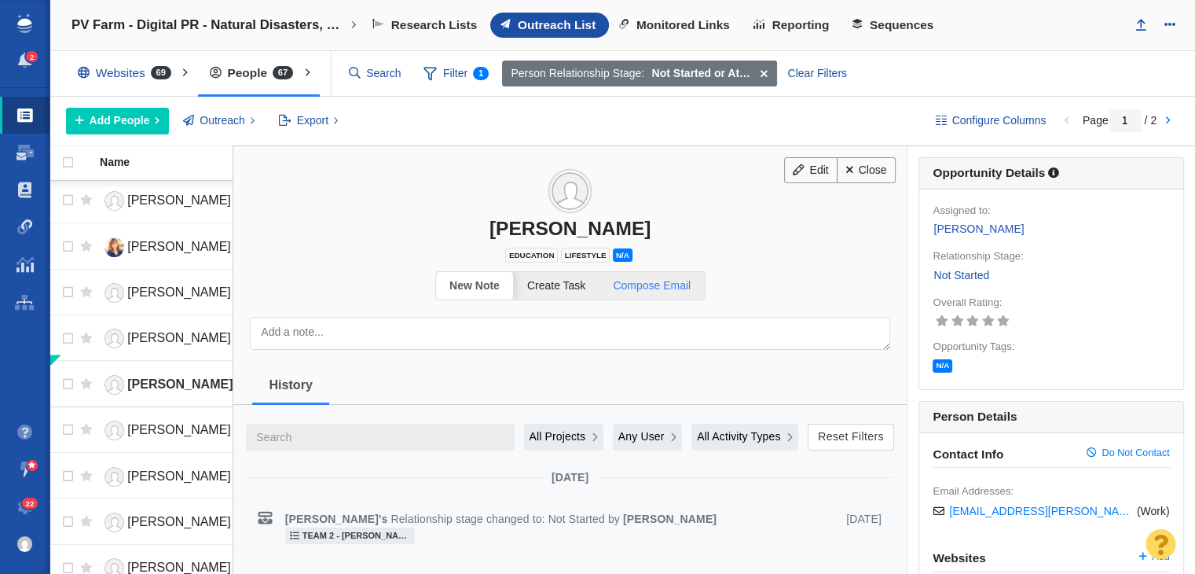
click at [632, 279] on span "Compose Email" at bounding box center [652, 285] width 78 height 13
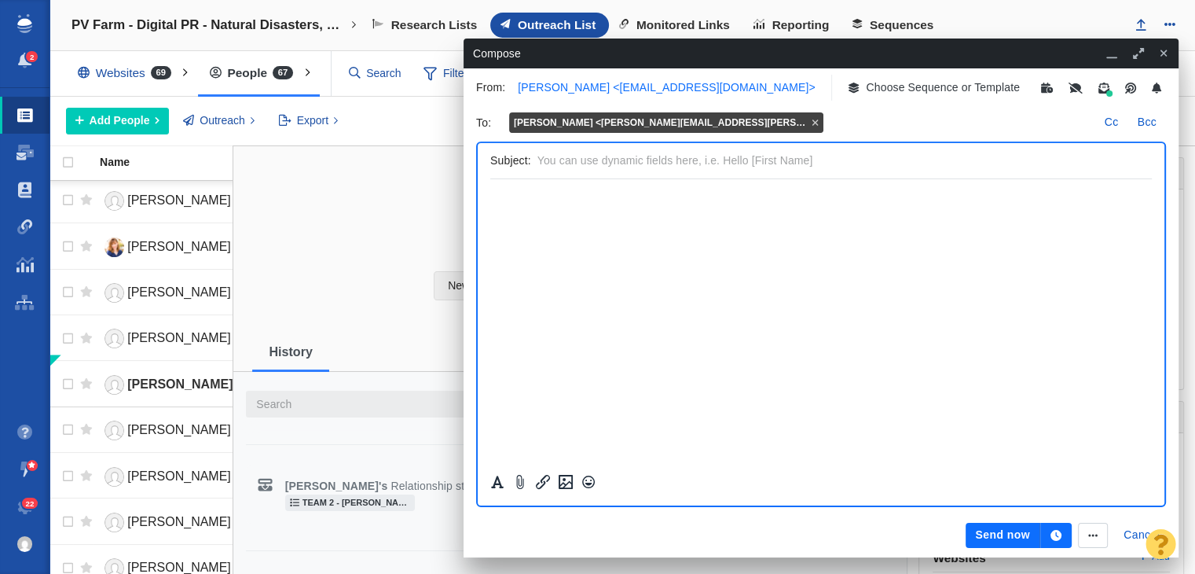
click at [815, 89] on p "[PERSON_NAME] <[EMAIL_ADDRESS][DOMAIN_NAME]>" at bounding box center [666, 87] width 297 height 16
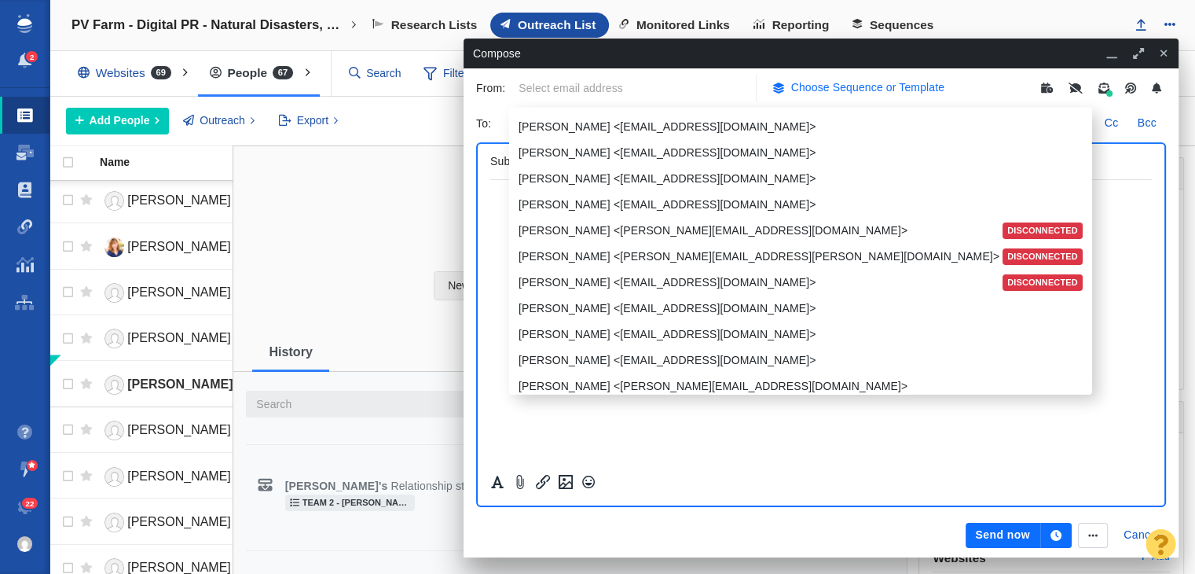
click at [855, 76] on button "Choose Sequence or Template" at bounding box center [858, 88] width 191 height 26
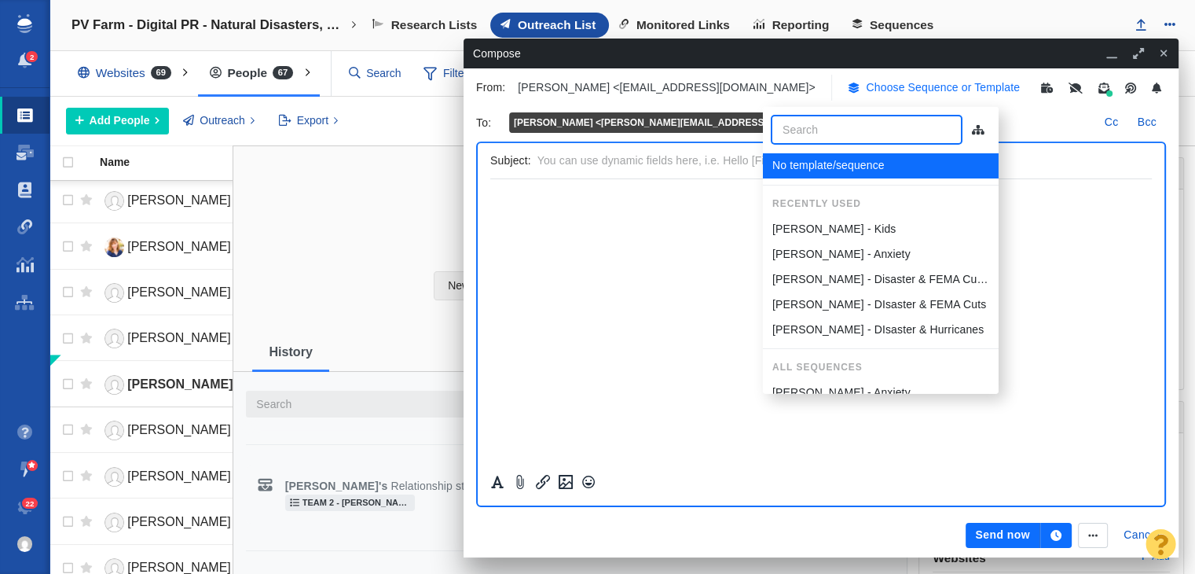
click at [892, 75] on button "Choose Sequence or Template" at bounding box center [933, 88] width 191 height 26
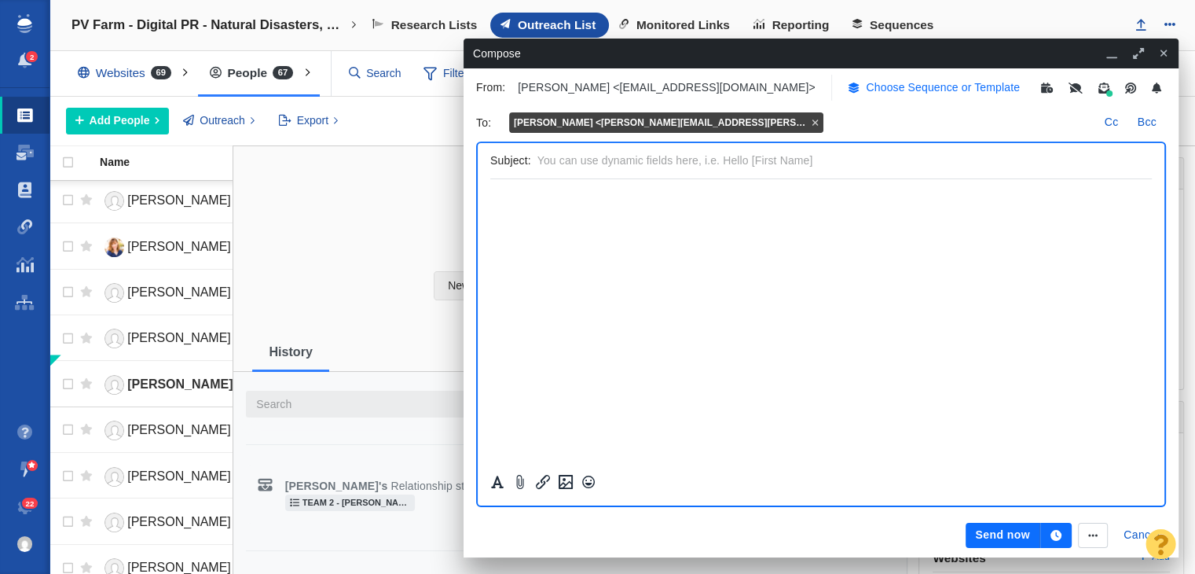
click at [893, 78] on button "Choose Sequence or Template" at bounding box center [933, 88] width 191 height 26
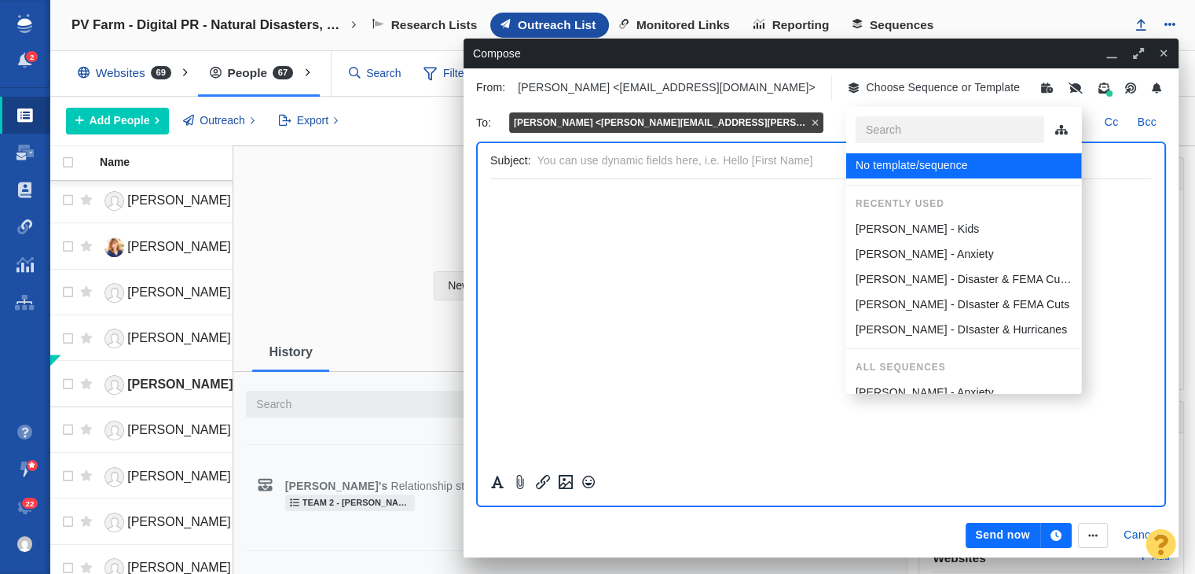
click at [903, 233] on p "[PERSON_NAME] - Kids" at bounding box center [916, 229] width 123 height 16
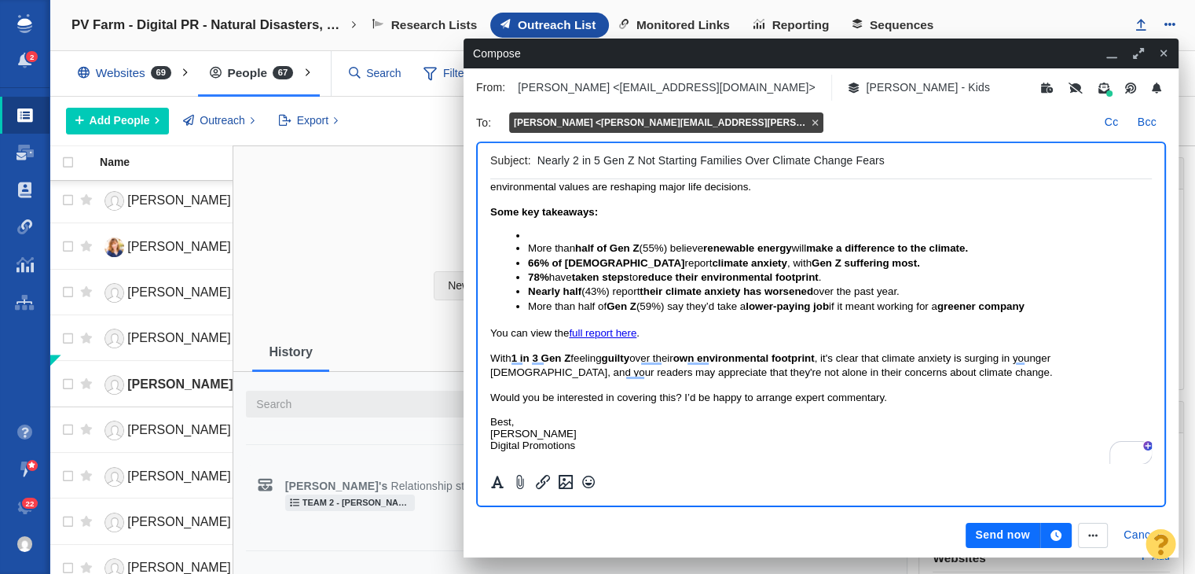
scroll to position [91, 0]
click at [845, 311] on p "More than half of Gen Z (59%) say they’d take a lower-paying job if it meant wo…" at bounding box center [840, 306] width 624 height 14
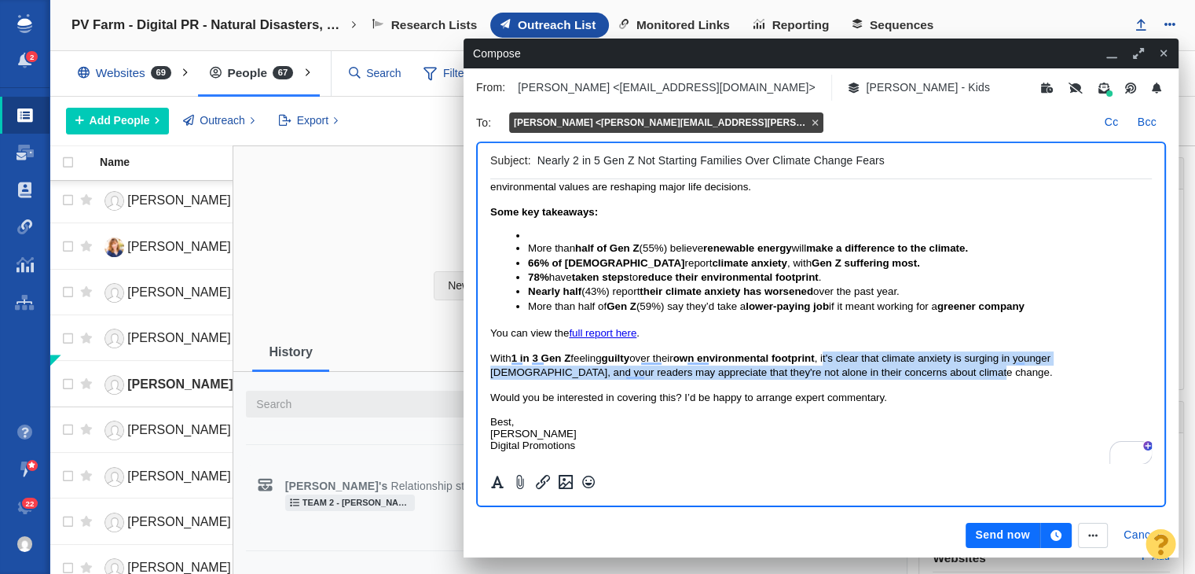
drag, startPoint x: 838, startPoint y: 355, endPoint x: 937, endPoint y: 370, distance: 100.1
click at [937, 370] on p "With 1 in 3 Gen Z feeling guilty over their own environmental footprint , it's …" at bounding box center [821, 365] width 662 height 29
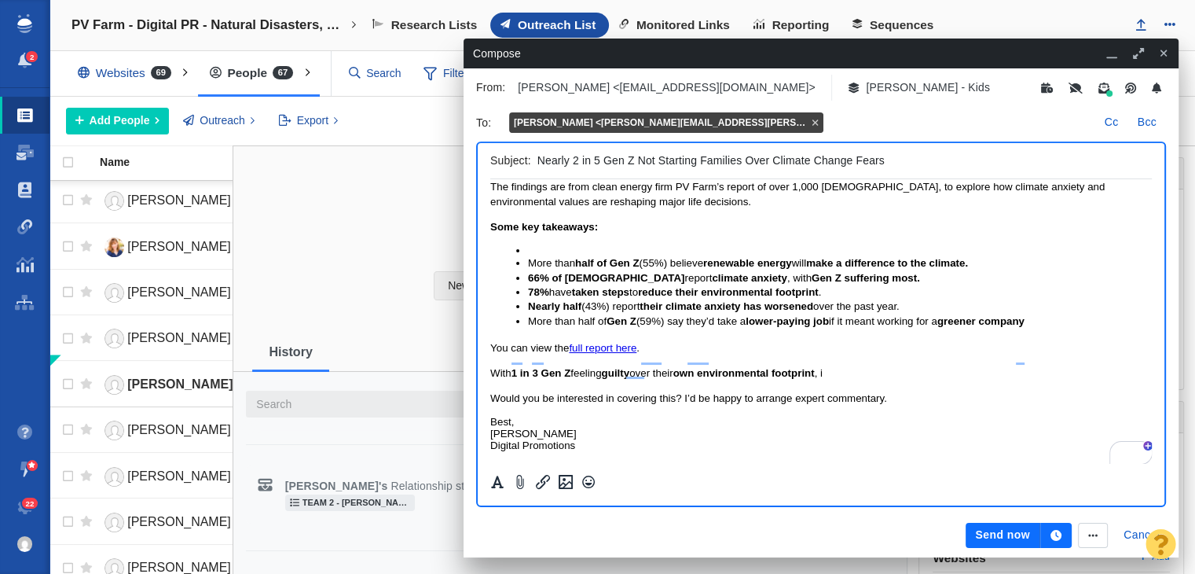
scroll to position [76, 0]
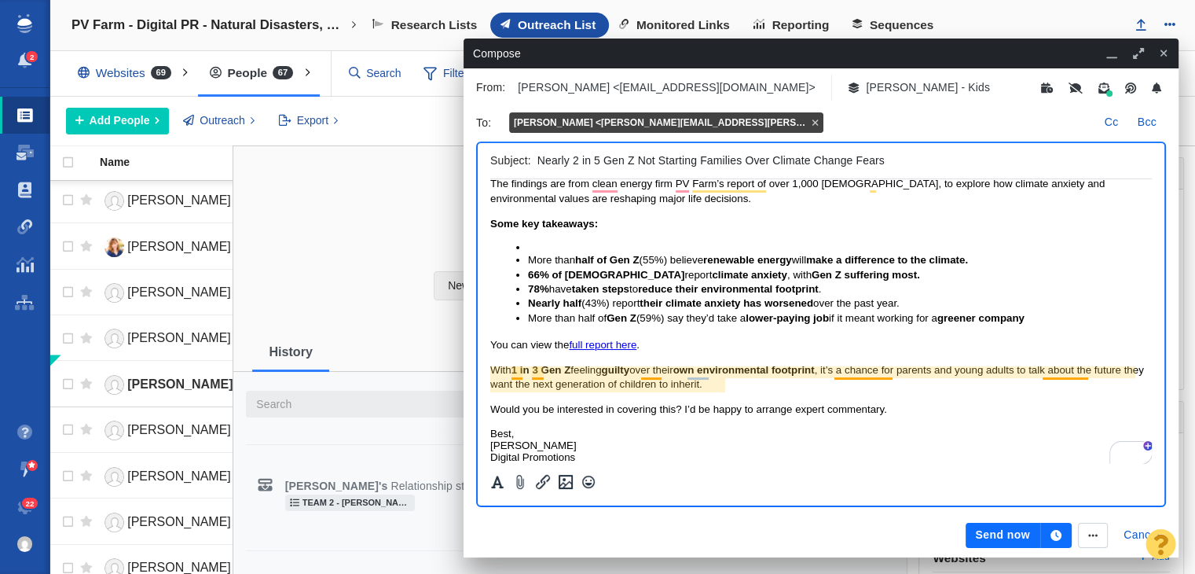
click at [867, 370] on span "With 1 in 3 Gen Z feeling guilty over their own environmental footprint , it’s …" at bounding box center [817, 377] width 654 height 26
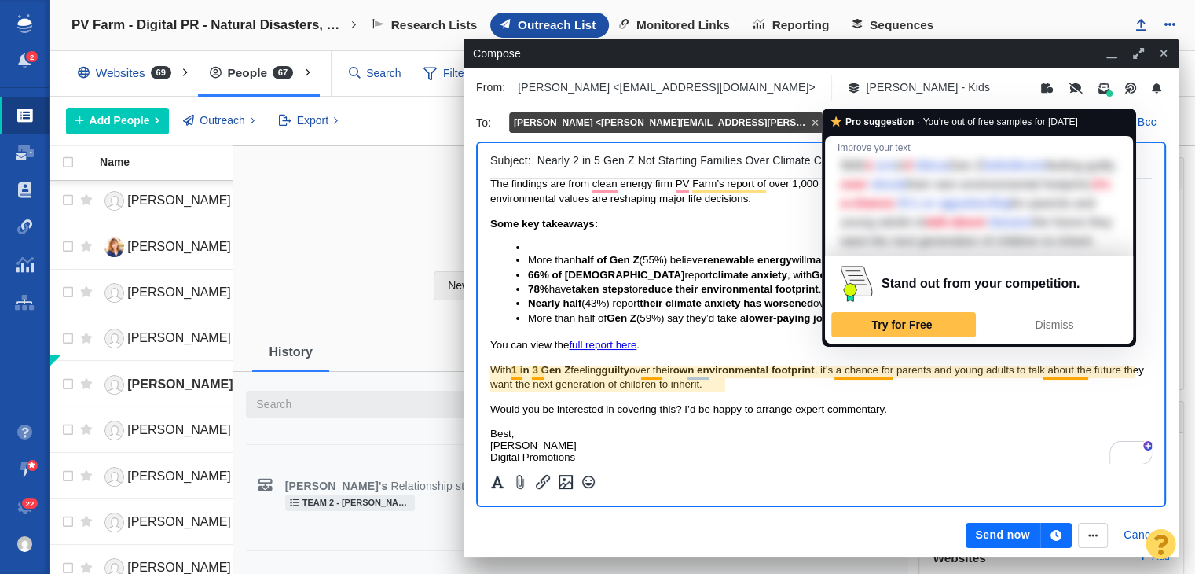
click at [818, 383] on p "With 1 in 3 Gen Z feeling guilty over their own environmental footprint , it’s …" at bounding box center [821, 377] width 662 height 29
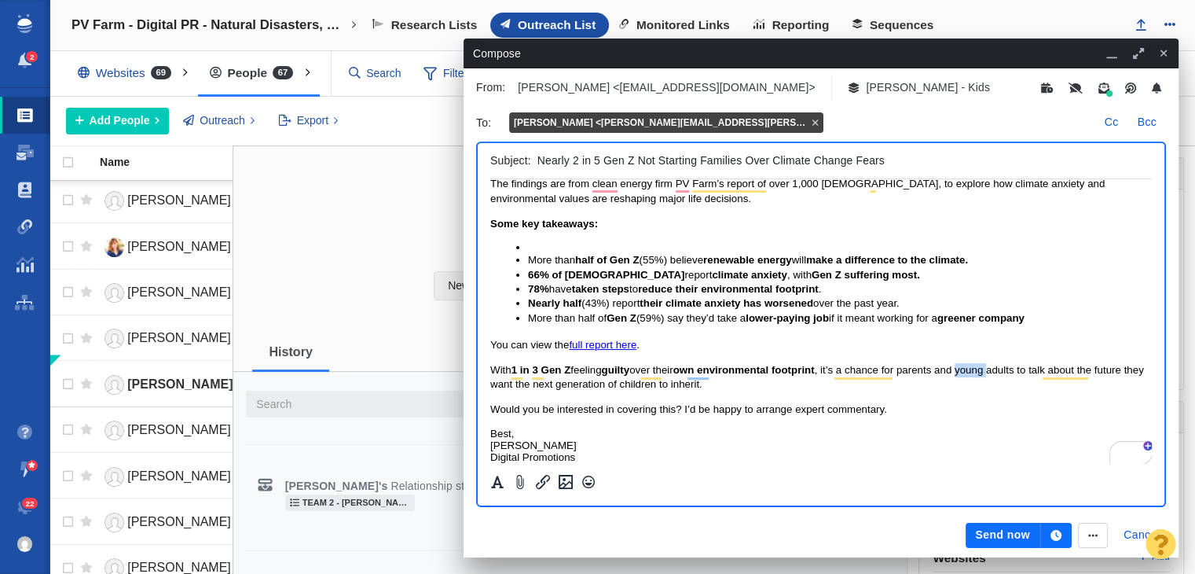
drag, startPoint x: 1001, startPoint y: 368, endPoint x: 970, endPoint y: 368, distance: 30.7
click at [970, 368] on span "With 1 in 3 Gen Z feeling guilty over their own environmental footprint , it’s …" at bounding box center [817, 377] width 654 height 26
click at [940, 386] on p "With 1 in 3 Gen Z feeling guilty over their own environmental footprint , it’s …" at bounding box center [821, 377] width 662 height 29
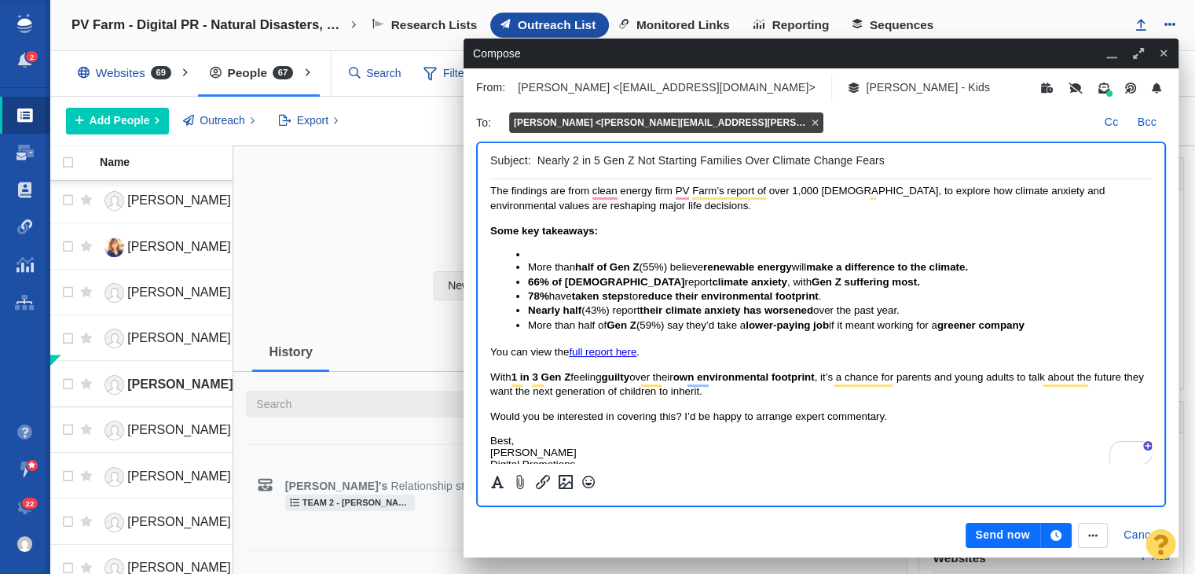
scroll to position [0, 0]
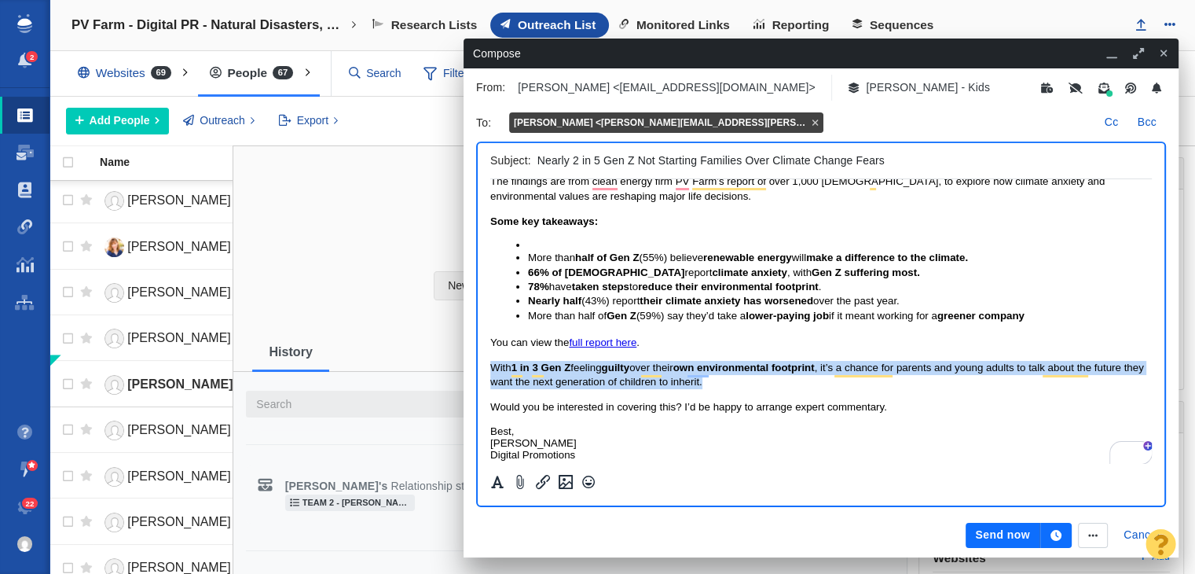
drag, startPoint x: 732, startPoint y: 380, endPoint x: 476, endPoint y: 361, distance: 256.8
click at [490, 361] on html "Hi Kara, As climate disasters grow more frequent and climate policy stalls, 62%…" at bounding box center [821, 287] width 662 height 372
click at [706, 385] on span "With 1 in 3 Gen Z feeling guilty over their own environmental footprint , it’s …" at bounding box center [817, 374] width 654 height 26
drag, startPoint x: 738, startPoint y: 376, endPoint x: 753, endPoint y: 379, distance: 15.4
click at [738, 379] on p "With 1 in 3 Gen Z feeling guilty over their own environmental footprint , it’s …" at bounding box center [821, 375] width 662 height 29
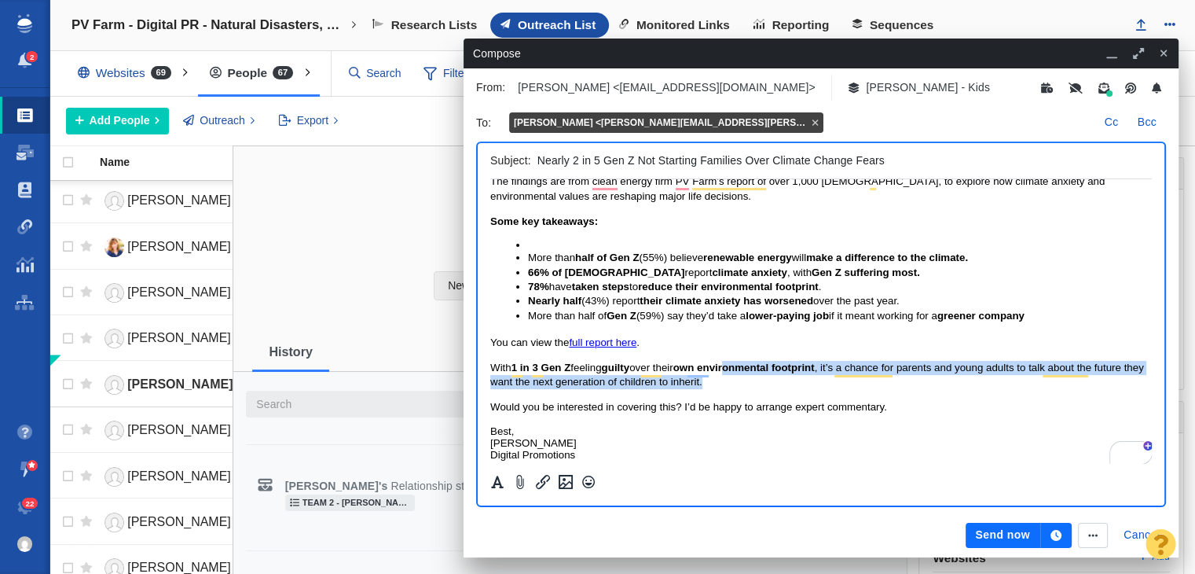
click at [794, 383] on p "With 1 in 3 Gen Z feeling guilty over their own environmental footprint , it’s …" at bounding box center [821, 375] width 662 height 29
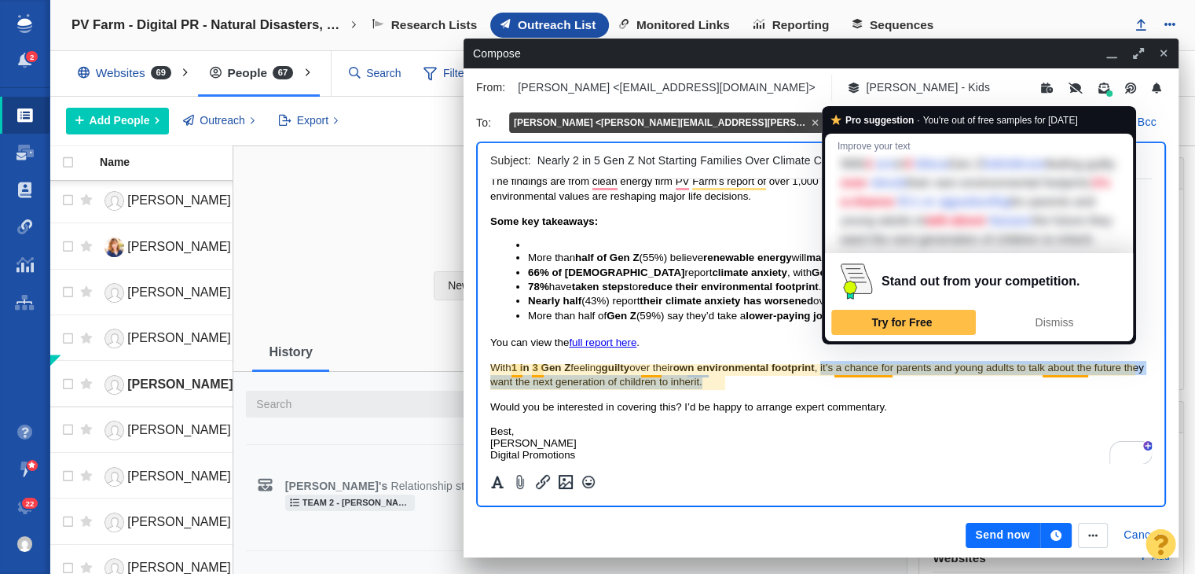
drag, startPoint x: 823, startPoint y: 383, endPoint x: 835, endPoint y: 370, distance: 17.2
click at [835, 370] on p "With 1 in 3 Gen Z feeling guilty over their own environmental footprint , it’s …" at bounding box center [821, 375] width 662 height 29
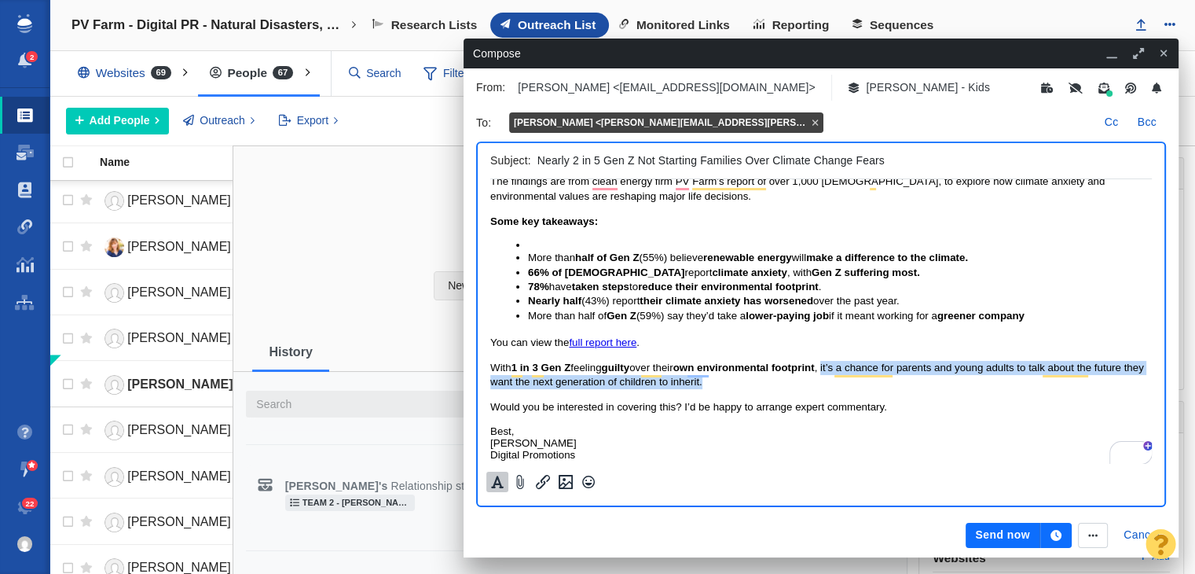
click at [500, 482] on icon "Formatting" at bounding box center [497, 482] width 16 height 14
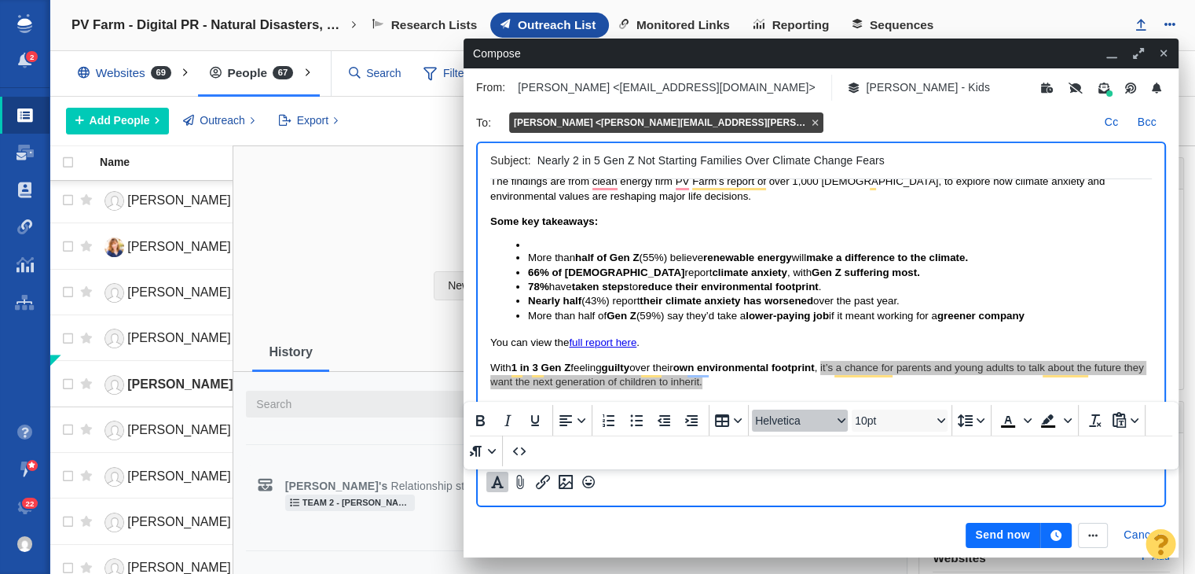
click at [788, 414] on span "Helvetica" at bounding box center [793, 420] width 77 height 13
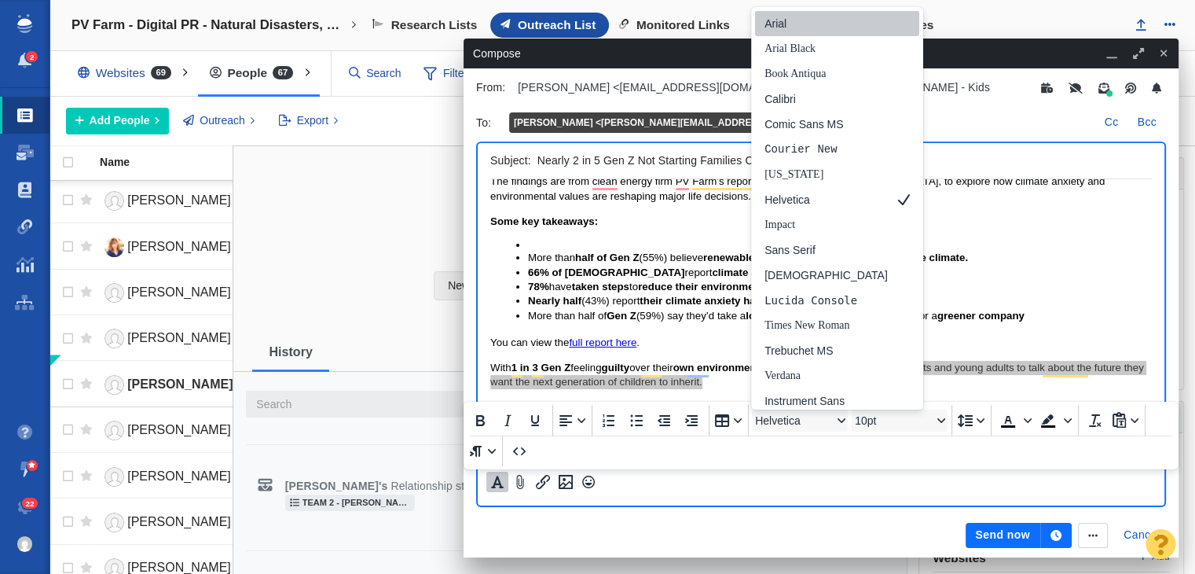
scroll to position [5, 0]
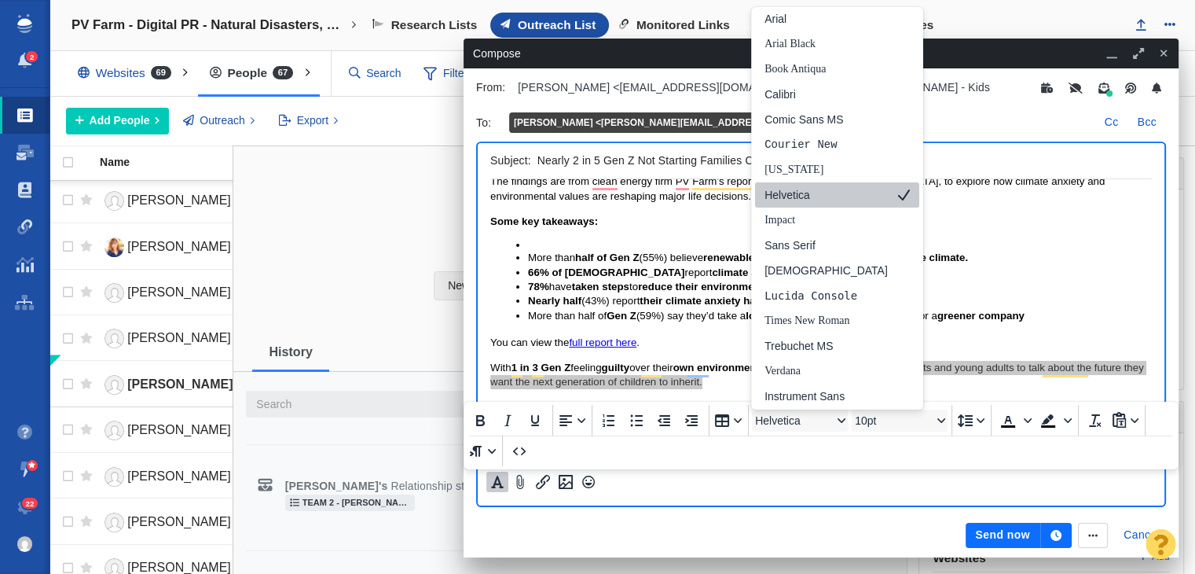
click at [800, 197] on div "Helvetica" at bounding box center [825, 194] width 123 height 19
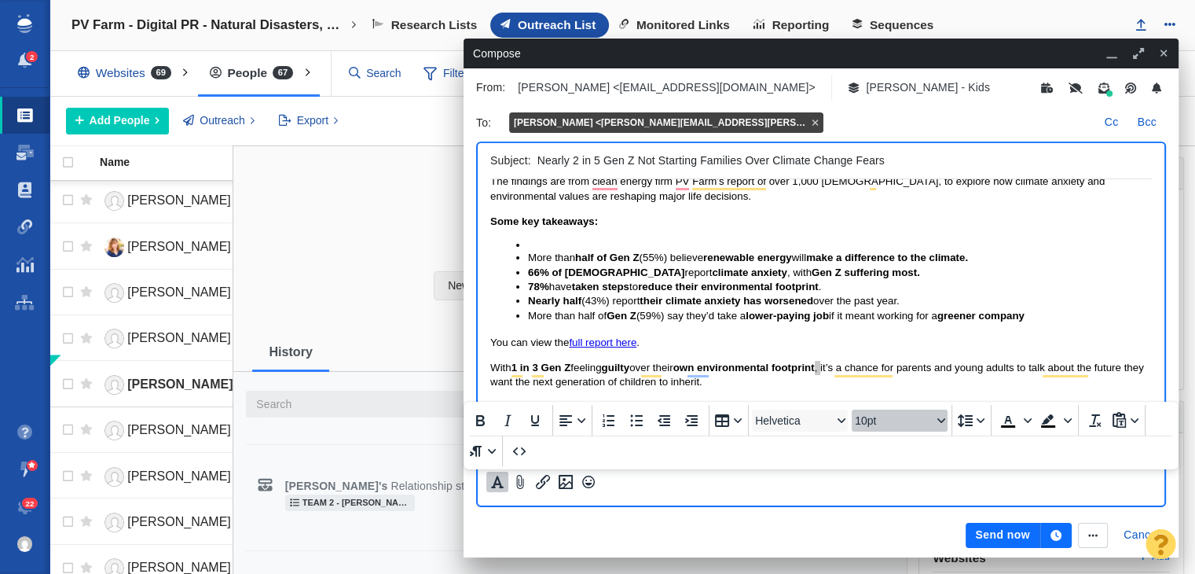
click at [873, 431] on button "10pt" at bounding box center [900, 420] width 96 height 22
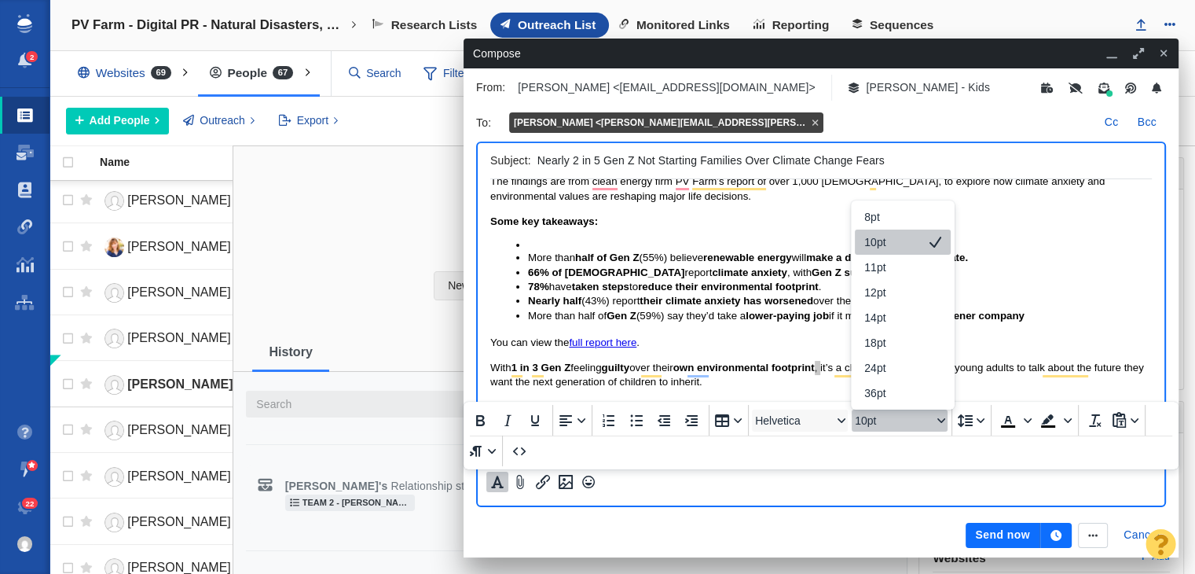
click at [913, 252] on div "10pt" at bounding box center [903, 241] width 96 height 25
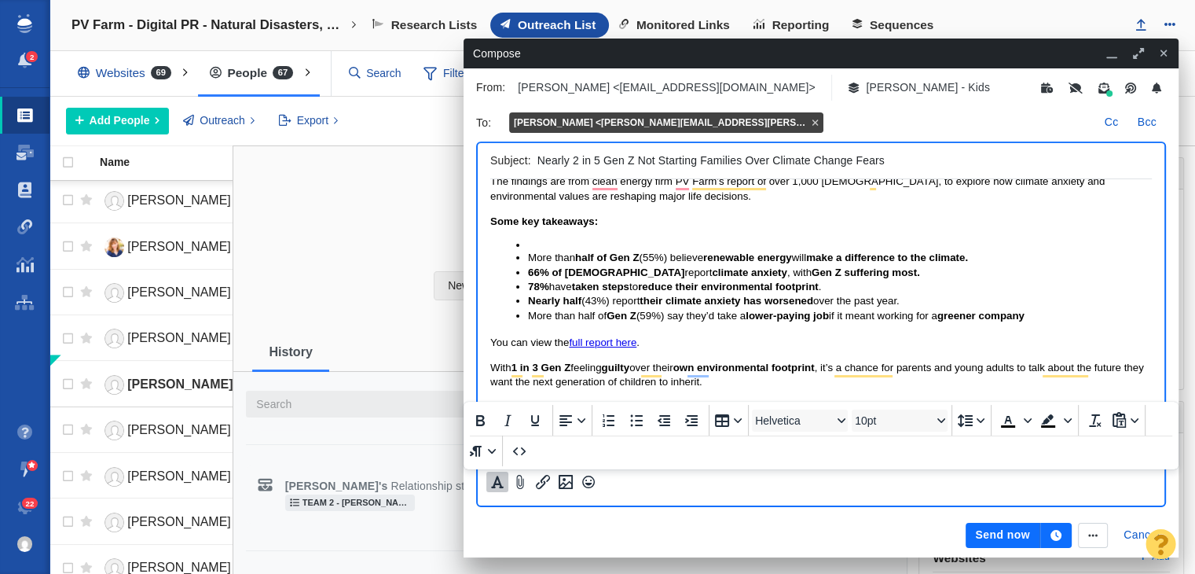
click at [907, 234] on body "Hi Kara, As climate disasters grow more frequent and climate policy stalls, 62%…" at bounding box center [821, 286] width 662 height 347
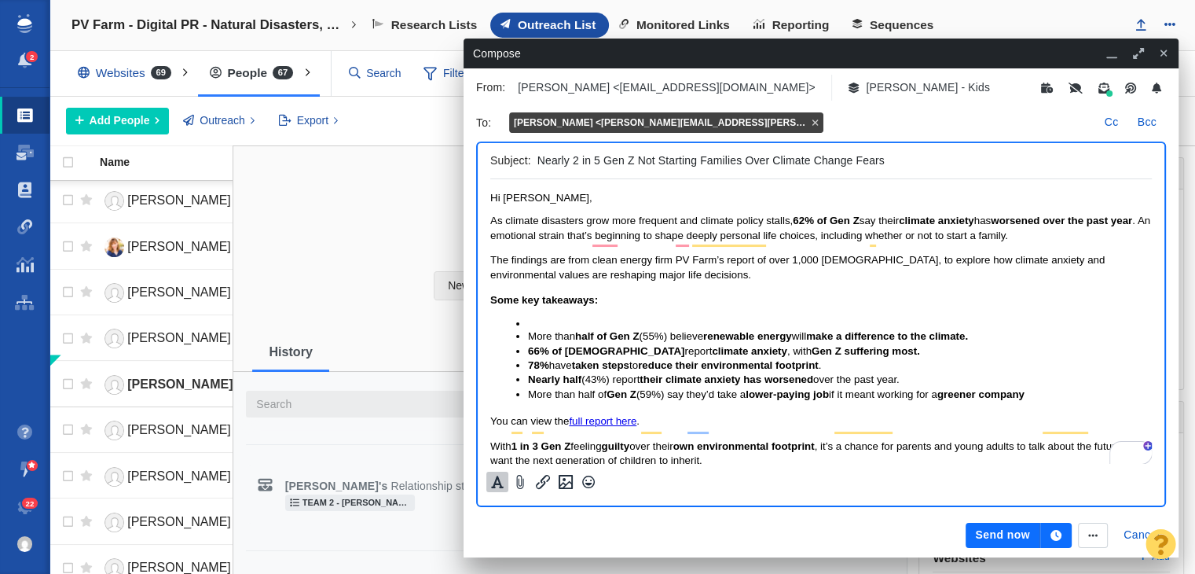
scroll to position [0, 0]
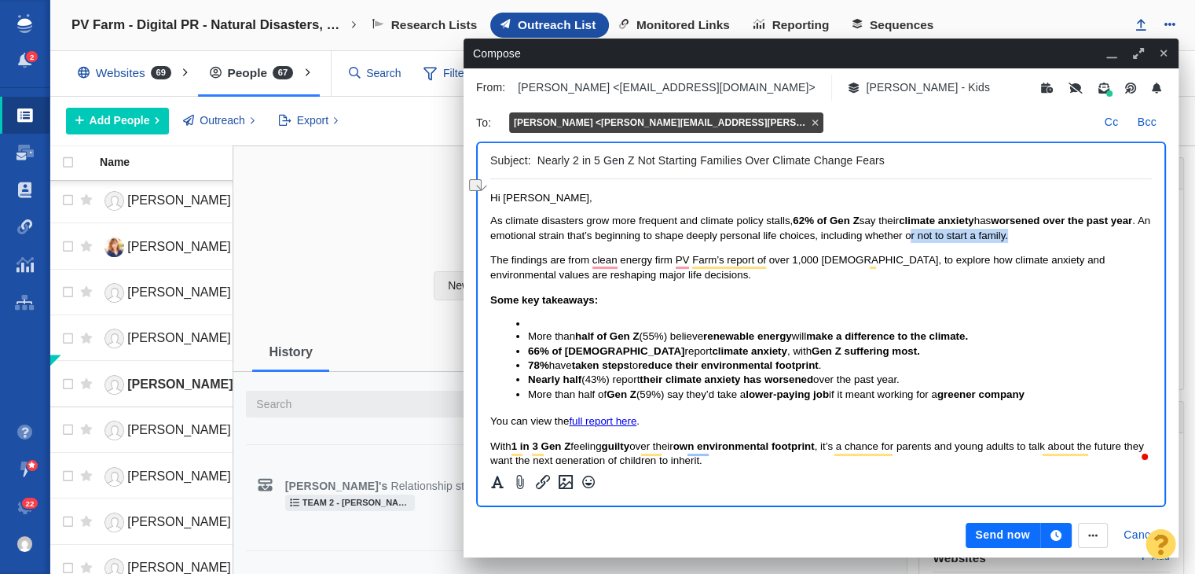
drag, startPoint x: 1076, startPoint y: 235, endPoint x: 953, endPoint y: 233, distance: 122.6
click at [953, 233] on p "As climate disasters grow more frequent and climate policy stalls, 62% of Gen Z…" at bounding box center [821, 228] width 662 height 29
click at [979, 233] on span "As climate disasters grow more frequent and climate policy stalls, 62% of Gen Z…" at bounding box center [820, 227] width 660 height 26
drag, startPoint x: 987, startPoint y: 233, endPoint x: 1091, endPoint y: 239, distance: 103.9
click at [1091, 239] on p "As climate disasters grow more frequent and climate policy stalls, 62% of Gen Z…" at bounding box center [821, 228] width 662 height 29
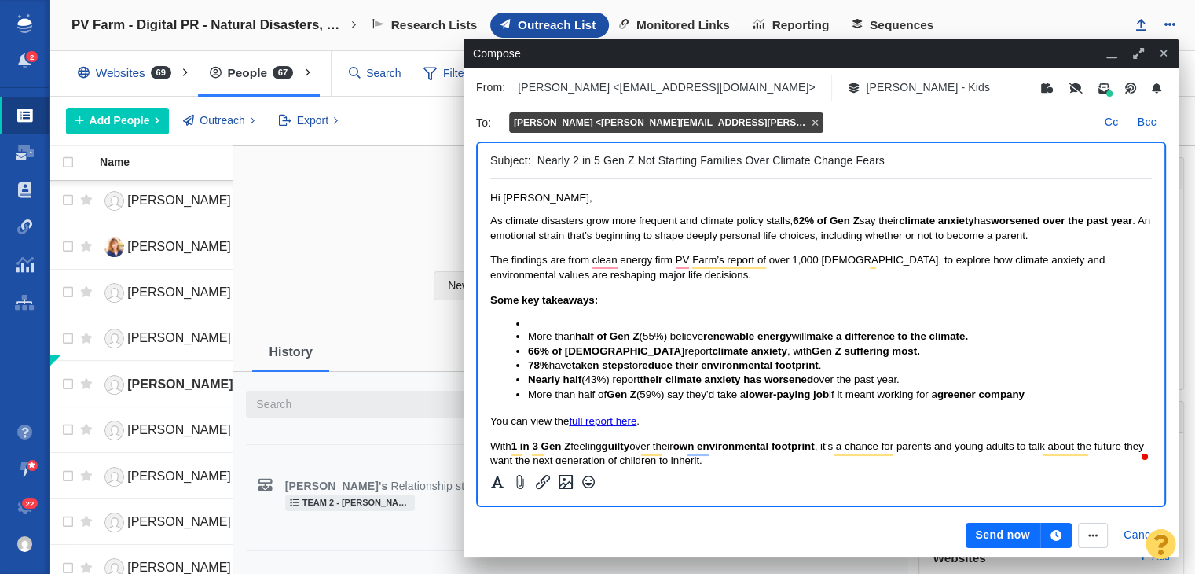
click at [537, 163] on input "Nearly 2 in 5 Gen Z Not Starting Families Over Climate Change Fears" at bounding box center [841, 160] width 608 height 23
type input "Exclusive: Nearly 2 in 5 Gen Z Not Starting Families Over Climate Change Fears"
click at [1004, 538] on button "Send now" at bounding box center [1003, 534] width 74 height 25
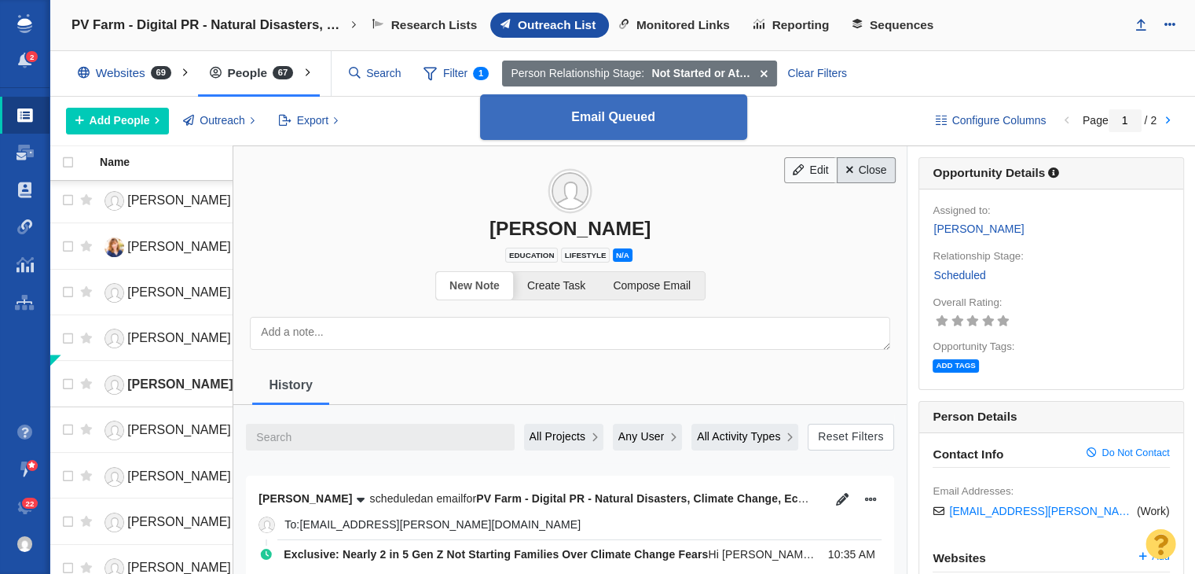
click at [870, 166] on link "Close" at bounding box center [866, 170] width 59 height 27
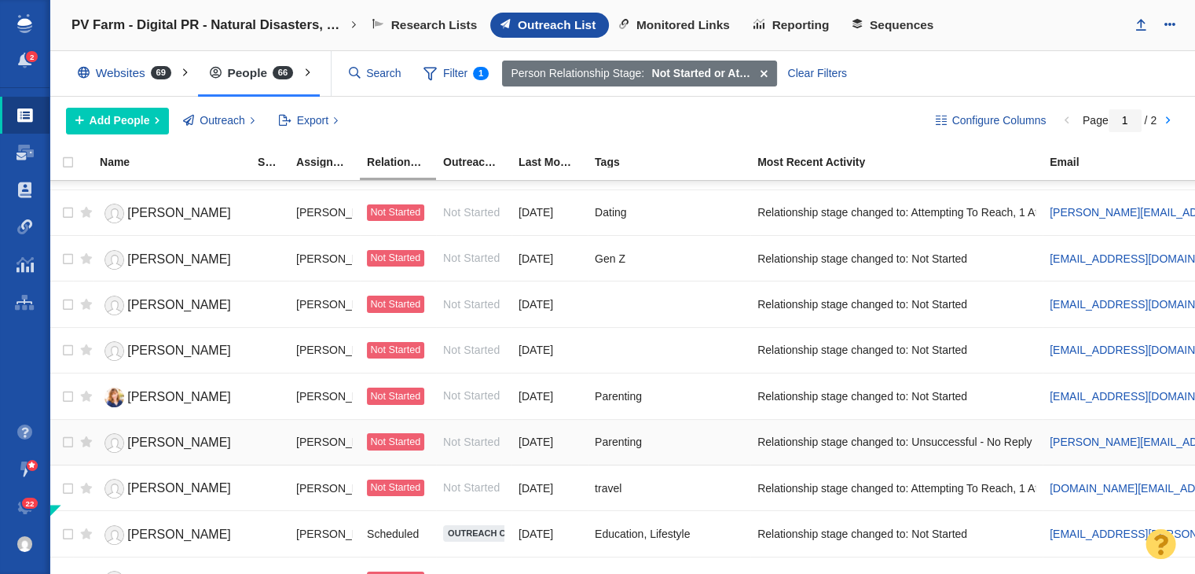
scroll to position [960, 0]
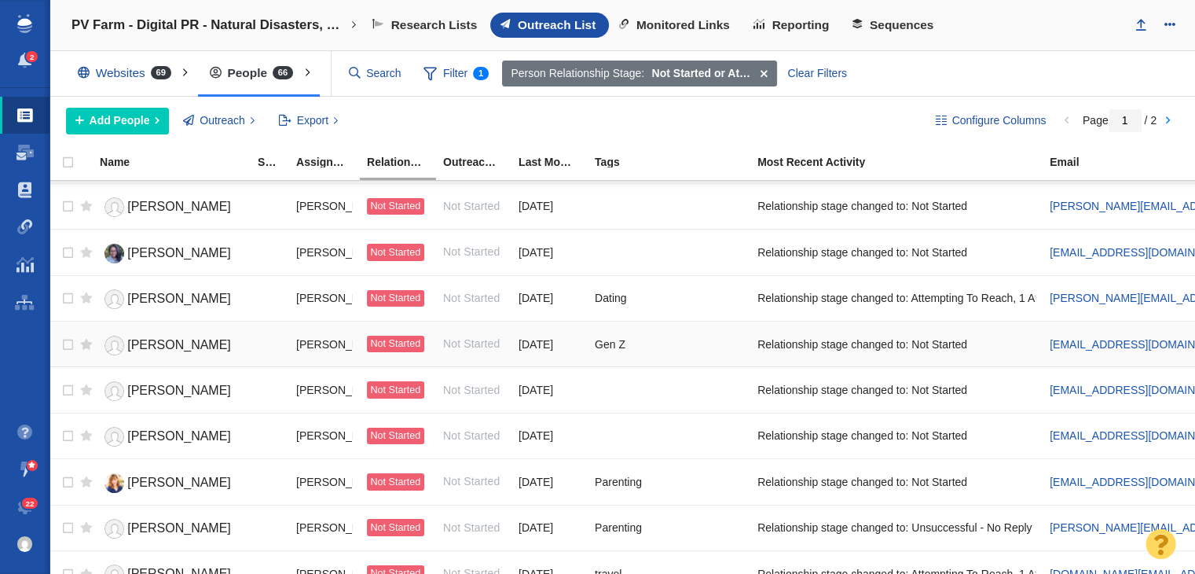
click at [163, 338] on span "Rachel Barber" at bounding box center [179, 344] width 104 height 13
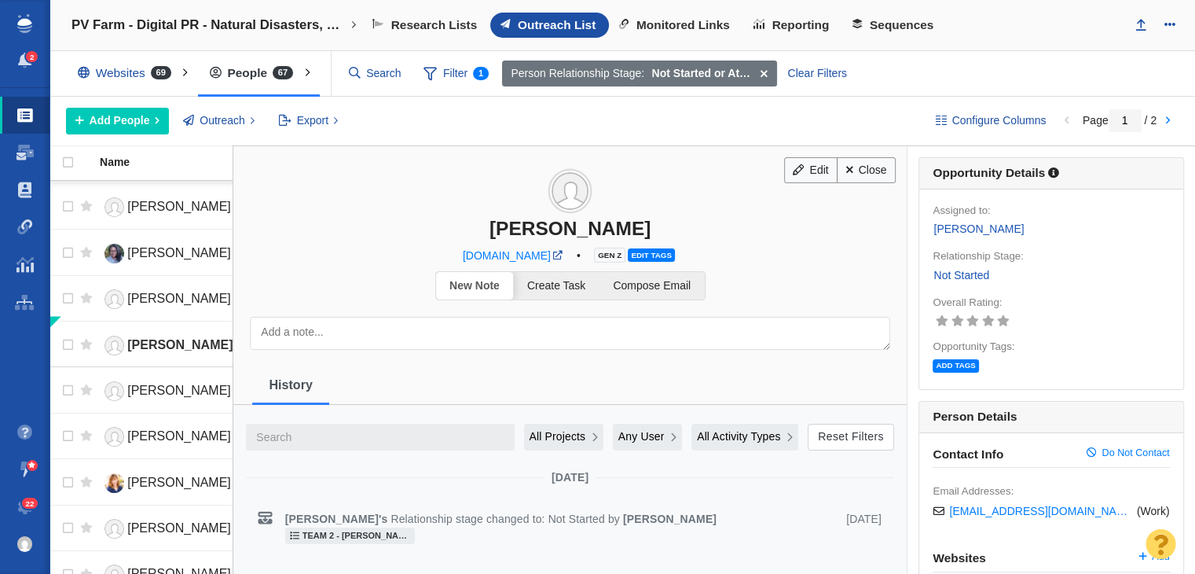
click at [515, 236] on div "Edit Close Rachel Barber usatoday.com • Gen Z Edit tags" at bounding box center [569, 205] width 673 height 119
click at [515, 226] on div "Rachel Barber" at bounding box center [569, 228] width 673 height 23
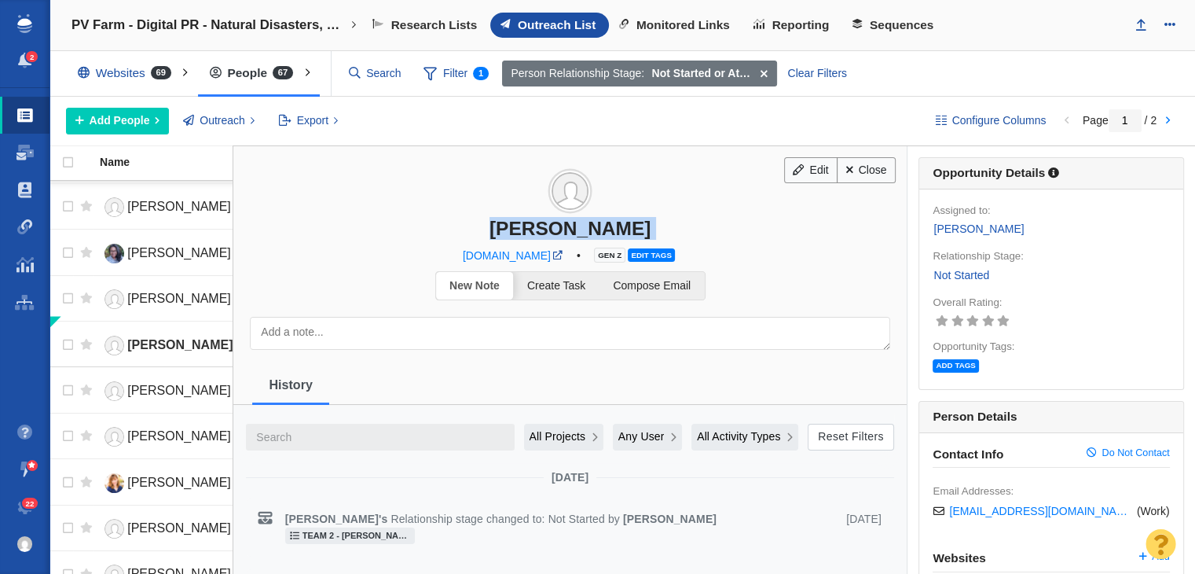
click at [515, 226] on div "Rachel Barber" at bounding box center [569, 228] width 673 height 23
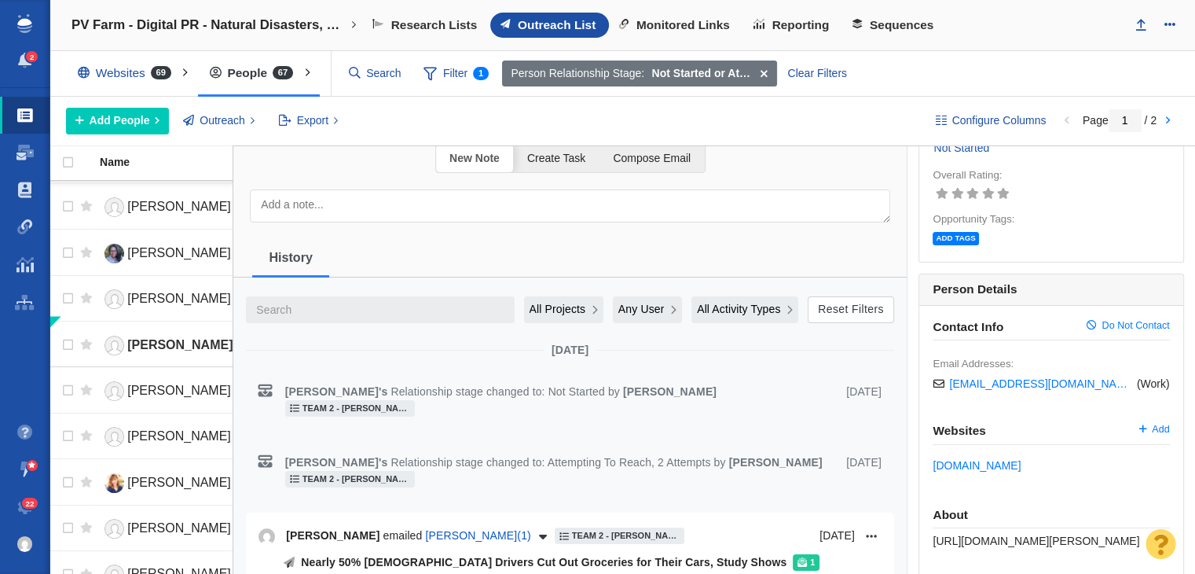
scroll to position [236, 0]
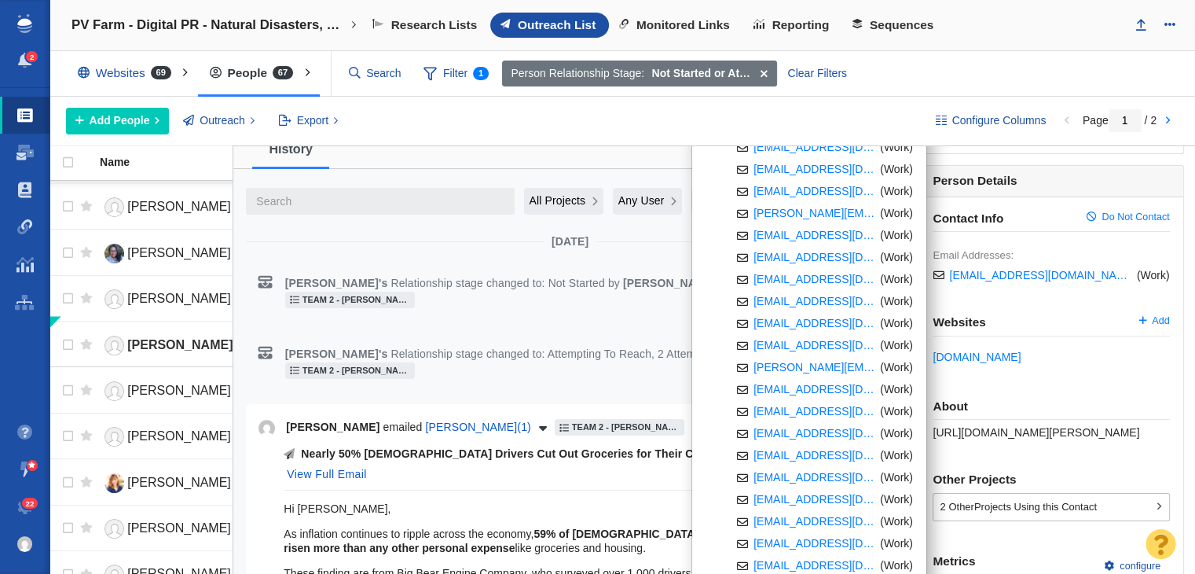
click at [1014, 403] on h6 "About" at bounding box center [1051, 406] width 236 height 14
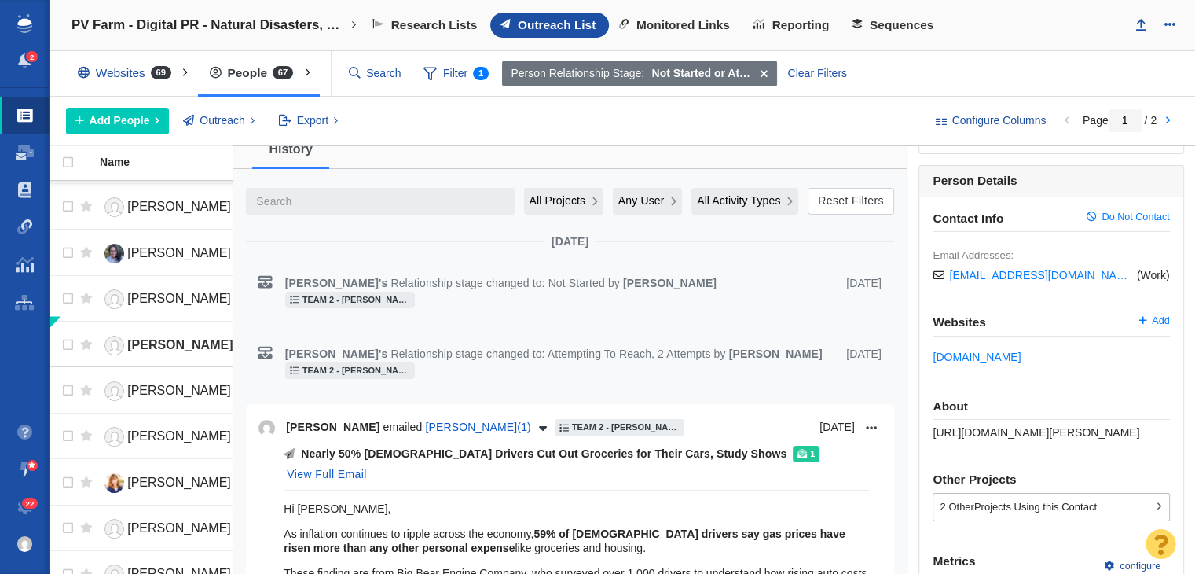
click at [1003, 420] on div "About https://page-one-power.muckrack.com/rachel-barber-6" at bounding box center [1051, 419] width 236 height 40
copy div "https://page-one-power.muckrack.com/rachel-barber-6"
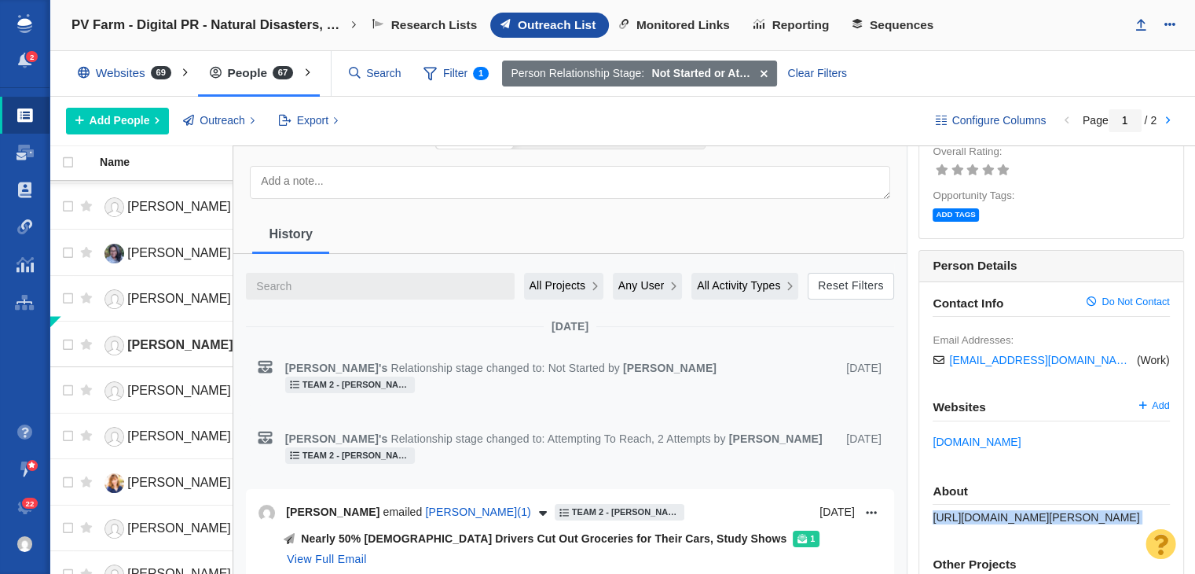
scroll to position [0, 0]
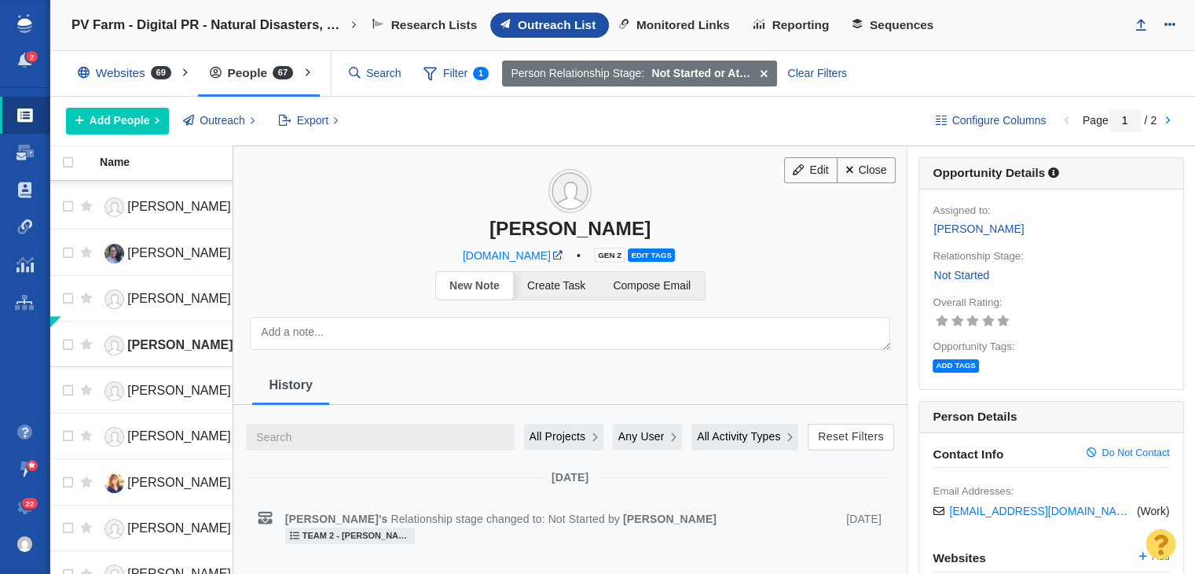
click at [757, 170] on h3 "Rachel Barber" at bounding box center [569, 192] width 673 height 93
click at [801, 167] on link "Edit" at bounding box center [810, 170] width 53 height 27
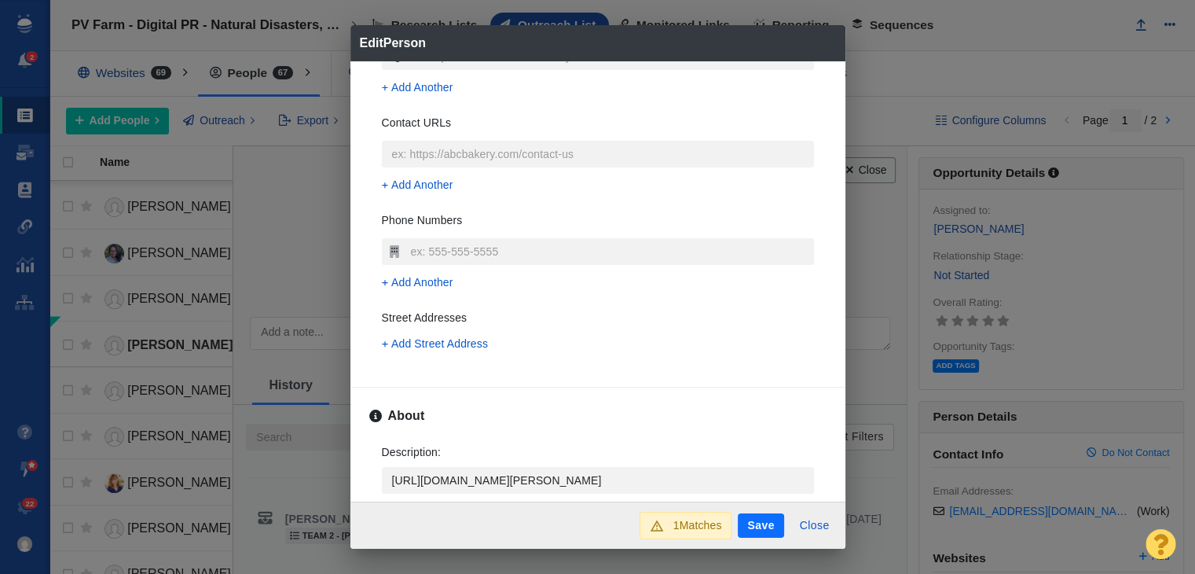
scroll to position [471, 0]
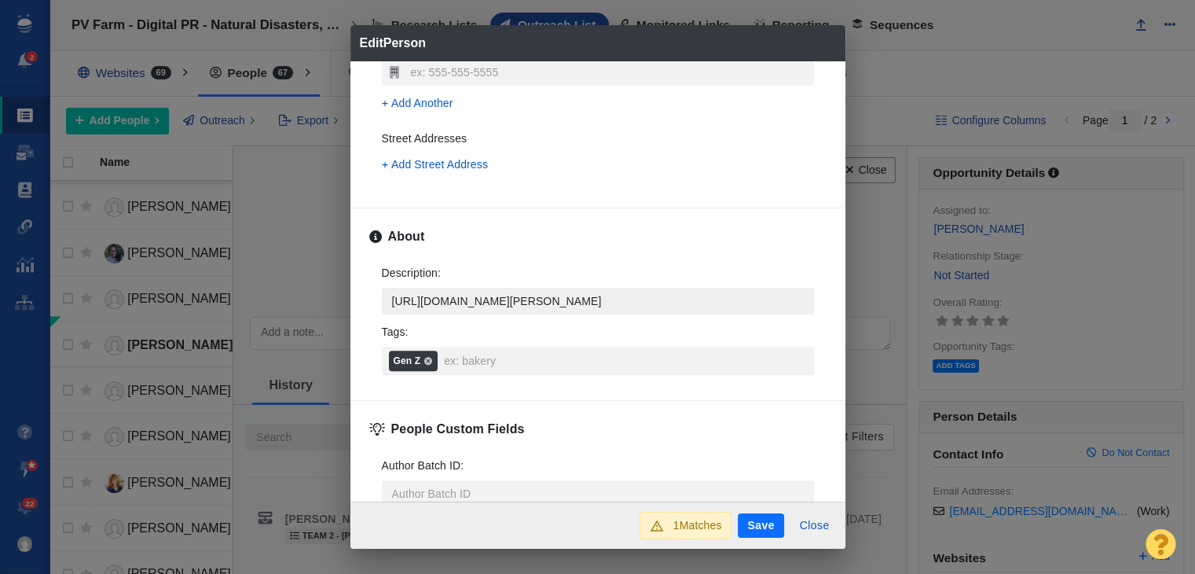
type textarea "x"
click at [757, 302] on textarea "https://page-one-power.muckrack.com/rachel-barber-6" at bounding box center [598, 301] width 432 height 27
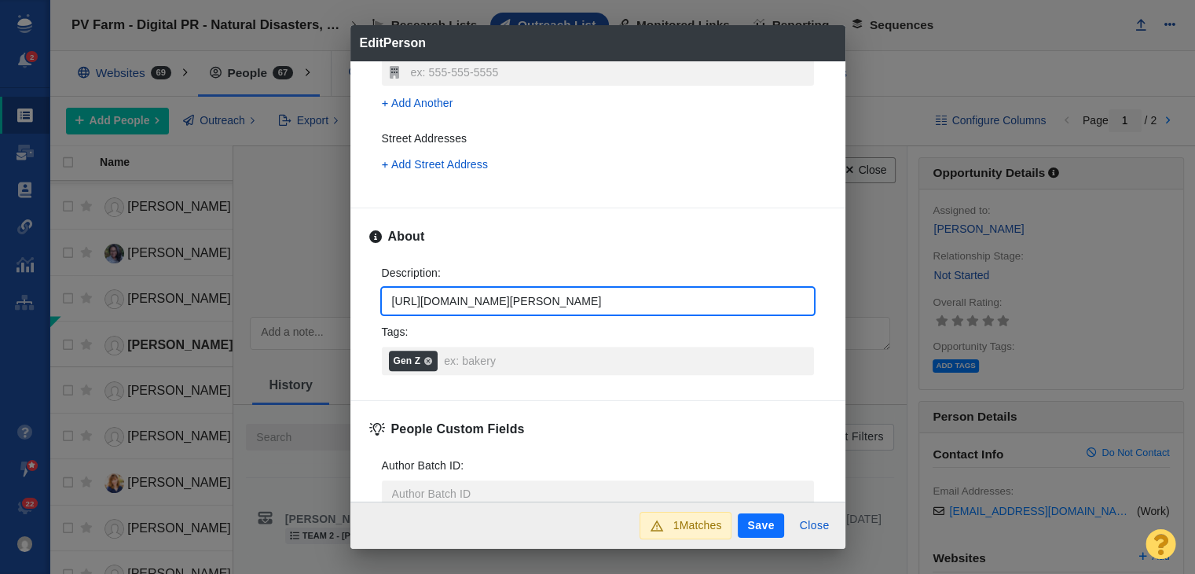
type textarea "https://page-one-power.muckrack.com/rachel-barber-6"
type textarea "x"
type textarea "https://page-one-power.muckrack.com/rachel-barber-6 https://www.usatoday.com/st…"
type textarea "x"
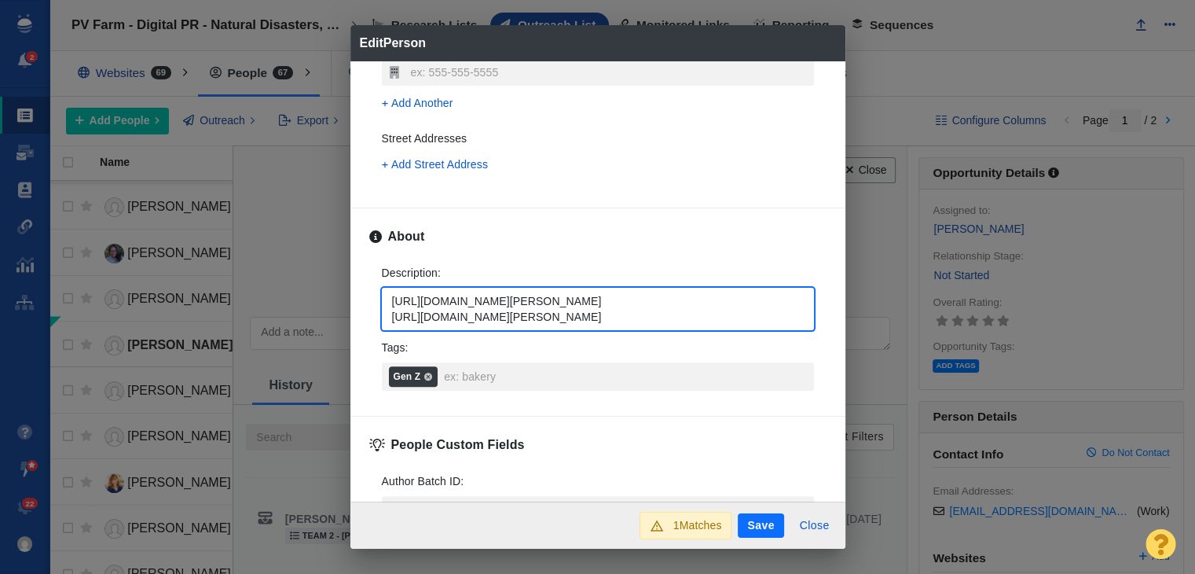
type textarea "https://page-one-power.muckrack.com/rachel-barber-6 https://www.usatoday.com/st…"
click at [757, 533] on button "Save" at bounding box center [761, 525] width 46 height 25
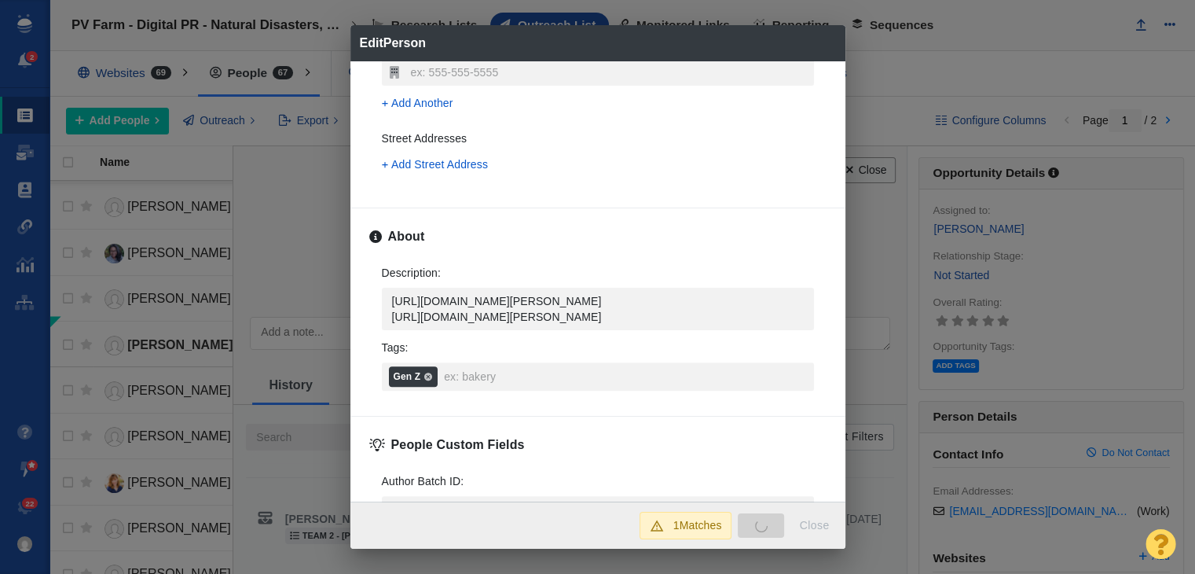
type textarea "x"
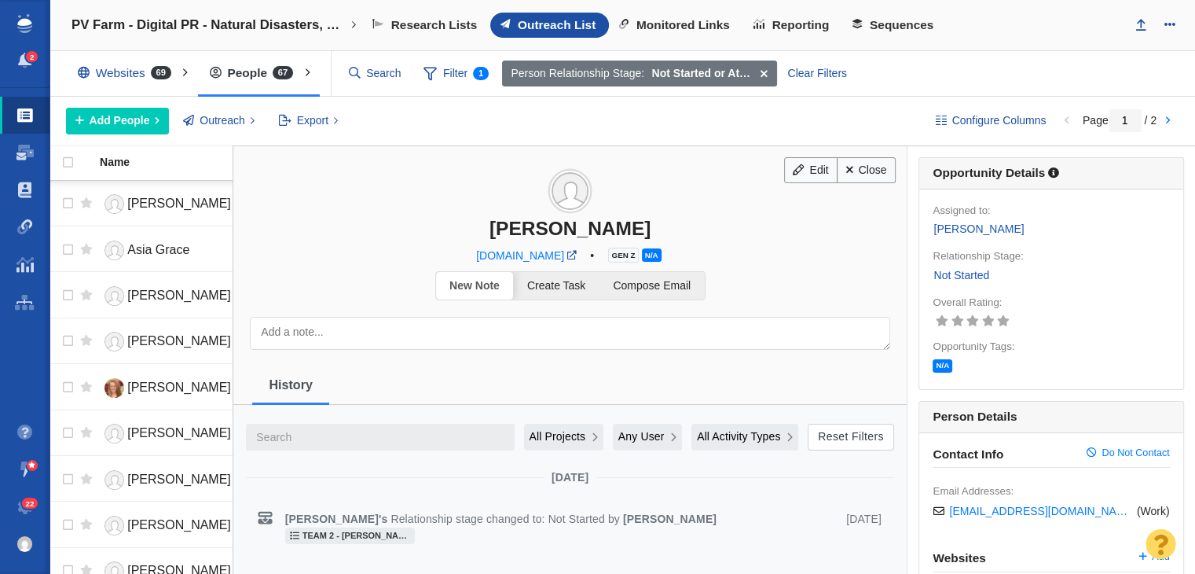
click at [642, 255] on span "N/A" at bounding box center [652, 254] width 20 height 13
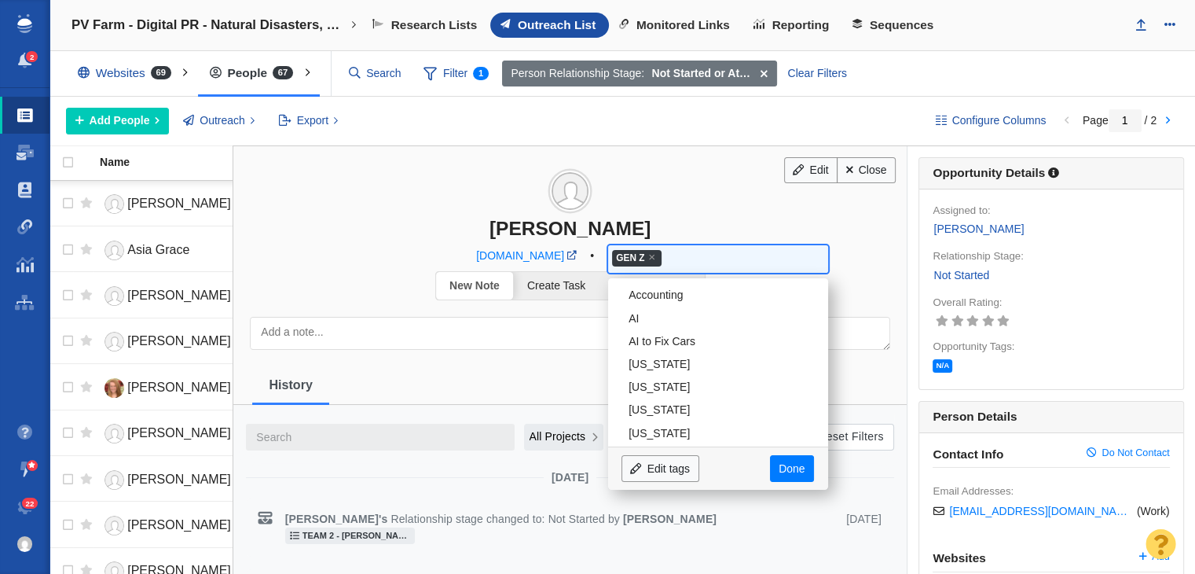
scroll to position [872, 0]
type input "Ge"
type input "Gen"
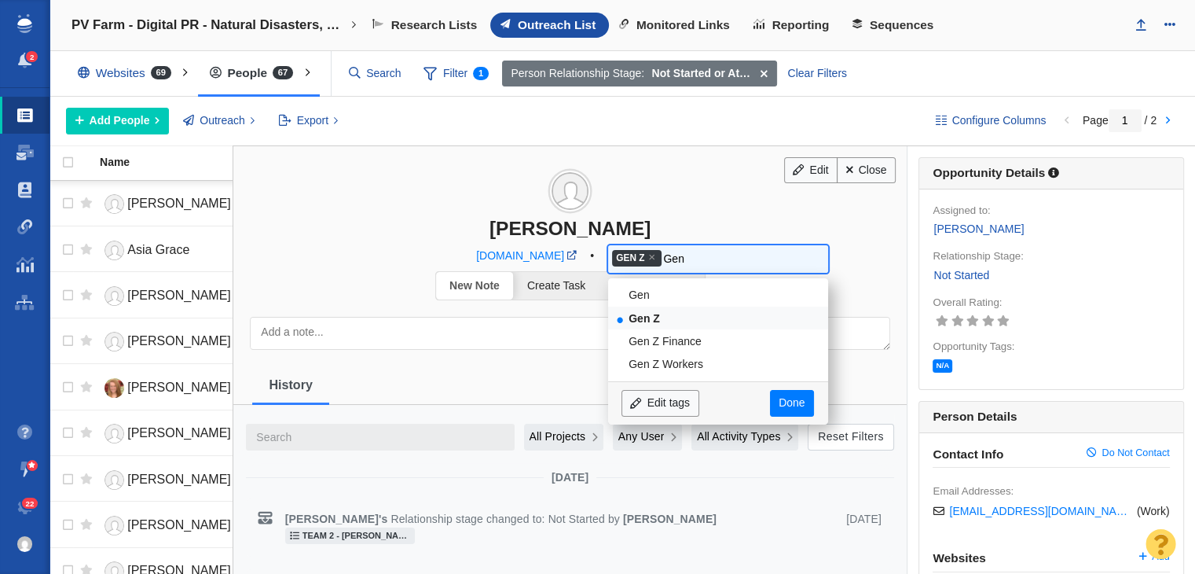
type input "Gen Z"
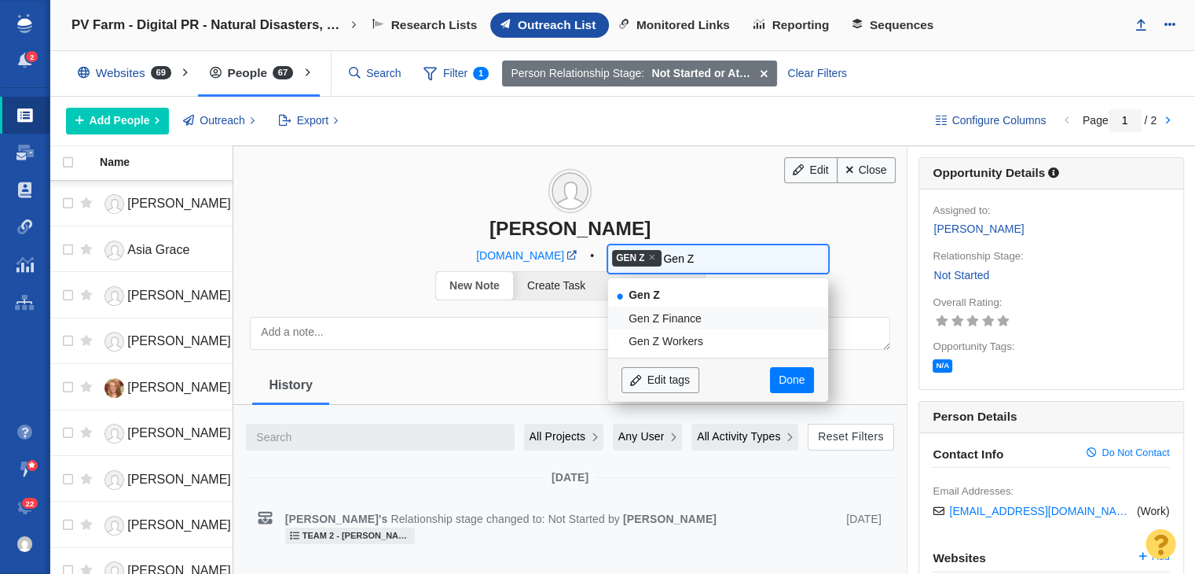
click at [651, 322] on li "Gen Z Finance" at bounding box center [718, 317] width 220 height 23
click at [782, 249] on input "Gen Z" at bounding box center [785, 258] width 49 height 22
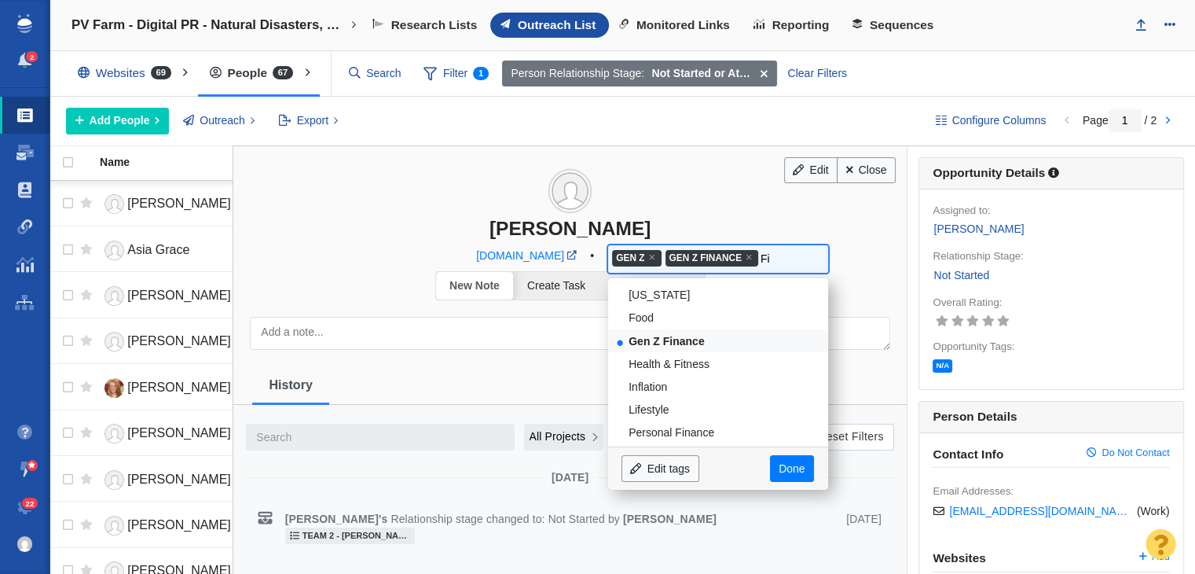
scroll to position [49, 0]
type input "Fin"
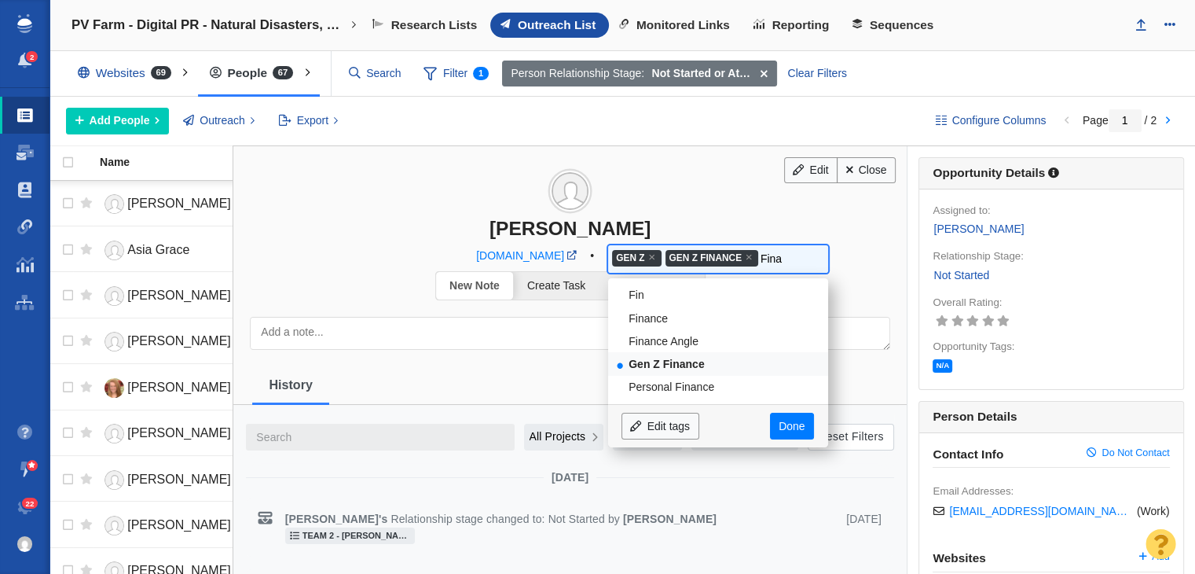
scroll to position [0, 0]
type input "[PERSON_NAME]"
type input "Financ"
click at [683, 313] on li "Finance" at bounding box center [718, 317] width 220 height 23
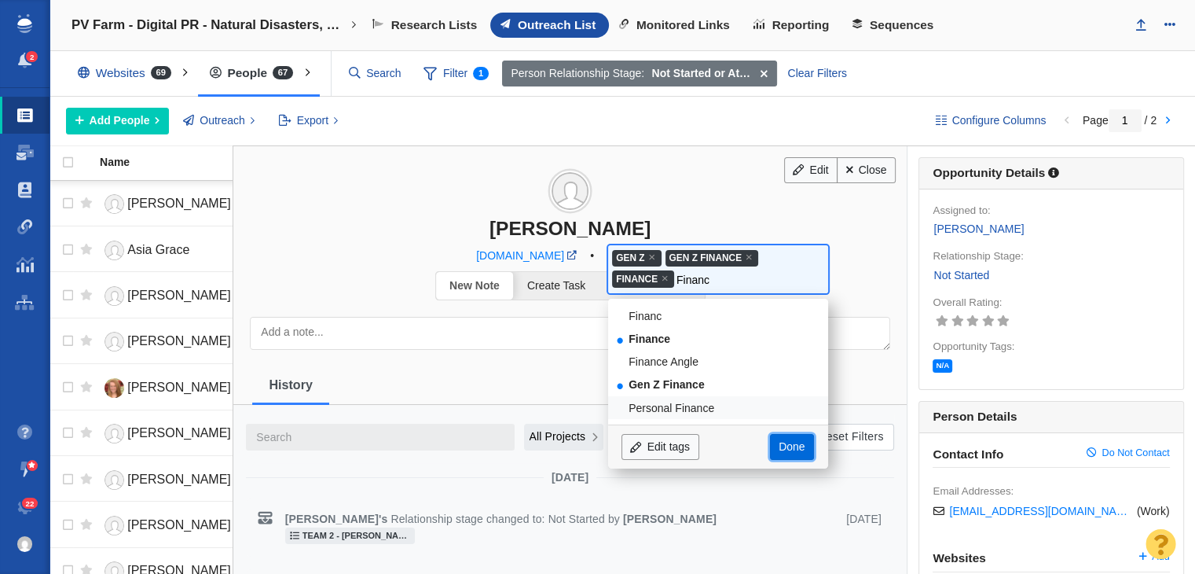
click at [783, 451] on link "Done" at bounding box center [792, 447] width 44 height 27
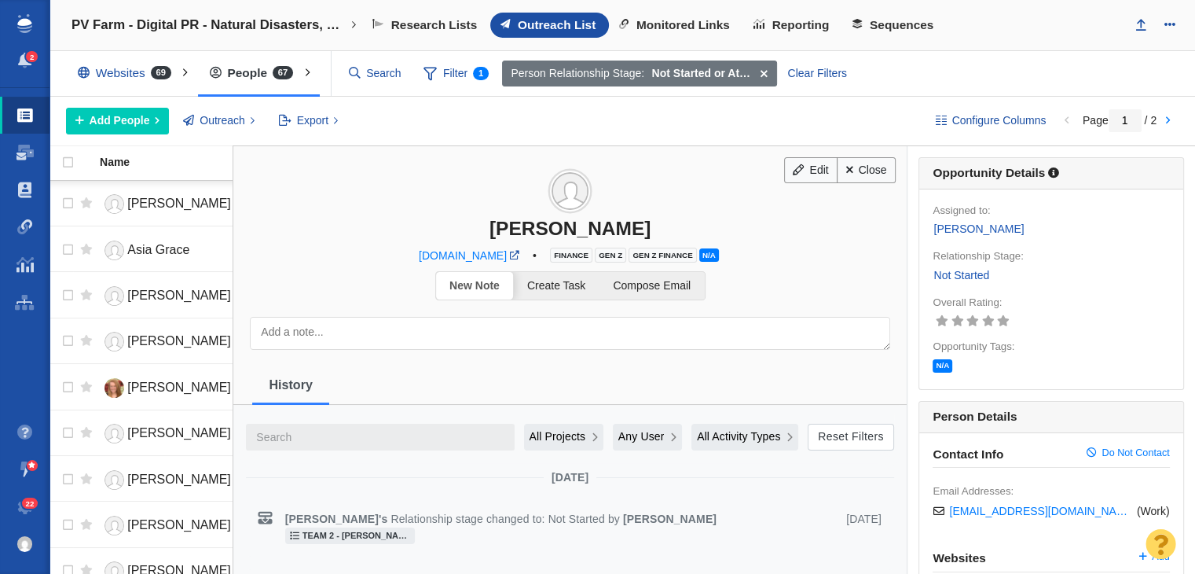
click at [893, 183] on h3 "[PERSON_NAME]" at bounding box center [569, 192] width 673 height 93
click at [877, 158] on link "Close" at bounding box center [866, 170] width 59 height 27
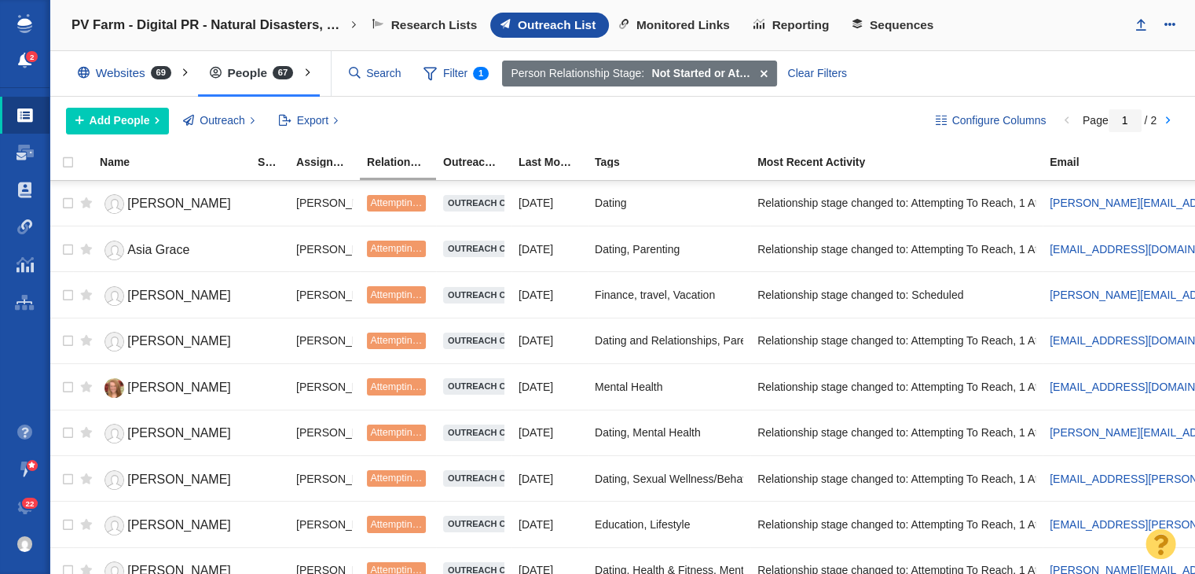
scroll to position [1021, 0]
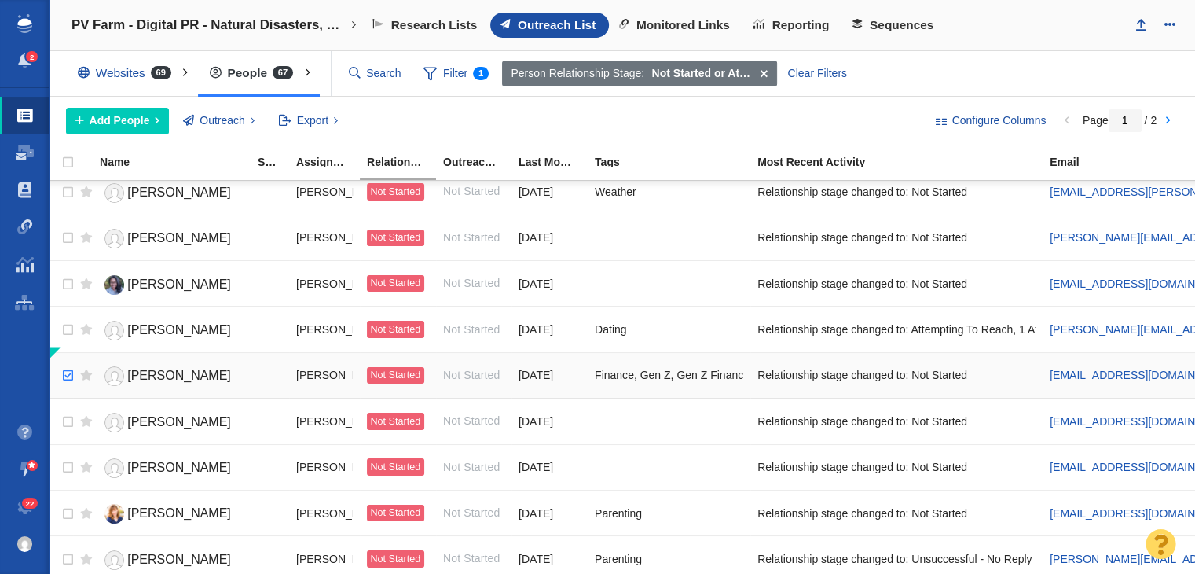
checkbox input "true"
click at [65, 365] on input "checkbox" at bounding box center [66, 375] width 24 height 35
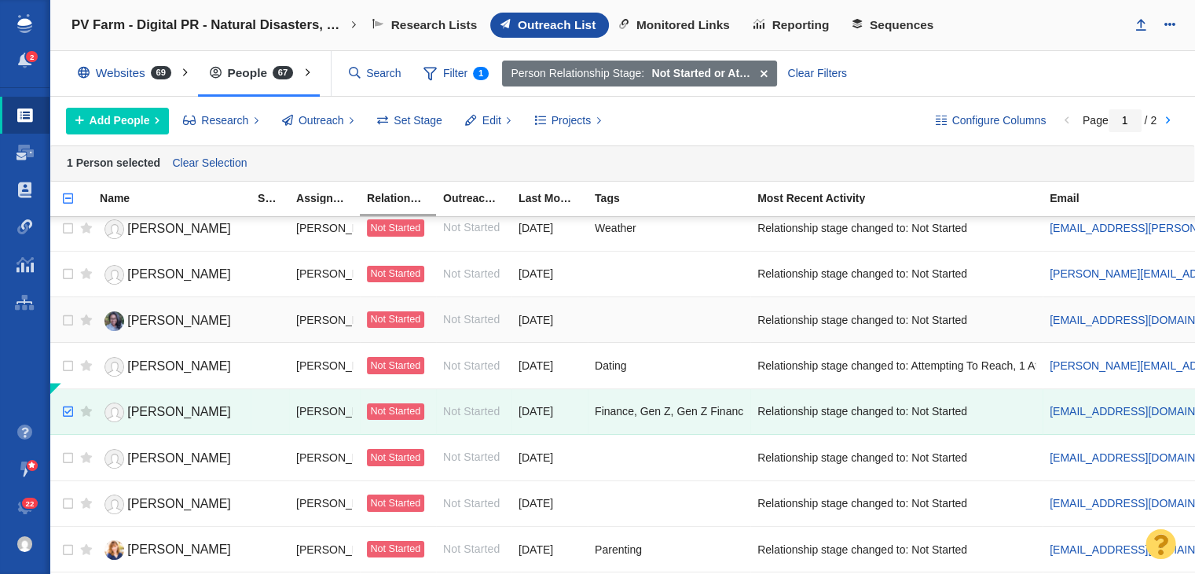
scroll to position [0, 0]
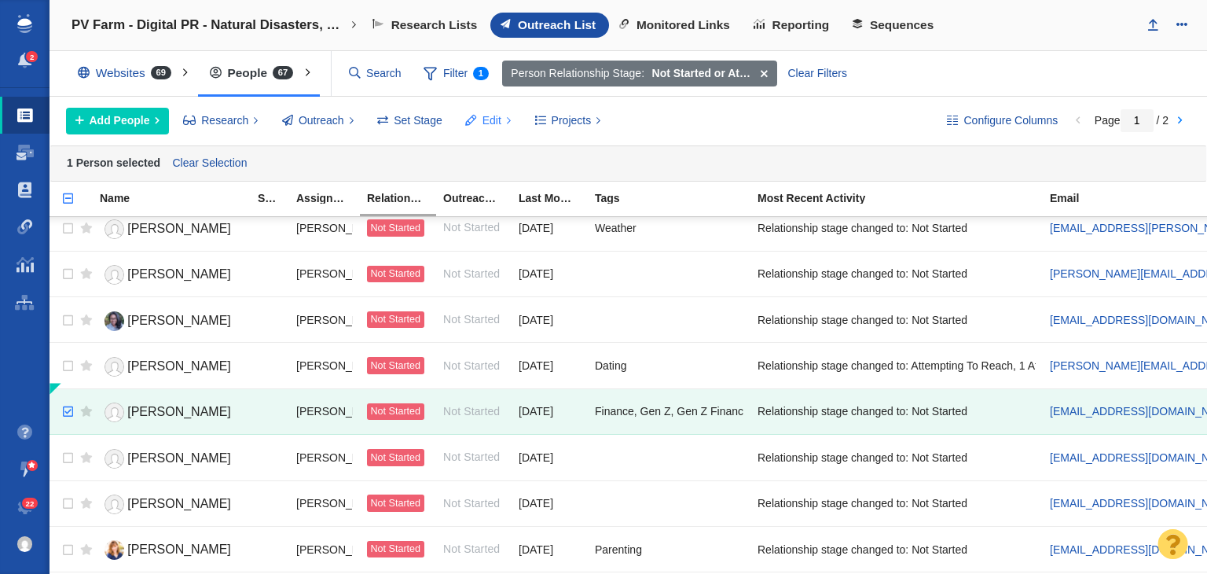
click at [490, 112] on span "Edit" at bounding box center [491, 120] width 19 height 16
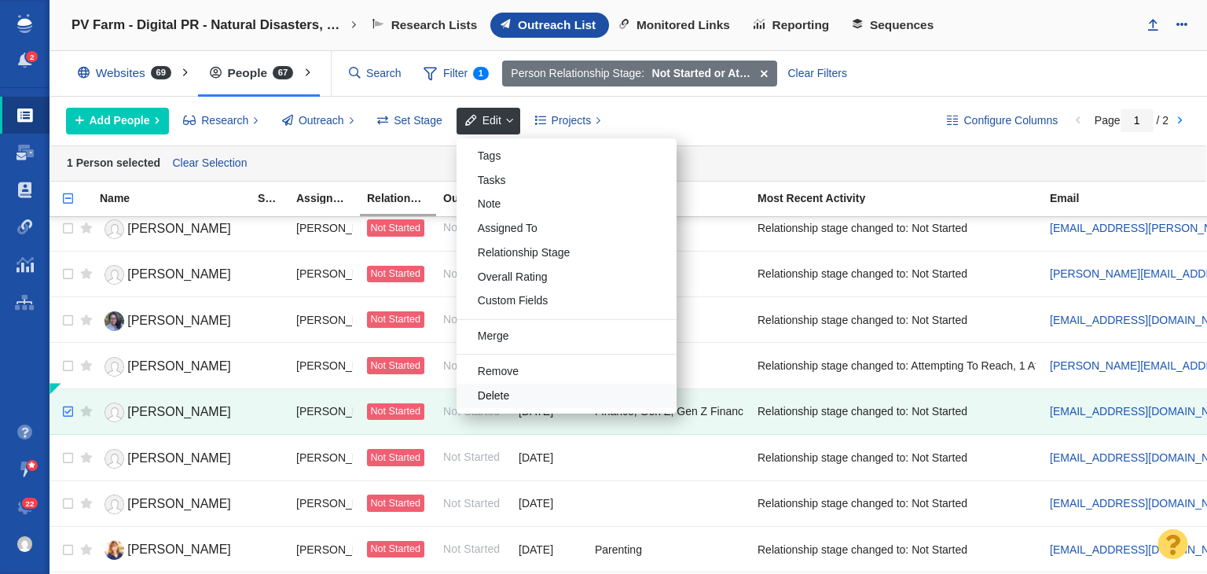
click at [533, 404] on div "Delete" at bounding box center [566, 395] width 220 height 24
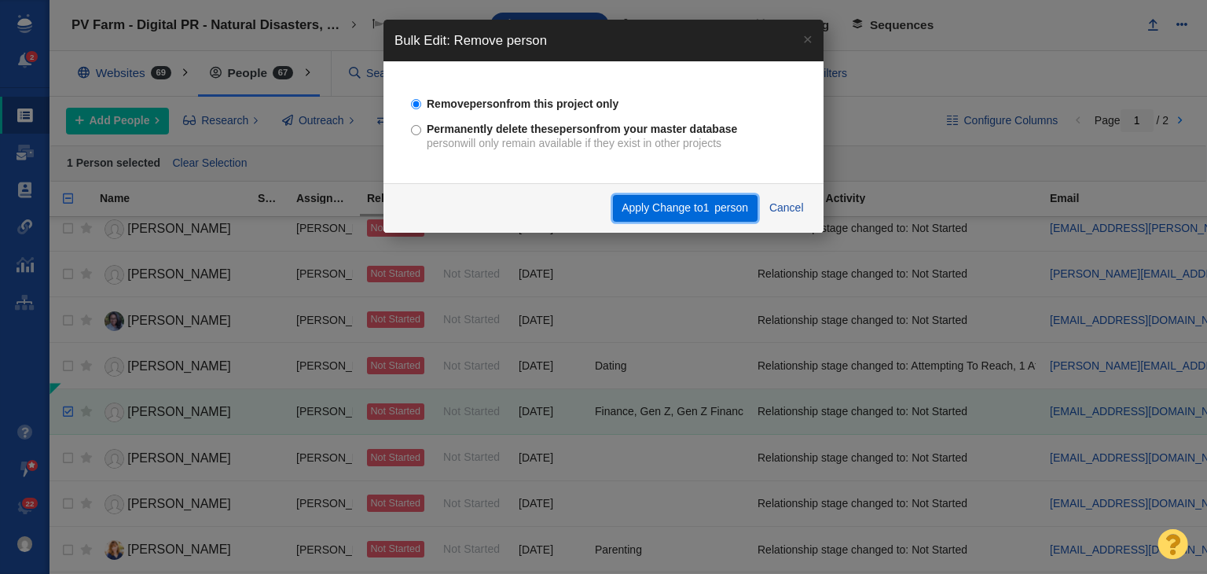
click at [706, 220] on button "Apply Change to 1 person" at bounding box center [685, 208] width 145 height 27
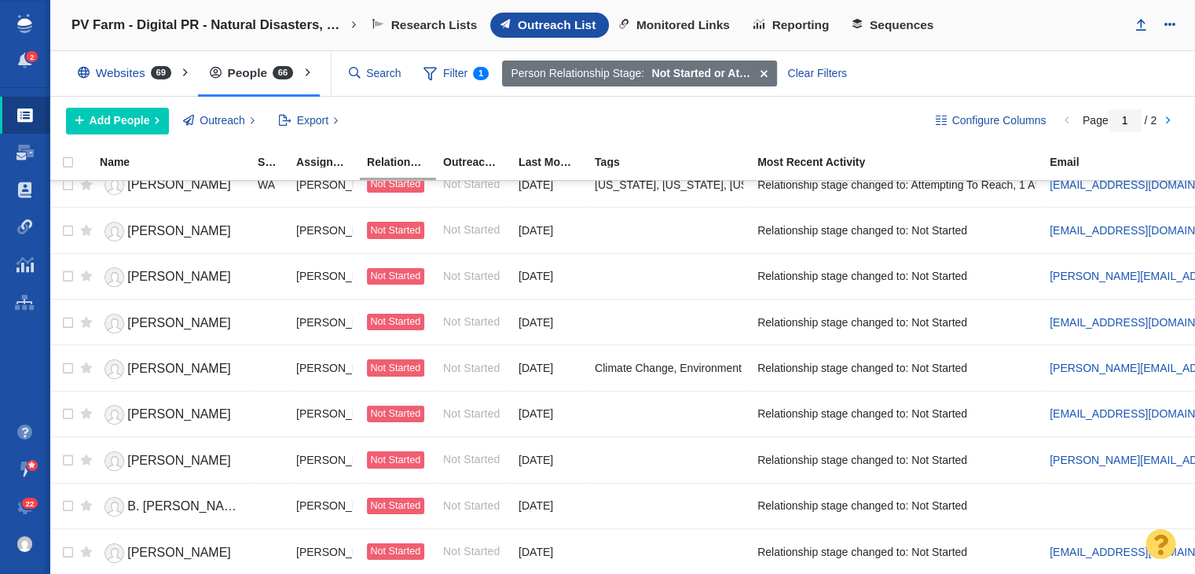
scroll to position [1589, 0]
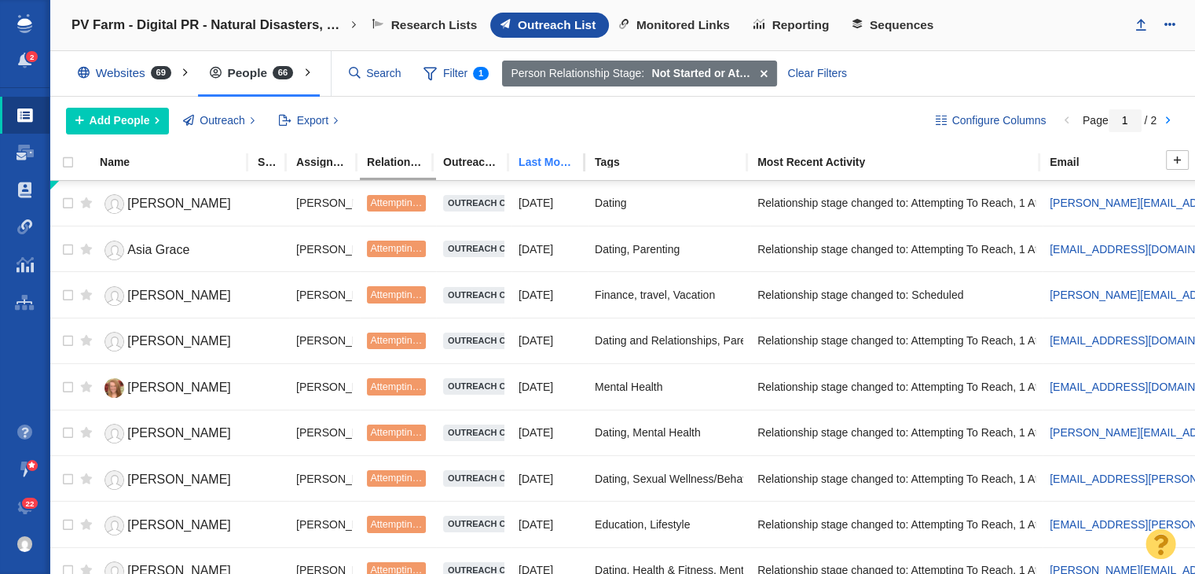
click at [552, 159] on div "Last Modified (this project)" at bounding box center [556, 161] width 75 height 11
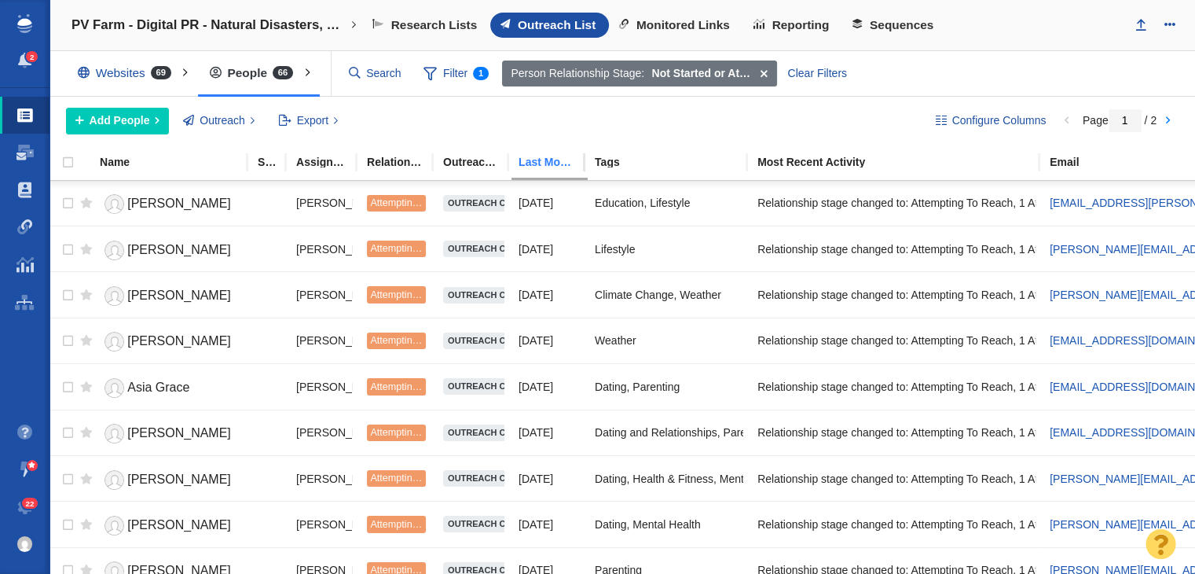
click at [552, 160] on div "Last Modified (this project)" at bounding box center [556, 161] width 75 height 11
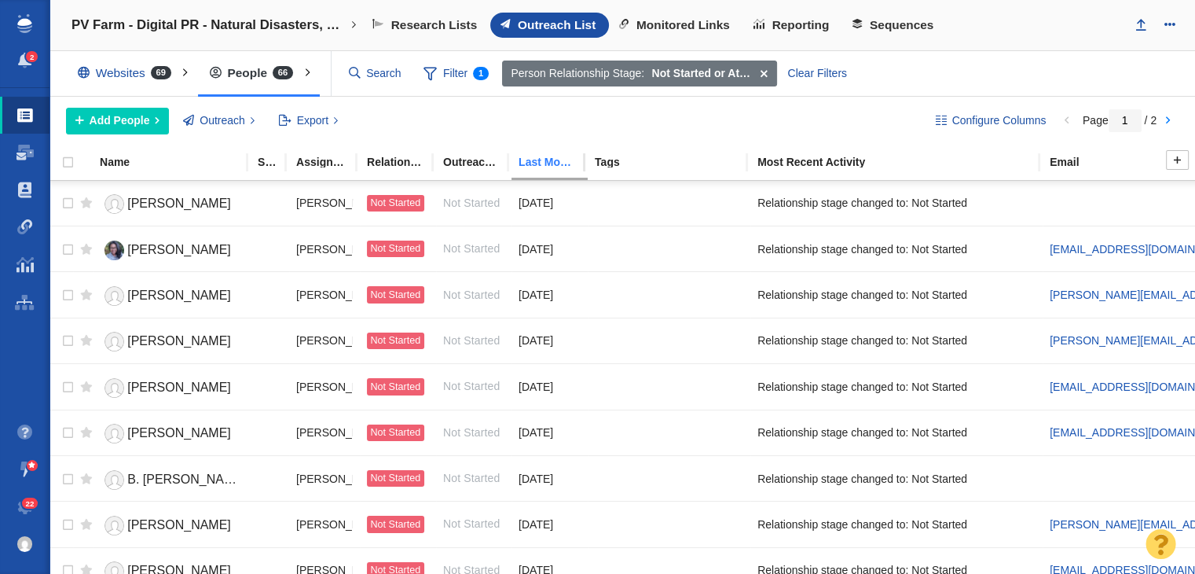
click at [552, 160] on div "Last Modified (this project)" at bounding box center [556, 161] width 75 height 11
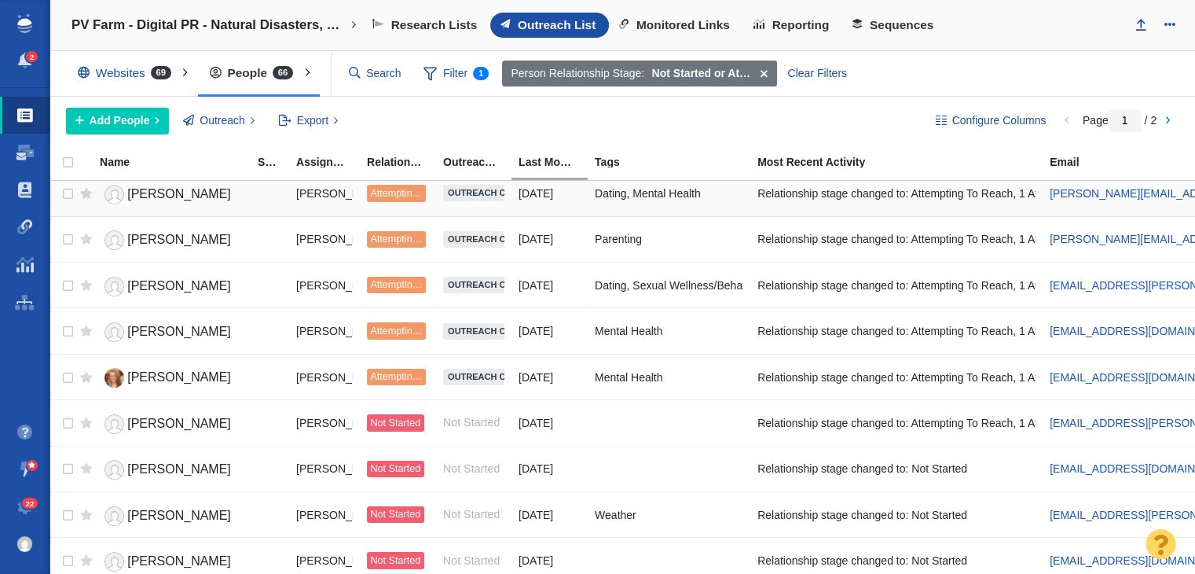
scroll to position [393, 0]
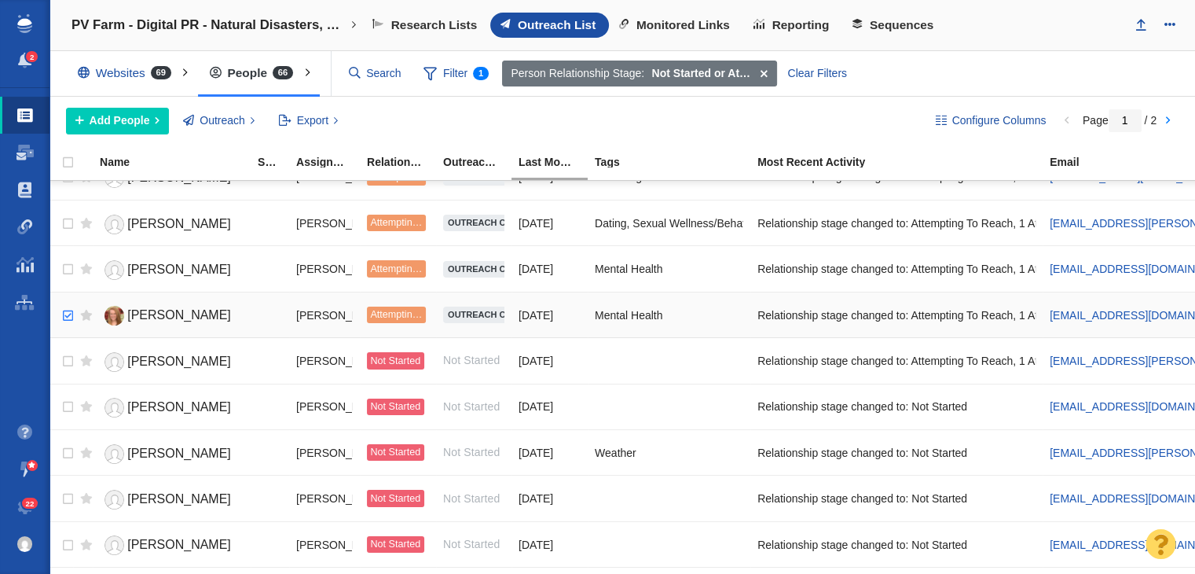
checkbox input "true"
click at [63, 314] on input "checkbox" at bounding box center [66, 316] width 24 height 35
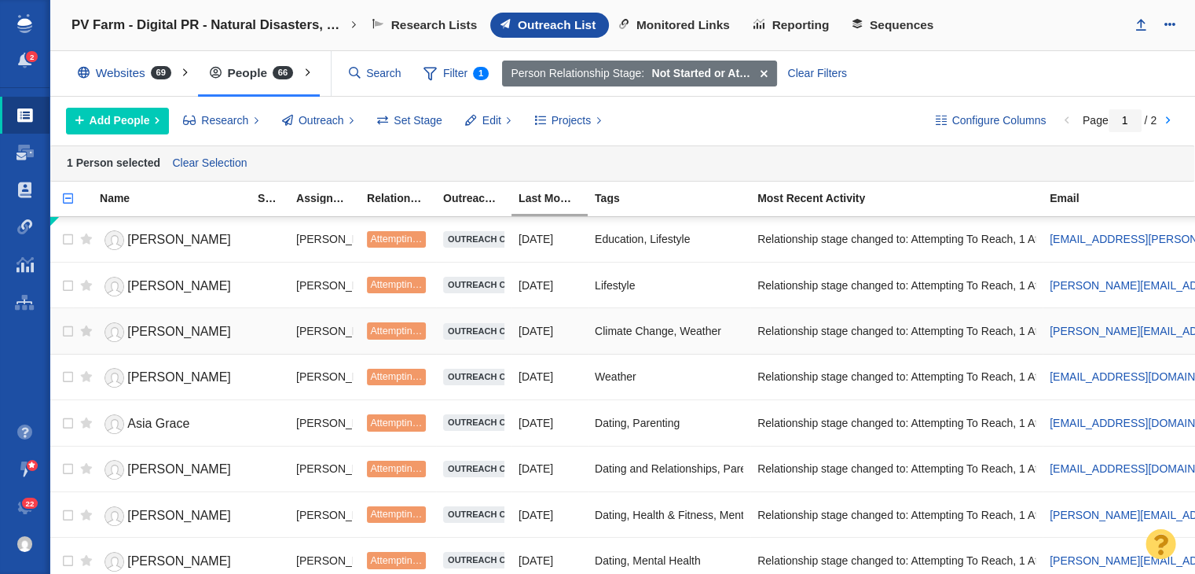
scroll to position [0, 0]
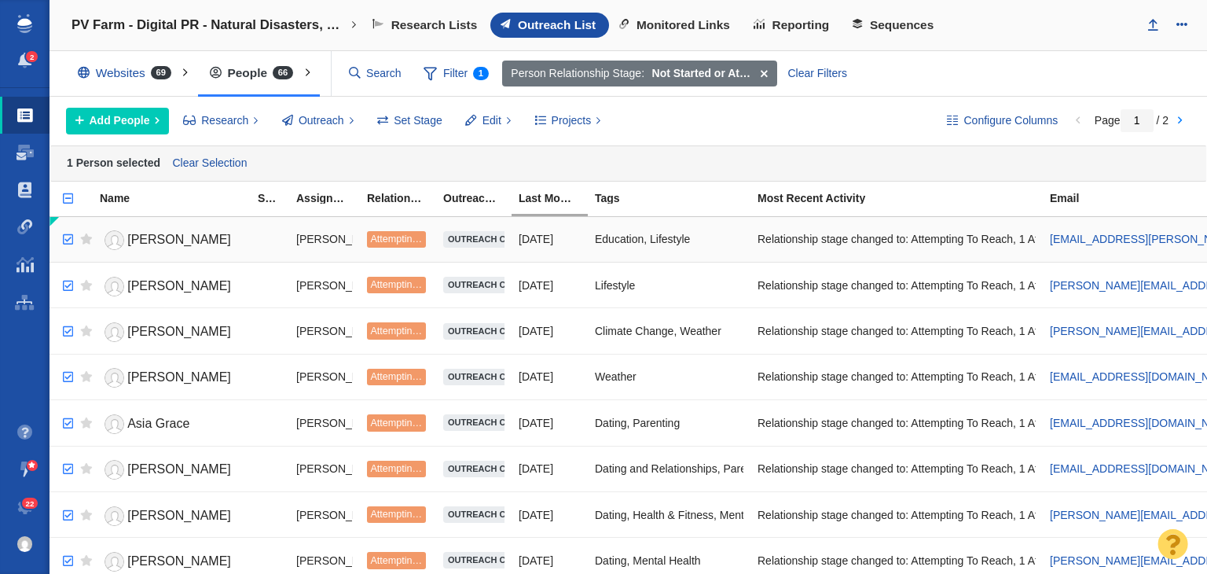
checkbox input "true"
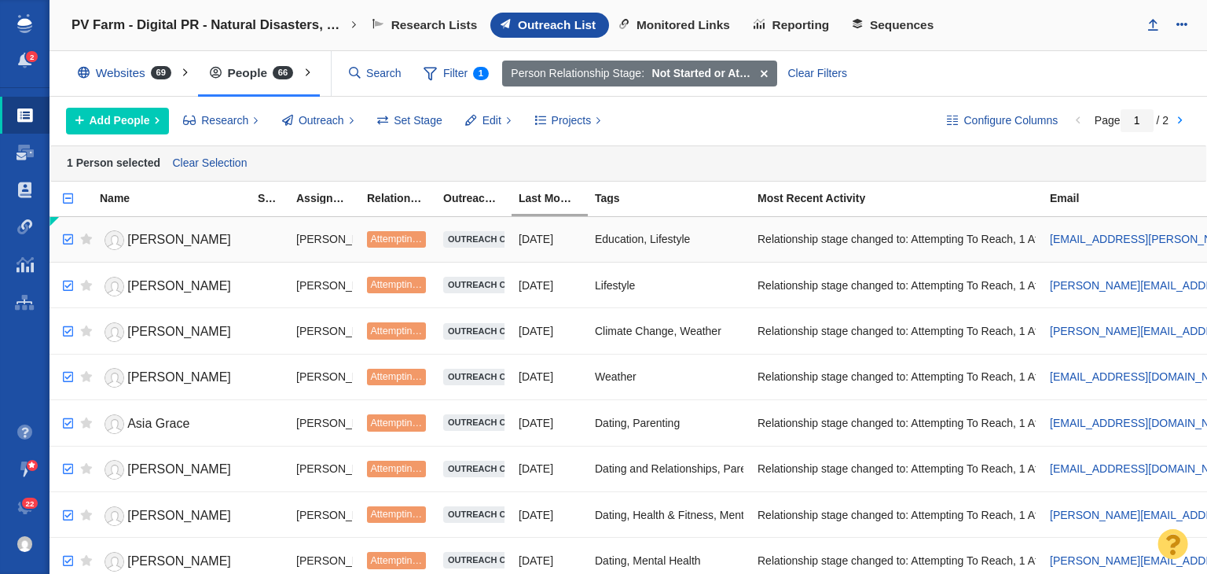
checkbox input "true"
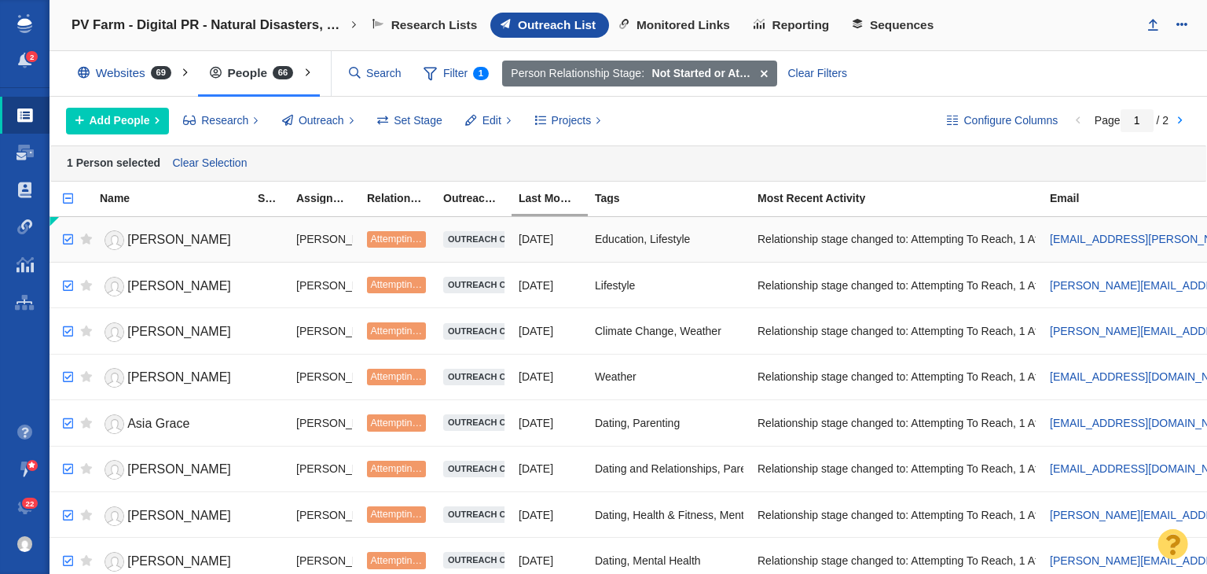
checkbox input "true"
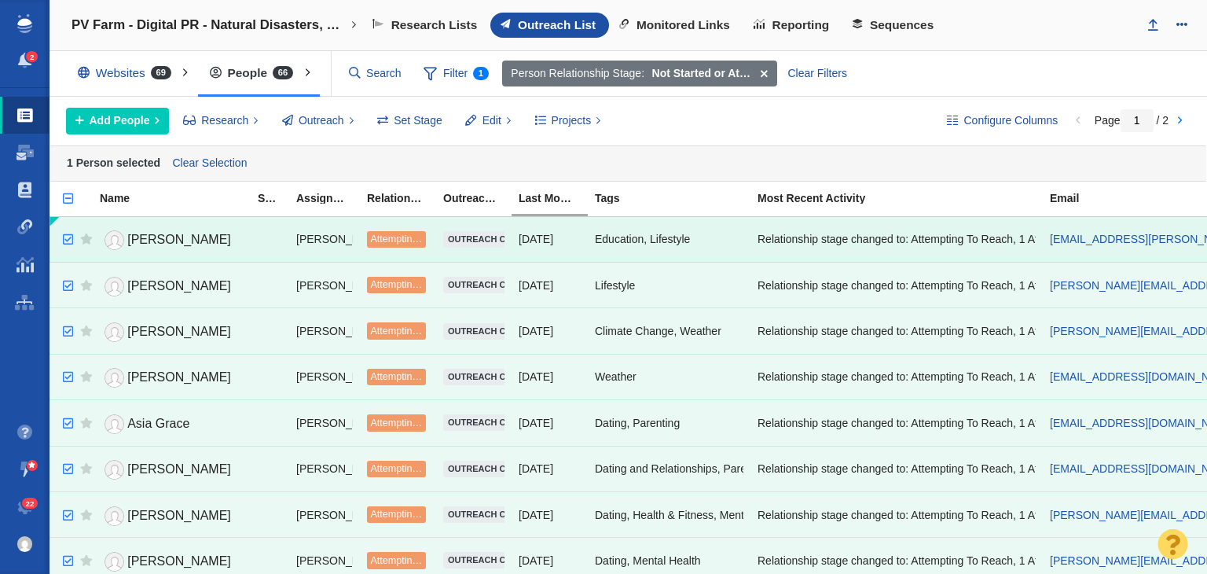
click at [60, 243] on input "checkbox" at bounding box center [66, 239] width 24 height 35
click at [405, 197] on div "Relationship Stage" at bounding box center [404, 197] width 75 height 11
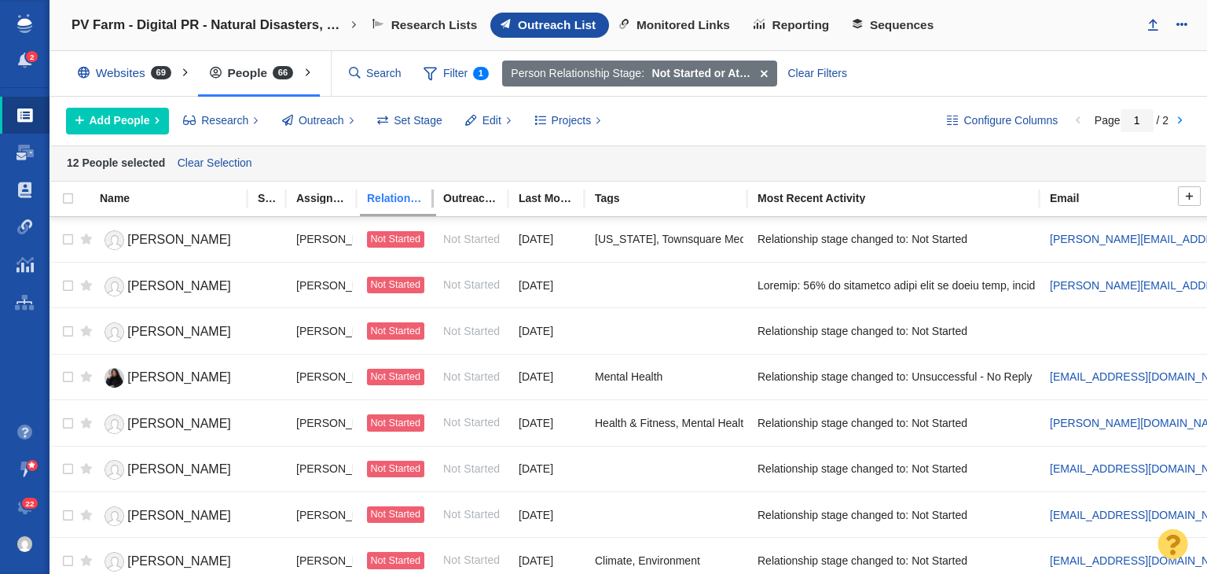
click at [405, 197] on div "Relationship Stage" at bounding box center [404, 197] width 75 height 11
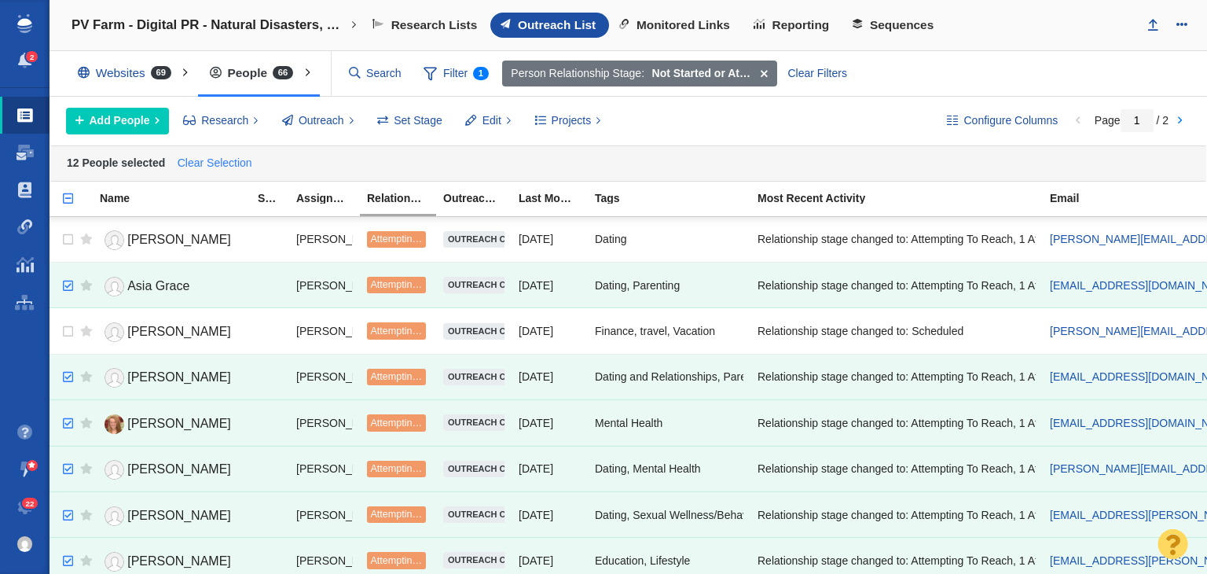
click at [198, 166] on link "Clear Selection" at bounding box center [215, 164] width 82 height 24
checkbox input "false"
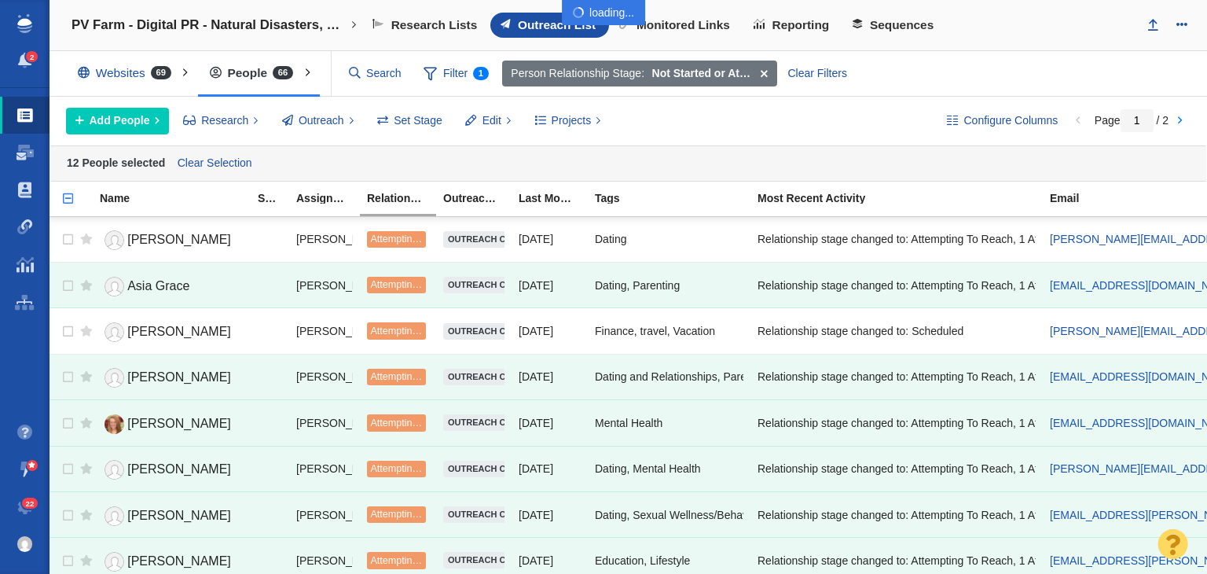
checkbox input "false"
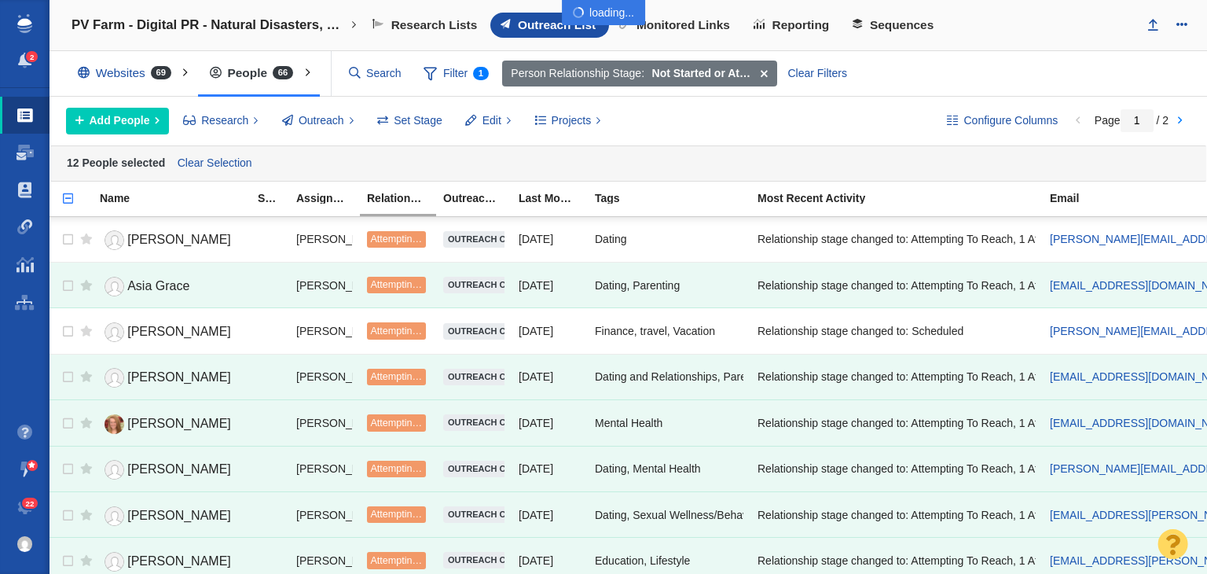
checkbox input "false"
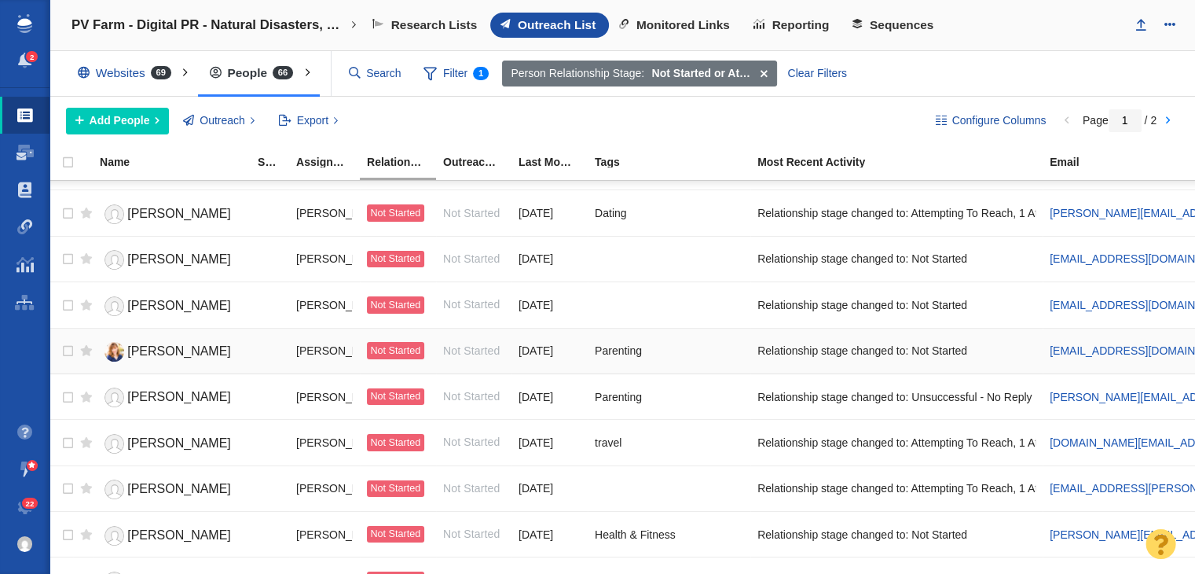
scroll to position [1274, 0]
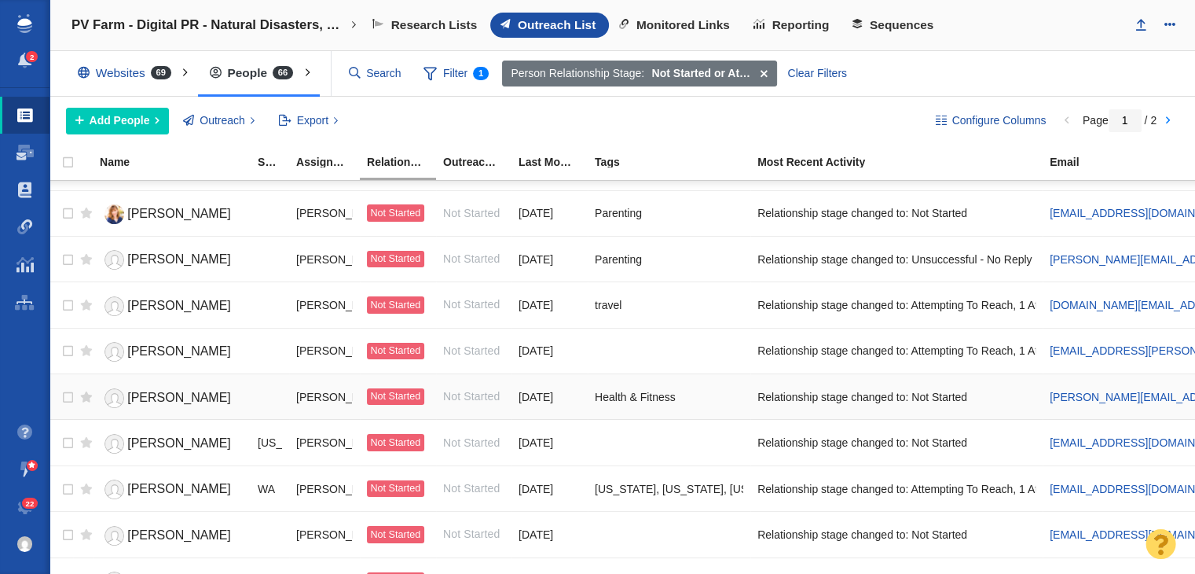
click at [157, 384] on link "[PERSON_NAME]" at bounding box center [172, 397] width 144 height 27
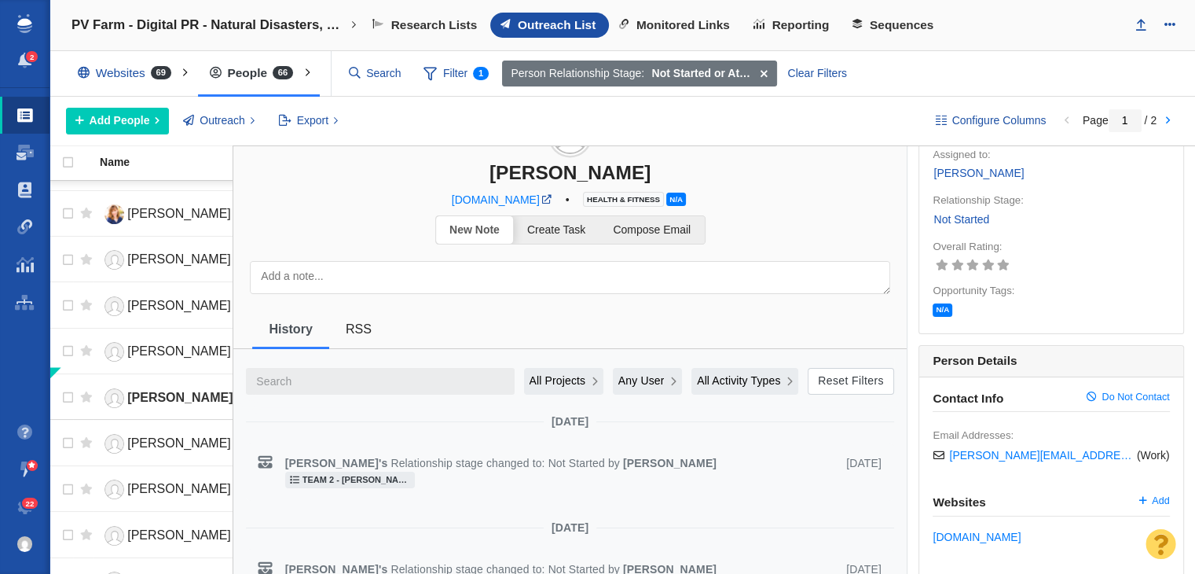
scroll to position [157, 0]
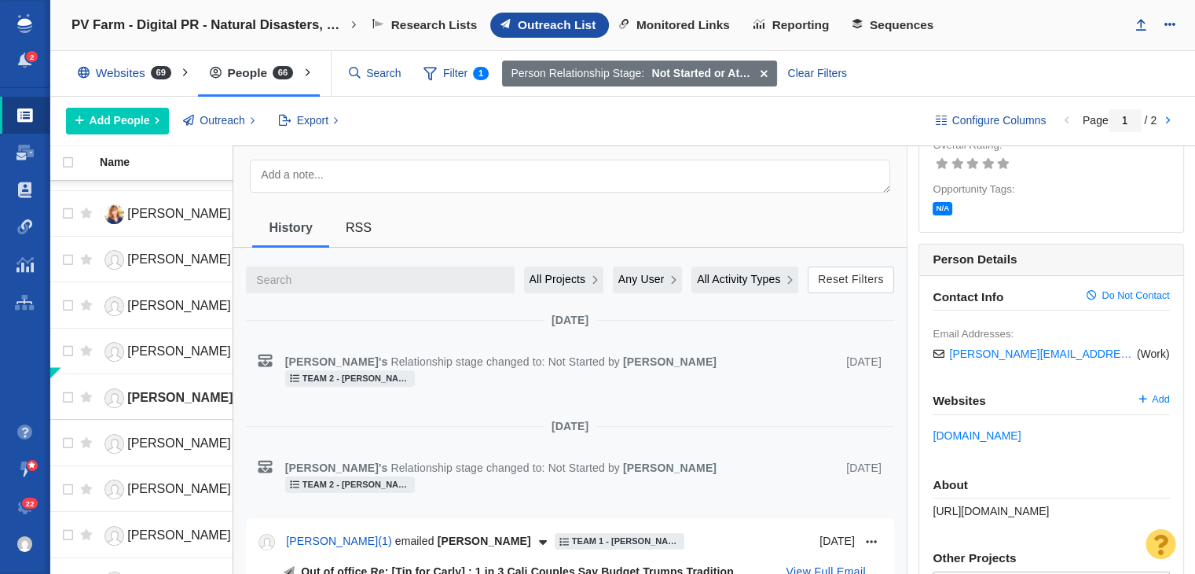
click at [989, 515] on span "[URL][DOMAIN_NAME]" at bounding box center [991, 510] width 116 height 13
copy div "[URL][DOMAIN_NAME]"
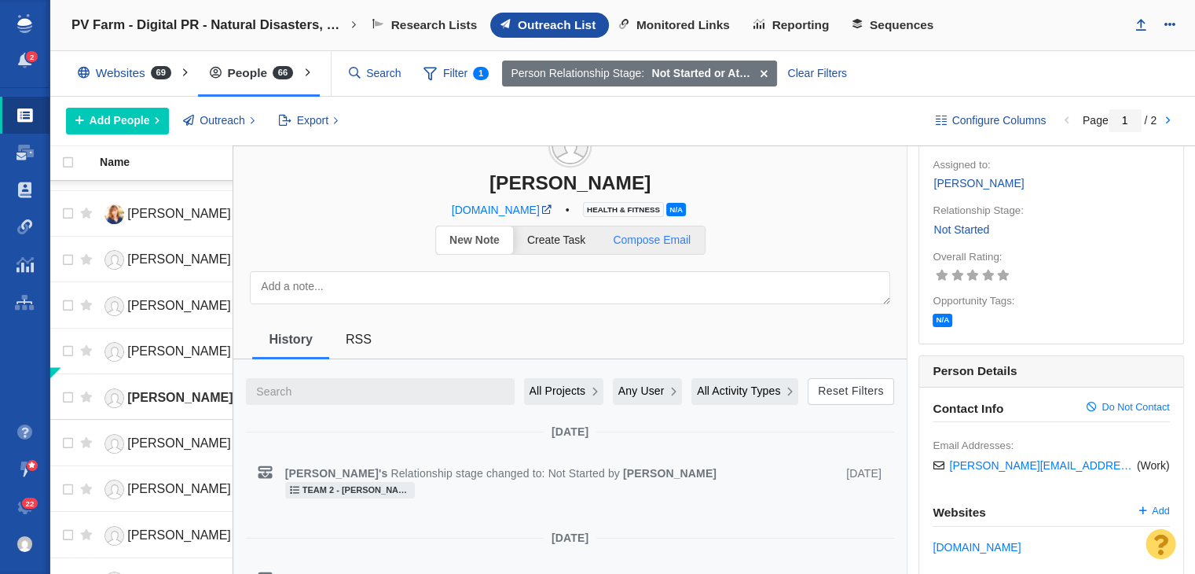
scroll to position [0, 0]
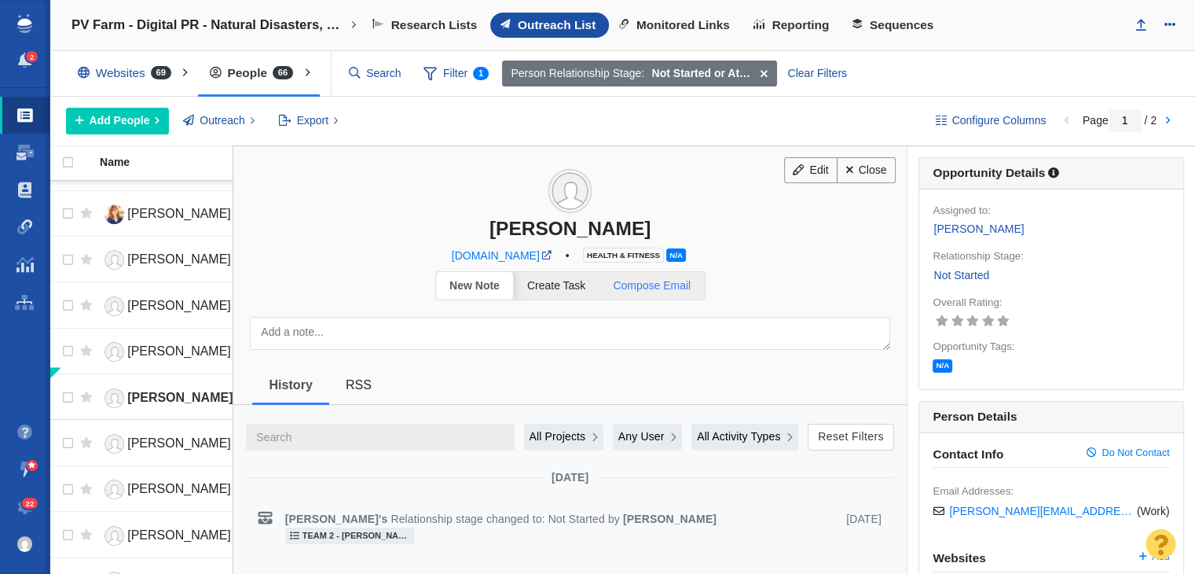
click at [659, 273] on link "Compose Email" at bounding box center [651, 285] width 105 height 27
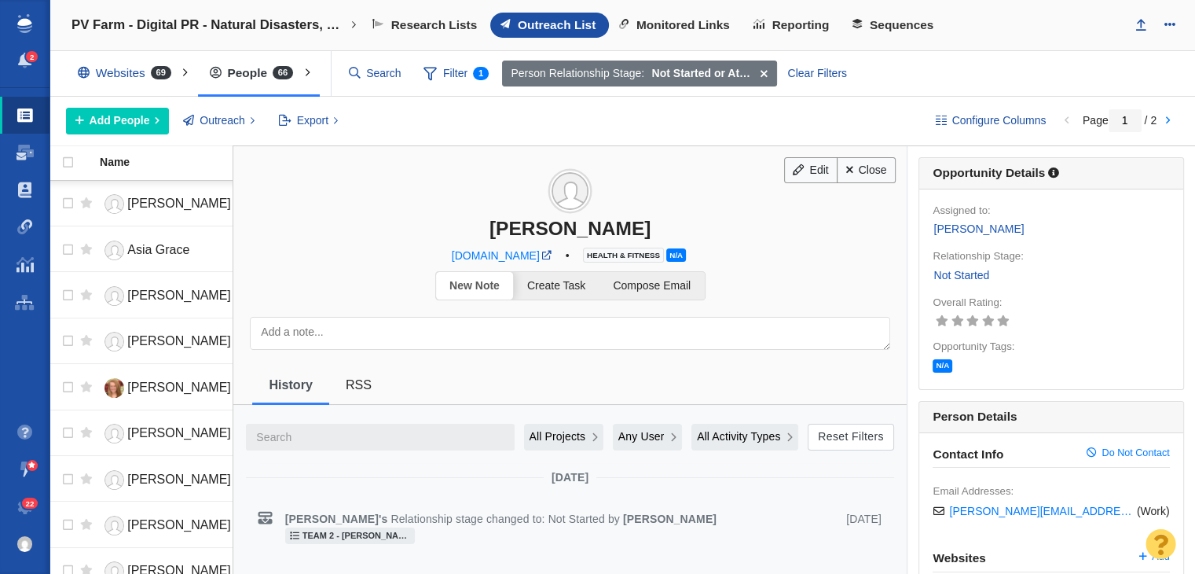
scroll to position [1274, 0]
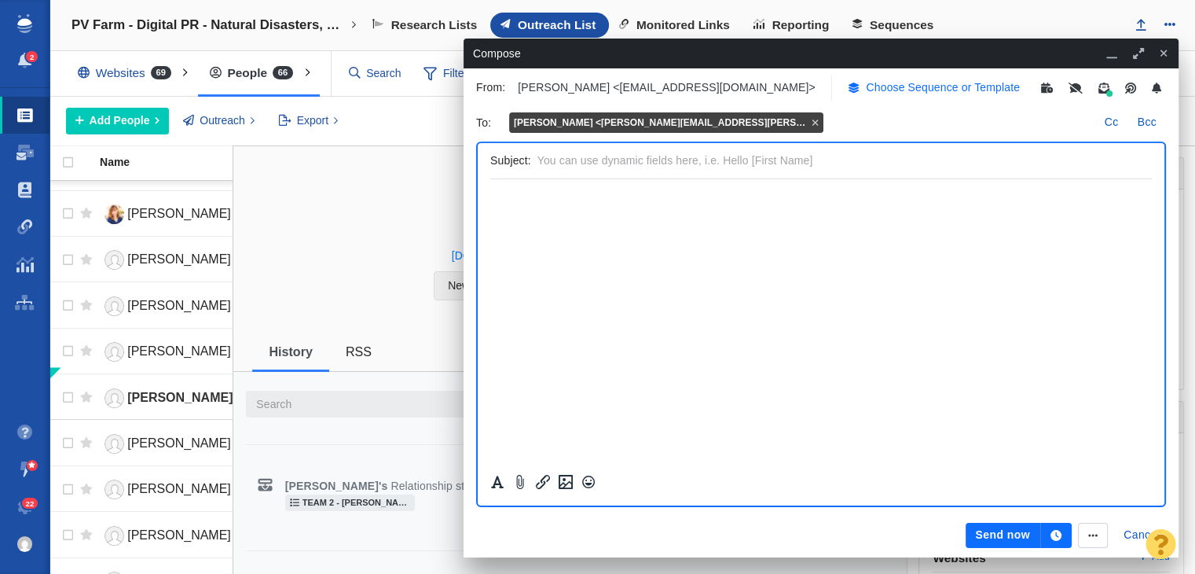
click at [877, 81] on p "Choose Sequence or Template" at bounding box center [943, 87] width 154 height 16
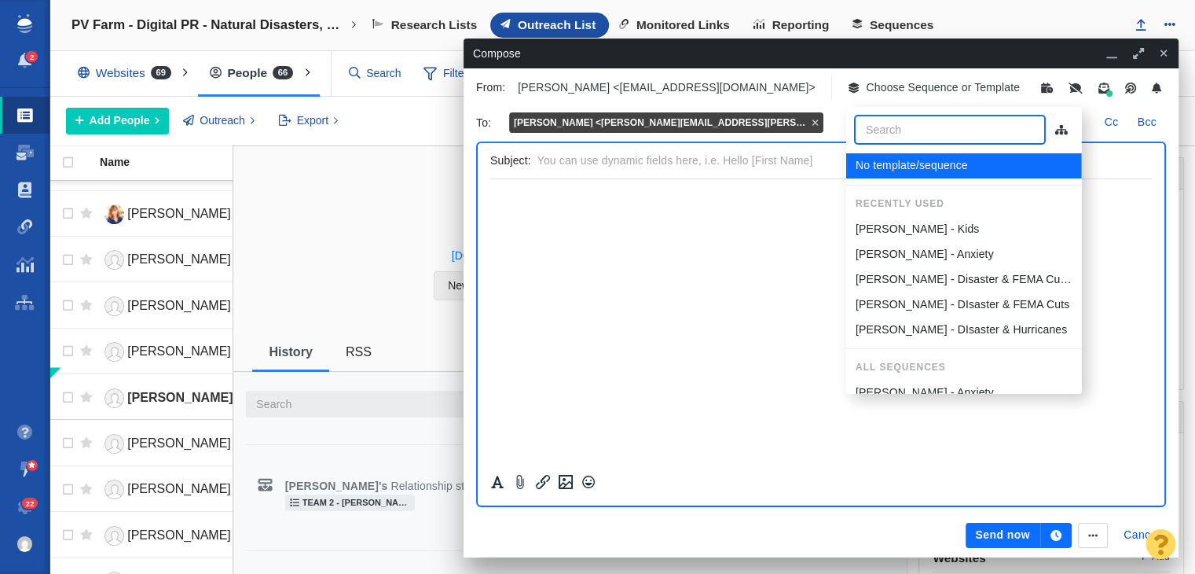
click at [905, 257] on p "[PERSON_NAME] - Anxiety" at bounding box center [924, 254] width 138 height 16
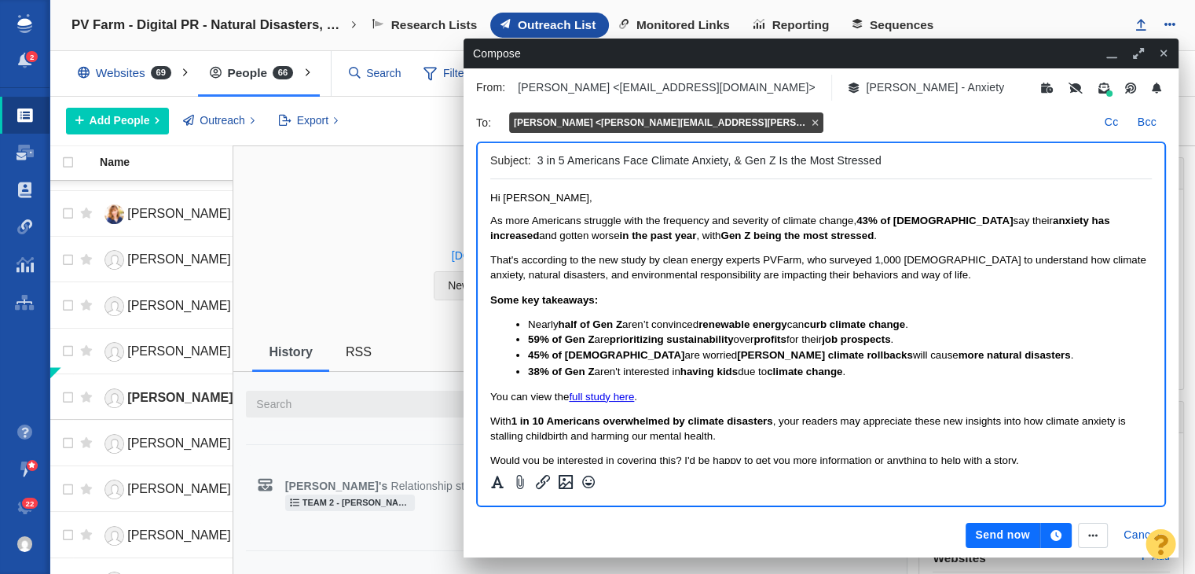
click at [624, 222] on span "As more Americans struggle with the frequency and severity of climate change, 4…" at bounding box center [799, 227] width 619 height 26
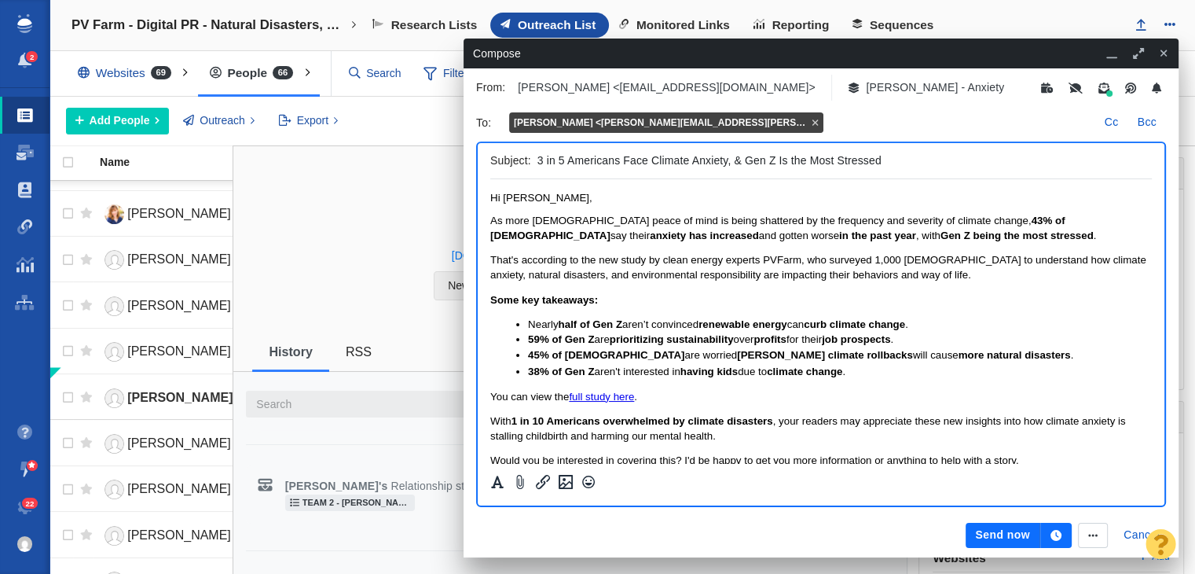
click at [981, 537] on button "Send now" at bounding box center [1003, 534] width 74 height 25
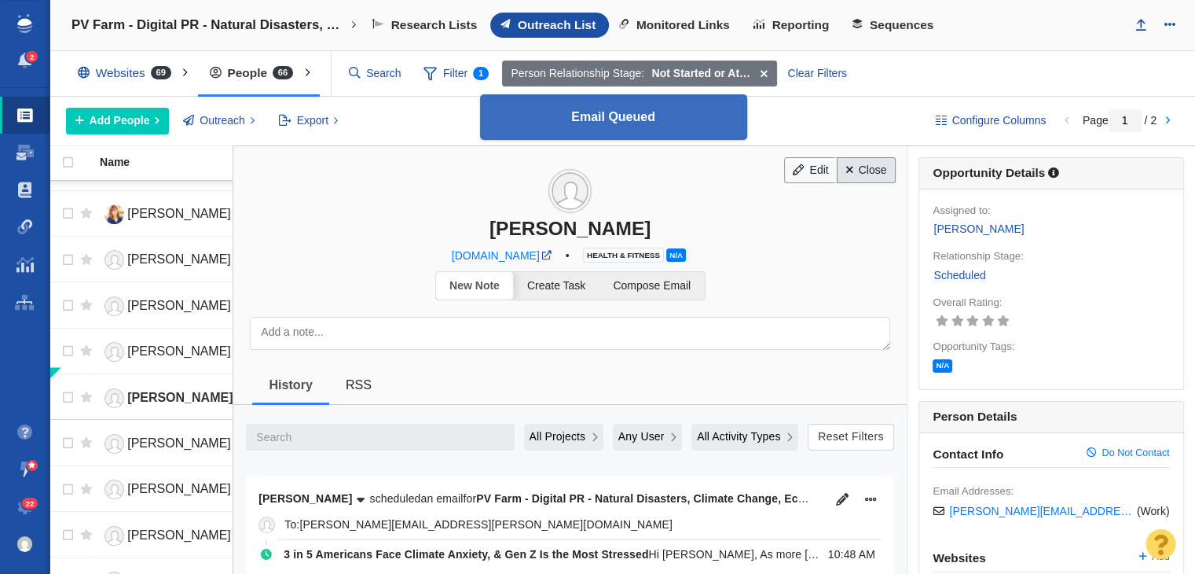
click at [865, 164] on link "Close" at bounding box center [866, 170] width 59 height 27
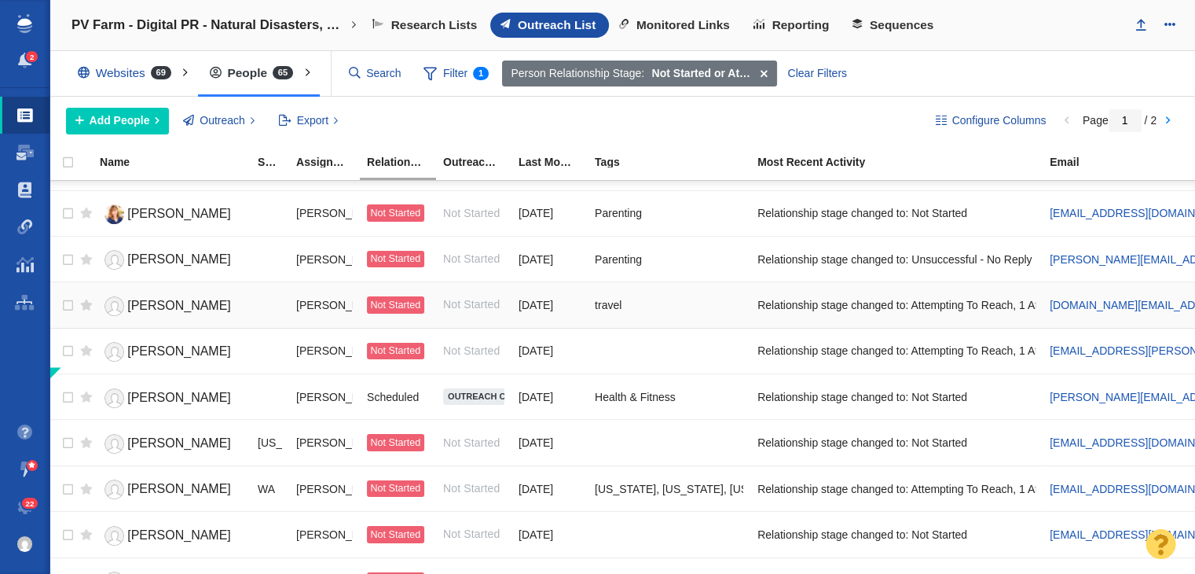
scroll to position [1196, 0]
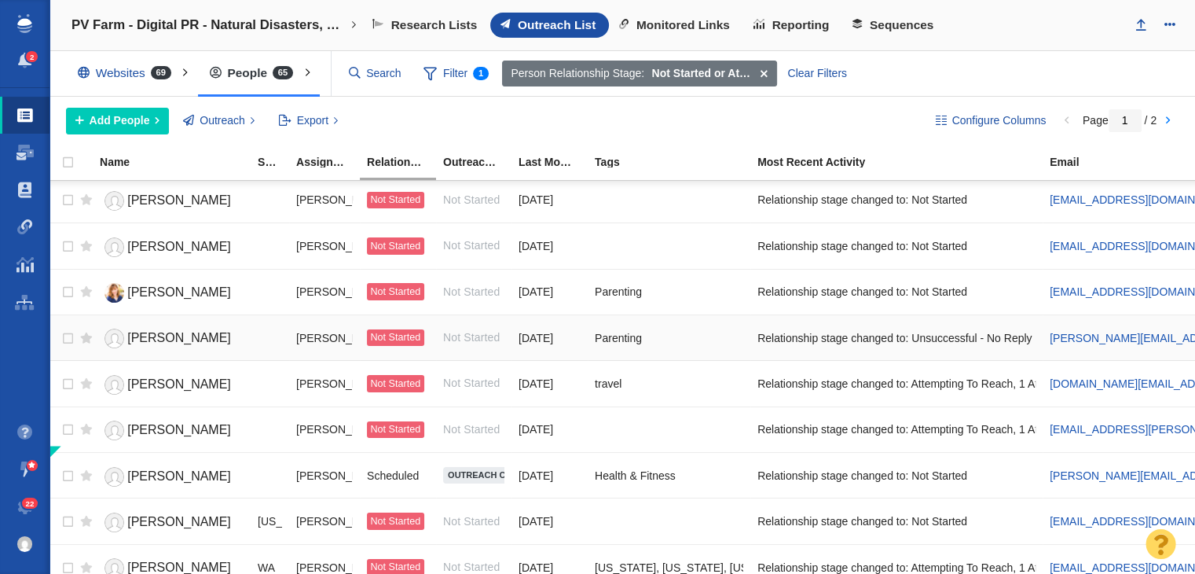
click at [200, 331] on span "[PERSON_NAME]" at bounding box center [179, 337] width 104 height 13
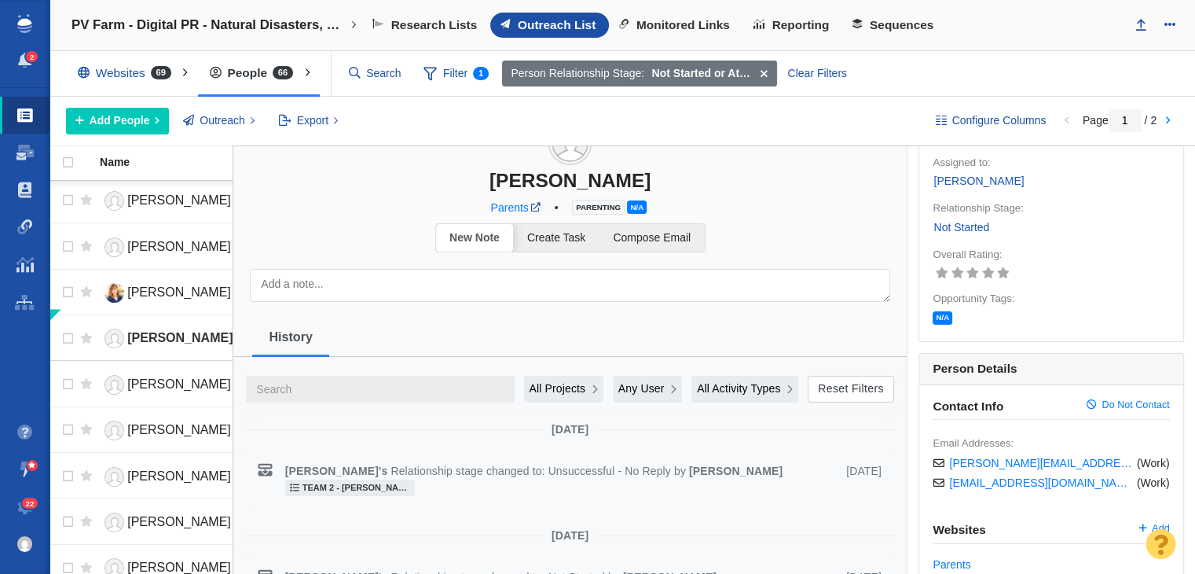
scroll to position [236, 0]
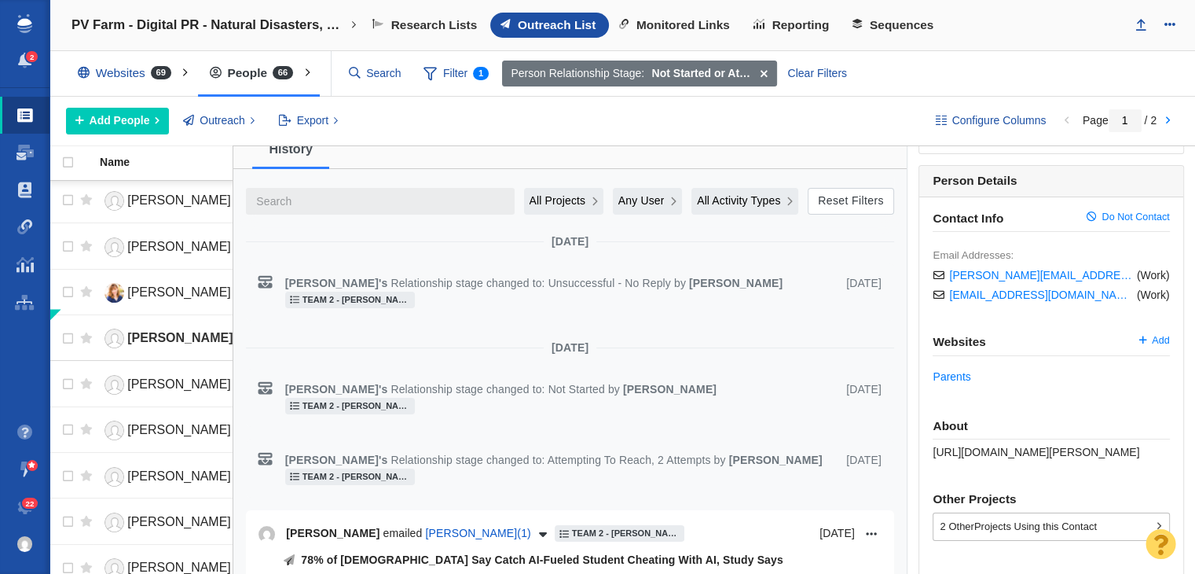
click at [1006, 452] on span "[URL][DOMAIN_NAME][PERSON_NAME]" at bounding box center [1036, 451] width 207 height 13
copy div "[URL][DOMAIN_NAME][PERSON_NAME]"
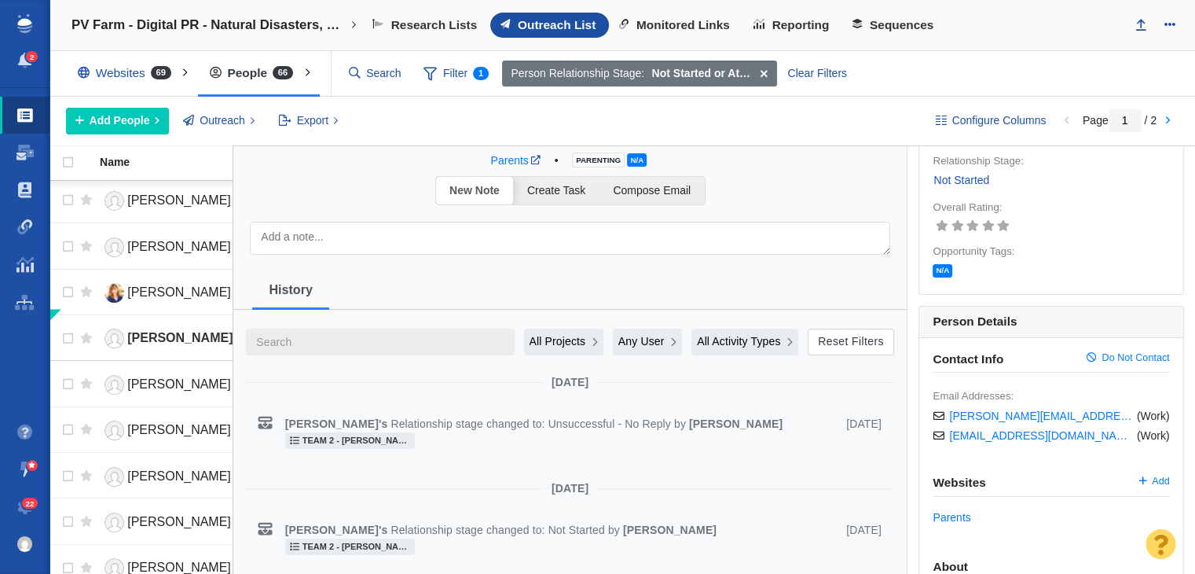
scroll to position [0, 0]
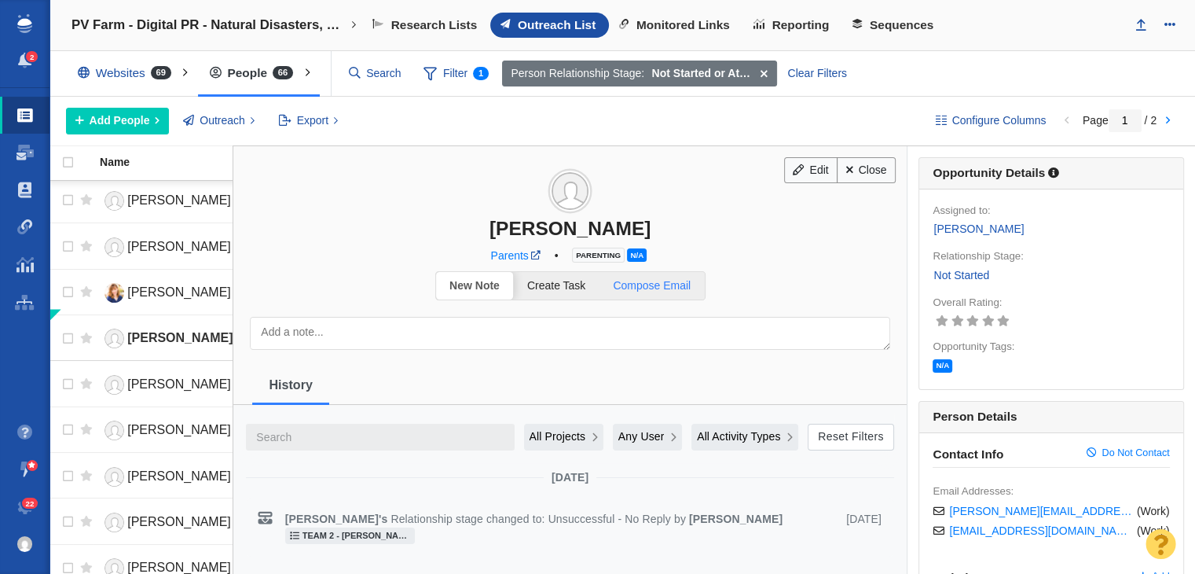
click at [683, 274] on link "Compose Email" at bounding box center [651, 285] width 105 height 27
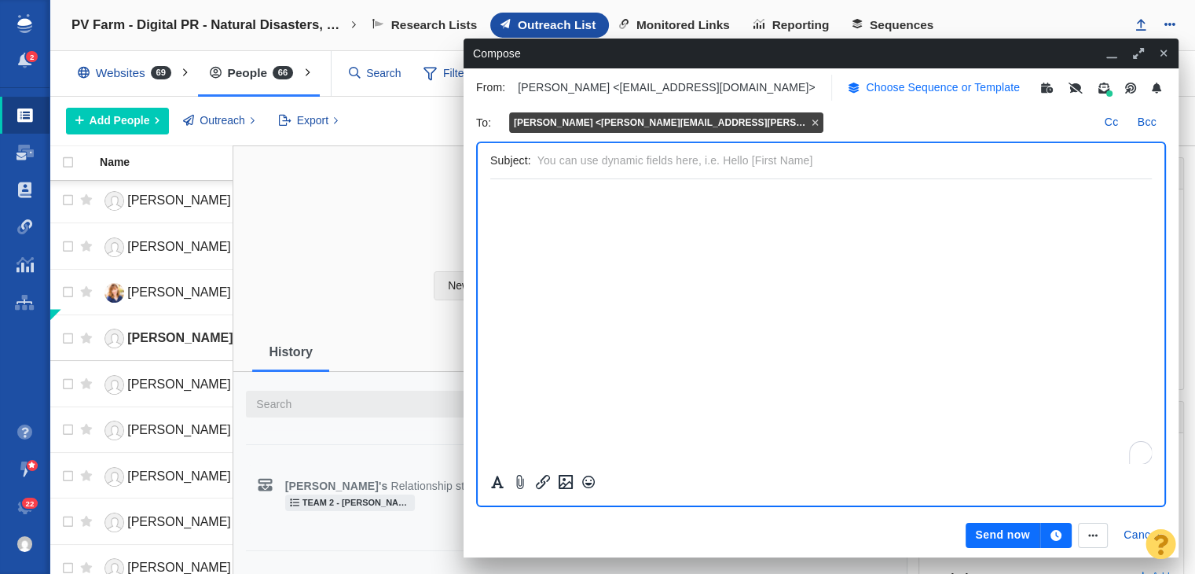
click at [910, 90] on p "Choose Sequence or Template" at bounding box center [943, 87] width 154 height 16
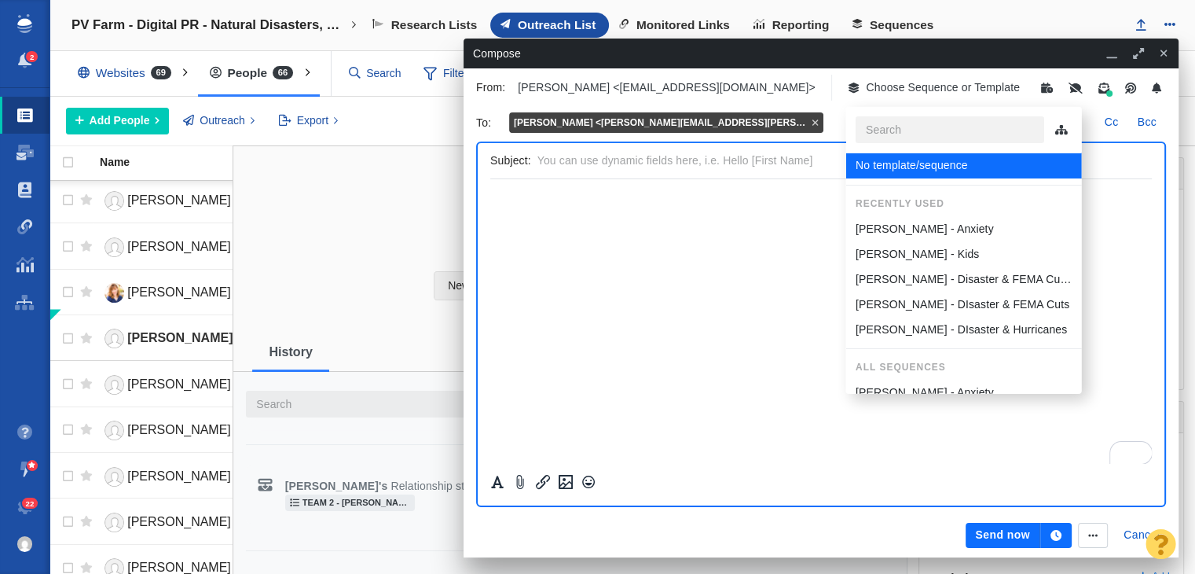
click at [933, 260] on div "[PERSON_NAME] - Kids" at bounding box center [963, 254] width 217 height 16
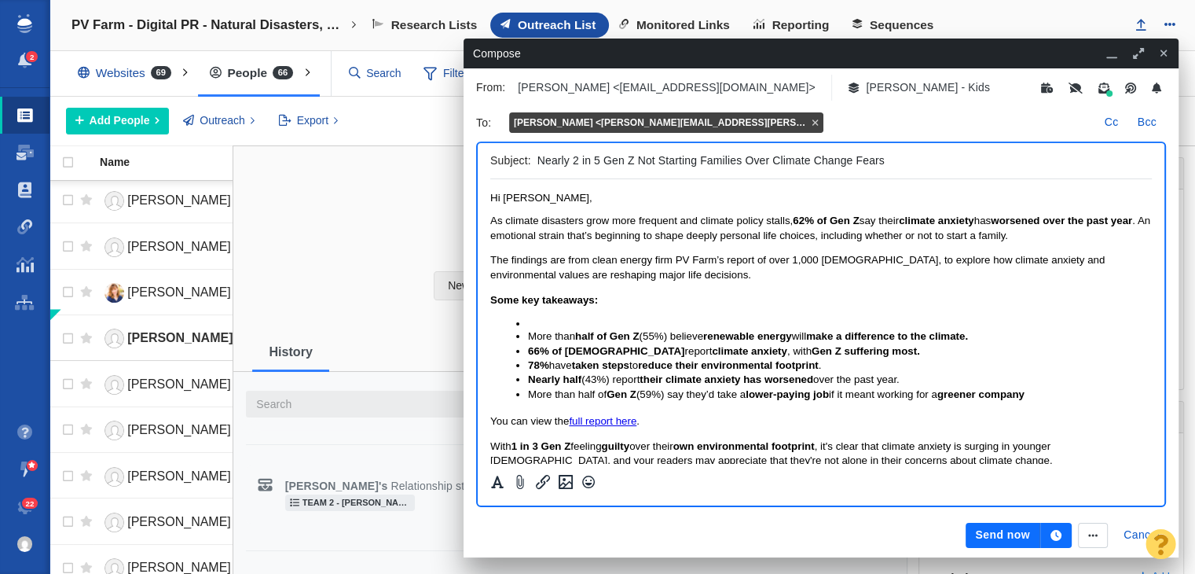
click at [537, 159] on input "Nearly 2 in 5 Gen Z Not Starting Families Over Climate Change Fears" at bounding box center [841, 160] width 608 height 23
drag, startPoint x: 536, startPoint y: 159, endPoint x: 569, endPoint y: 158, distance: 33.0
click at [569, 158] on input "Nearly 2 in 5 Gen Z Not Starting Families Over Climate Change Fears" at bounding box center [841, 160] width 608 height 23
click at [665, 158] on input "New Study Says 2 in 5 Gen Z Not Starting Families Over Climate Change Fears" at bounding box center [841, 160] width 608 height 23
drag, startPoint x: 654, startPoint y: 161, endPoint x: 955, endPoint y: 156, distance: 301.8
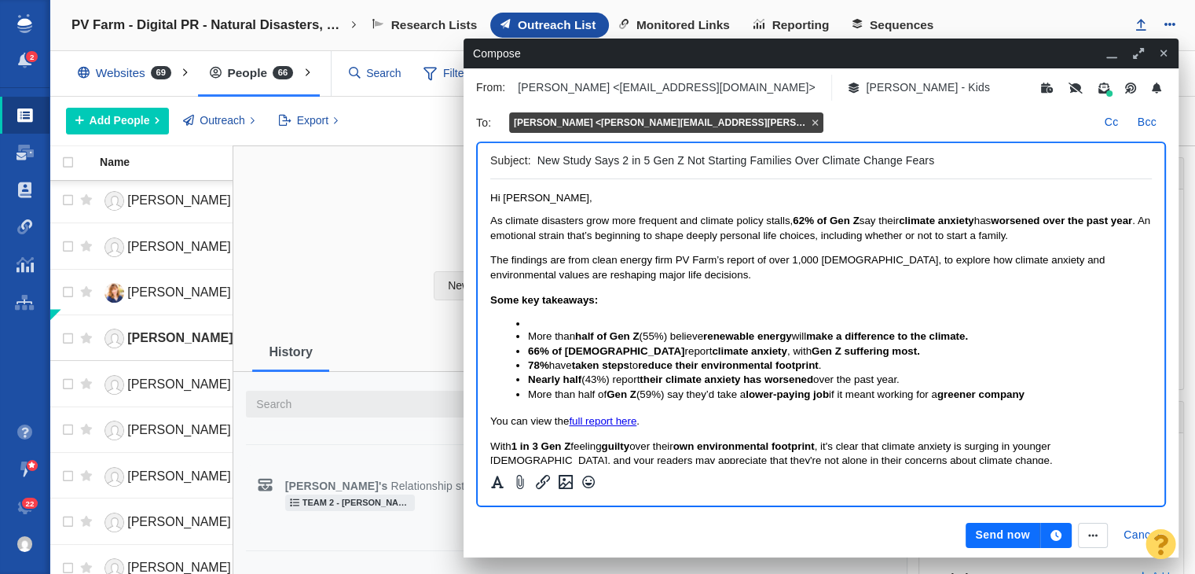
click at [955, 156] on input "New Study Says 2 in 5 Gen Z Not Starting Families Over Climate Change Fears" at bounding box center [841, 160] width 608 height 23
paste input "38% of Gen Z Skipping Having Kid"
drag, startPoint x: 772, startPoint y: 156, endPoint x: 892, endPoint y: 164, distance: 120.5
click at [892, 164] on input "New Study Says 2 in 5 38% of Gen Z Skipping Having Kids" at bounding box center [841, 160] width 608 height 23
drag, startPoint x: 656, startPoint y: 159, endPoint x: 632, endPoint y: 159, distance: 24.4
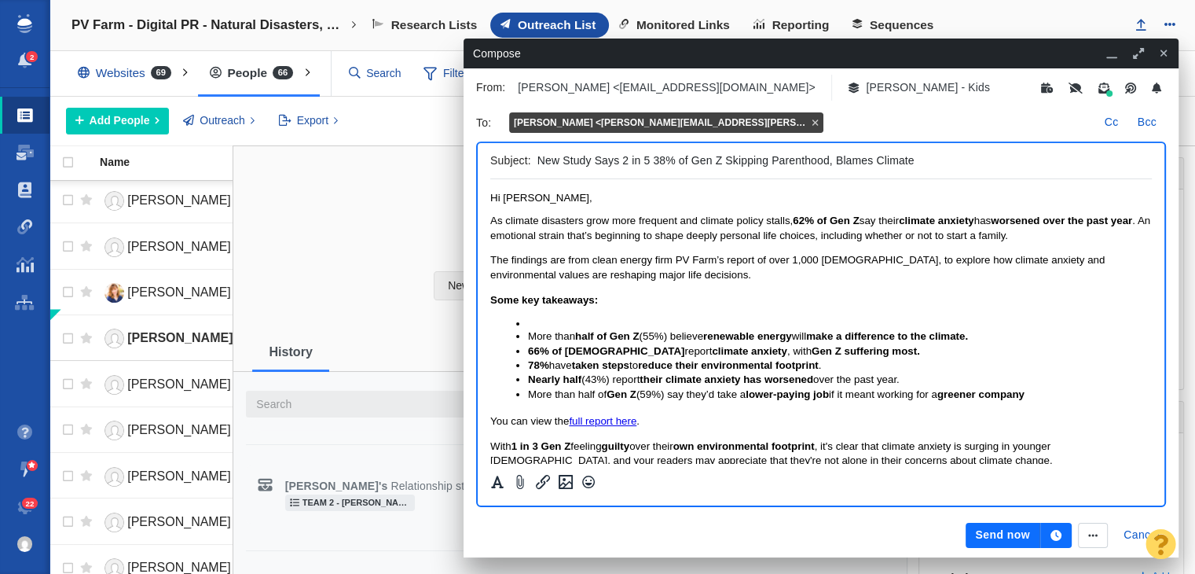
click at [632, 159] on input "New Study Says 2 in 5 38% of Gen Z Skipping Parenthood, Blames Climate" at bounding box center [841, 160] width 608 height 23
drag, startPoint x: 625, startPoint y: 157, endPoint x: 651, endPoint y: 158, distance: 25.2
click at [651, 158] on input "New Study Says 2 in 5 38% of Gen Z Skipping Parenthood, Blames Climate" at bounding box center [841, 160] width 608 height 23
click at [886, 160] on input "New Study Says 38% of Gen Z Skipping Parenthood, Blames Climate" at bounding box center [841, 160] width 608 height 23
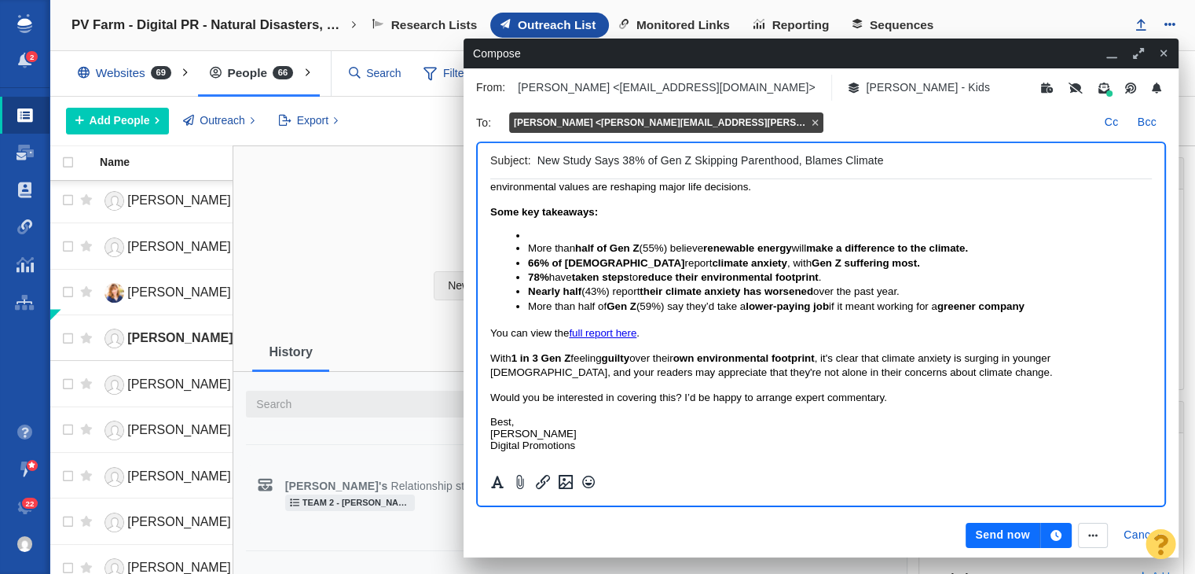
type input "New Study Says 38% of Gen Z Skipping Parenthood, Blames Climate"
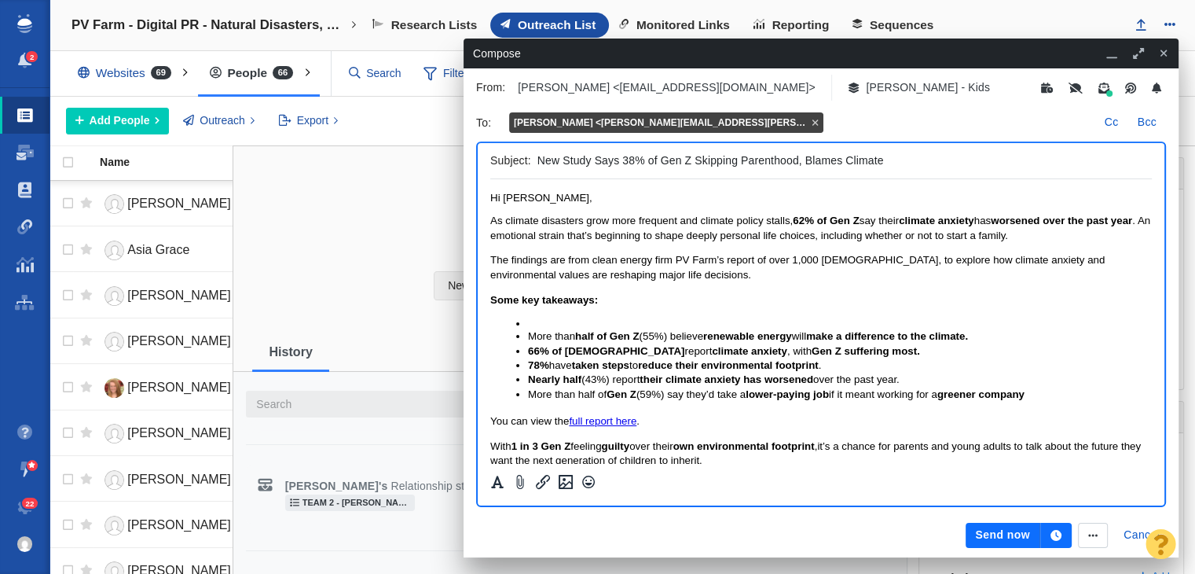
scroll to position [1196, 0]
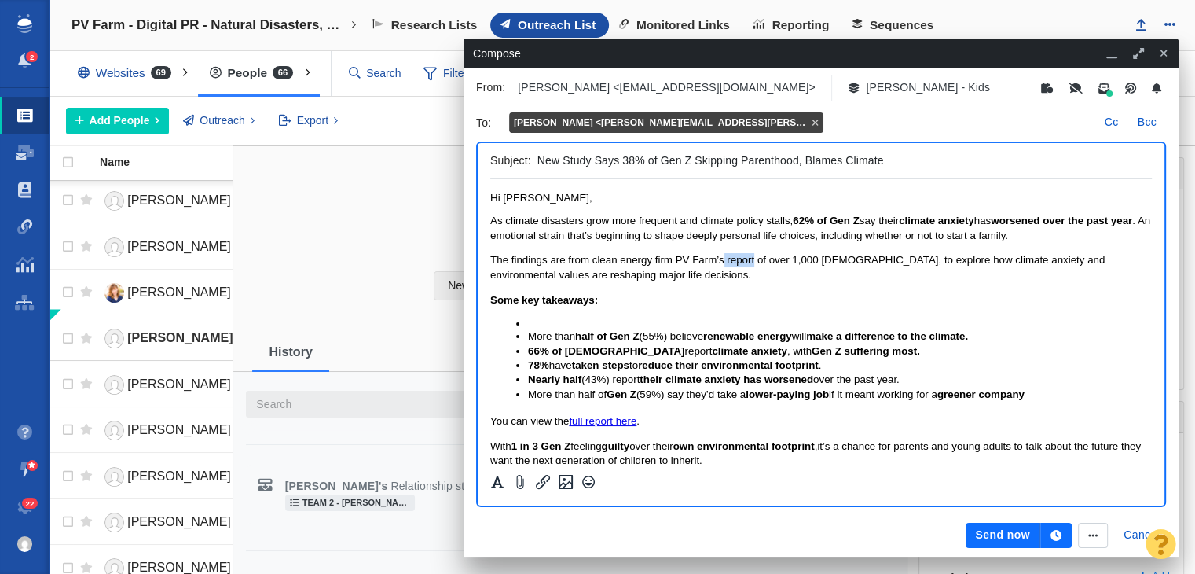
drag, startPoint x: 725, startPoint y: 262, endPoint x: 753, endPoint y: 260, distance: 28.4
click at [753, 260] on span "The findings are from clean energy firm PV Farm’s report of over 1,000 [DEMOGRA…" at bounding box center [797, 267] width 614 height 26
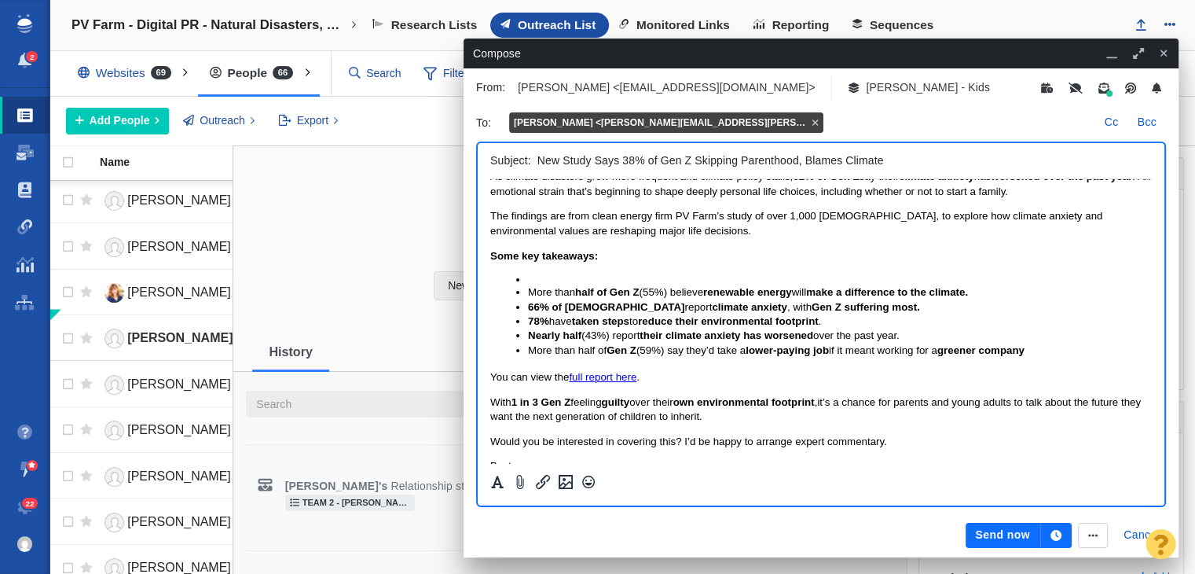
scroll to position [79, 0]
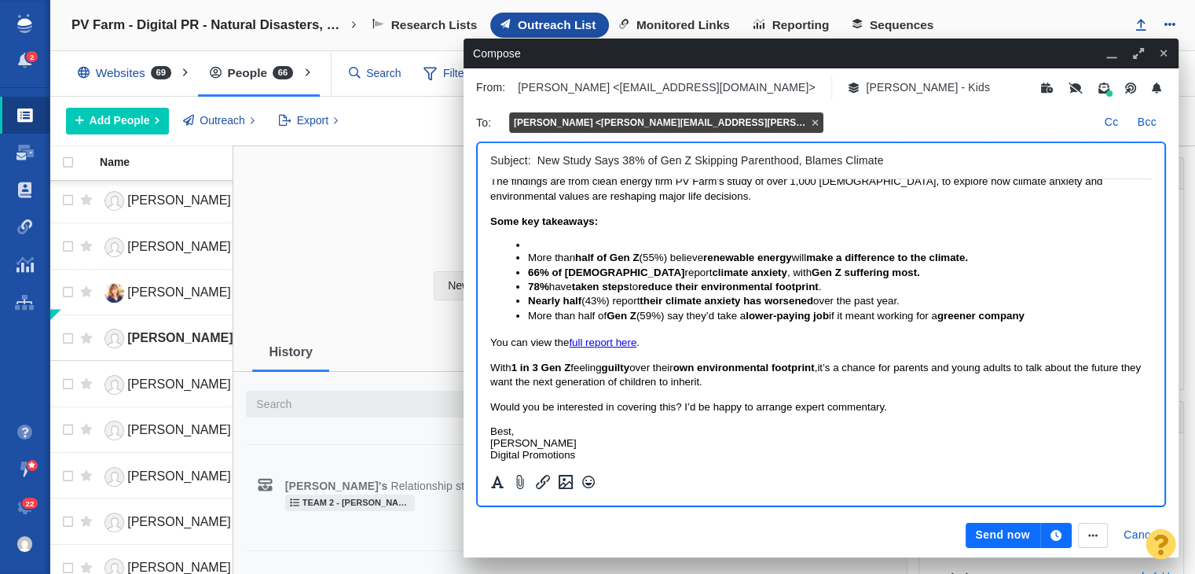
click at [621, 345] on link "full report here" at bounding box center [603, 342] width 68 height 12
click at [550, 475] on icon "Insert/edit link" at bounding box center [542, 481] width 19 height 19
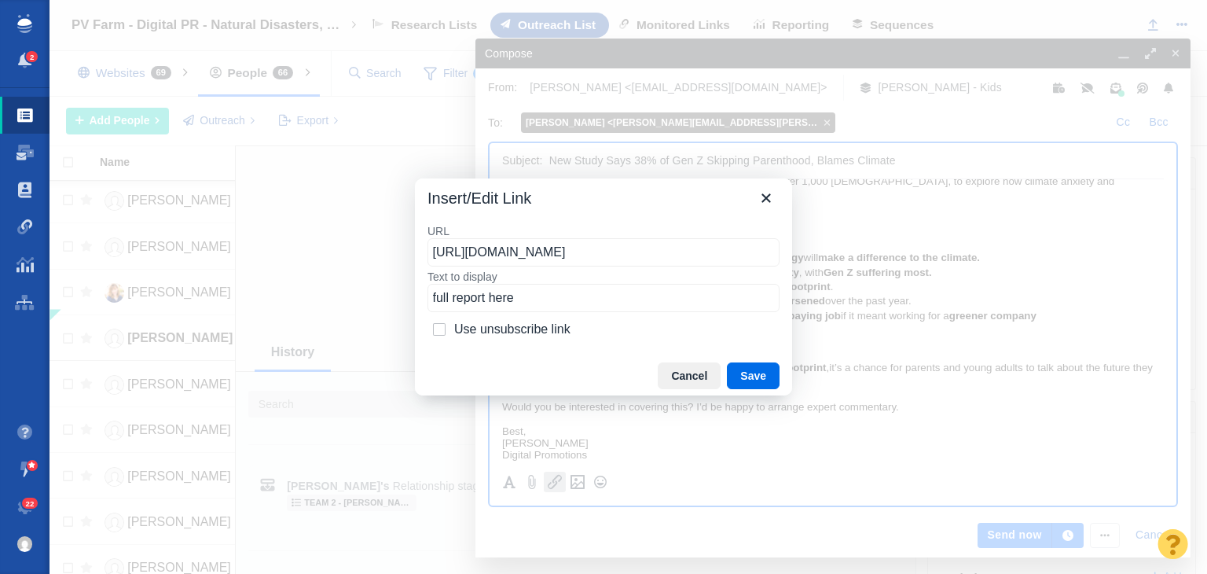
drag, startPoint x: 453, startPoint y: 302, endPoint x: 488, endPoint y: 298, distance: 34.9
click at [488, 298] on input "full report here" at bounding box center [603, 298] width 352 height 28
type input "full study here"
click at [751, 372] on button "Save" at bounding box center [753, 375] width 53 height 27
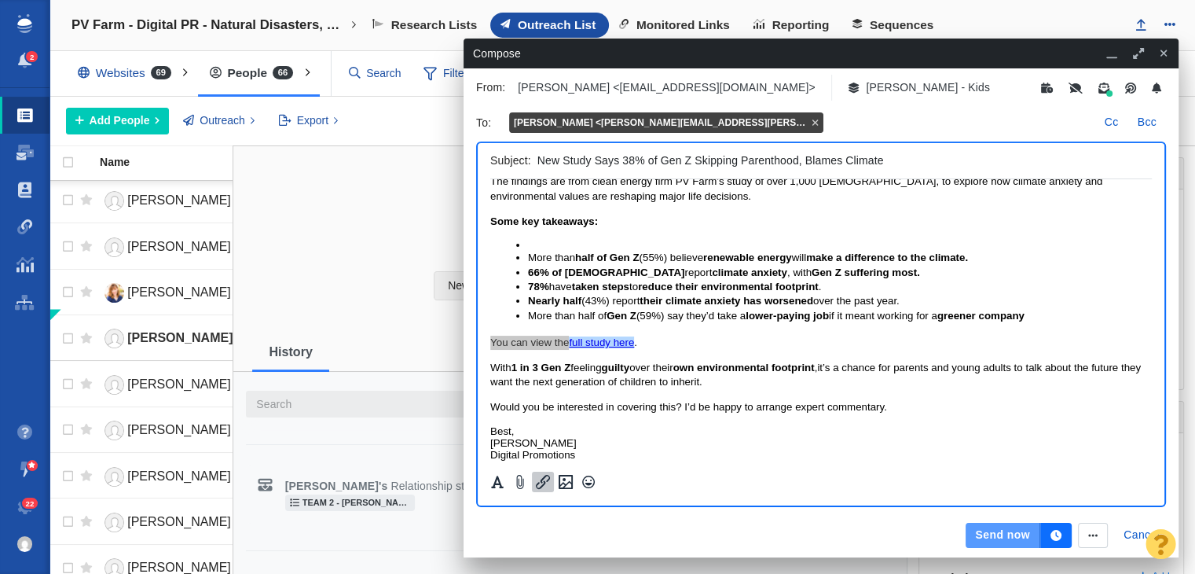
click at [1006, 530] on button "Send now" at bounding box center [1003, 534] width 74 height 25
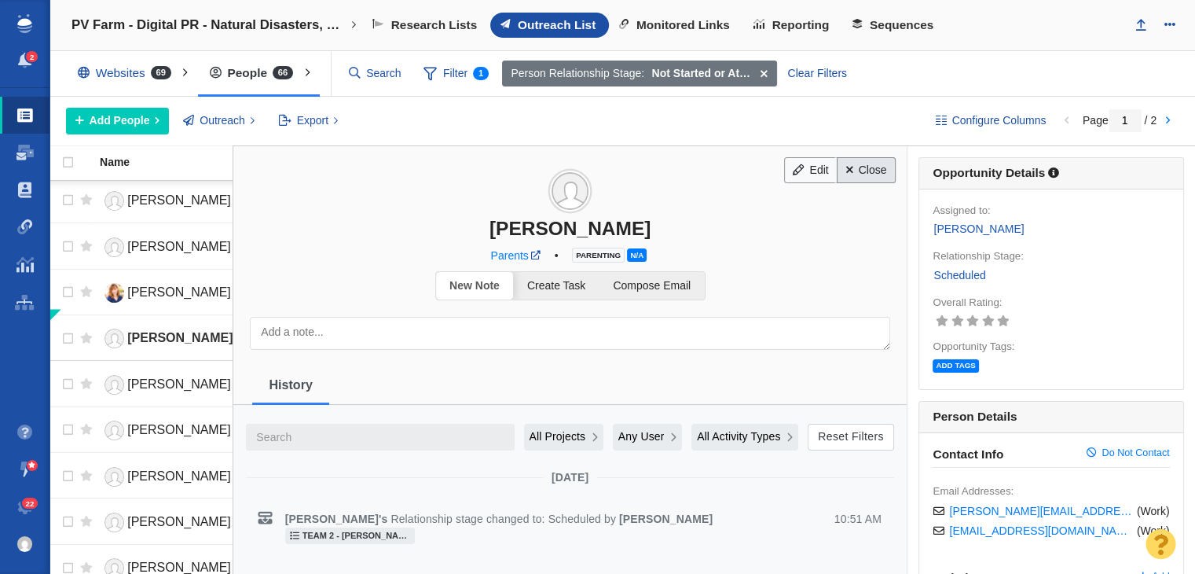
click at [871, 157] on link "Close" at bounding box center [866, 170] width 59 height 27
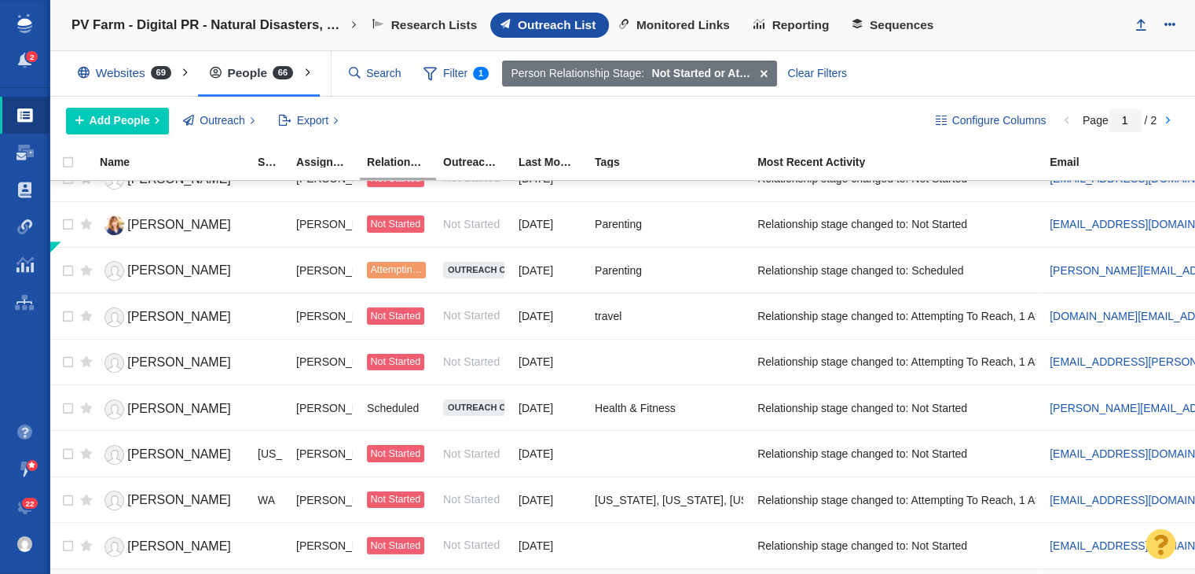
scroll to position [1196, 0]
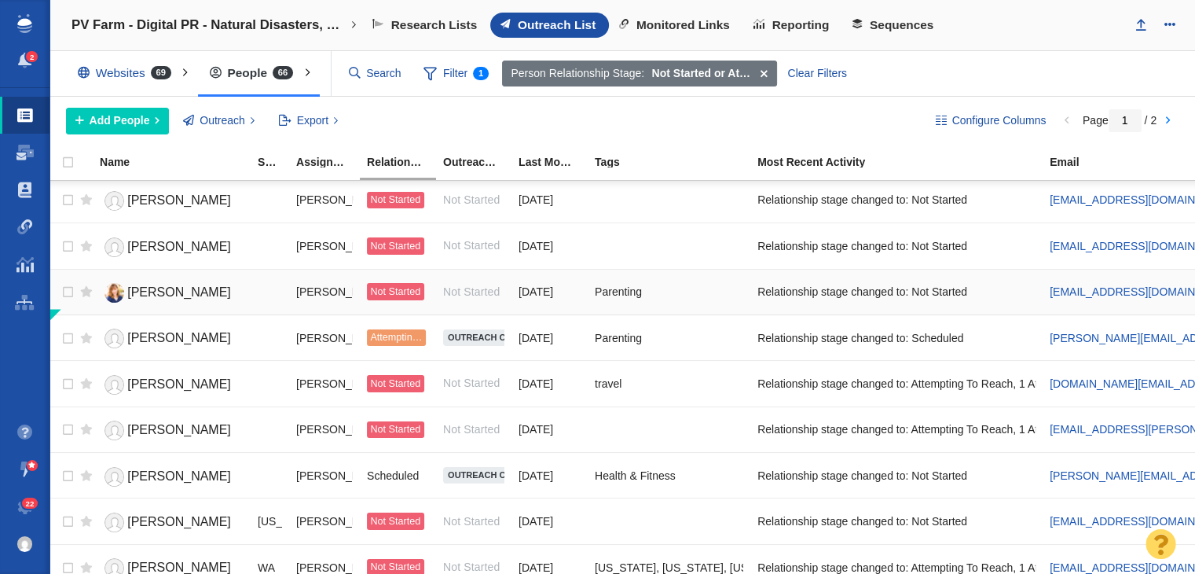
click at [192, 285] on span "[PERSON_NAME]" at bounding box center [179, 291] width 104 height 13
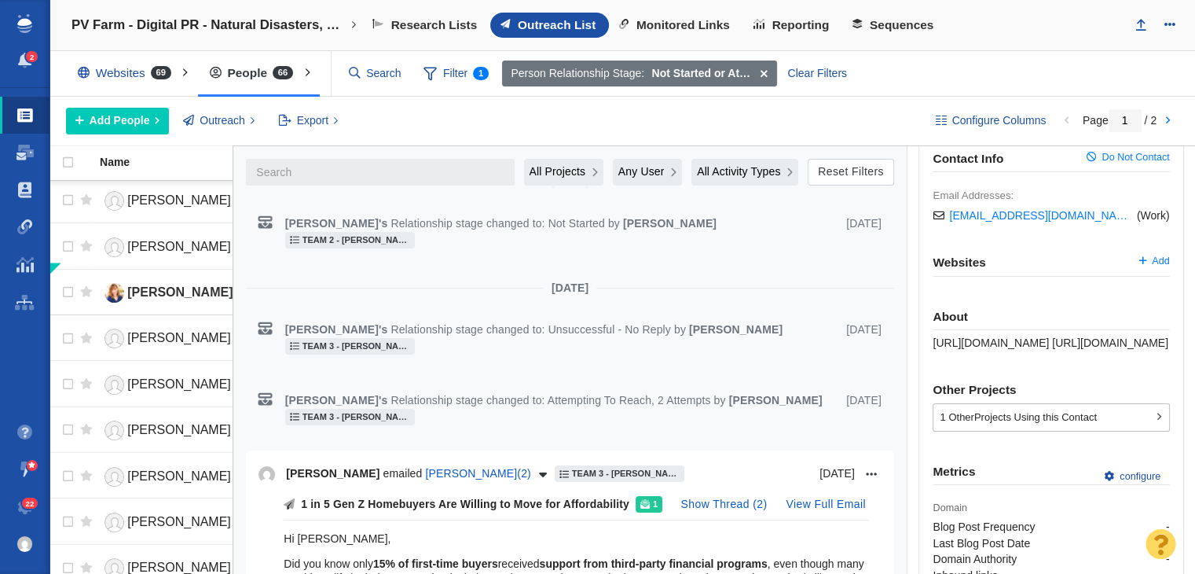
scroll to position [393, 0]
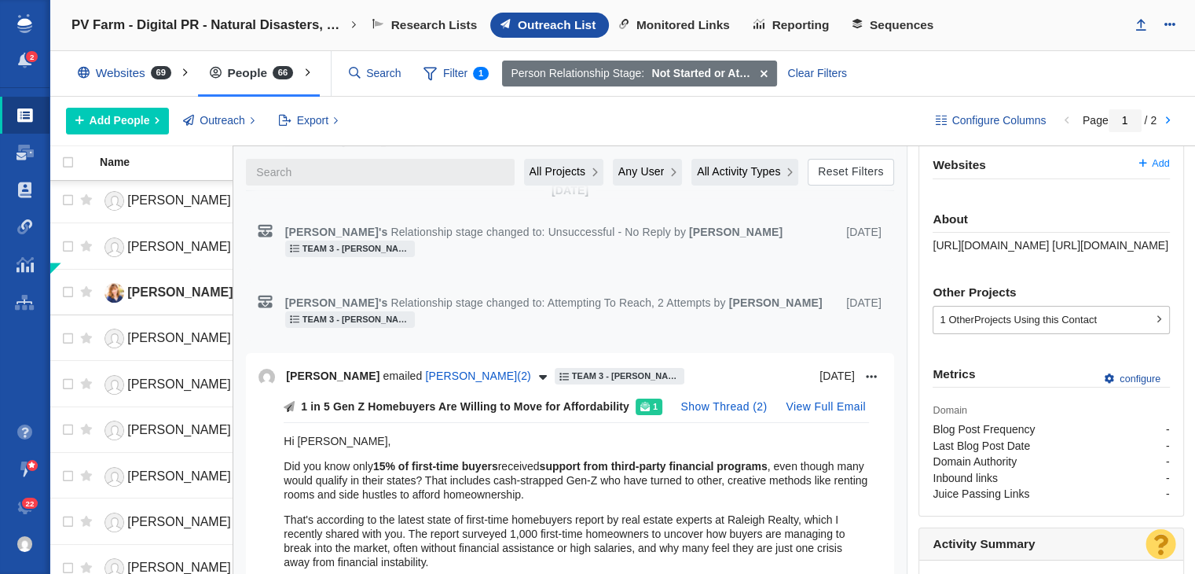
click at [1005, 251] on span "[URL][DOMAIN_NAME] [URL][DOMAIN_NAME]" at bounding box center [1051, 245] width 236 height 13
click at [1005, 239] on span "[URL][DOMAIN_NAME] [URL][DOMAIN_NAME]" at bounding box center [1051, 245] width 236 height 13
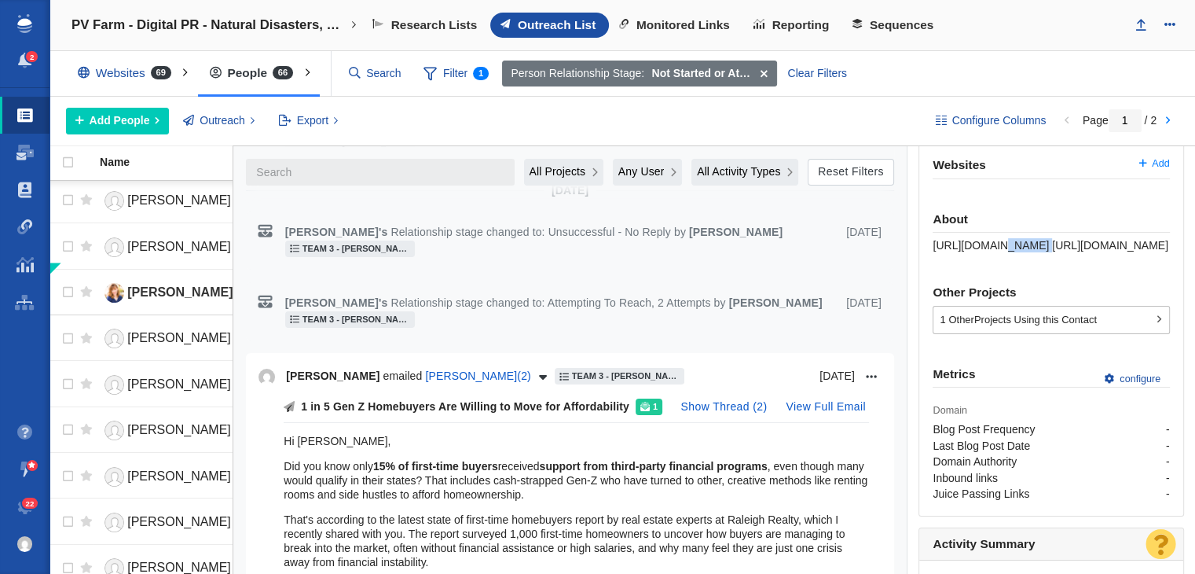
click at [1005, 239] on span "[URL][DOMAIN_NAME] [URL][DOMAIN_NAME]" at bounding box center [1051, 245] width 236 height 13
click at [937, 239] on span "[URL][DOMAIN_NAME] [URL][DOMAIN_NAME]" at bounding box center [1051, 245] width 236 height 13
drag, startPoint x: 921, startPoint y: 236, endPoint x: 1159, endPoint y: 235, distance: 238.1
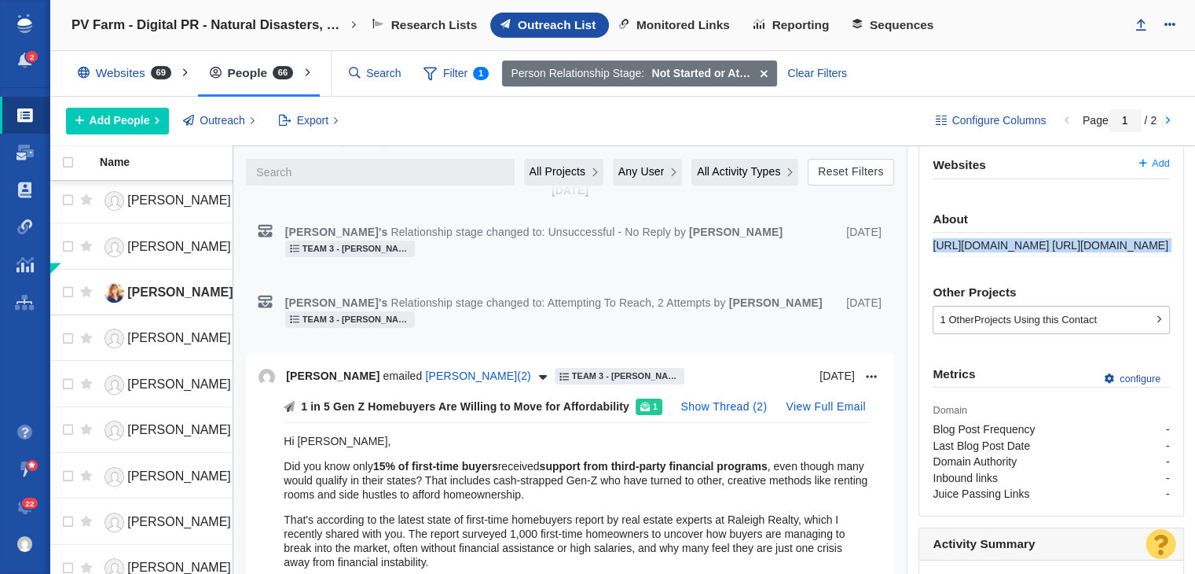
click at [1159, 235] on div "Contact Info Do Not Contact Email Addresses: [EMAIL_ADDRESS][DOMAIN_NAME] ( Wor…" at bounding box center [1051, 277] width 264 height 475
copy span "[URL][DOMAIN_NAME]"
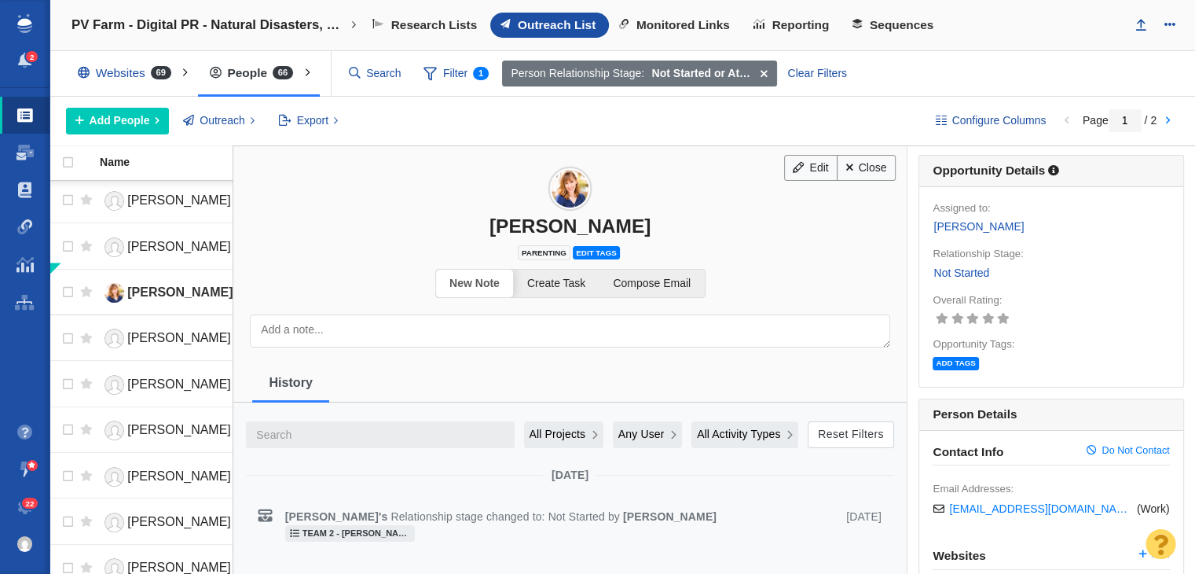
scroll to position [0, 0]
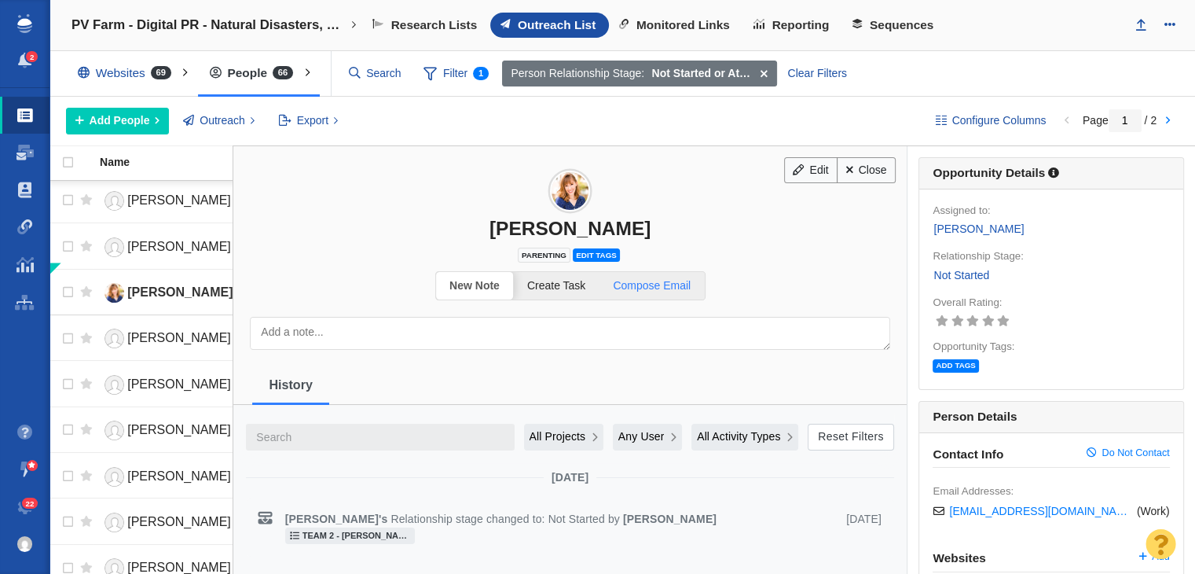
click at [667, 287] on span "Compose Email" at bounding box center [652, 285] width 78 height 13
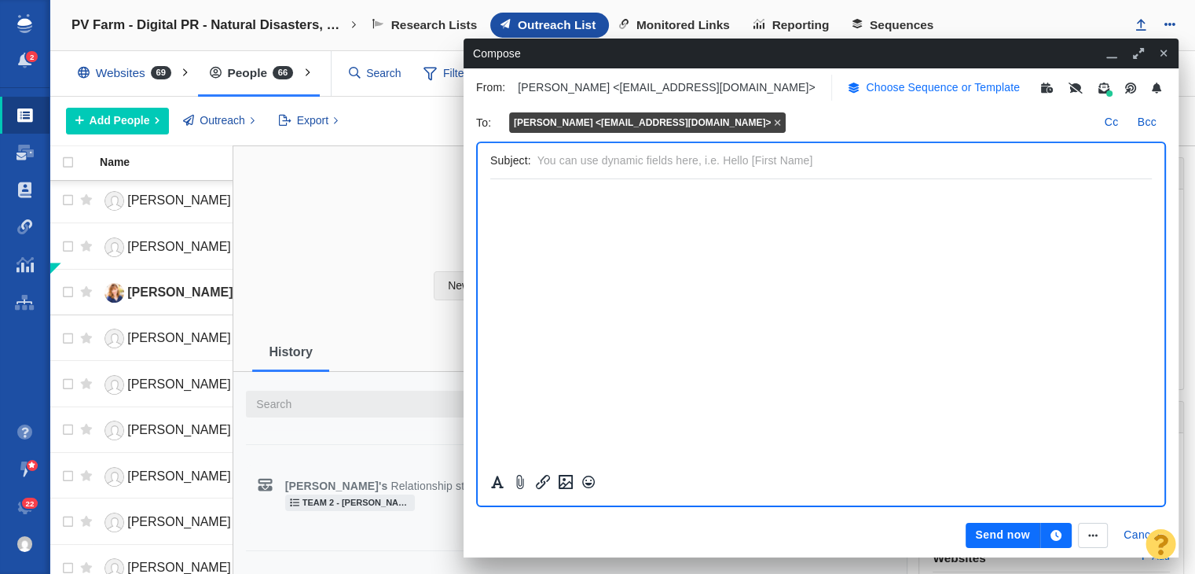
click at [856, 85] on icon "button" at bounding box center [854, 87] width 11 height 11
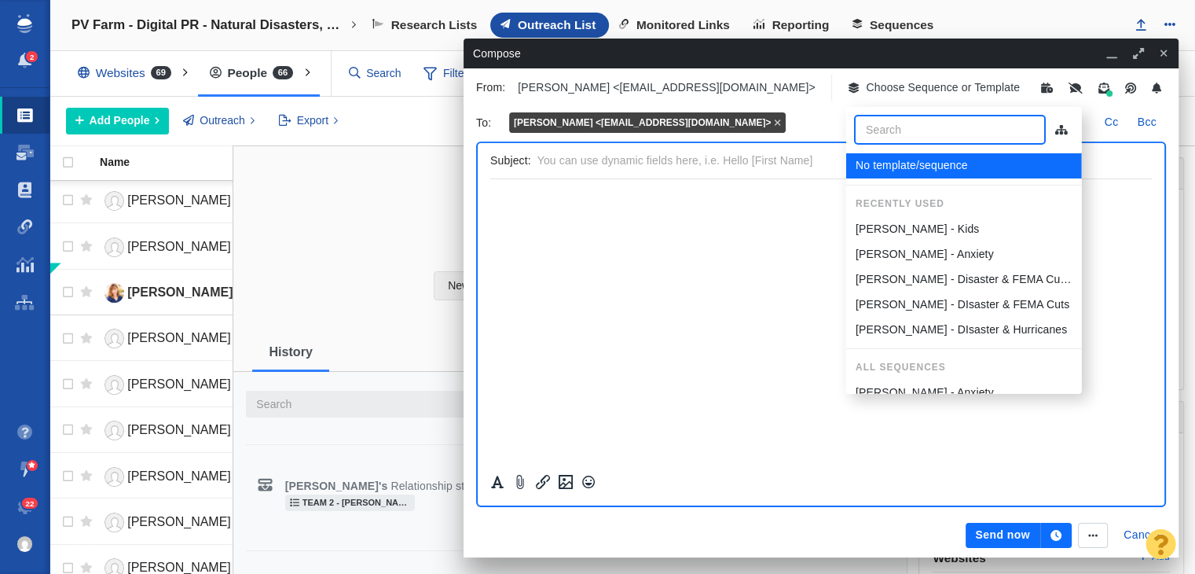
click at [904, 224] on p "[PERSON_NAME] - Kids" at bounding box center [916, 229] width 123 height 16
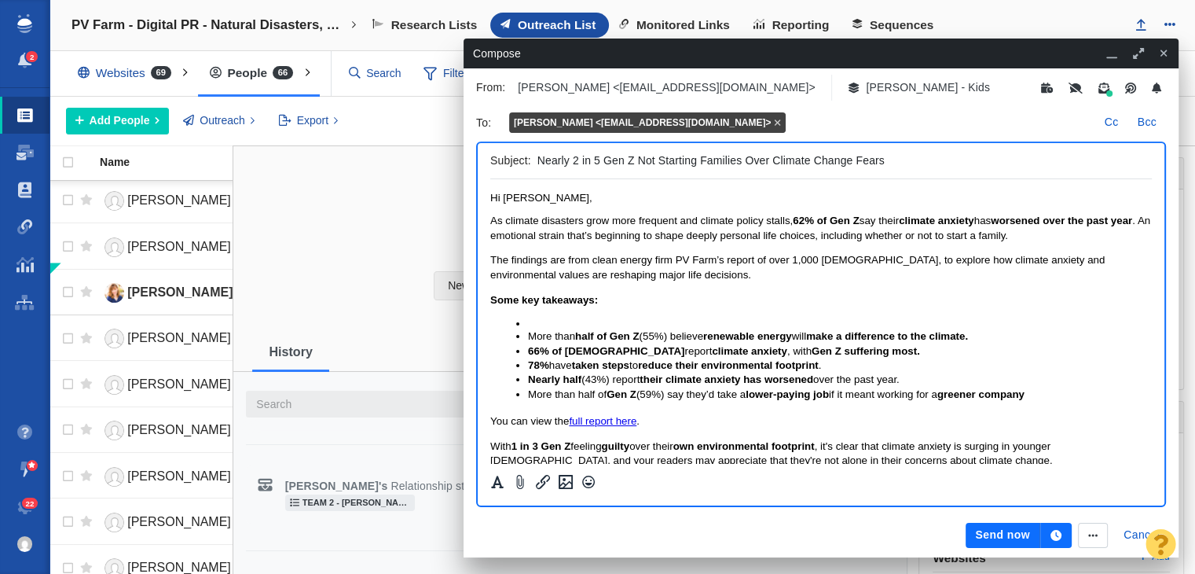
scroll to position [91, 0]
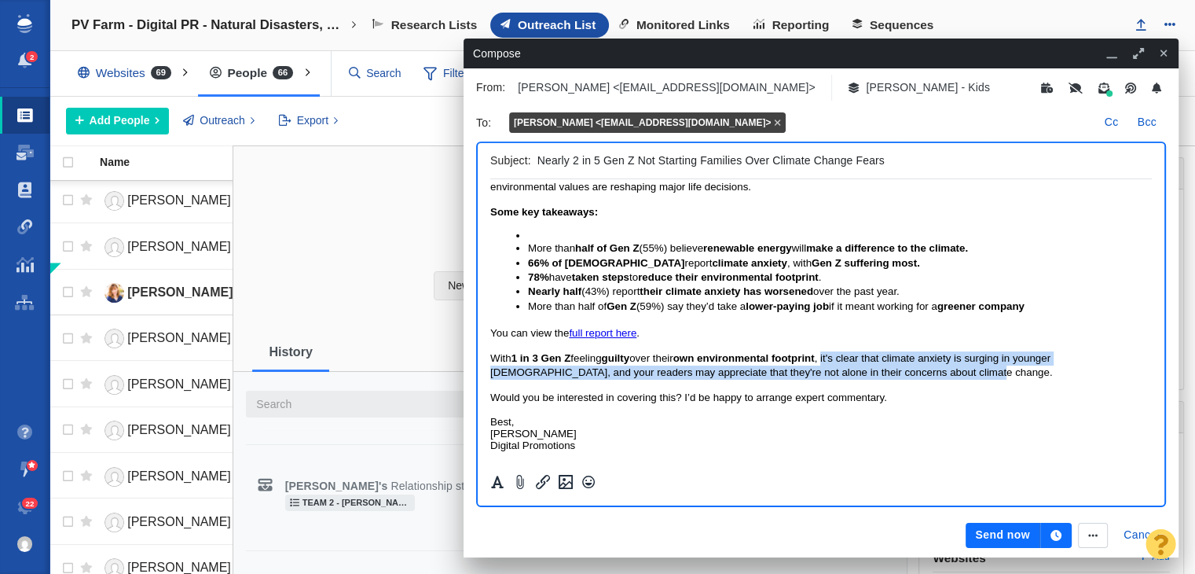
drag, startPoint x: 929, startPoint y: 370, endPoint x: 834, endPoint y: 349, distance: 97.4
click at [834, 351] on p "With 1 in 3 Gen Z feeling guilty over their own environmental footprint , it's …" at bounding box center [821, 365] width 662 height 29
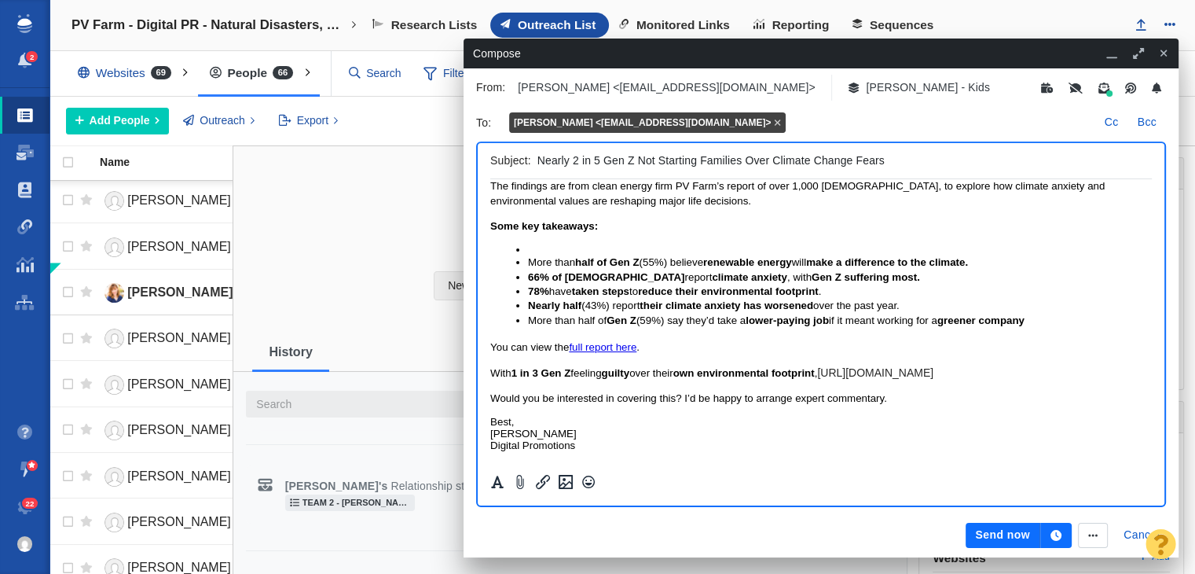
scroll to position [77, 0]
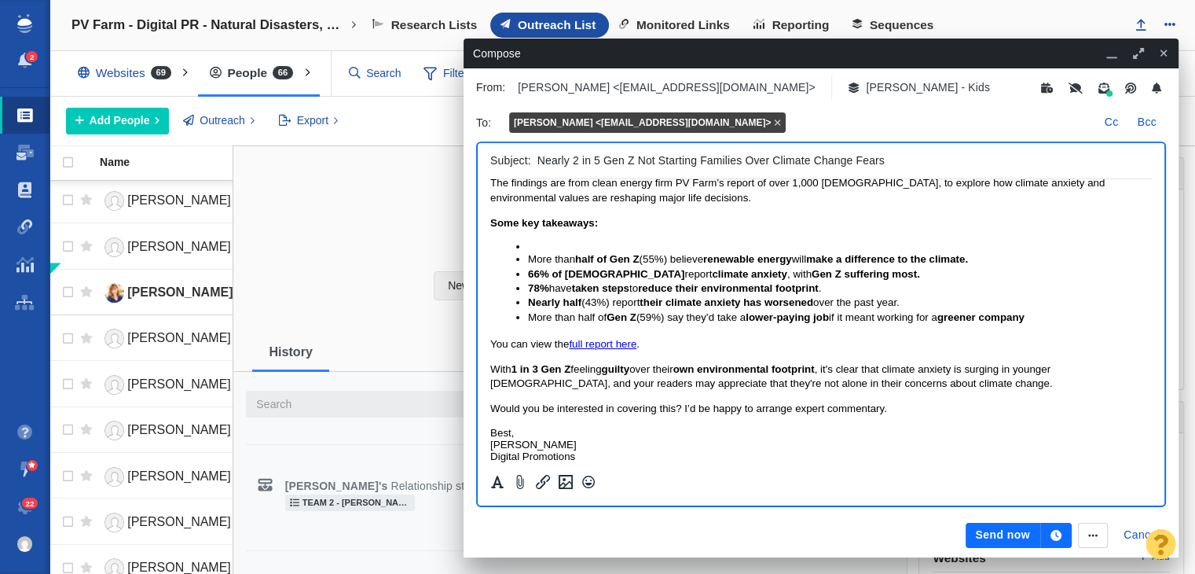
click at [973, 393] on body "Hi Jillian, As climate disasters grow more frequent and climate policy stalls, …" at bounding box center [821, 288] width 662 height 347
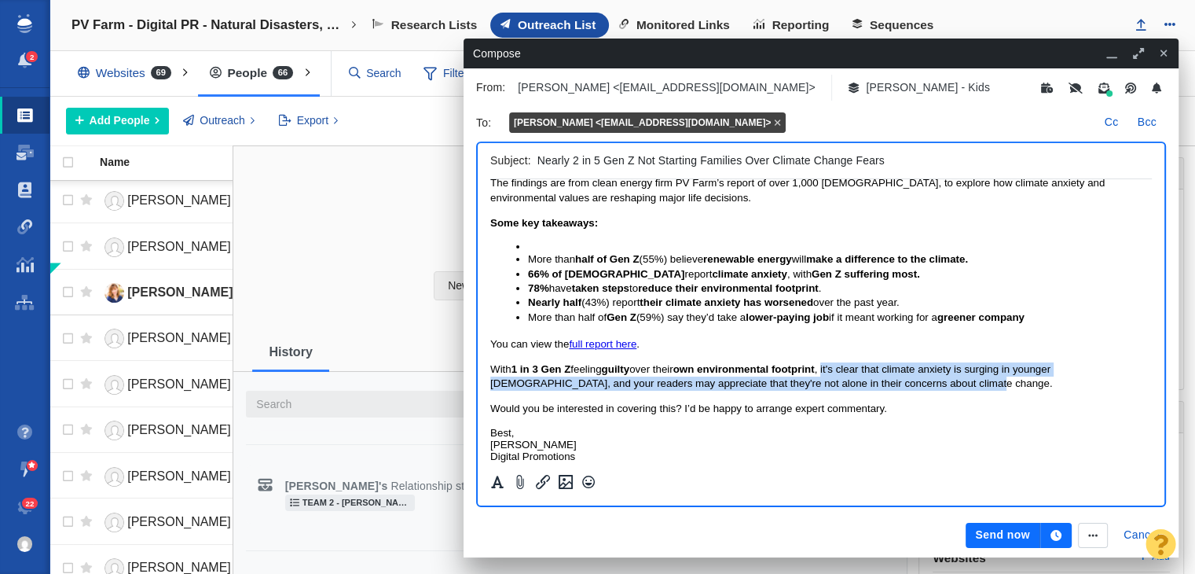
drag, startPoint x: 907, startPoint y: 383, endPoint x: 834, endPoint y: 367, distance: 74.7
click at [834, 367] on span "With 1 in 3 Gen Z feeling guilty over their own environmental footprint , it's …" at bounding box center [771, 376] width 562 height 26
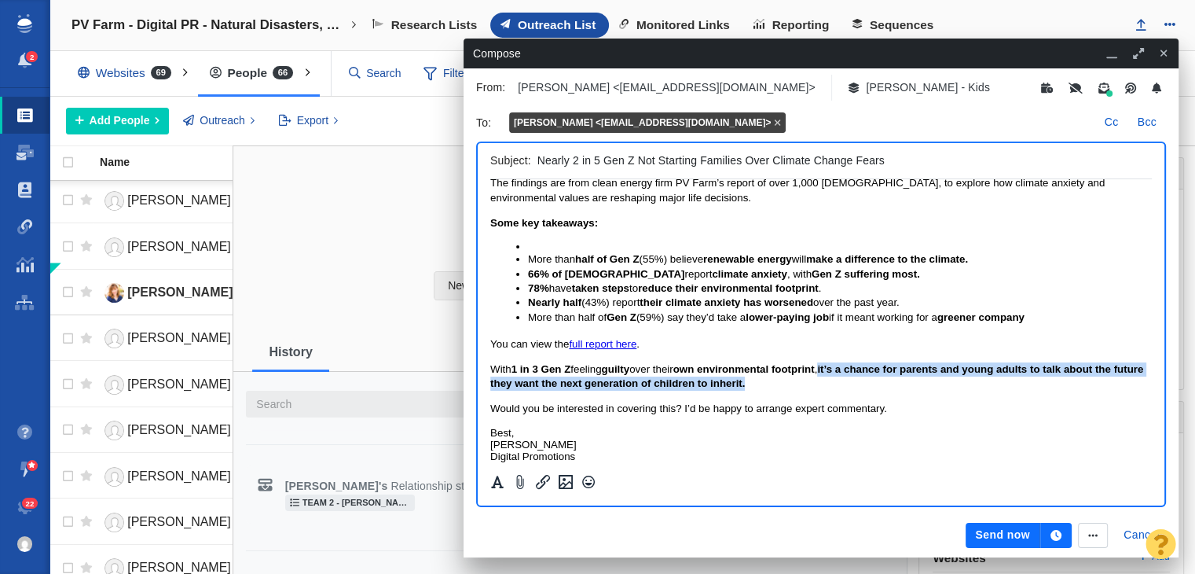
drag, startPoint x: 887, startPoint y: 387, endPoint x: 835, endPoint y: 365, distance: 56.3
click at [835, 365] on p "With 1 in 3 Gen Z feeling guilty over their own environmental footprint , it’s …" at bounding box center [821, 376] width 662 height 29
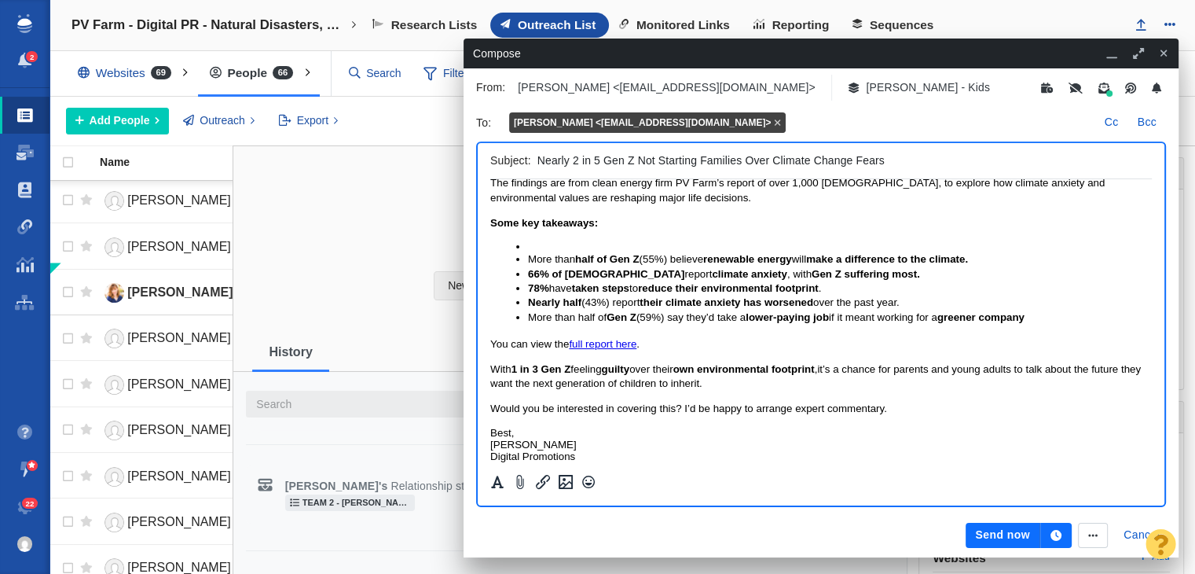
click at [858, 340] on p "You can view the full report here ." at bounding box center [821, 344] width 662 height 14
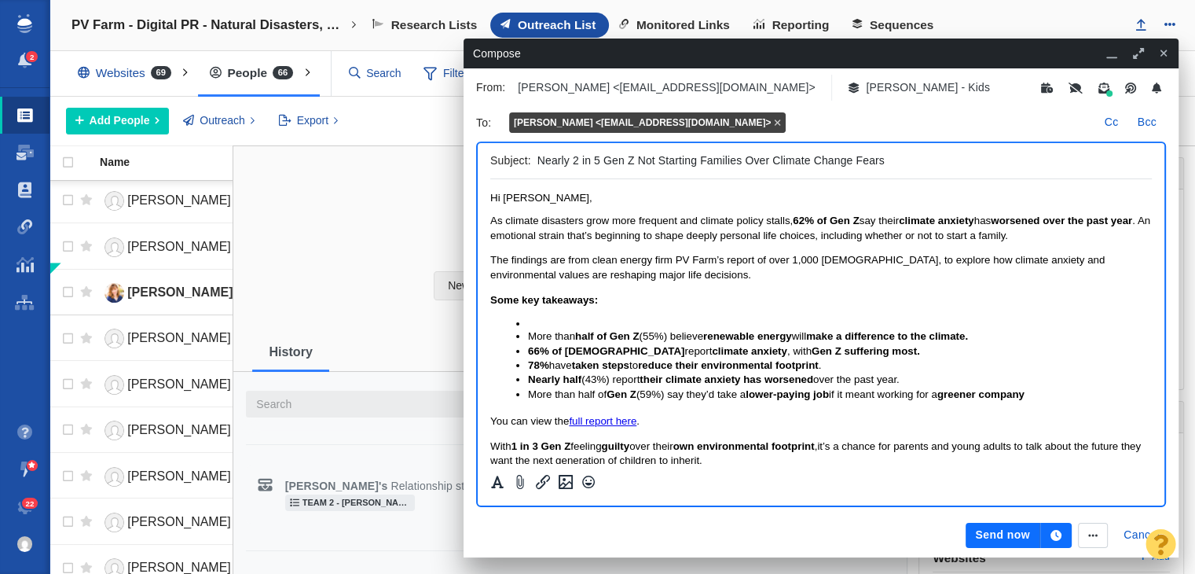
click at [1091, 235] on p "As climate disasters grow more frequent and climate policy stalls, 62% of Gen Z…" at bounding box center [821, 228] width 662 height 29
drag, startPoint x: 658, startPoint y: 159, endPoint x: 739, endPoint y: 159, distance: 80.9
click at [739, 159] on input "Nearly 2 in 5 Gen Z Not Starting Families Over Climate Change Fears" at bounding box center [841, 160] width 608 height 23
type input "Nearly 2 in 5 Gen Z Not Having Children Over Climate Change Fears"
click at [996, 538] on button "Send now" at bounding box center [1003, 534] width 74 height 25
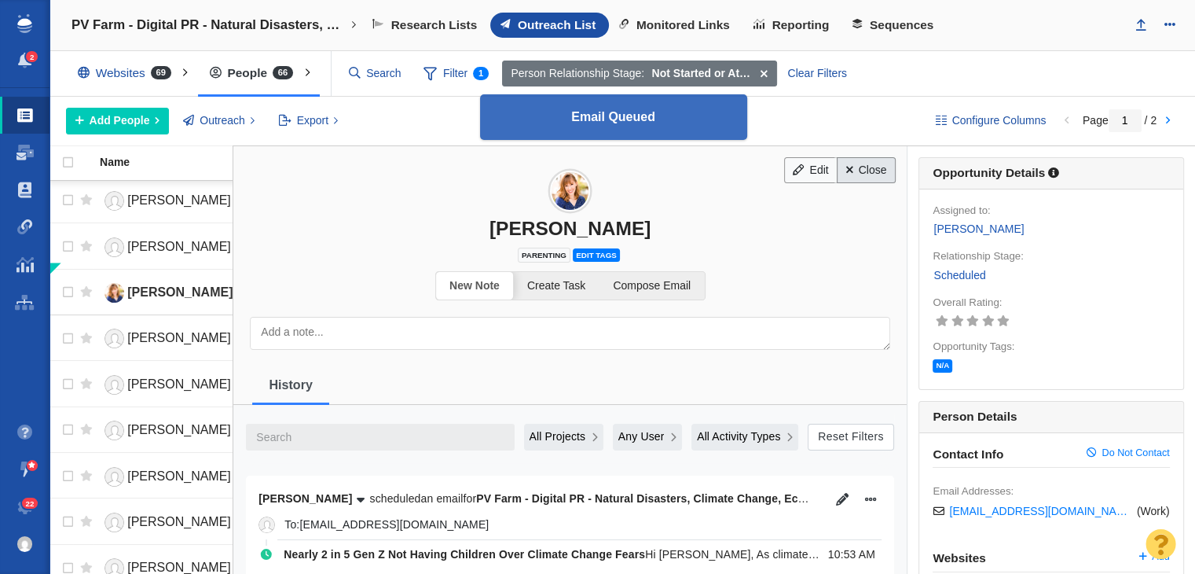
click at [871, 169] on link "Close" at bounding box center [866, 170] width 59 height 27
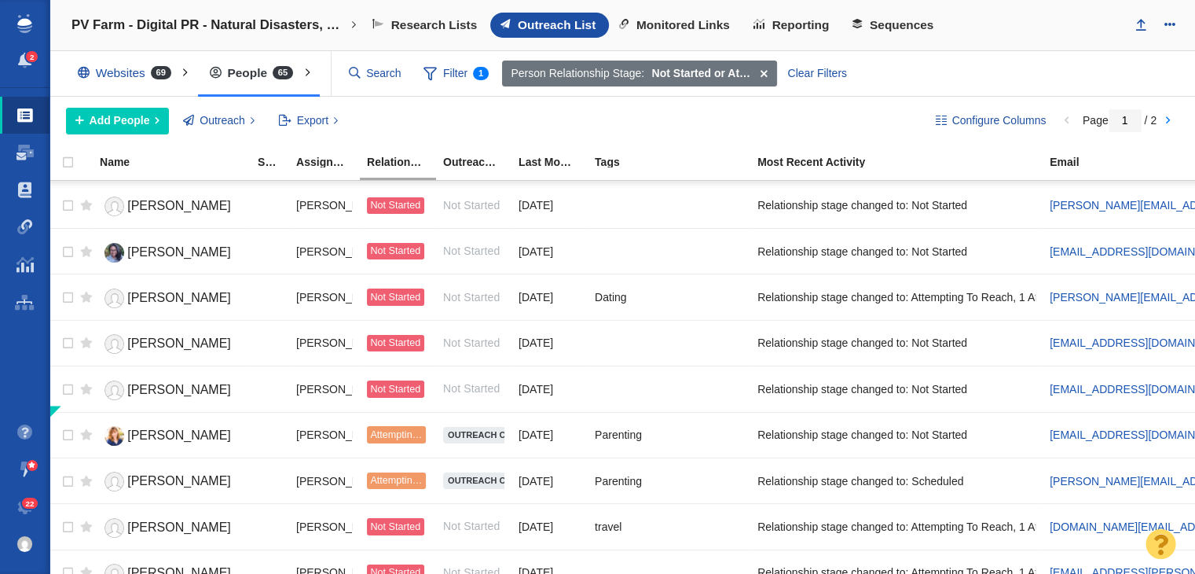
scroll to position [1039, 0]
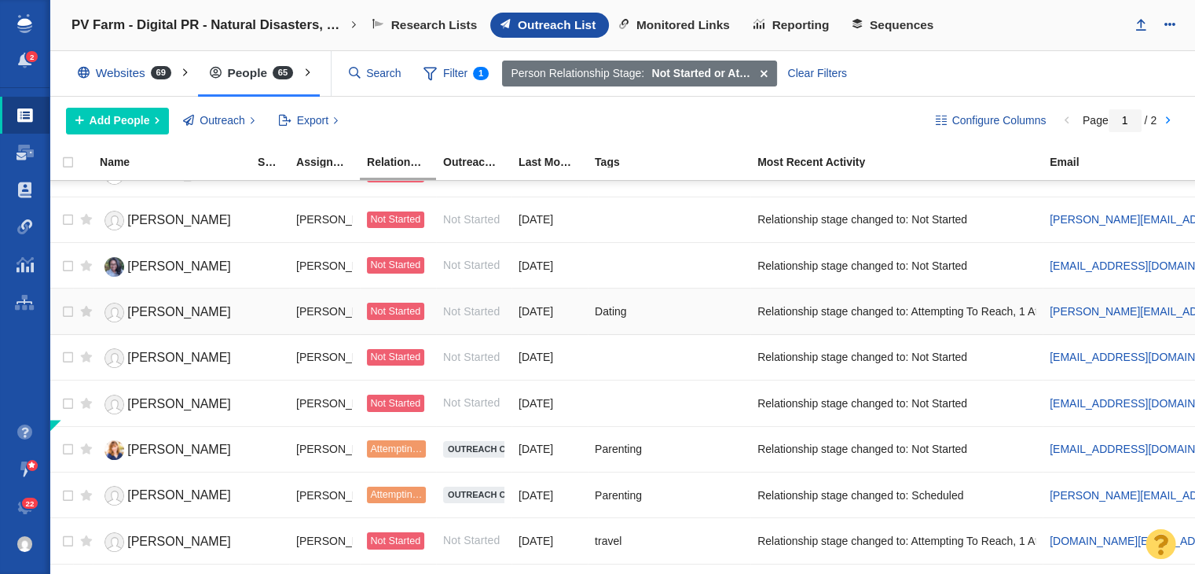
click at [207, 309] on span "[PERSON_NAME]" at bounding box center [179, 311] width 104 height 13
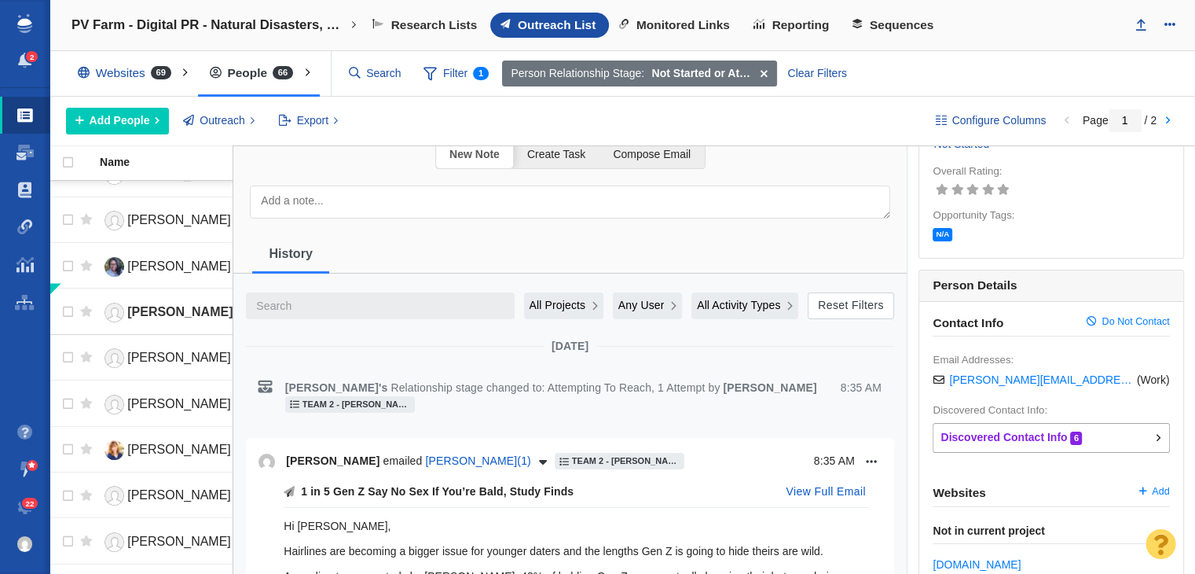
scroll to position [0, 0]
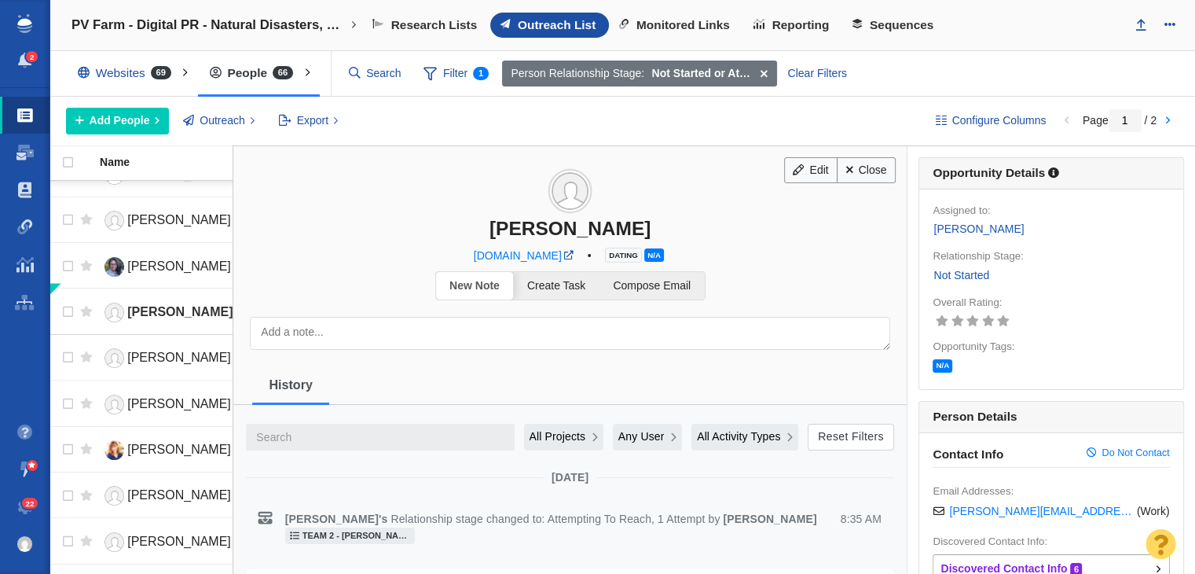
click at [871, 186] on h3 "[PERSON_NAME]" at bounding box center [569, 192] width 673 height 93
click at [871, 180] on link "Close" at bounding box center [866, 170] width 59 height 27
click at [869, 158] on div at bounding box center [597, 287] width 1195 height 574
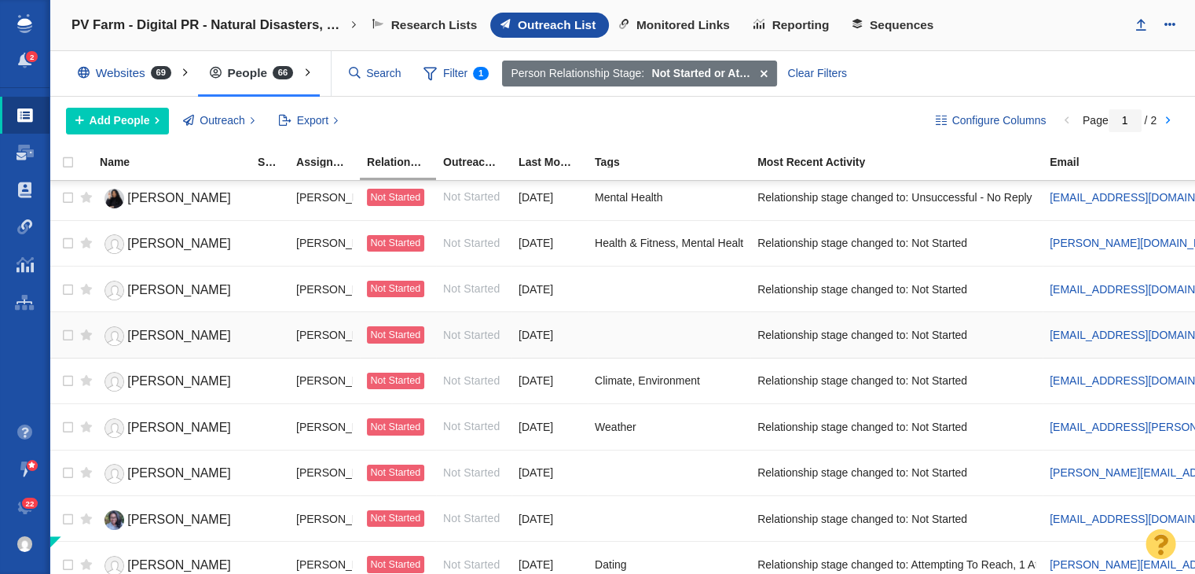
scroll to position [646, 0]
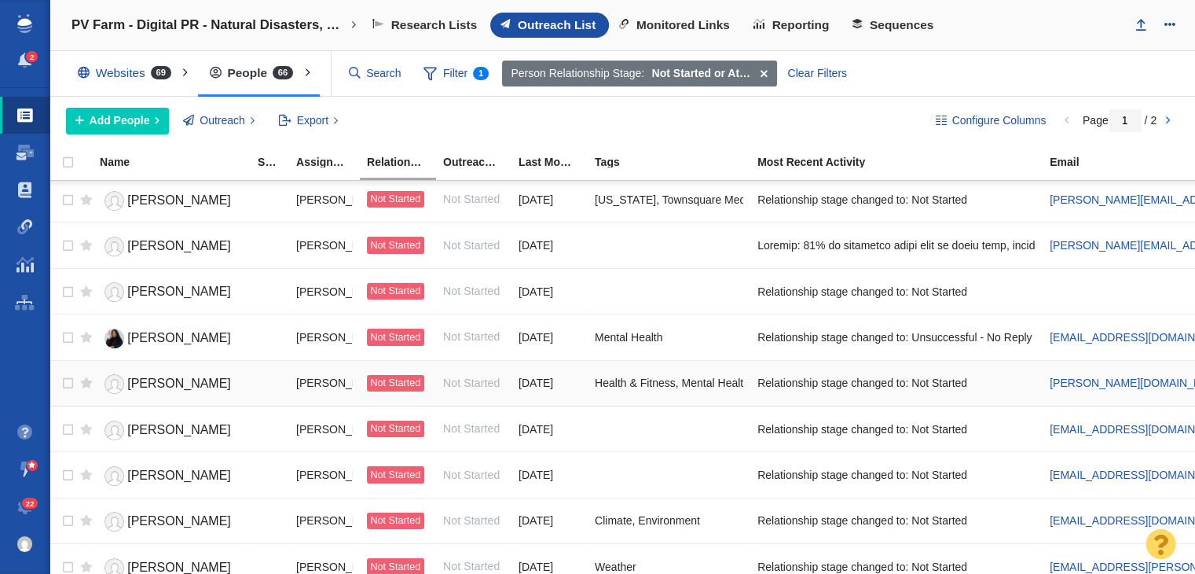
click at [170, 381] on span "[PERSON_NAME]" at bounding box center [179, 382] width 104 height 13
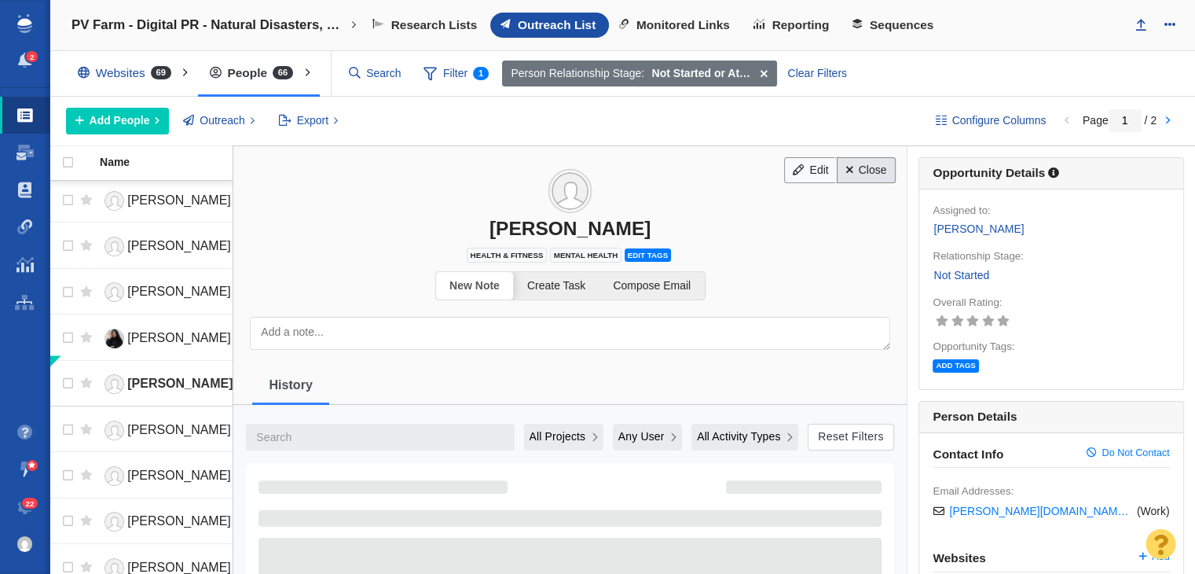
click at [874, 157] on link "Close" at bounding box center [866, 170] width 59 height 27
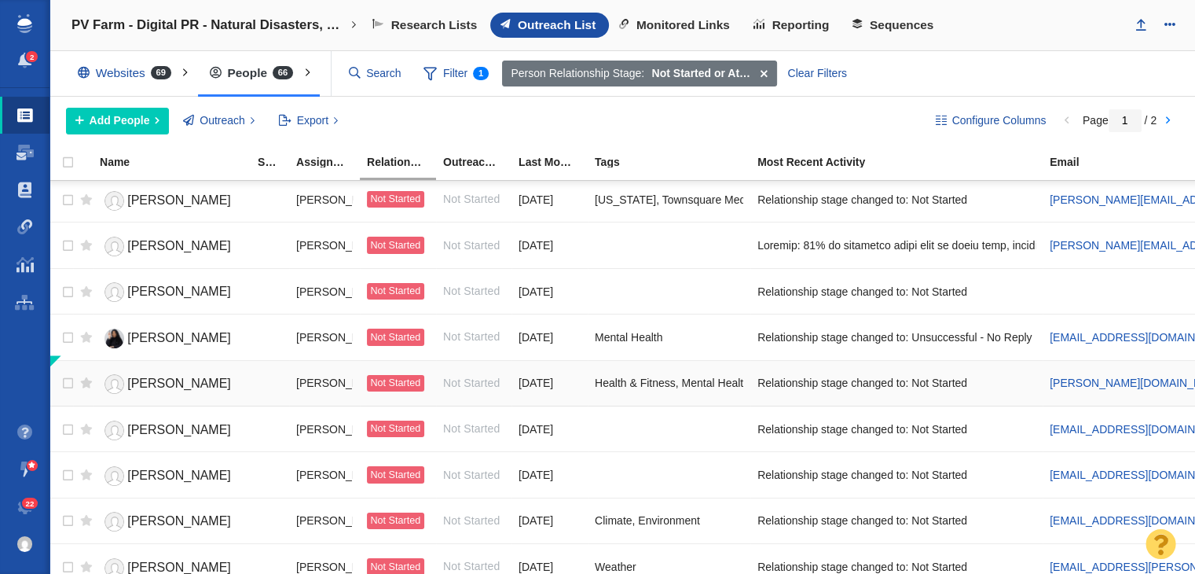
click at [184, 376] on span "[PERSON_NAME]" at bounding box center [179, 382] width 104 height 13
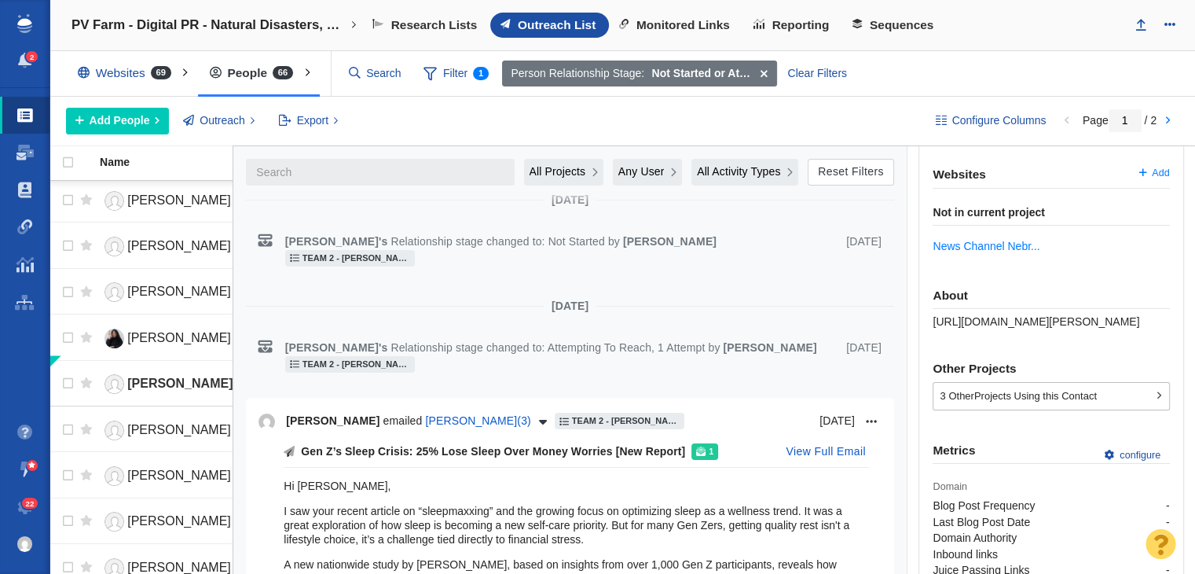
scroll to position [393, 0]
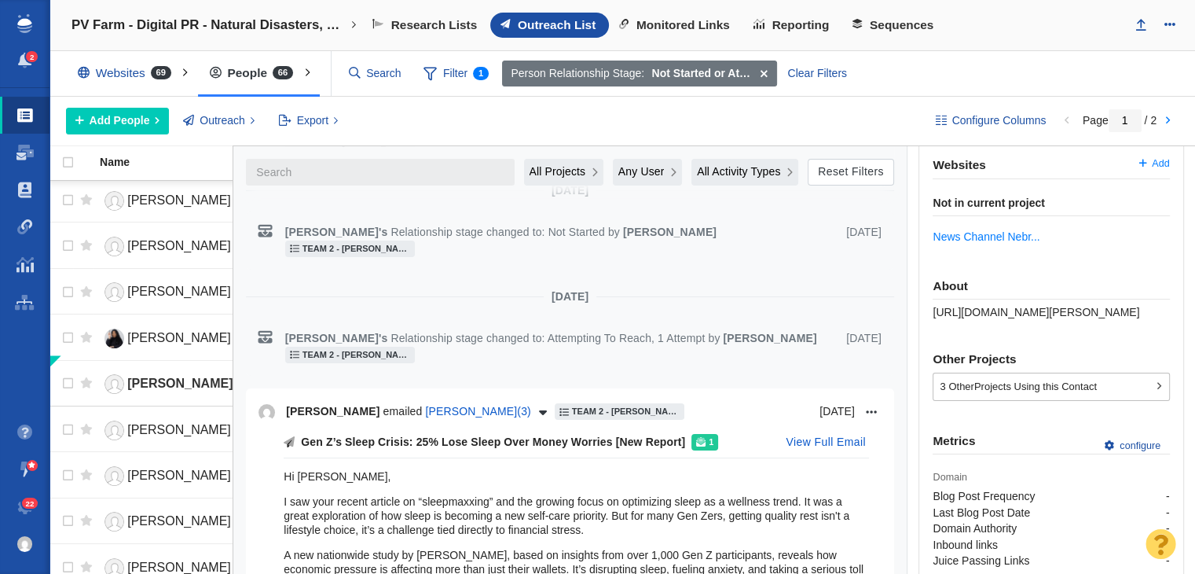
click at [971, 316] on div "About https://page-one-power.muckrack.com/kristen-rogers-1" at bounding box center [1051, 299] width 236 height 40
click at [971, 315] on div "About https://page-one-power.muckrack.com/kristen-rogers-1" at bounding box center [1051, 299] width 236 height 40
click at [971, 314] on span "[URL][DOMAIN_NAME][PERSON_NAME]" at bounding box center [1036, 312] width 207 height 13
click at [933, 315] on span "[URL][DOMAIN_NAME][PERSON_NAME]" at bounding box center [1036, 312] width 207 height 13
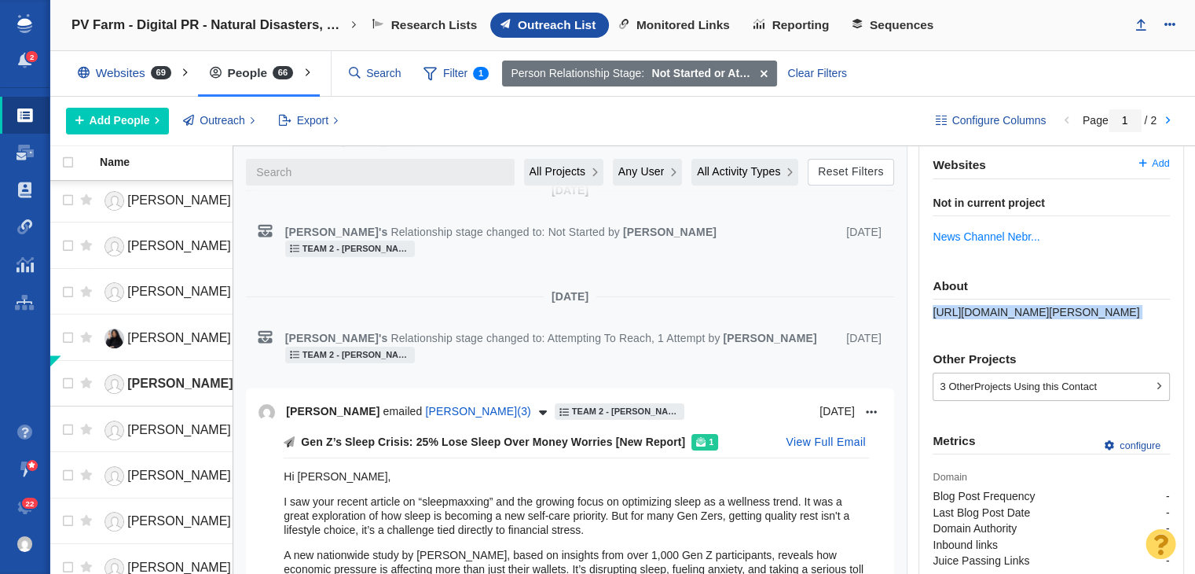
click at [933, 315] on span "https://page-one-power.muckrack.com/kristen-rogers-1" at bounding box center [1036, 312] width 207 height 13
copy div "https://page-one-power.muckrack.com/kristen-rogers-1"
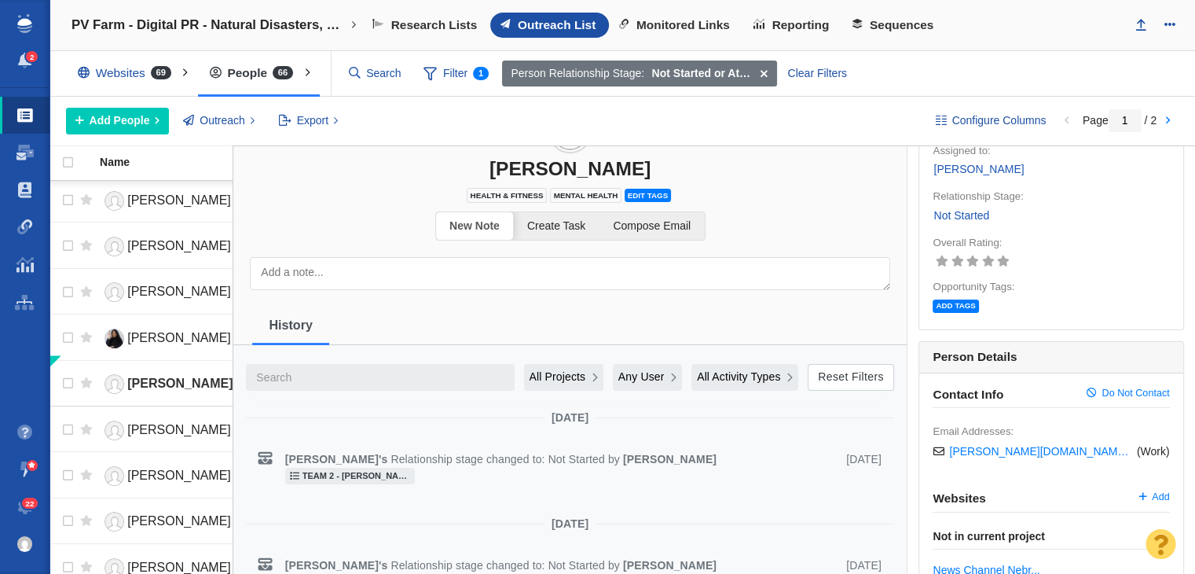
scroll to position [0, 0]
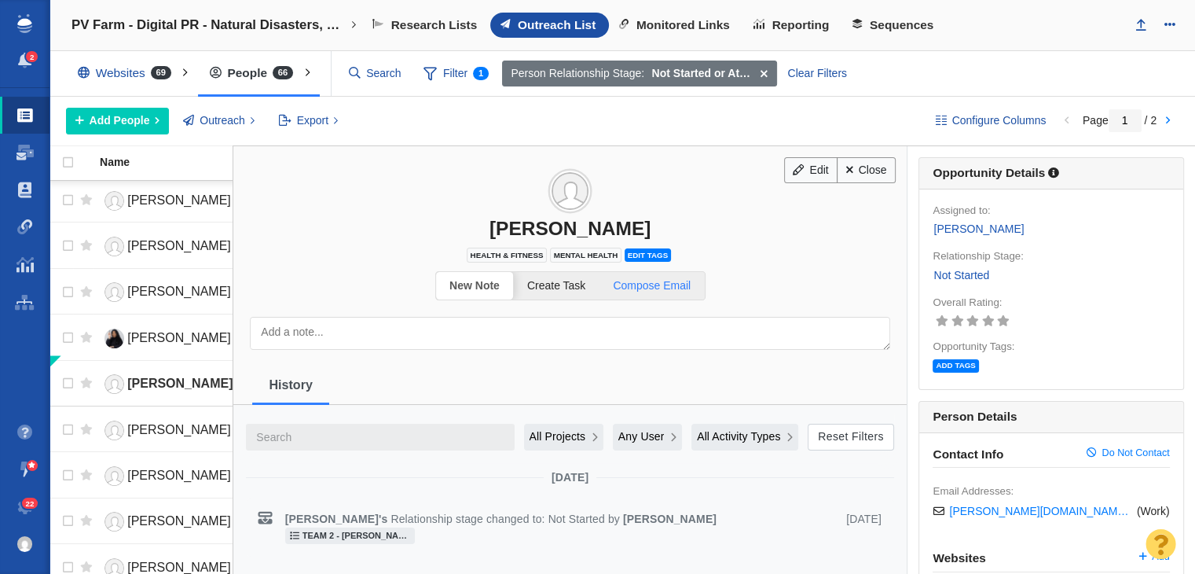
click at [654, 290] on link "Compose Email" at bounding box center [651, 285] width 105 height 27
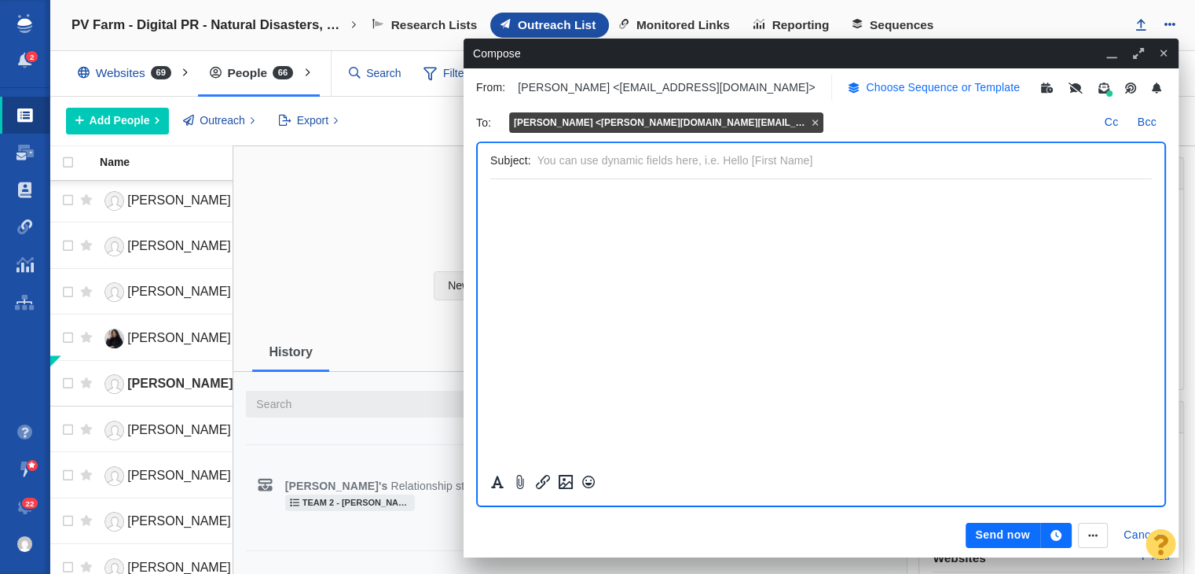
click at [883, 90] on p "Choose Sequence or Template" at bounding box center [943, 87] width 154 height 16
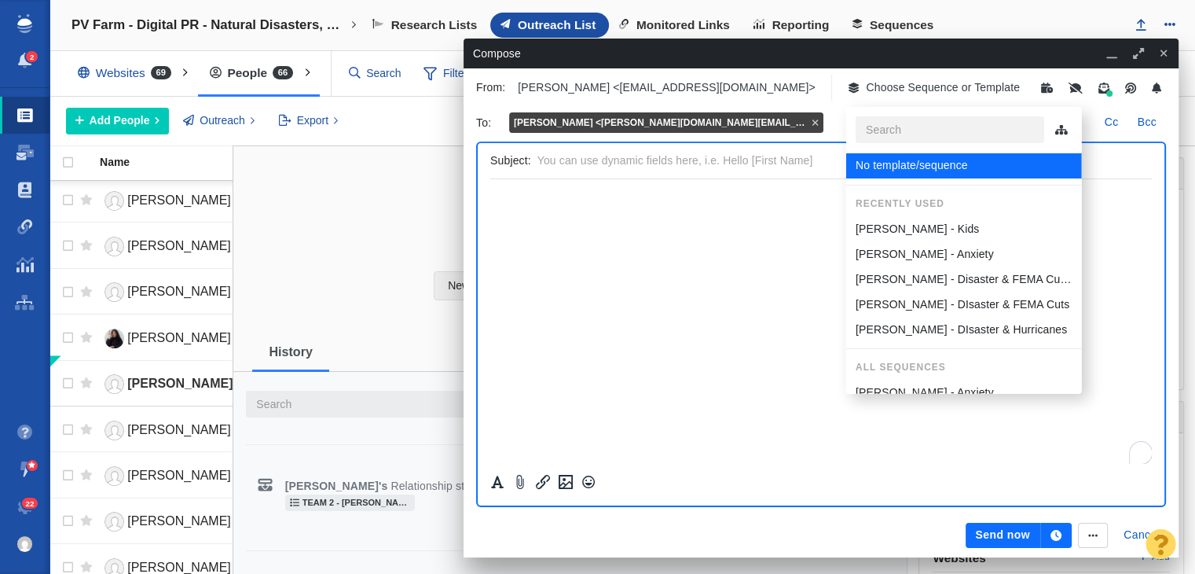
click at [890, 255] on p "Sam - Anxiety" at bounding box center [924, 254] width 138 height 16
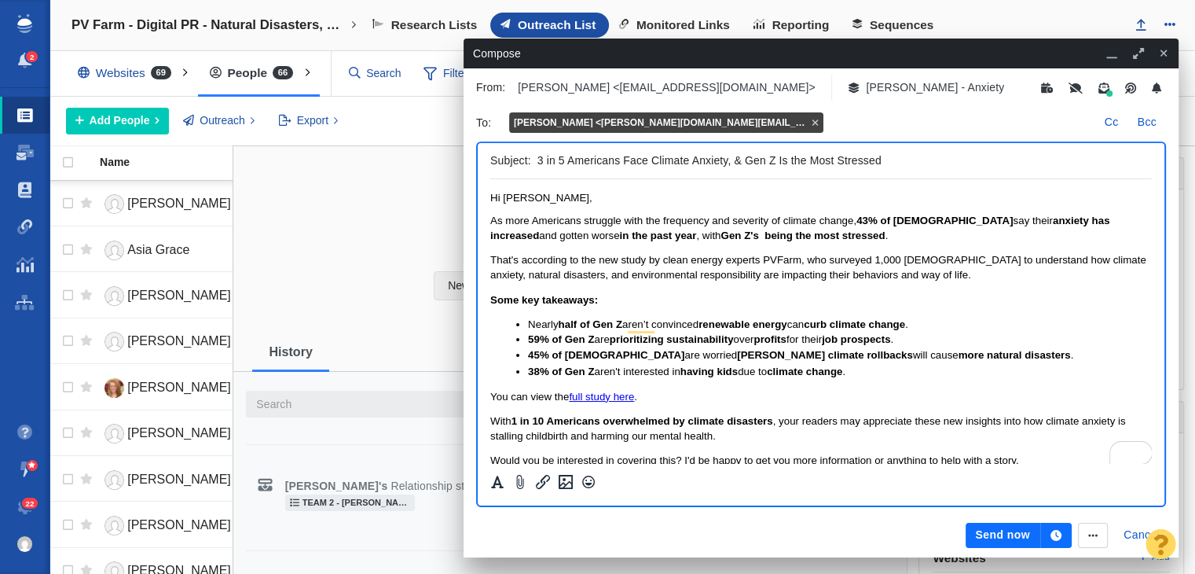
scroll to position [646, 0]
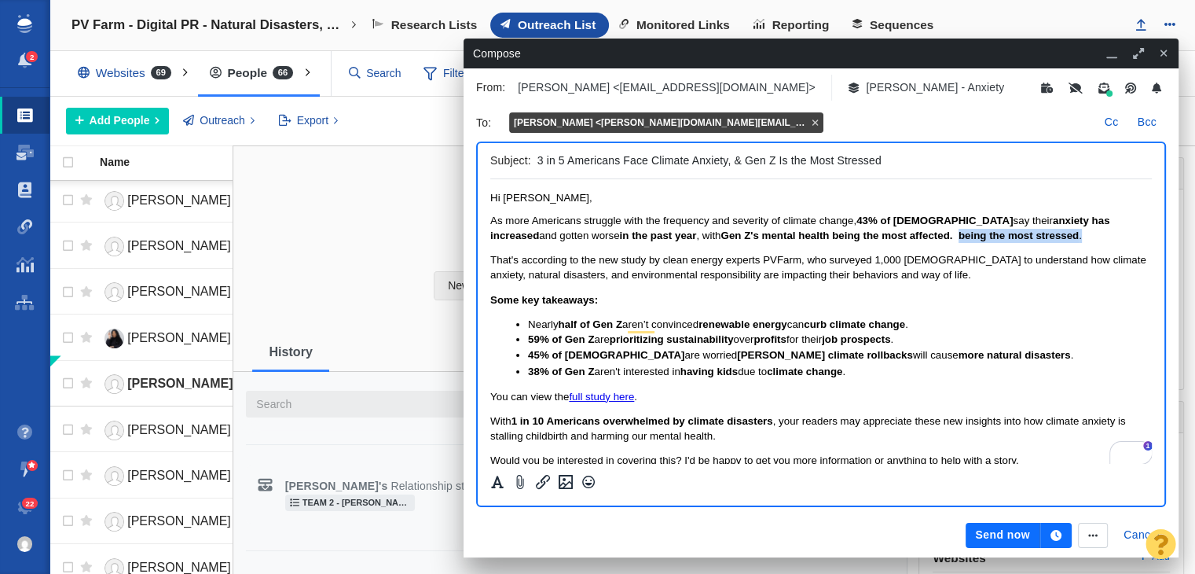
drag, startPoint x: 896, startPoint y: 238, endPoint x: 1029, endPoint y: 234, distance: 133.6
click at [1029, 234] on p "As more Americans struggle with the frequency and severity of climate change, 4…" at bounding box center [821, 228] width 662 height 29
click at [1016, 536] on button "Send now" at bounding box center [1003, 534] width 74 height 25
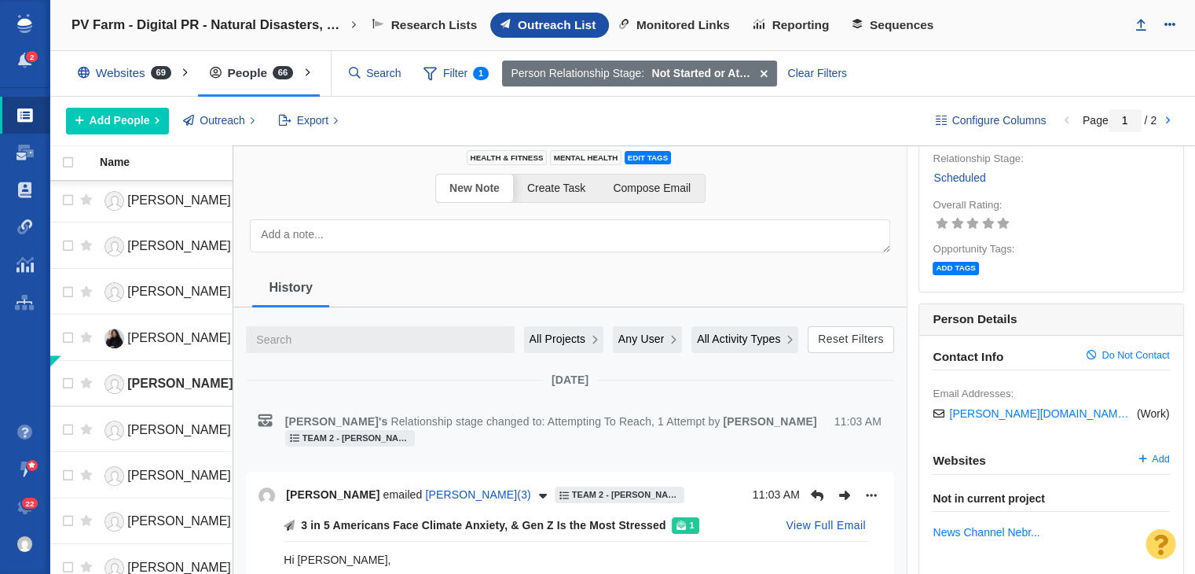
scroll to position [0, 0]
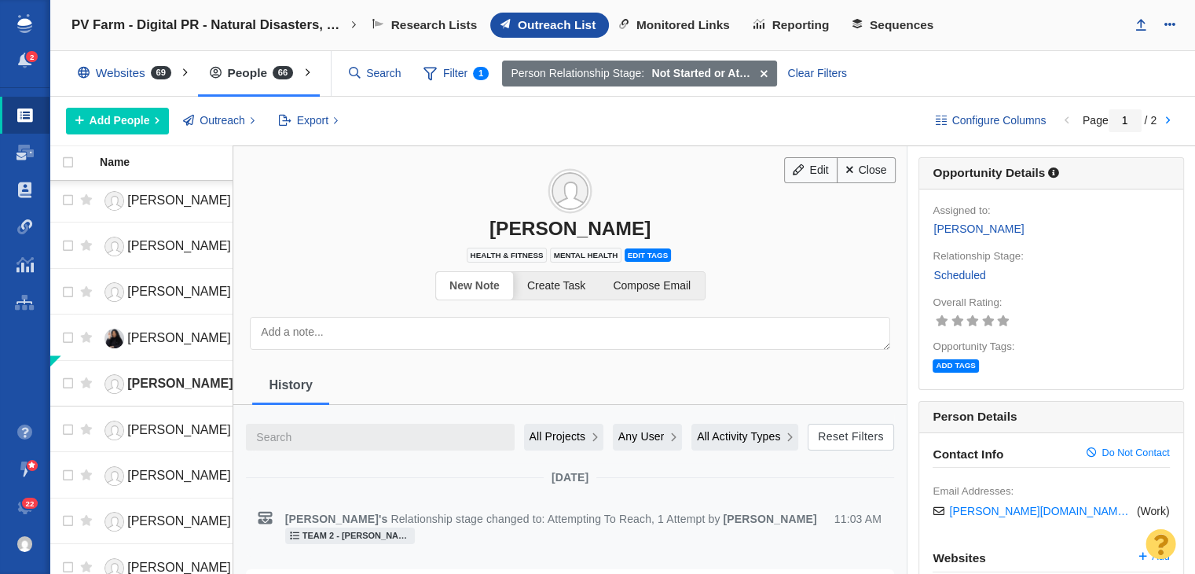
click at [863, 181] on h3 "[PERSON_NAME]" at bounding box center [569, 192] width 673 height 93
click at [867, 168] on link "Close" at bounding box center [866, 170] width 59 height 27
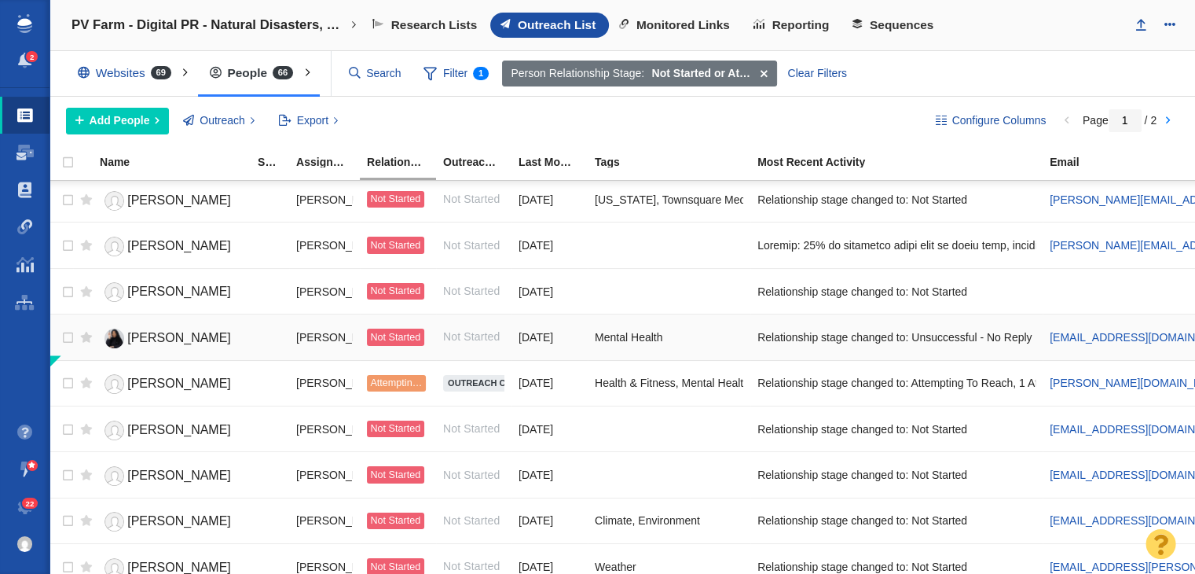
click at [142, 331] on span "[PERSON_NAME]" at bounding box center [179, 337] width 104 height 13
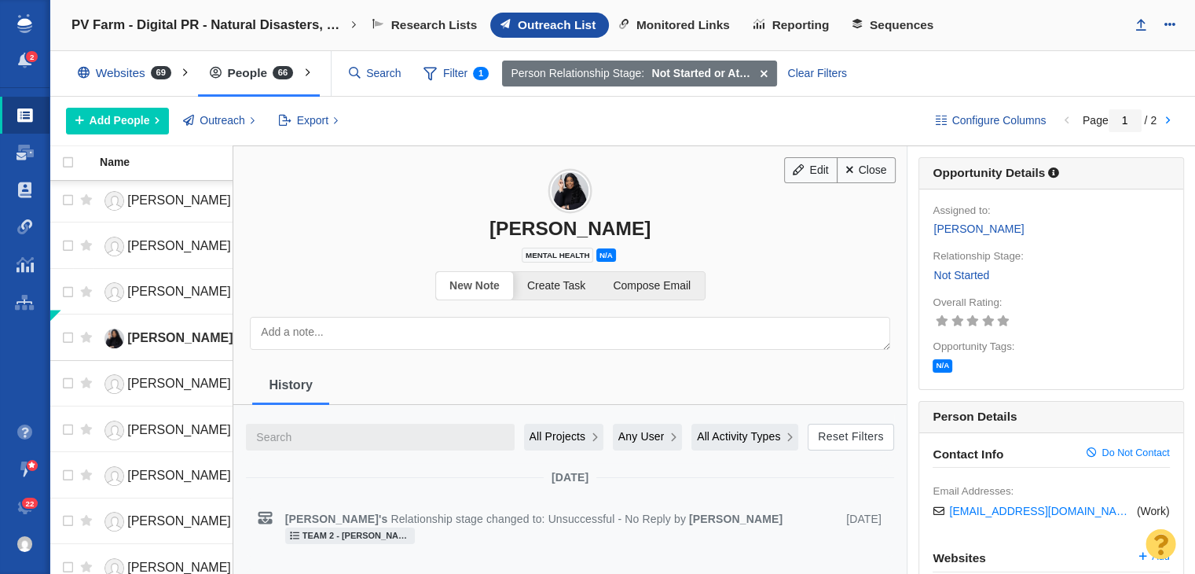
click at [570, 218] on div "[PERSON_NAME]" at bounding box center [569, 228] width 673 height 23
copy div "[PERSON_NAME]"
click at [665, 281] on span "Compose Email" at bounding box center [652, 285] width 78 height 13
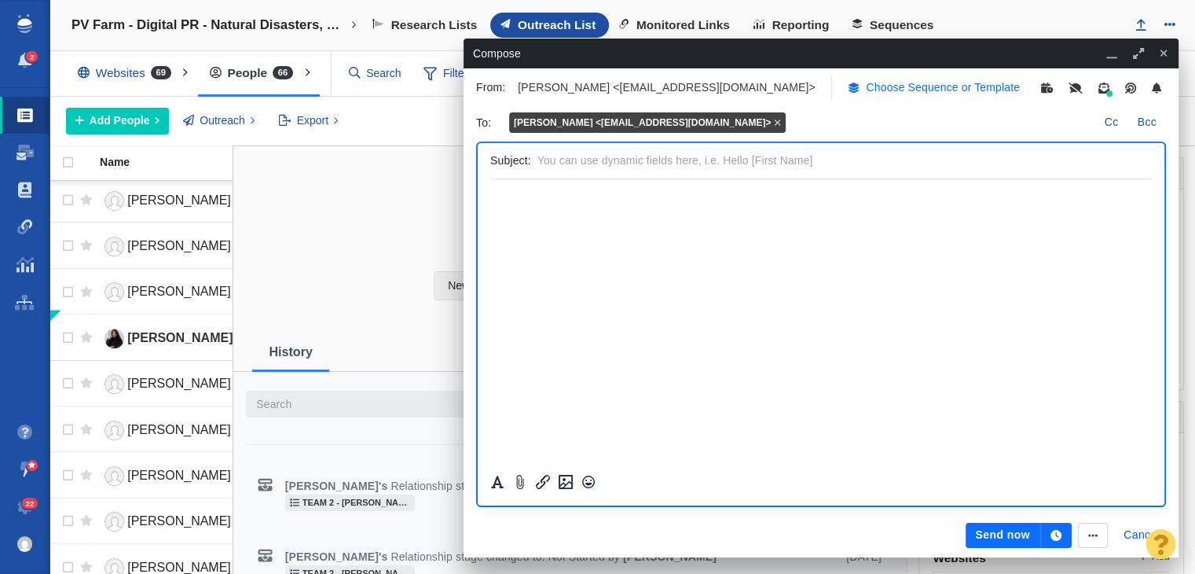
click at [896, 93] on p "Choose Sequence or Template" at bounding box center [943, 87] width 154 height 16
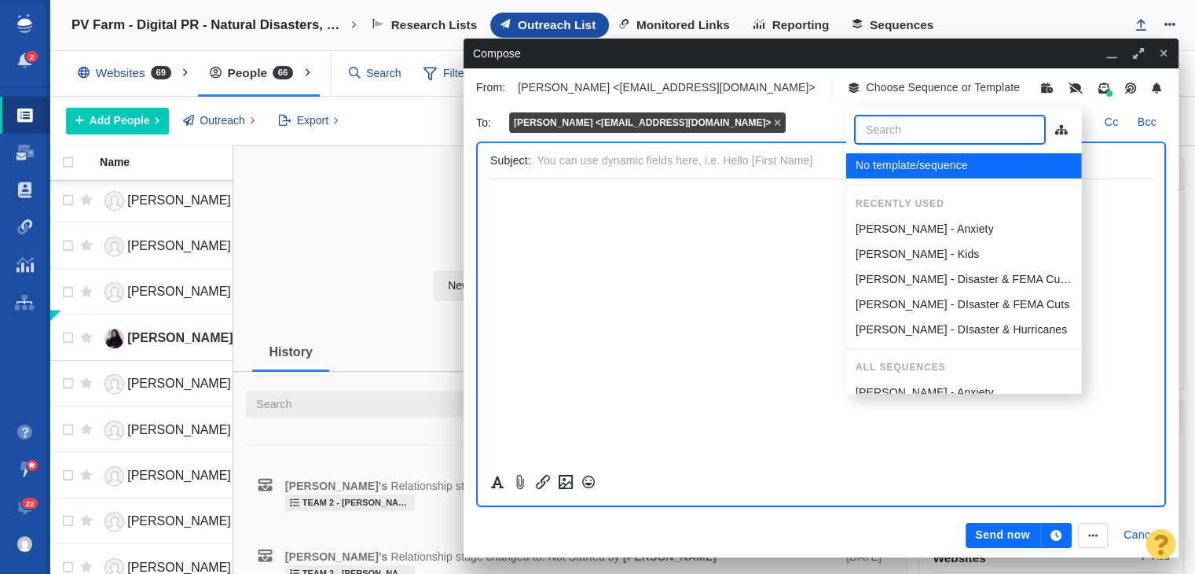
click at [925, 252] on div "Sam - Kids" at bounding box center [963, 254] width 217 height 16
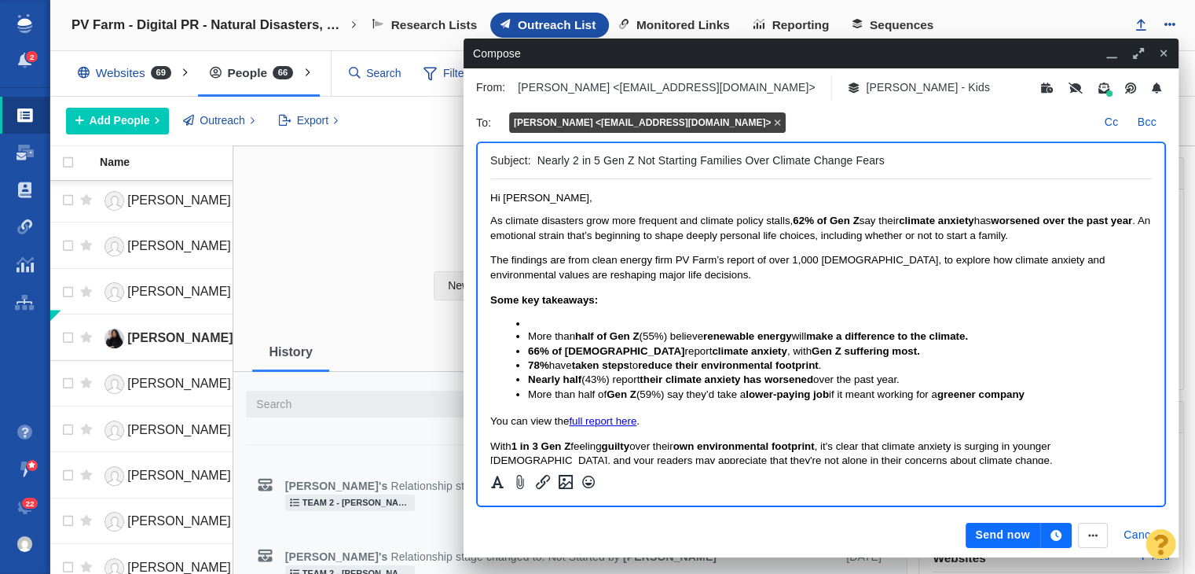
drag, startPoint x: 606, startPoint y: 157, endPoint x: 632, endPoint y: 157, distance: 26.7
click at [632, 157] on input "Nearly 2 in 5 Gen Z Not Starting Families Over Climate Change Fears" at bounding box center [841, 160] width 608 height 23
drag, startPoint x: 767, startPoint y: 157, endPoint x: 872, endPoint y: 161, distance: 105.4
click at [872, 161] on input "Nearly 2 in 5 Young Adults Saying No to Kids Not Starting Families Over Climate…" at bounding box center [841, 160] width 608 height 23
drag, startPoint x: 603, startPoint y: 159, endPoint x: 667, endPoint y: 157, distance: 63.7
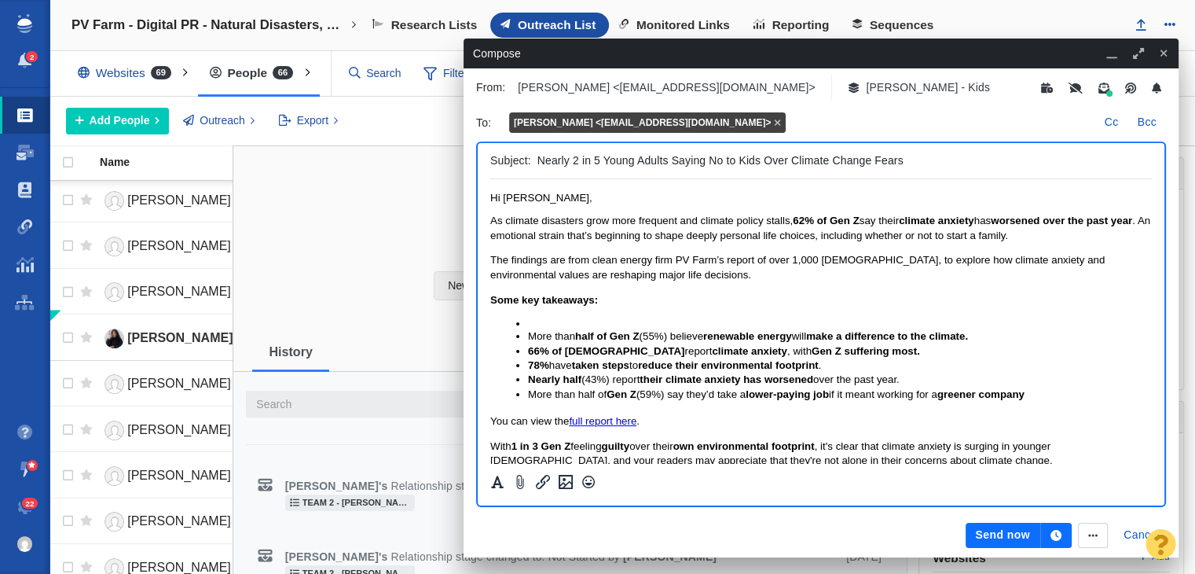
click at [667, 157] on input "Nearly 2 in 5 Young Adults Saying No to Kids Over Climate Change Fears" at bounding box center [841, 160] width 608 height 23
click at [537, 158] on input "Nearly 2 in 5 Gen Z Saying No to Kids Over Climate Change Fears" at bounding box center [841, 160] width 608 height 23
type input "Exclusive: Nearly 2 in 5 Gen Z Saying No to Kids Over Climate Change Fears"
drag, startPoint x: 977, startPoint y: 233, endPoint x: 1065, endPoint y: 232, distance: 88.8
click at [1065, 232] on p "As climate disasters grow more frequent and climate policy stalls, 62% of Gen Z…" at bounding box center [821, 228] width 662 height 29
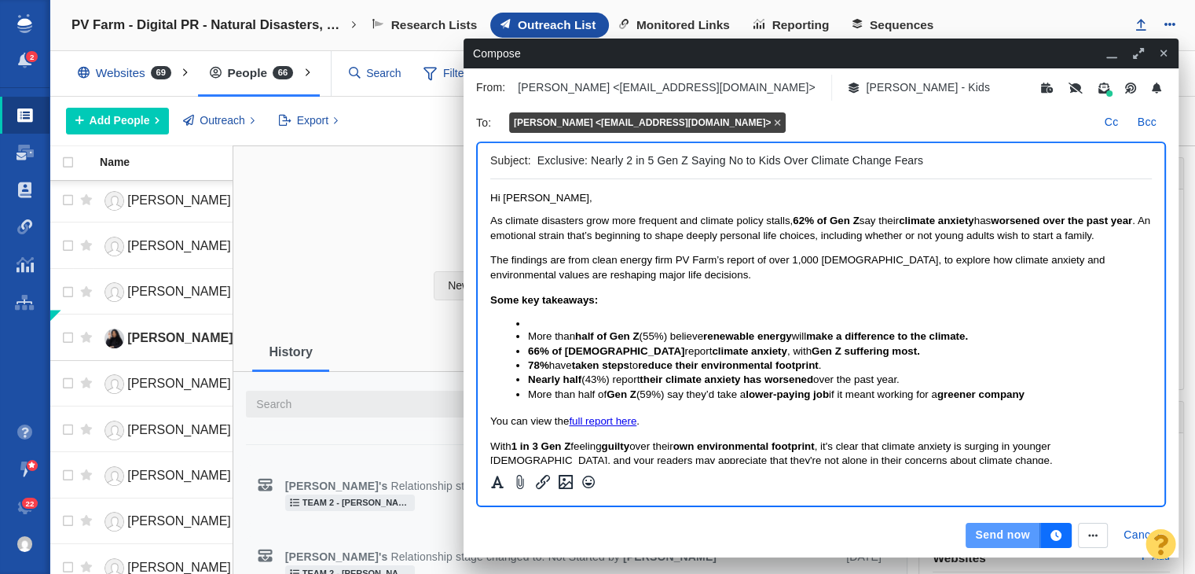
click at [1013, 537] on button "Send now" at bounding box center [1003, 534] width 74 height 25
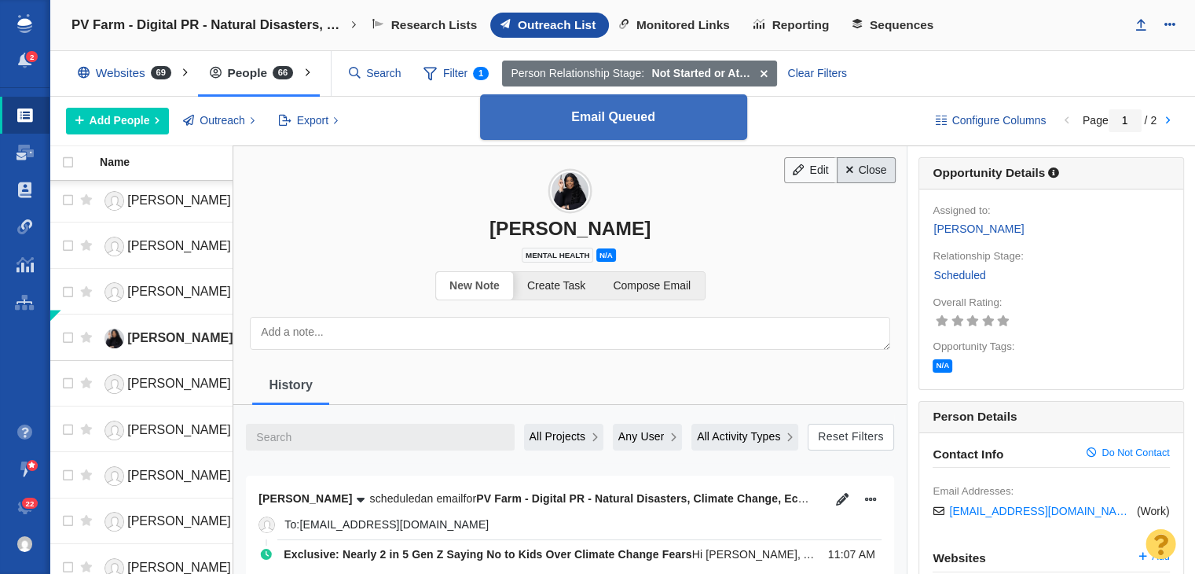
click at [869, 170] on link "Close" at bounding box center [866, 170] width 59 height 27
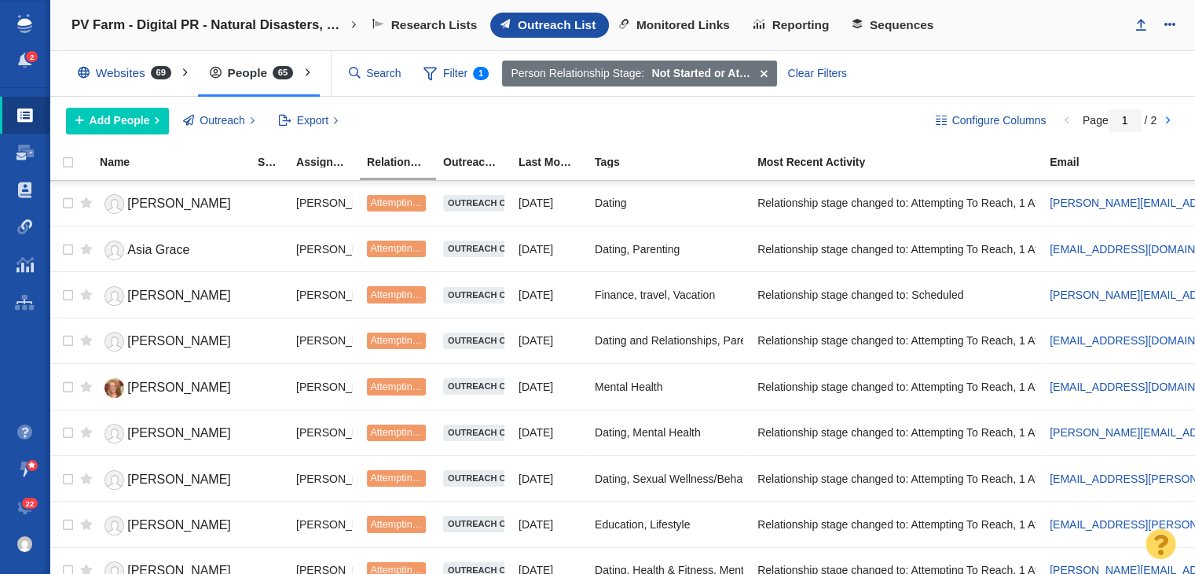
click at [537, 22] on span "Outreach List" at bounding box center [557, 25] width 78 height 14
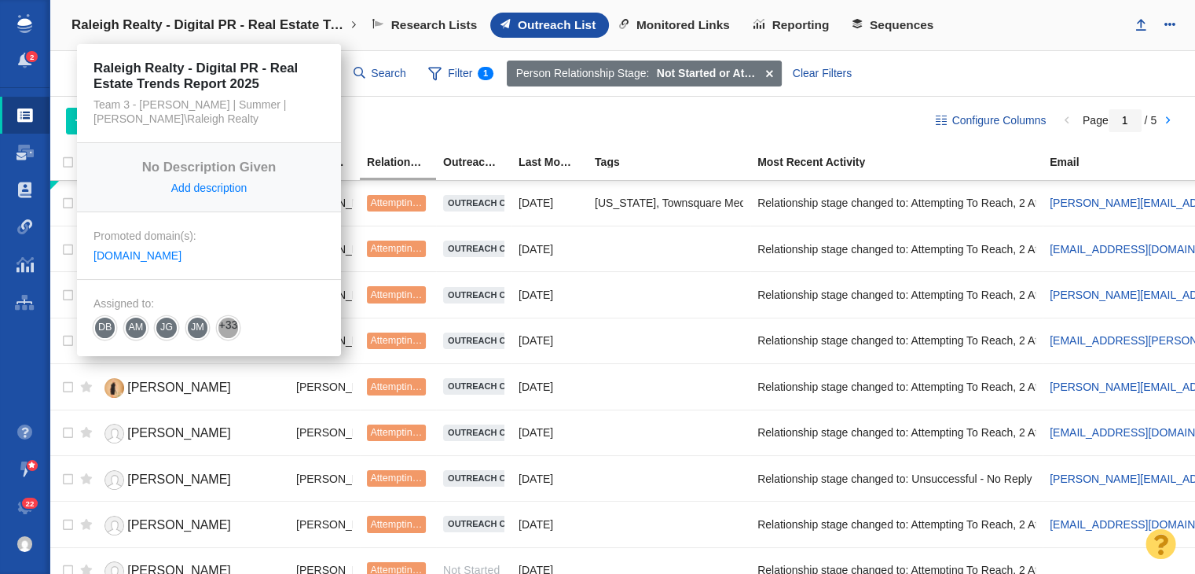
click at [253, 13] on link "Raleigh Realty - Digital PR - Real Estate Trends Report 2025" at bounding box center [213, 25] width 307 height 38
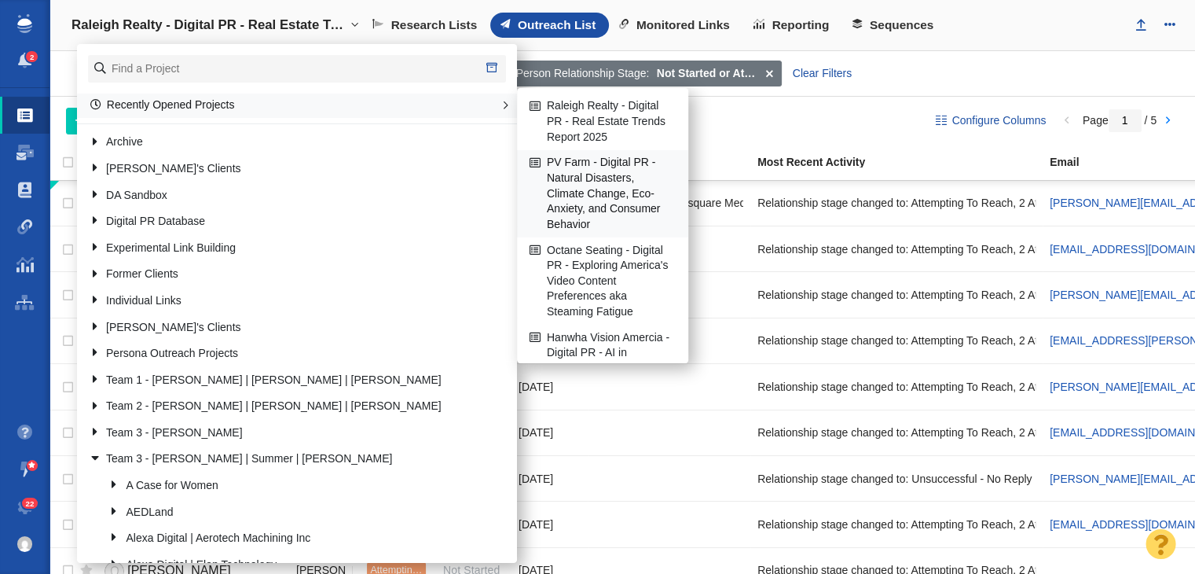
click at [566, 222] on link "PV Farm - Digital PR - Natural Disasters, Climate Change, Eco-Anxiety, and Cons…" at bounding box center [603, 194] width 154 height 86
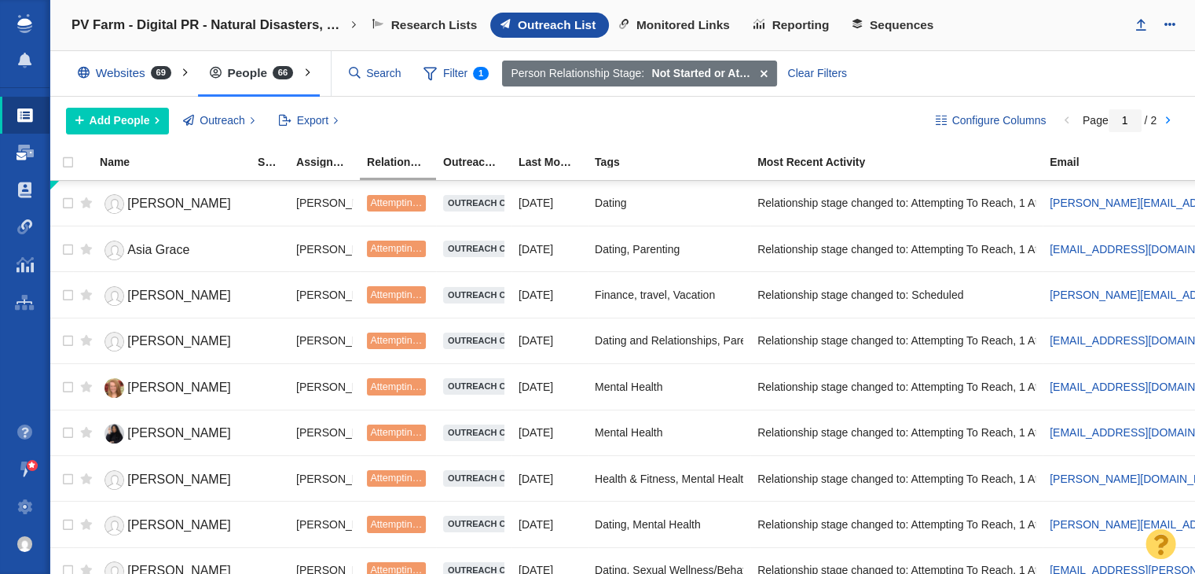
click at [22, 153] on span at bounding box center [24, 153] width 17 height 16
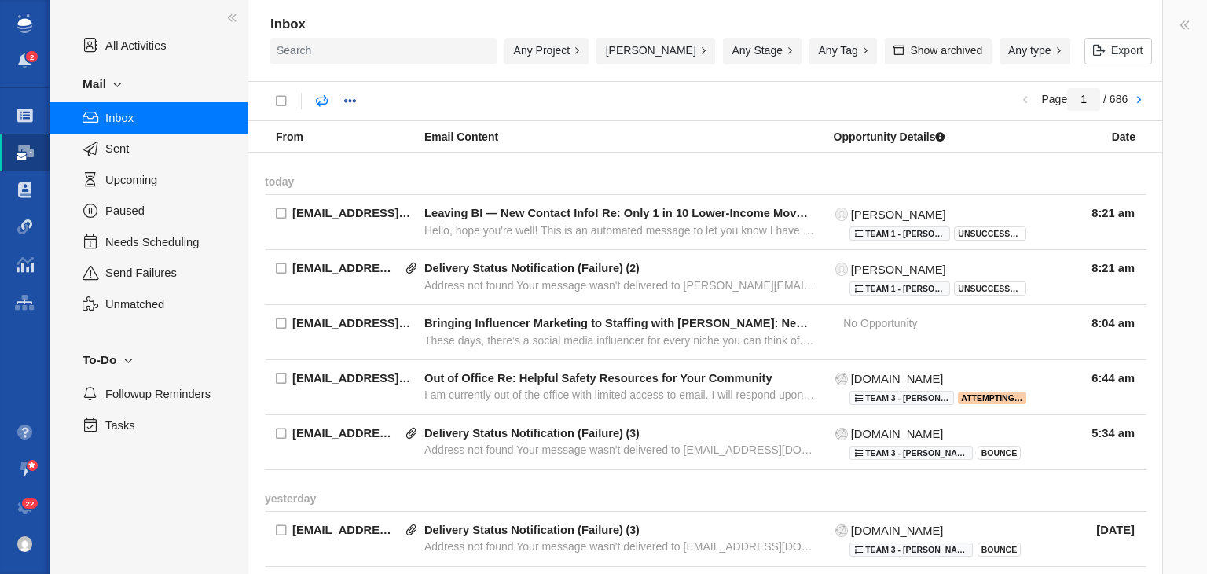
click at [529, 57] on div "Any Project" at bounding box center [546, 51] width 84 height 27
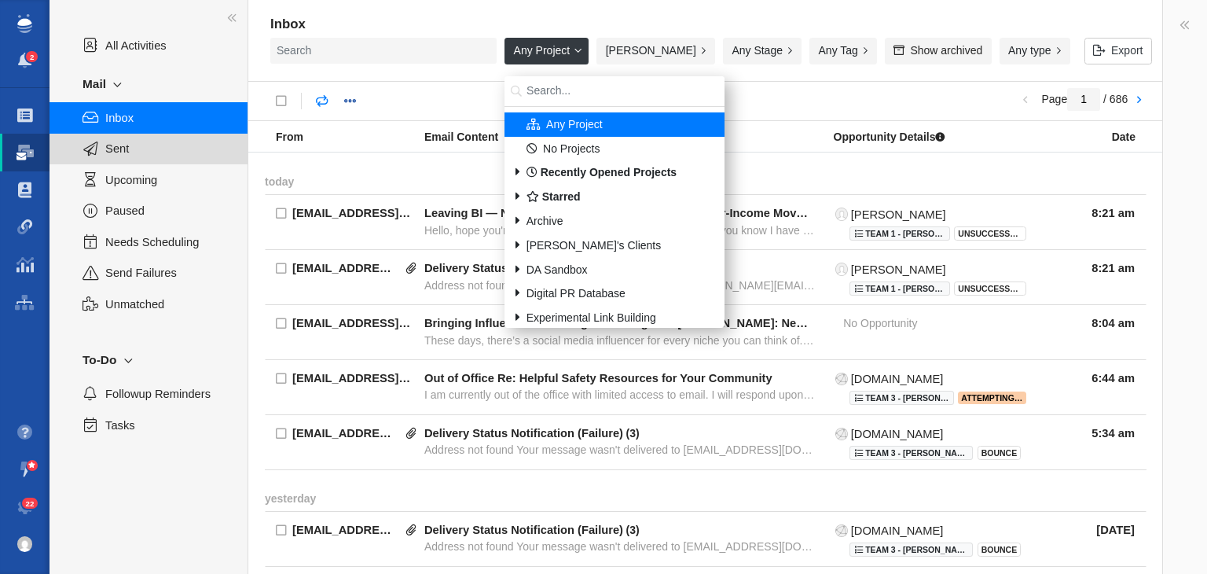
click at [170, 161] on div "Sent" at bounding box center [148, 149] width 198 height 31
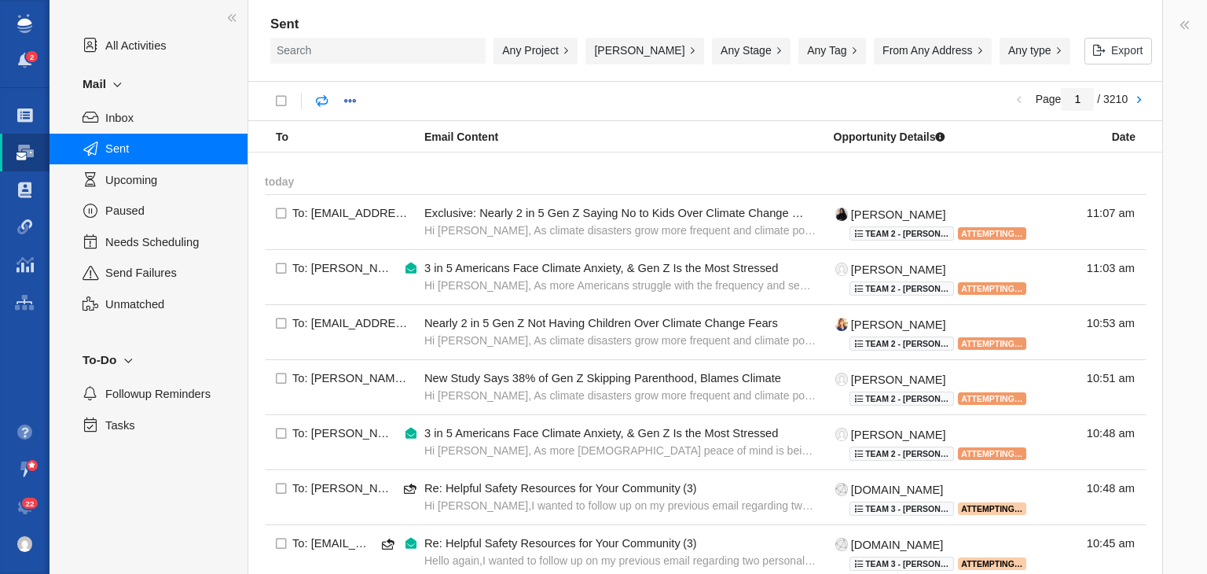
click at [537, 50] on div "Any Project" at bounding box center [535, 51] width 84 height 27
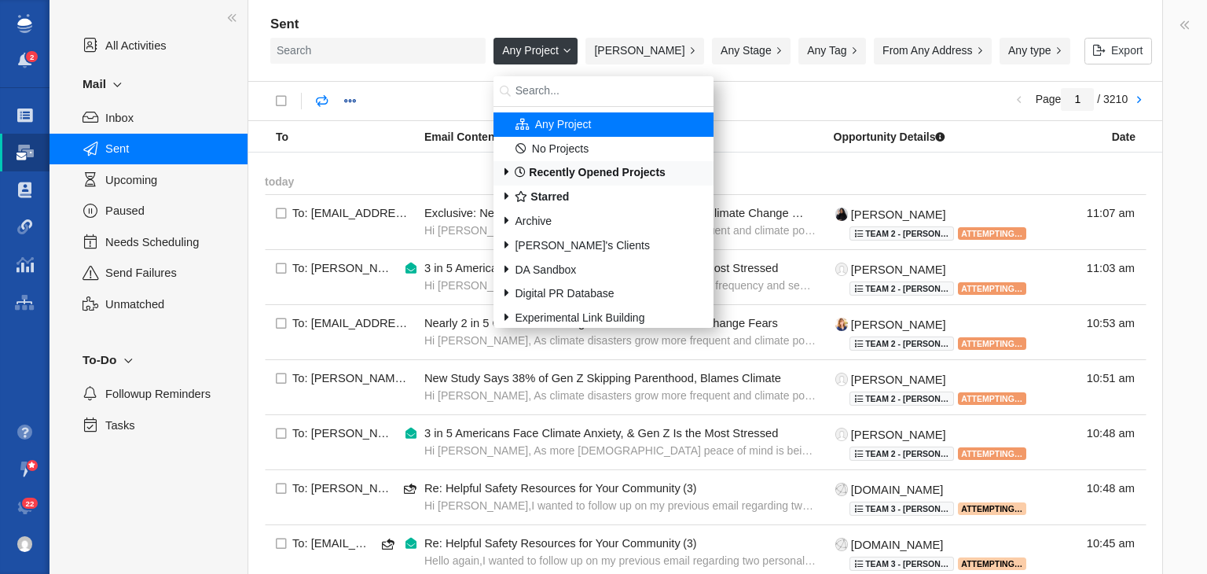
click at [558, 179] on div "Recently Opened Projects" at bounding box center [603, 173] width 220 height 24
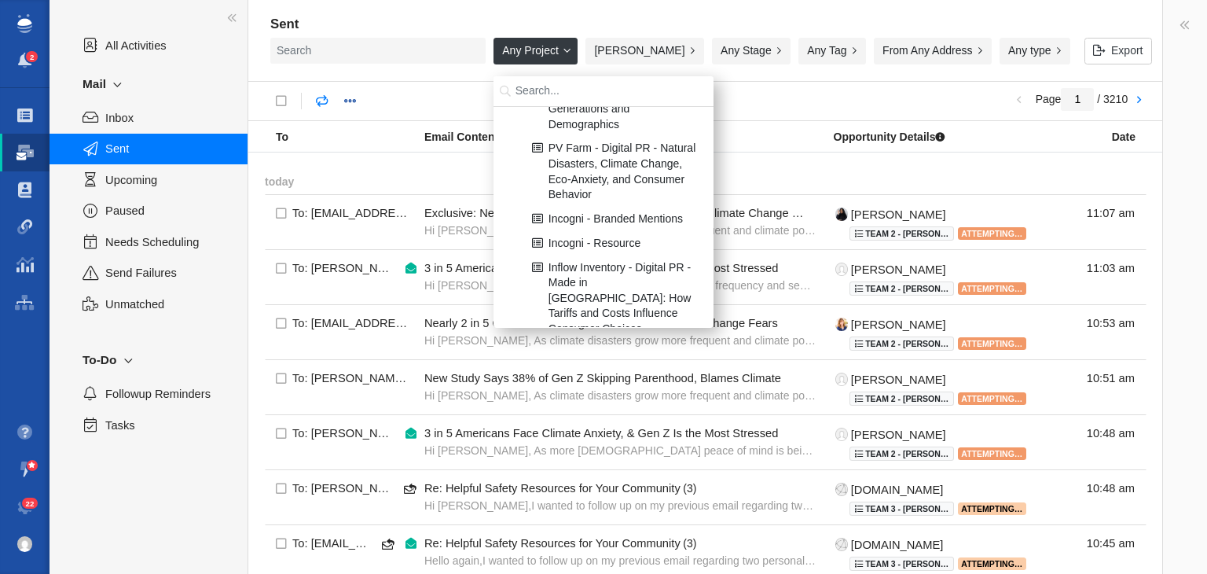
scroll to position [314, 0]
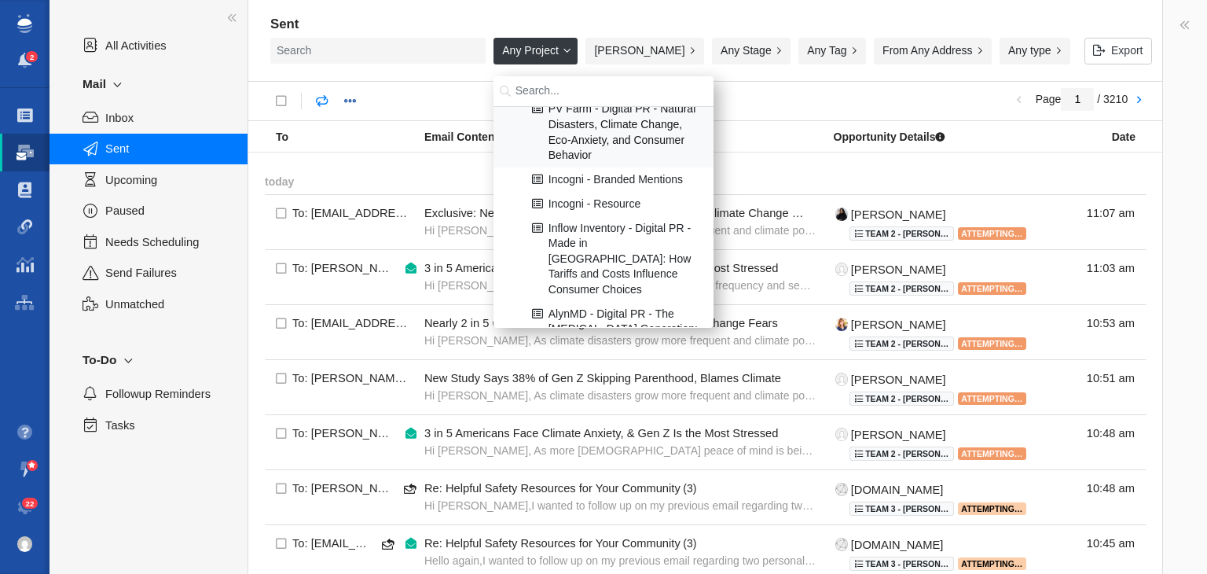
click at [581, 153] on div "PV Farm - Digital PR - Natural Disasters, Climate Change, Eco-Anxiety, and Cons…" at bounding box center [603, 132] width 219 height 71
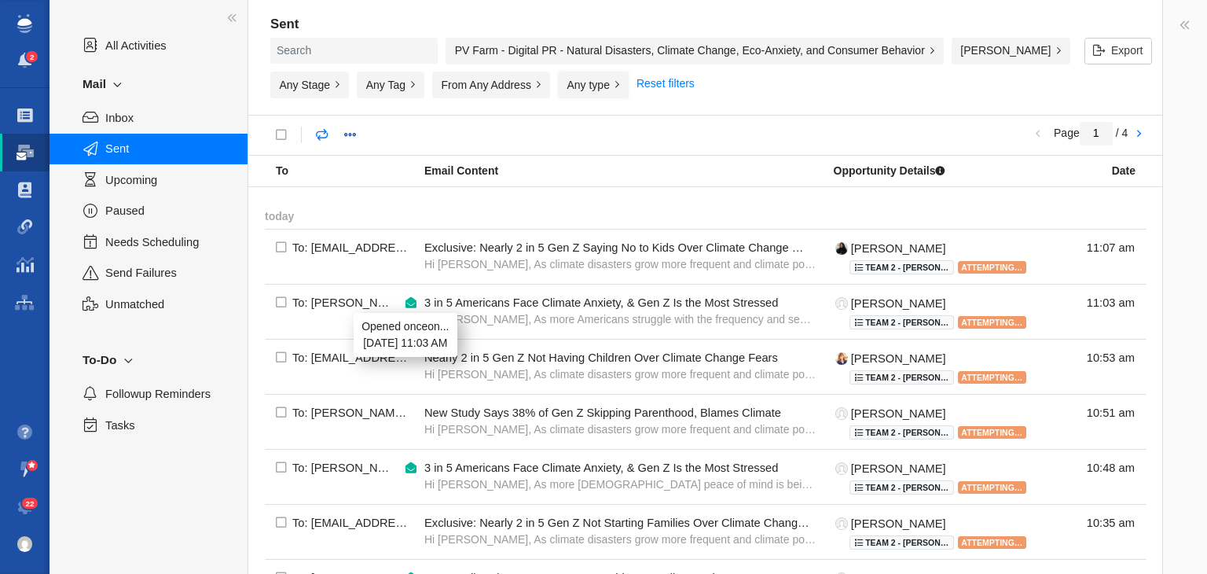
click at [629, 89] on button "Any type" at bounding box center [593, 84] width 71 height 27
click at [613, 163] on div "Email Content" at bounding box center [626, 170] width 404 height 14
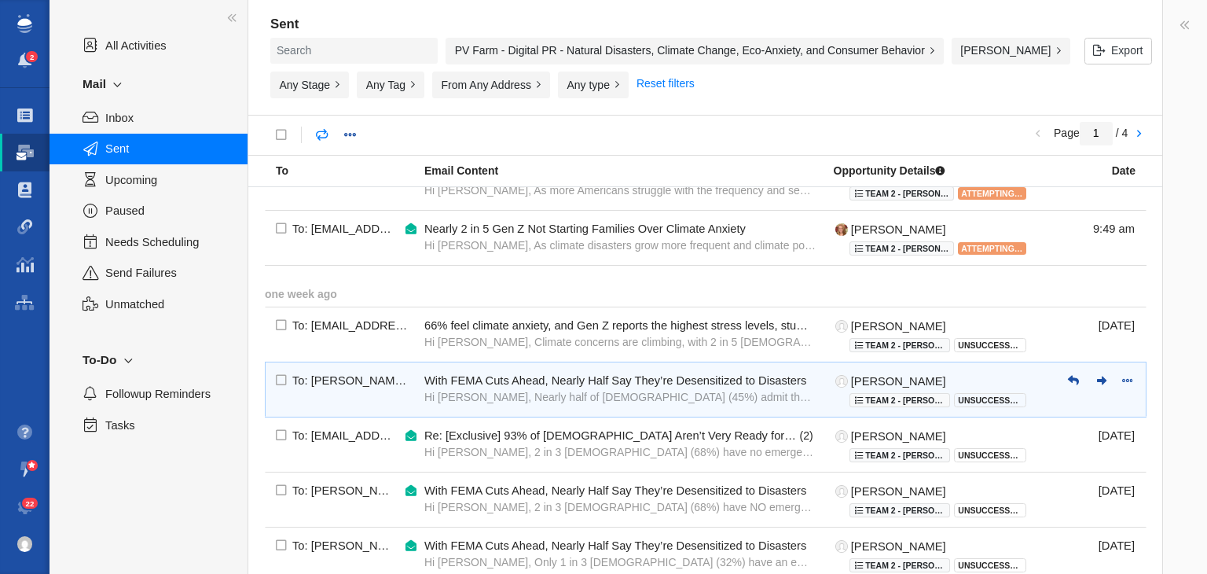
scroll to position [786, 0]
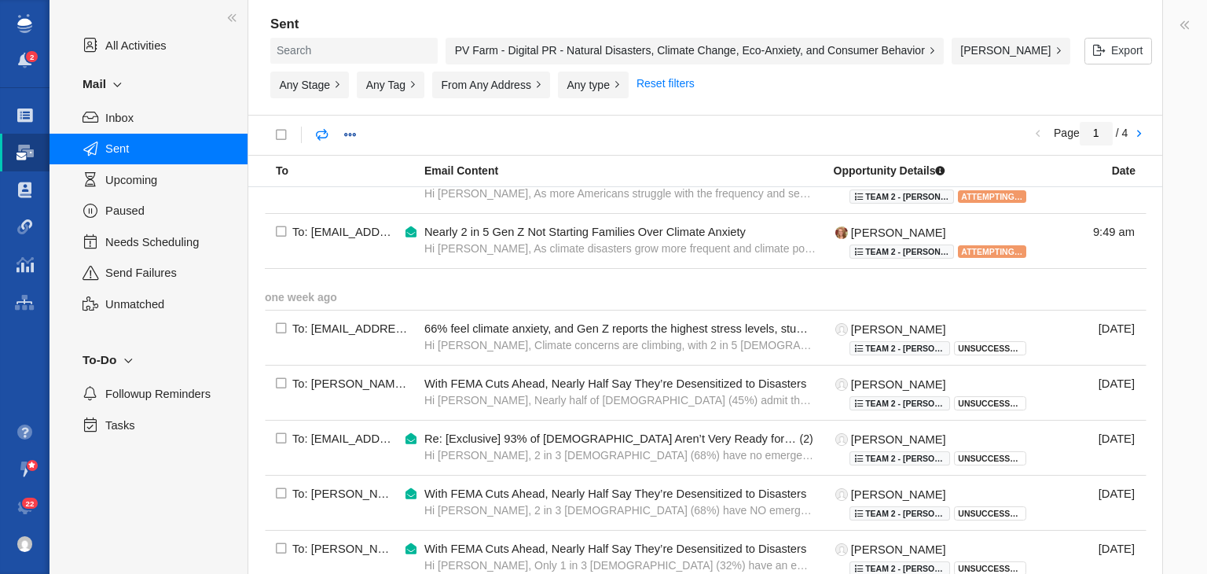
click at [653, 53] on div "PV Farm - Digital PR - Natural Disasters, Climate Change, Eco-Anxiety, and Cons…" at bounding box center [694, 51] width 498 height 27
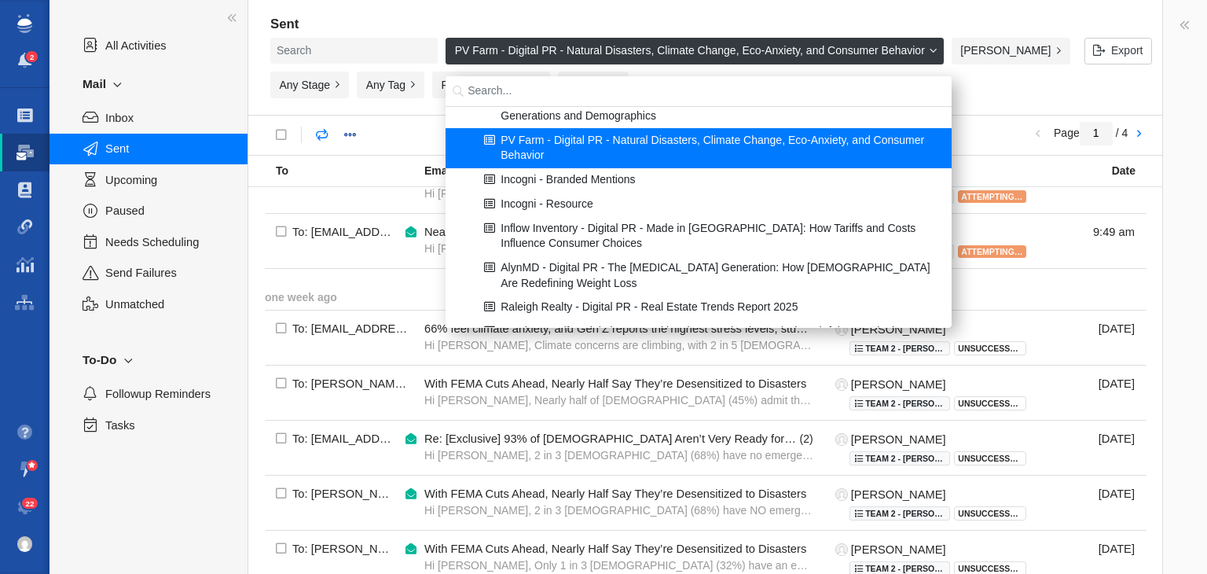
scroll to position [79, 0]
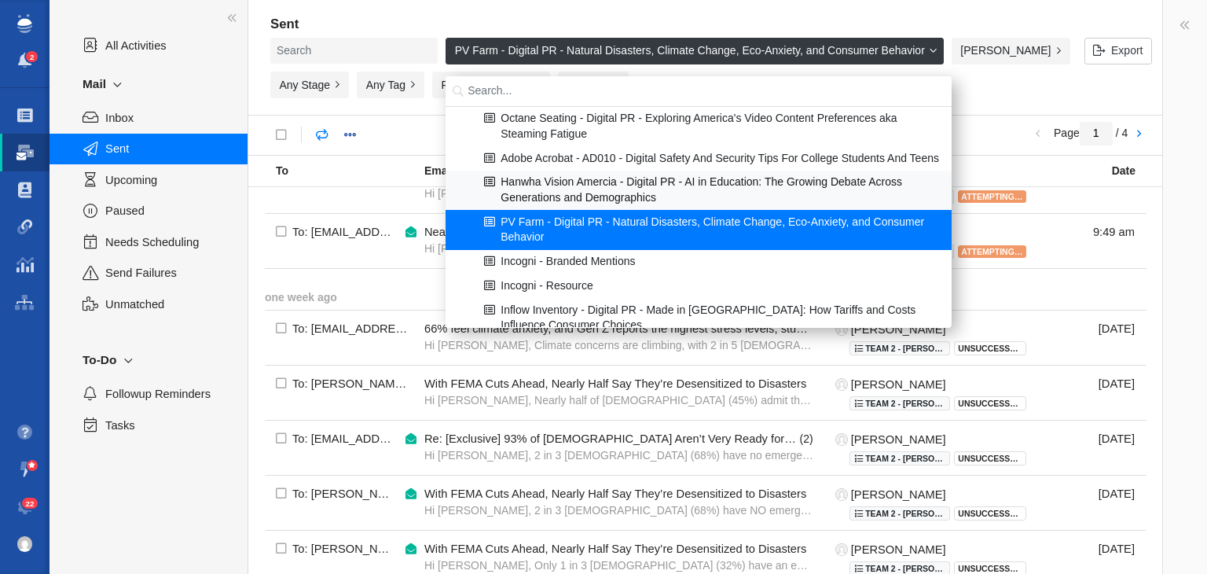
click at [691, 201] on div "Hanwha Vision Amercia - Digital PR - AI in Education: The Growing Debate Across…" at bounding box center [699, 189] width 504 height 39
